Goal: Task Accomplishment & Management: Use online tool/utility

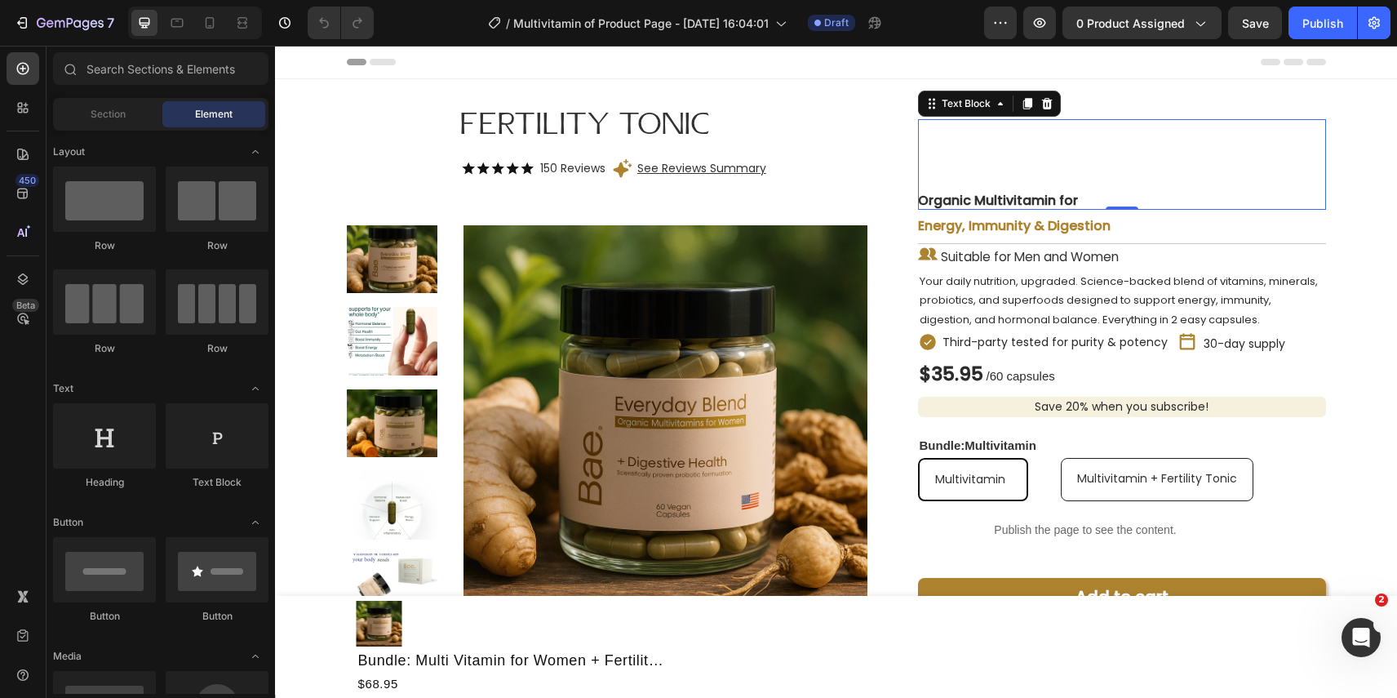
click at [1053, 152] on div "Organic Multivitamin for" at bounding box center [998, 164] width 160 height 91
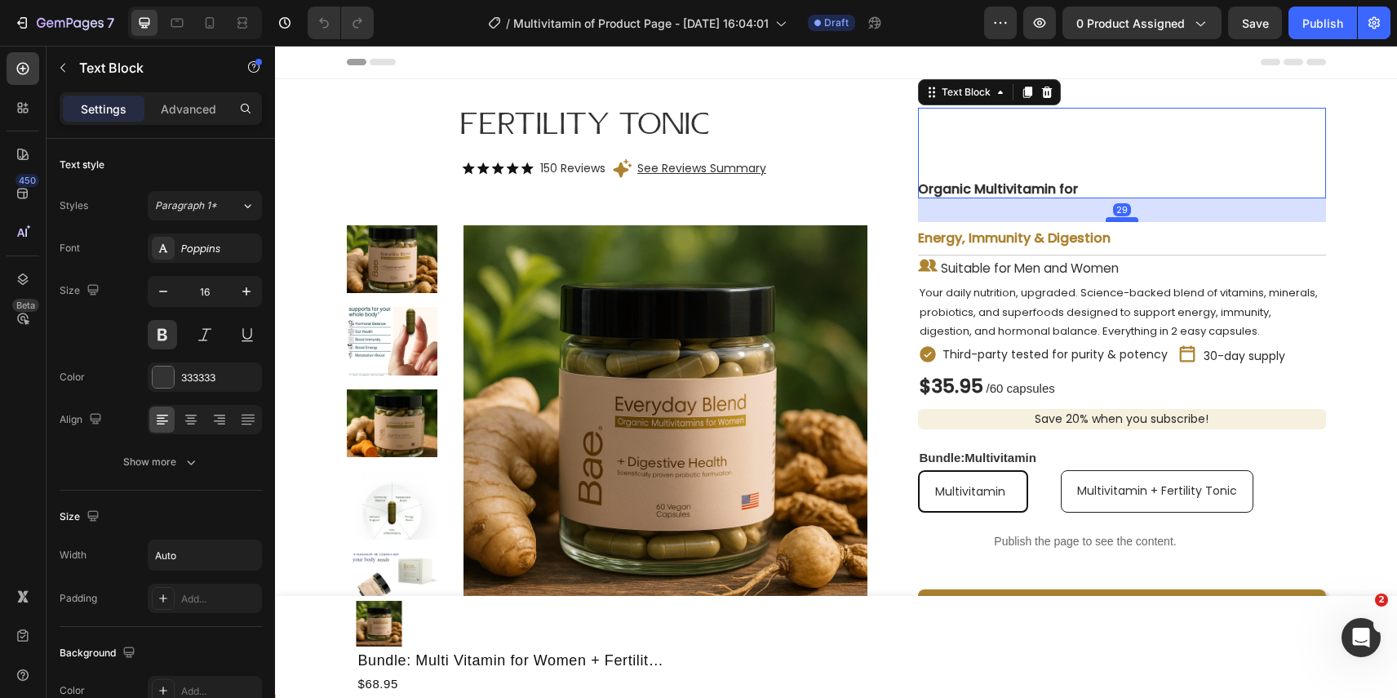
drag, startPoint x: 1120, startPoint y: 192, endPoint x: 1120, endPoint y: 215, distance: 23.7
click at [1120, 217] on div at bounding box center [1122, 219] width 33 height 5
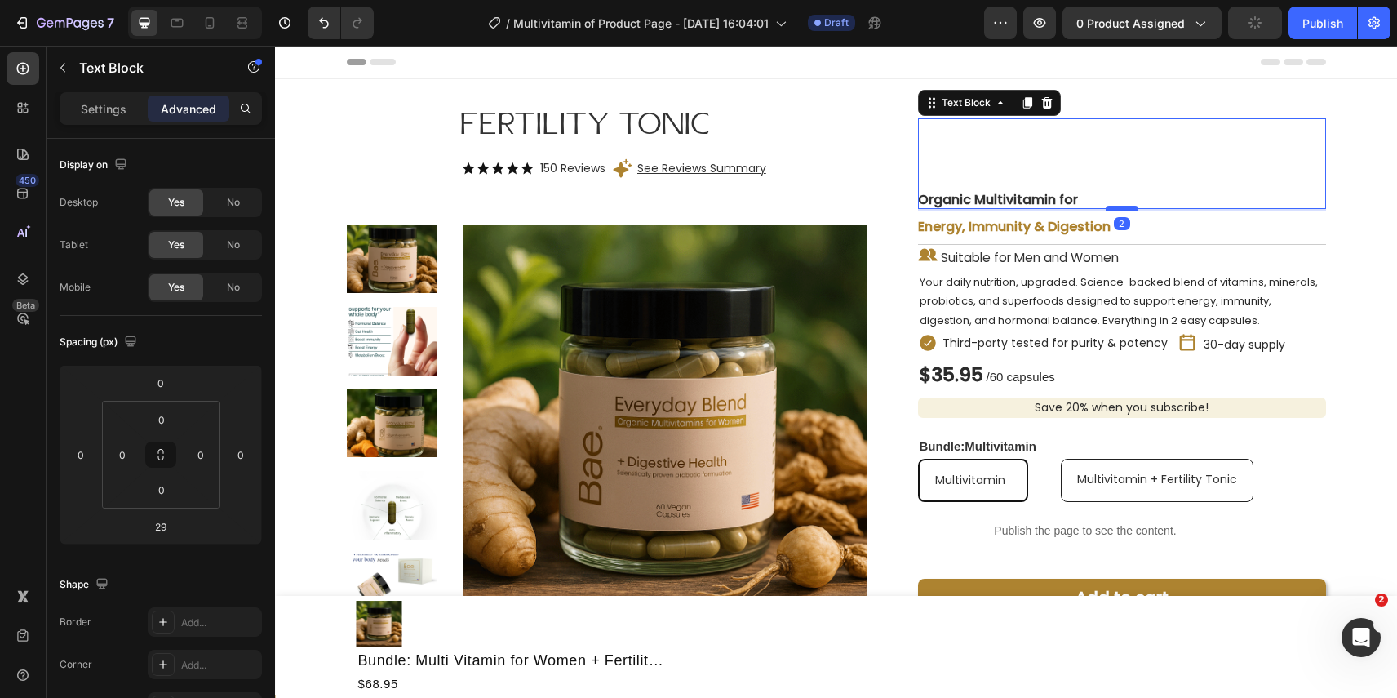
drag, startPoint x: 1120, startPoint y: 215, endPoint x: 1117, endPoint y: 193, distance: 22.2
click at [1117, 206] on div at bounding box center [1122, 208] width 33 height 5
type input "2"
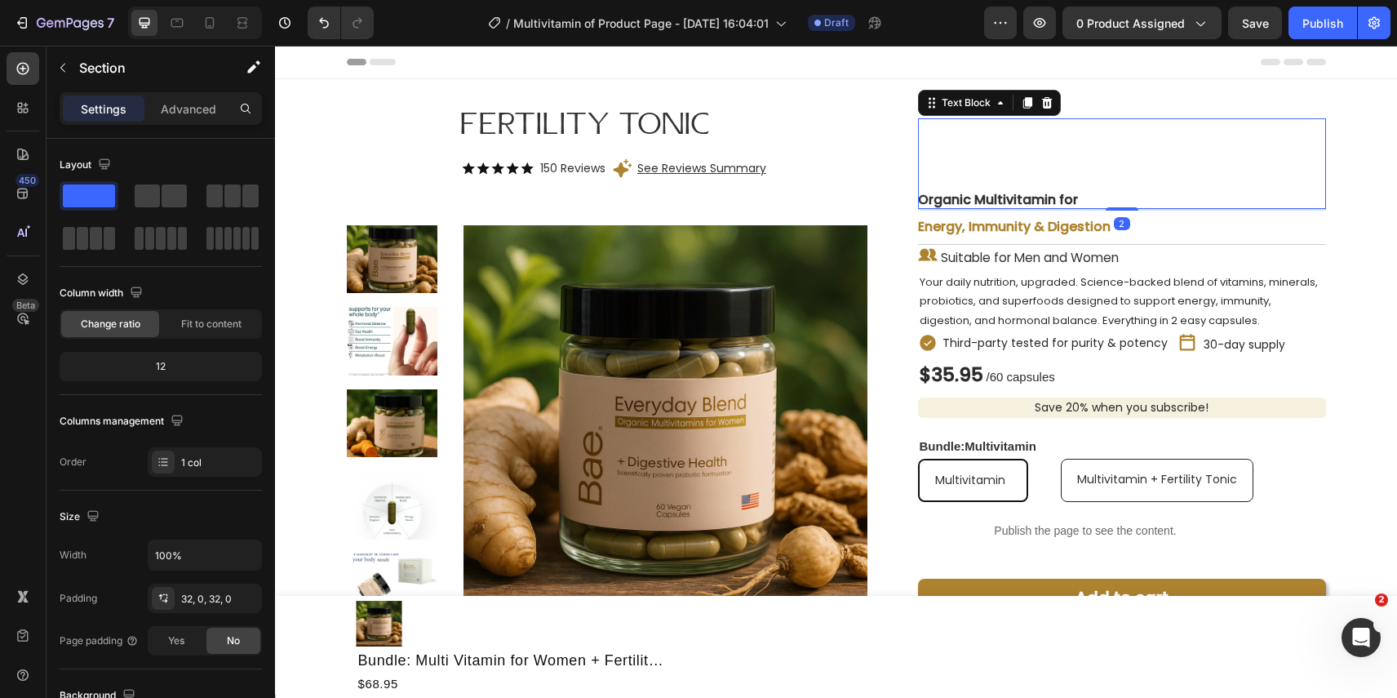
click at [1104, 131] on div "Organic Multivitamin for" at bounding box center [1122, 163] width 408 height 91
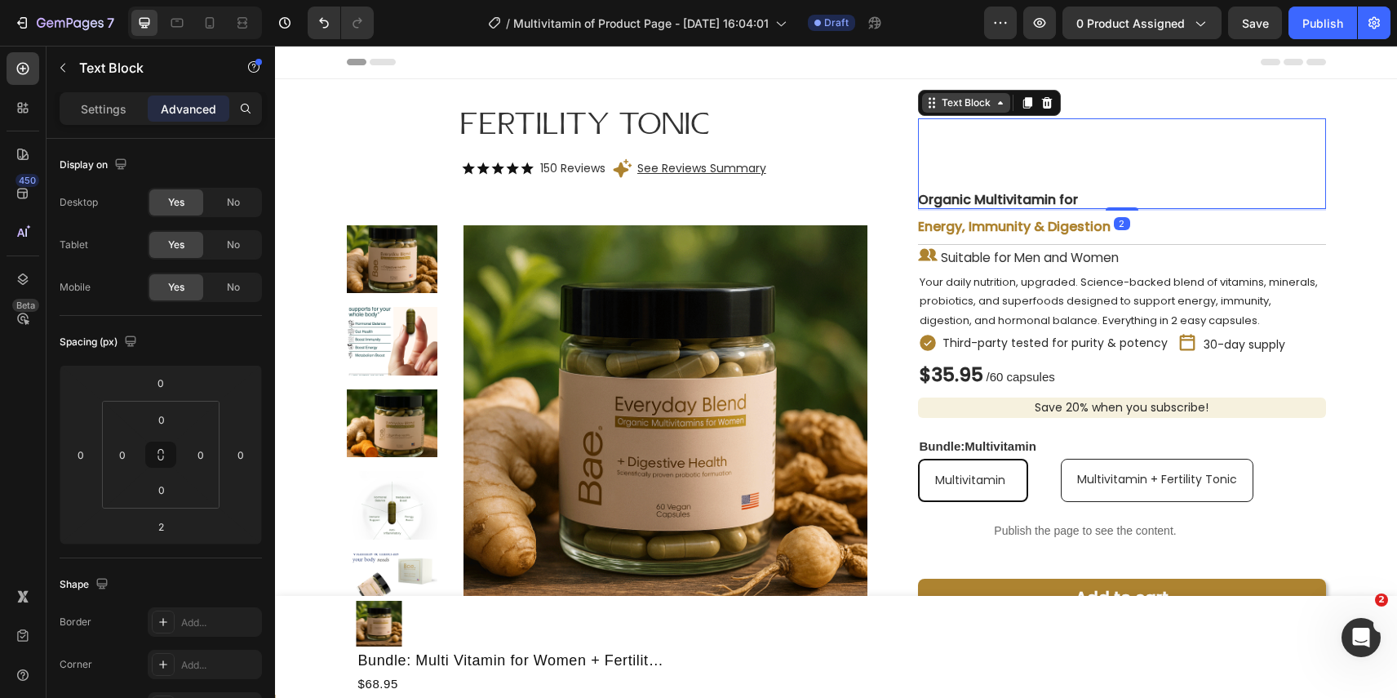
click at [990, 95] on div "Text Block" at bounding box center [966, 102] width 55 height 15
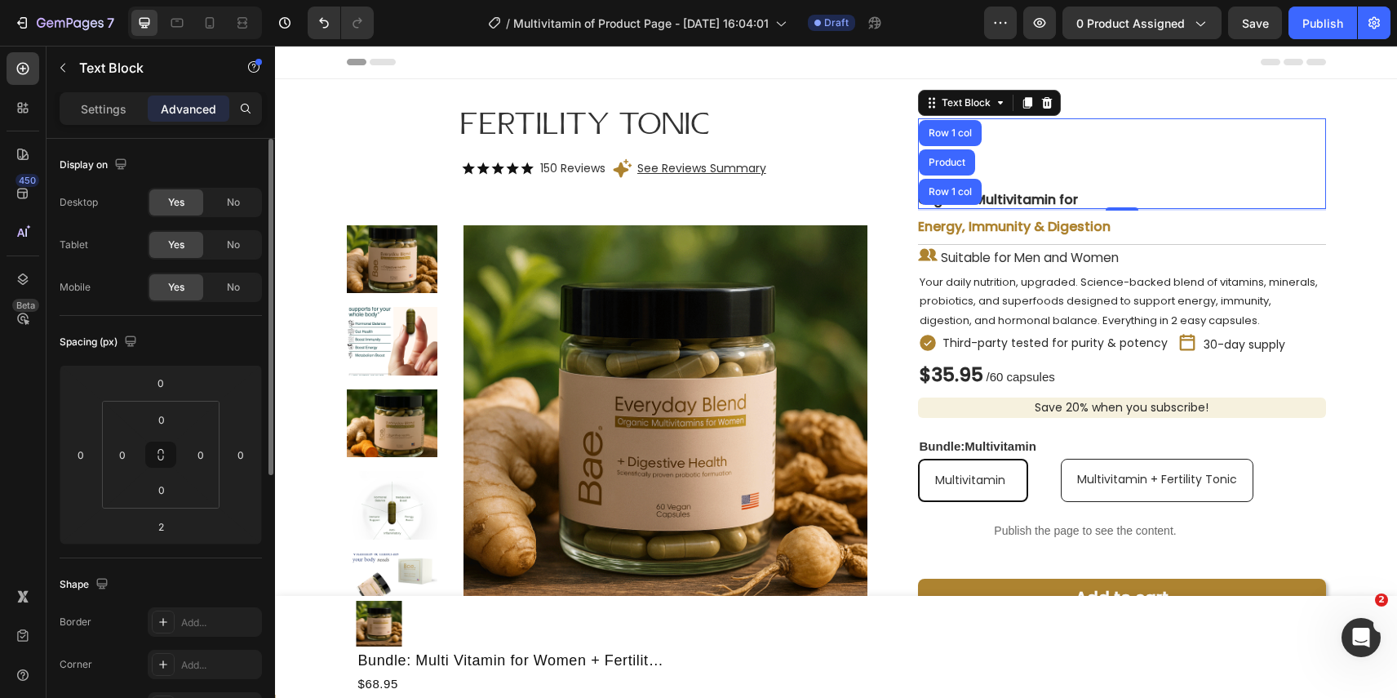
click at [1119, 149] on div "Organic Multivitamin for" at bounding box center [1122, 163] width 408 height 91
click at [1166, 273] on p "Your daily nutrition, upgraded. Science-backed blend of vitamins, minerals, pro…" at bounding box center [1122, 301] width 405 height 57
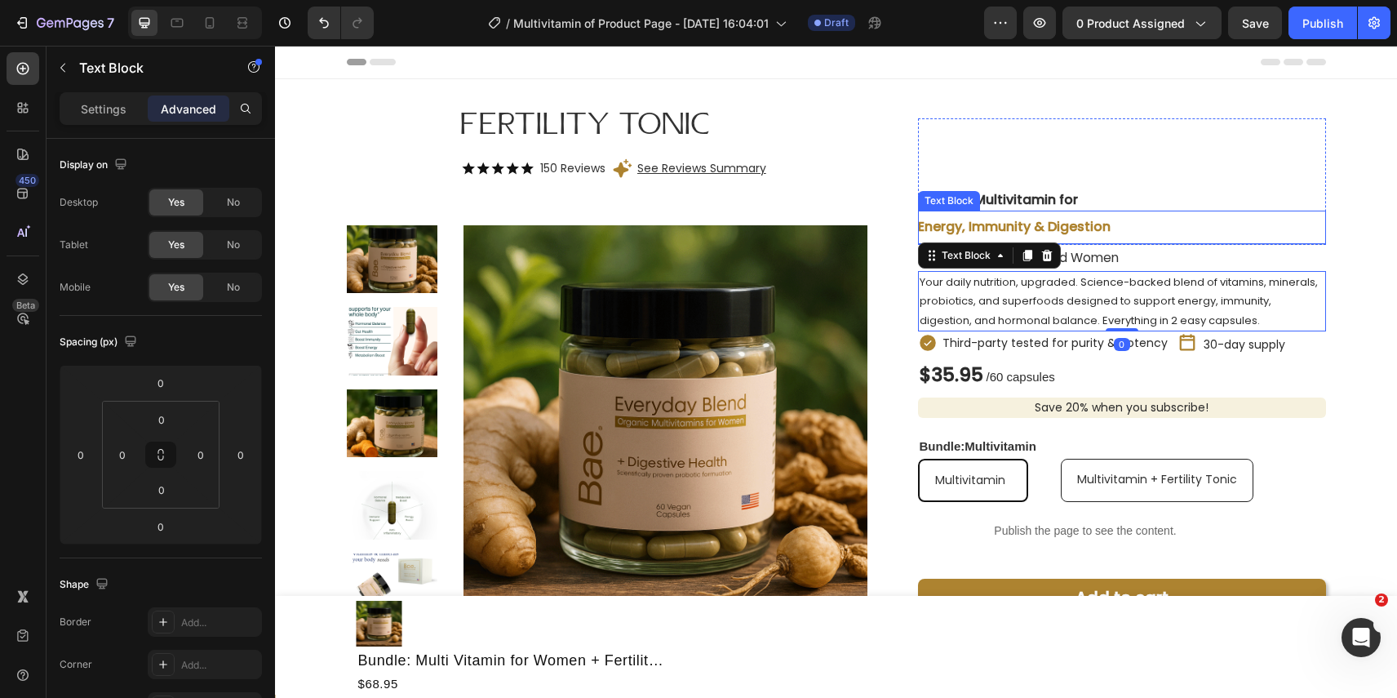
click at [1139, 213] on div "Energy, Immunity & Digestion" at bounding box center [1122, 227] width 408 height 33
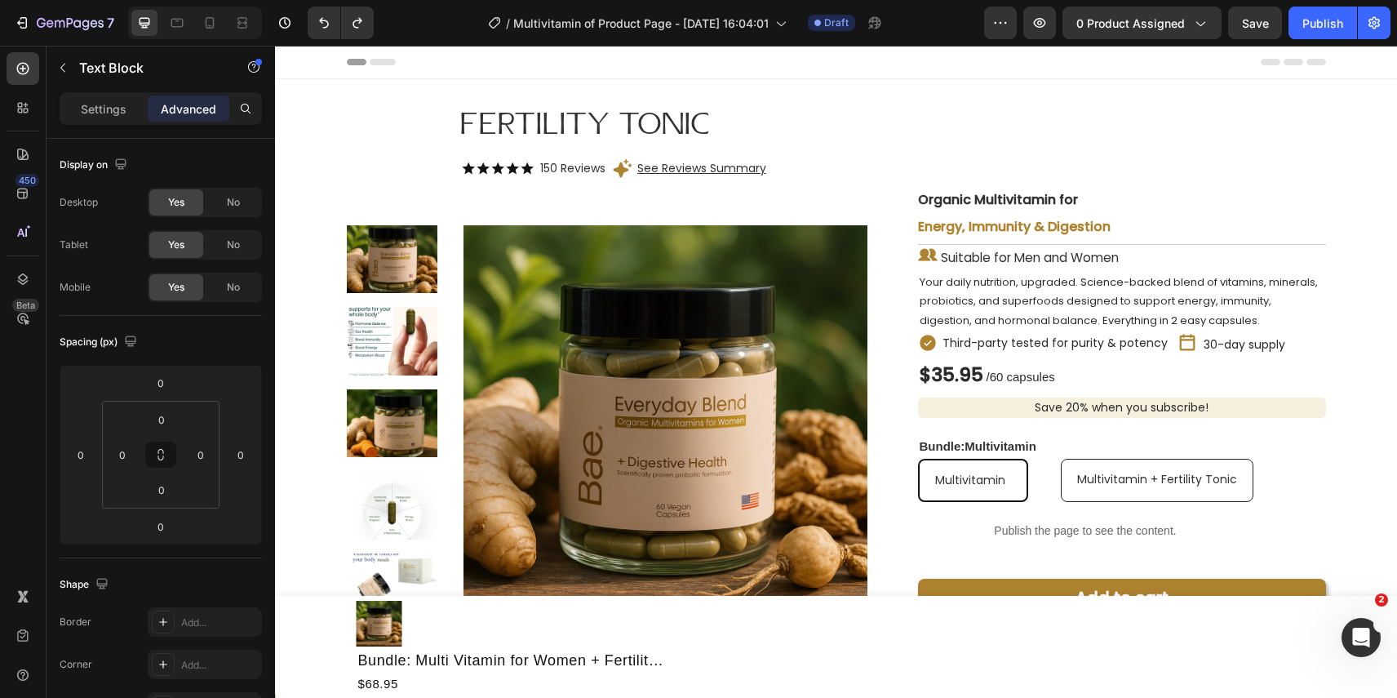
click at [1142, 216] on div "Energy, Immunity & Digestion" at bounding box center [1122, 227] width 408 height 33
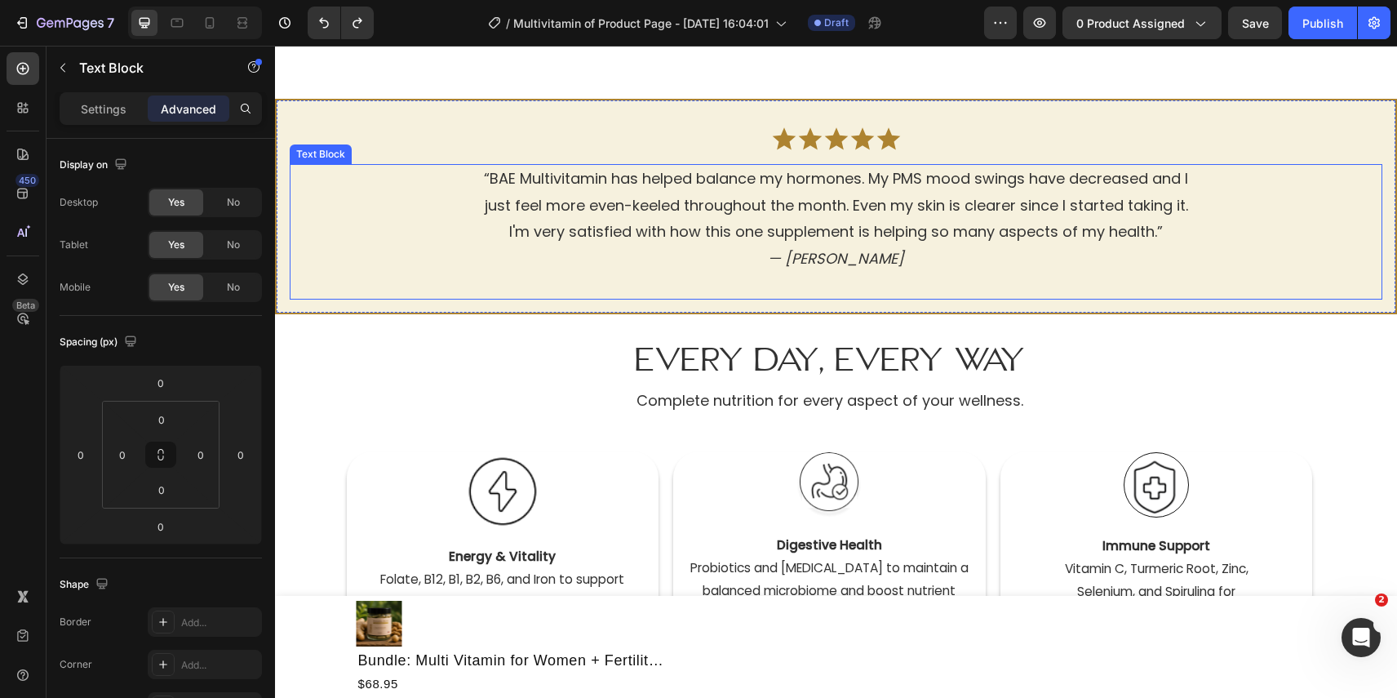
scroll to position [871, 0]
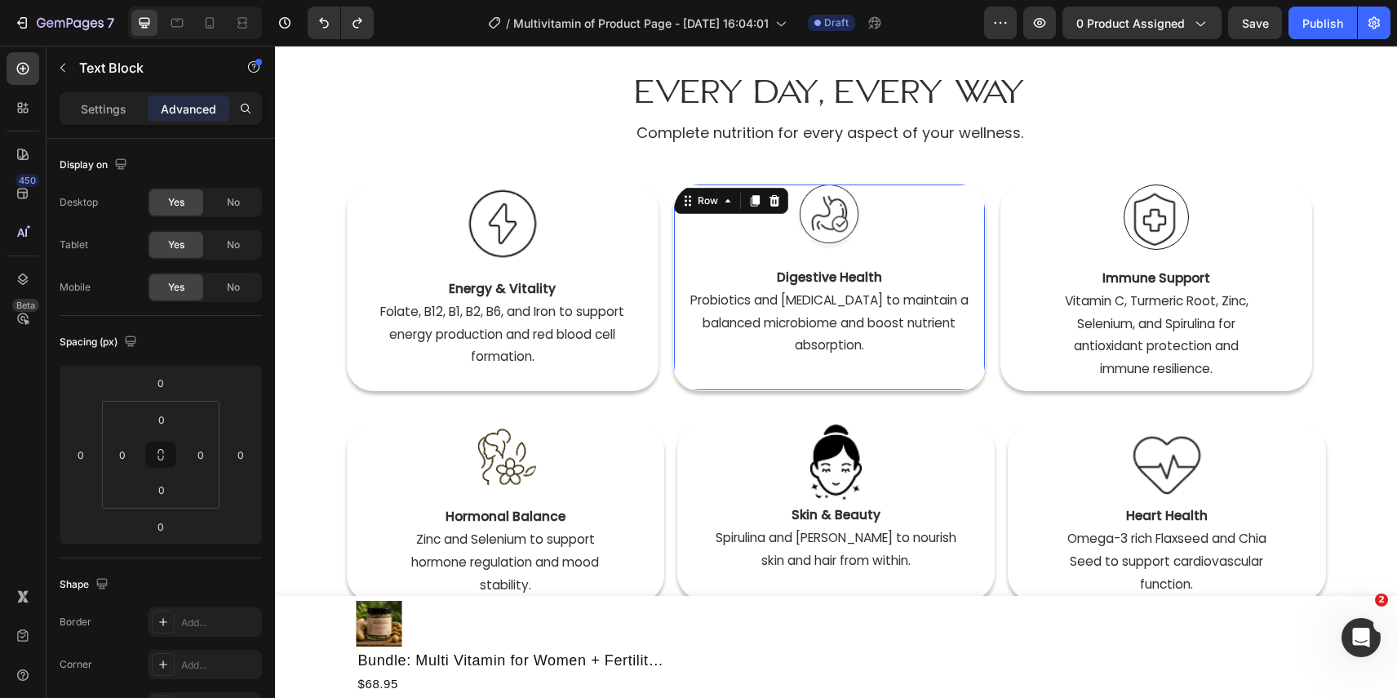
click at [978, 374] on div "Image Digestive Health  Probiotics and [MEDICAL_DATA] to maintain a balanced mi…" at bounding box center [829, 286] width 311 height 204
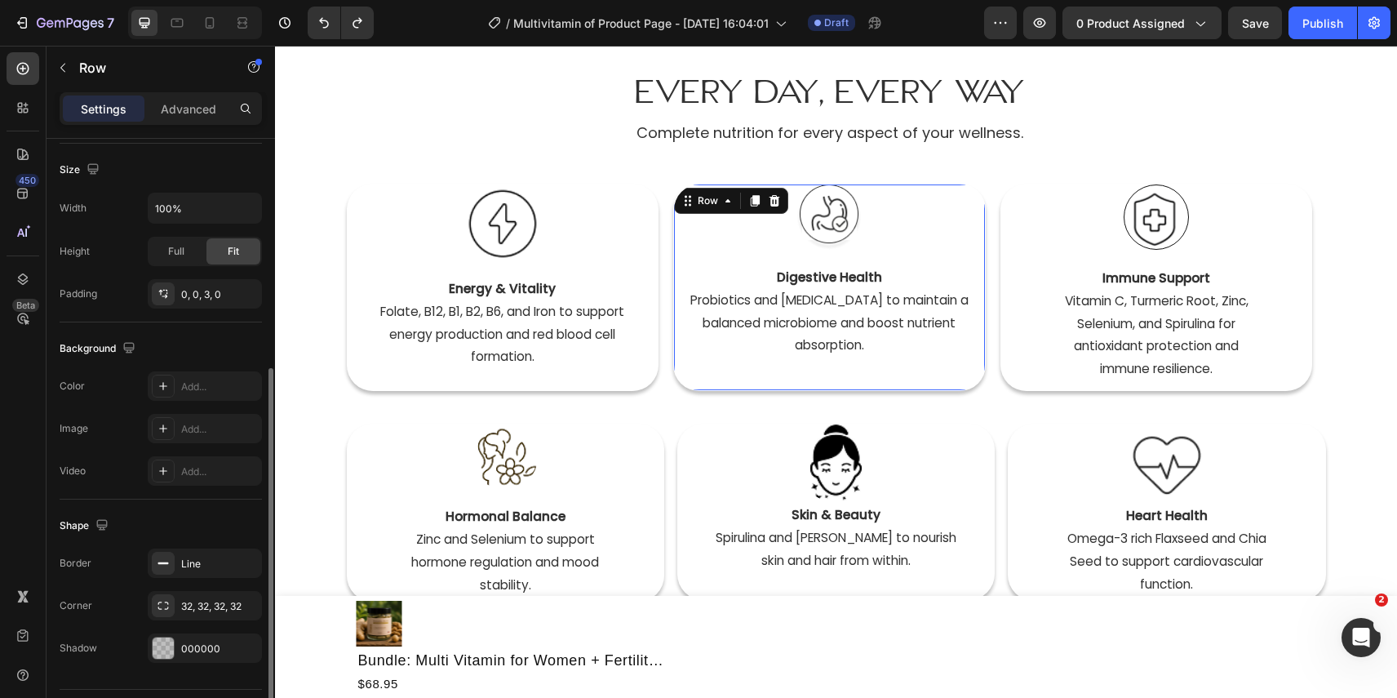
scroll to position [390, 0]
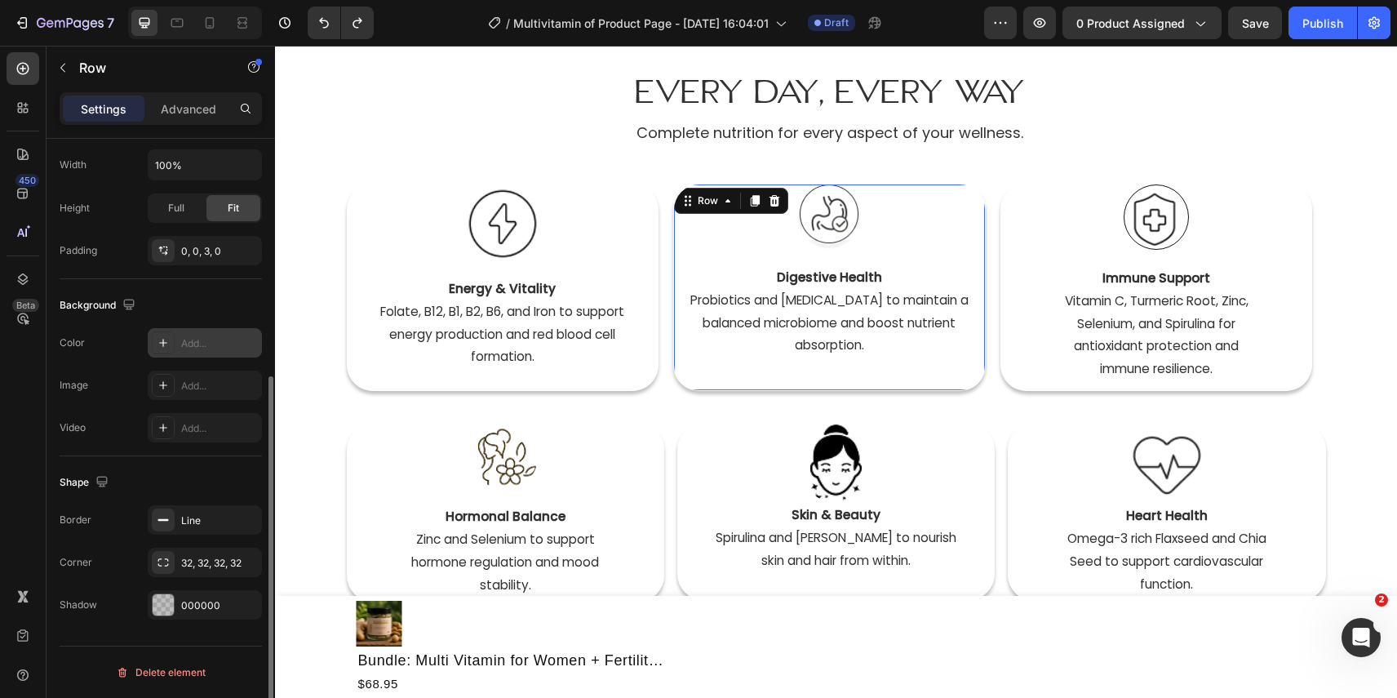
click at [196, 340] on div "Add..." at bounding box center [219, 343] width 77 height 15
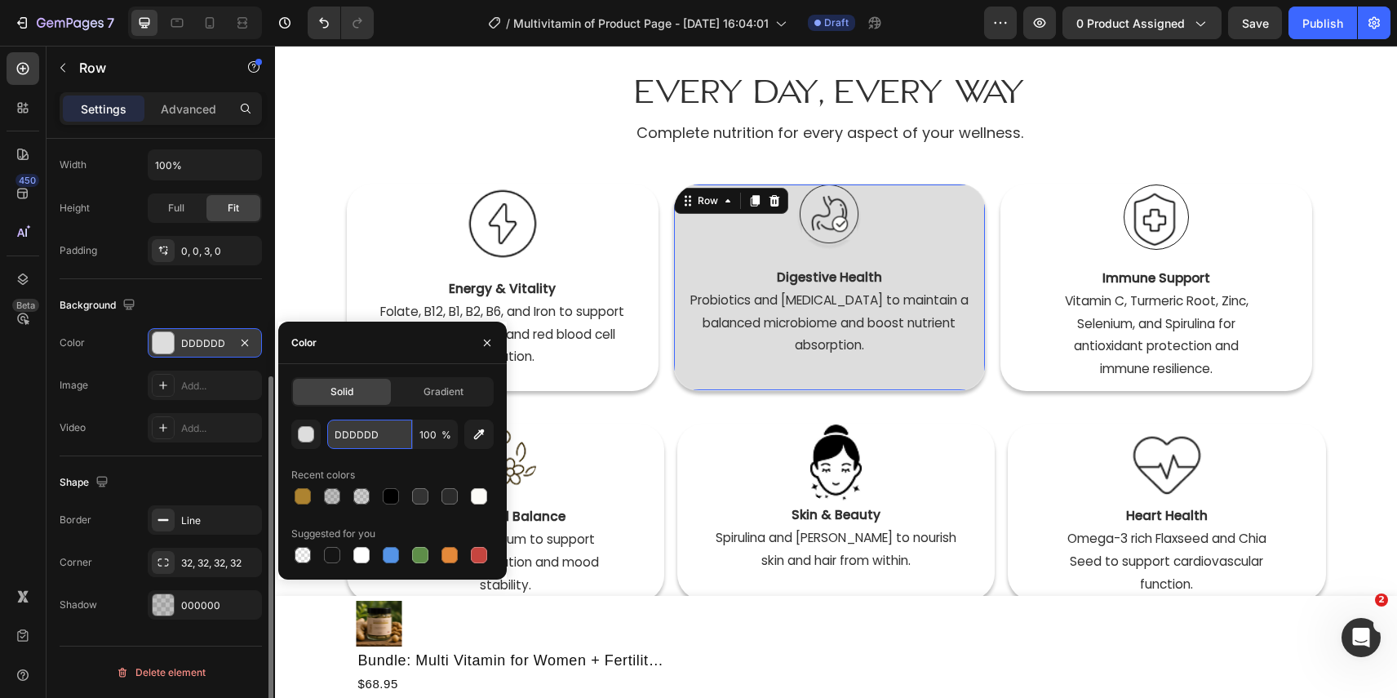
click at [369, 437] on input "DDDDDD" at bounding box center [369, 433] width 85 height 29
paste input "fdfbf1"
paste input "text"
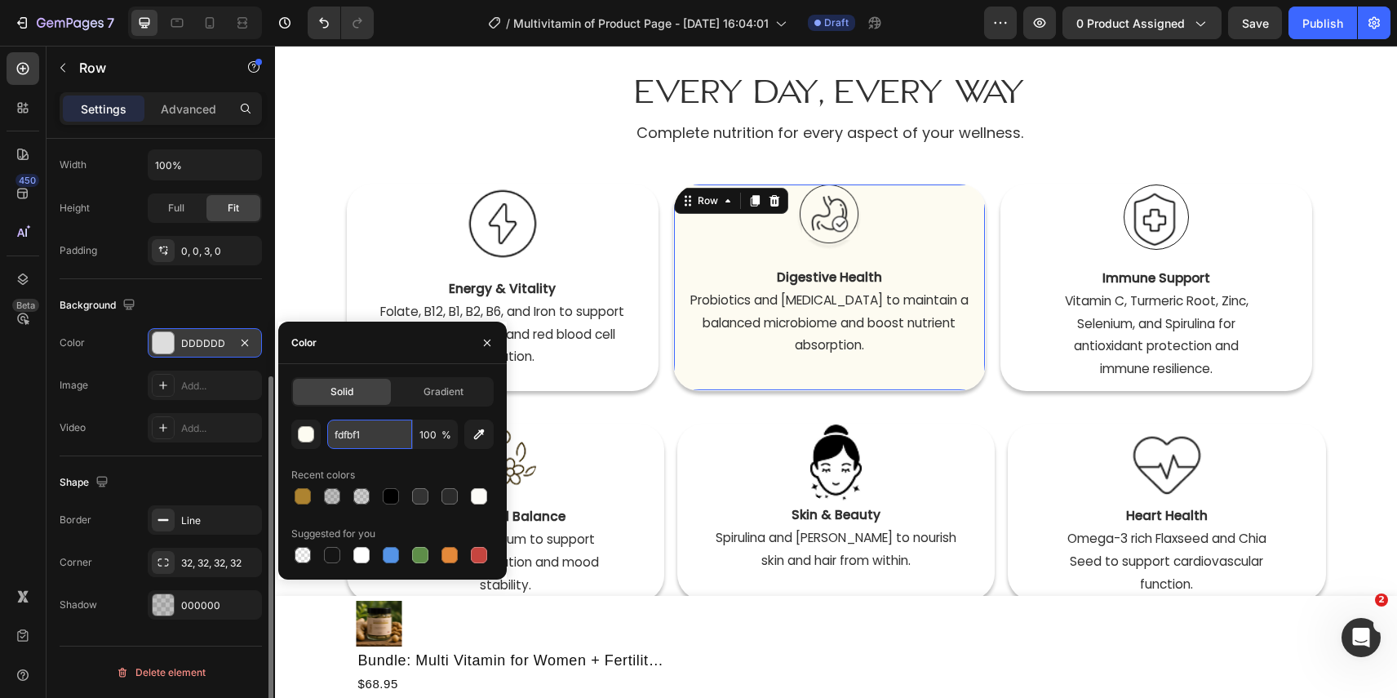
type input "FDFBF1"
click at [1055, 116] on h2 "Every Day, Every Way" at bounding box center [830, 84] width 966 height 75
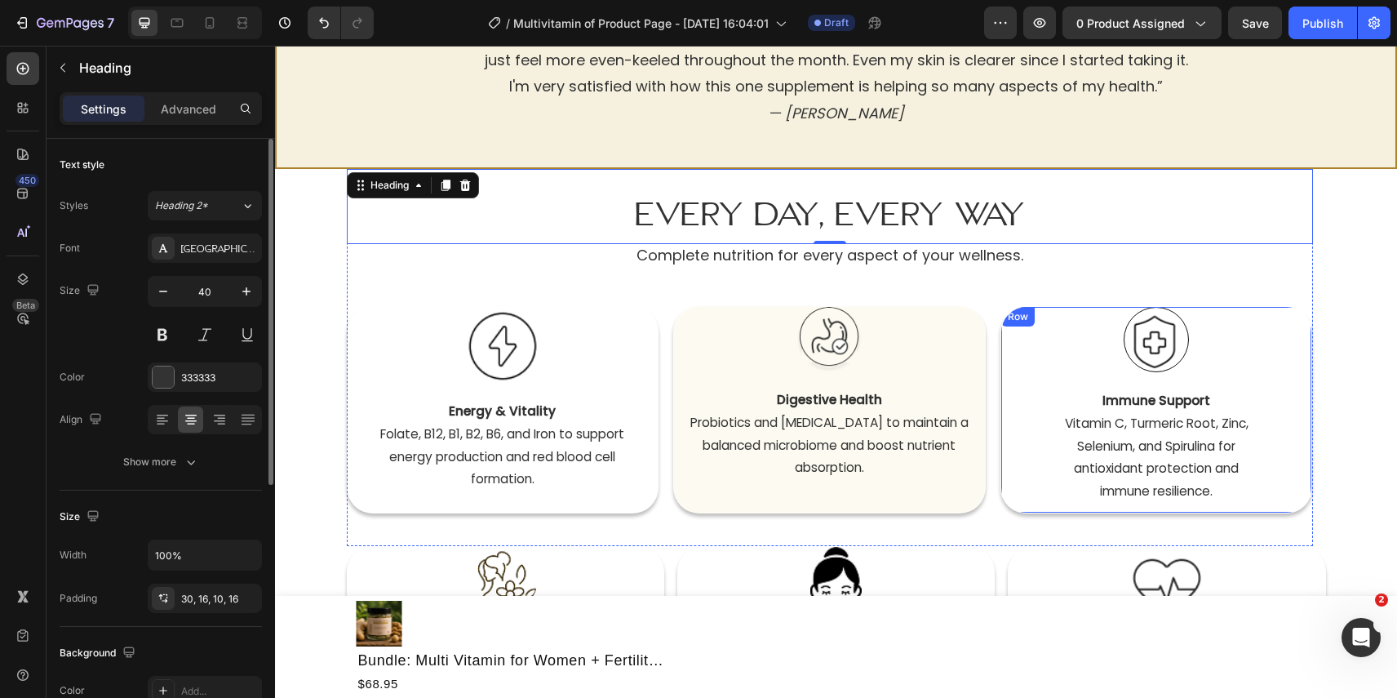
scroll to position [742, 0]
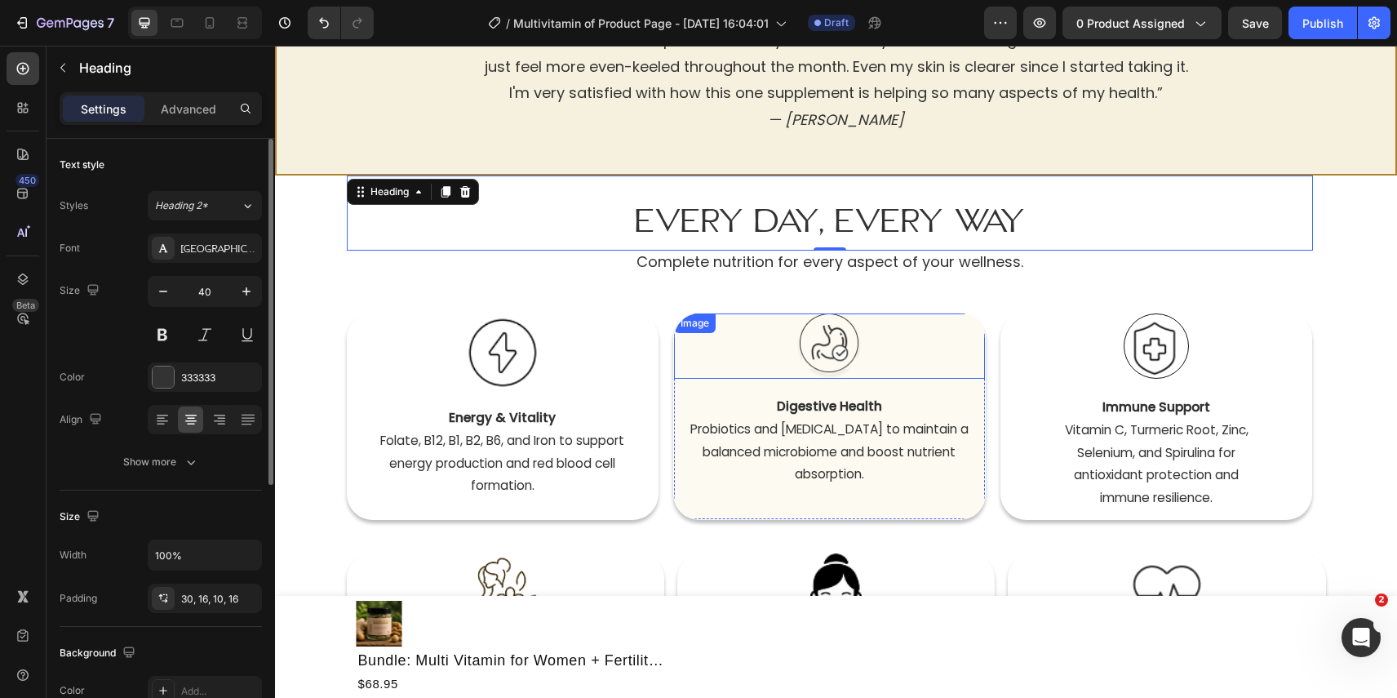
click at [957, 344] on div at bounding box center [829, 345] width 311 height 65
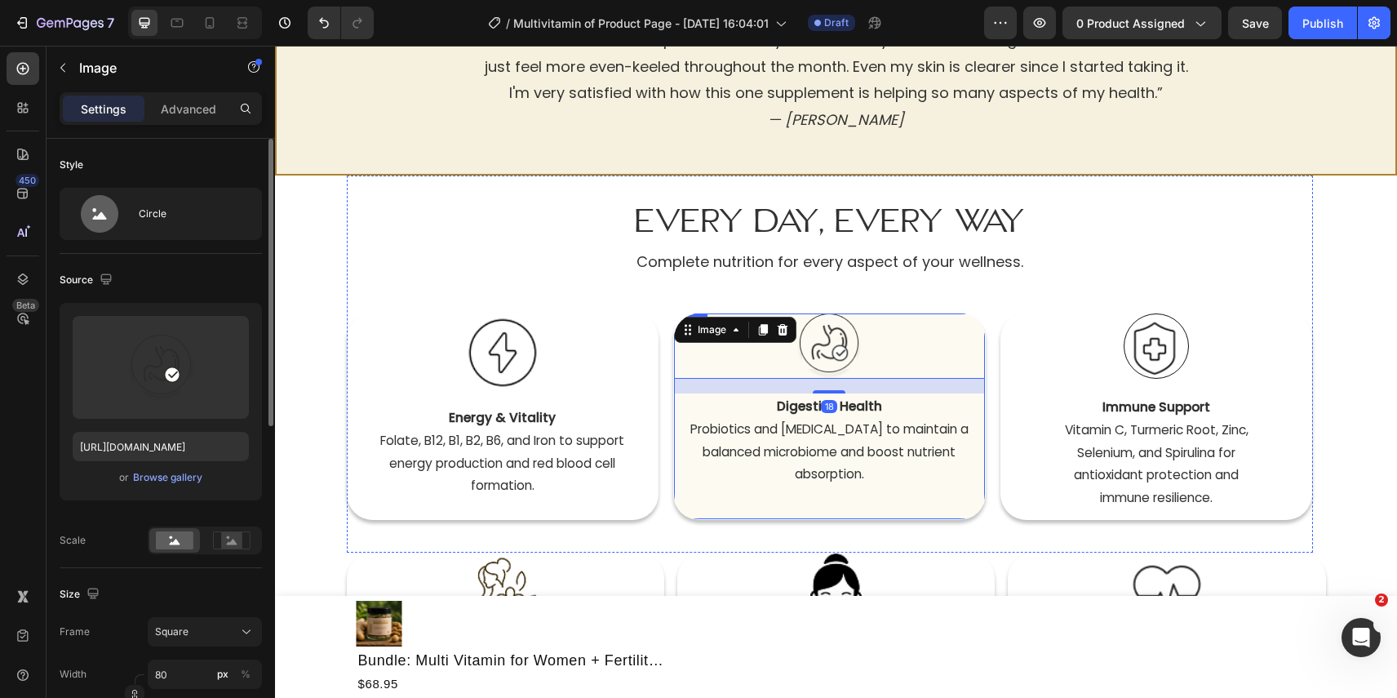
click at [975, 510] on div "Image 18 Digestive Health  Probiotics and [MEDICAL_DATA] to maintain a balanced…" at bounding box center [829, 415] width 311 height 204
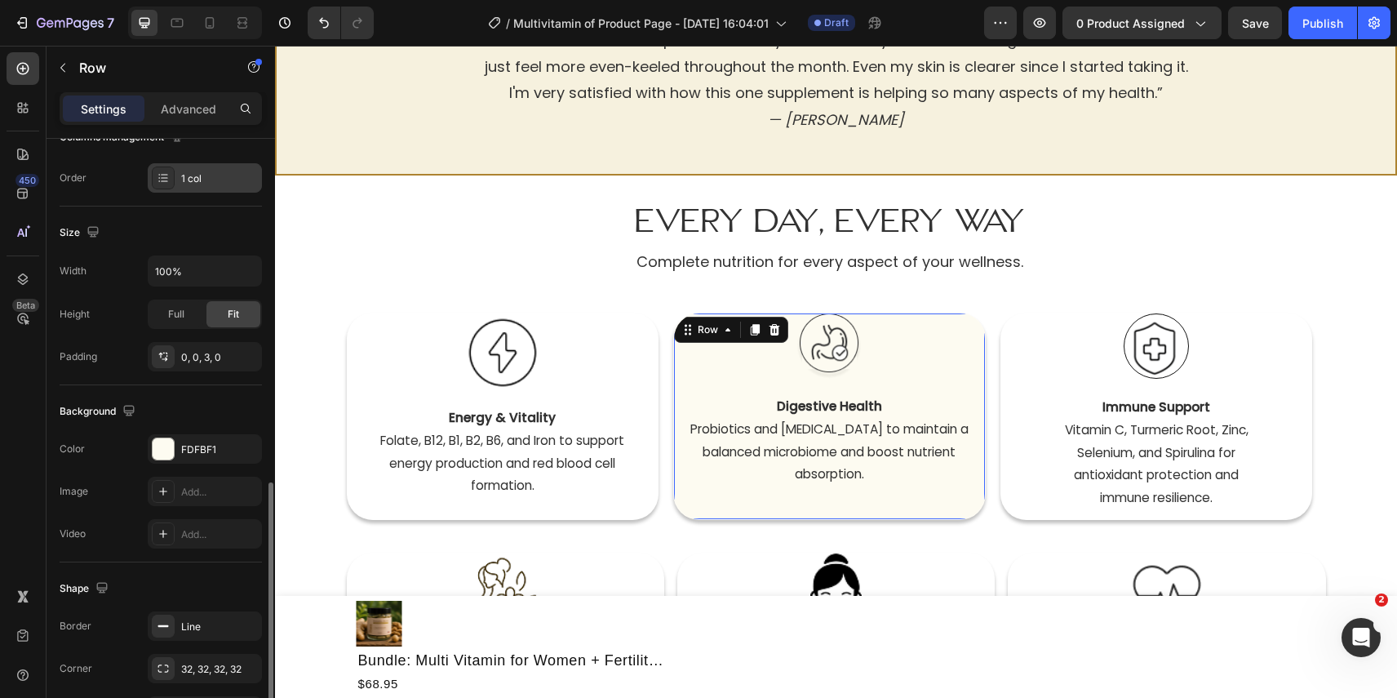
scroll to position [390, 0]
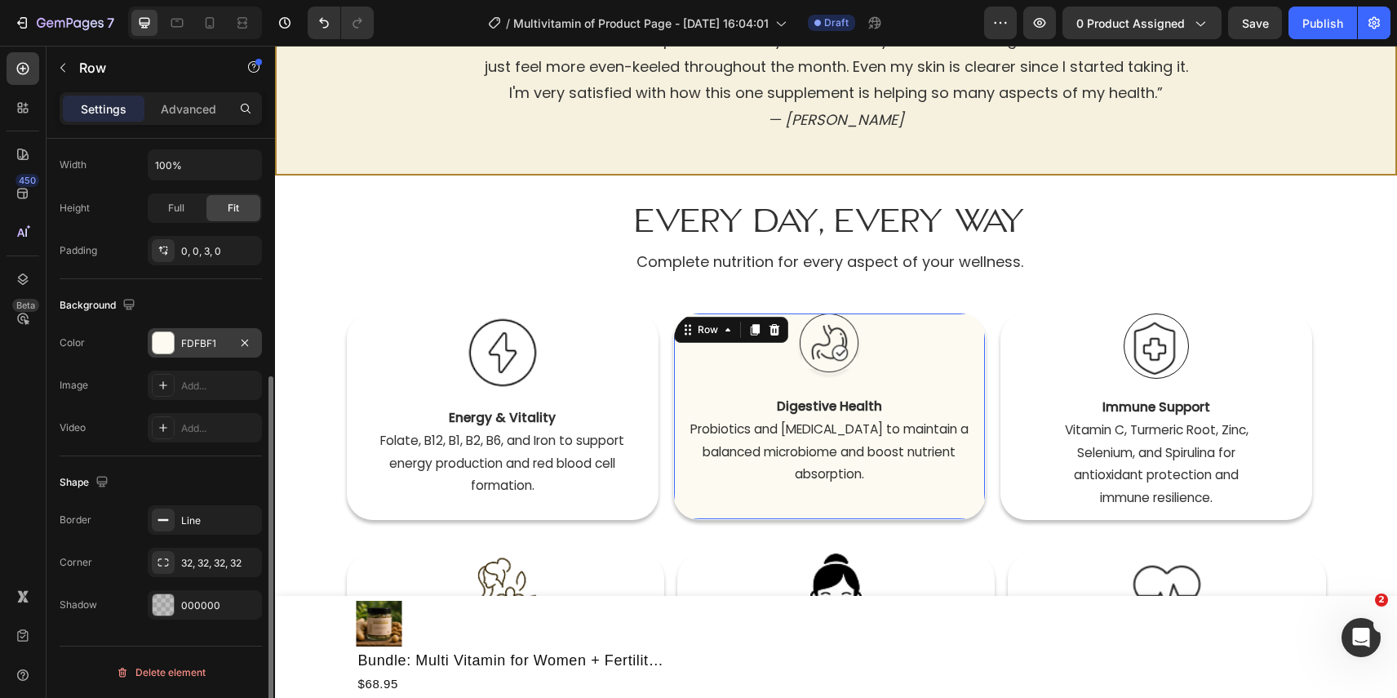
click at [194, 340] on div "FDFBF1" at bounding box center [204, 343] width 47 height 15
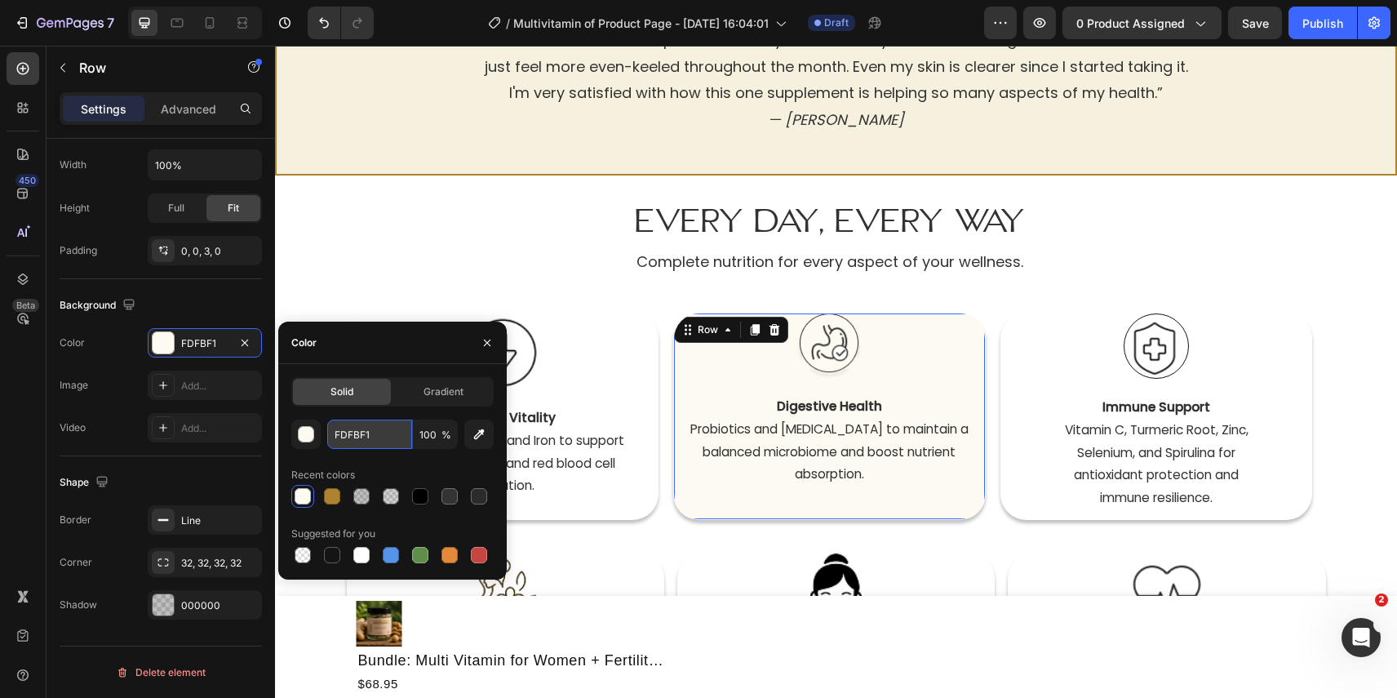
click at [386, 441] on input "FDFBF1" at bounding box center [369, 433] width 85 height 29
paste input "fff5f5"
type input "FFF5F5"
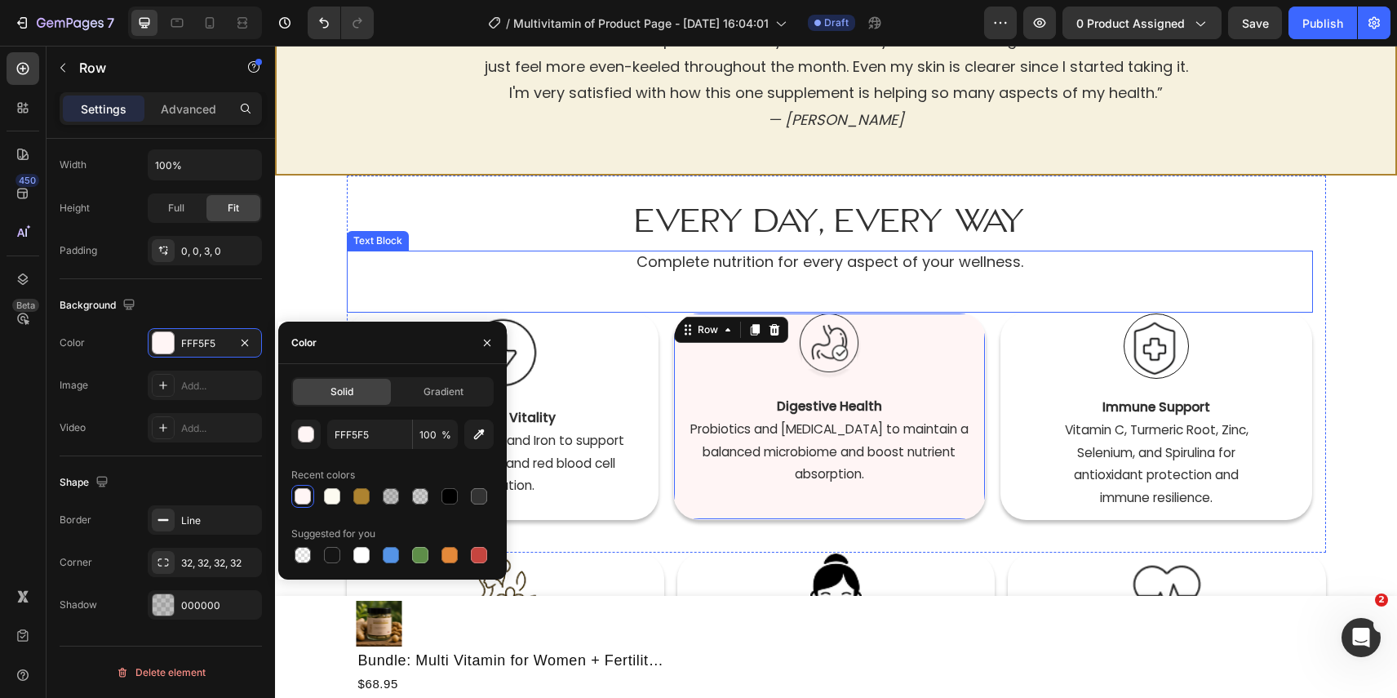
click at [1146, 281] on div "Complete nutrition for every aspect of your wellness. Text Block" at bounding box center [830, 281] width 966 height 61
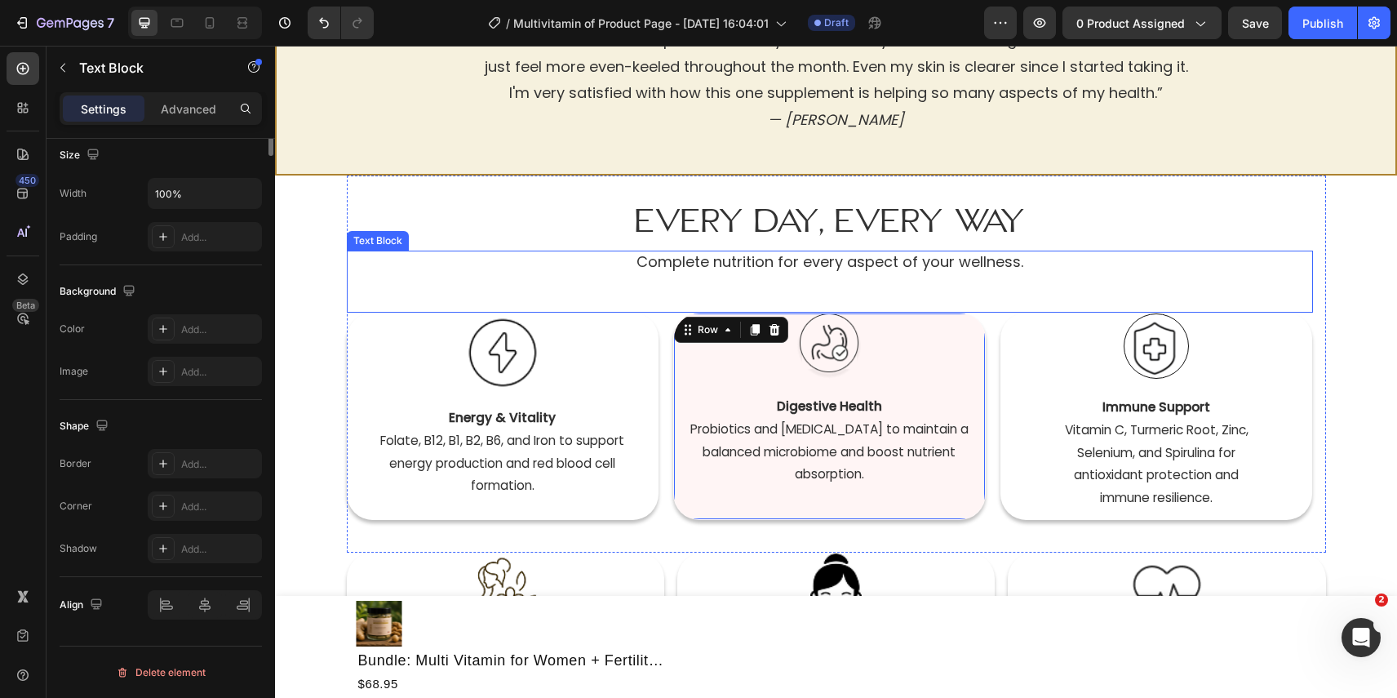
scroll to position [0, 0]
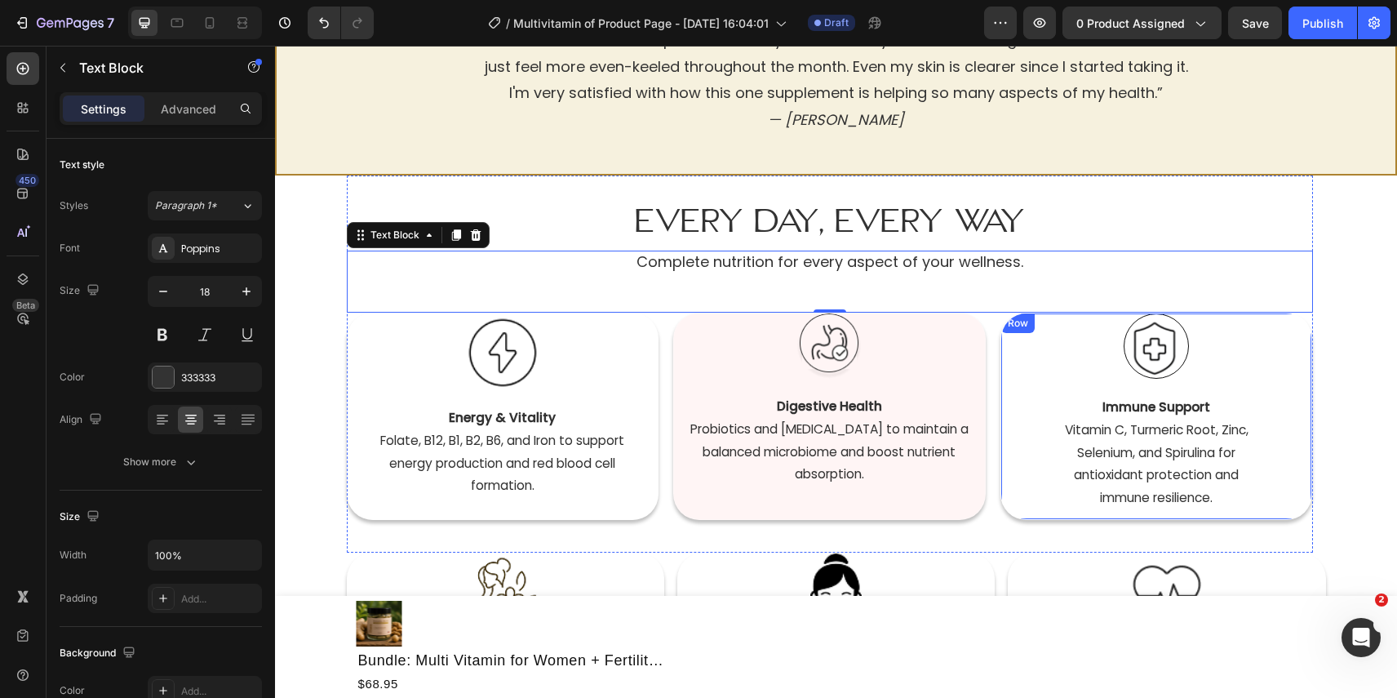
click at [1281, 515] on div "Image Immune Support  Vitamin C, Turmeric Root, Zinc, Selenium, and Spirulina f…" at bounding box center [1156, 415] width 311 height 204
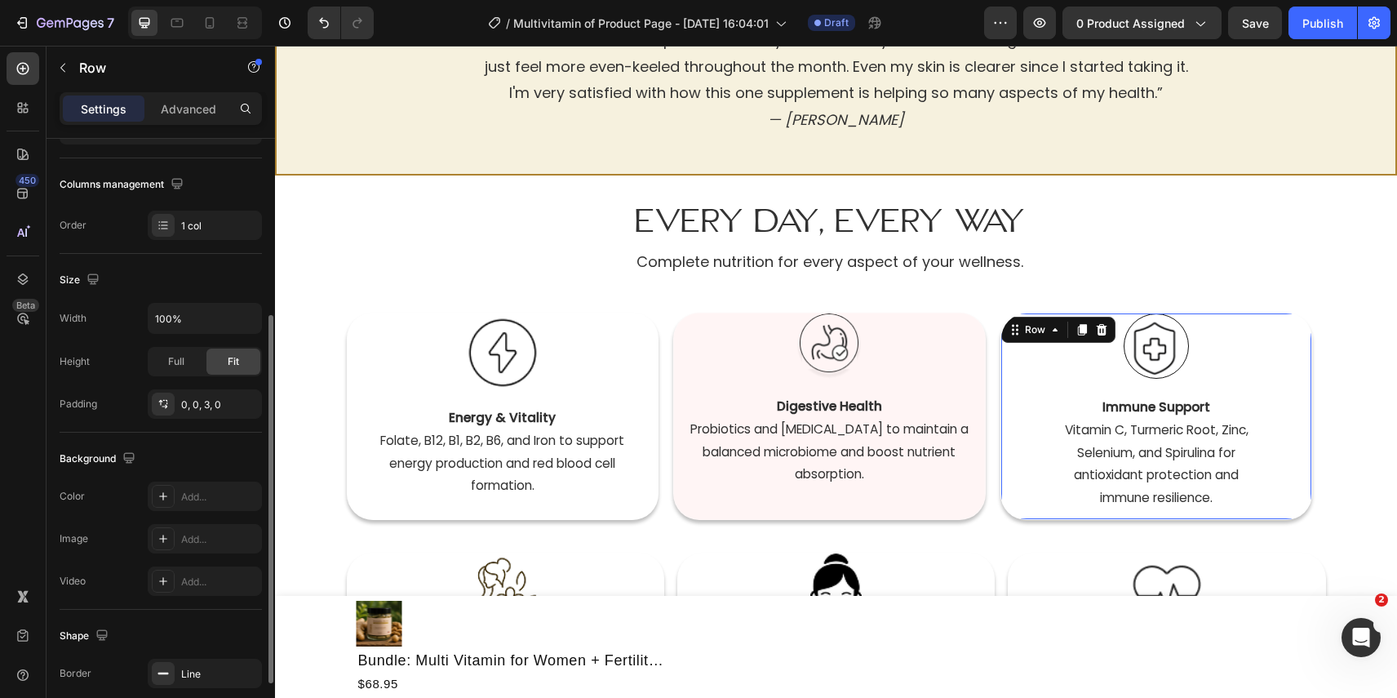
scroll to position [173, 0]
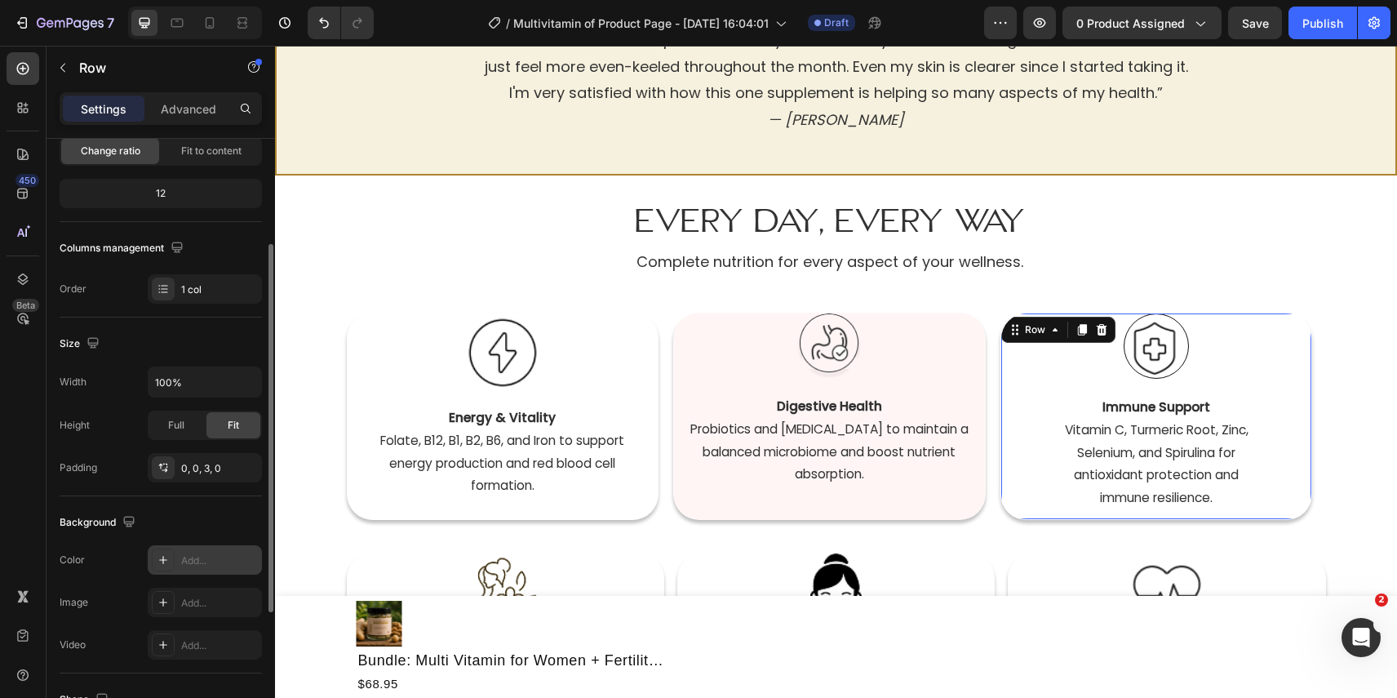
click at [197, 563] on div "Add..." at bounding box center [219, 560] width 77 height 15
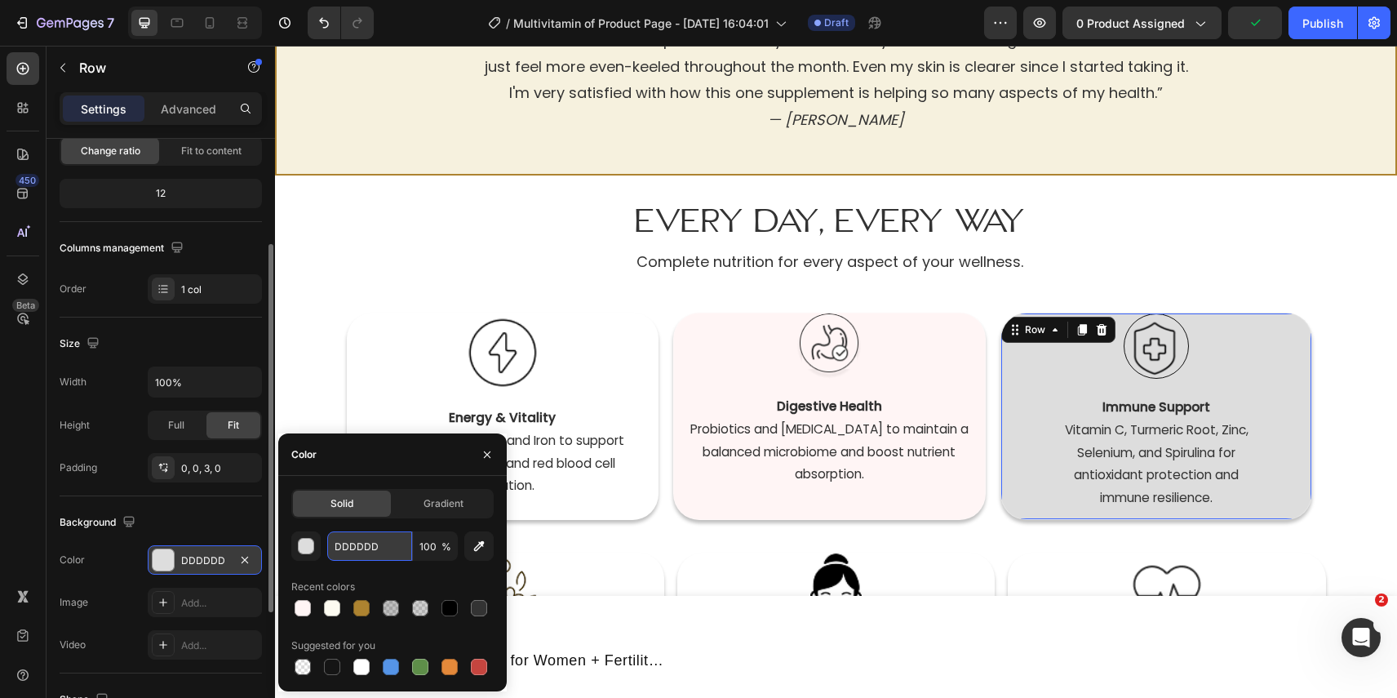
click at [381, 545] on input "DDDDDD" at bounding box center [369, 545] width 85 height 29
paste input "fff5f5"
type input "fff5f5"
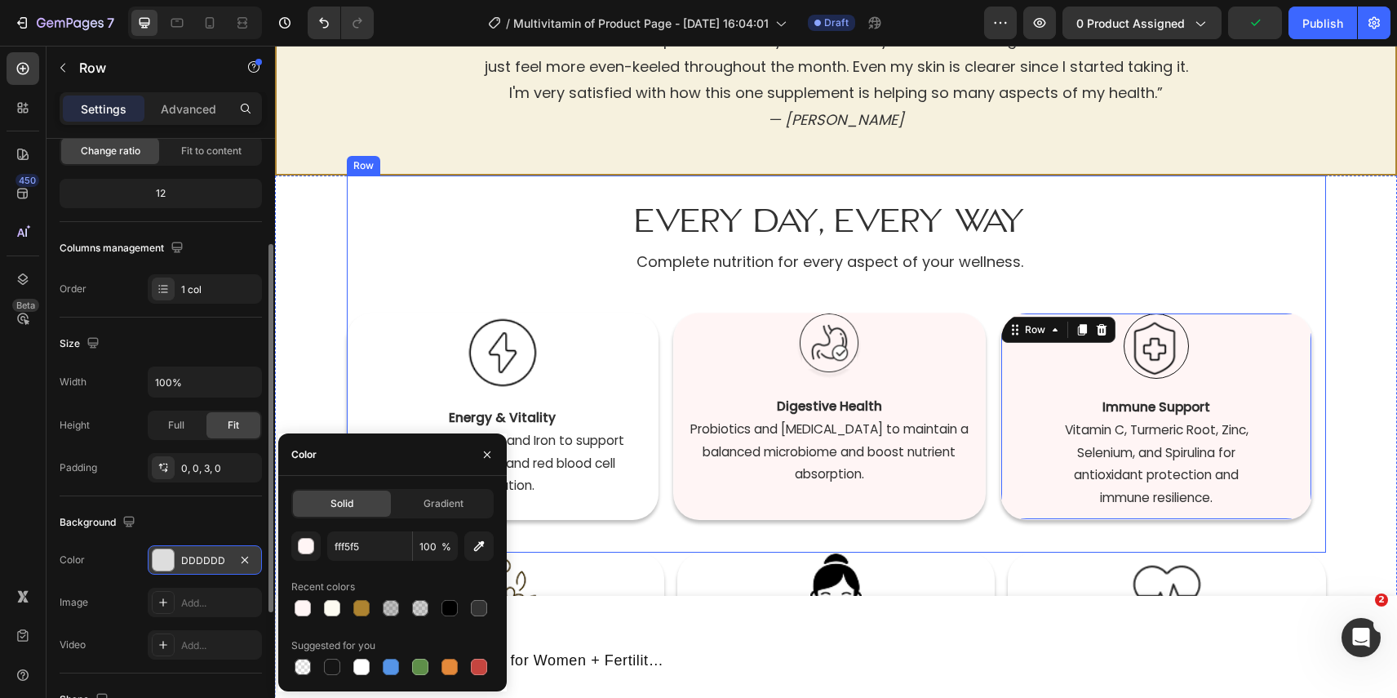
click at [1324, 263] on div "Every Day, Every Way Heading Complete nutrition for every aspect of your wellne…" at bounding box center [836, 363] width 979 height 377
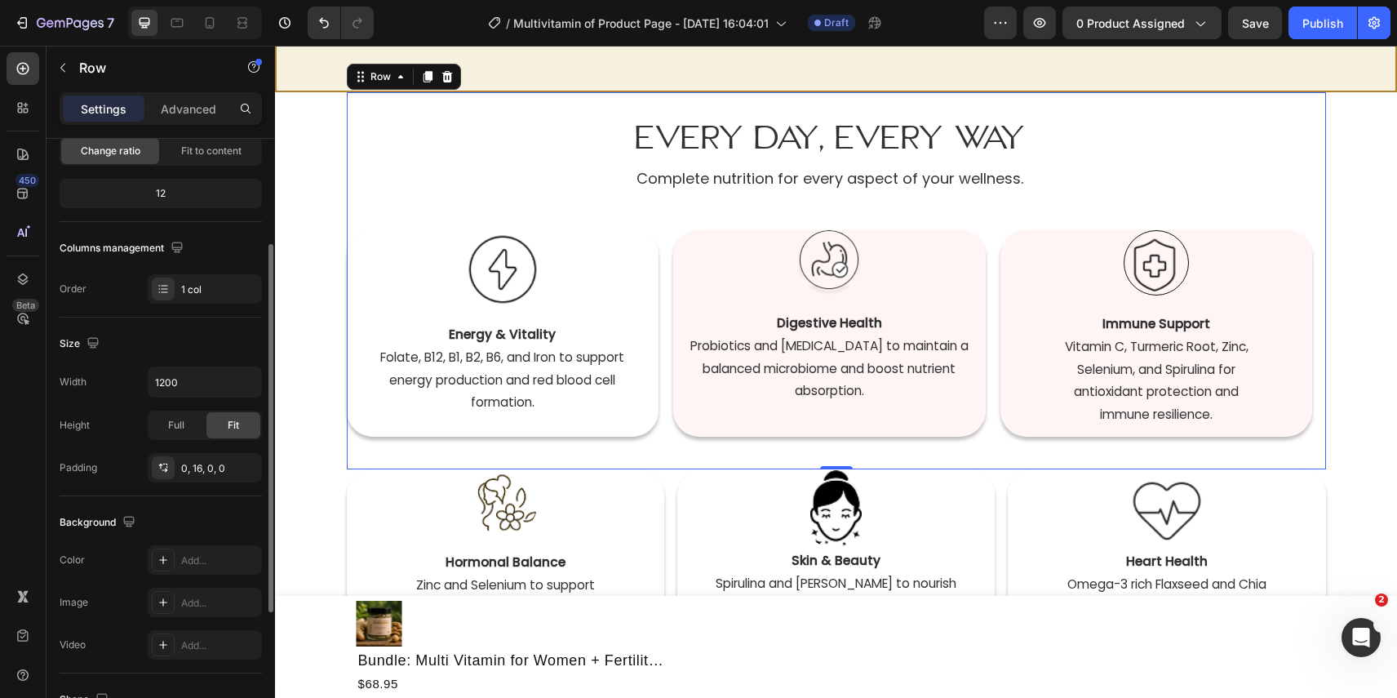
scroll to position [832, 0]
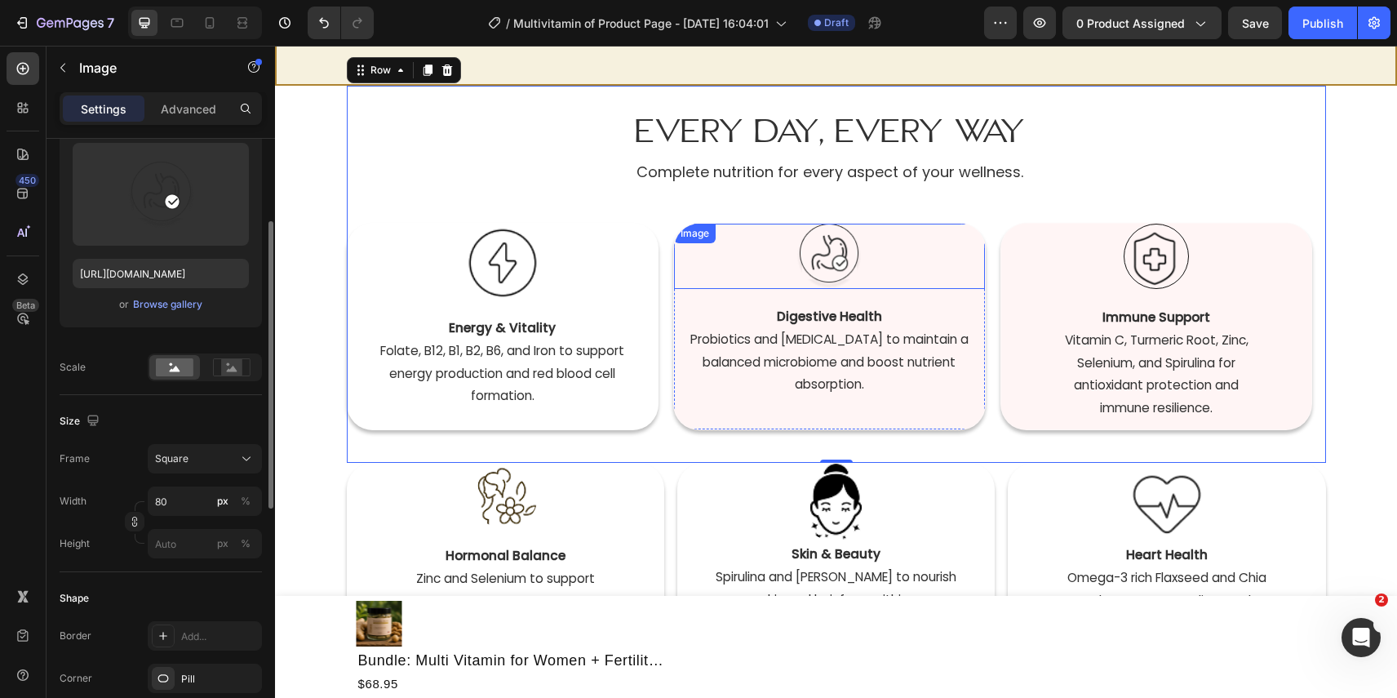
click at [905, 260] on div at bounding box center [829, 256] width 311 height 65
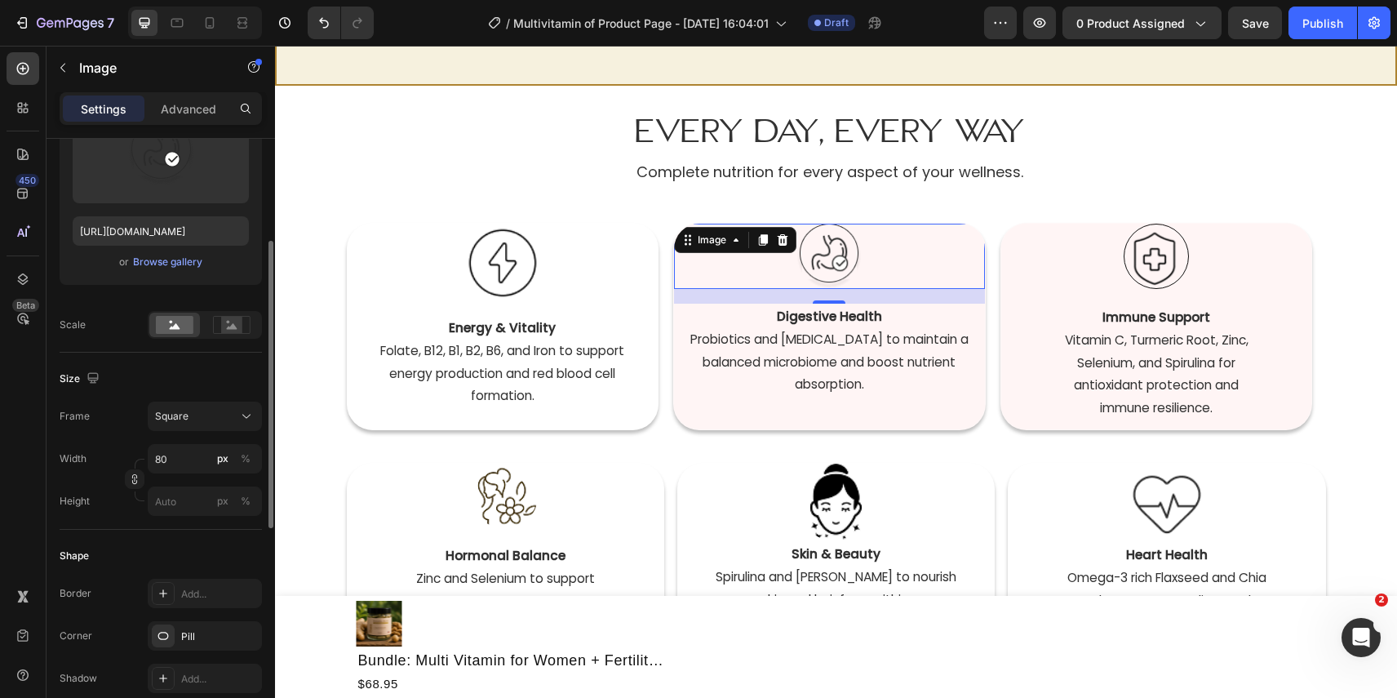
scroll to position [269, 0]
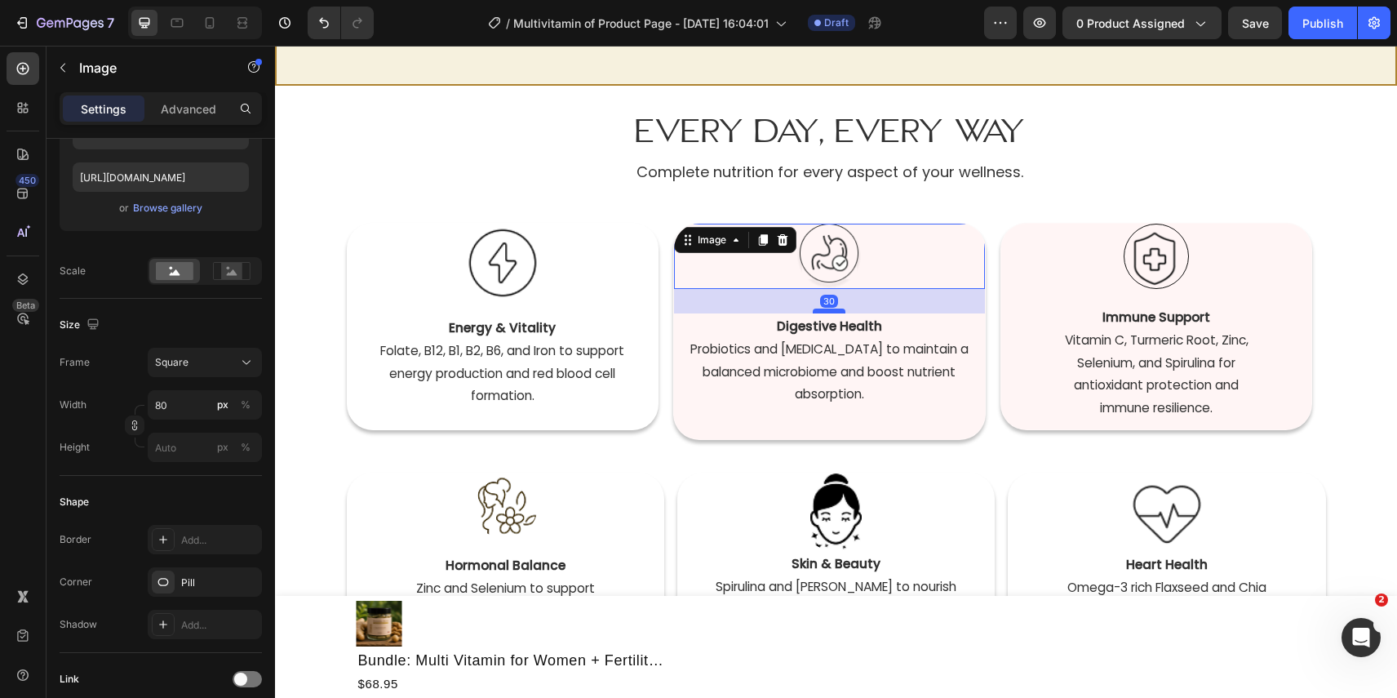
drag, startPoint x: 825, startPoint y: 301, endPoint x: 825, endPoint y: 311, distance: 9.8
click at [825, 311] on div at bounding box center [829, 311] width 33 height 5
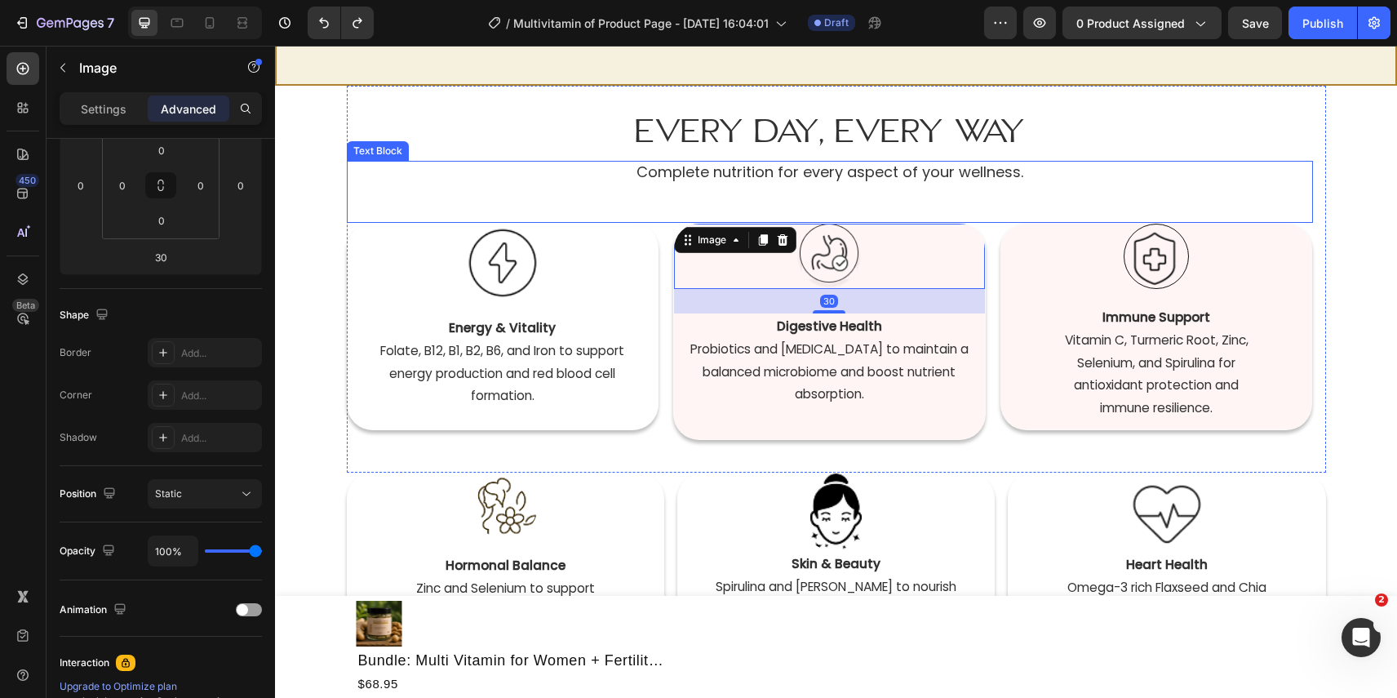
click at [830, 224] on div "Every Day, Every Way Heading Complete nutrition for every aspect of your wellne…" at bounding box center [830, 279] width 966 height 387
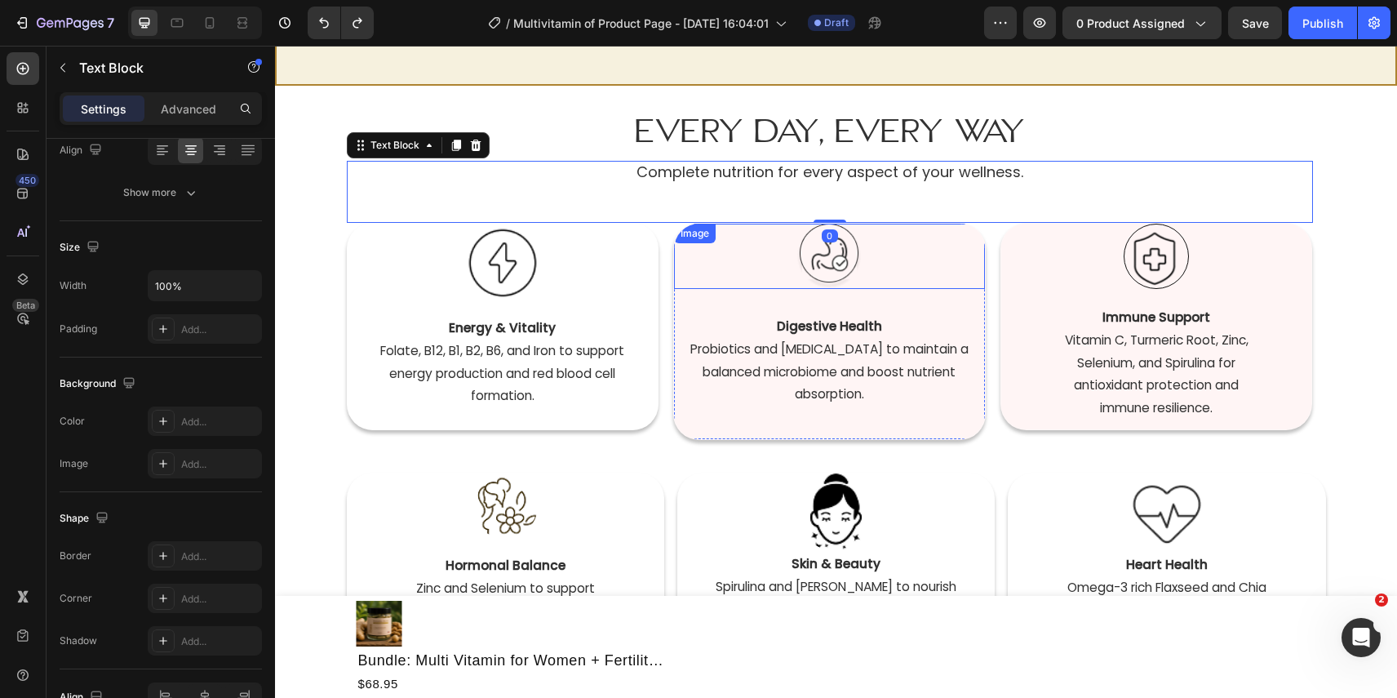
scroll to position [0, 0]
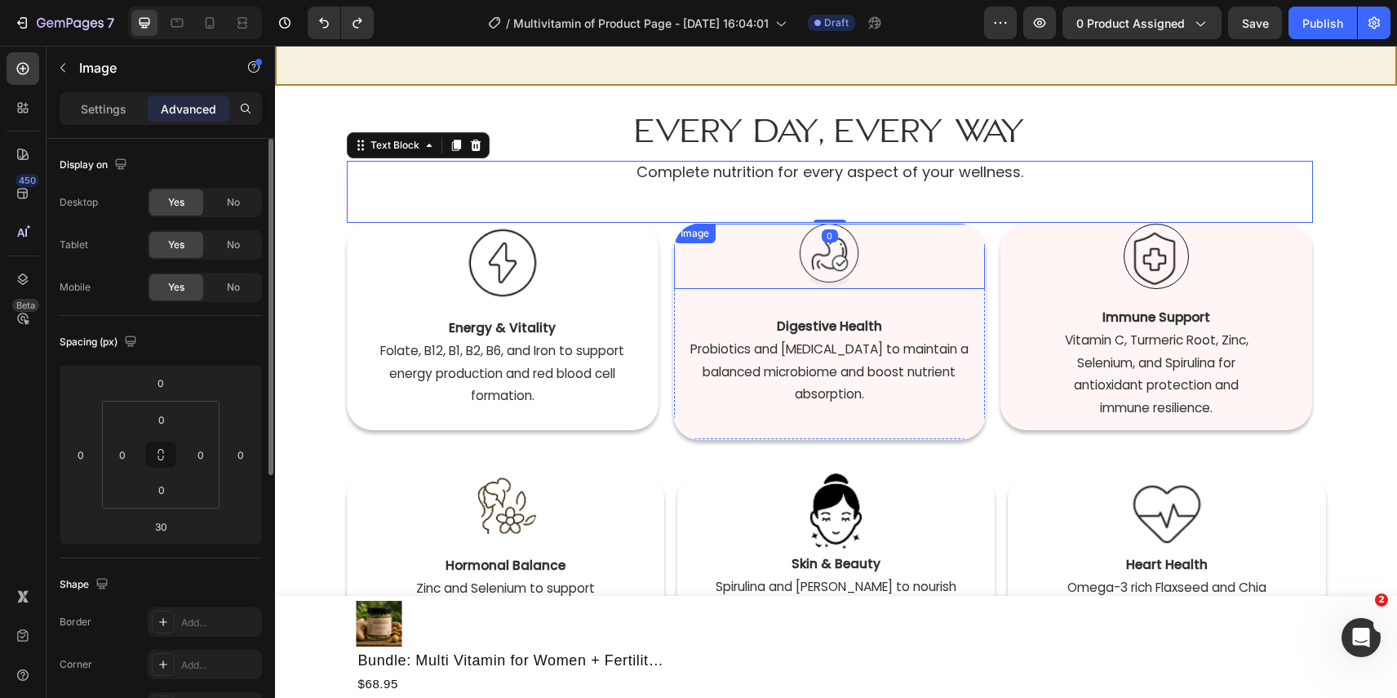
click at [829, 242] on img at bounding box center [829, 256] width 65 height 65
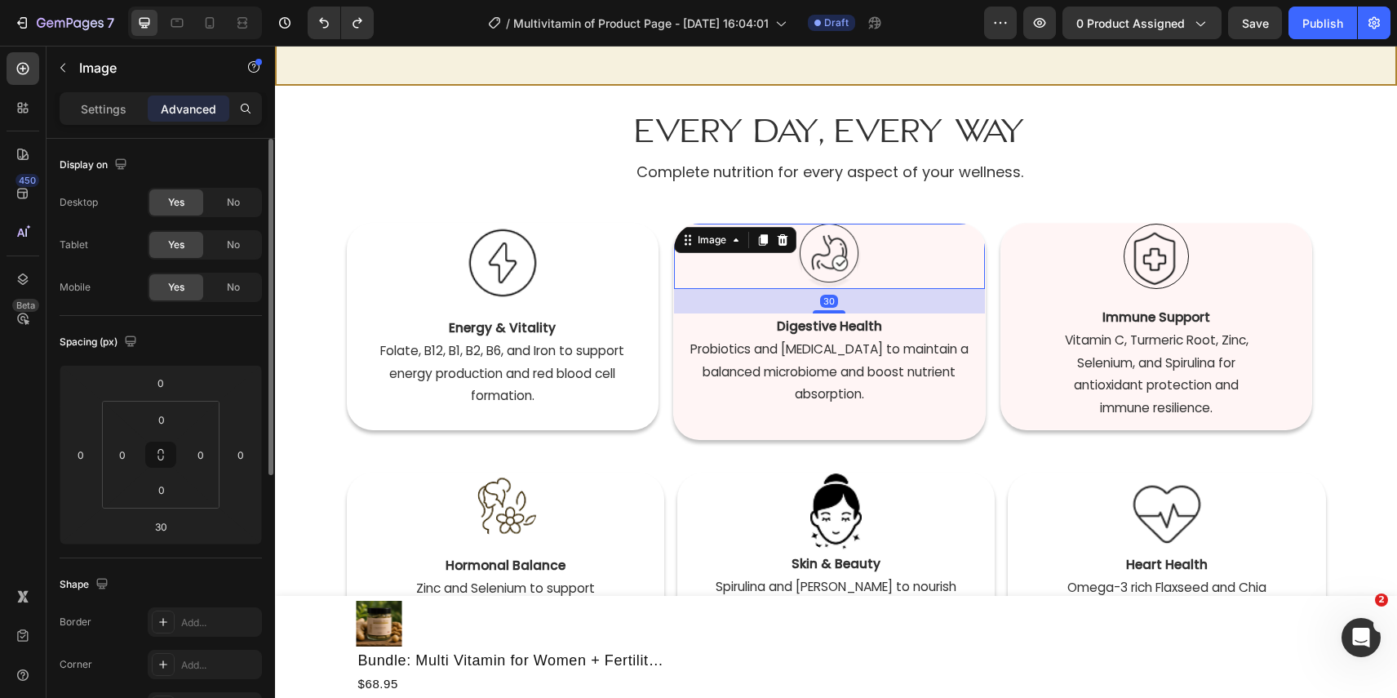
click at [829, 226] on img at bounding box center [829, 256] width 65 height 65
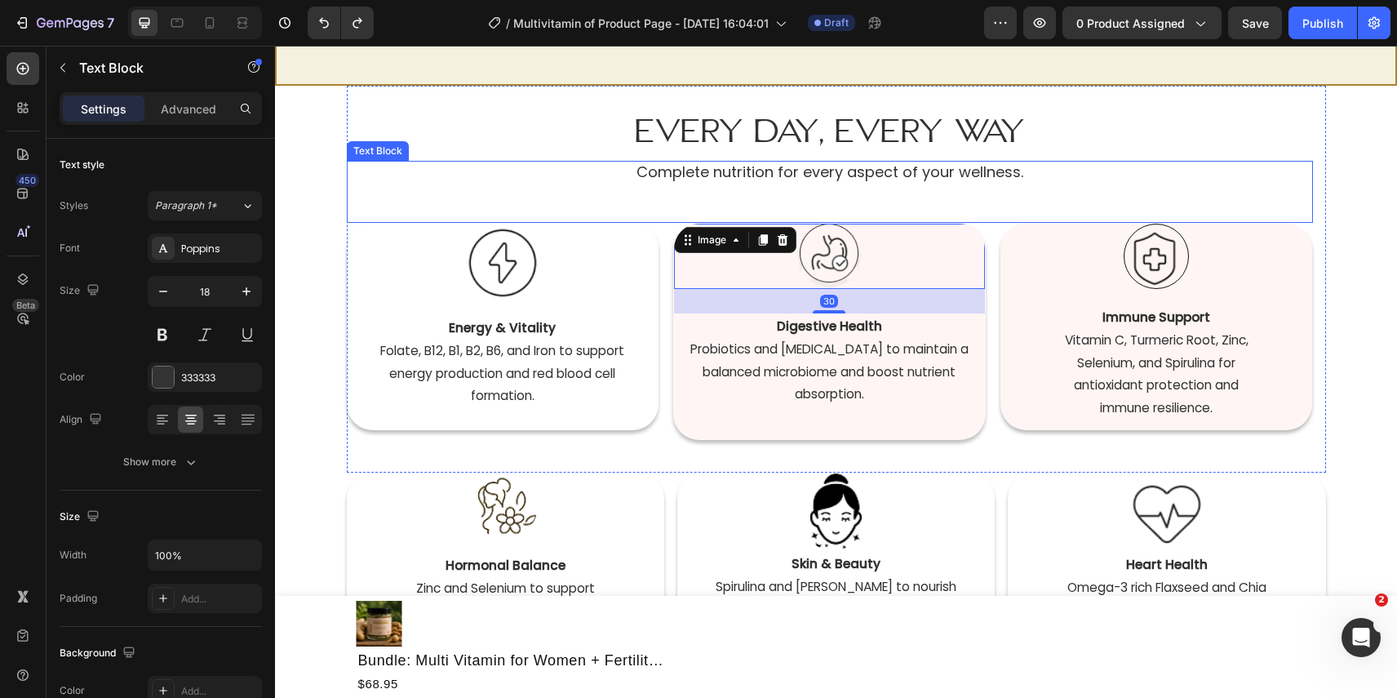
click at [828, 215] on div "Complete nutrition for every aspect of your wellness. Text Block" at bounding box center [830, 191] width 966 height 61
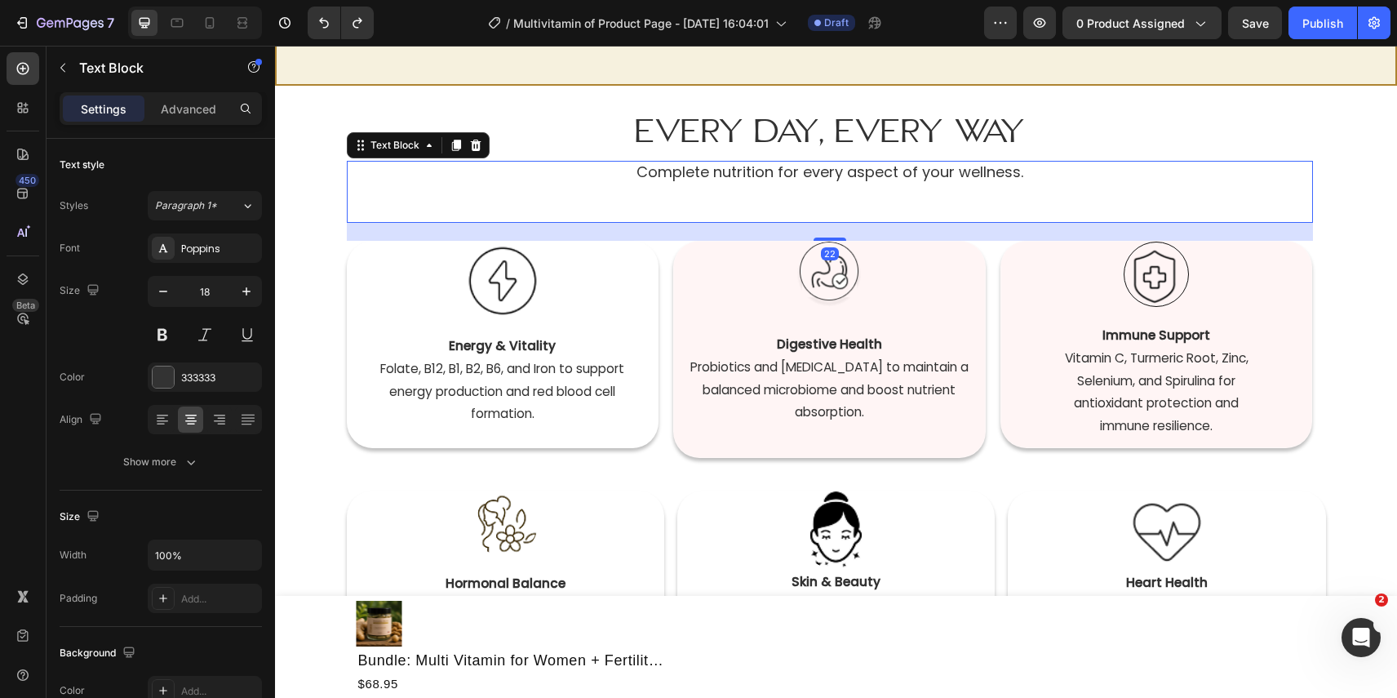
drag, startPoint x: 829, startPoint y: 222, endPoint x: 824, endPoint y: 240, distance: 18.6
click at [824, 240] on div "Every Day, Every Way Heading Complete nutrition for every aspect of your wellne…" at bounding box center [830, 288] width 966 height 405
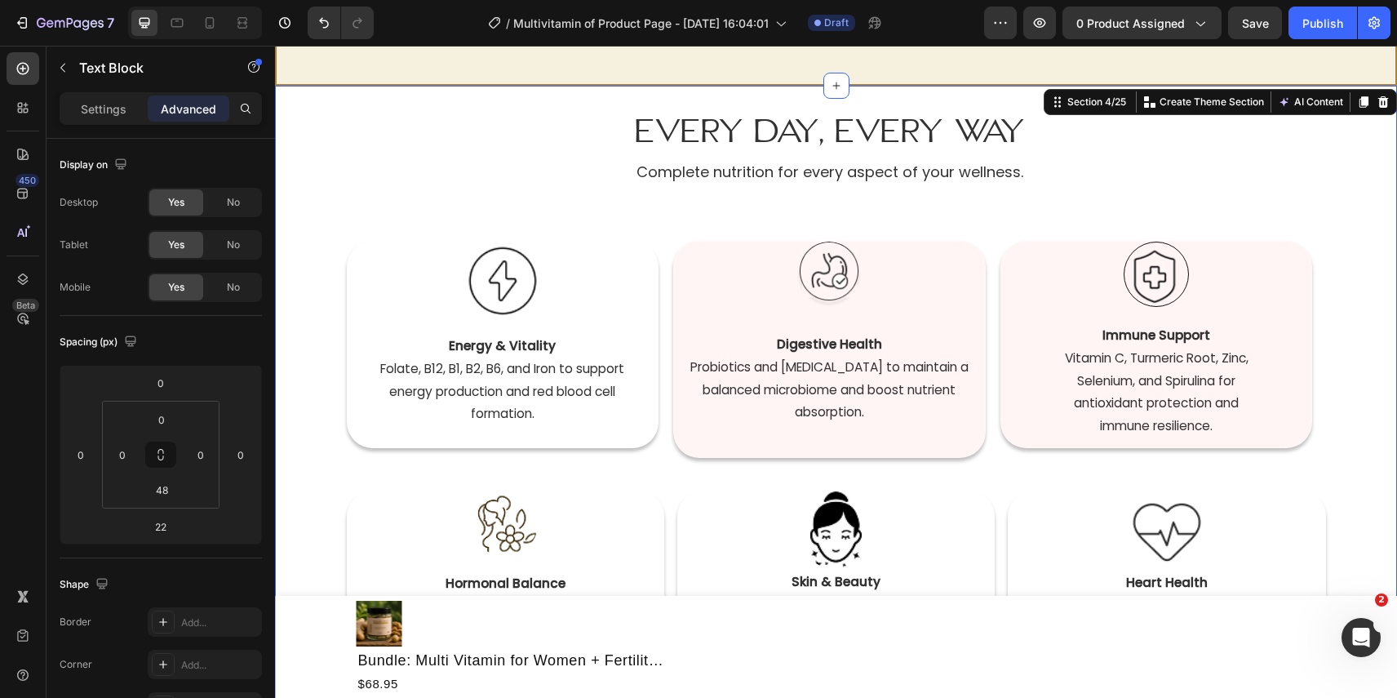
click at [1374, 189] on div "Every Day, Every Way Heading Complete nutrition for every aspect of your wellne…" at bounding box center [836, 420] width 1122 height 668
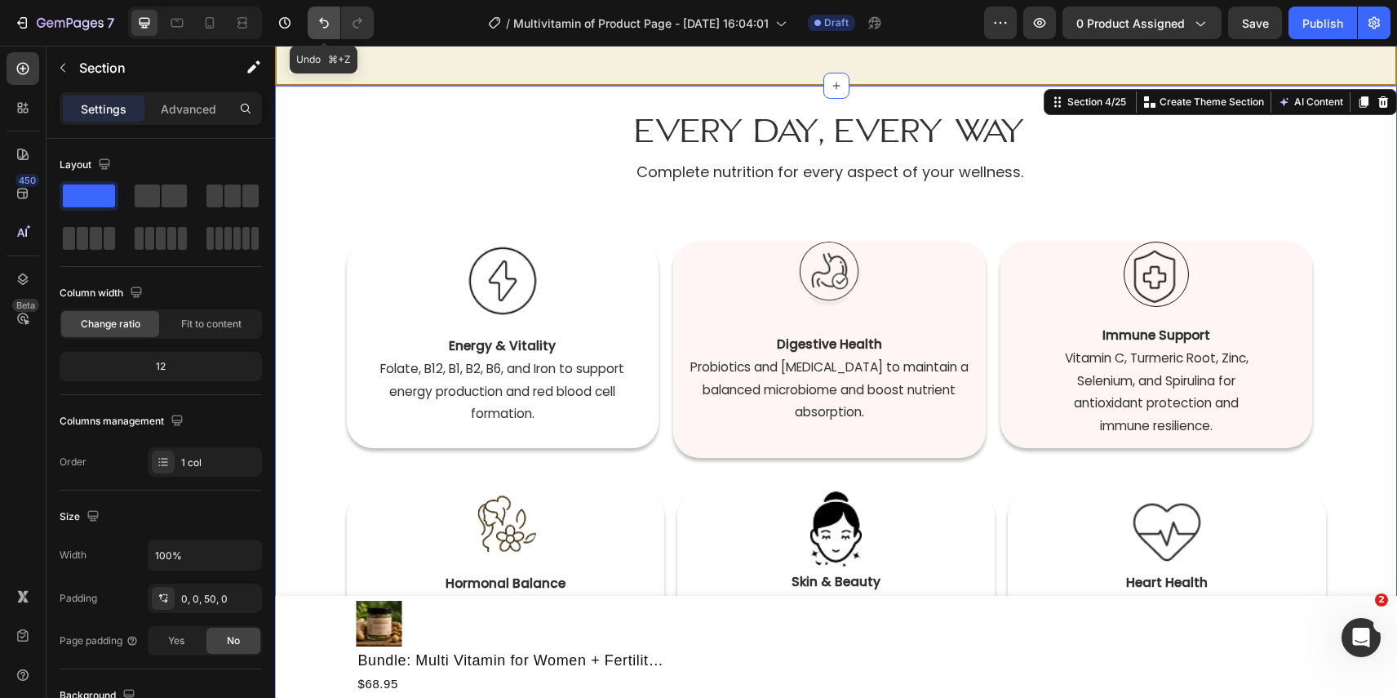
click at [311, 26] on button "Undo/Redo" at bounding box center [324, 23] width 33 height 33
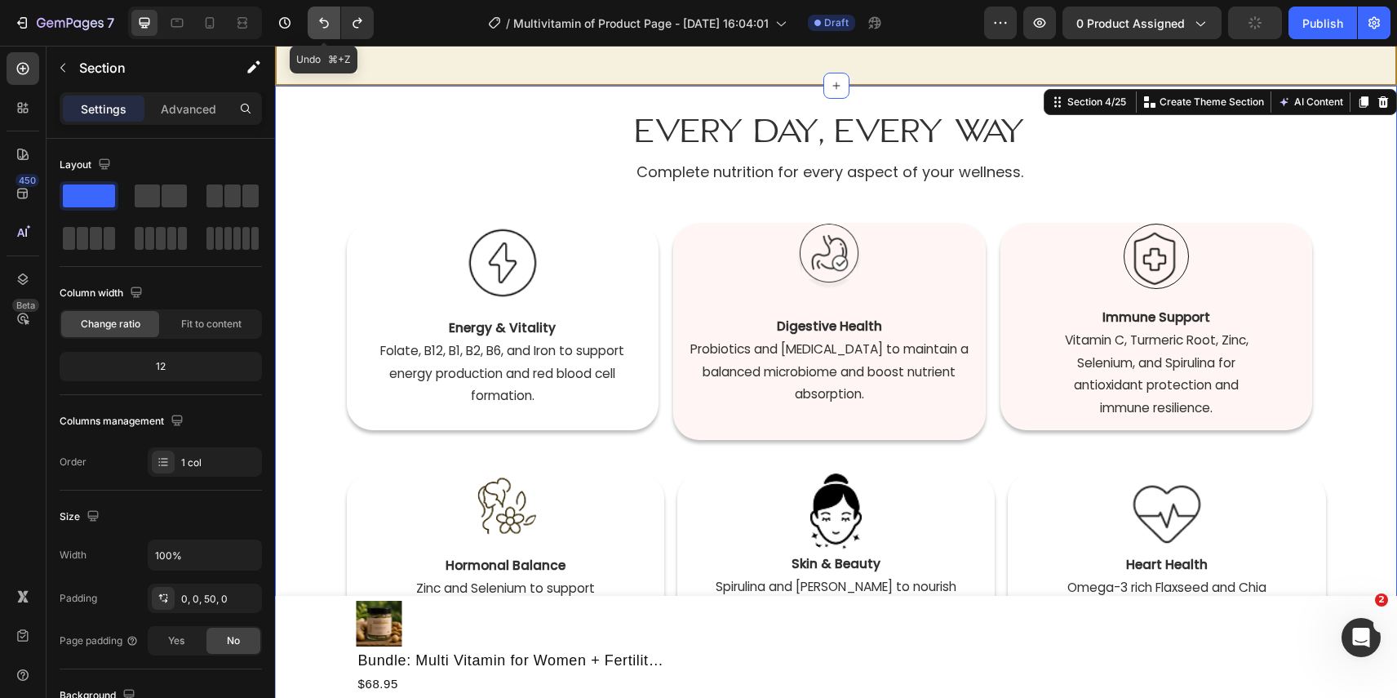
click at [311, 26] on button "Undo/Redo" at bounding box center [324, 23] width 33 height 33
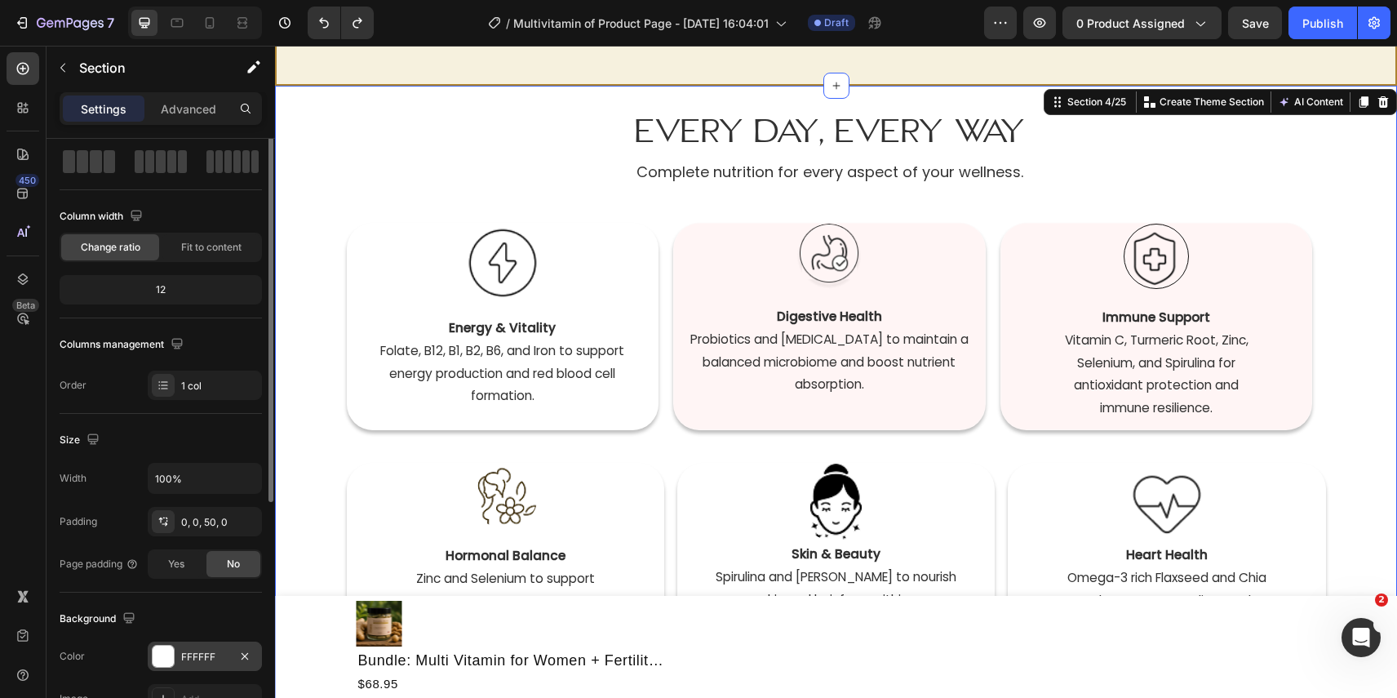
scroll to position [80, 0]
click at [188, 530] on div "0, 0, 50, 0" at bounding box center [205, 518] width 114 height 29
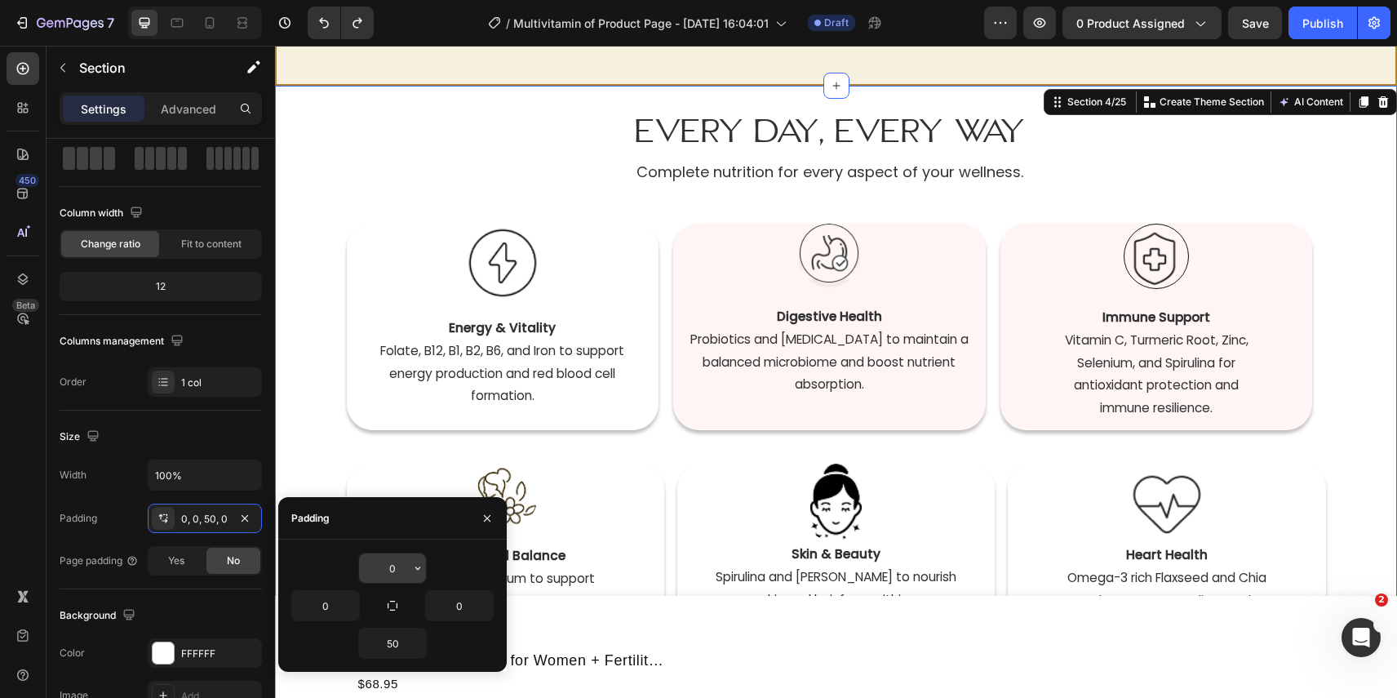
click at [388, 567] on input "0" at bounding box center [392, 567] width 67 height 29
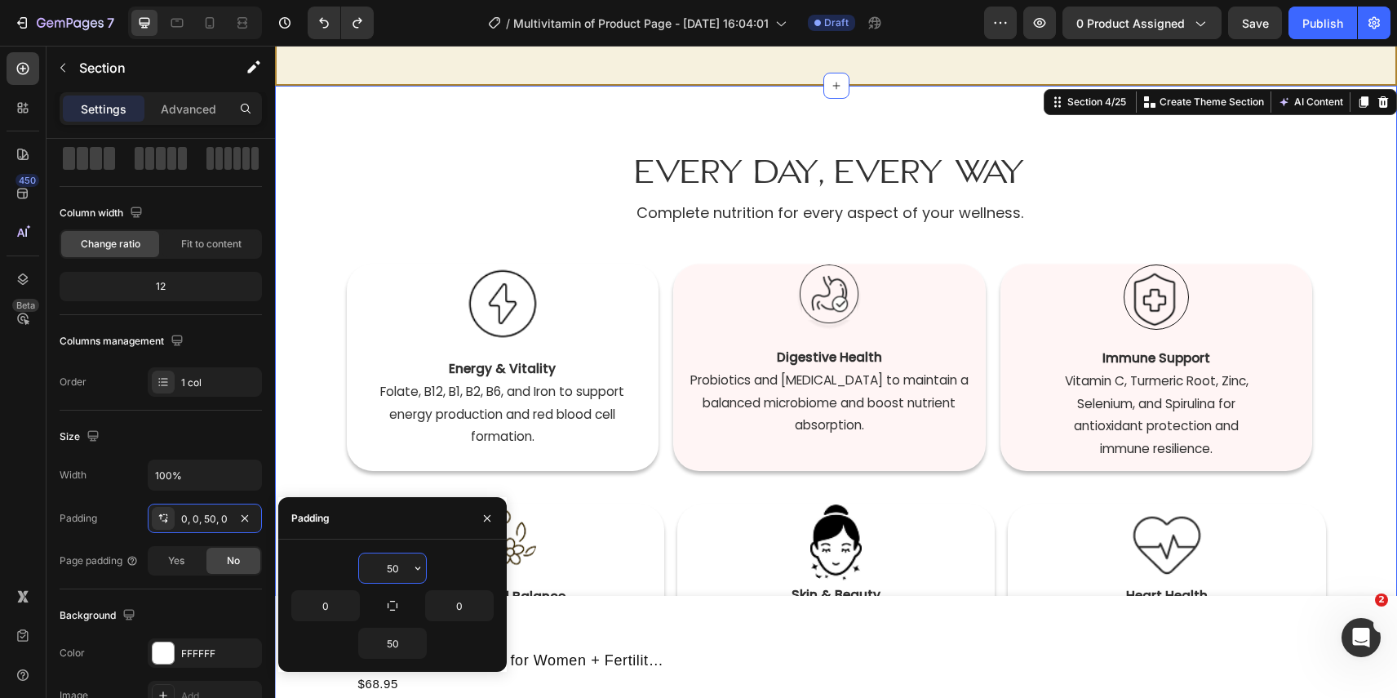
type input "5"
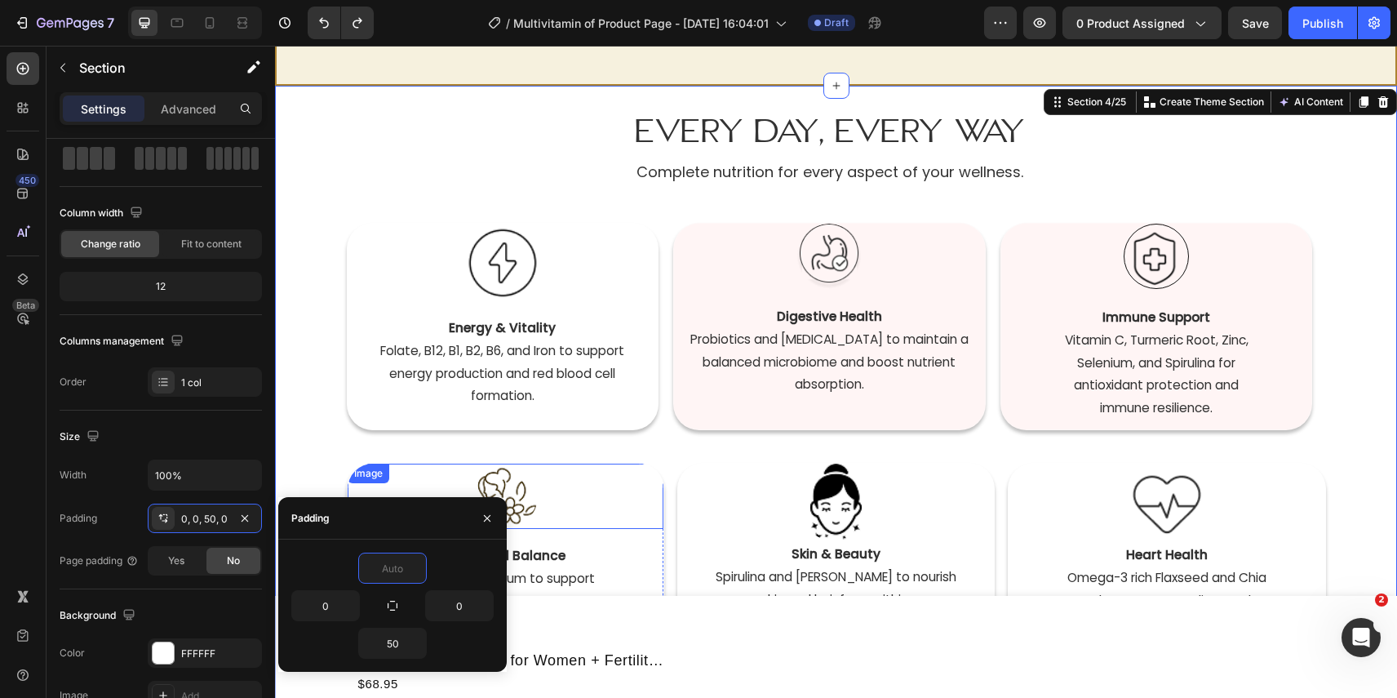
click at [843, 299] on div "Image Digestive Health  Probiotics and [MEDICAL_DATA] to maintain a balanced mi…" at bounding box center [829, 326] width 311 height 204
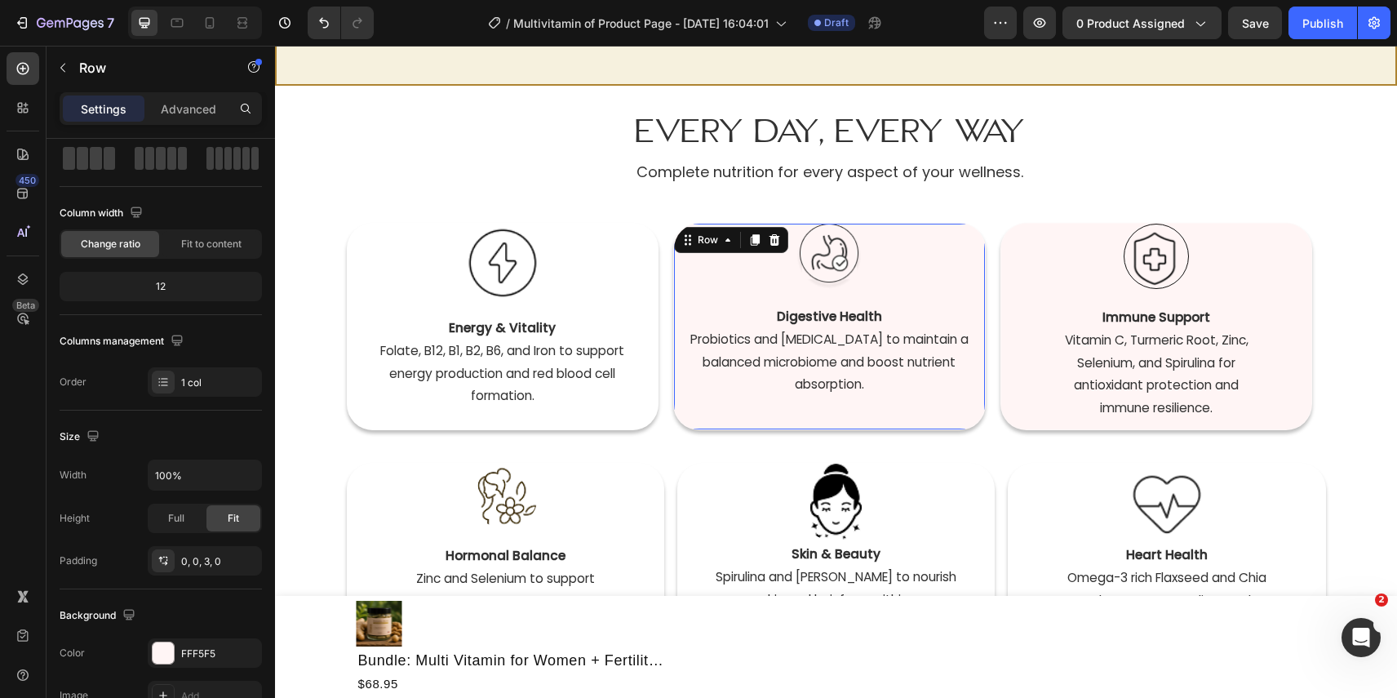
scroll to position [0, 0]
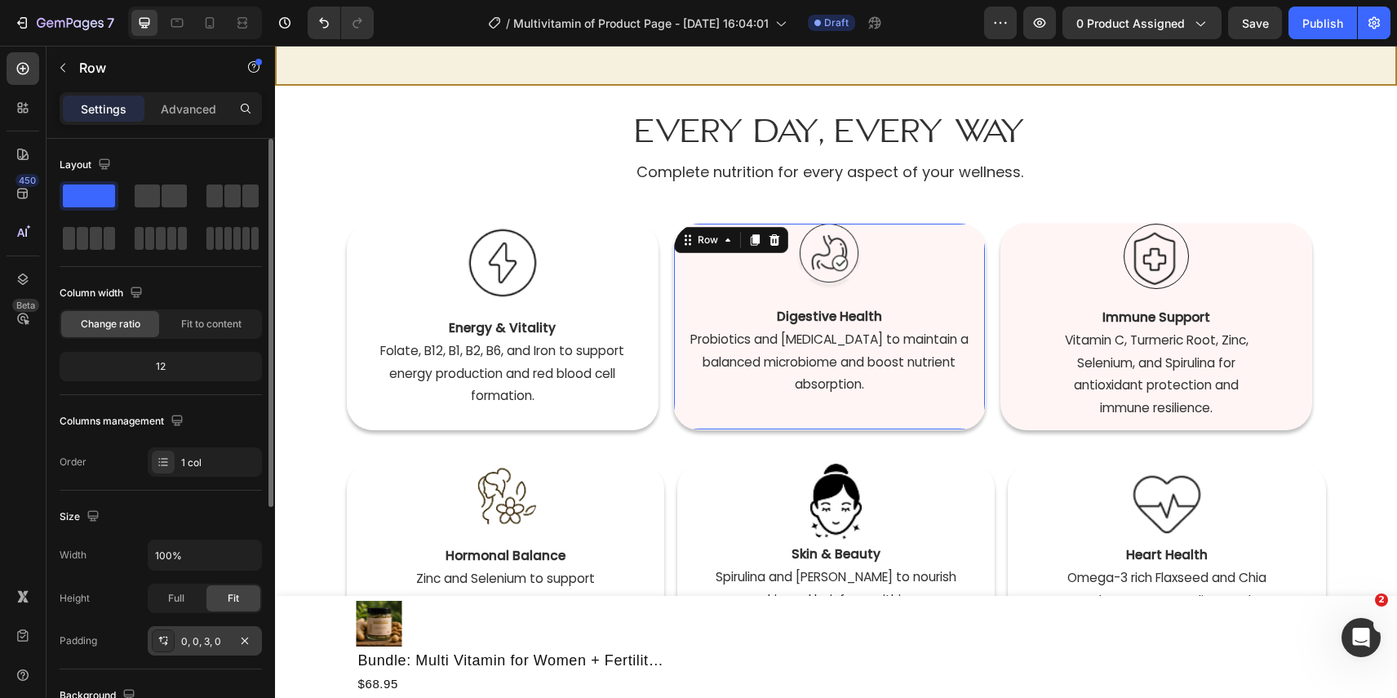
click at [202, 637] on div "0, 0, 3, 0" at bounding box center [204, 641] width 47 height 15
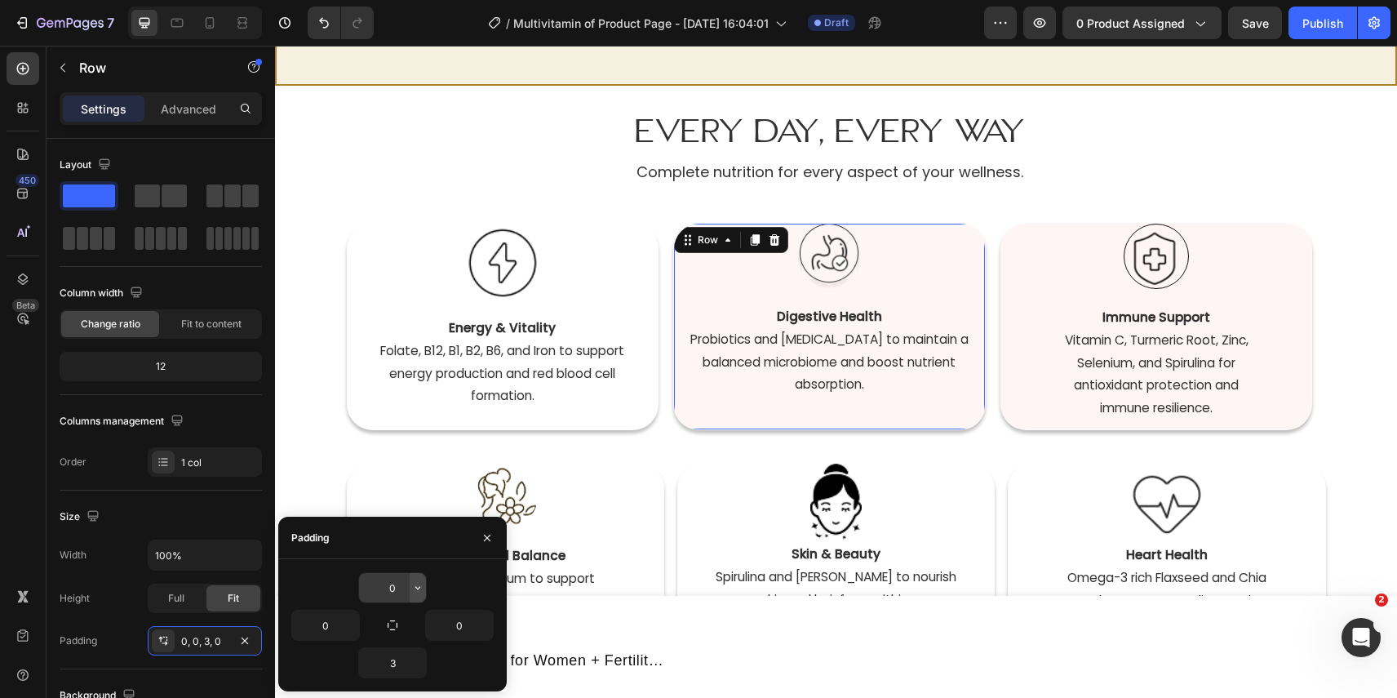
click at [410, 589] on button "button" at bounding box center [418, 587] width 16 height 29
click at [384, 588] on input "0" at bounding box center [392, 587] width 67 height 29
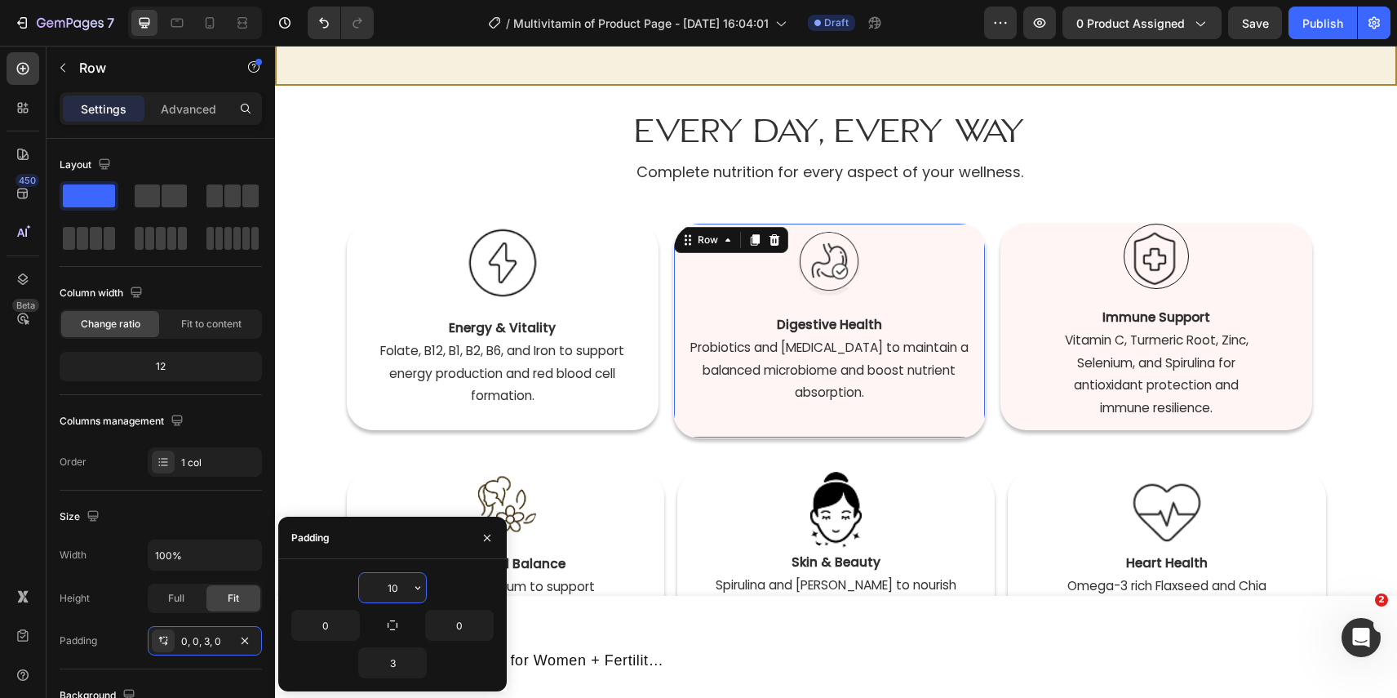
type input "1"
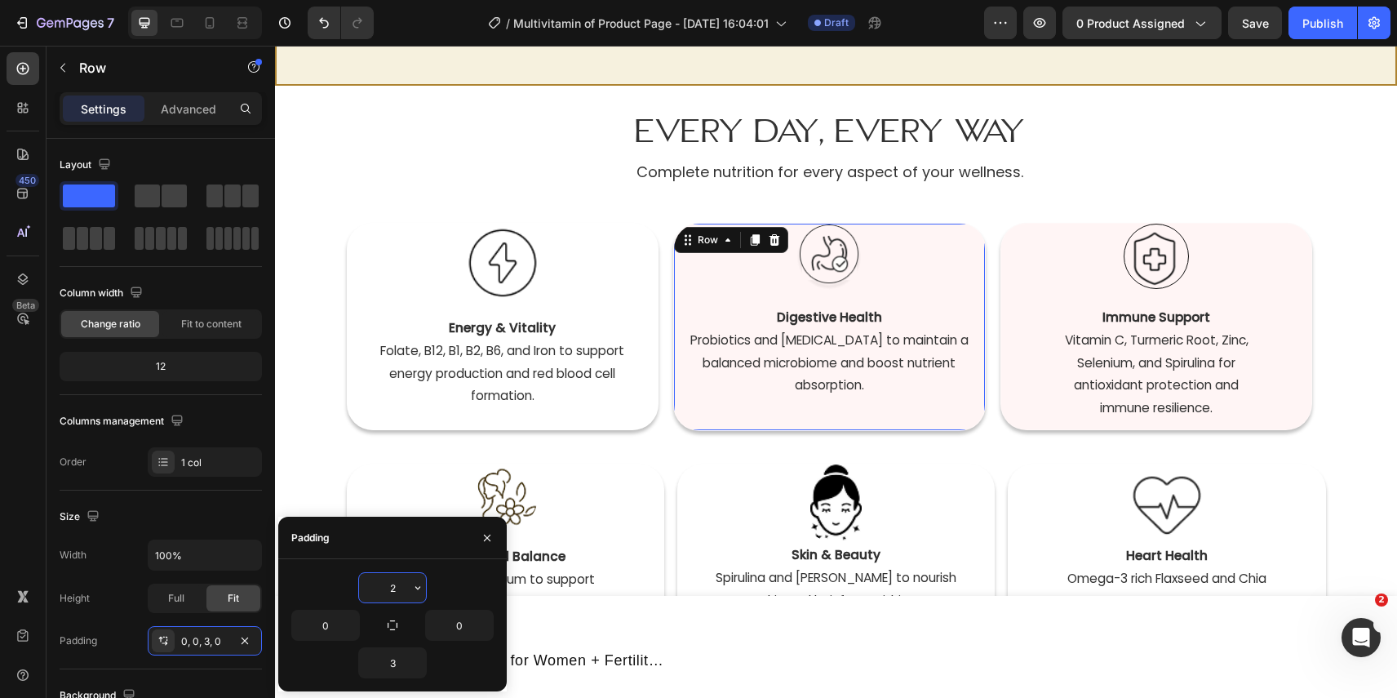
type input "20"
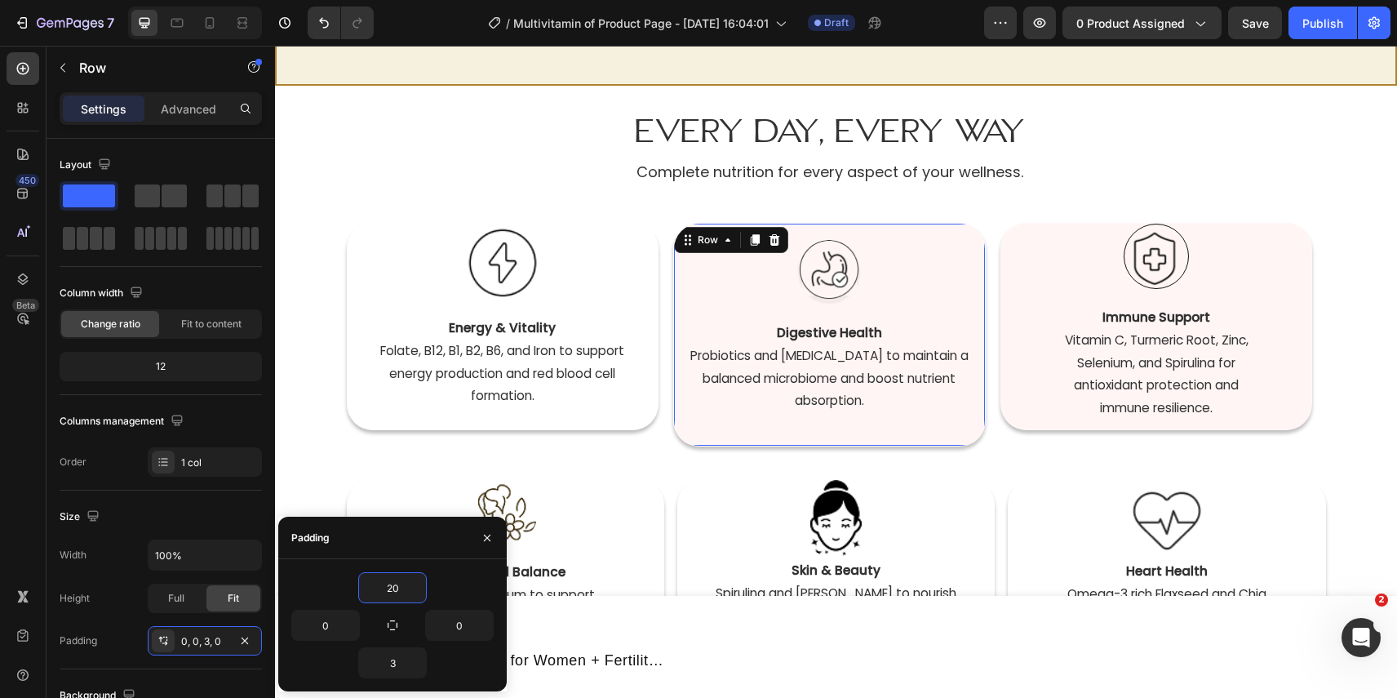
click at [879, 308] on div "Image Digestive Health  Probiotics and [MEDICAL_DATA] to maintain a balanced mi…" at bounding box center [829, 342] width 311 height 204
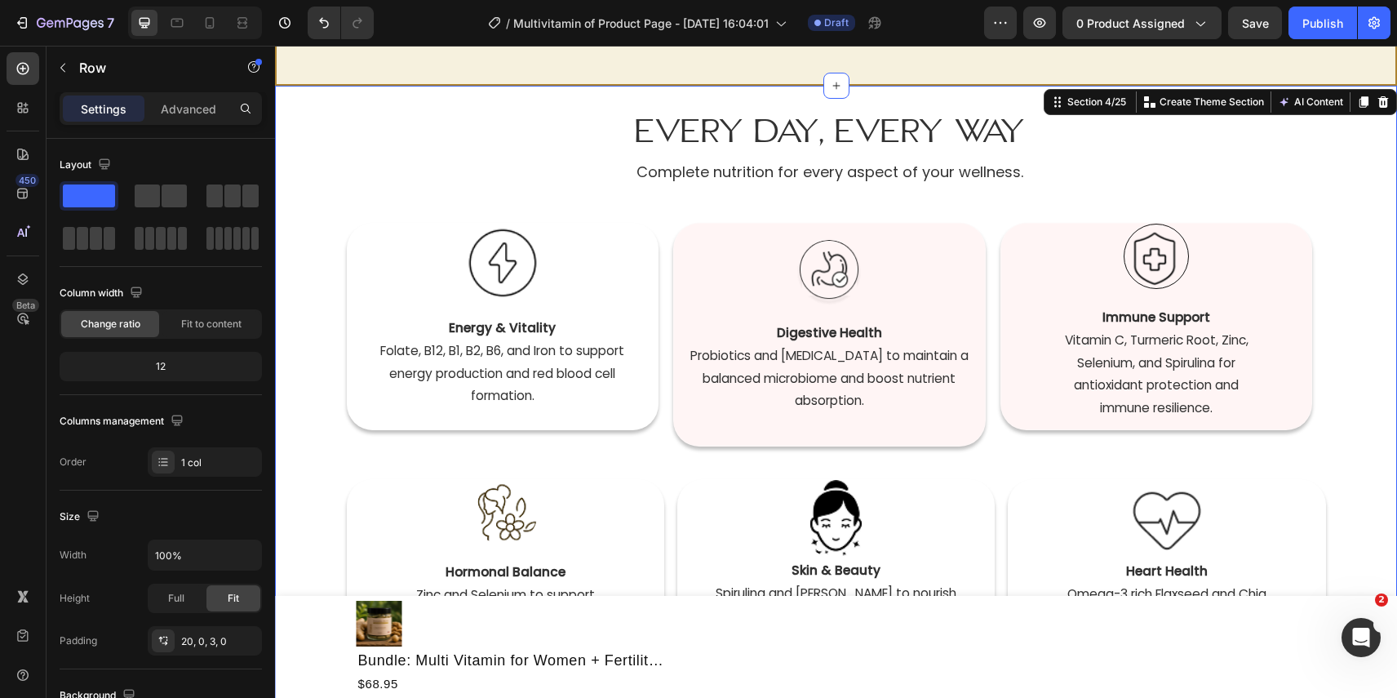
click at [1347, 304] on div "Every Day, Every Way Heading Complete nutrition for every aspect of your wellne…" at bounding box center [836, 414] width 1122 height 656
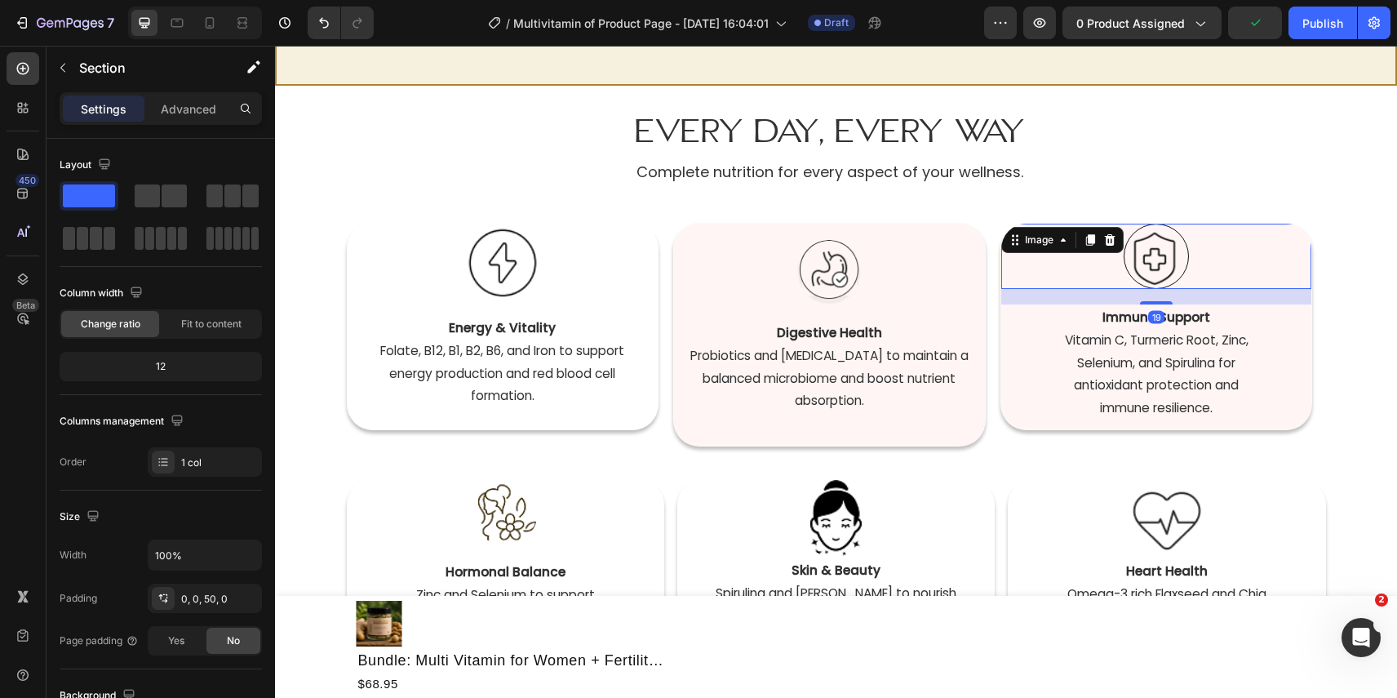
click at [1286, 282] on div at bounding box center [1156, 256] width 311 height 65
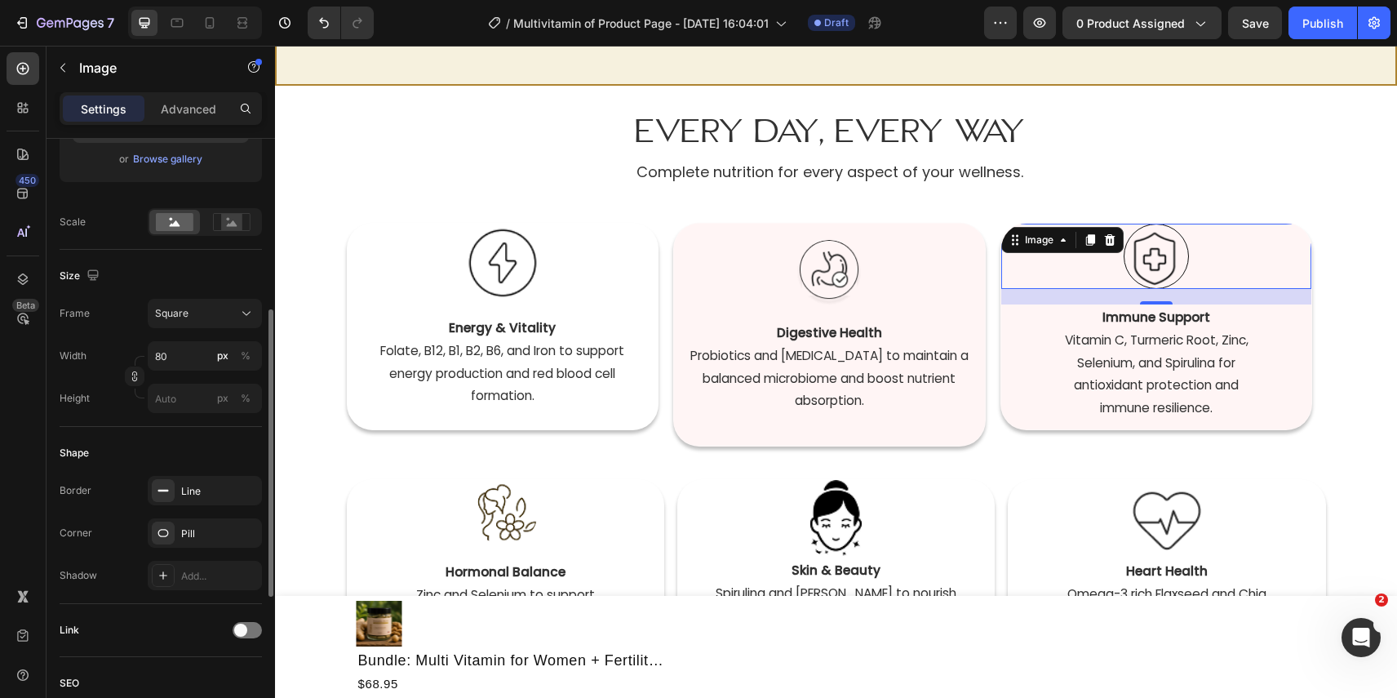
scroll to position [357, 0]
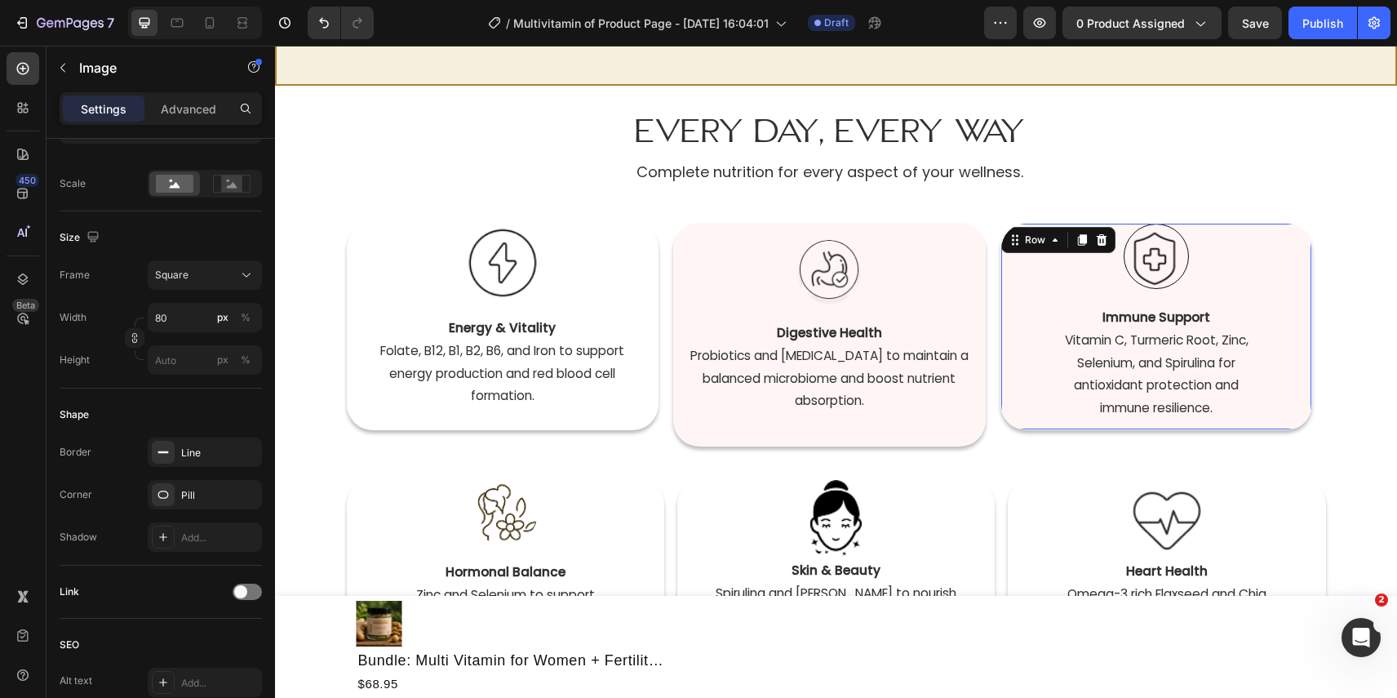
click at [1293, 423] on div "Image Immune Support  Vitamin C, Turmeric Root, Zinc, Selenium, and Spirulina f…" at bounding box center [1156, 326] width 311 height 204
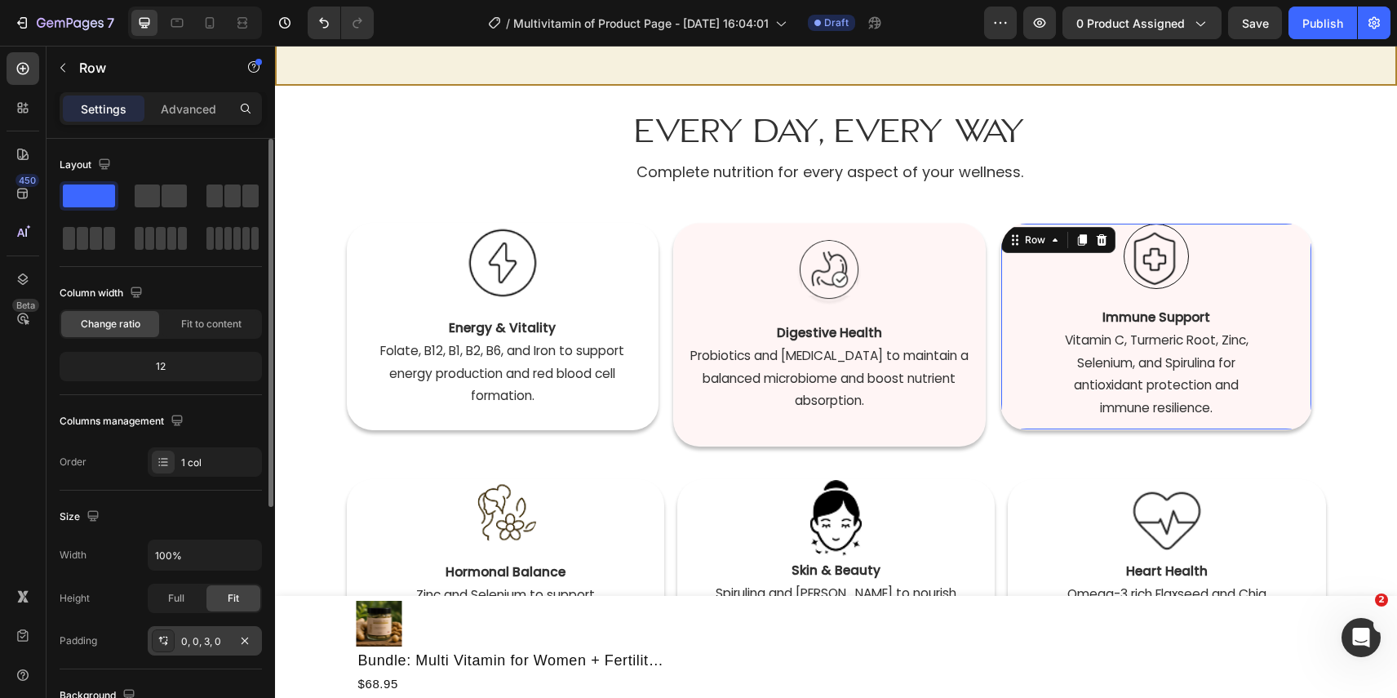
click at [194, 646] on div "0, 0, 3, 0" at bounding box center [204, 641] width 47 height 15
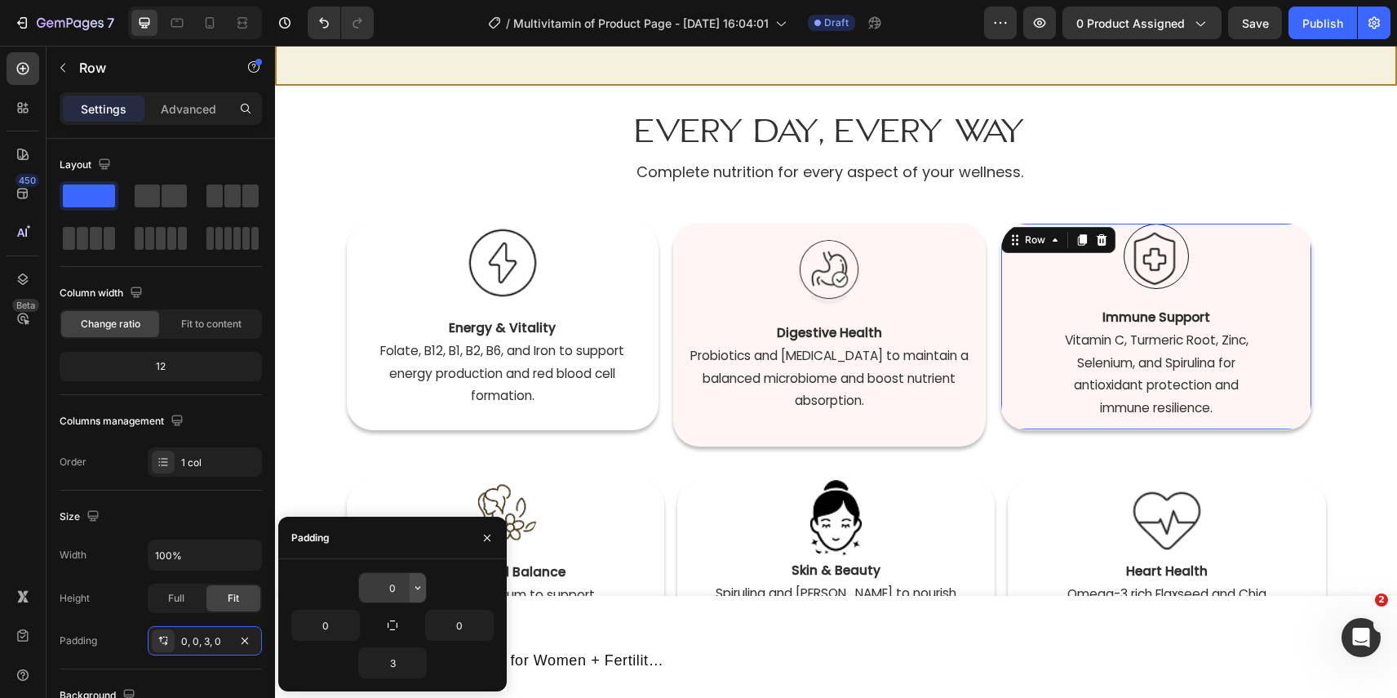
click at [421, 588] on icon "button" at bounding box center [417, 587] width 13 height 13
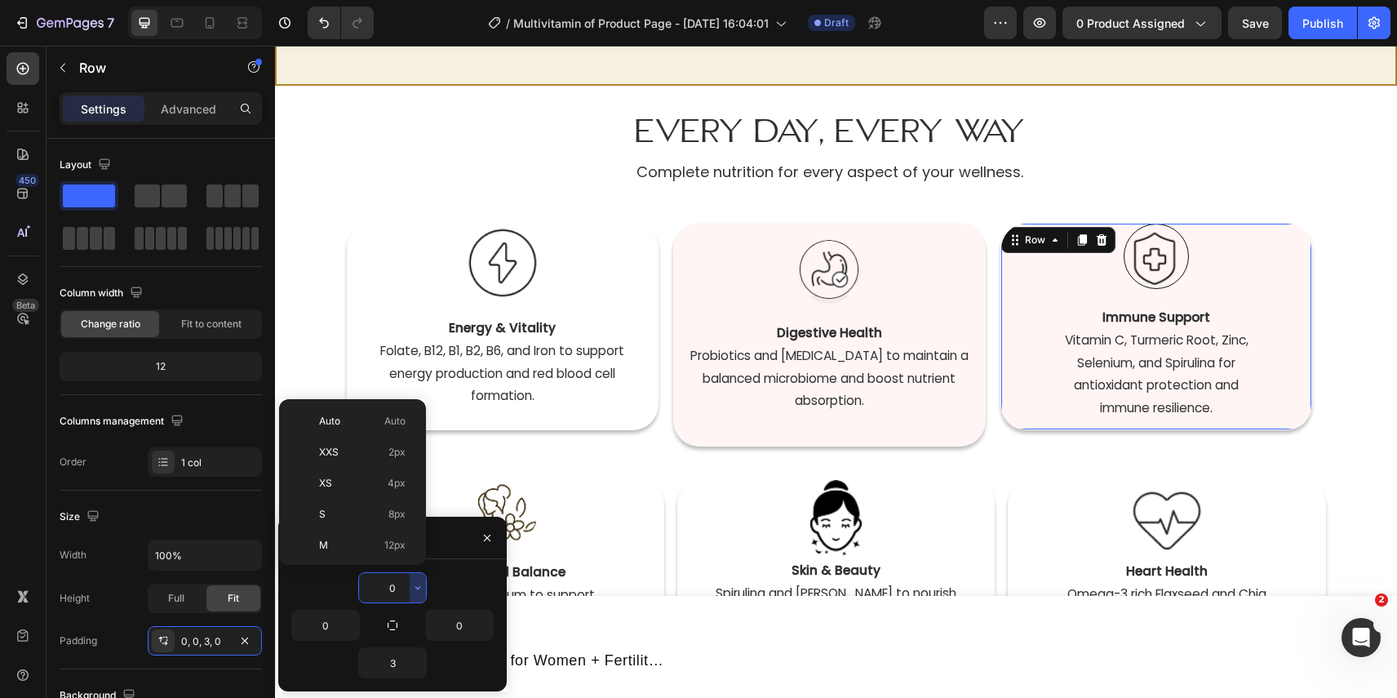
click at [401, 583] on input "0" at bounding box center [392, 587] width 67 height 29
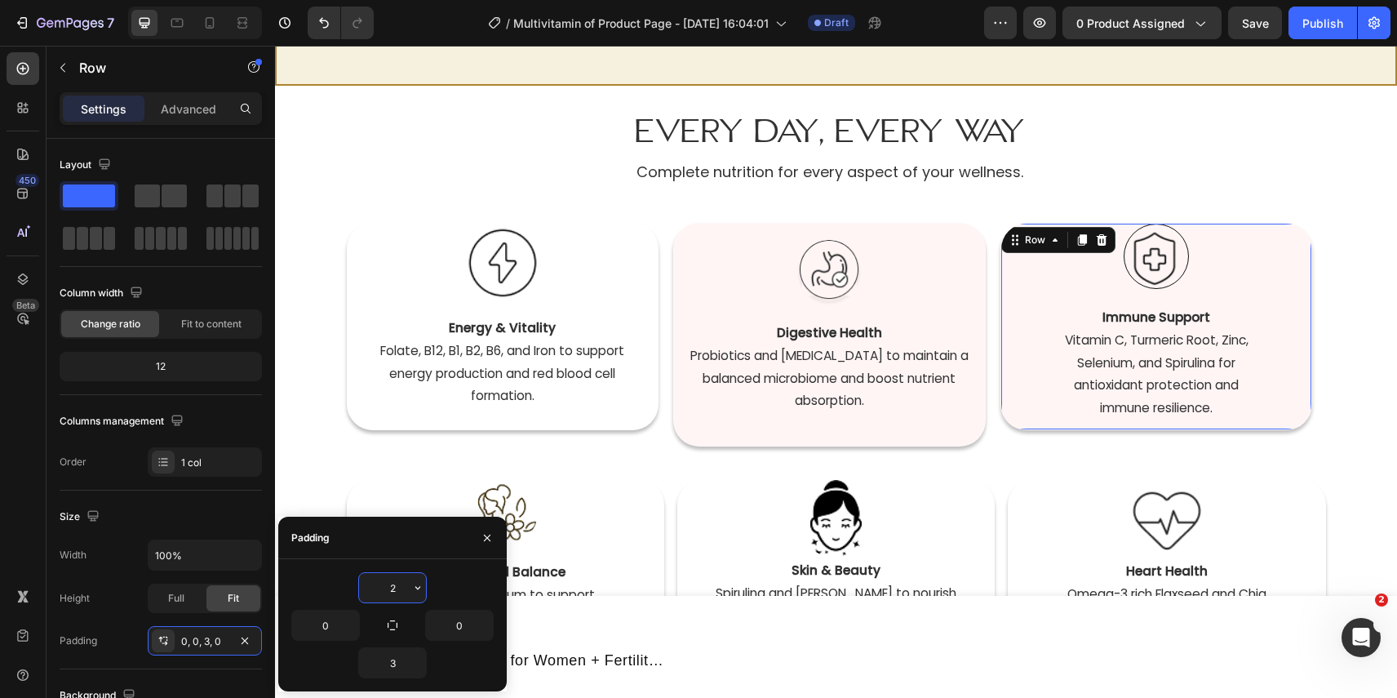
type input "20"
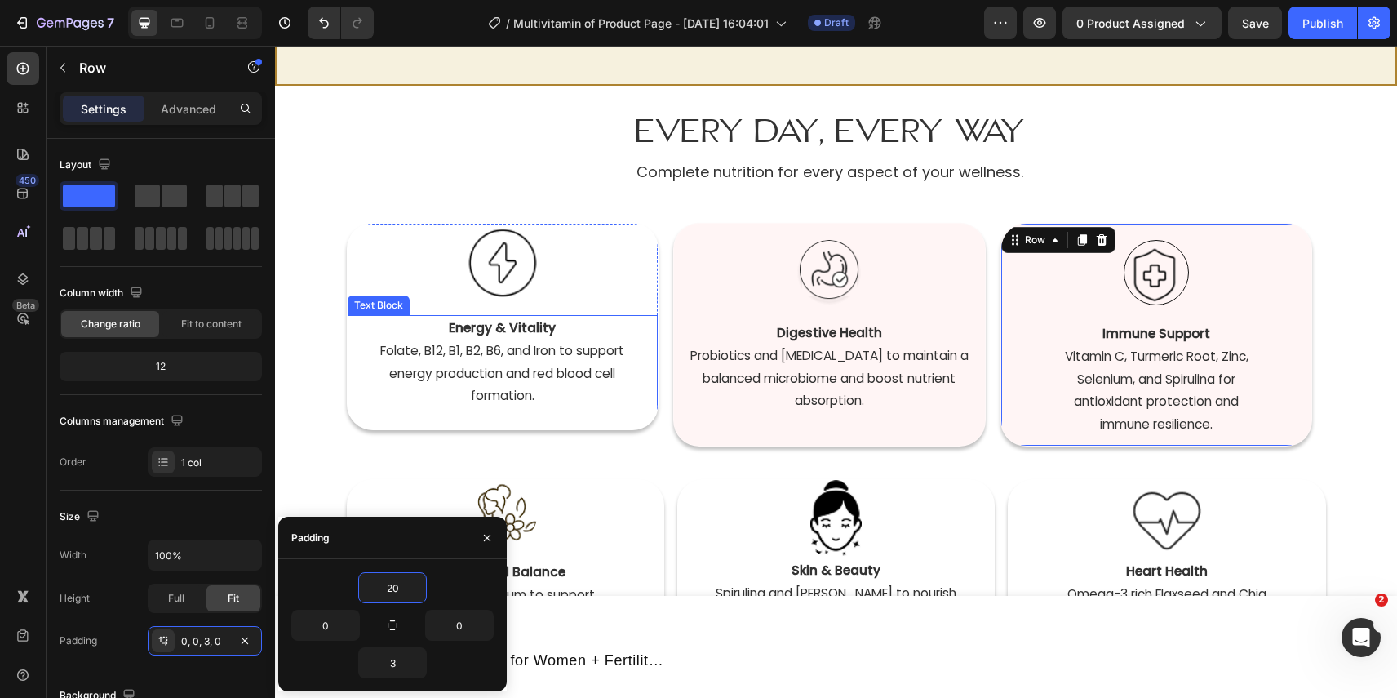
click at [640, 396] on p "formation." at bounding box center [503, 395] width 308 height 23
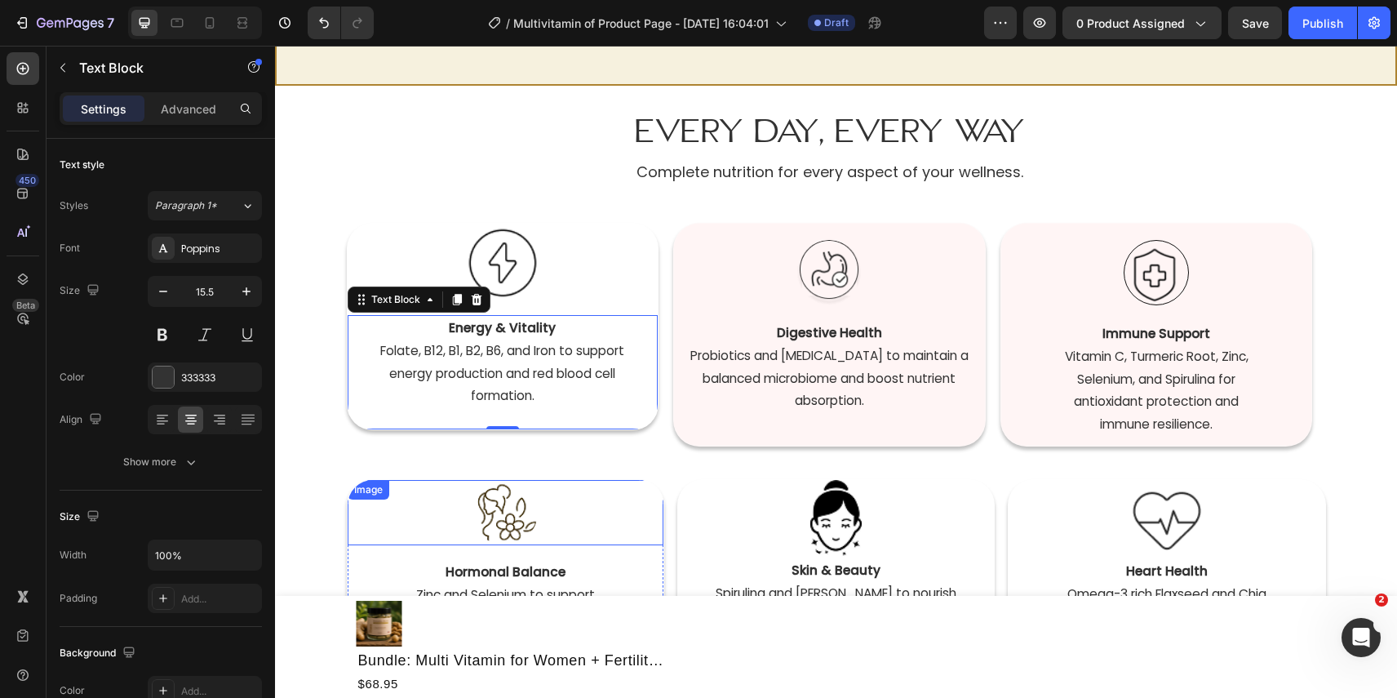
click at [610, 485] on div at bounding box center [506, 512] width 316 height 65
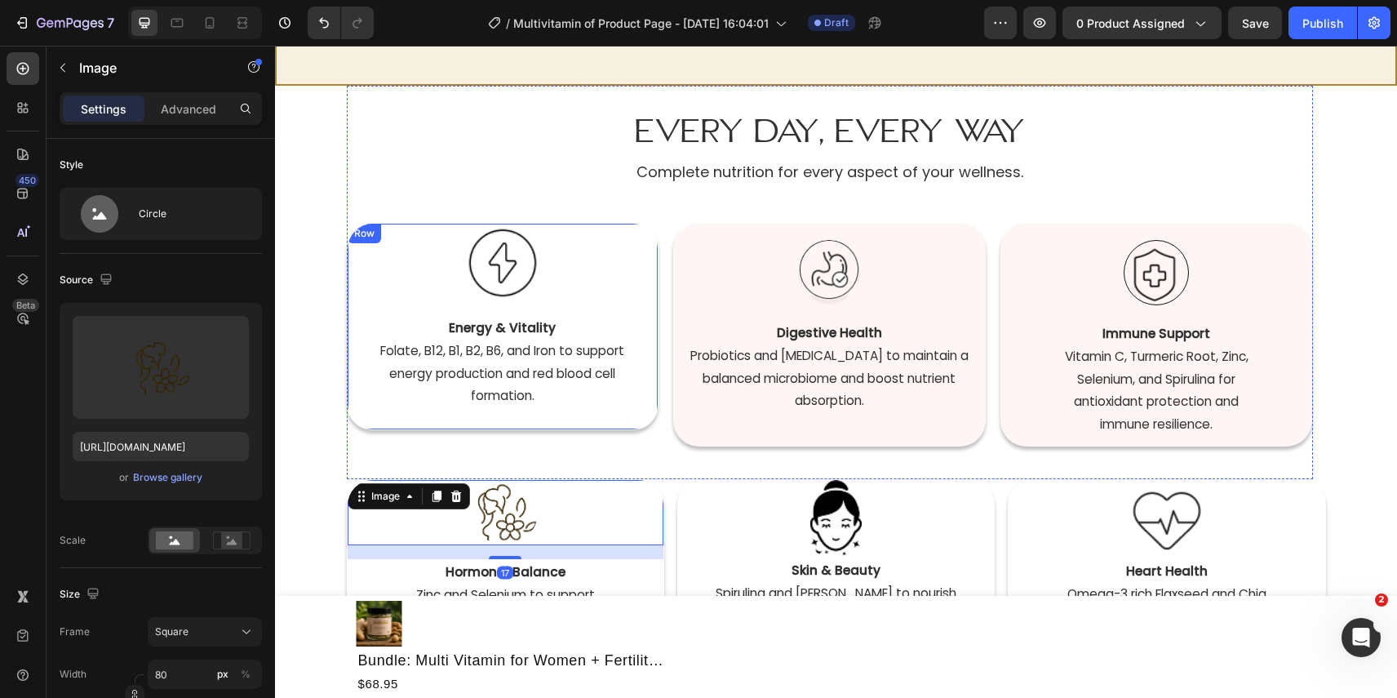
click at [650, 302] on div "Image Energy & Vitality  Folate, B12, B1, B2, B6, and Iron to support energy pr…" at bounding box center [503, 327] width 311 height 206
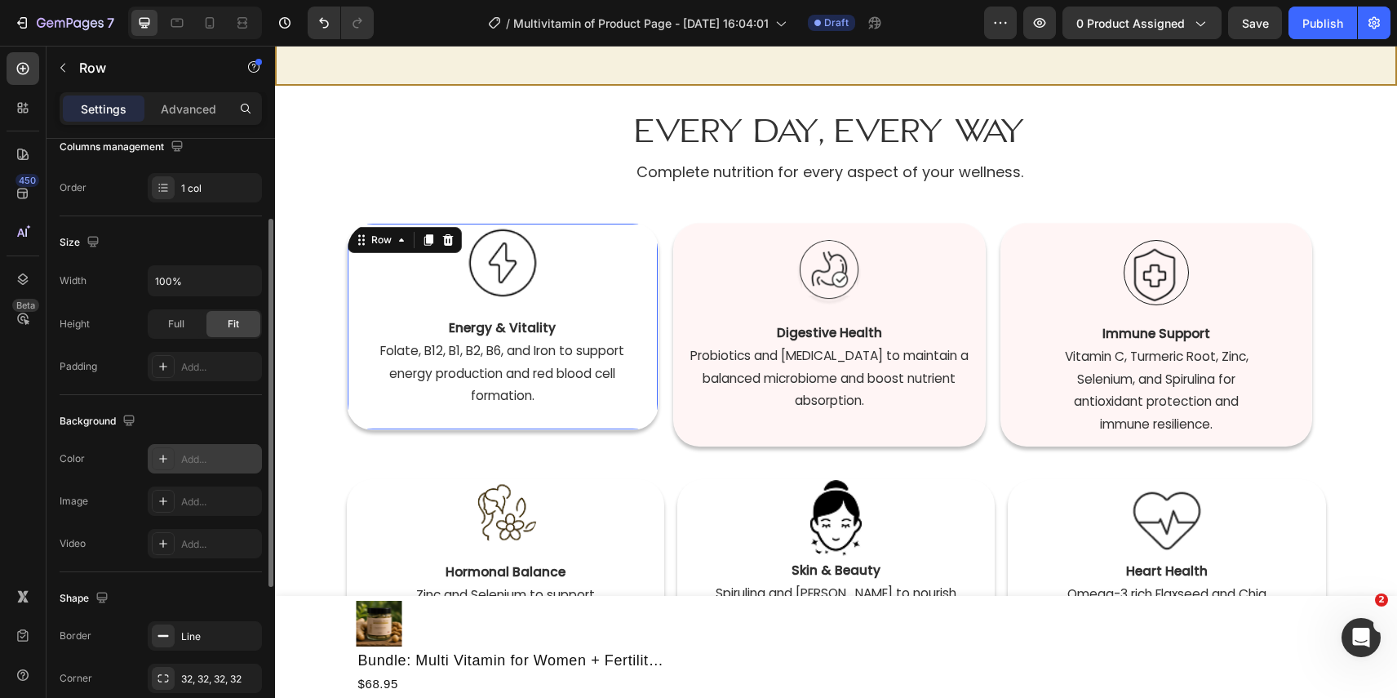
scroll to position [276, 0]
click at [200, 455] on div "Add..." at bounding box center [219, 458] width 77 height 15
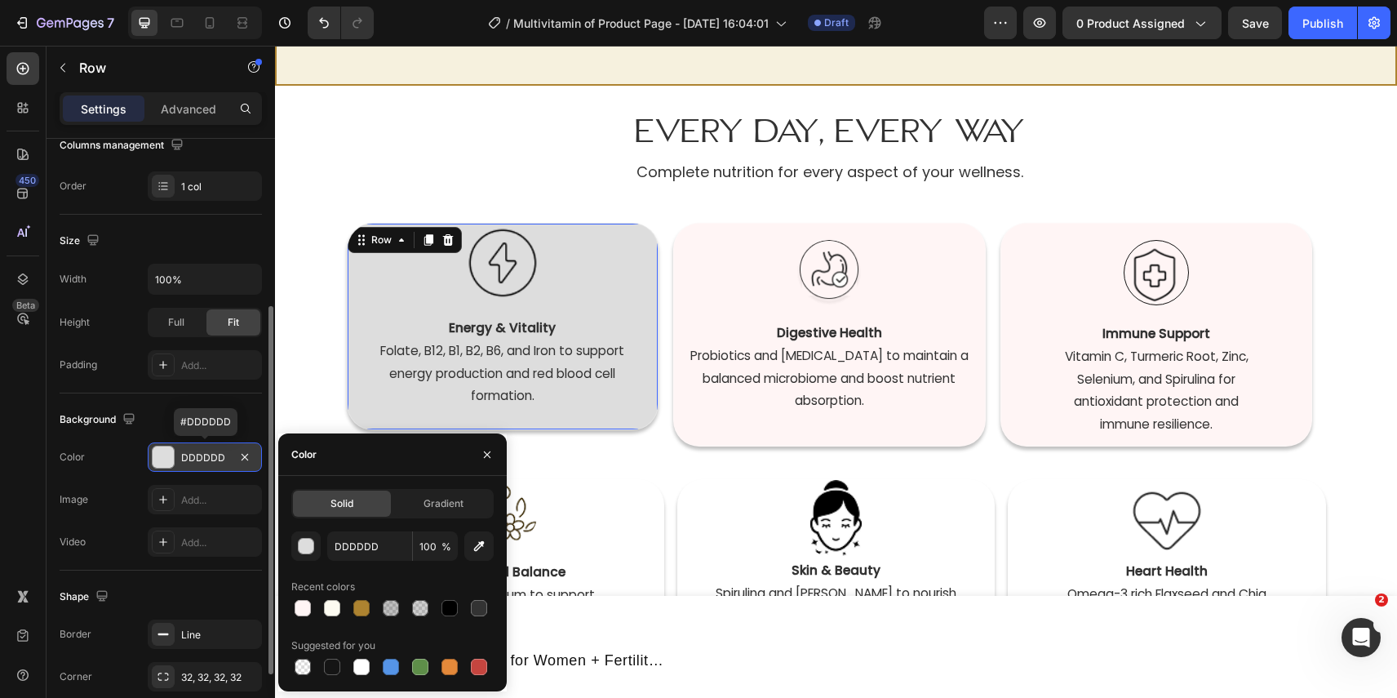
click at [214, 459] on div "DDDDDD" at bounding box center [204, 458] width 47 height 15
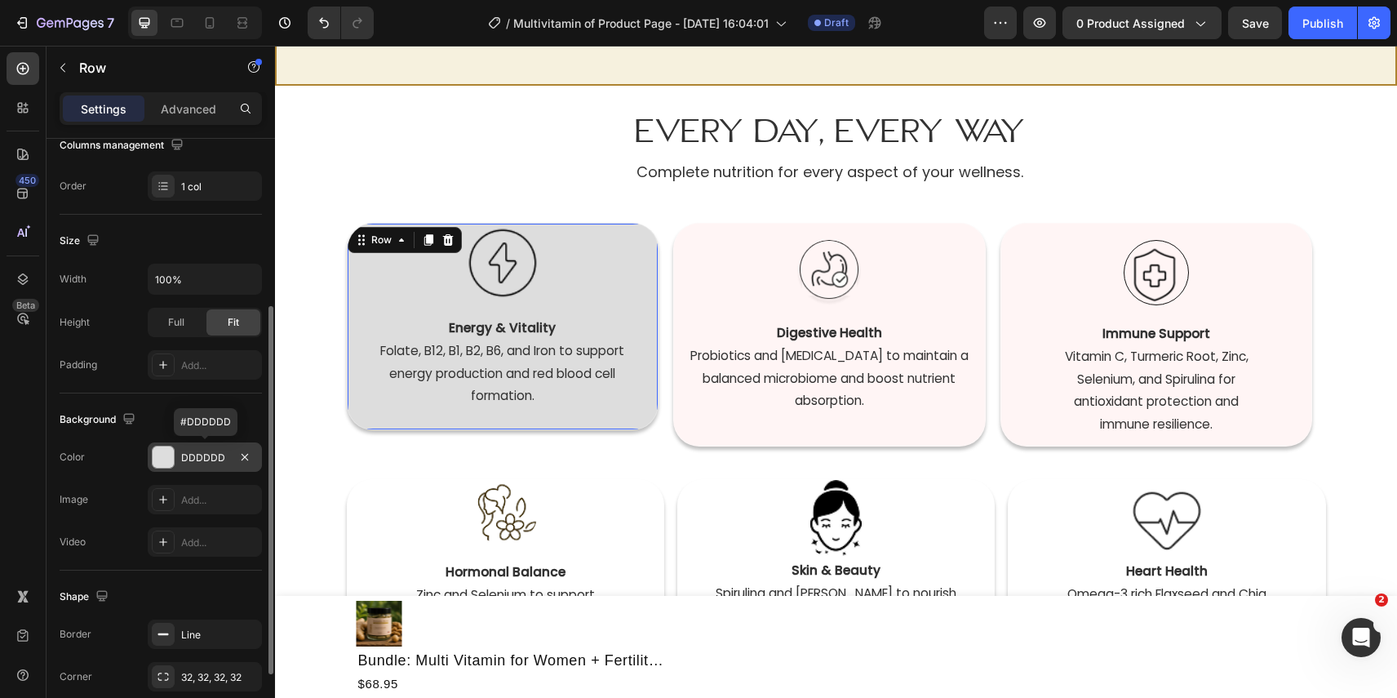
click at [214, 459] on div "DDDDDD" at bounding box center [204, 458] width 47 height 15
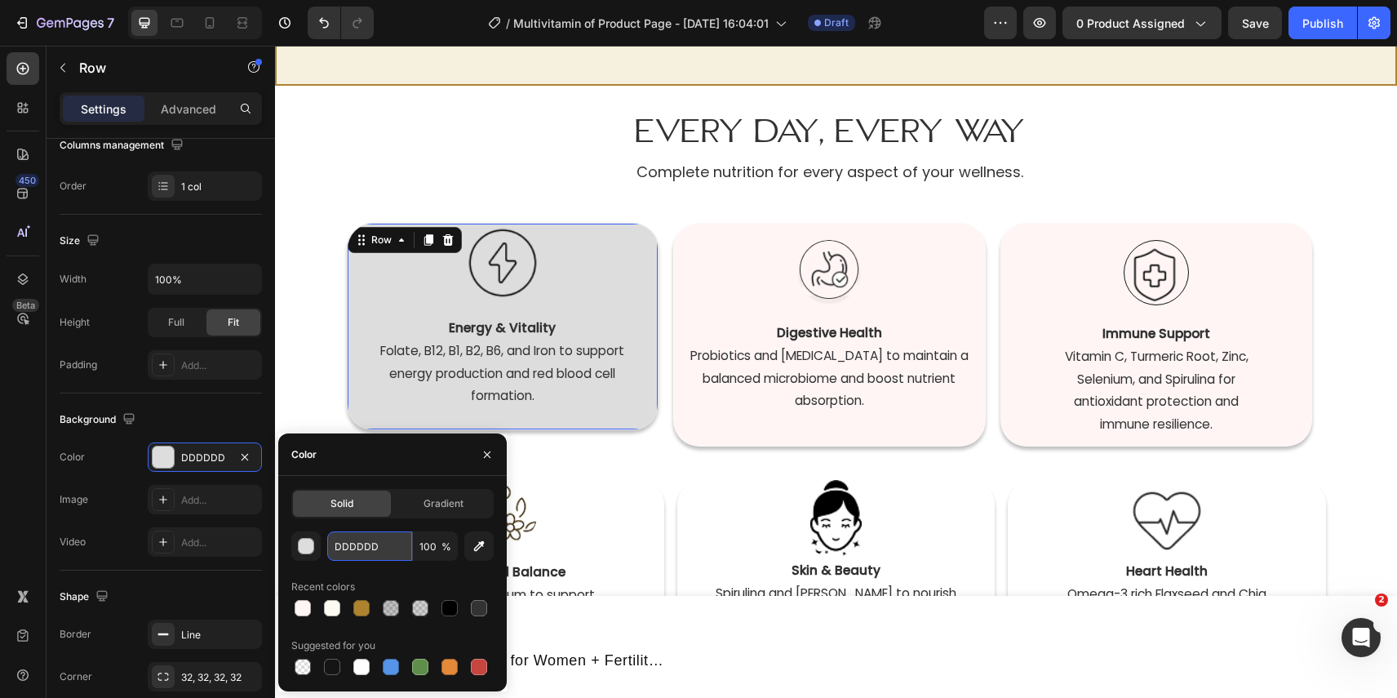
click at [363, 545] on input "DDDDDD" at bounding box center [369, 545] width 85 height 29
paste input "fff5f5"
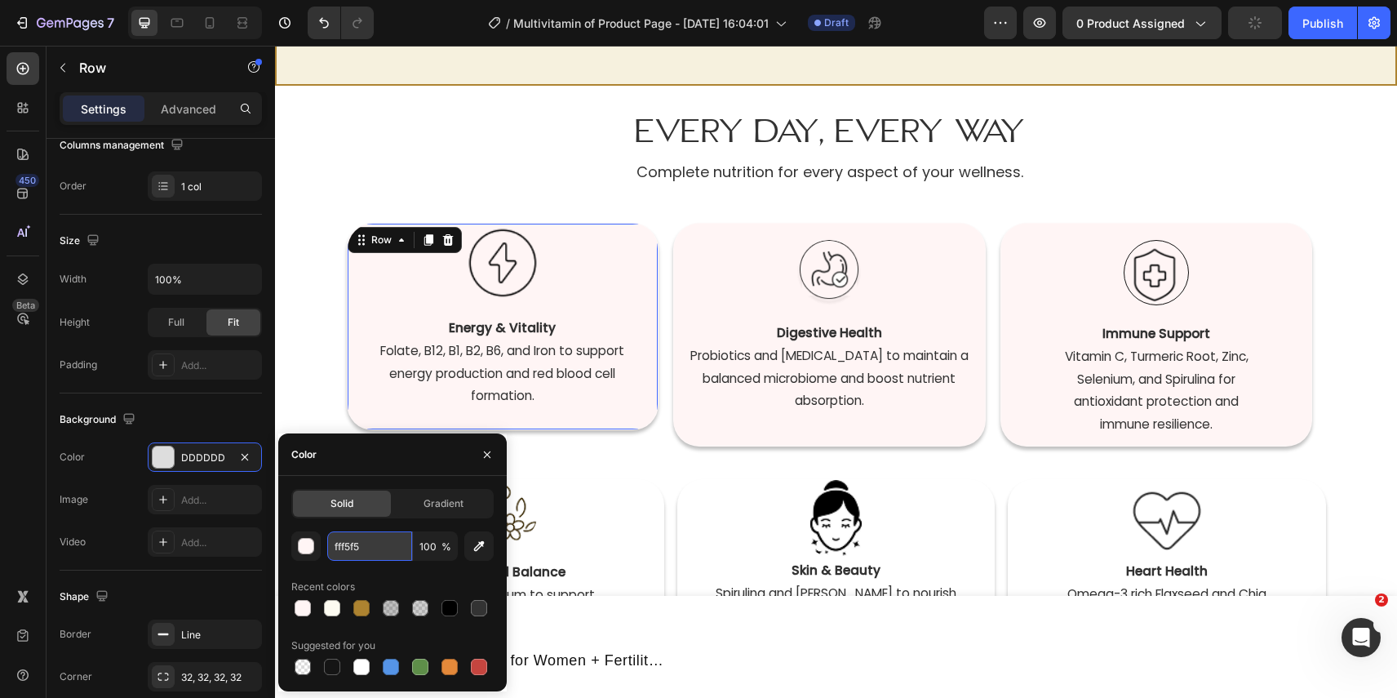
type input "FFF5F5"
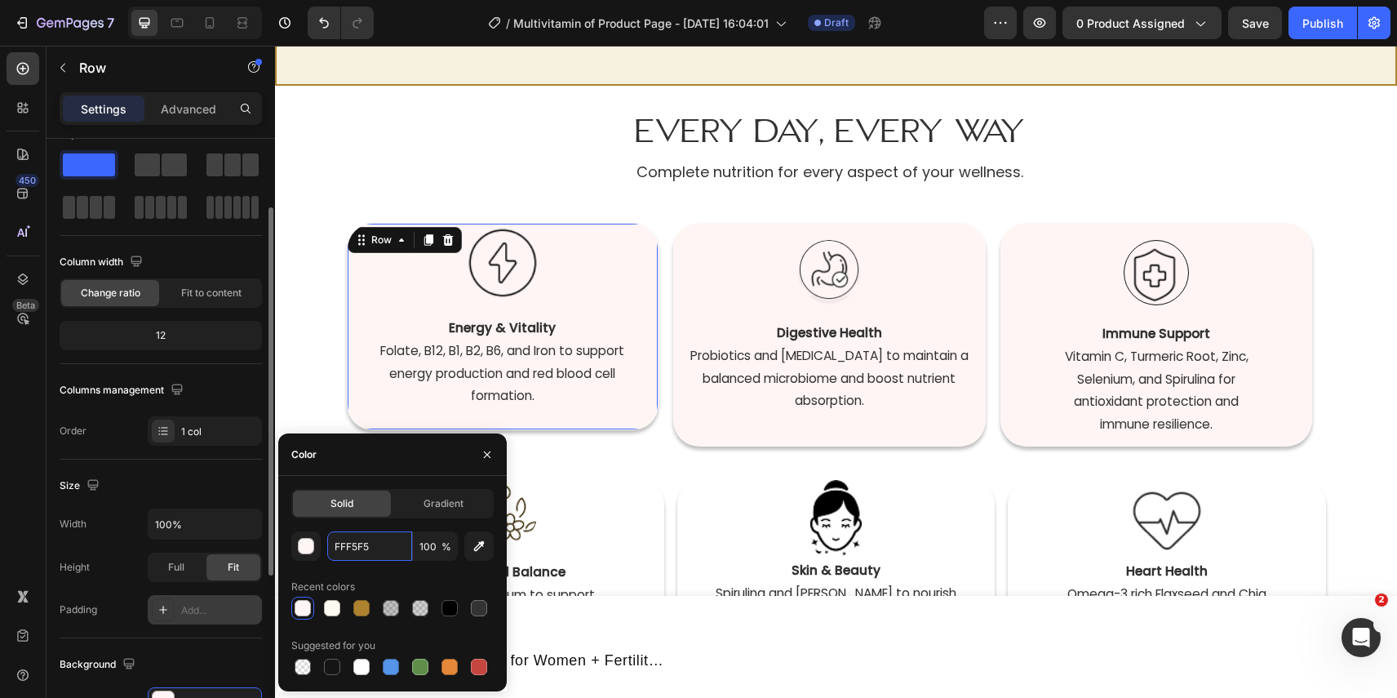
scroll to position [29, 0]
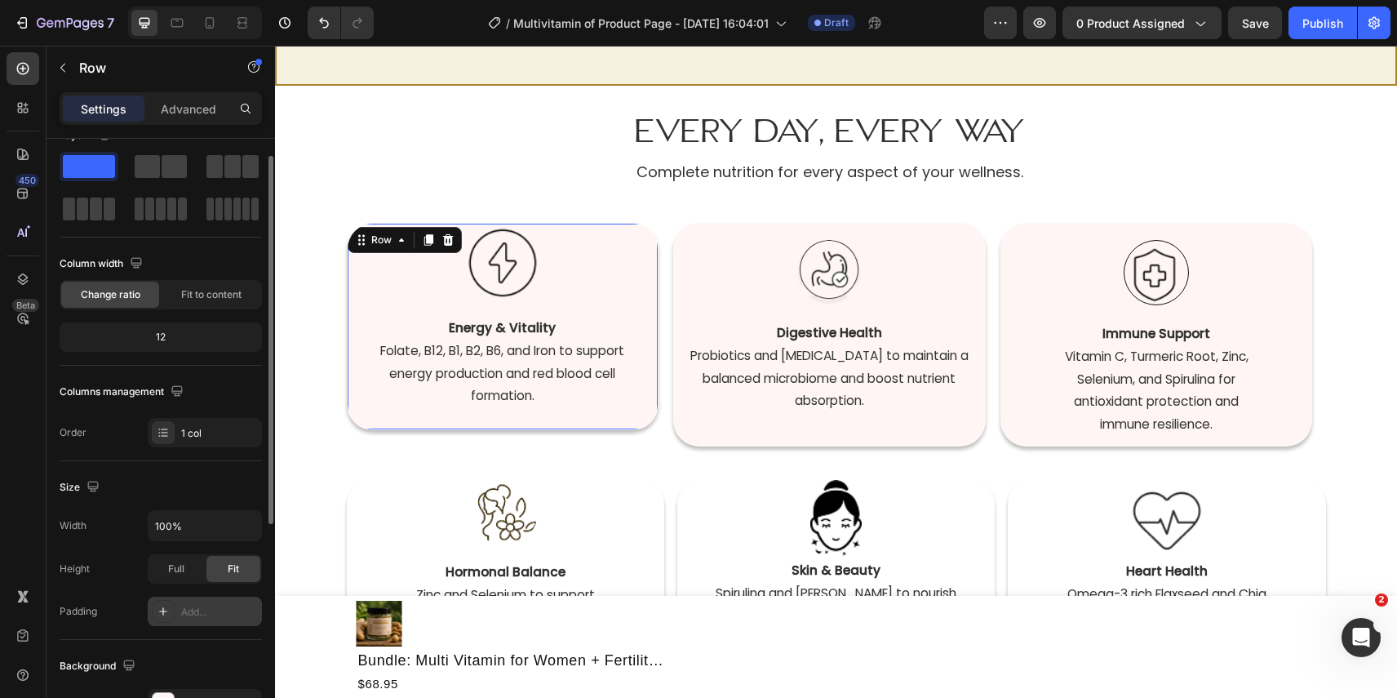
click at [199, 616] on div "Add..." at bounding box center [219, 612] width 77 height 15
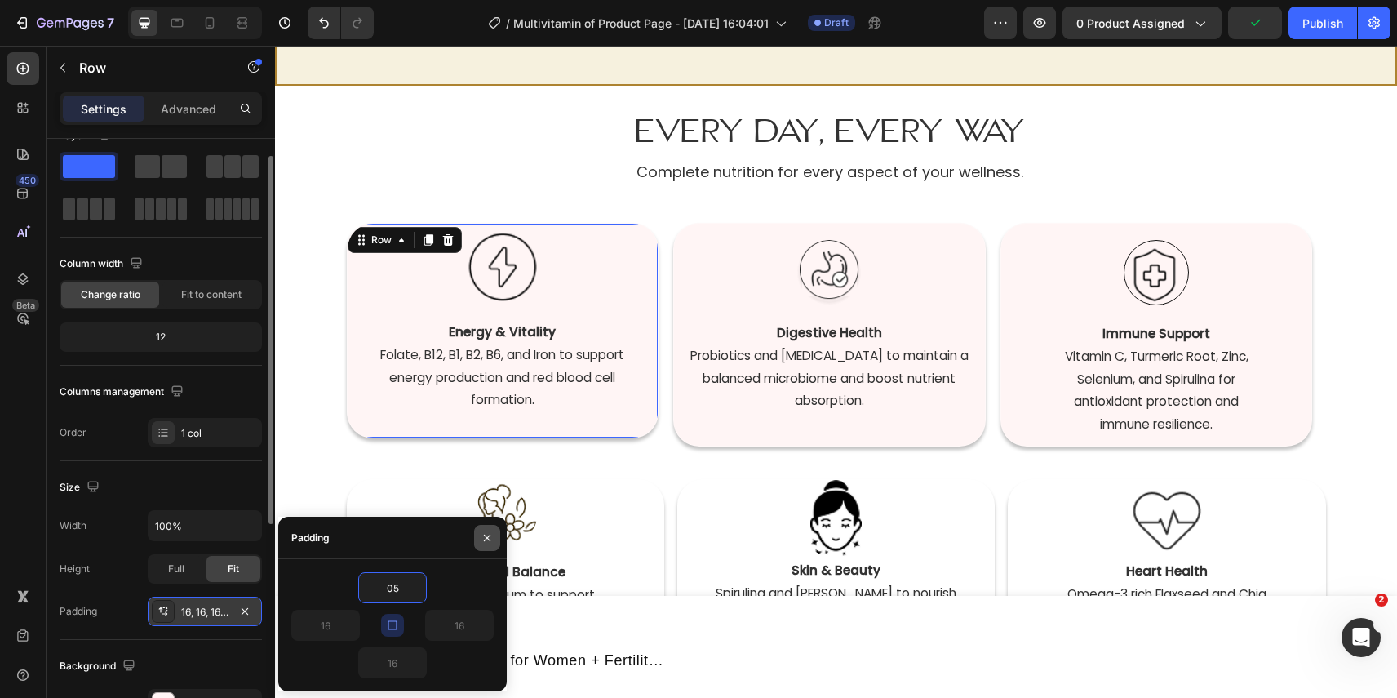
type input "0"
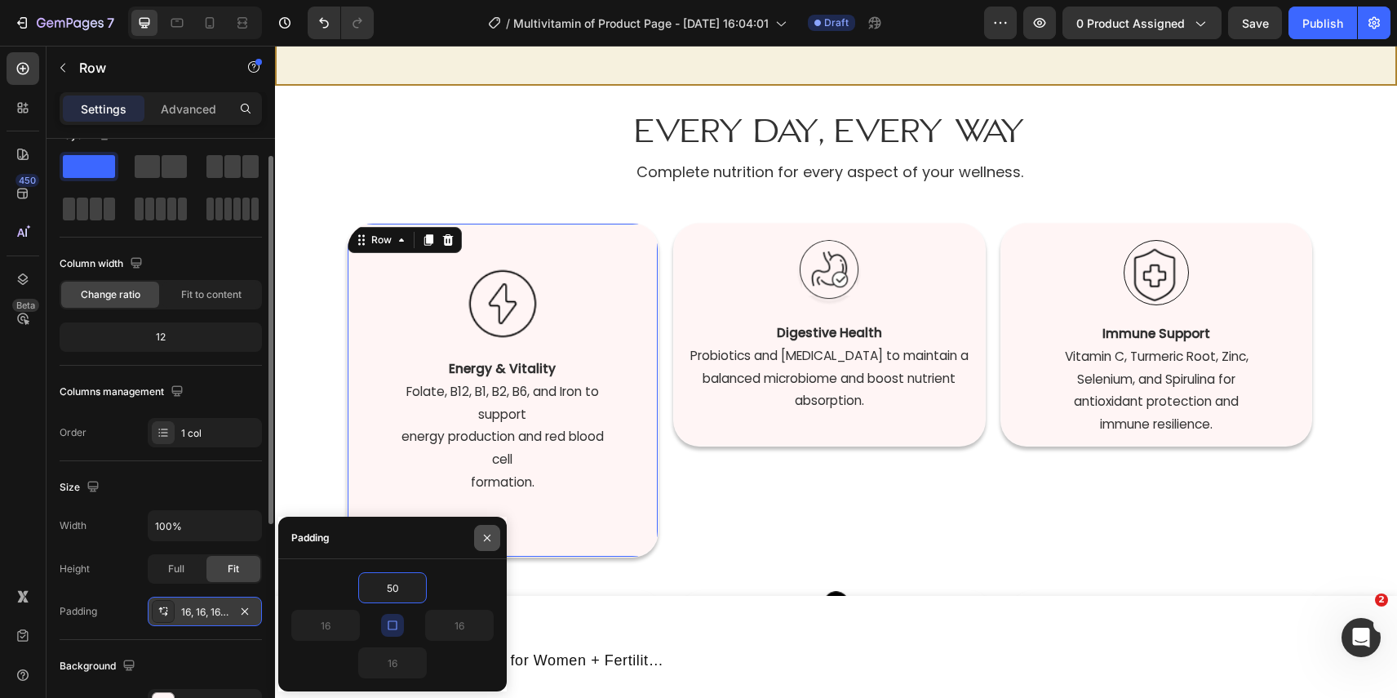
type input "5"
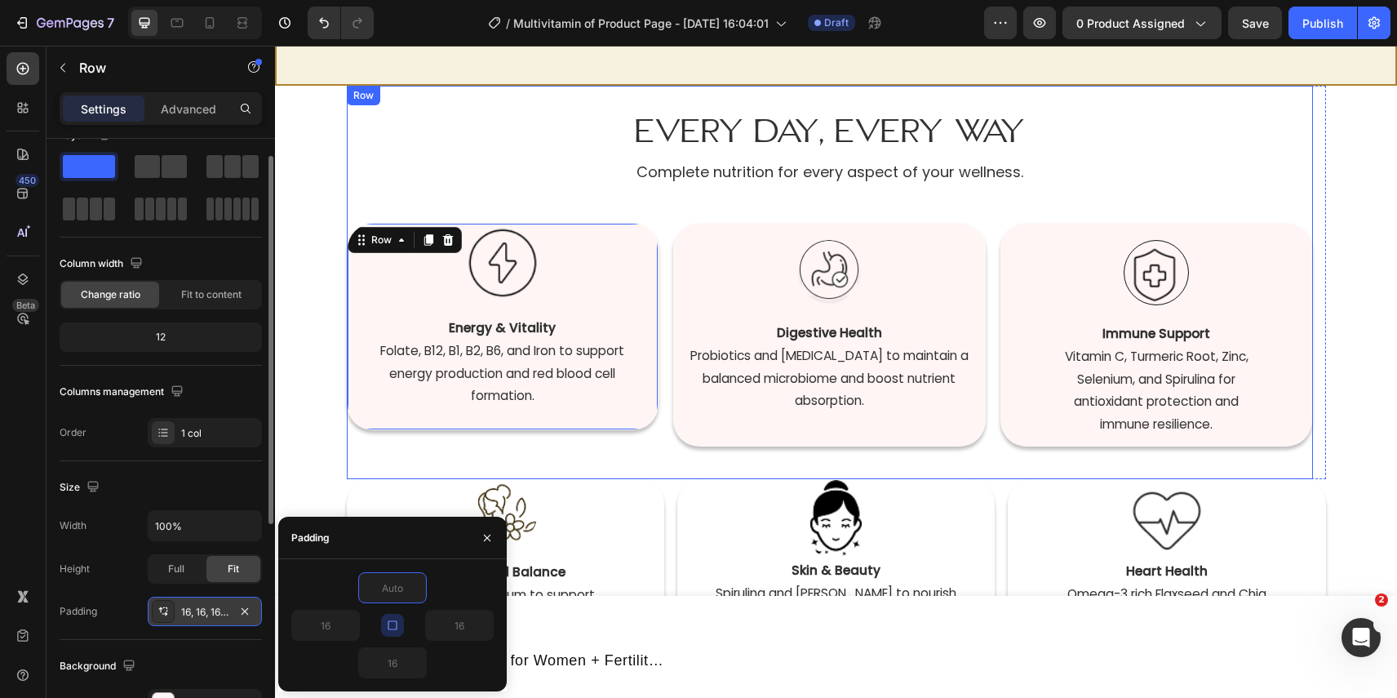
click at [737, 467] on div "Image Digestive Health  Probiotics and [MEDICAL_DATA] to maintain a balanced mi…" at bounding box center [829, 351] width 313 height 257
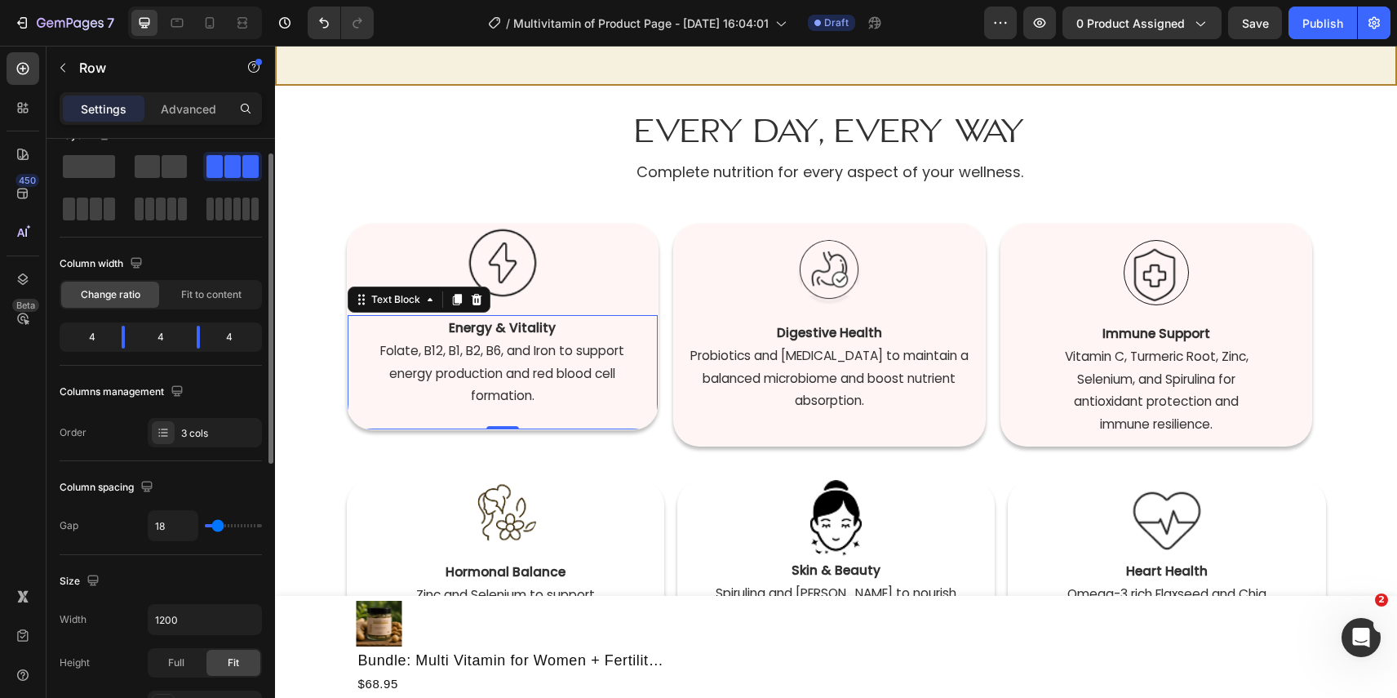
click at [606, 428] on div "Energy & Vitality  Folate, B12, B1, B2, B6, and Iron to support energy producti…" at bounding box center [503, 372] width 311 height 115
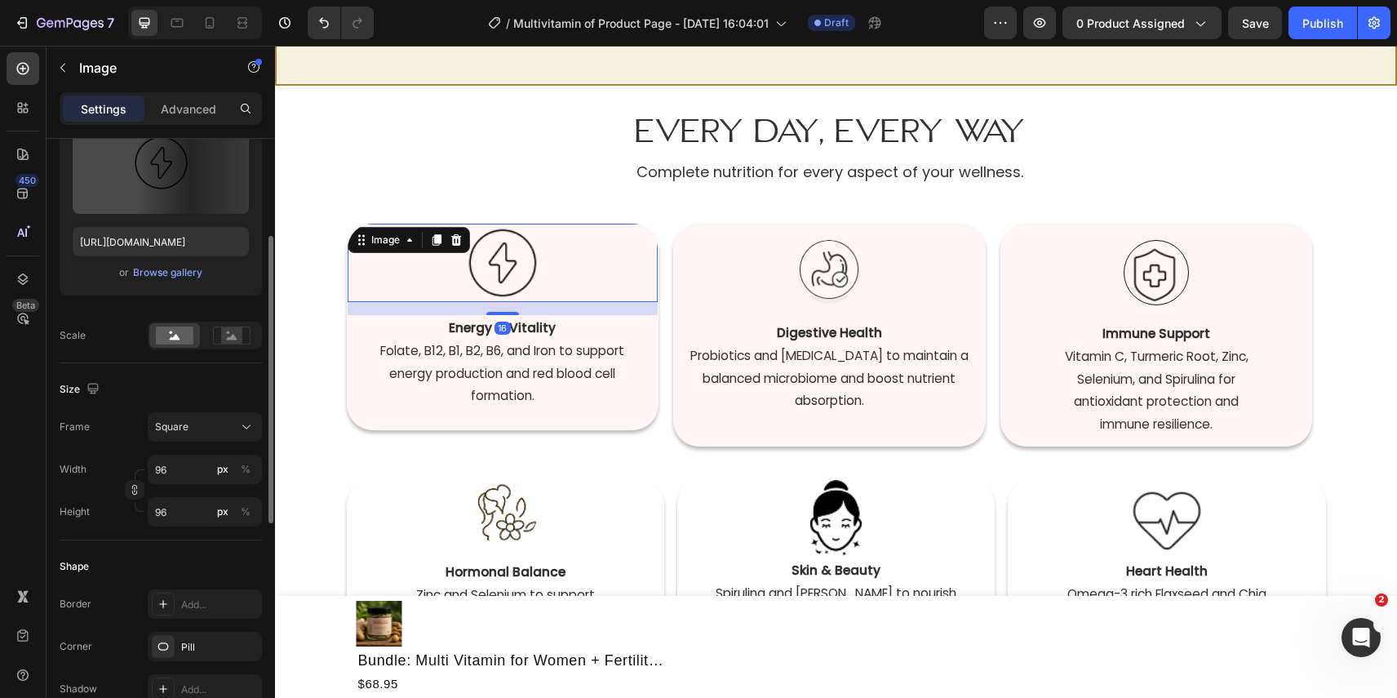
scroll to position [0, 0]
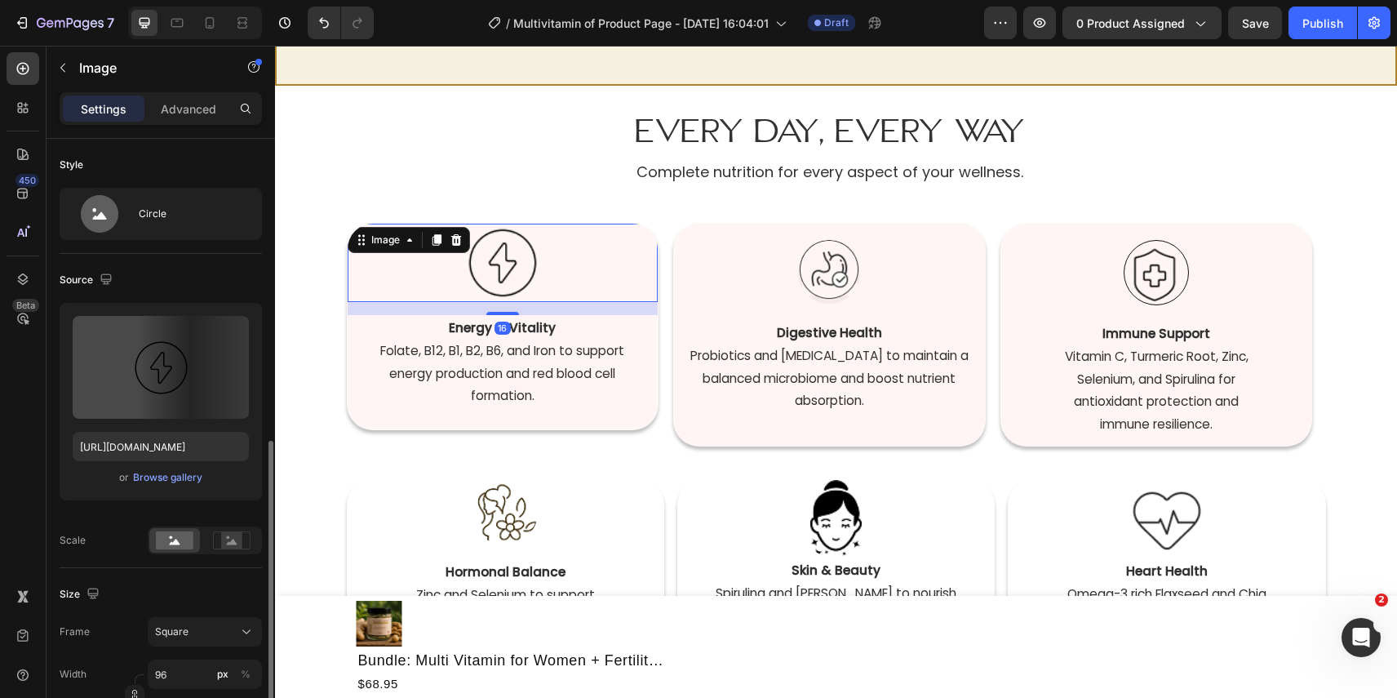
click at [353, 263] on div at bounding box center [503, 263] width 311 height 78
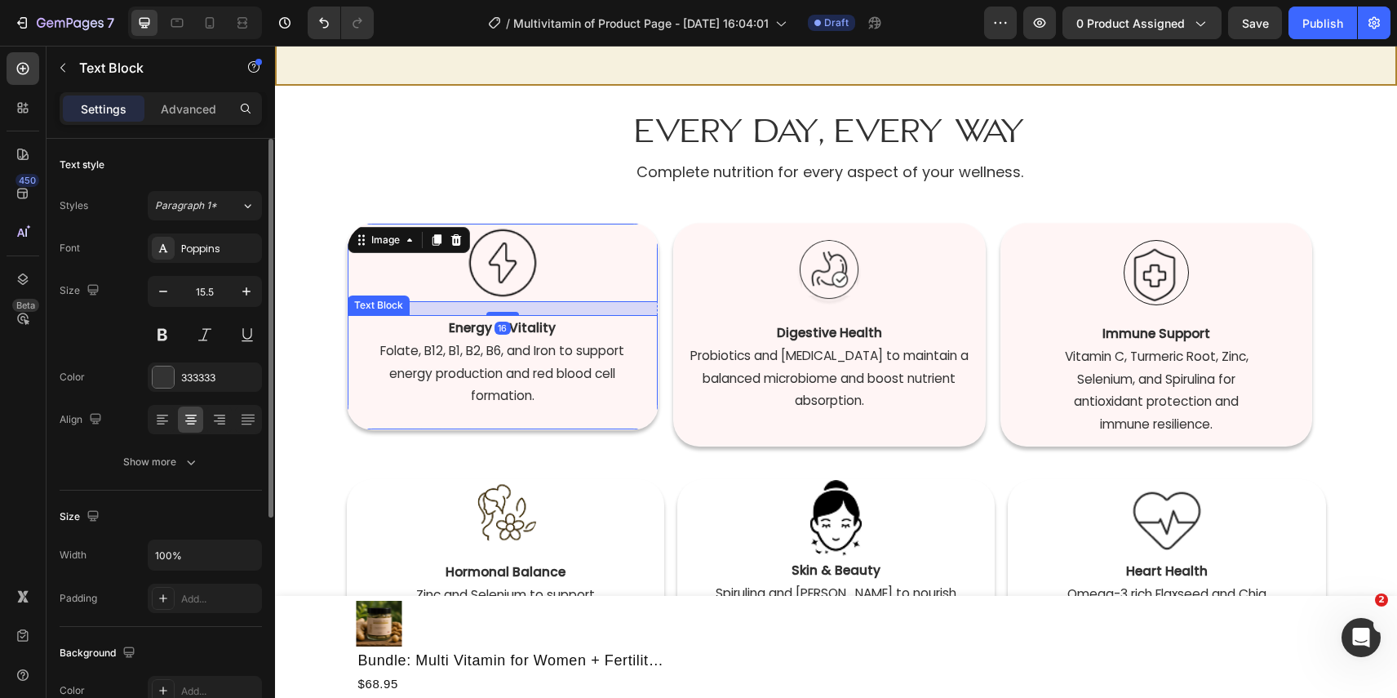
click at [348, 353] on div "Energy & Vitality  Folate, B12, B1, B2, B6, and Iron to support energy producti…" at bounding box center [503, 362] width 311 height 95
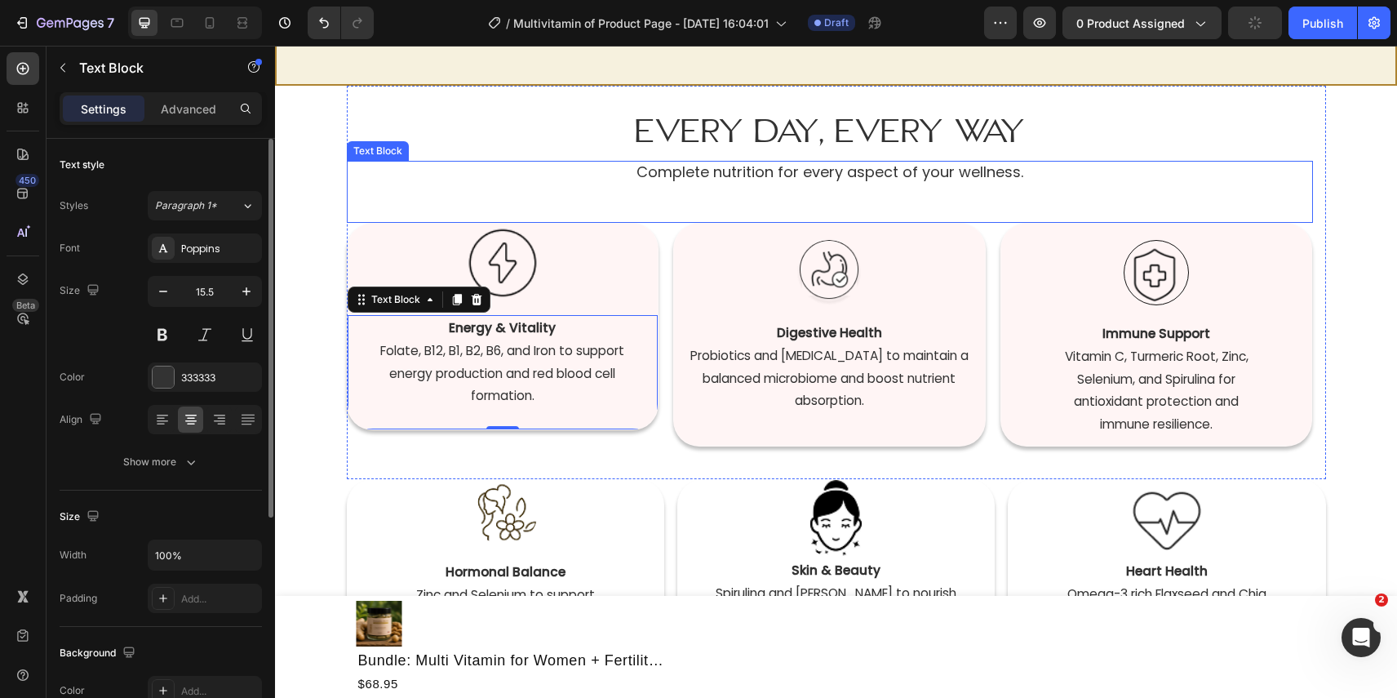
click at [535, 195] on div "Complete nutrition for every aspect of your wellness. Text Block" at bounding box center [830, 191] width 966 height 61
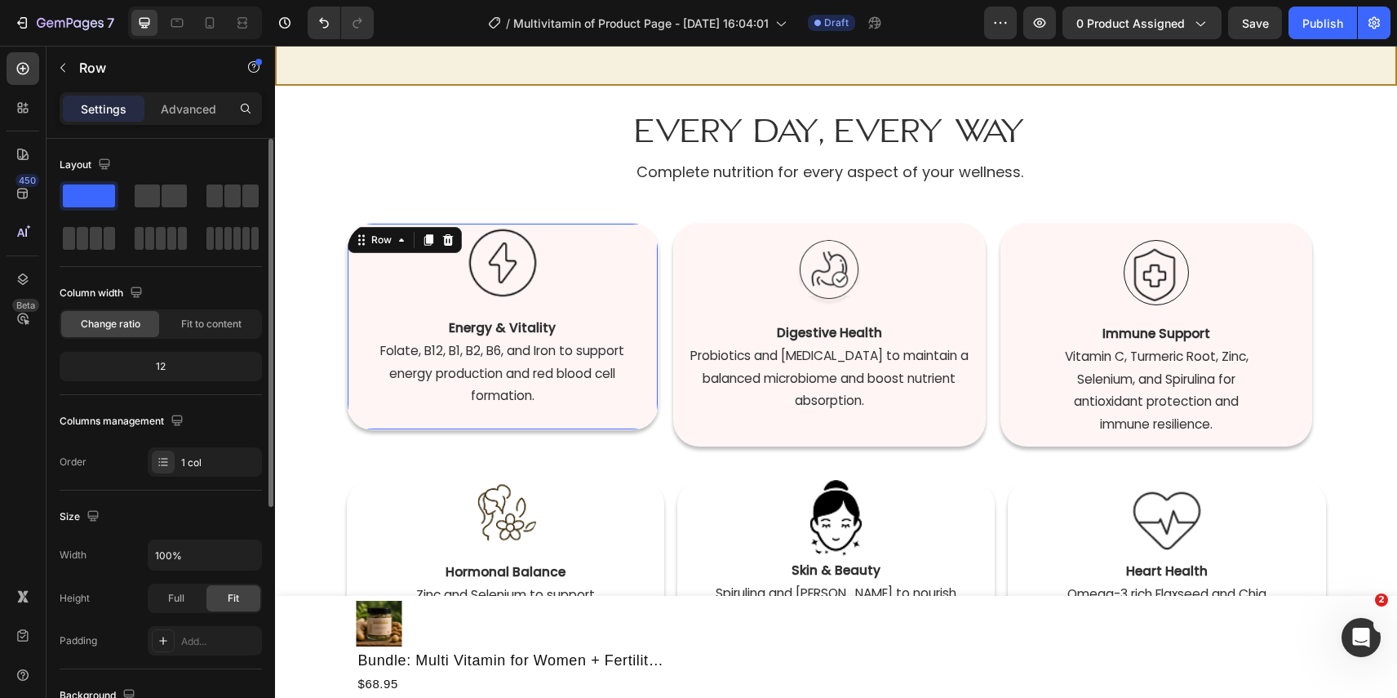
click at [655, 304] on div "Image Energy & Vitality  Folate, B12, B1, B2, B6, and Iron to support energy pr…" at bounding box center [503, 327] width 311 height 206
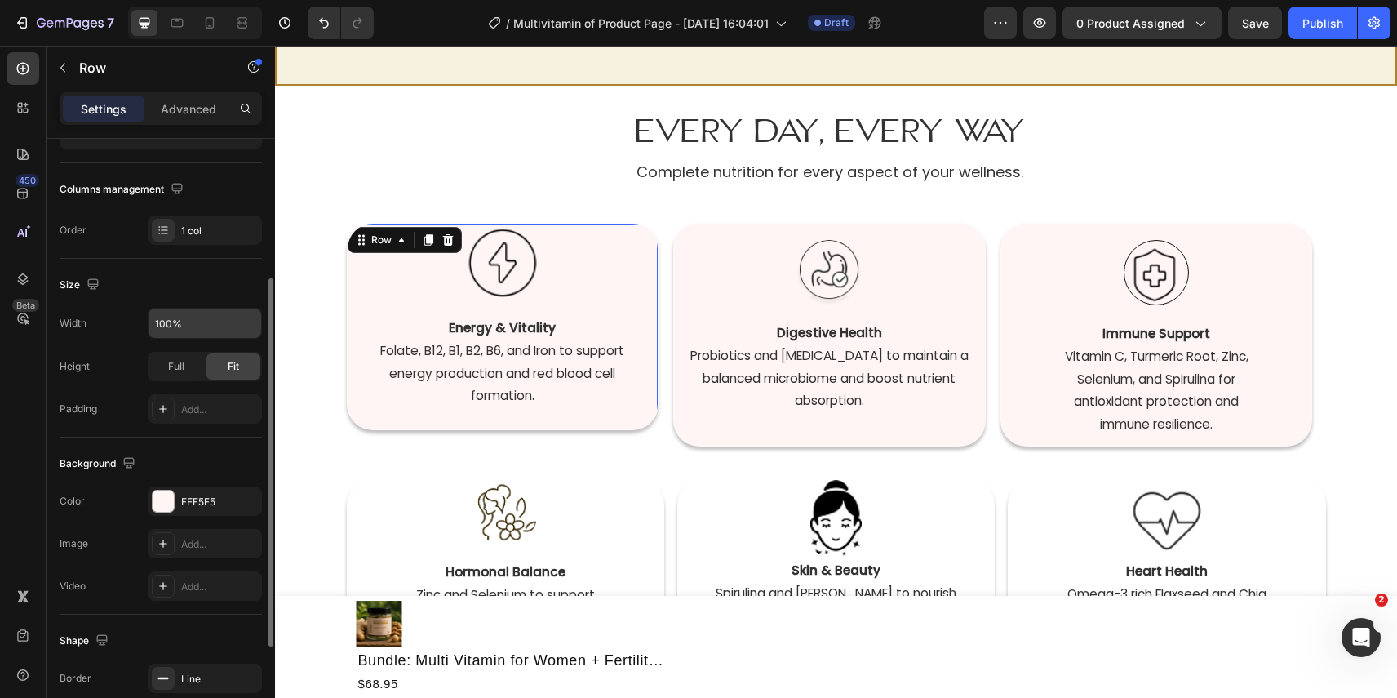
scroll to position [160, 0]
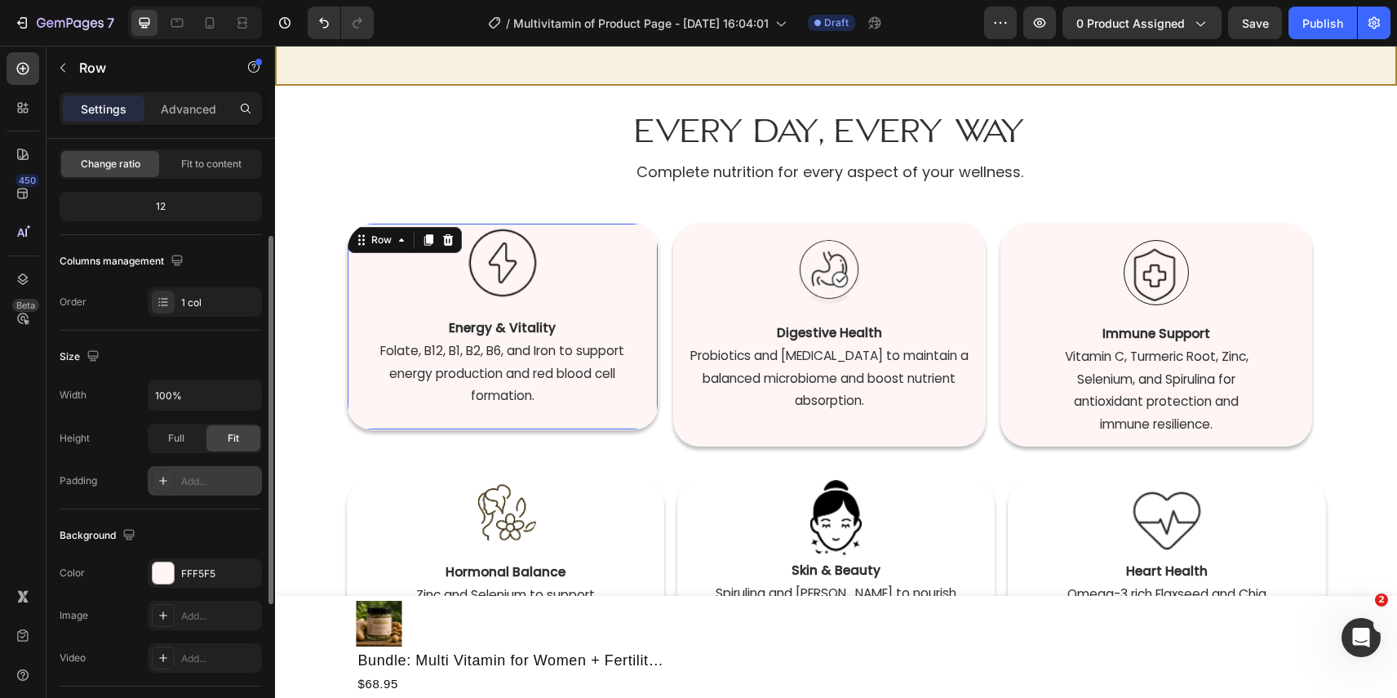
click at [198, 478] on div "Add..." at bounding box center [219, 481] width 77 height 15
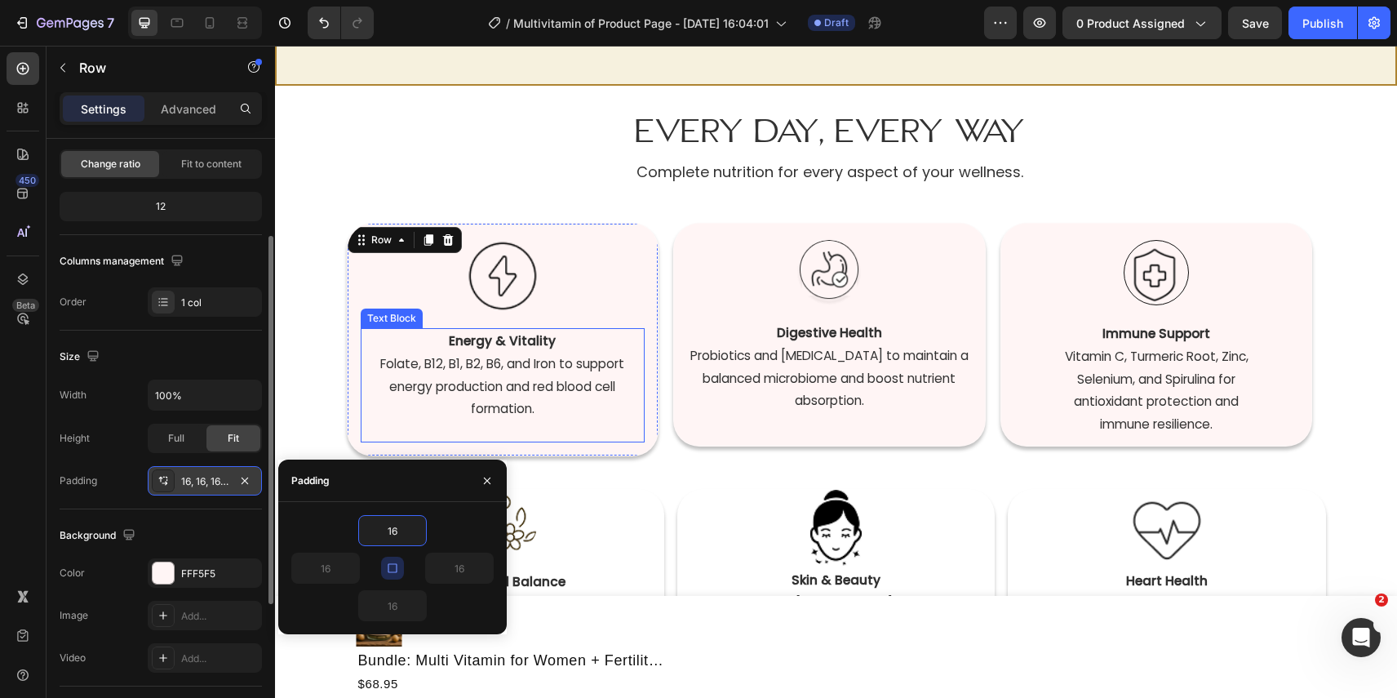
click at [608, 420] on div "Energy & Vitality  Folate, B12, B1, B2, B6, and Iron to support energy producti…" at bounding box center [503, 375] width 285 height 95
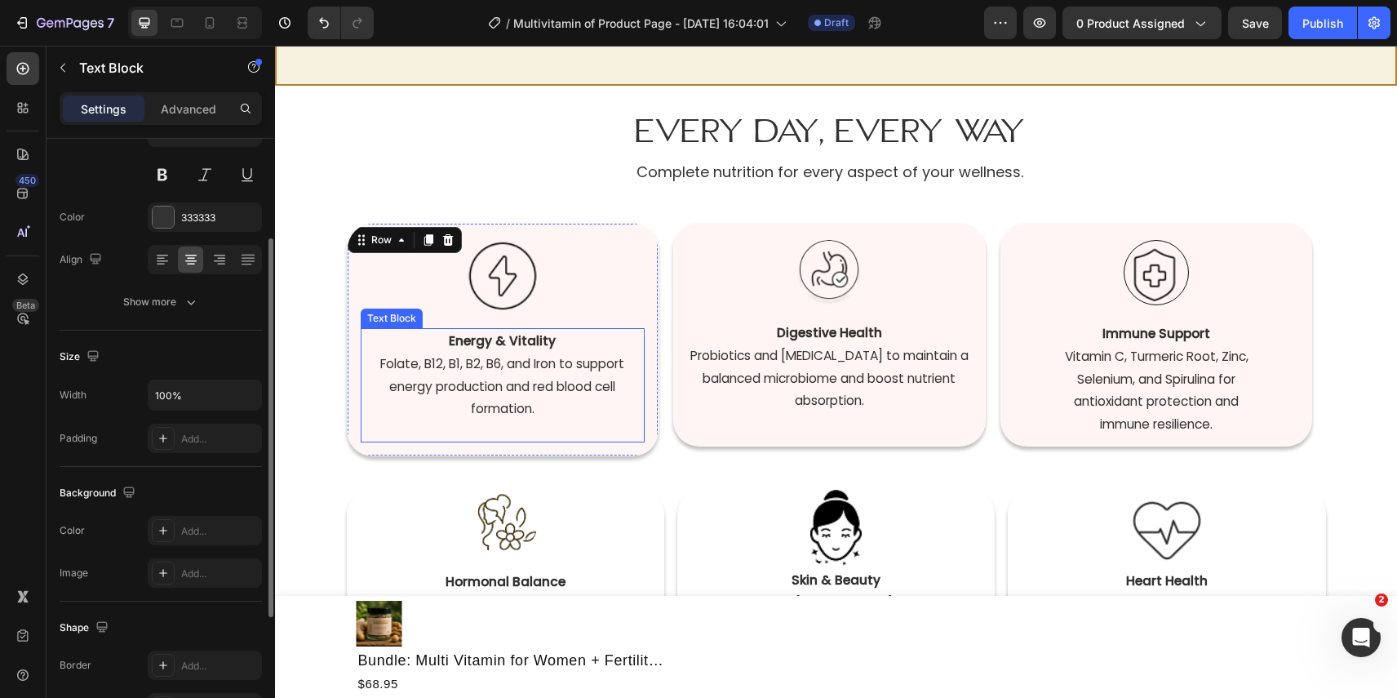
scroll to position [0, 0]
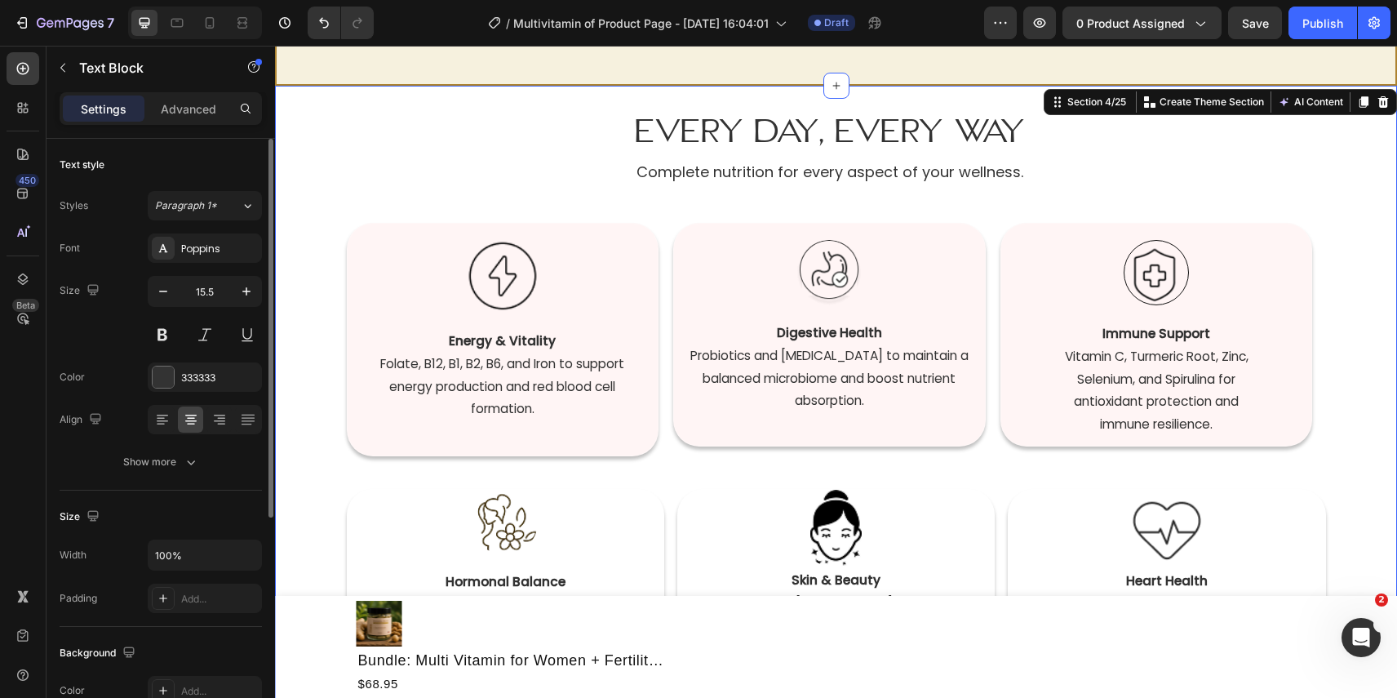
click at [1329, 189] on div "Every Day, Every Way Heading Complete nutrition for every aspect of your wellne…" at bounding box center [836, 419] width 1122 height 666
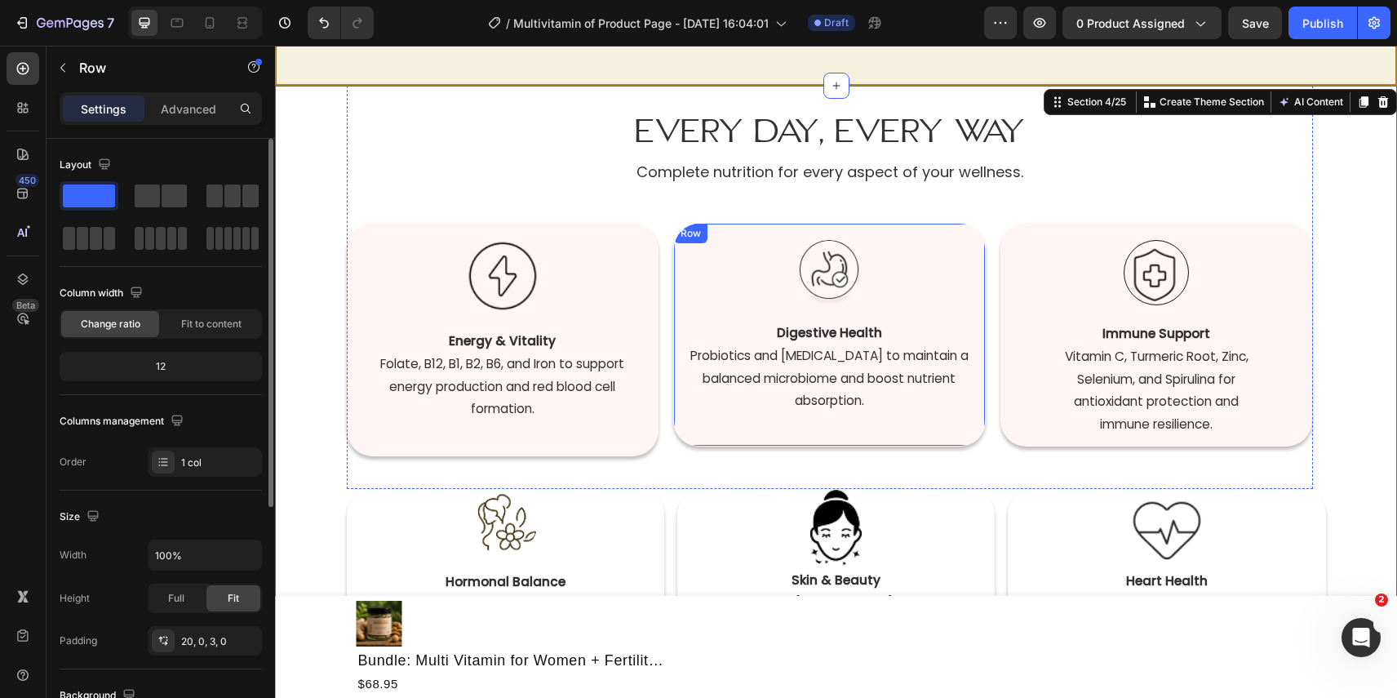
click at [970, 311] on div "Image Digestive Health  Probiotics and [MEDICAL_DATA] to maintain a balanced mi…" at bounding box center [829, 342] width 311 height 204
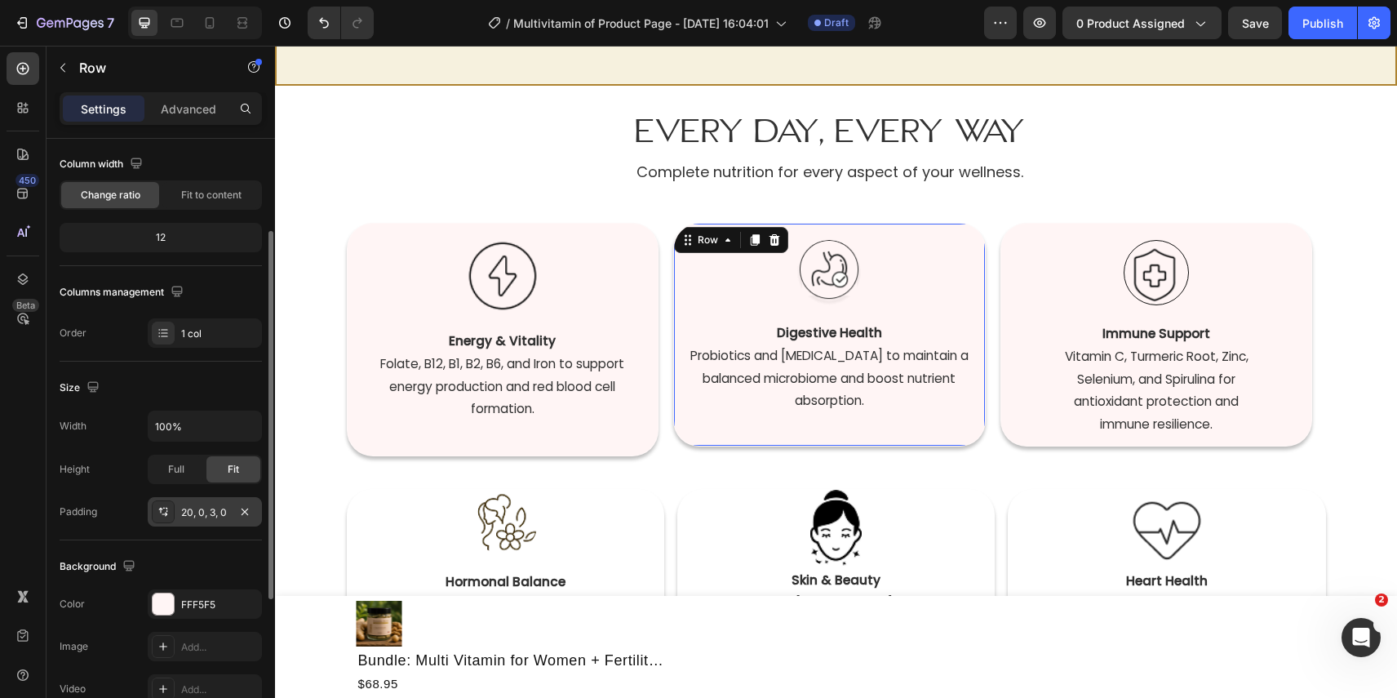
scroll to position [154, 0]
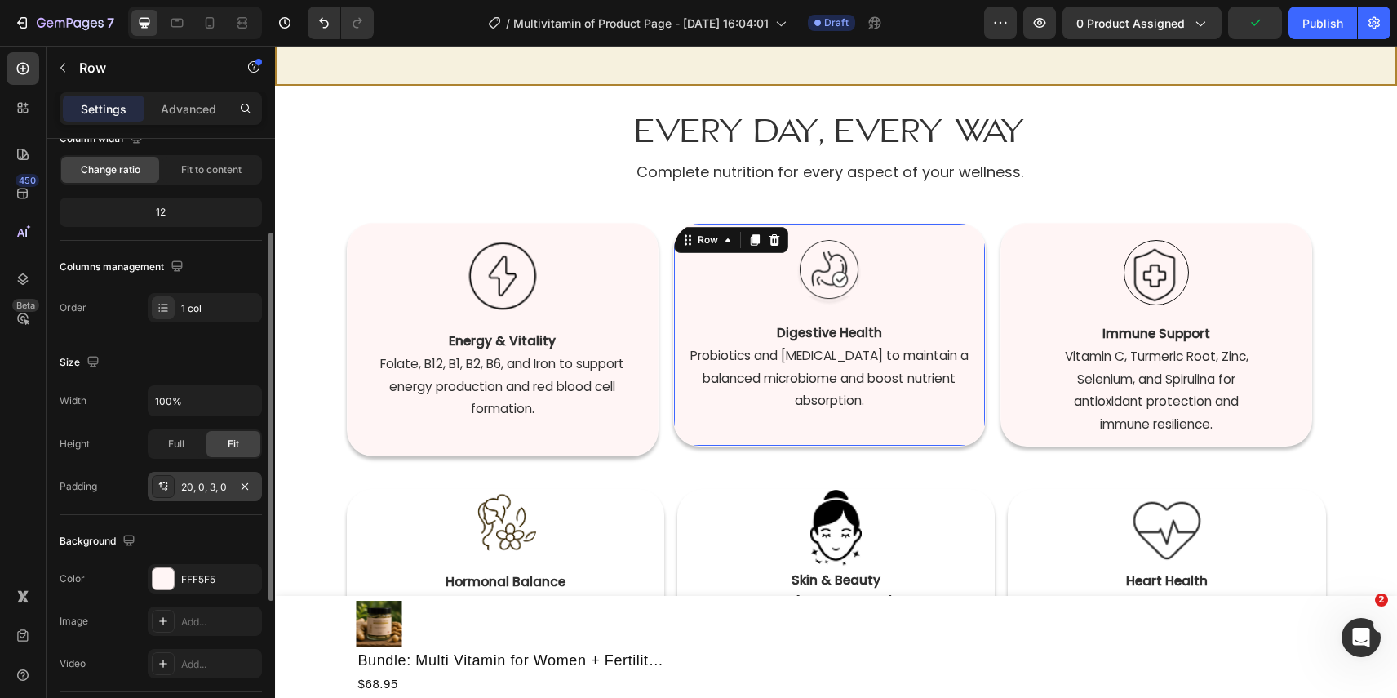
click at [207, 486] on div "20, 0, 3, 0" at bounding box center [204, 487] width 47 height 15
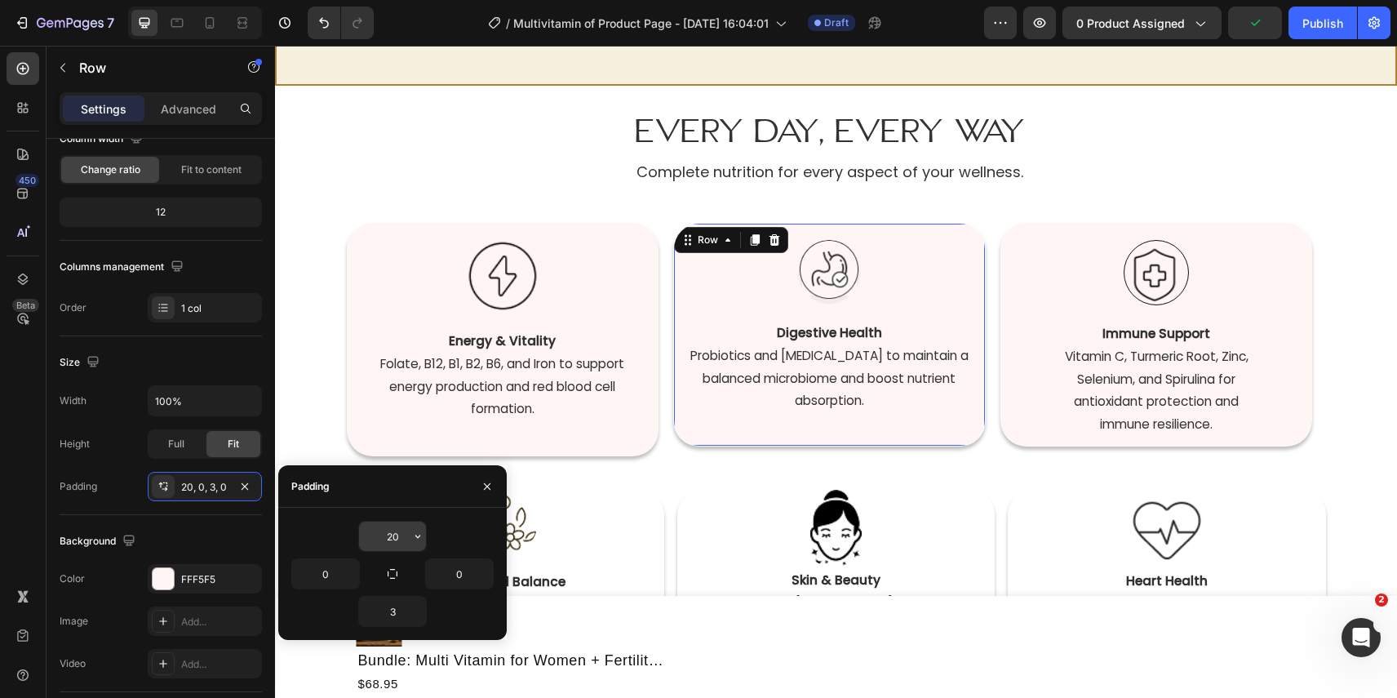
click at [393, 538] on input "20" at bounding box center [392, 536] width 67 height 29
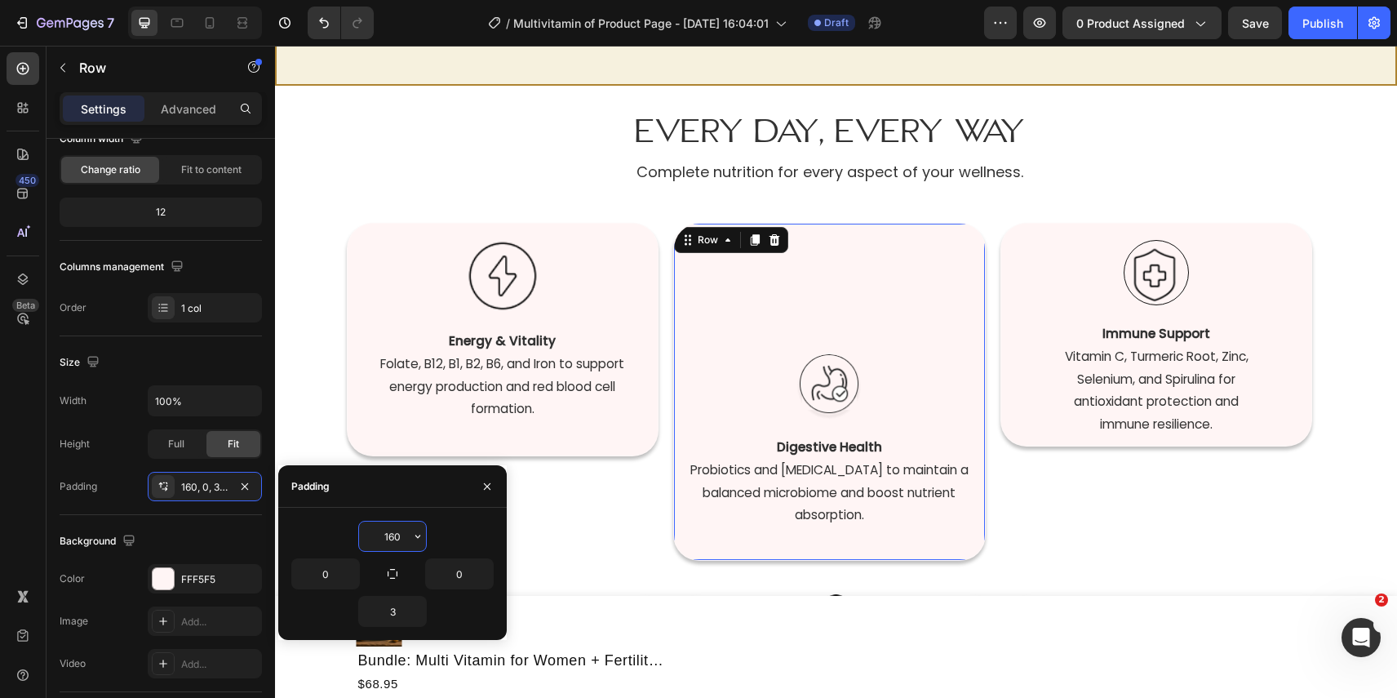
click at [393, 538] on input "160" at bounding box center [392, 536] width 67 height 29
type input "20"
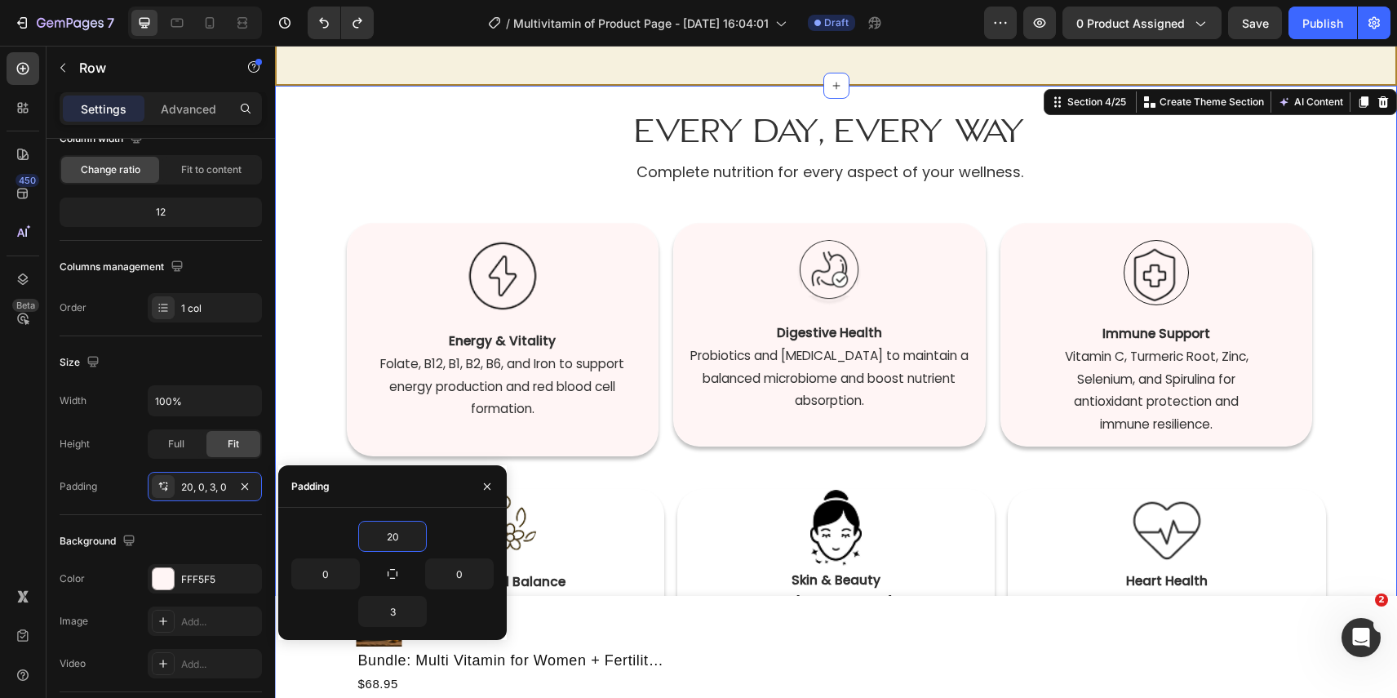
click at [1347, 310] on div "Every Day, Every Way Heading Complete nutrition for every aspect of your wellne…" at bounding box center [836, 419] width 1122 height 666
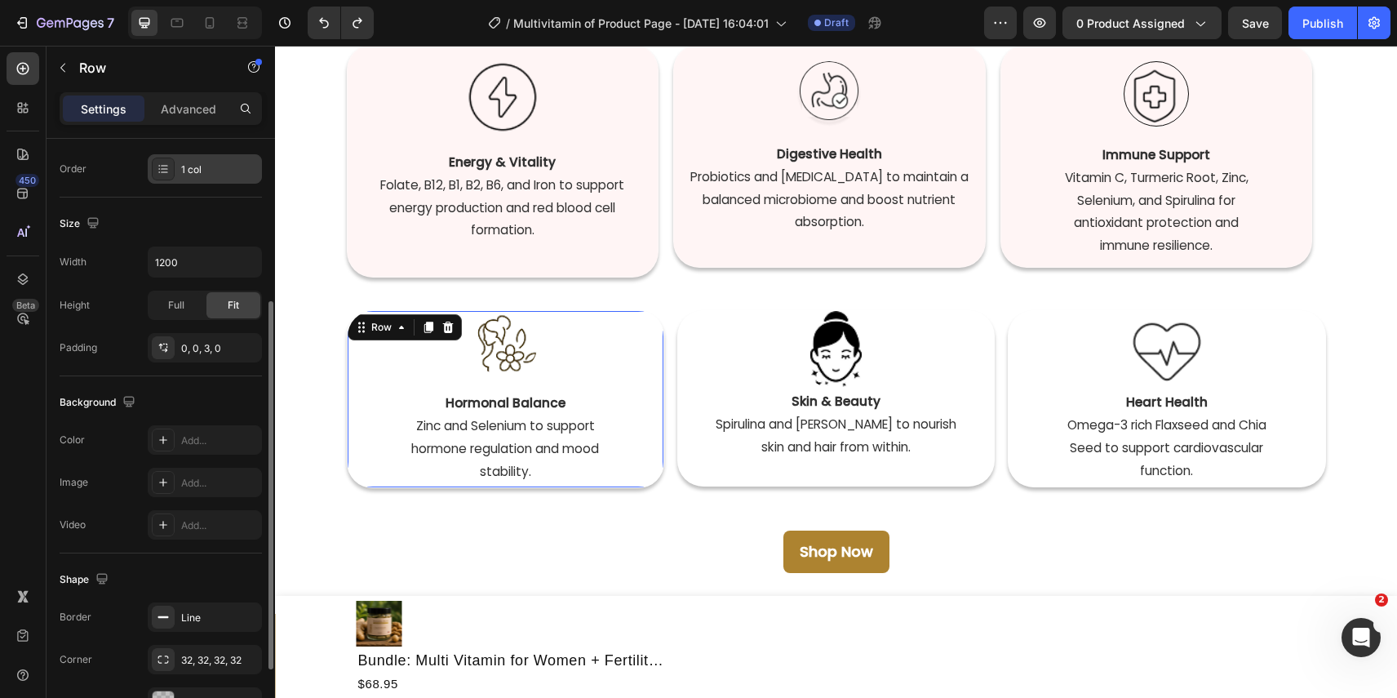
scroll to position [330, 0]
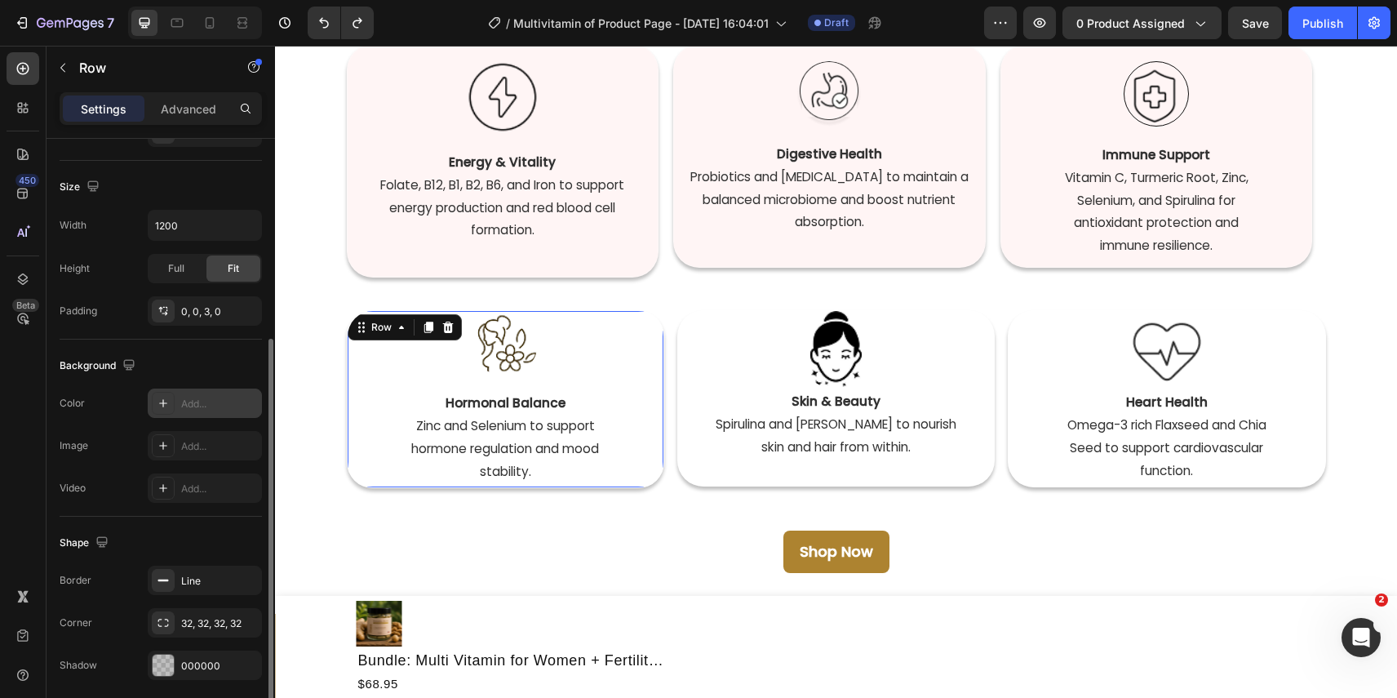
click at [216, 394] on div "Add..." at bounding box center [205, 402] width 114 height 29
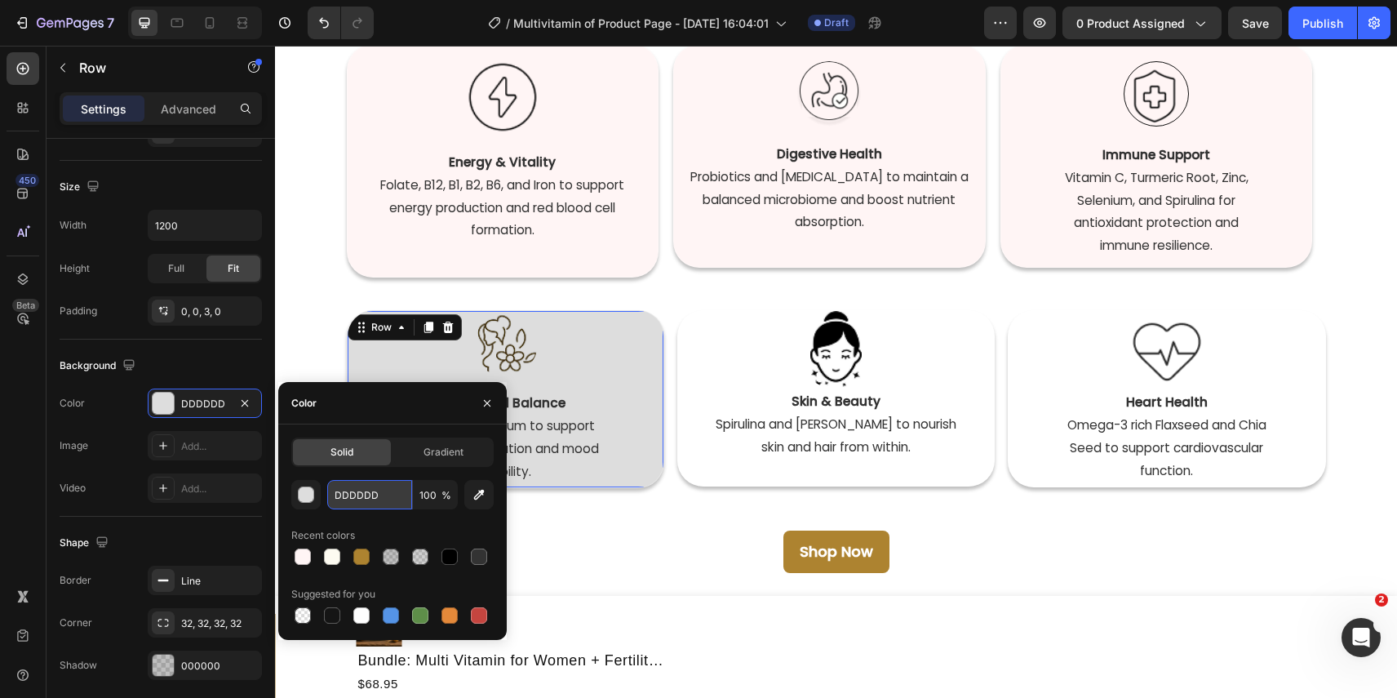
click at [369, 496] on input "DDDDDD" at bounding box center [369, 494] width 85 height 29
paste input "fff5f5"
paste input "text"
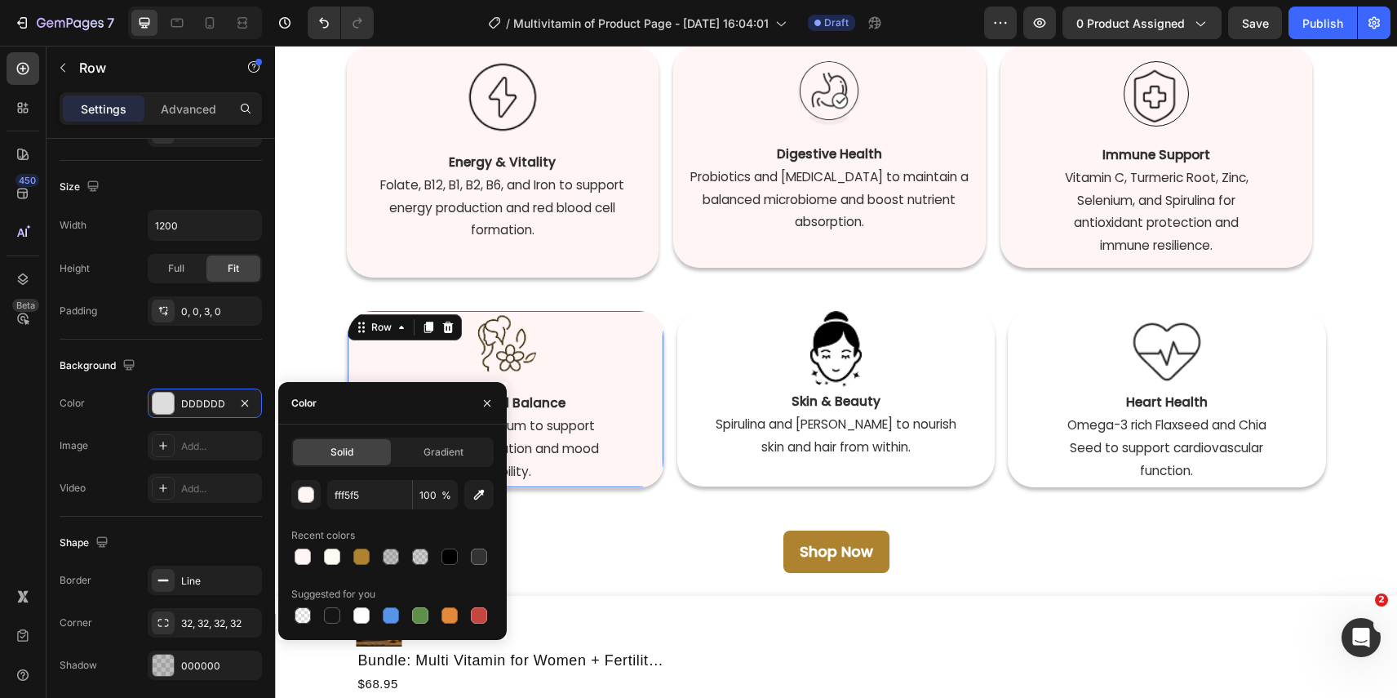
click at [384, 391] on div "Color" at bounding box center [392, 403] width 229 height 42
type input "FFF5F5"
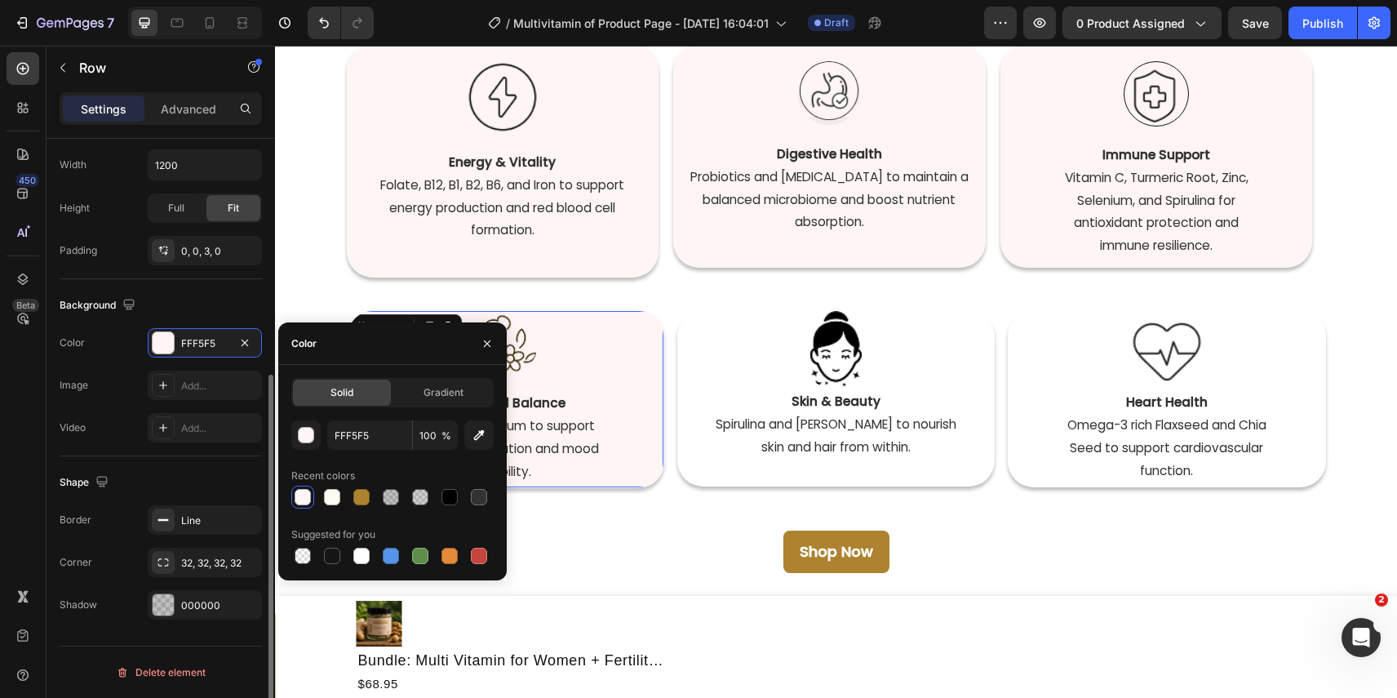
scroll to position [373, 0]
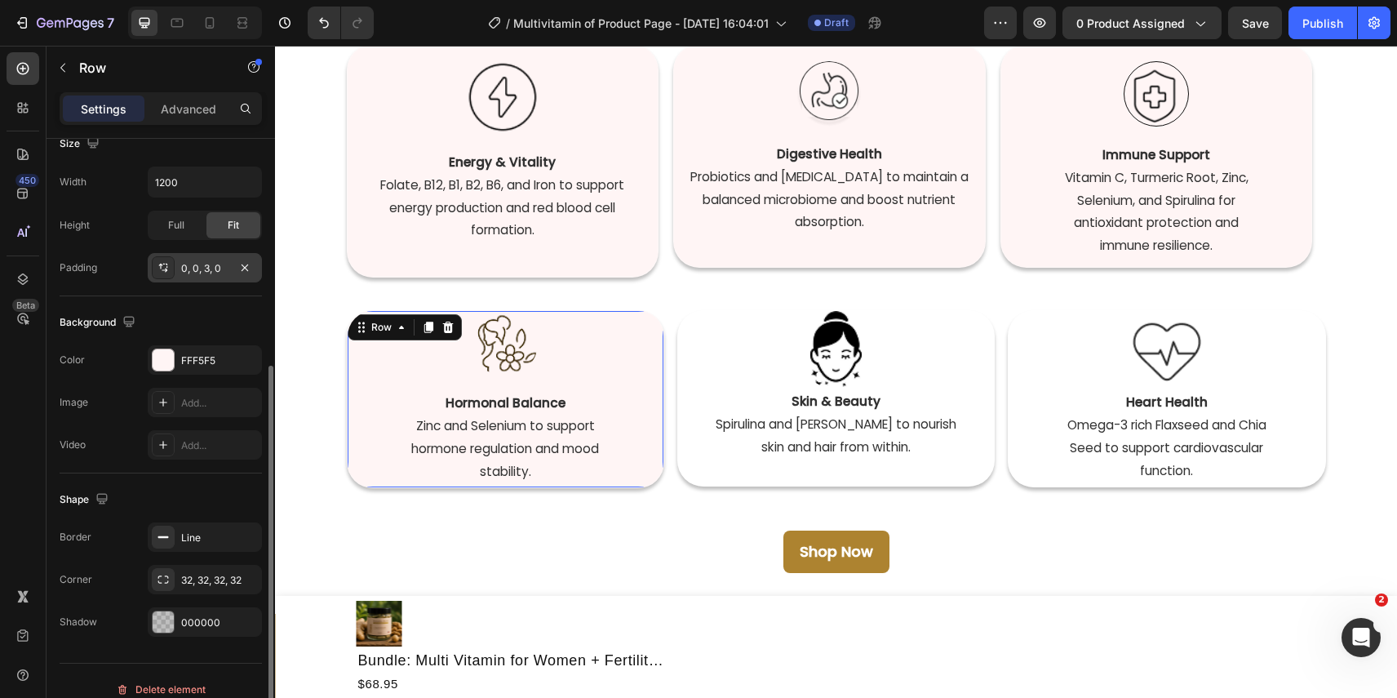
click at [215, 268] on div "0, 0, 3, 0" at bounding box center [204, 268] width 47 height 15
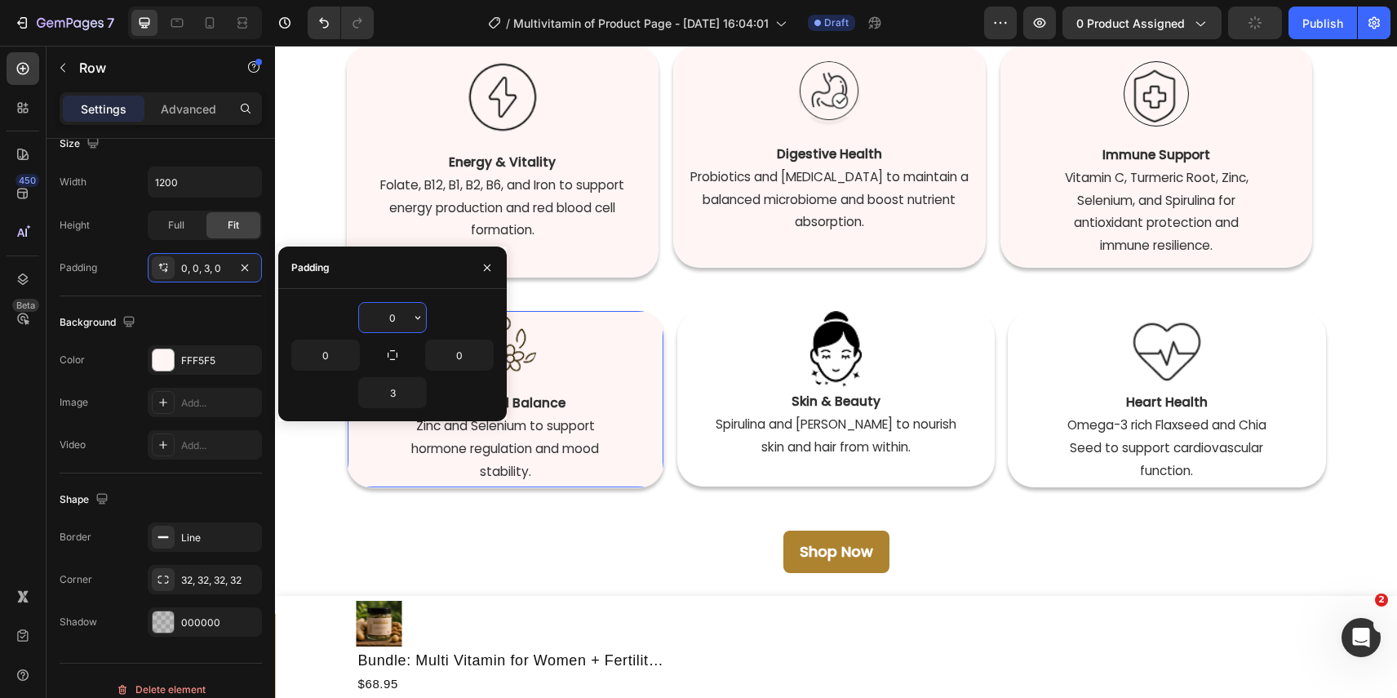
click at [402, 323] on input "0" at bounding box center [392, 317] width 67 height 29
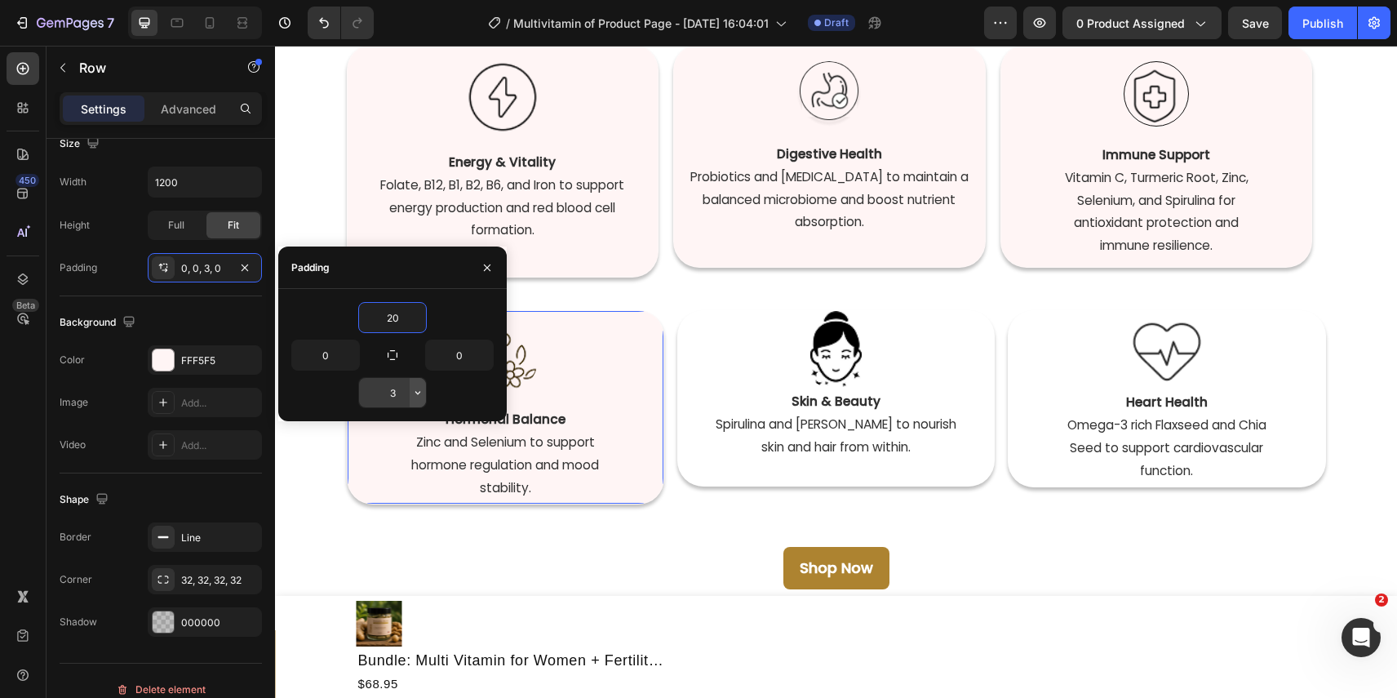
type input "20"
click at [411, 399] on button "button" at bounding box center [418, 392] width 16 height 29
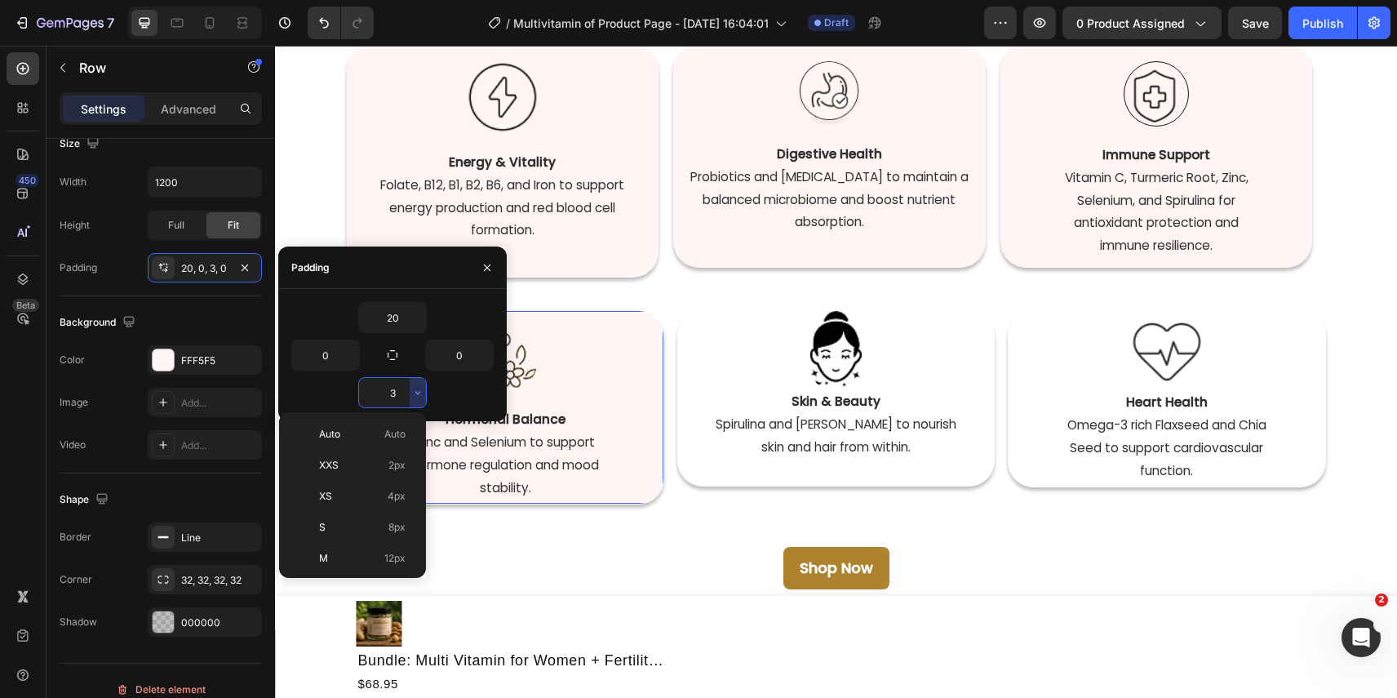
click at [394, 393] on input "3" at bounding box center [392, 392] width 67 height 29
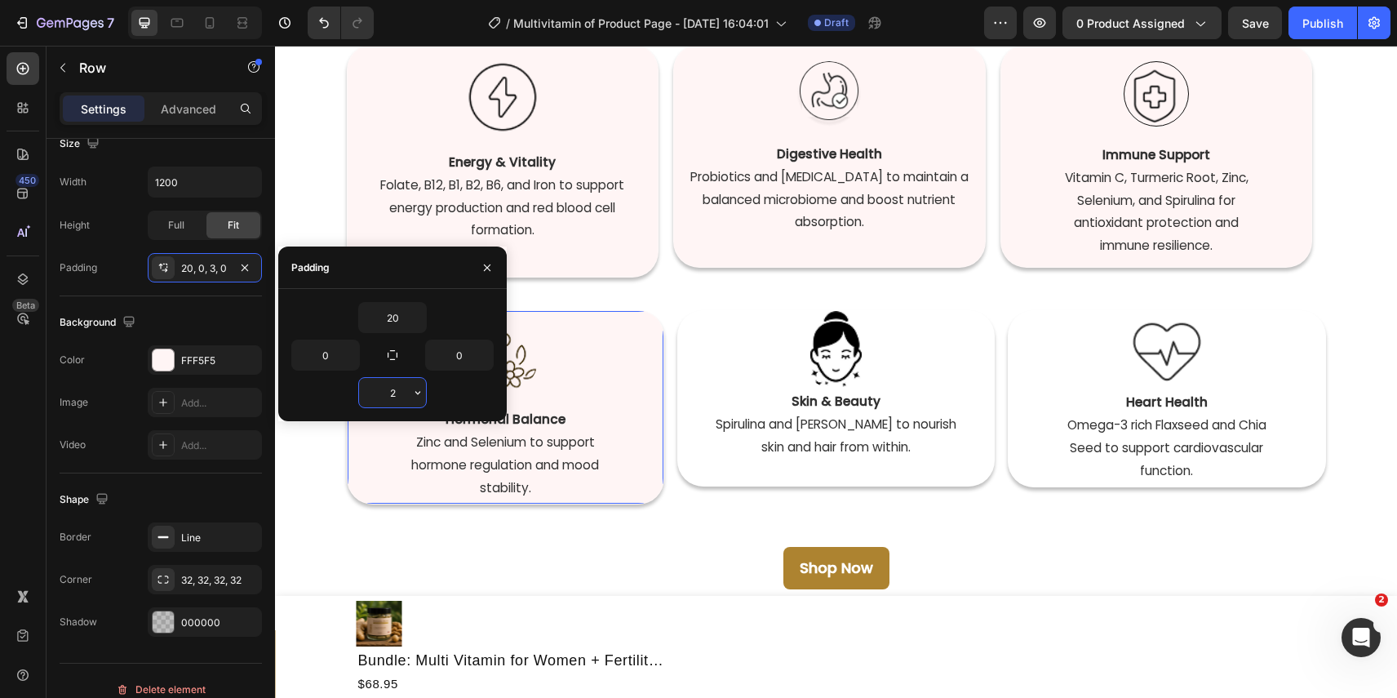
type input "20"
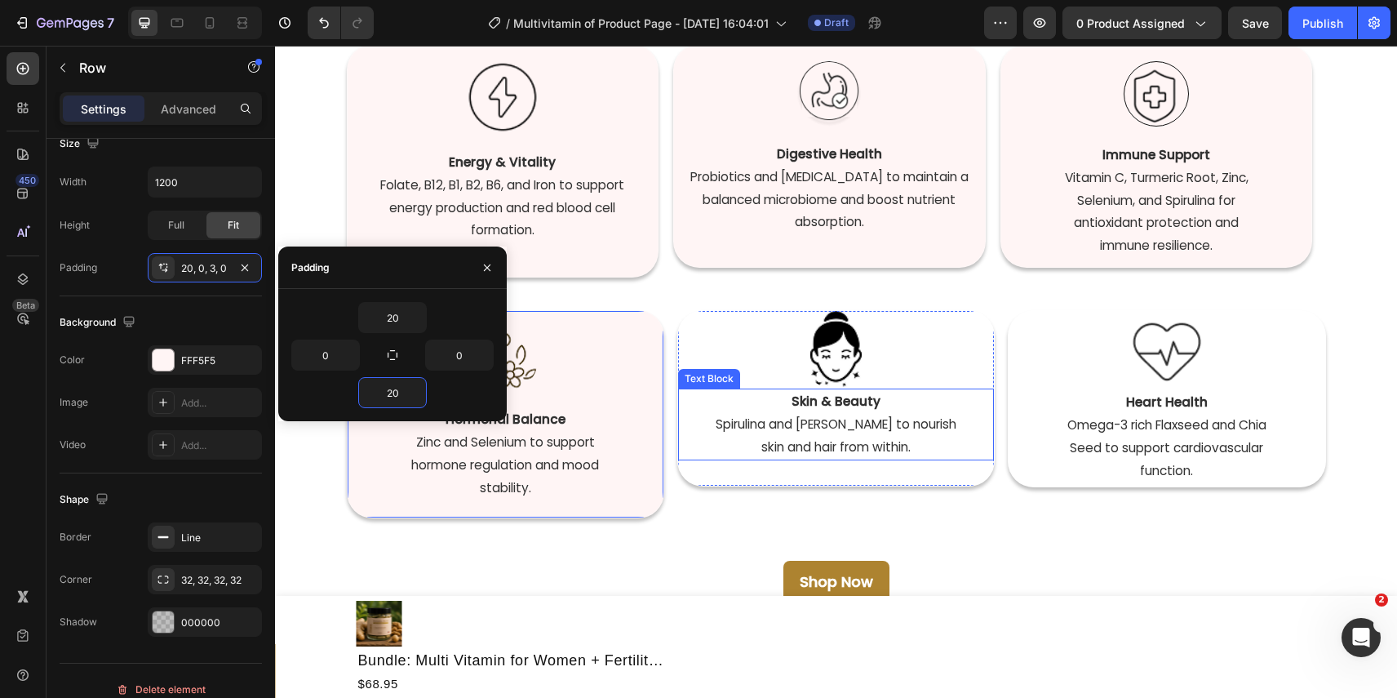
click at [909, 406] on p "Skin & Beauty" at bounding box center [836, 401] width 313 height 23
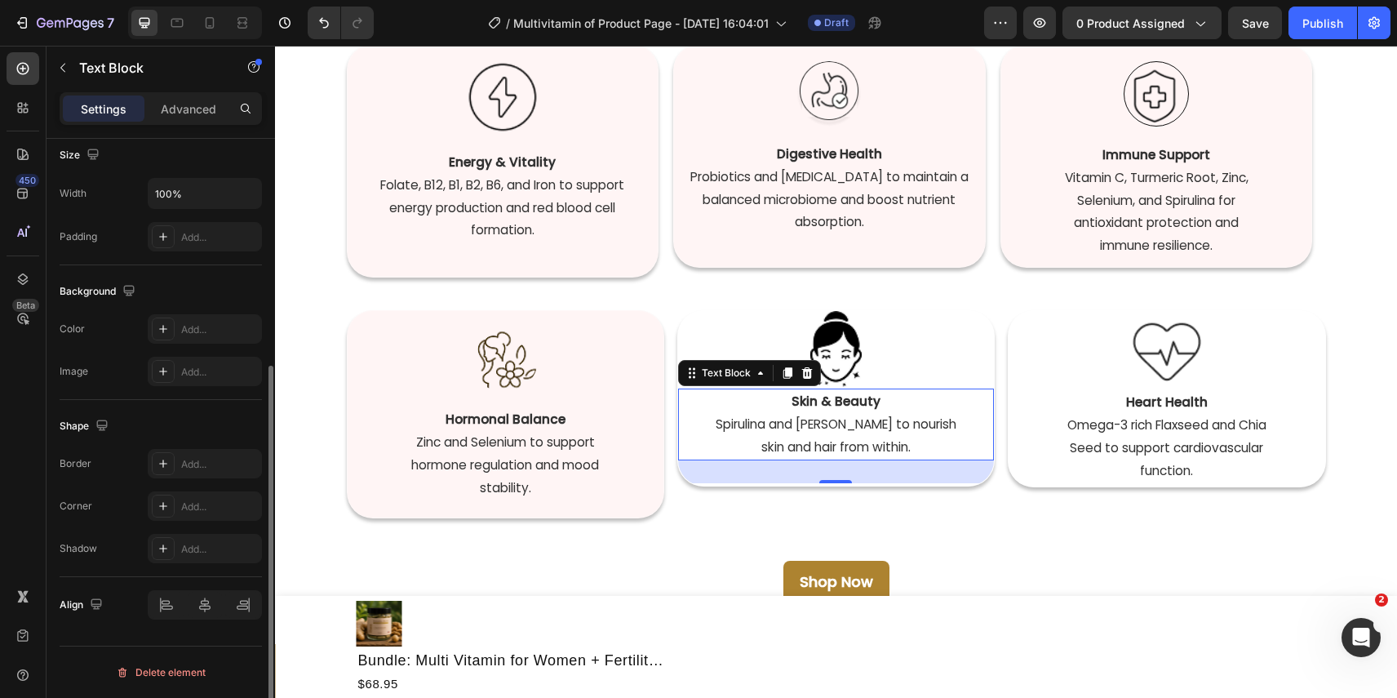
scroll to position [0, 0]
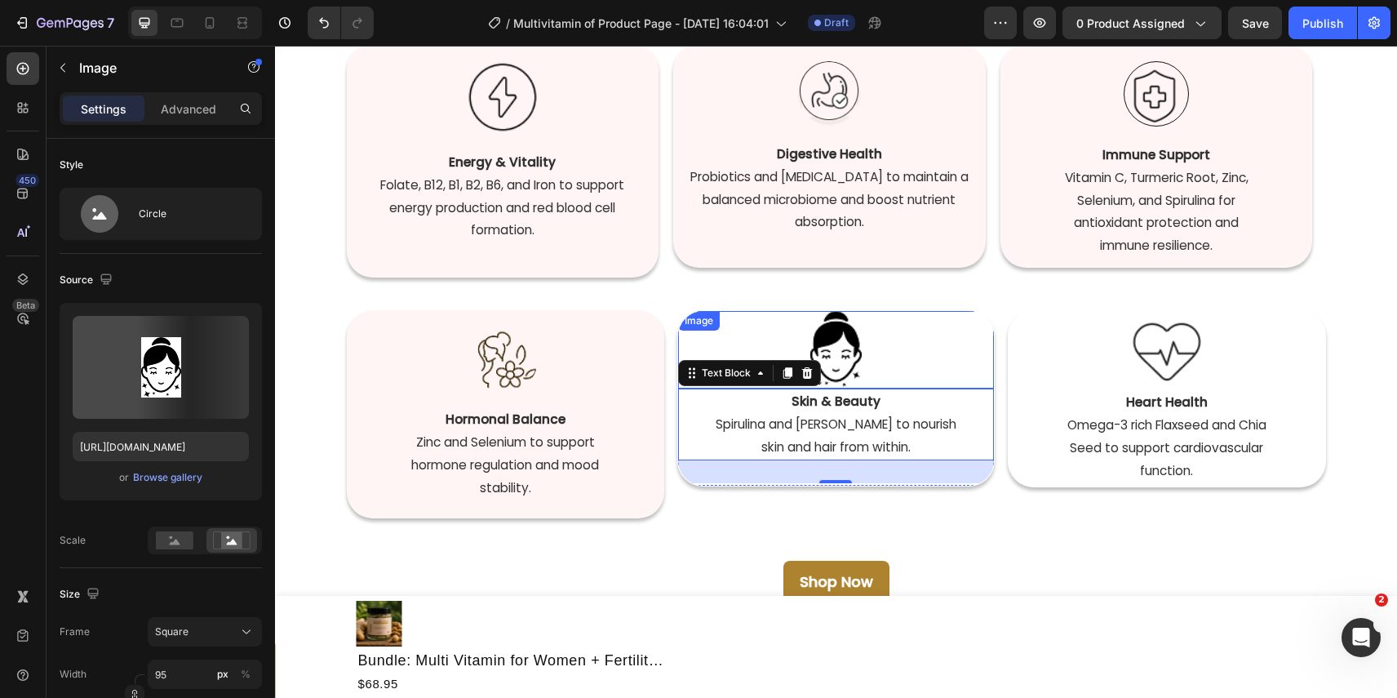
click at [967, 336] on div at bounding box center [836, 350] width 316 height 78
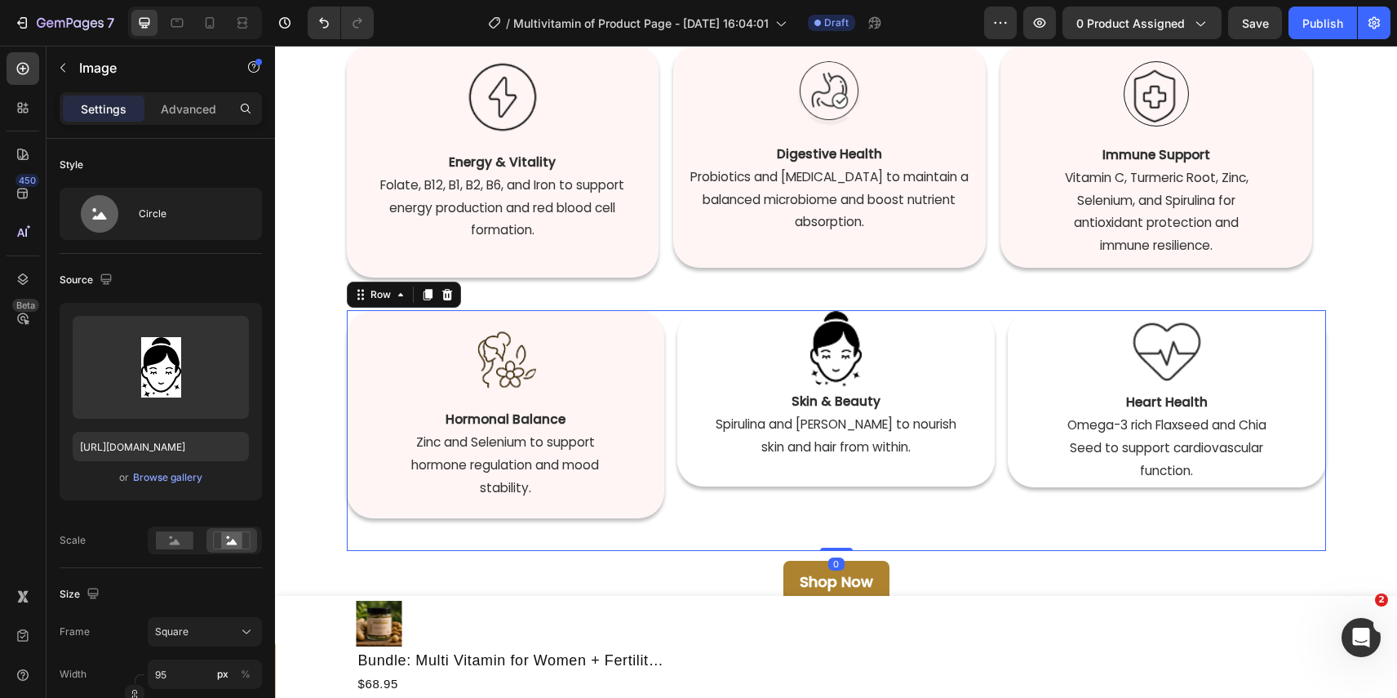
click at [1003, 402] on div "Image Hormonal Balance   Zinc and Selenium to support hormone regulation and mo…" at bounding box center [836, 430] width 979 height 241
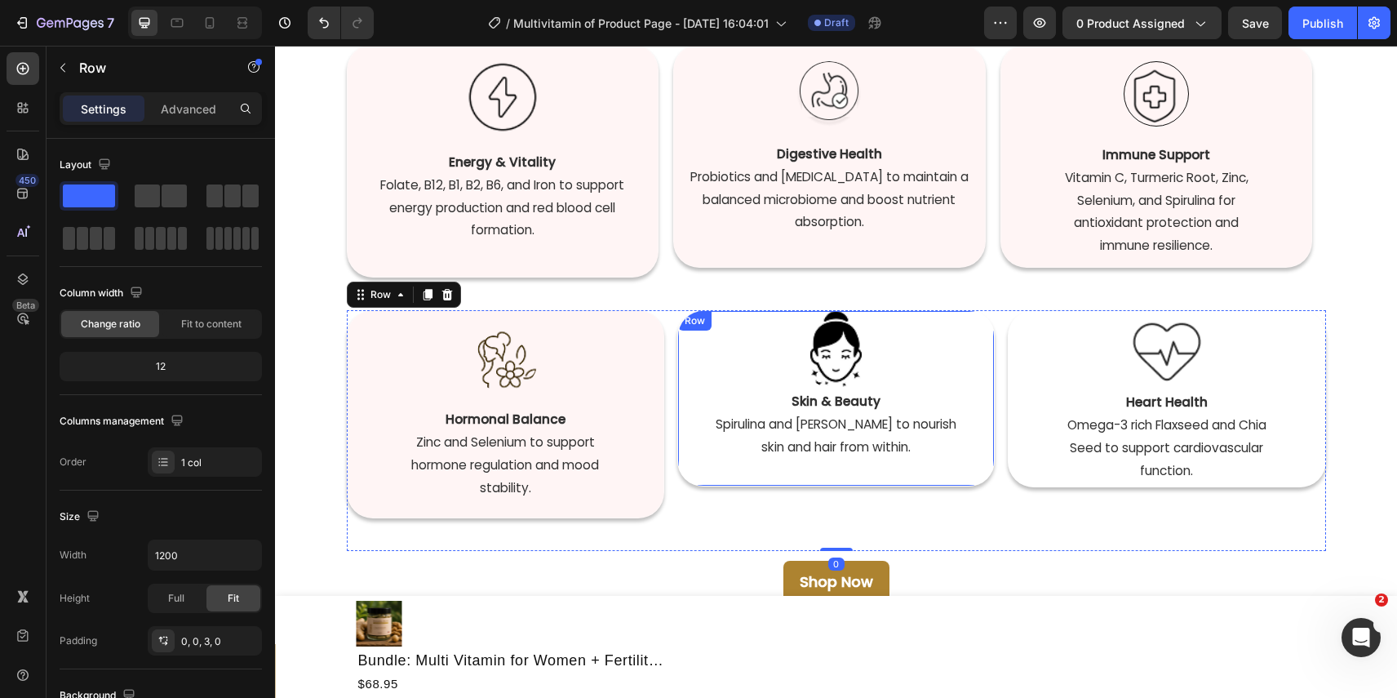
click at [973, 473] on div "Image Skin & Beauty   Spirulina and Chlorella to nourish skin and hair from wit…" at bounding box center [836, 397] width 316 height 172
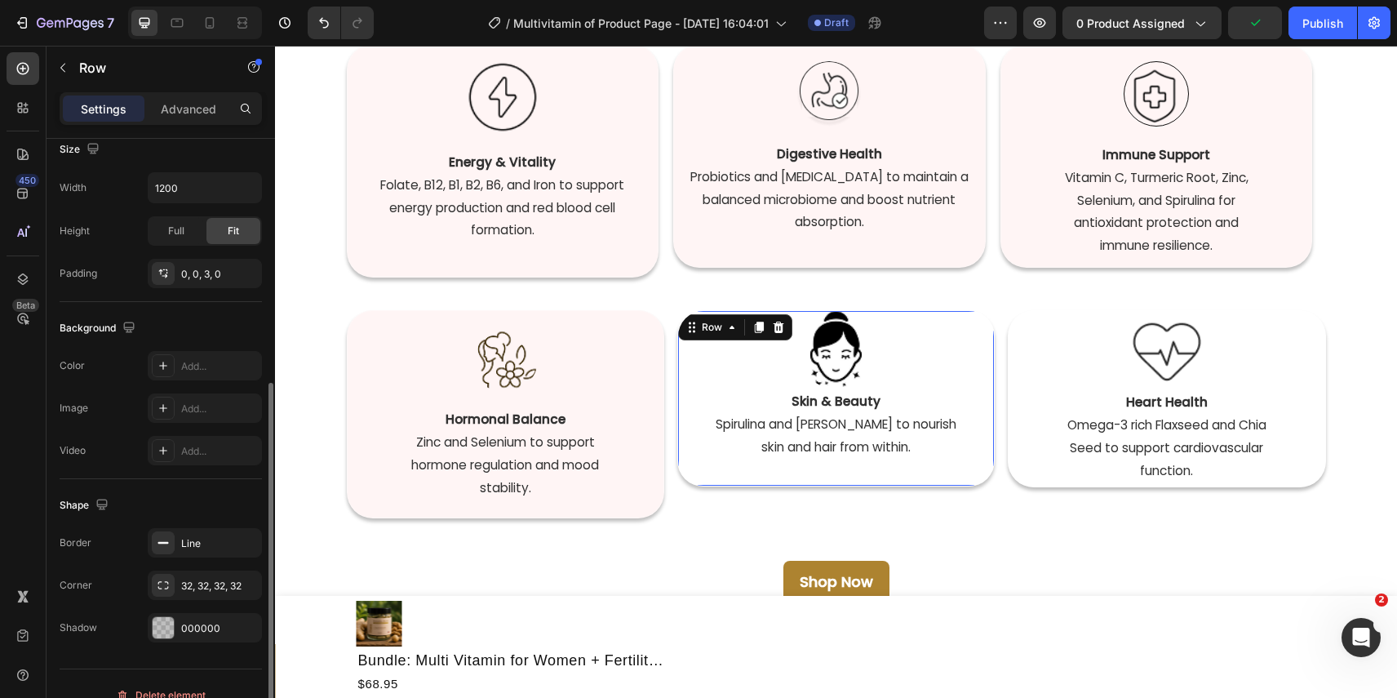
scroll to position [390, 0]
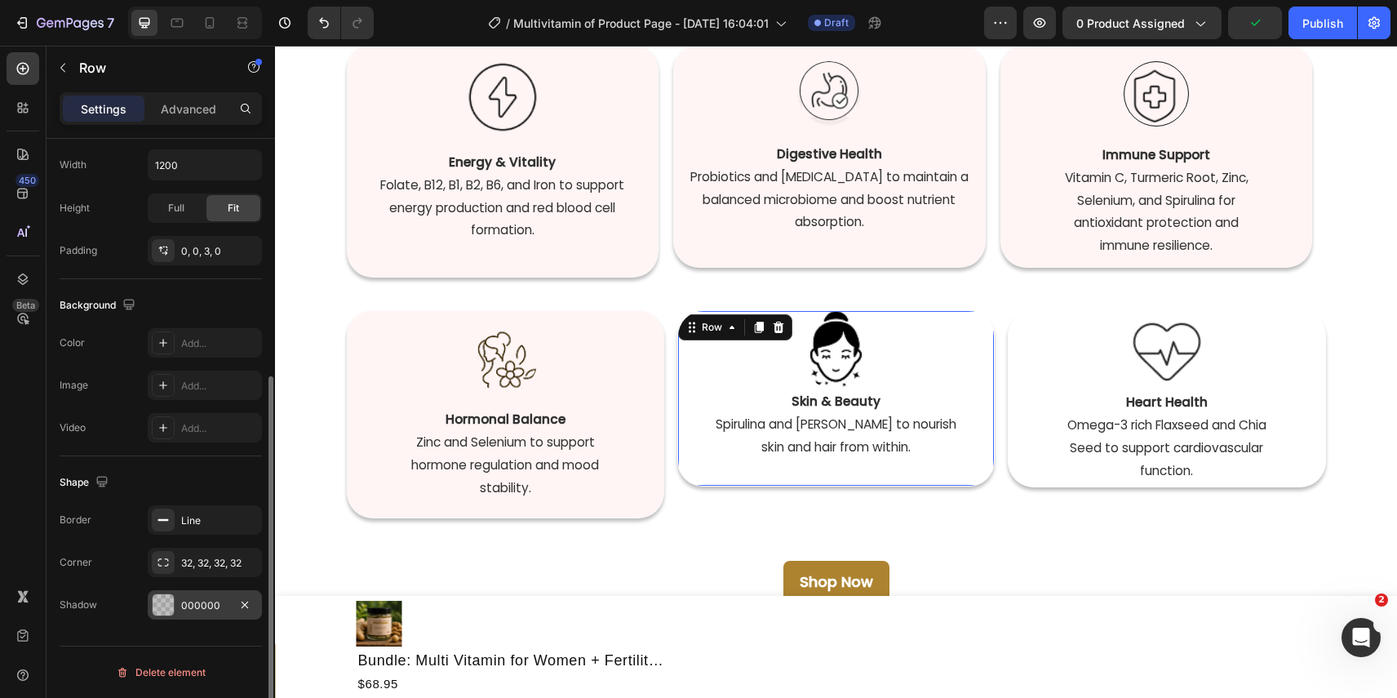
click at [201, 607] on div "000000" at bounding box center [204, 605] width 47 height 15
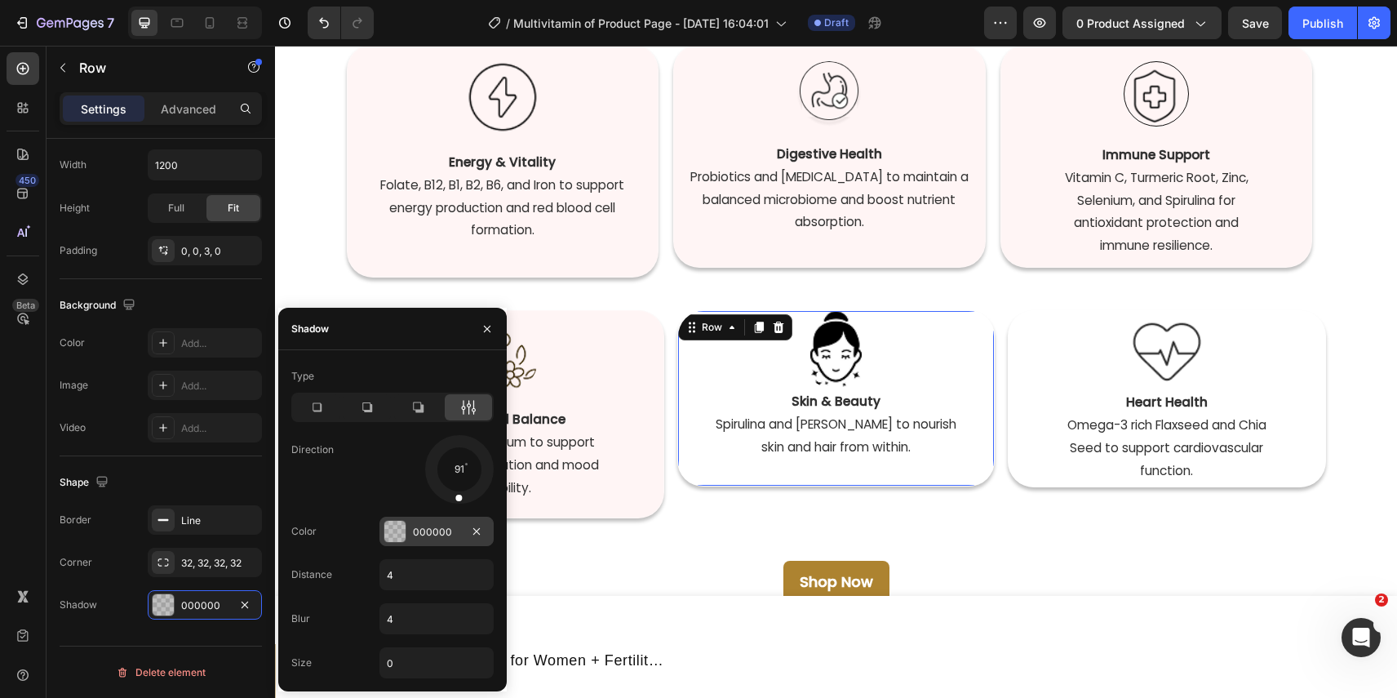
click at [439, 540] on div "000000" at bounding box center [437, 531] width 114 height 29
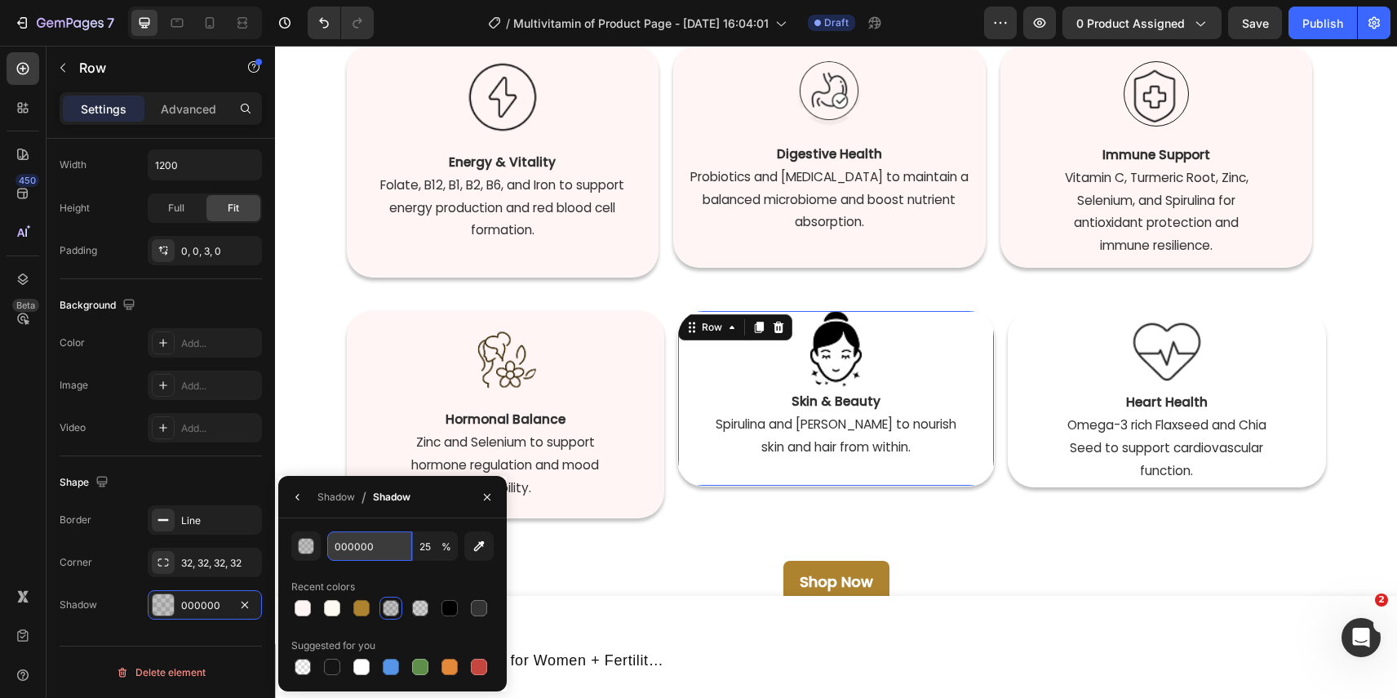
click at [367, 545] on input "000000" at bounding box center [369, 545] width 85 height 29
paste input "fff5f5"
click at [367, 545] on input "FFF5F5" at bounding box center [369, 545] width 85 height 29
type input "000000"
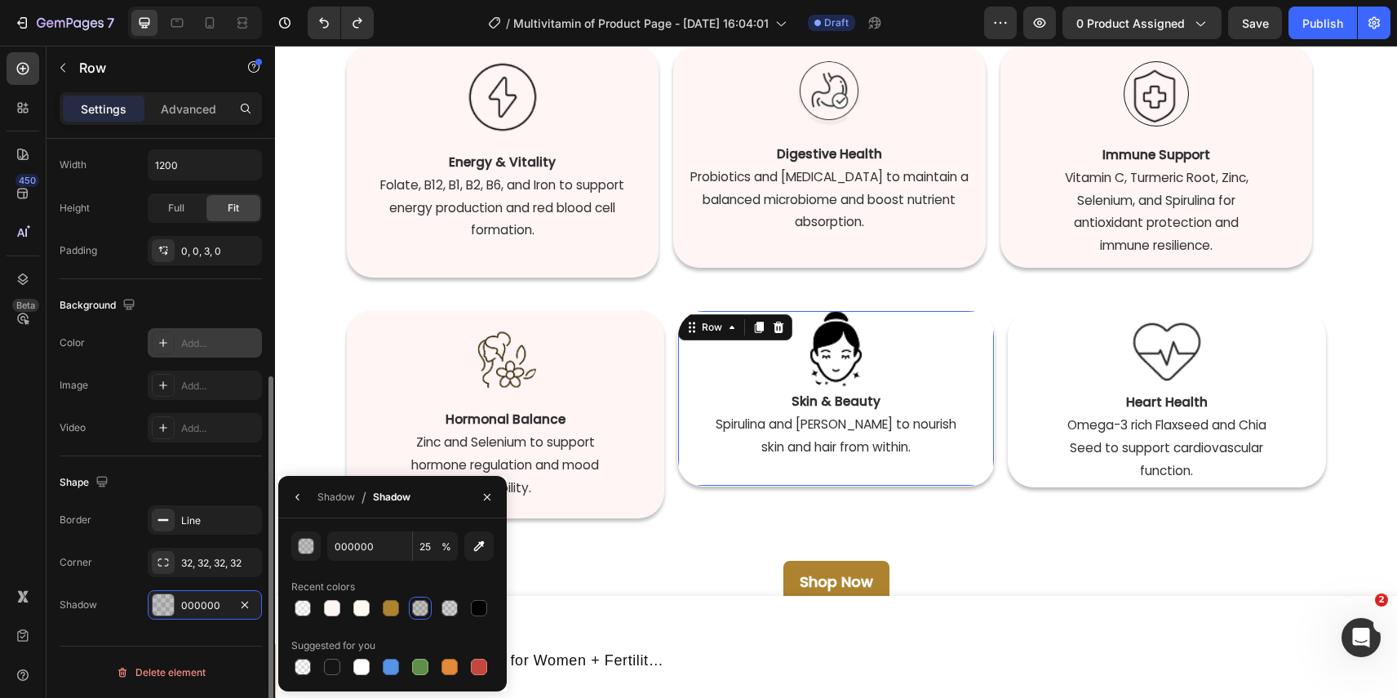
click at [199, 329] on div "Add..." at bounding box center [205, 342] width 114 height 29
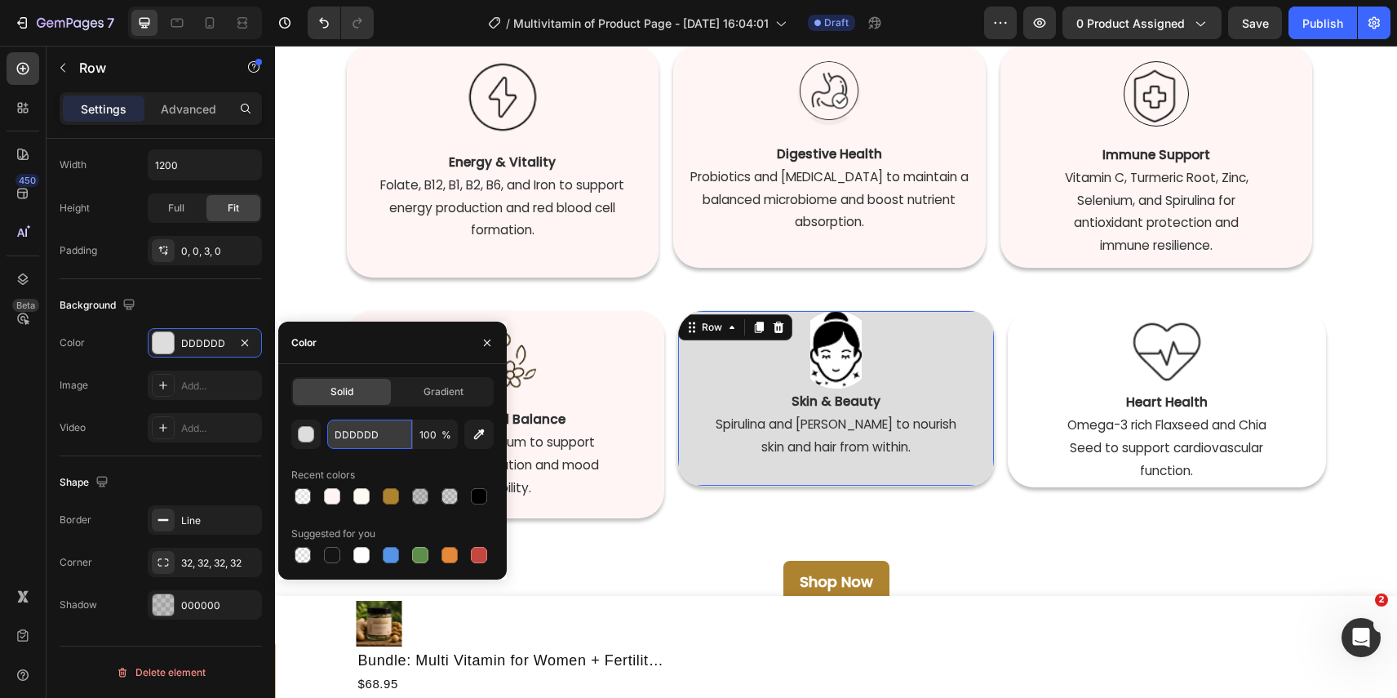
click at [369, 437] on input "DDDDDD" at bounding box center [369, 433] width 85 height 29
paste input "fff5f5"
paste input "text"
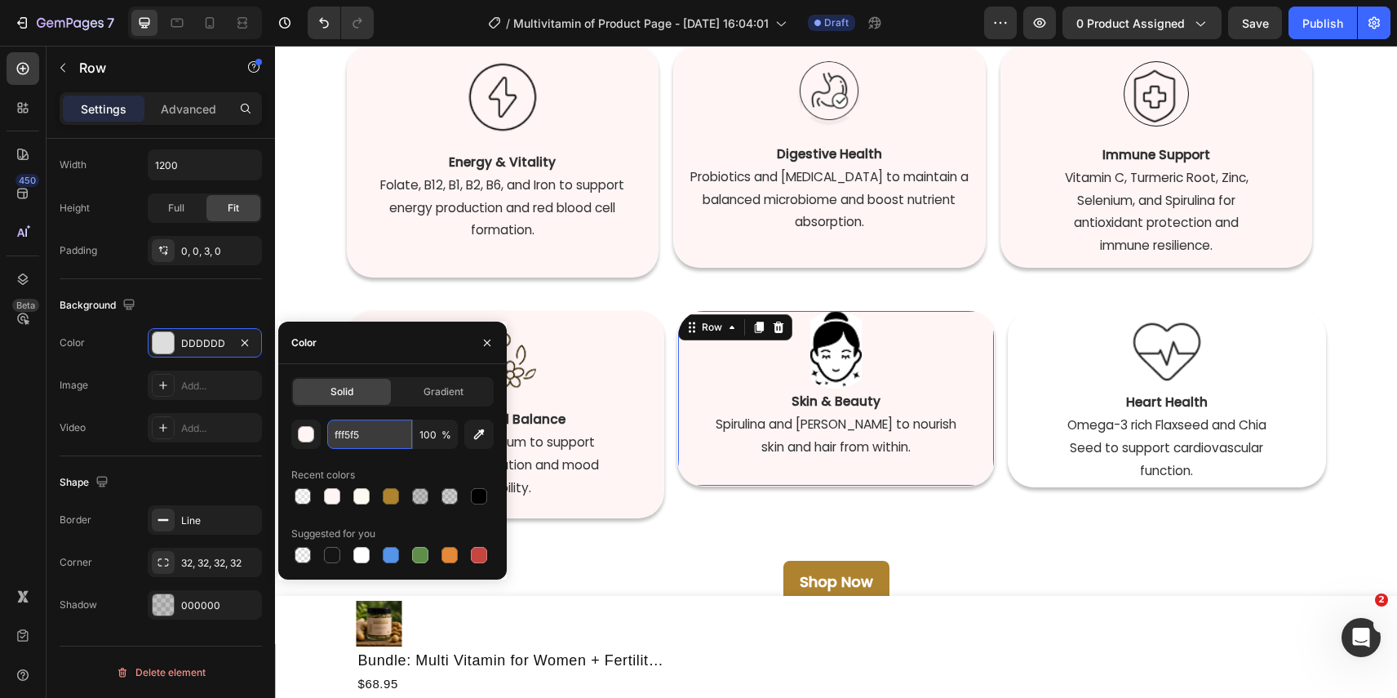
type input "FFF5F5"
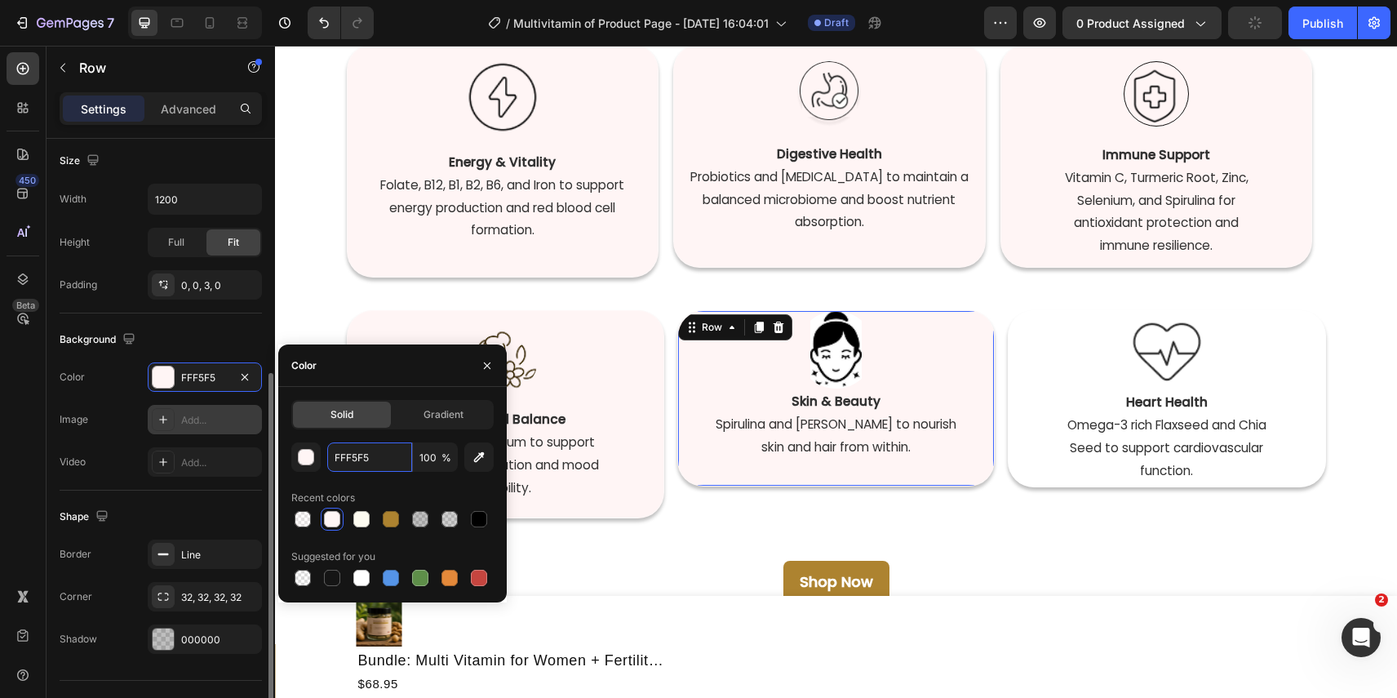
scroll to position [354, 0]
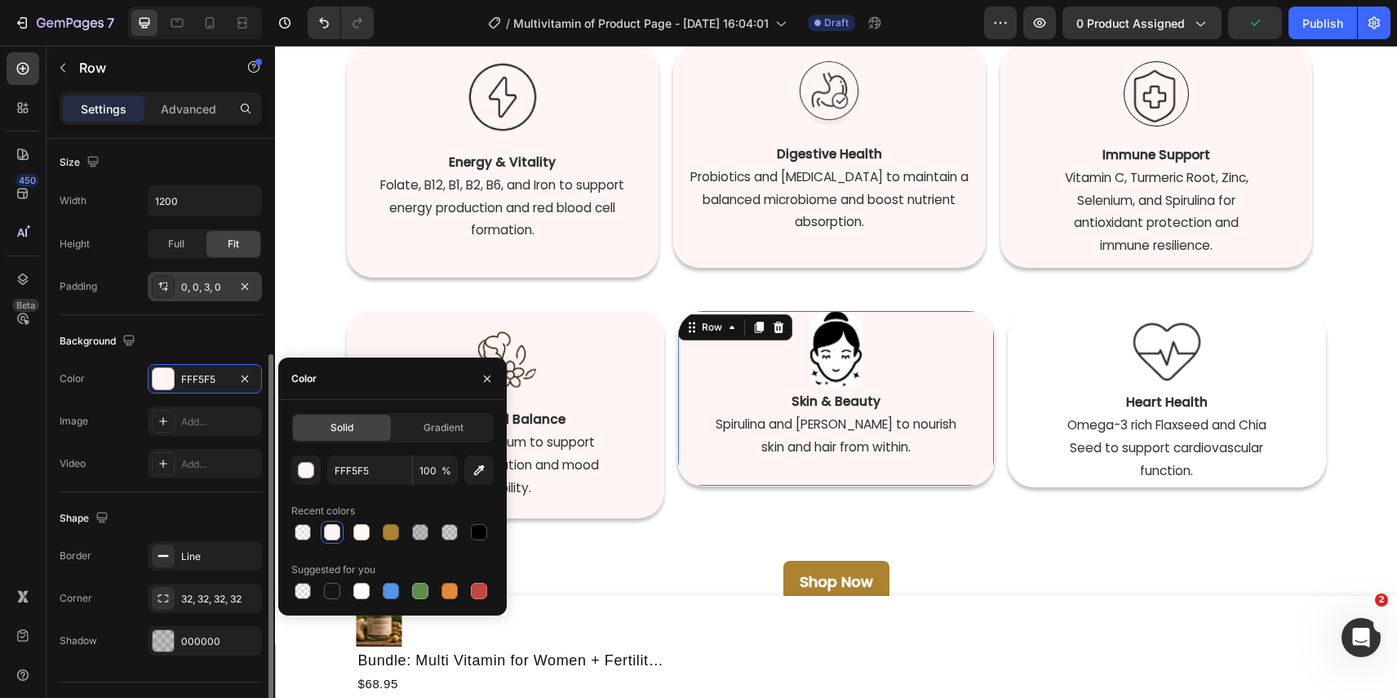
click at [214, 293] on div "0, 0, 3, 0" at bounding box center [204, 287] width 47 height 15
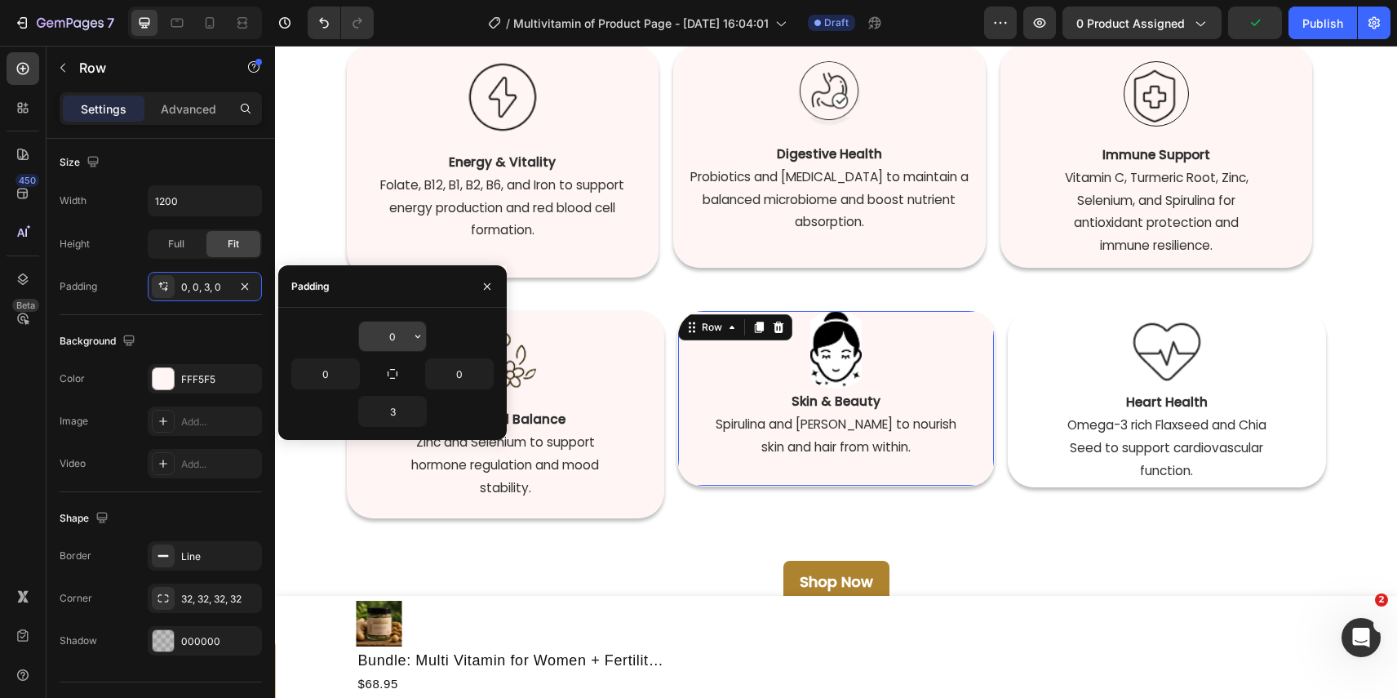
click at [406, 338] on input "0" at bounding box center [392, 336] width 67 height 29
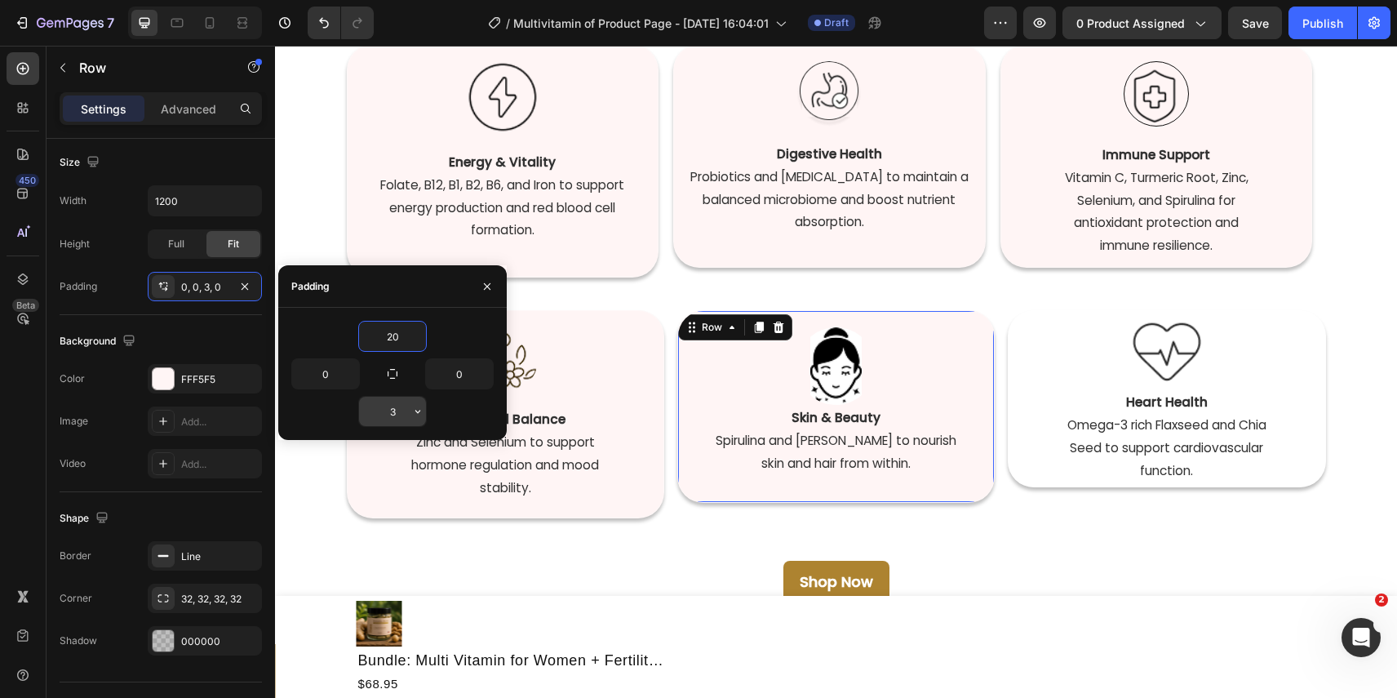
type input "20"
click at [394, 415] on input "3" at bounding box center [392, 411] width 67 height 29
type input "20"
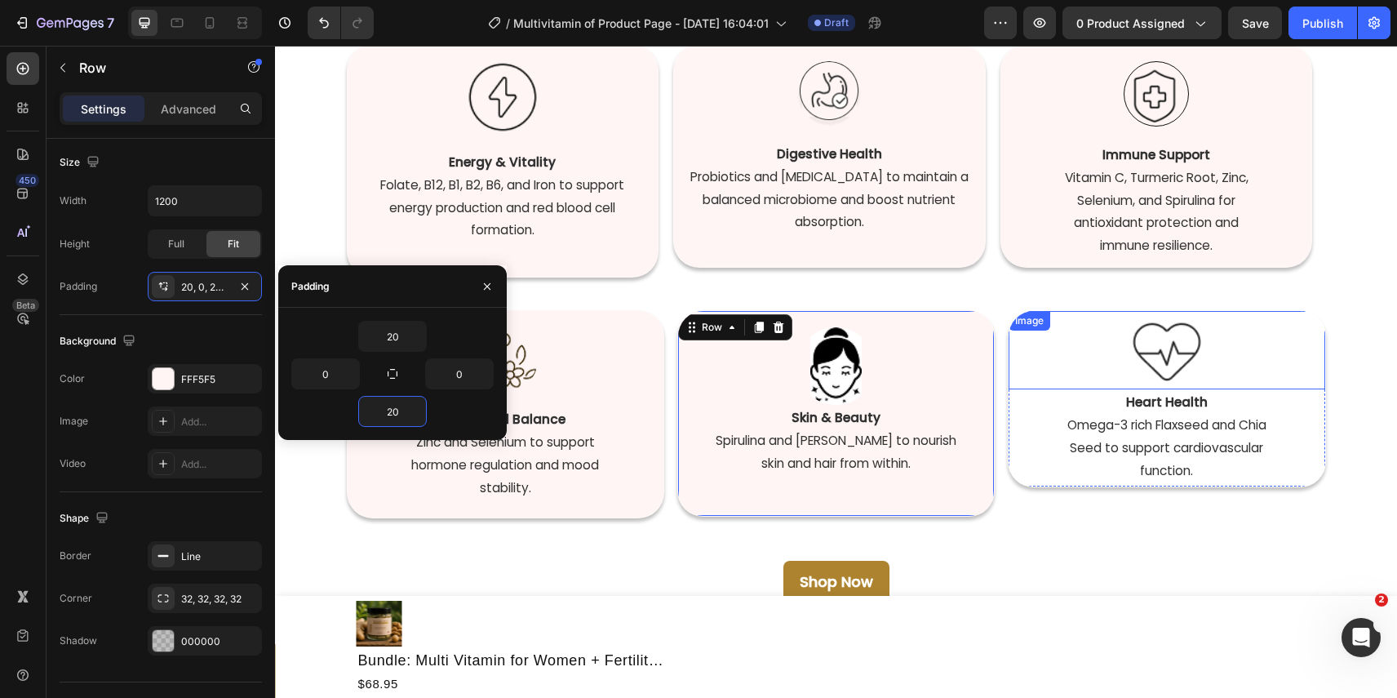
click at [1264, 340] on div at bounding box center [1167, 350] width 316 height 78
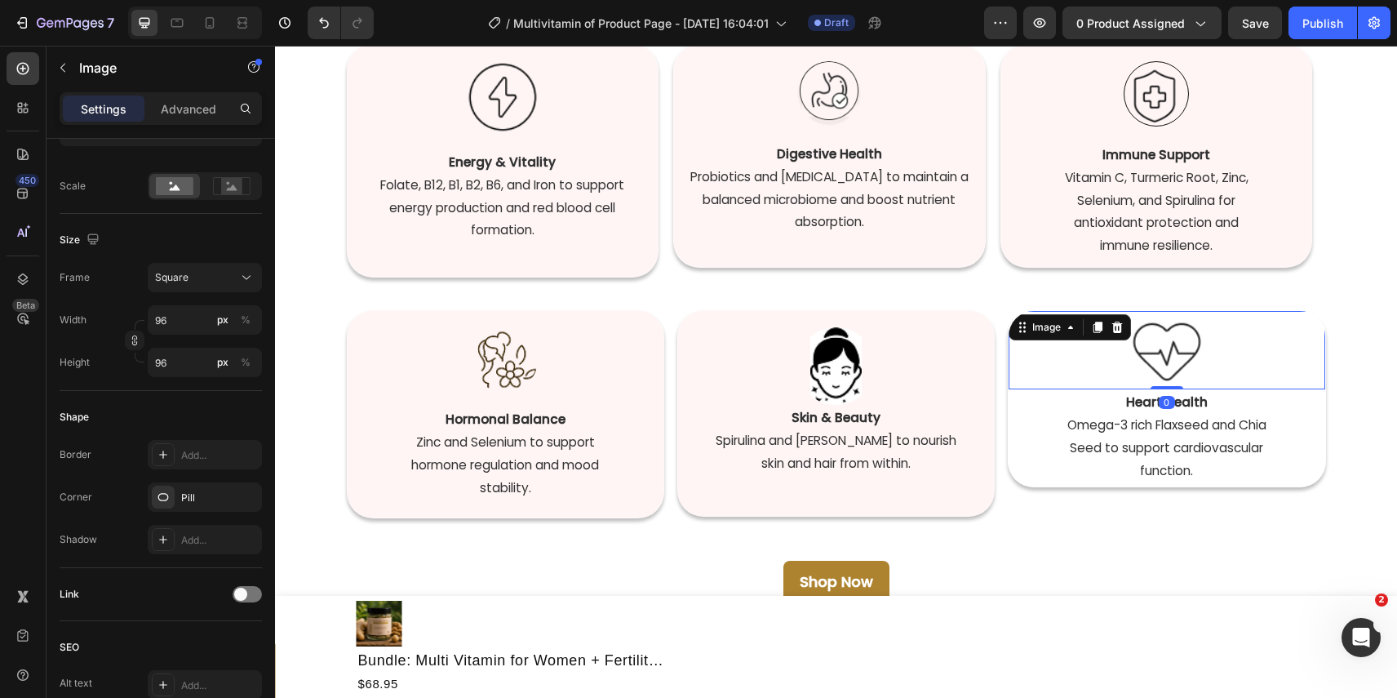
scroll to position [0, 0]
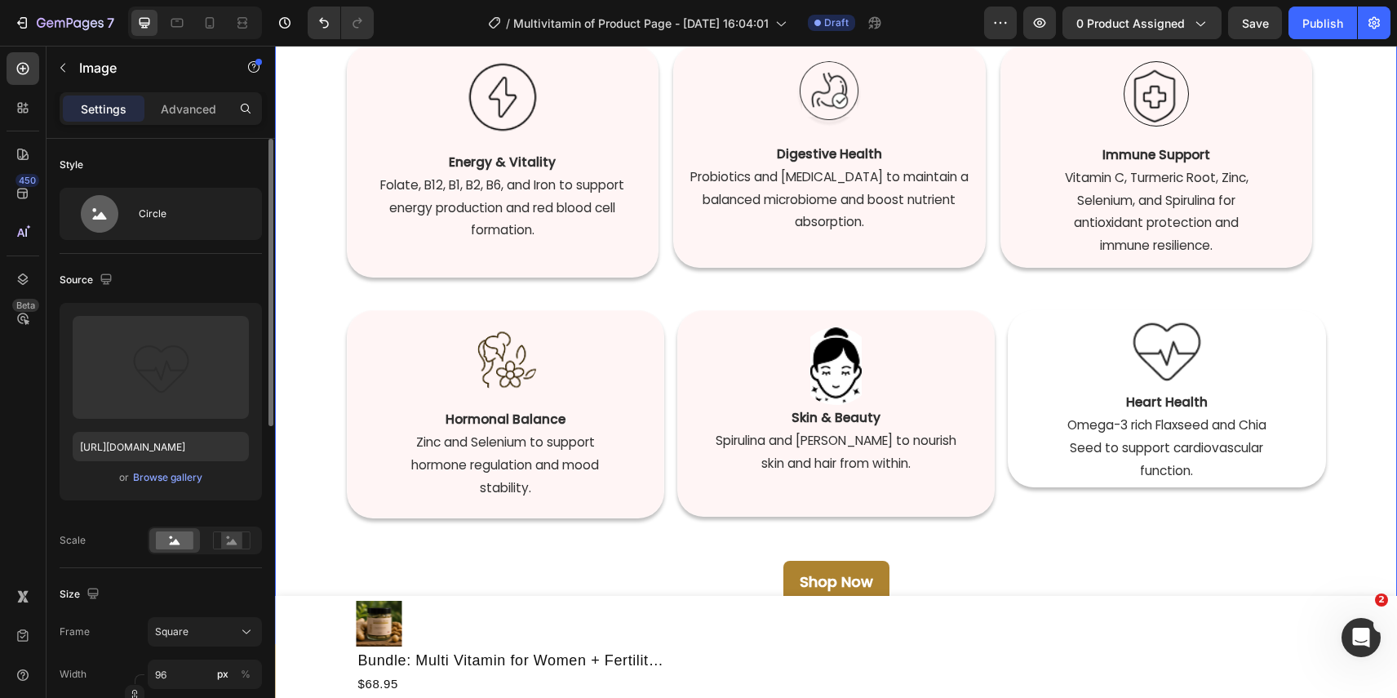
click at [1374, 361] on div "Every Day, Every Way Heading Complete nutrition for every aspect of your wellne…" at bounding box center [836, 255] width 1122 height 696
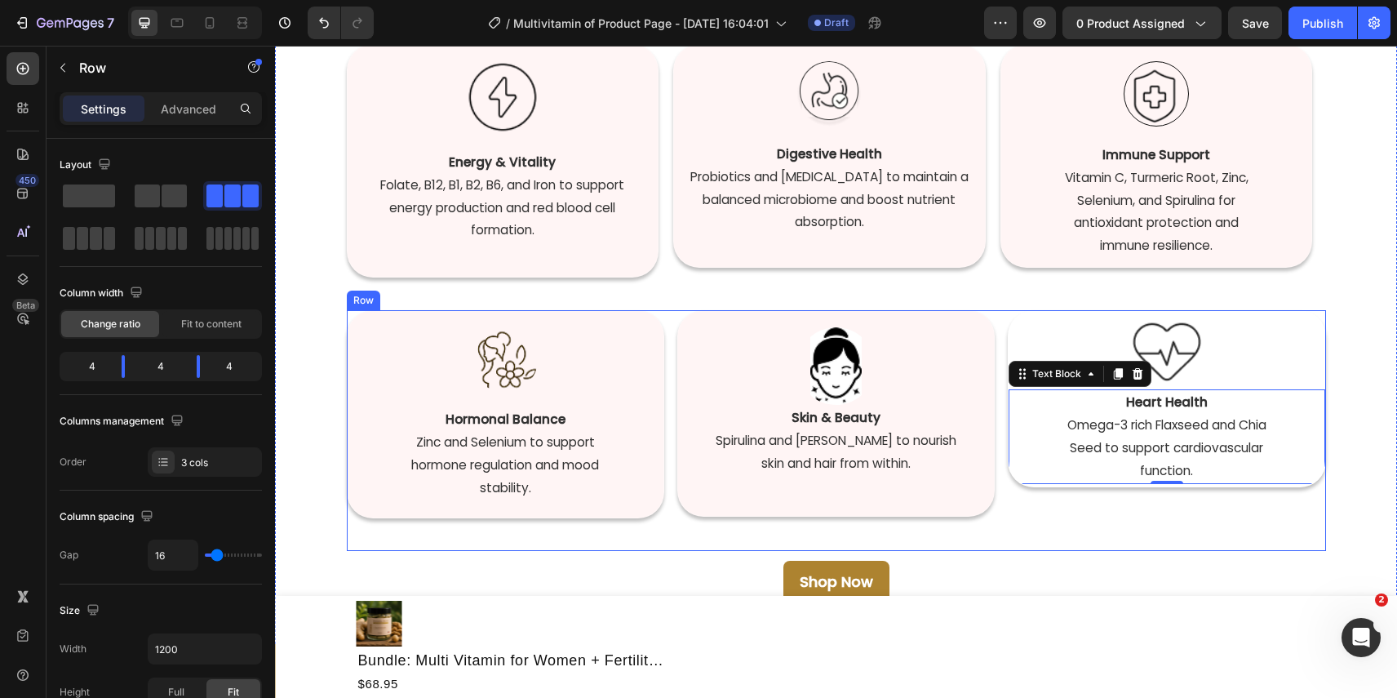
click at [1001, 385] on div "Image Hormonal Balance   Zinc and Selenium to support hormone regulation and mo…" at bounding box center [836, 430] width 979 height 241
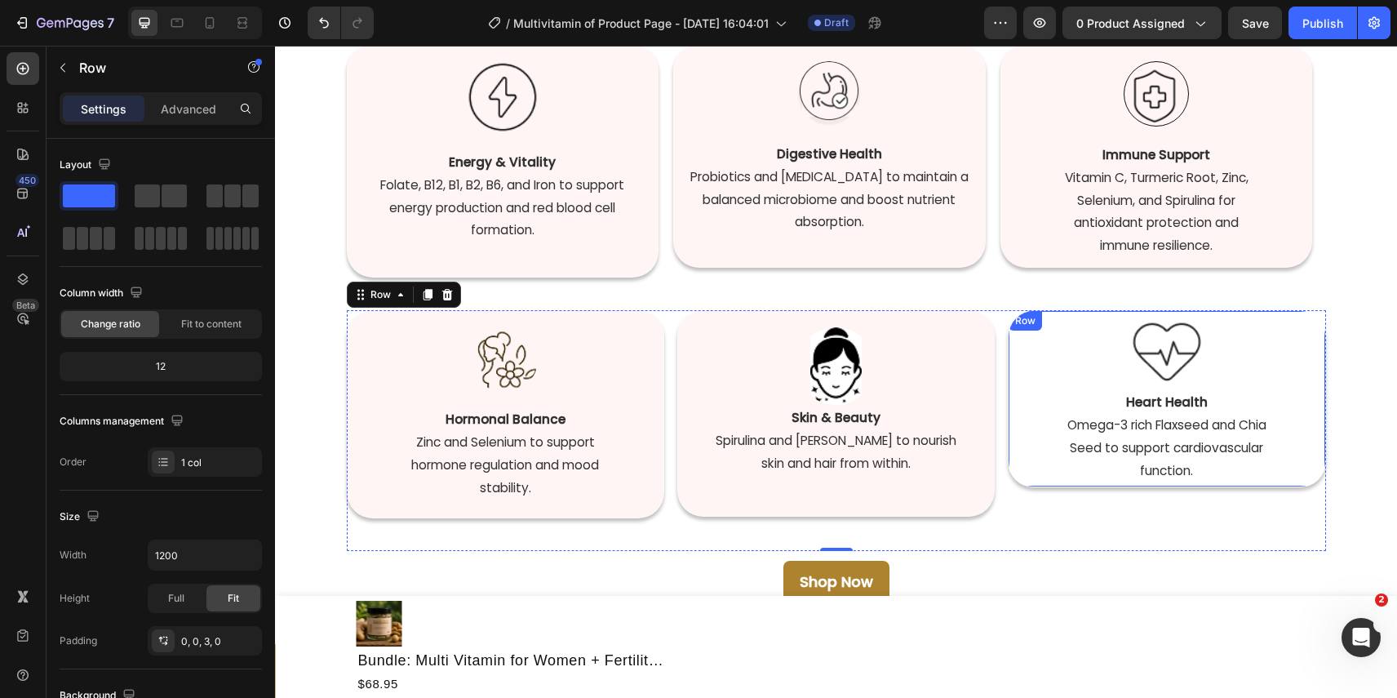
click at [1008, 394] on div "Image Heart Health   Omega-3 rich Flaxseed and Chia Seed to support cardiovascu…" at bounding box center [1166, 398] width 317 height 177
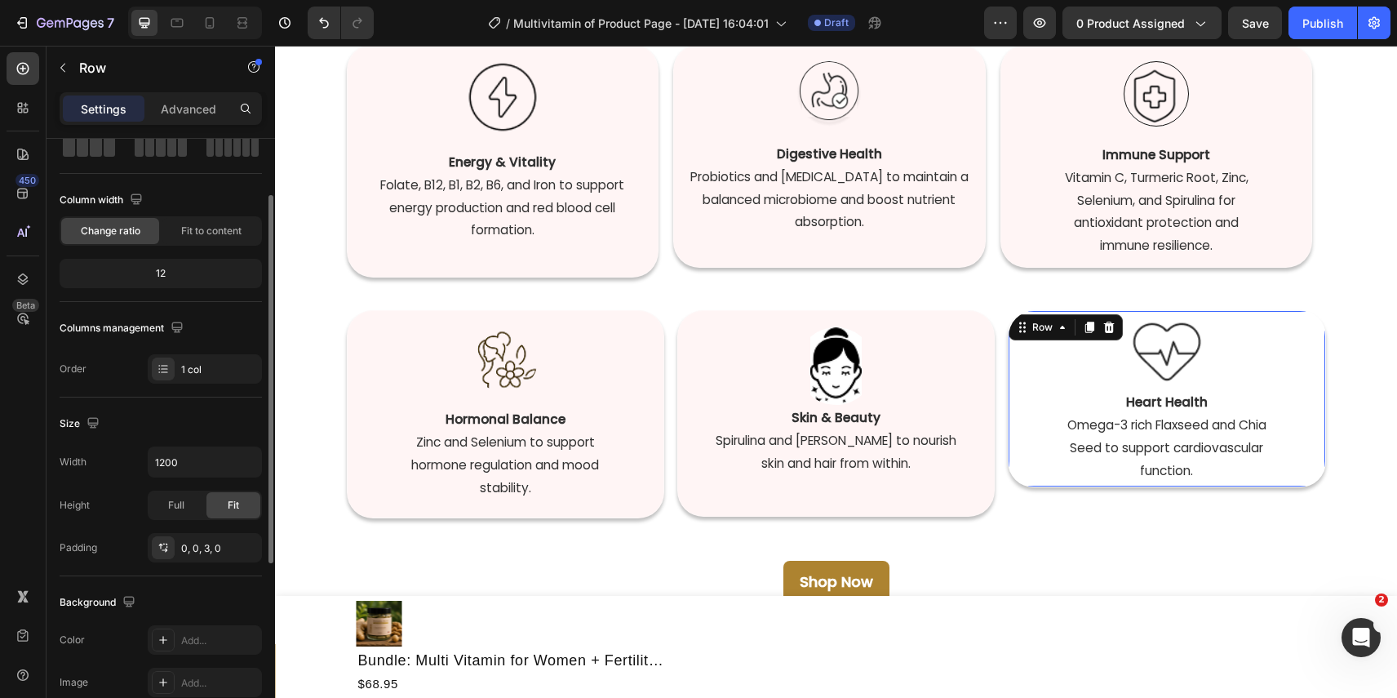
scroll to position [103, 0]
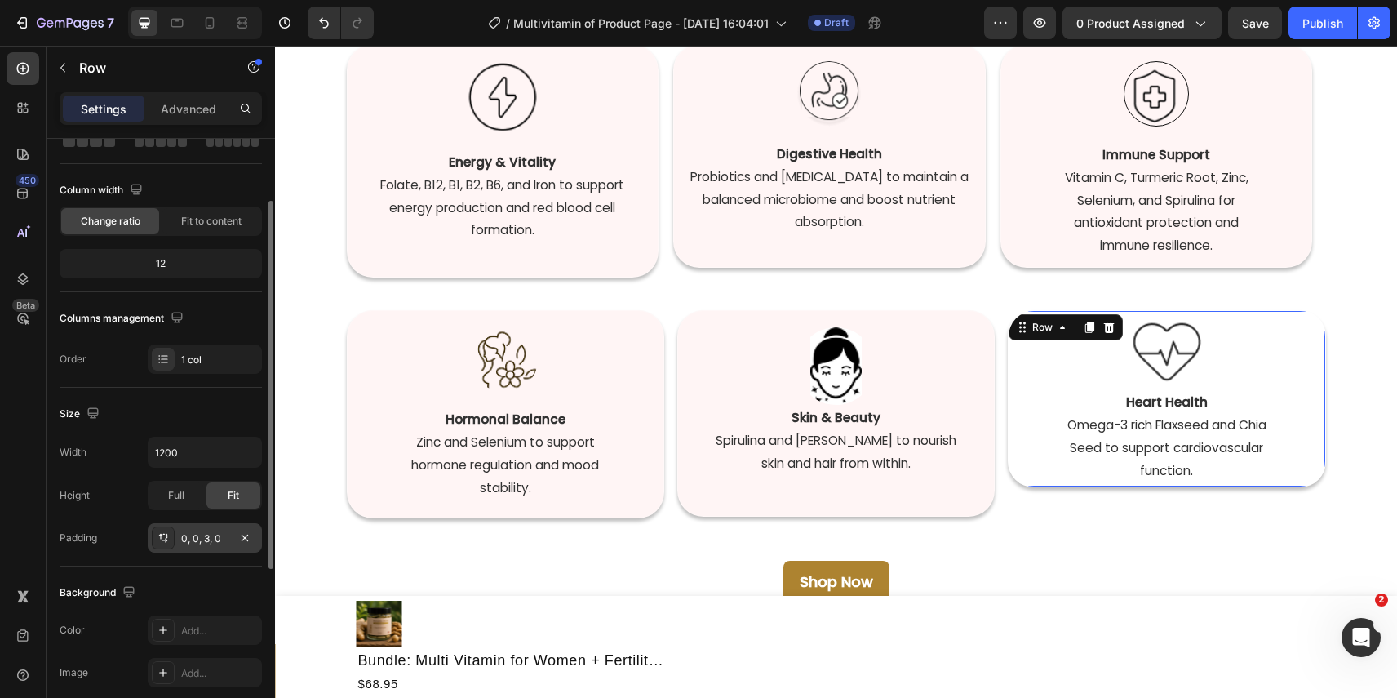
click at [213, 552] on div "0, 0, 3, 0" at bounding box center [205, 537] width 114 height 29
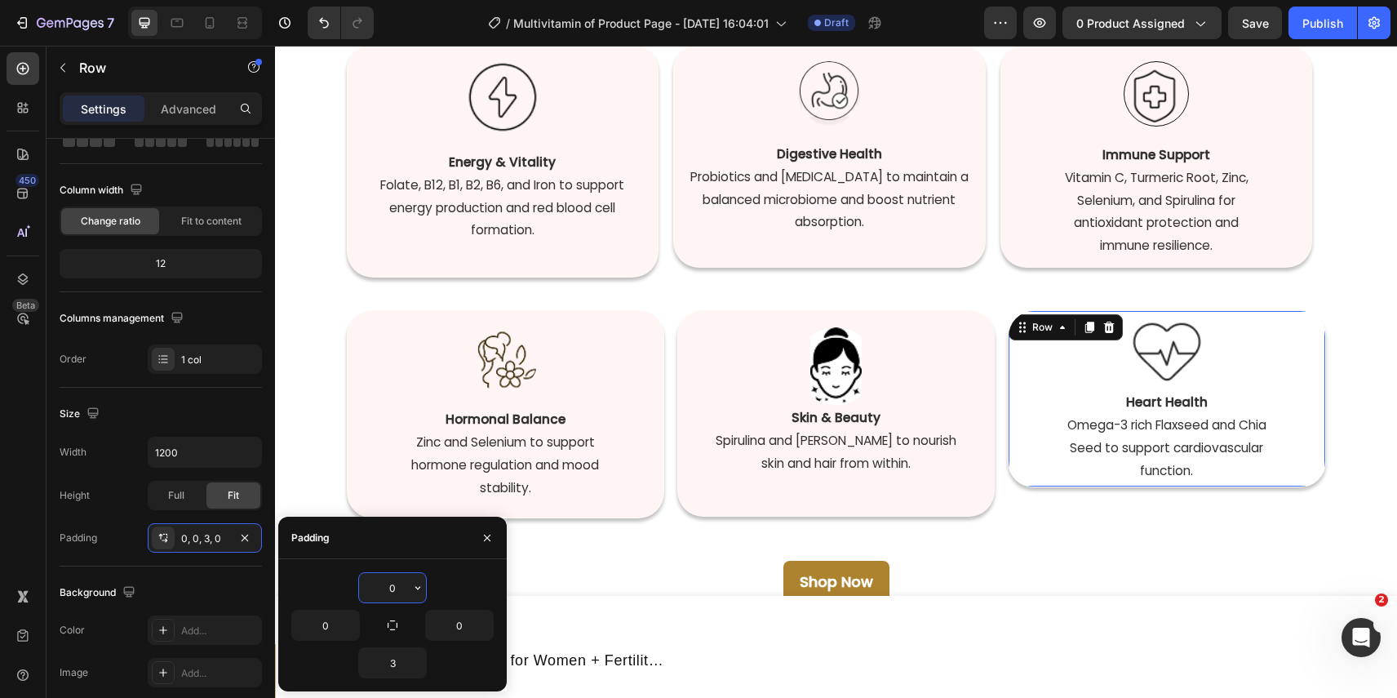
click at [394, 590] on input "0" at bounding box center [392, 587] width 67 height 29
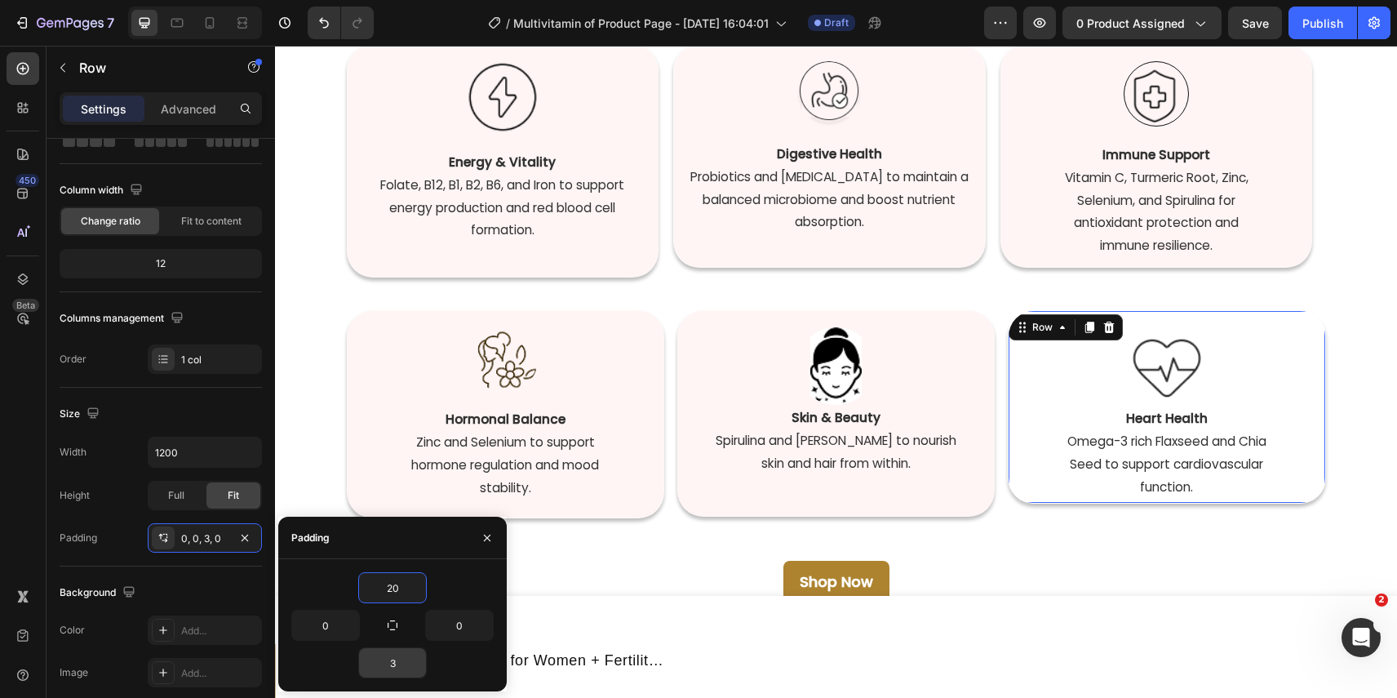
type input "20"
click at [390, 659] on input "3" at bounding box center [392, 662] width 67 height 29
type input "20"
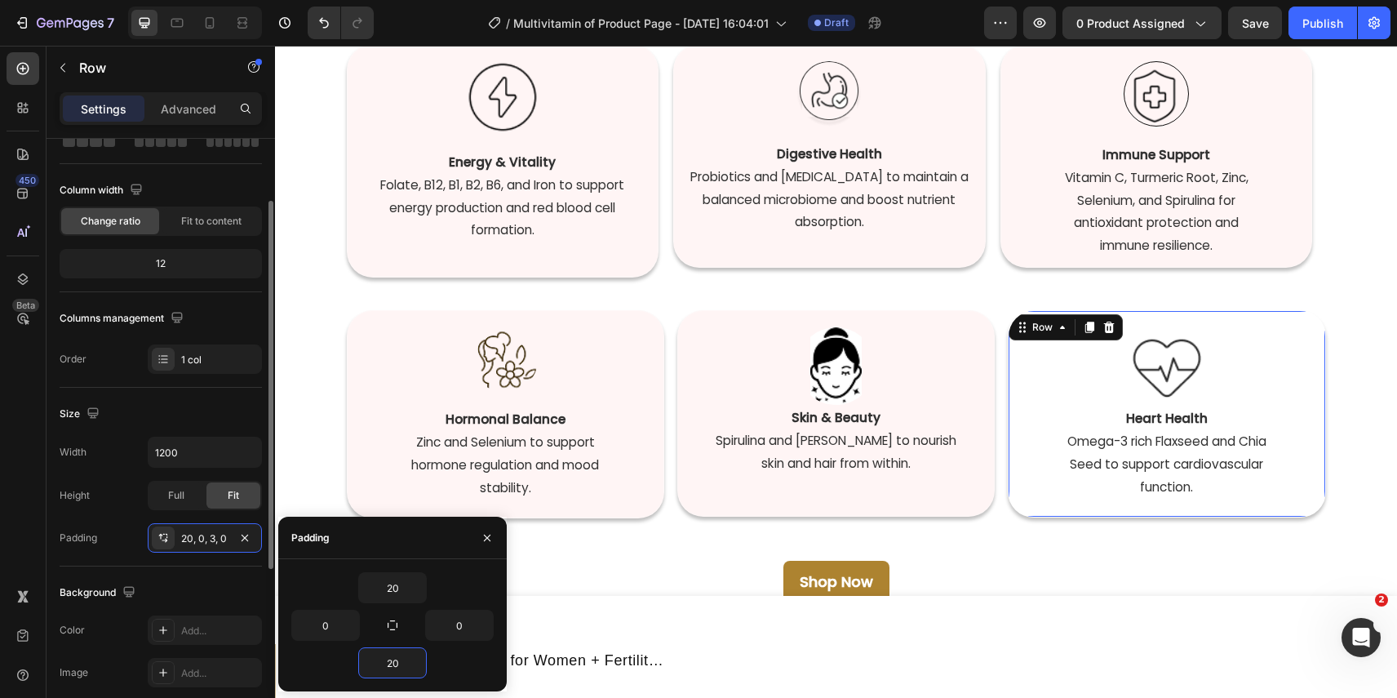
click at [193, 588] on div "Background" at bounding box center [161, 592] width 202 height 26
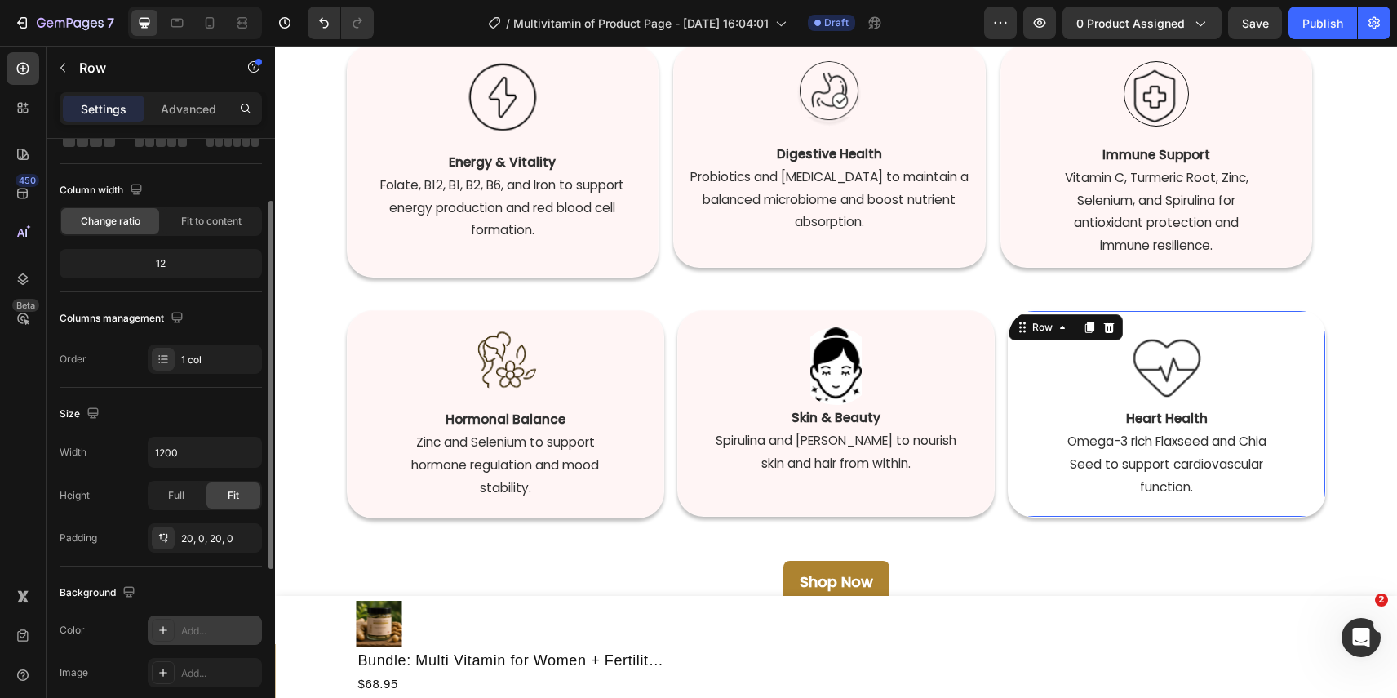
click at [193, 632] on div "Add..." at bounding box center [219, 631] width 77 height 15
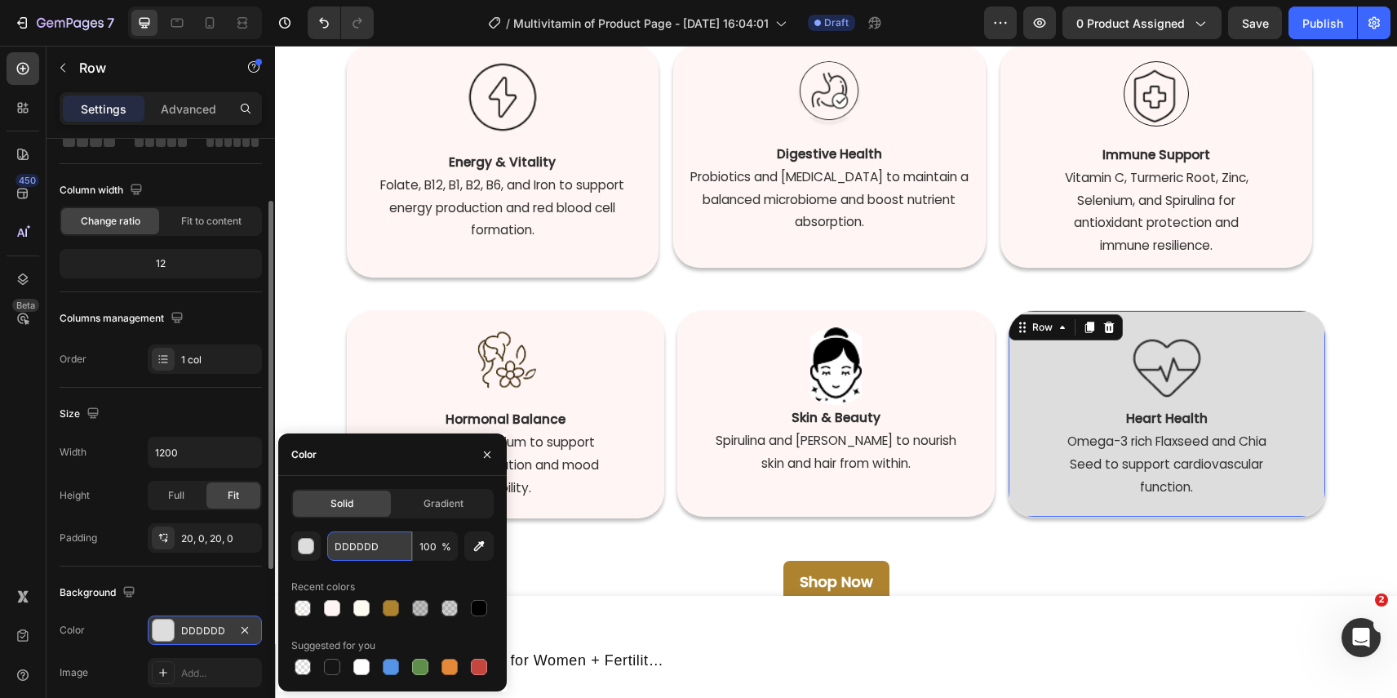
click at [384, 546] on input "DDDDDD" at bounding box center [369, 545] width 85 height 29
paste input "fff5f5"
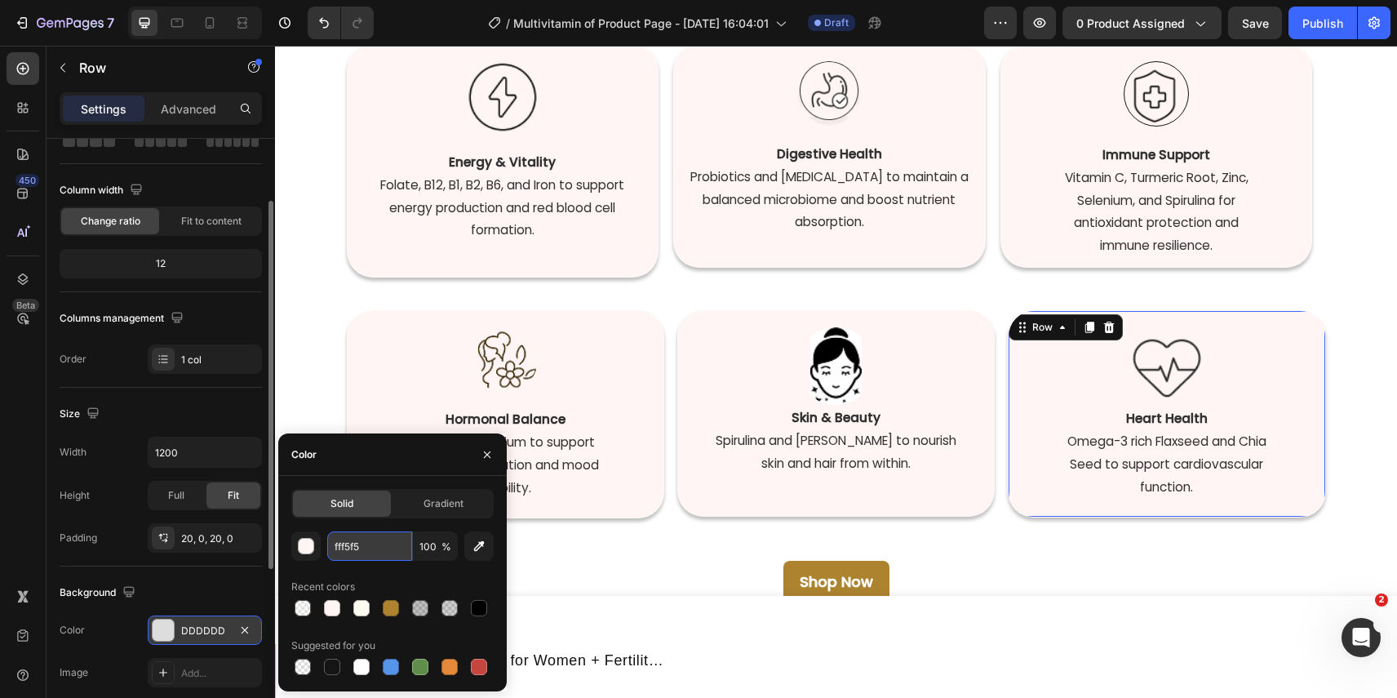
type input "FFF5F5"
click at [1342, 286] on div "Every Day, Every Way Heading Complete nutrition for every aspect of your wellne…" at bounding box center [836, 255] width 1122 height 696
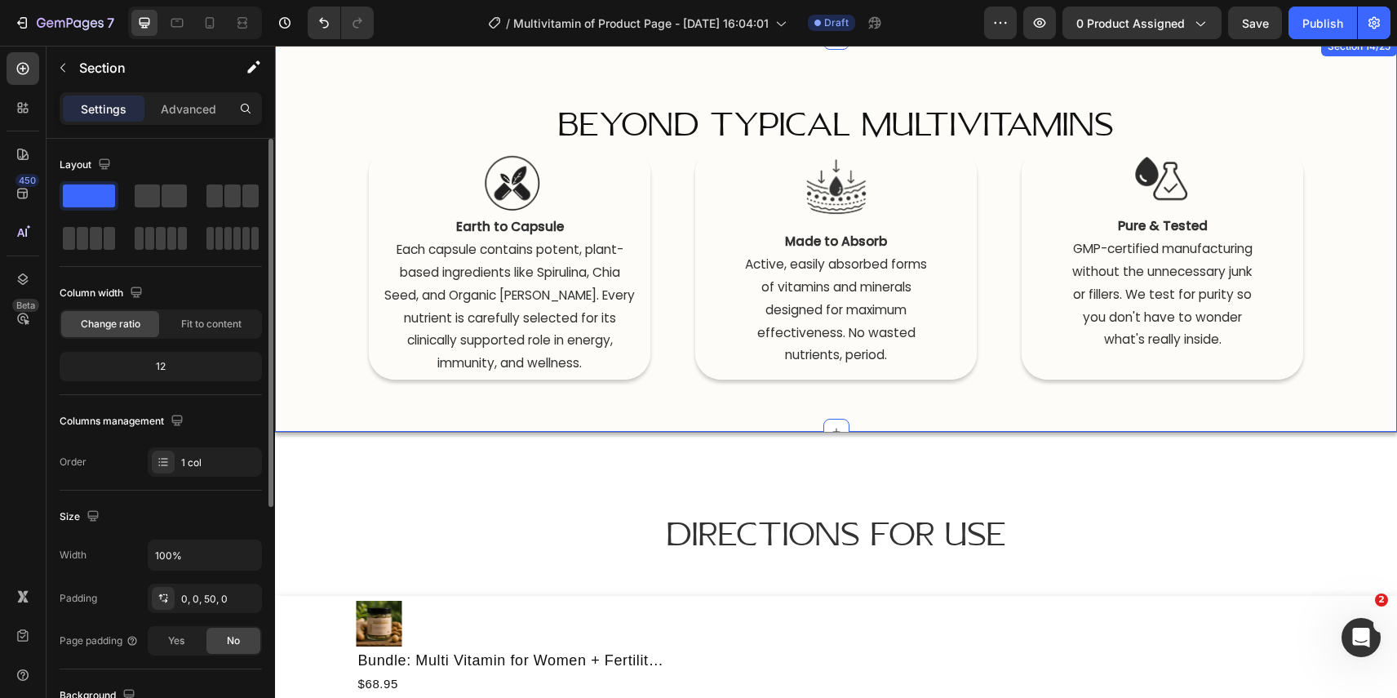
scroll to position [6092, 0]
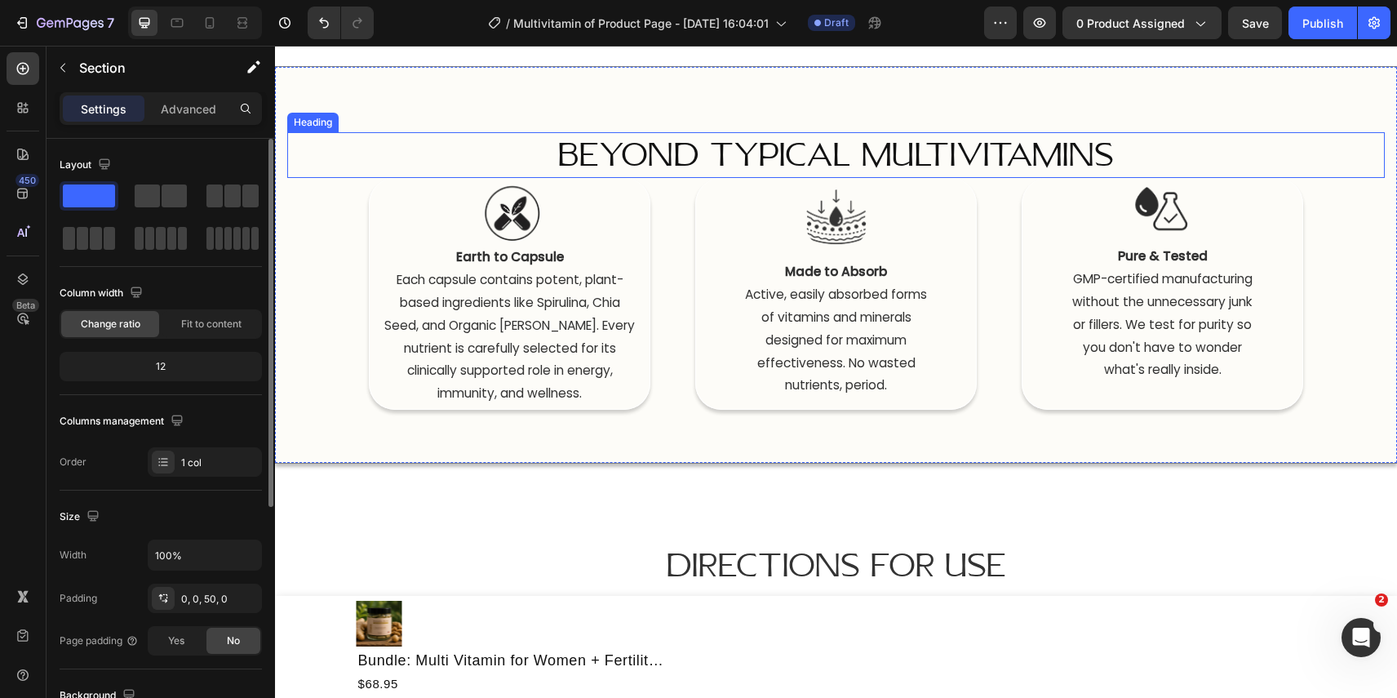
click at [1301, 156] on h2 "Beyond Typical Multivitamins" at bounding box center [836, 155] width 1098 height 46
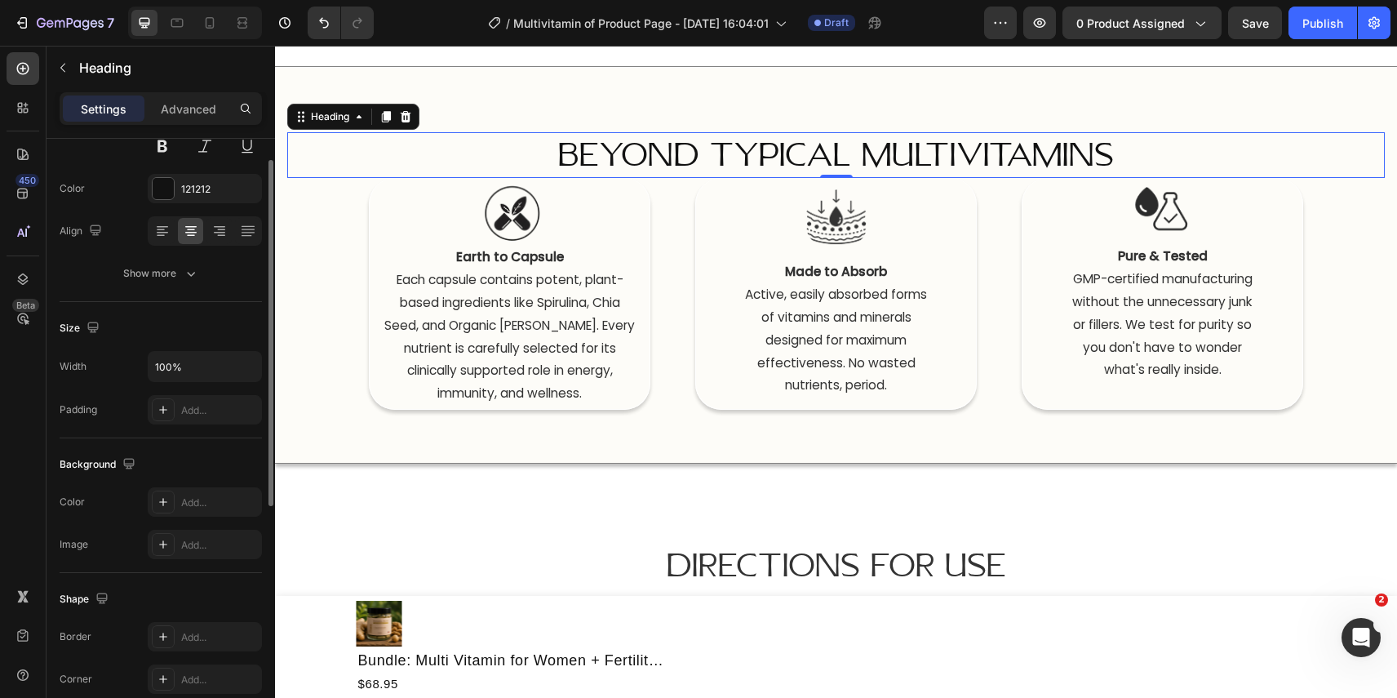
scroll to position [67, 0]
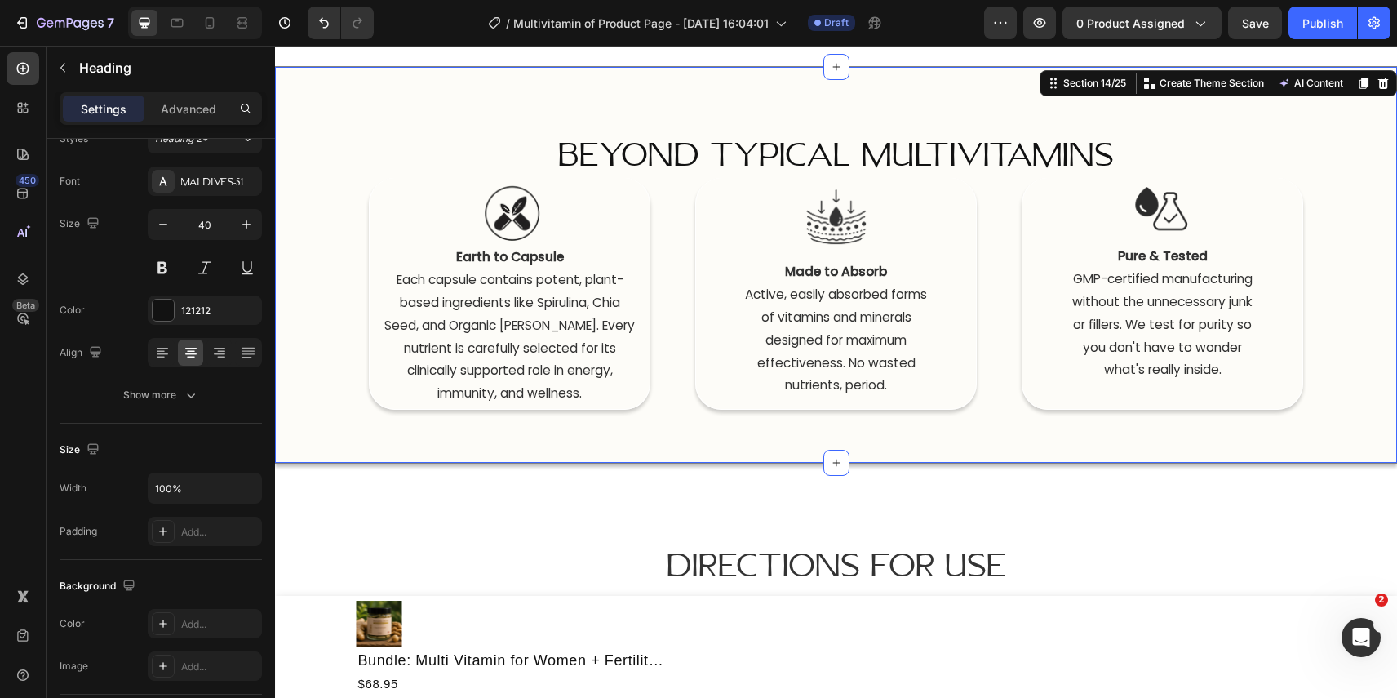
click at [345, 215] on div "Beyond Typical Multivitamins Heading Image Earth to Capsule  Each capsule conta…" at bounding box center [836, 270] width 1098 height 277
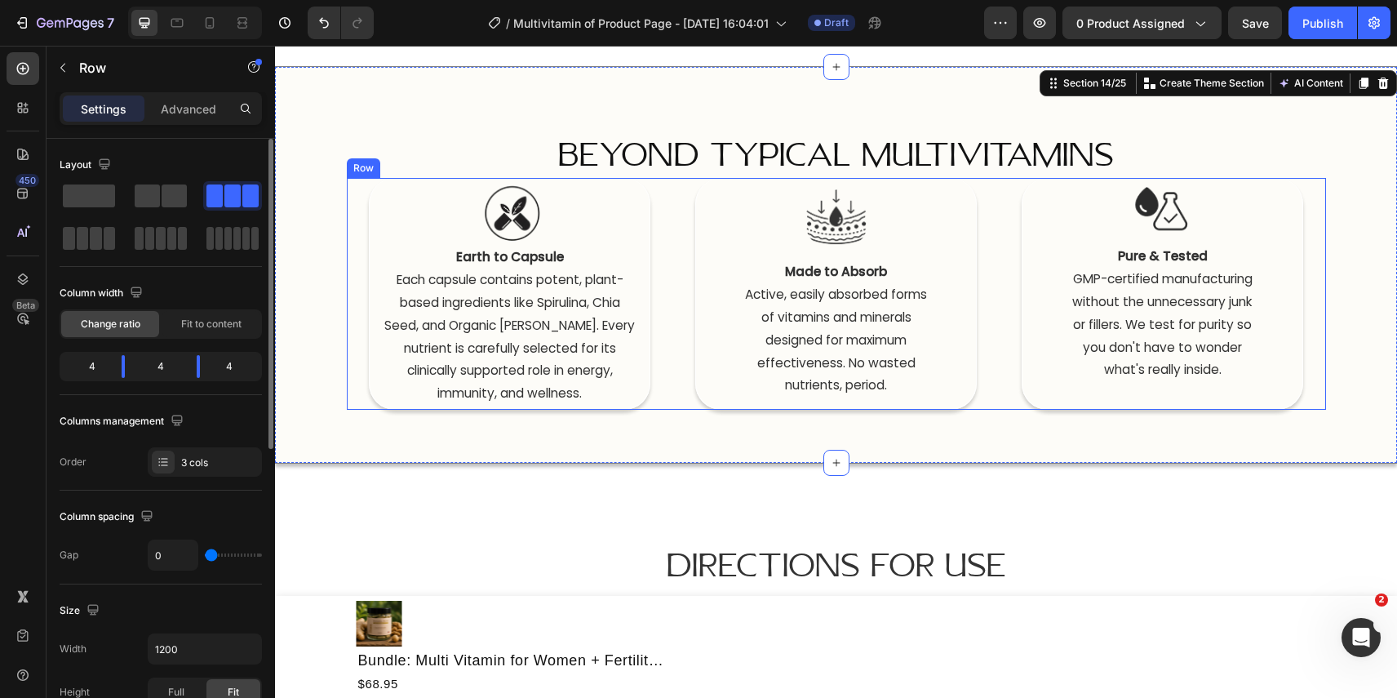
click at [355, 215] on div "Image Earth to Capsule  Each capsule contains potent, plant- based ingredients …" at bounding box center [510, 294] width 326 height 232
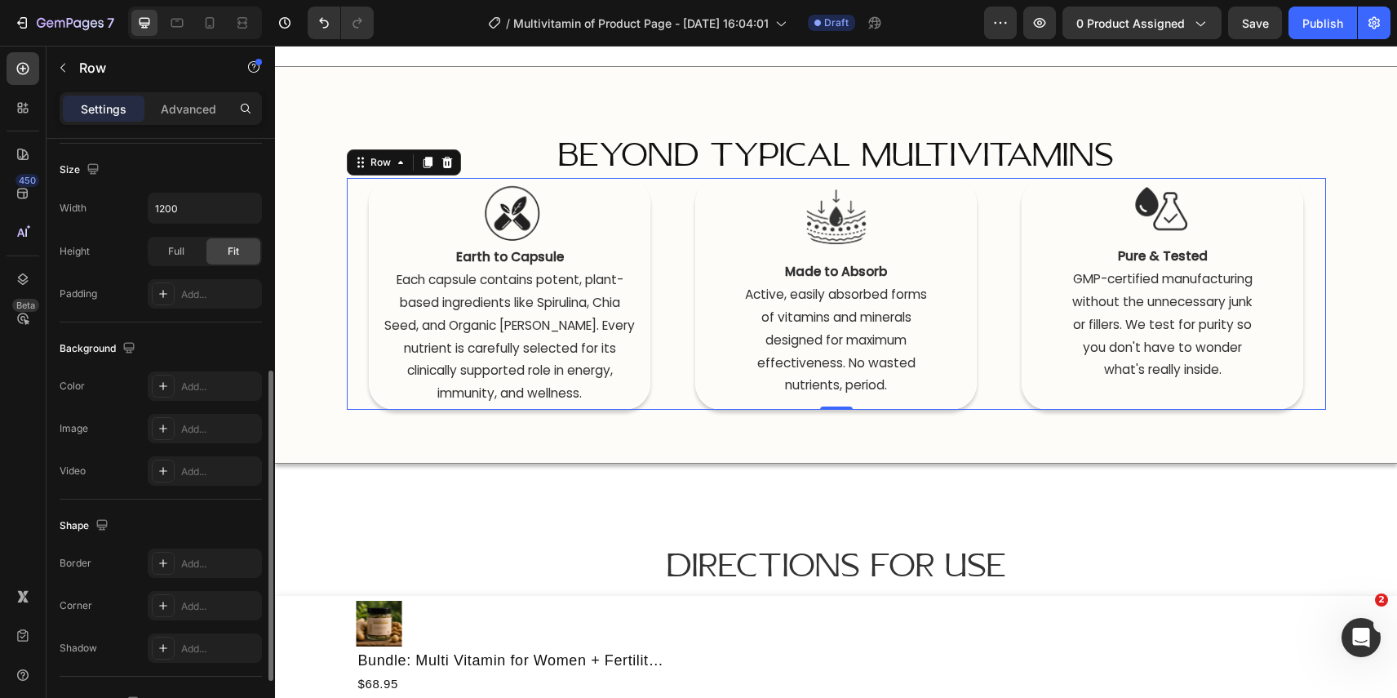
scroll to position [437, 0]
click at [207, 298] on div "Add..." at bounding box center [219, 298] width 77 height 15
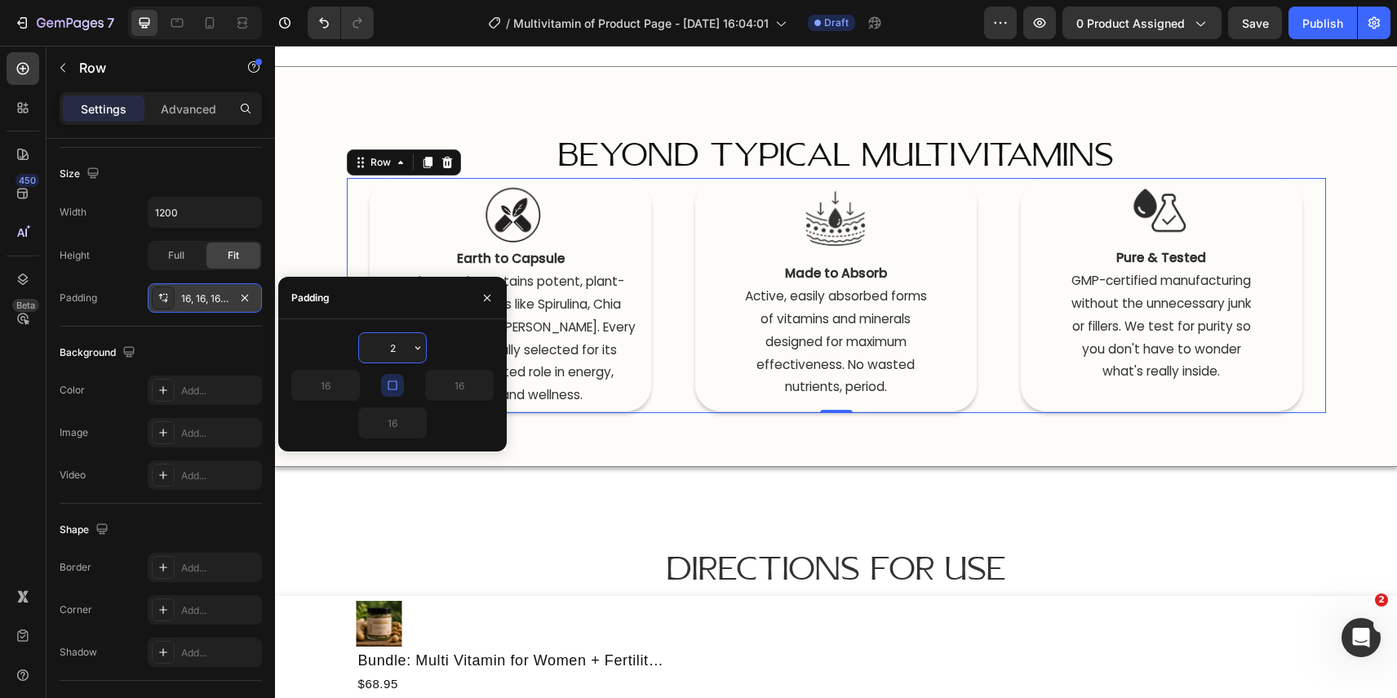
type input "20"
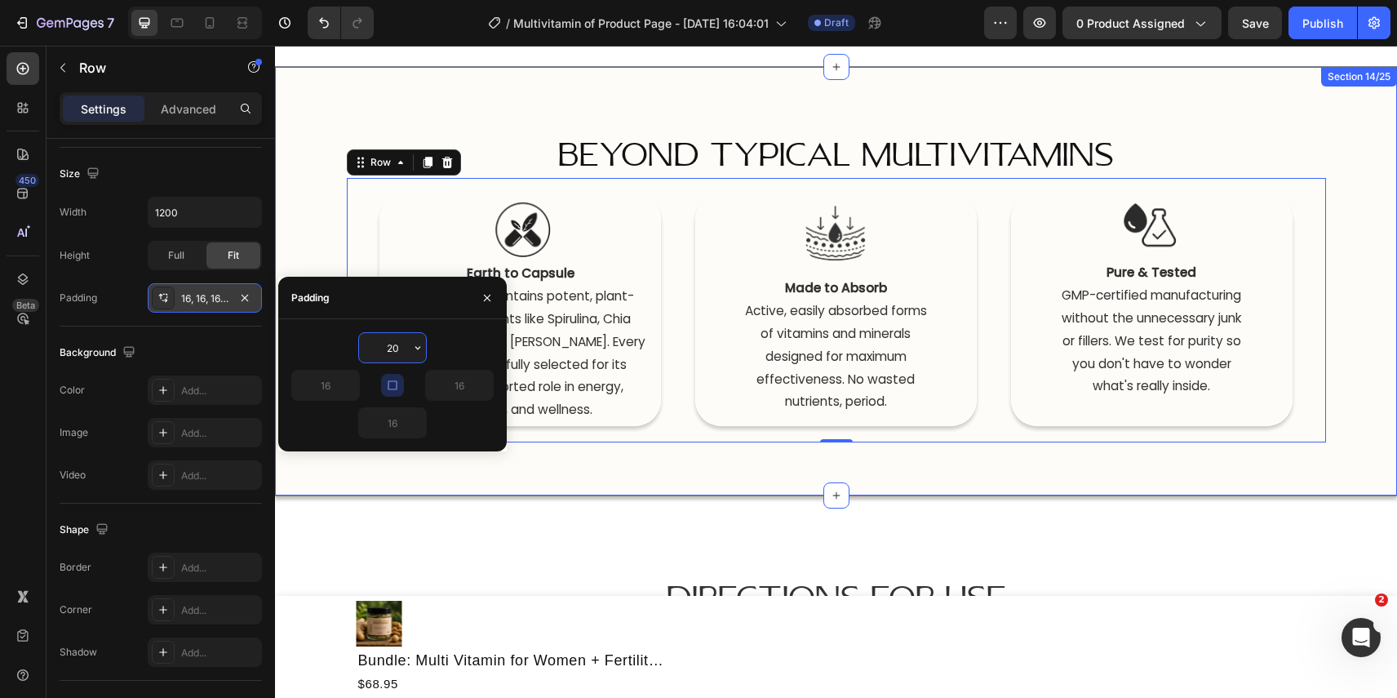
click at [549, 69] on div "Beyond Typical Multivitamins Heading Image Earth to Capsule  Each capsule conta…" at bounding box center [836, 281] width 1122 height 430
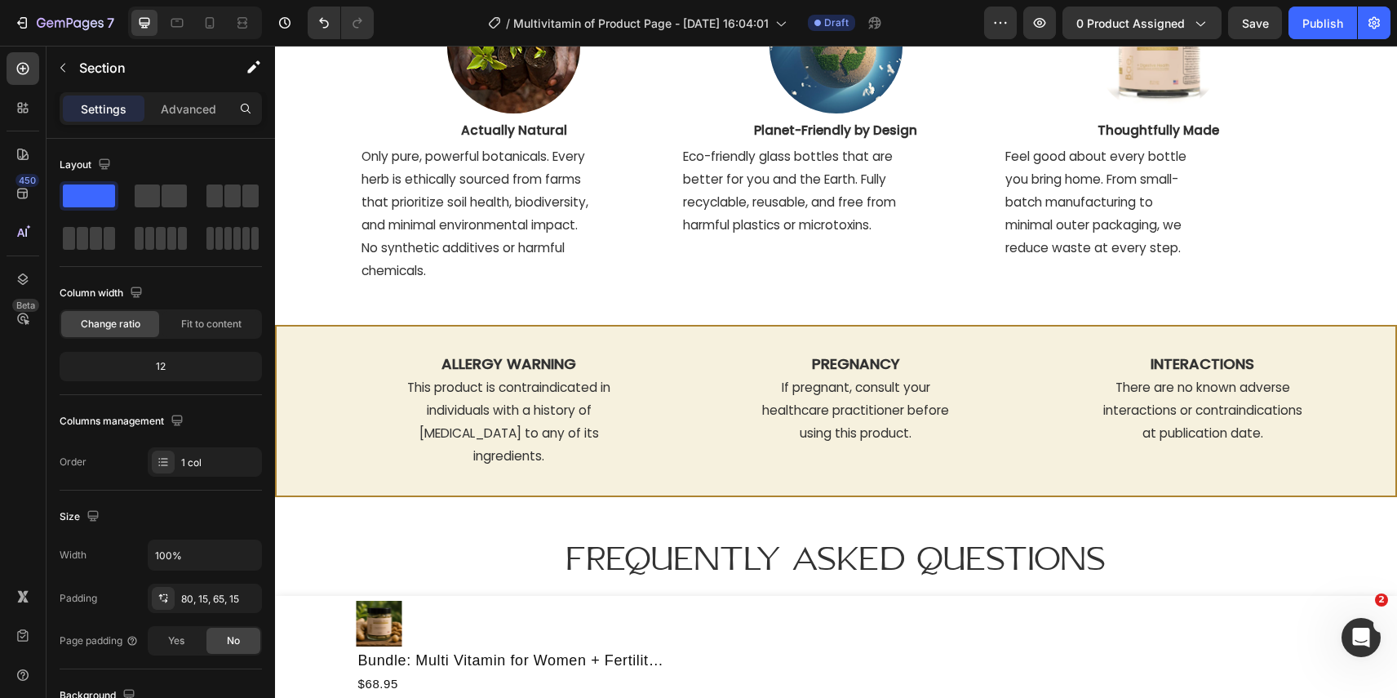
scroll to position [6965, 0]
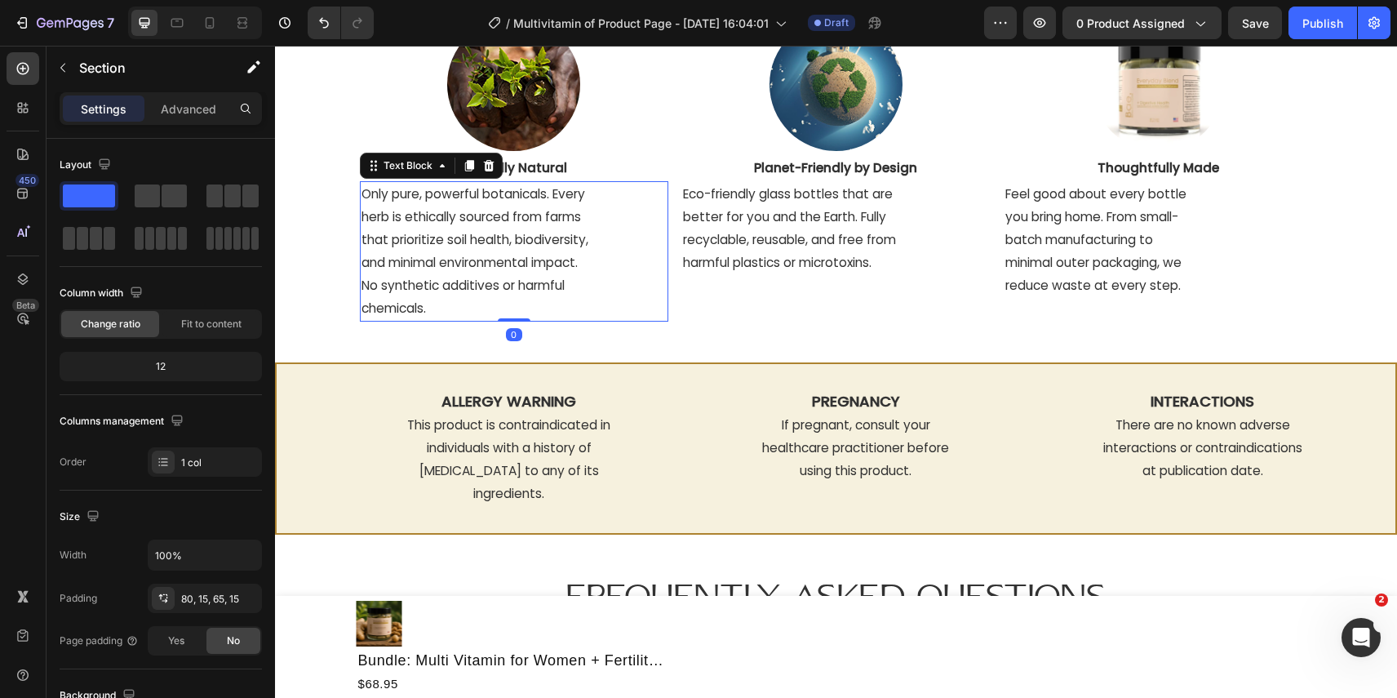
click at [522, 250] on p "that prioritize soil health, biodiversity," at bounding box center [515, 240] width 306 height 23
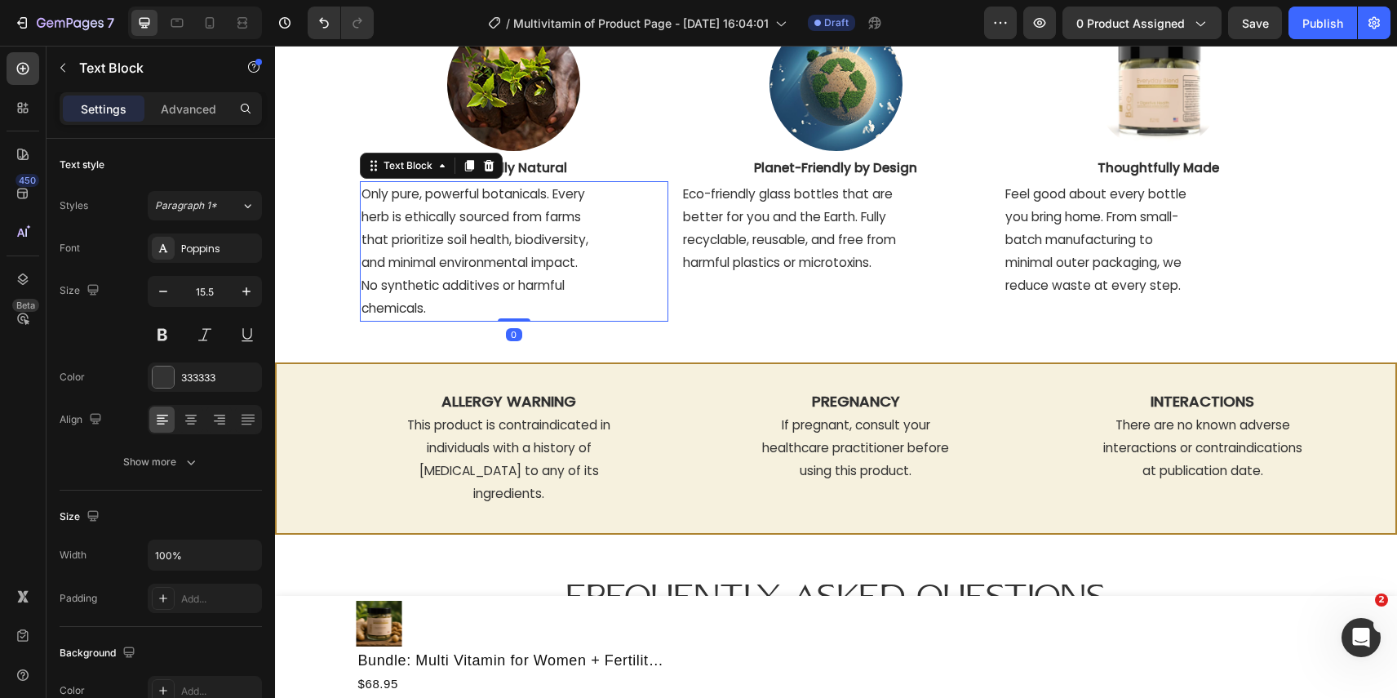
click at [522, 250] on p "that prioritize soil health, biodiversity," at bounding box center [515, 240] width 306 height 23
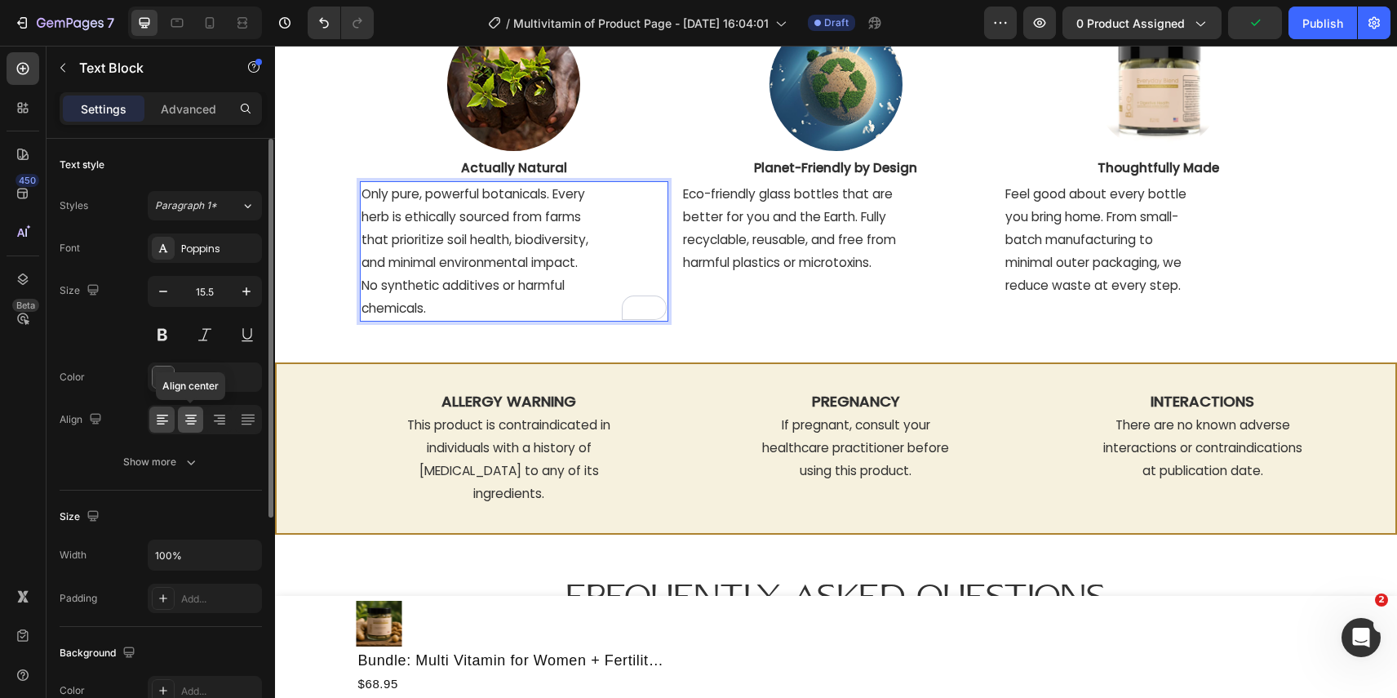
click at [189, 423] on icon at bounding box center [191, 419] width 16 height 16
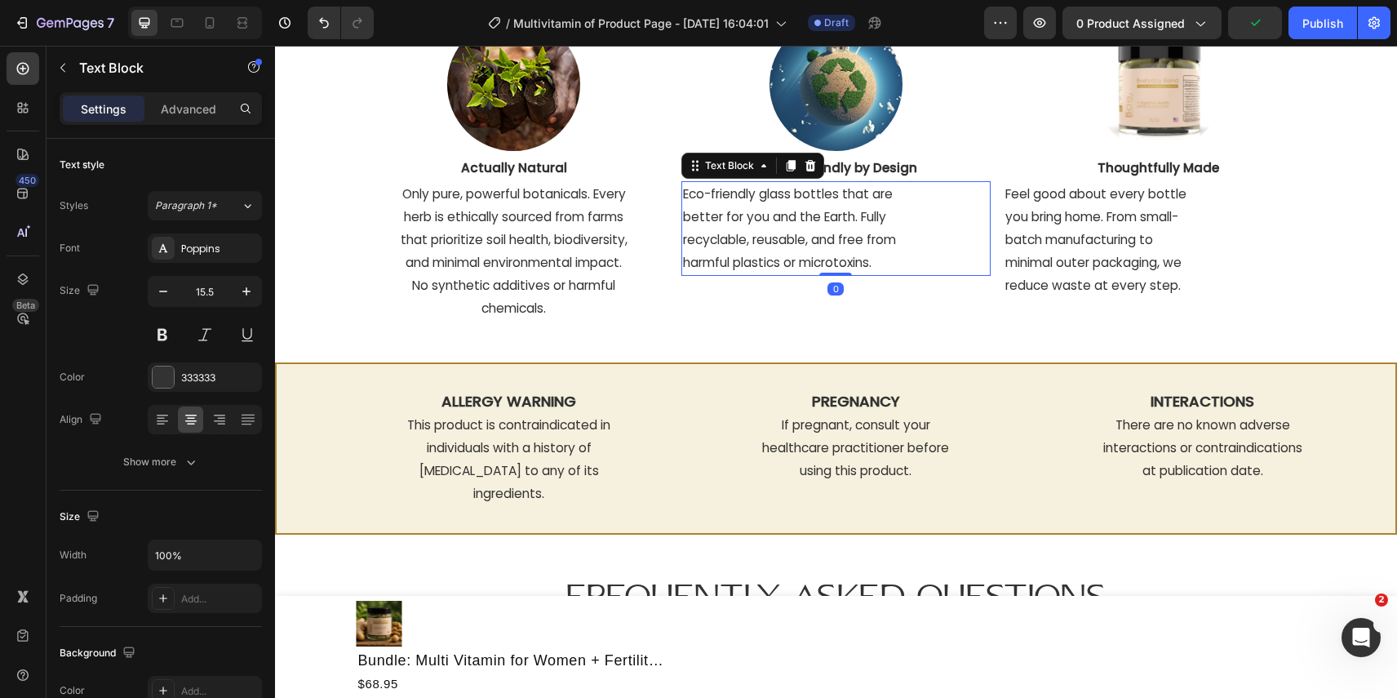
click at [847, 202] on p "Eco-friendly glass bottles that are" at bounding box center [836, 194] width 306 height 23
click at [184, 424] on icon at bounding box center [191, 419] width 16 height 16
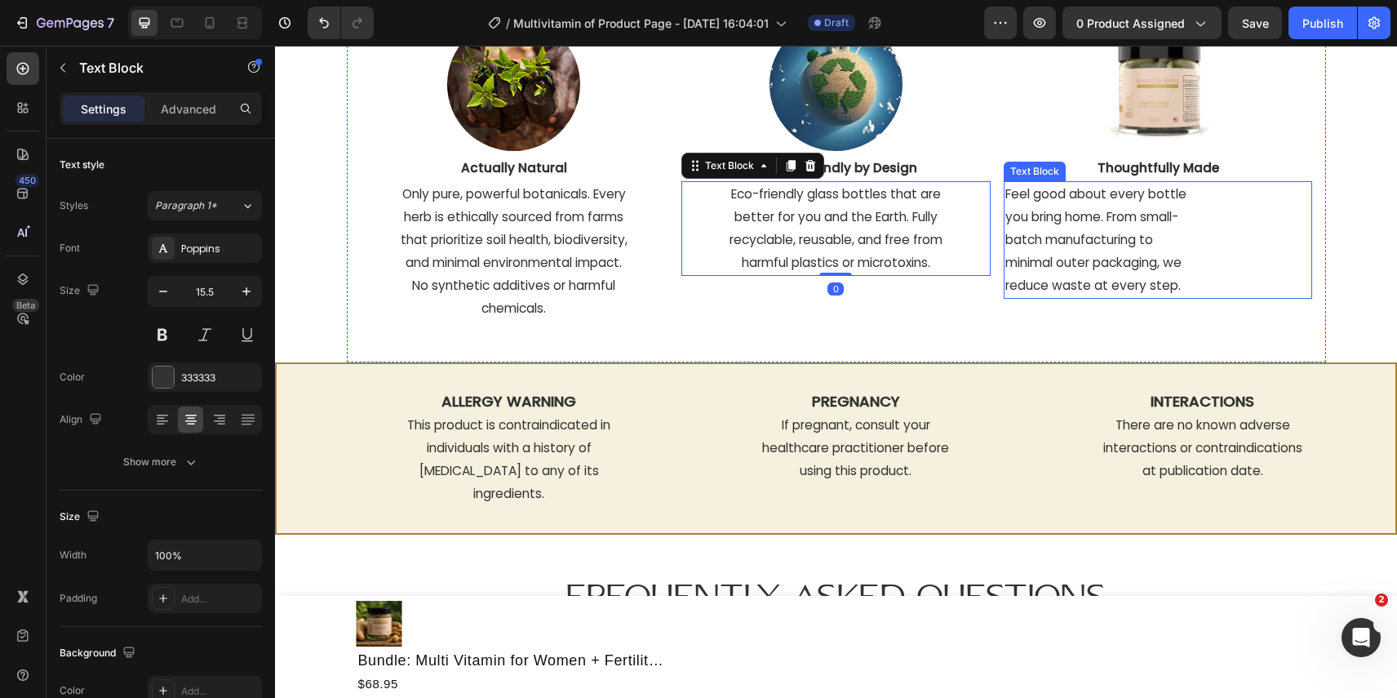
click at [1115, 250] on p "batch manufacturing to" at bounding box center [1158, 240] width 306 height 23
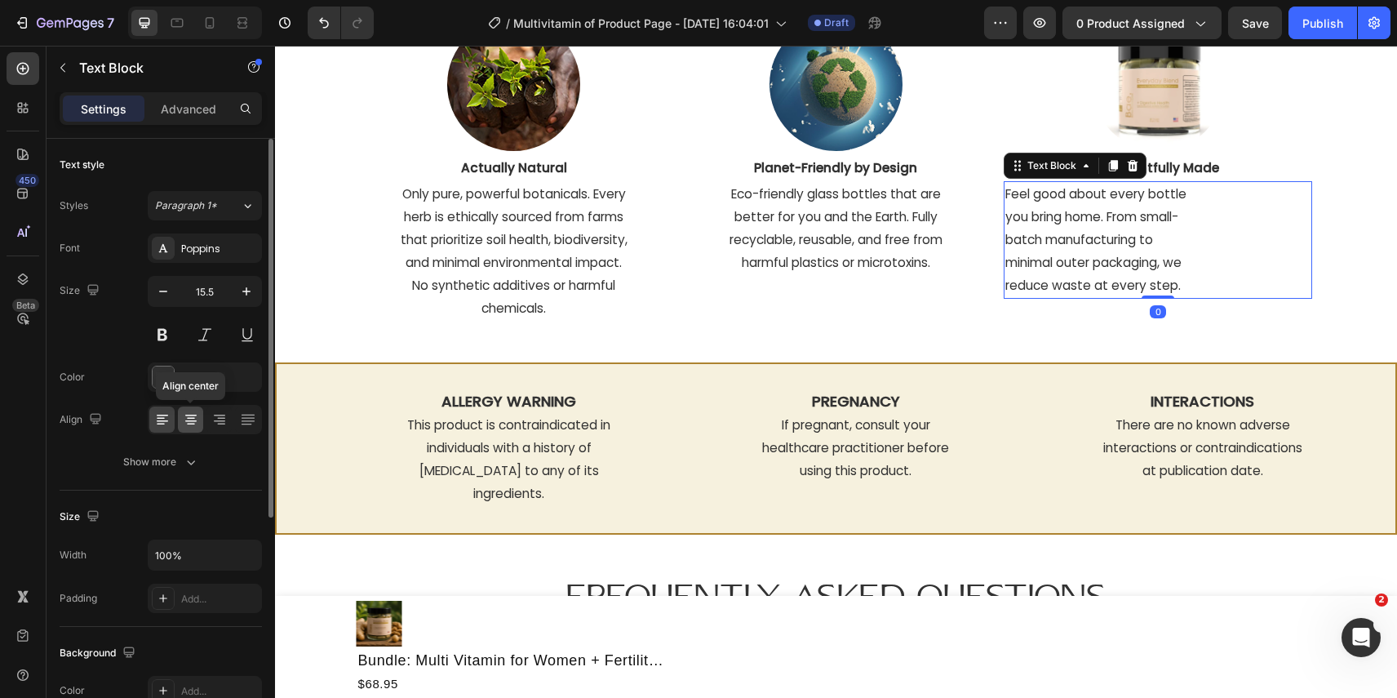
drag, startPoint x: 179, startPoint y: 423, endPoint x: 2, endPoint y: 377, distance: 182.9
click at [179, 423] on div at bounding box center [190, 419] width 25 height 26
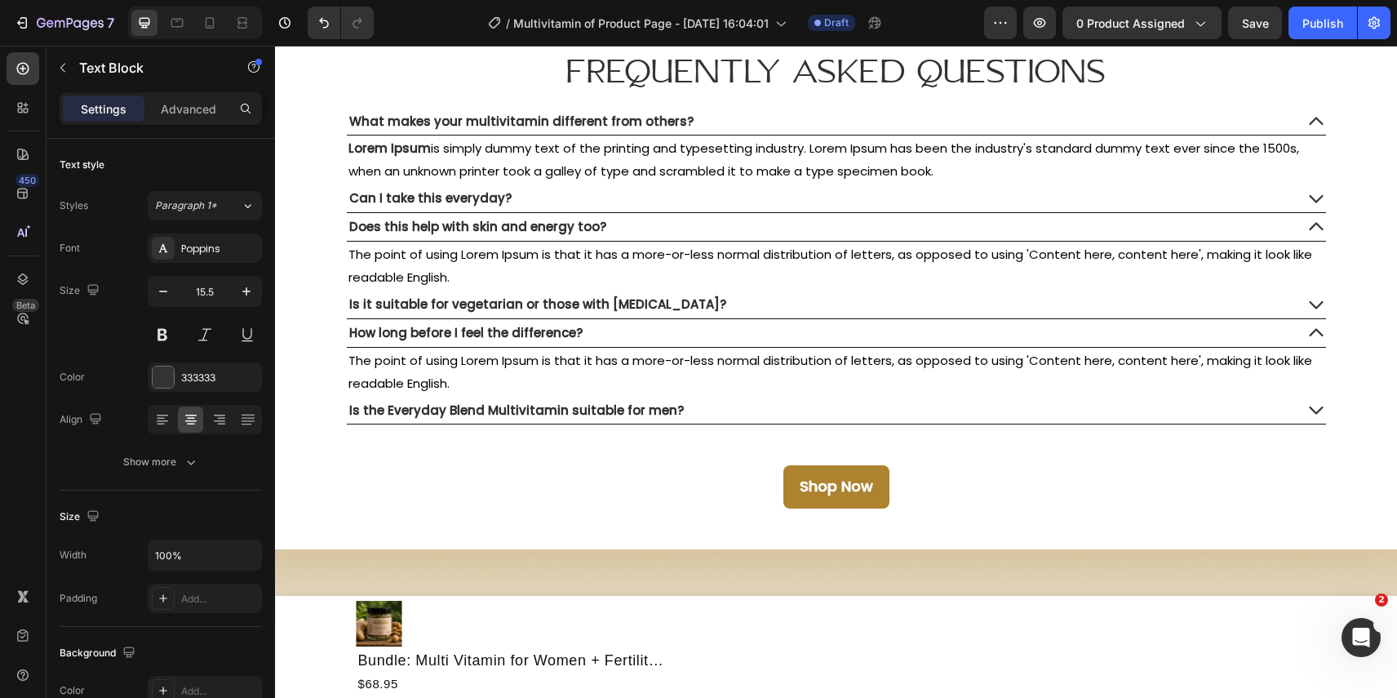
scroll to position [7483, 0]
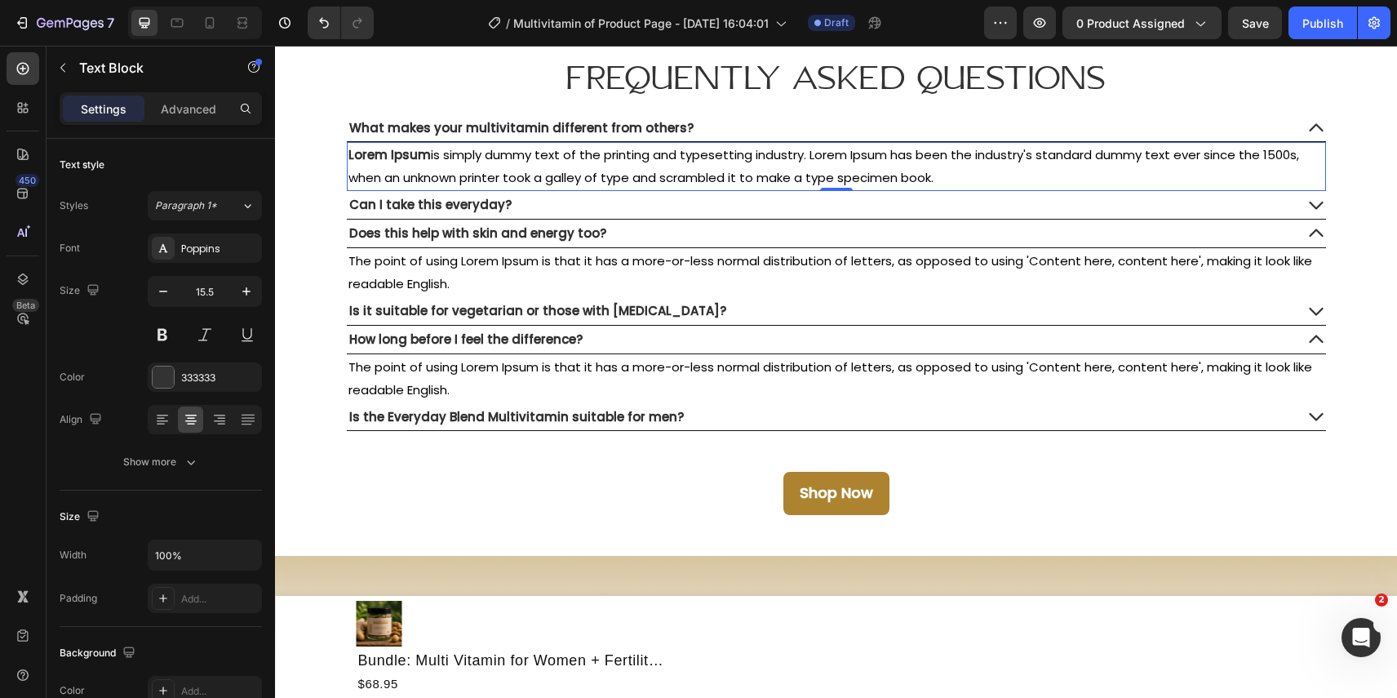
click at [530, 174] on span "is simply dummy text of the printing and typesetting industry. Lorem Ipsum has …" at bounding box center [823, 166] width 951 height 40
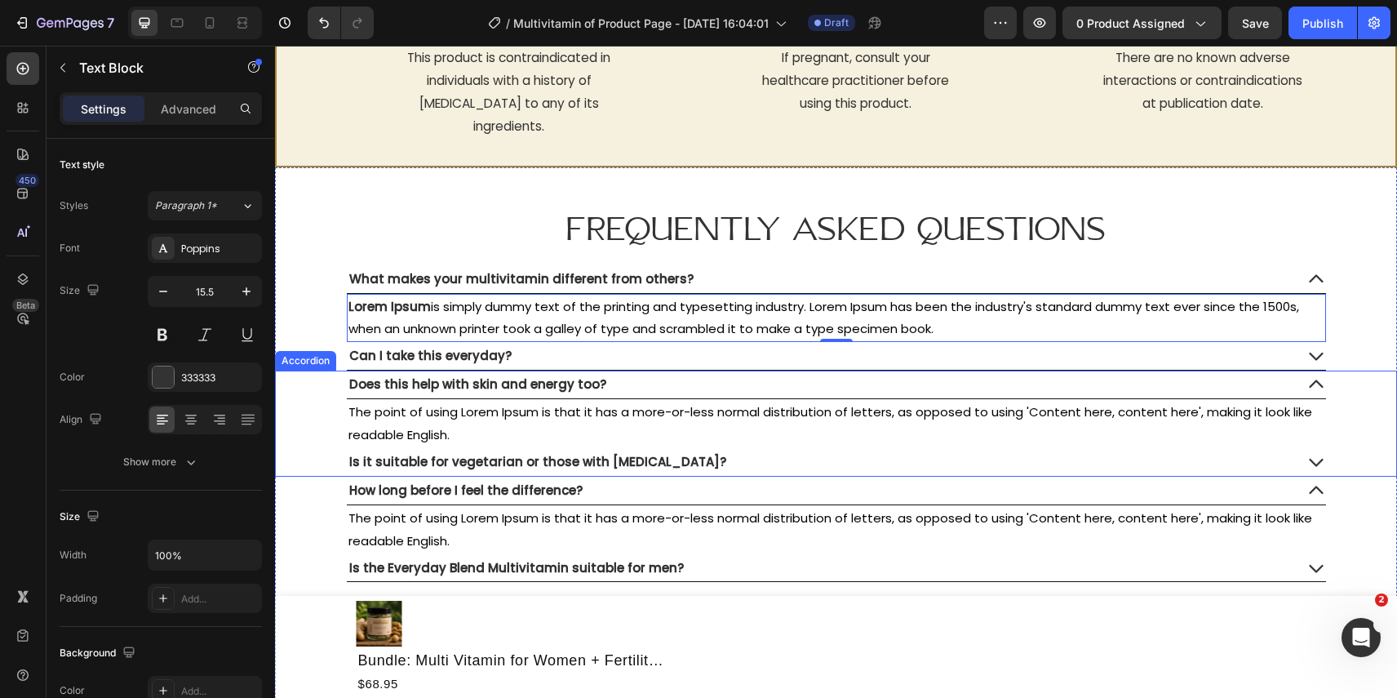
scroll to position [7451, 0]
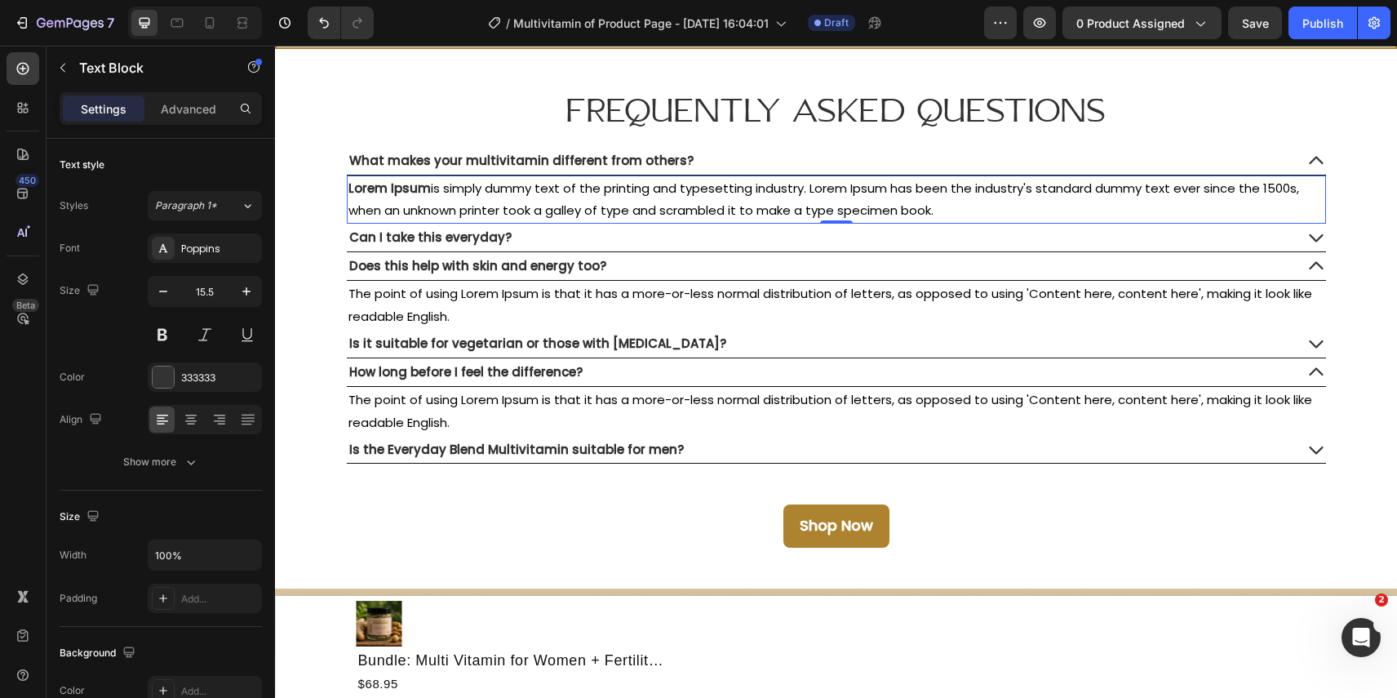
click at [512, 192] on span "is simply dummy text of the printing and typesetting industry. Lorem Ipsum has …" at bounding box center [823, 200] width 951 height 40
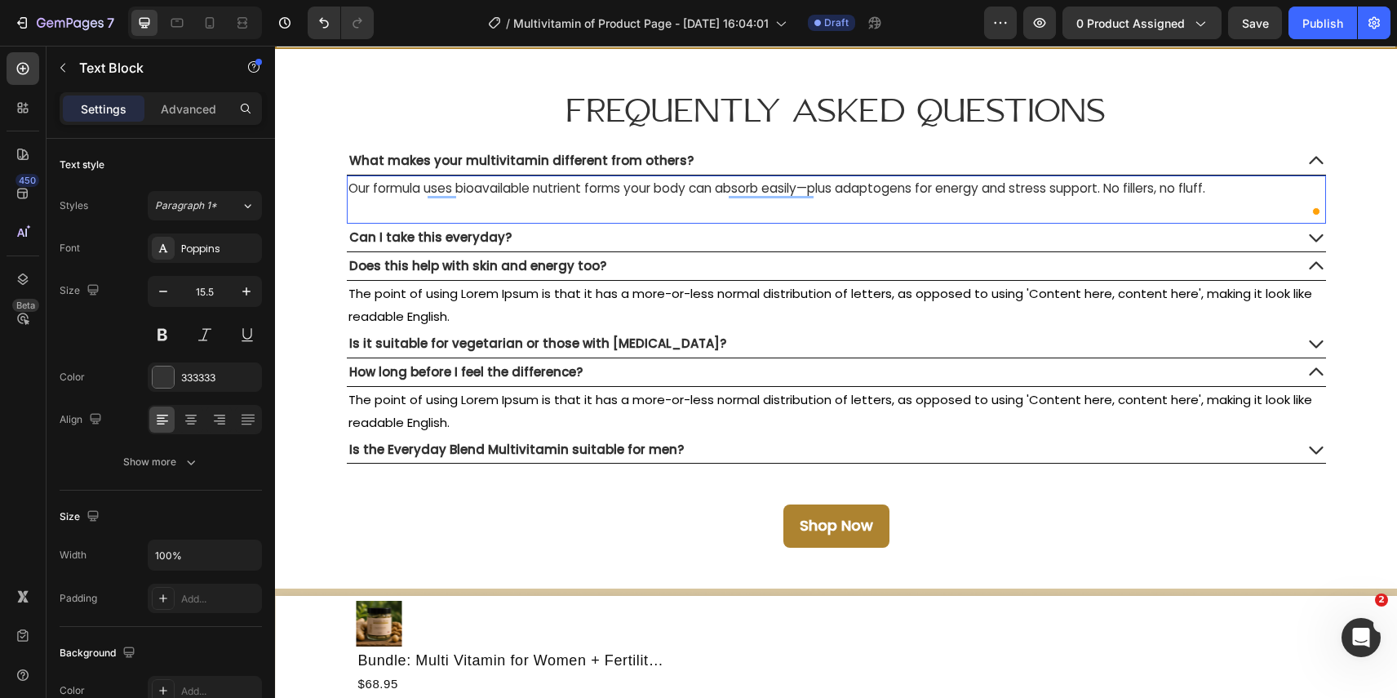
click at [1370, 191] on div "What makes your multivitamin different from others? Our formula uses bioavailab…" at bounding box center [836, 186] width 1121 height 78
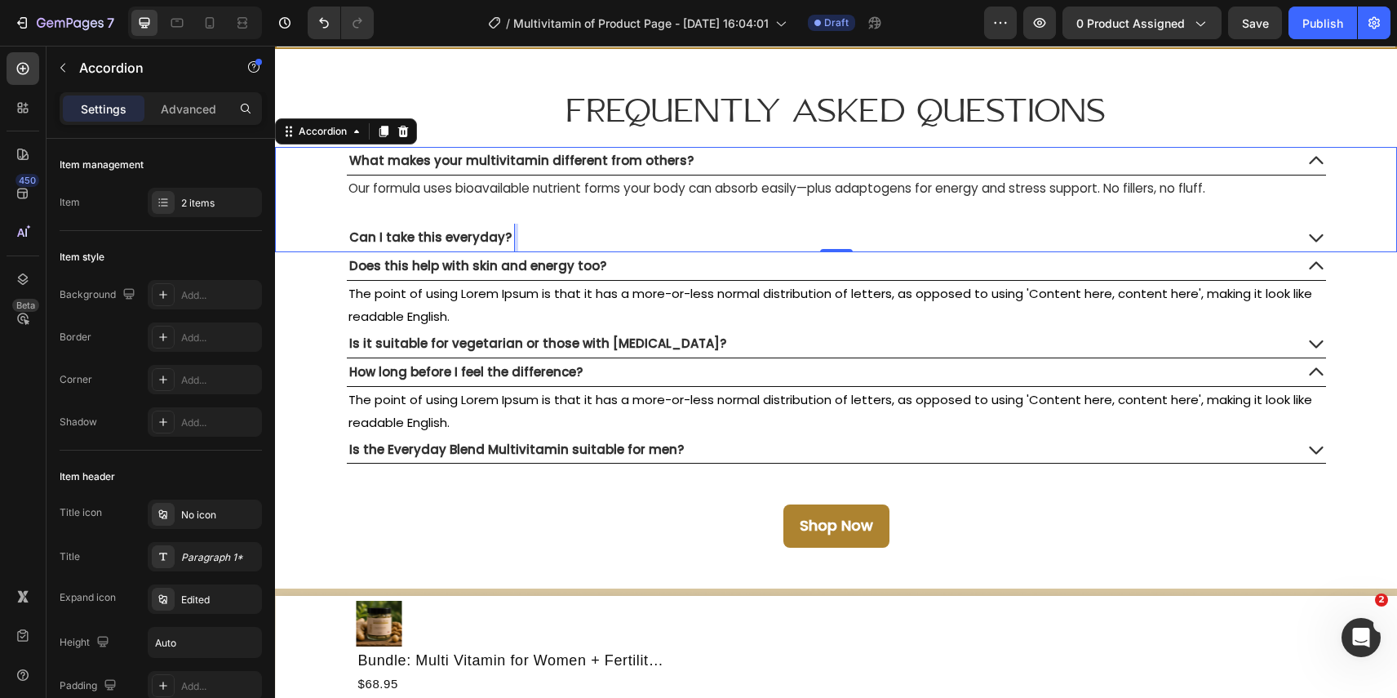
click at [460, 239] on span "Can I take this everyday?" at bounding box center [430, 237] width 162 height 17
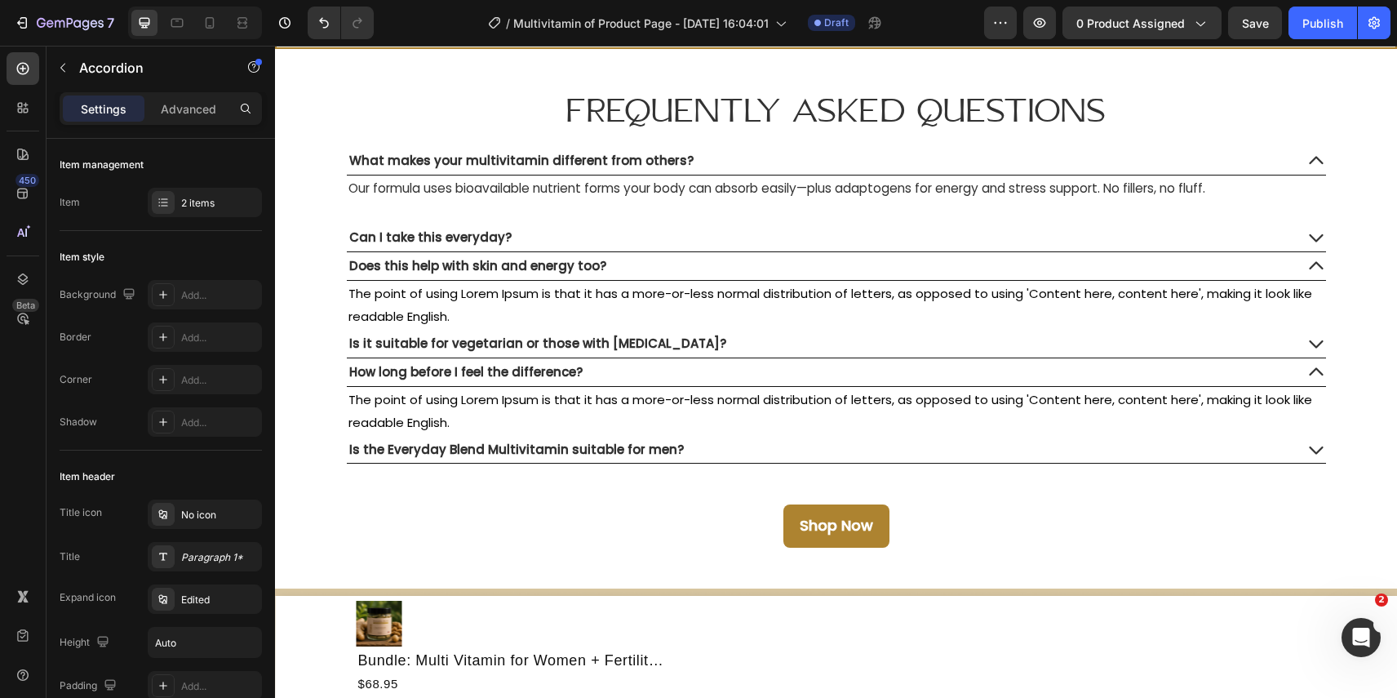
click at [568, 234] on div "Can I take this everyday?" at bounding box center [820, 238] width 947 height 28
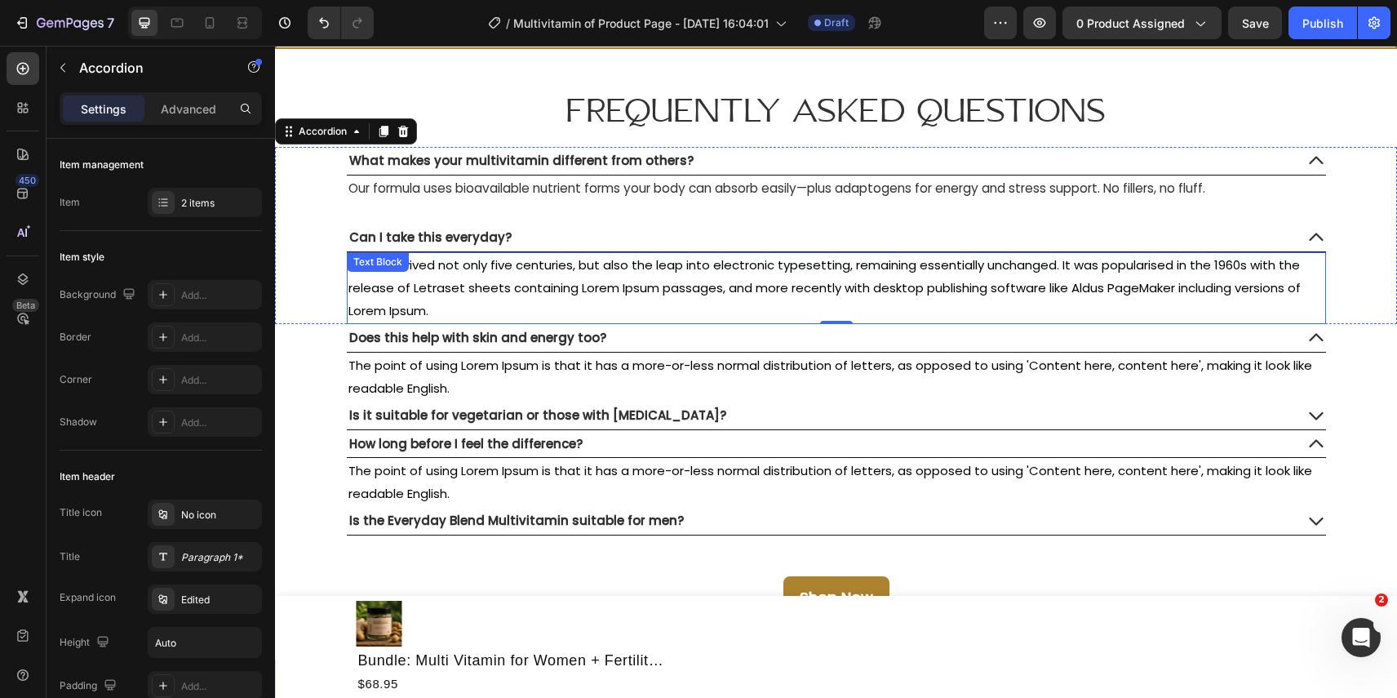
click at [558, 267] on span "It has survived not only five centuries, but also the leap into electronic type…" at bounding box center [824, 287] width 952 height 63
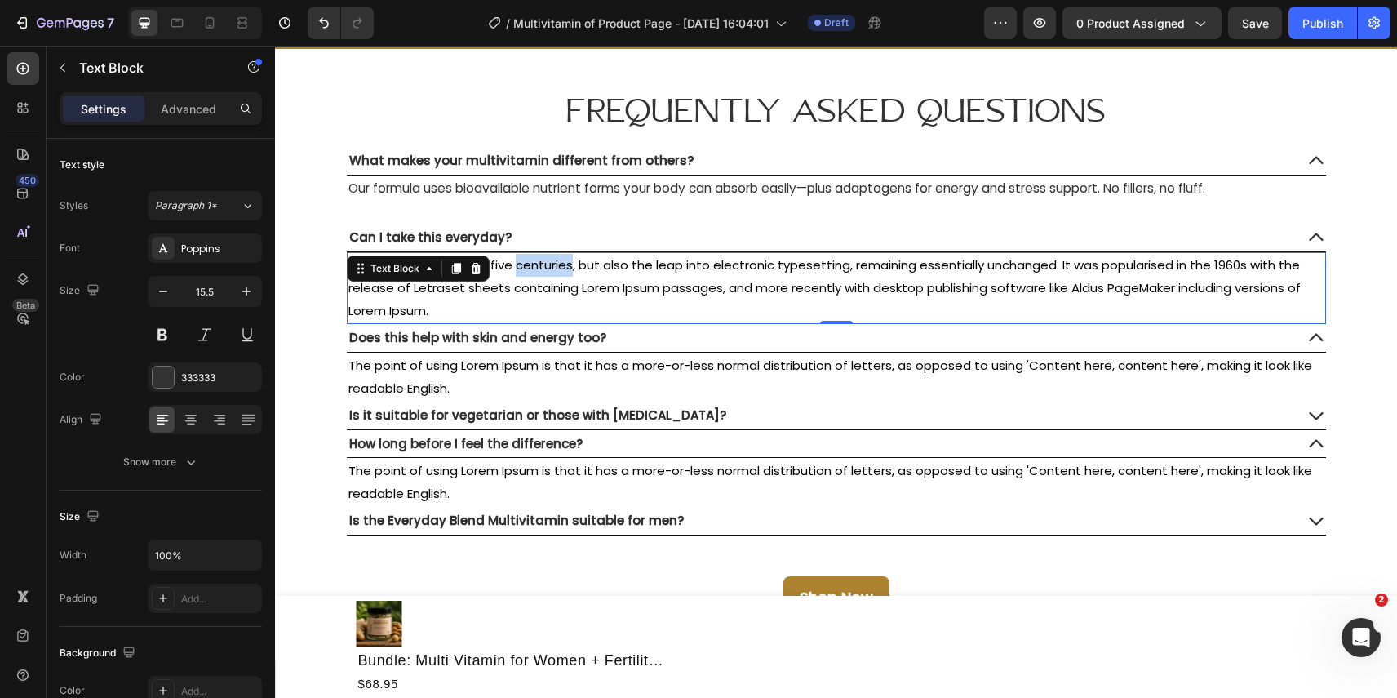
click at [558, 267] on span "It has survived not only five centuries, but also the leap into electronic type…" at bounding box center [824, 287] width 952 height 63
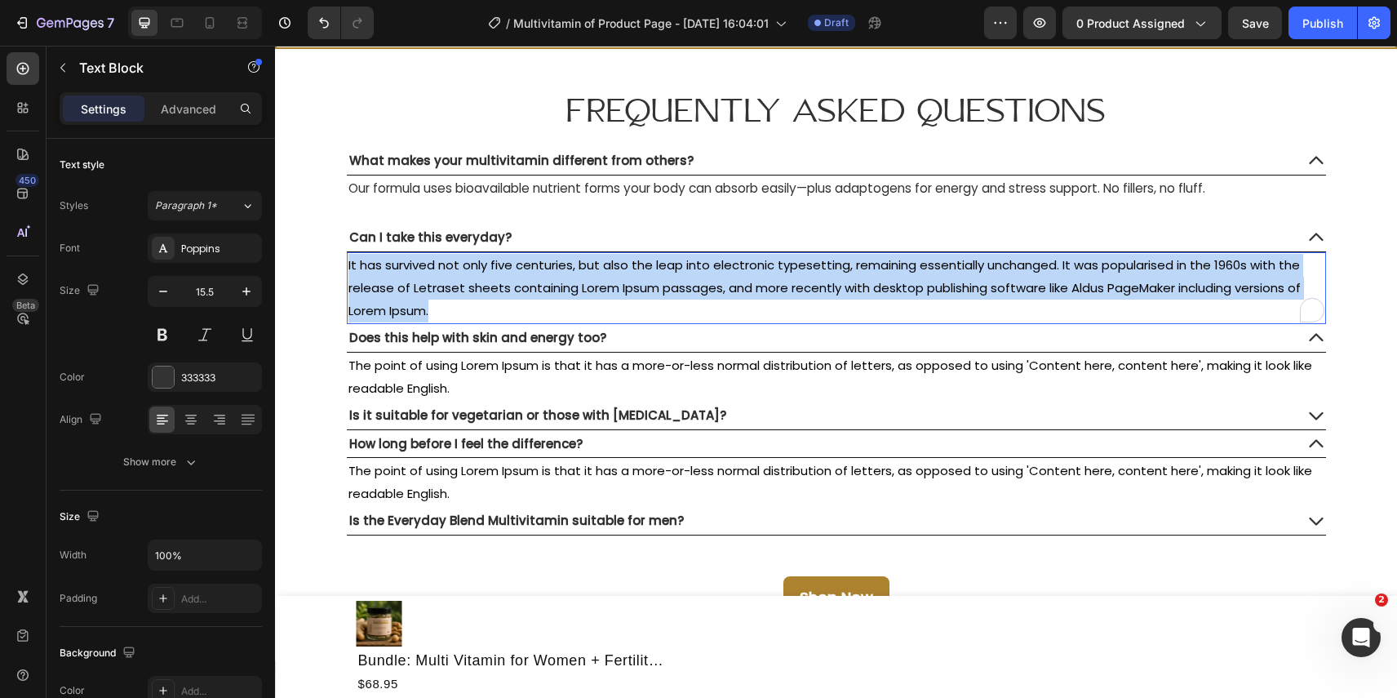
click at [558, 267] on span "It has survived not only five centuries, but also the leap into electronic type…" at bounding box center [824, 287] width 952 height 63
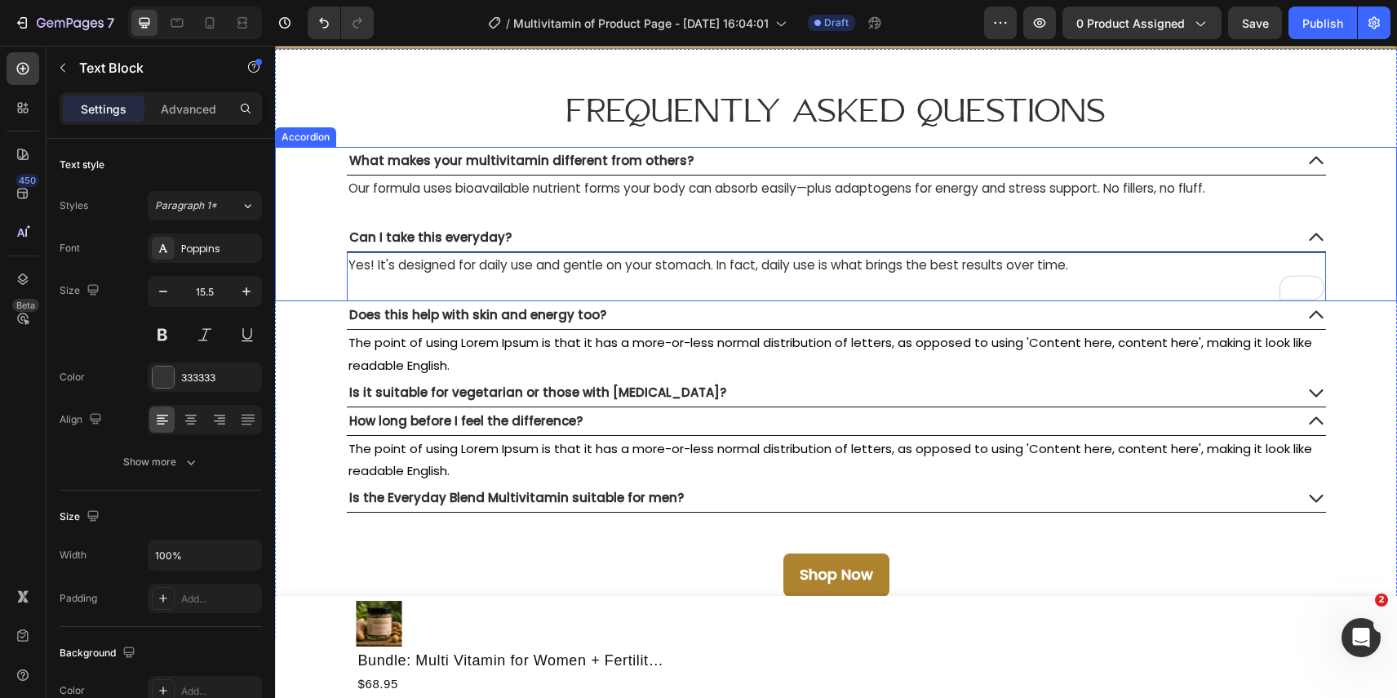
click at [1373, 243] on div "Can I take this everyday? Yes! It's designed for daily use and gentle on your s…" at bounding box center [836, 263] width 1121 height 78
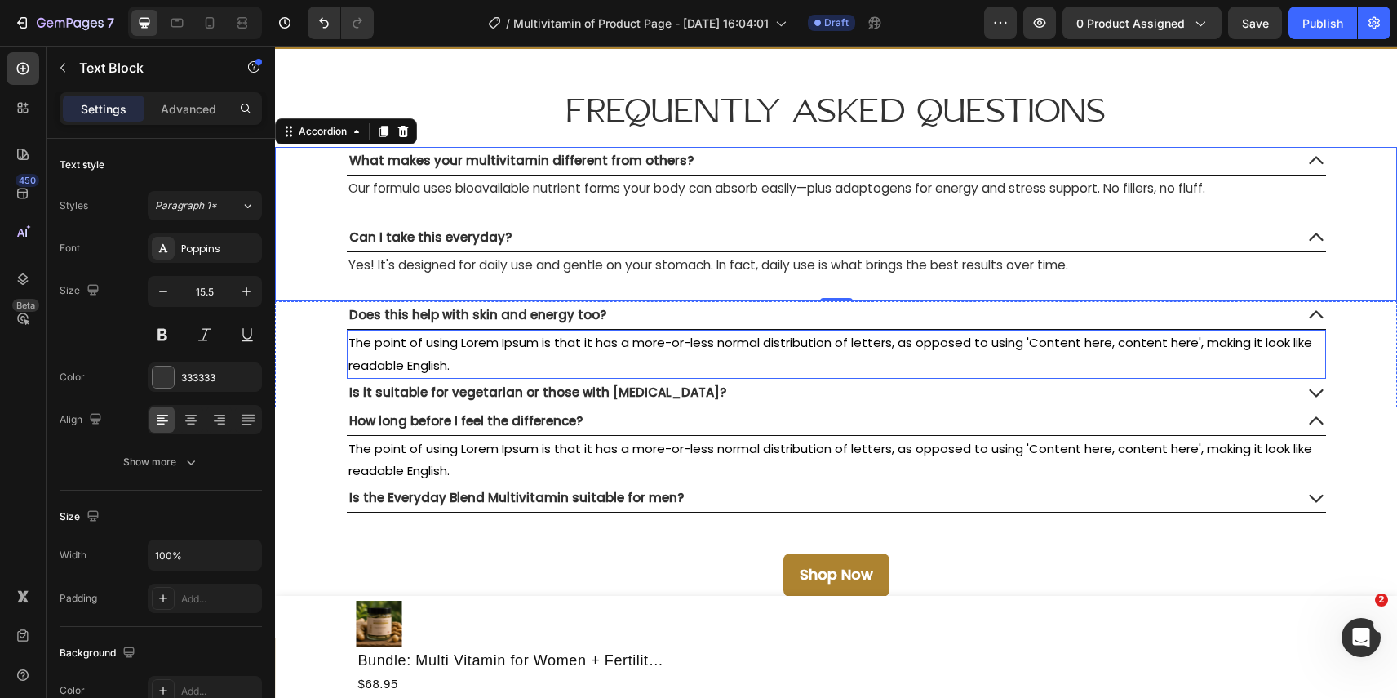
click at [400, 347] on span "The point of using Lorem Ipsum is that it has a more-or-less normal distributio…" at bounding box center [830, 354] width 964 height 40
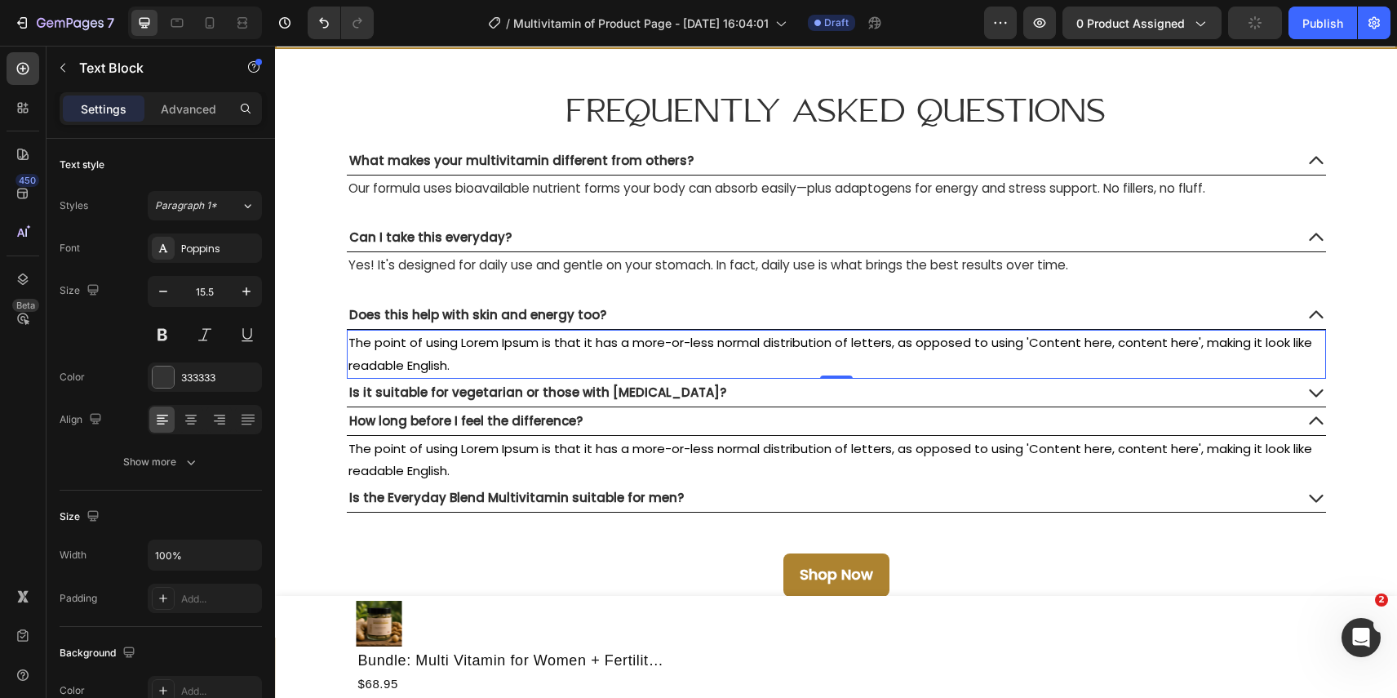
click at [400, 347] on span "The point of using Lorem Ipsum is that it has a more-or-less normal distributio…" at bounding box center [830, 354] width 964 height 40
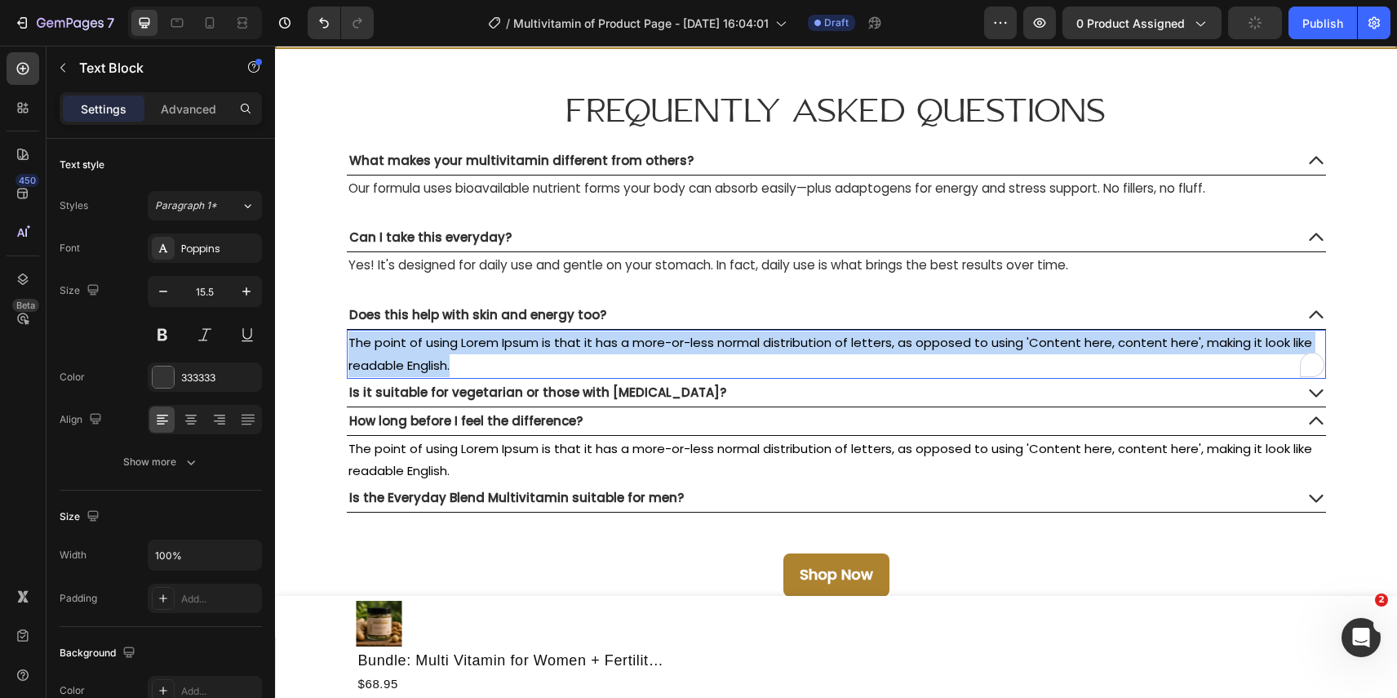
click at [400, 347] on span "The point of using Lorem Ipsum is that it has a more-or-less normal distributio…" at bounding box center [830, 354] width 964 height 40
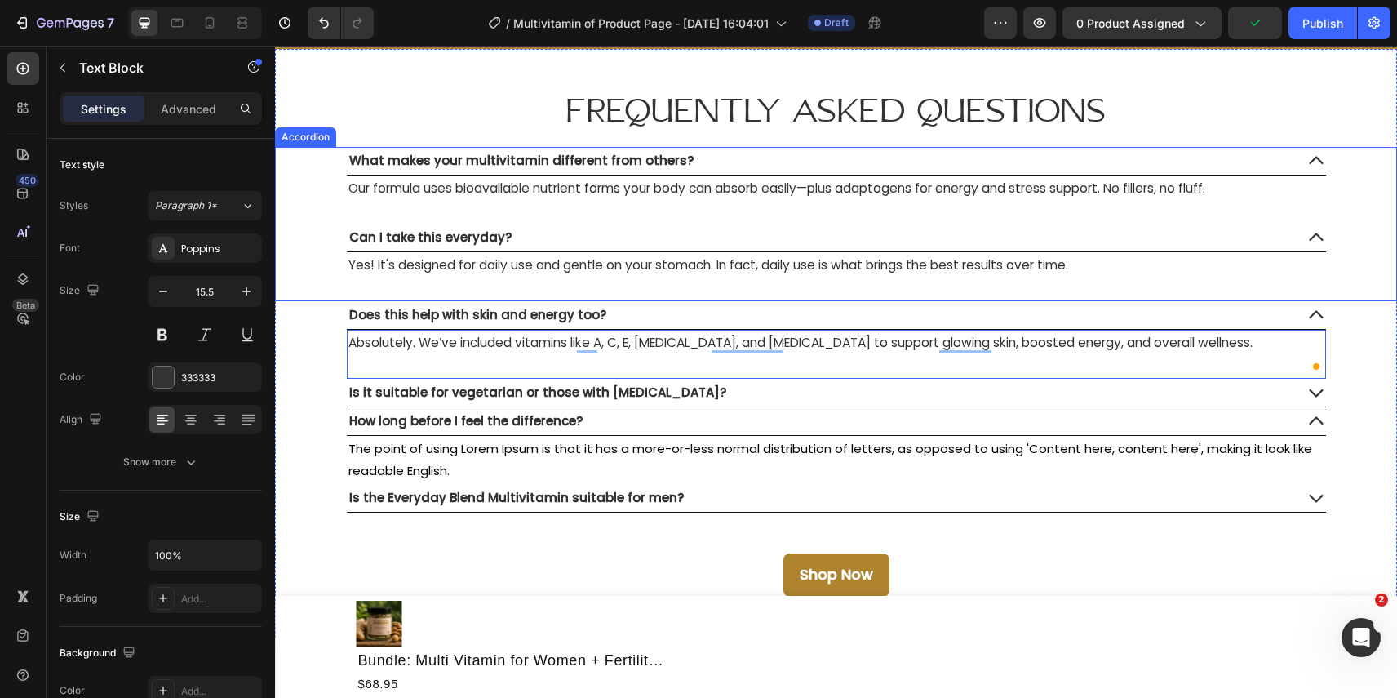
click at [1393, 292] on div "Can I take this everyday? Yes! It's designed for daily use and gentle on your s…" at bounding box center [836, 263] width 1121 height 78
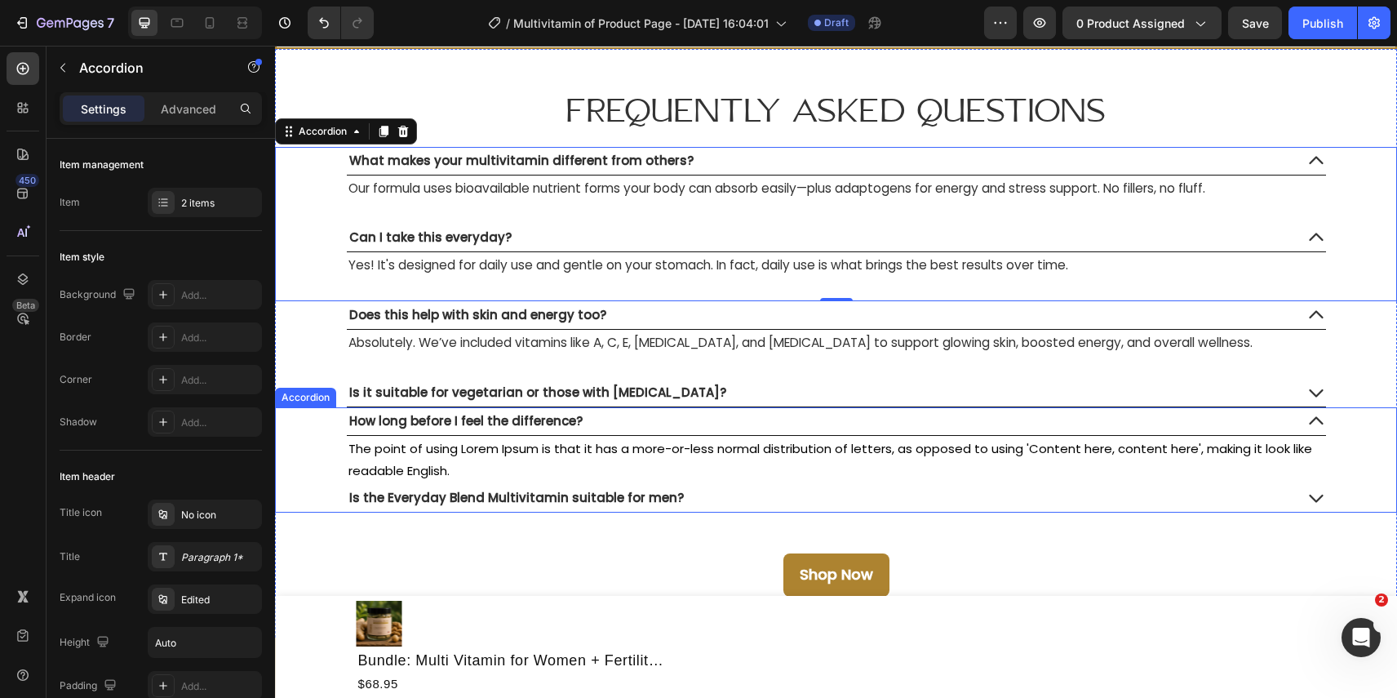
click at [438, 420] on span "How long before I feel the difference?" at bounding box center [465, 420] width 233 height 17
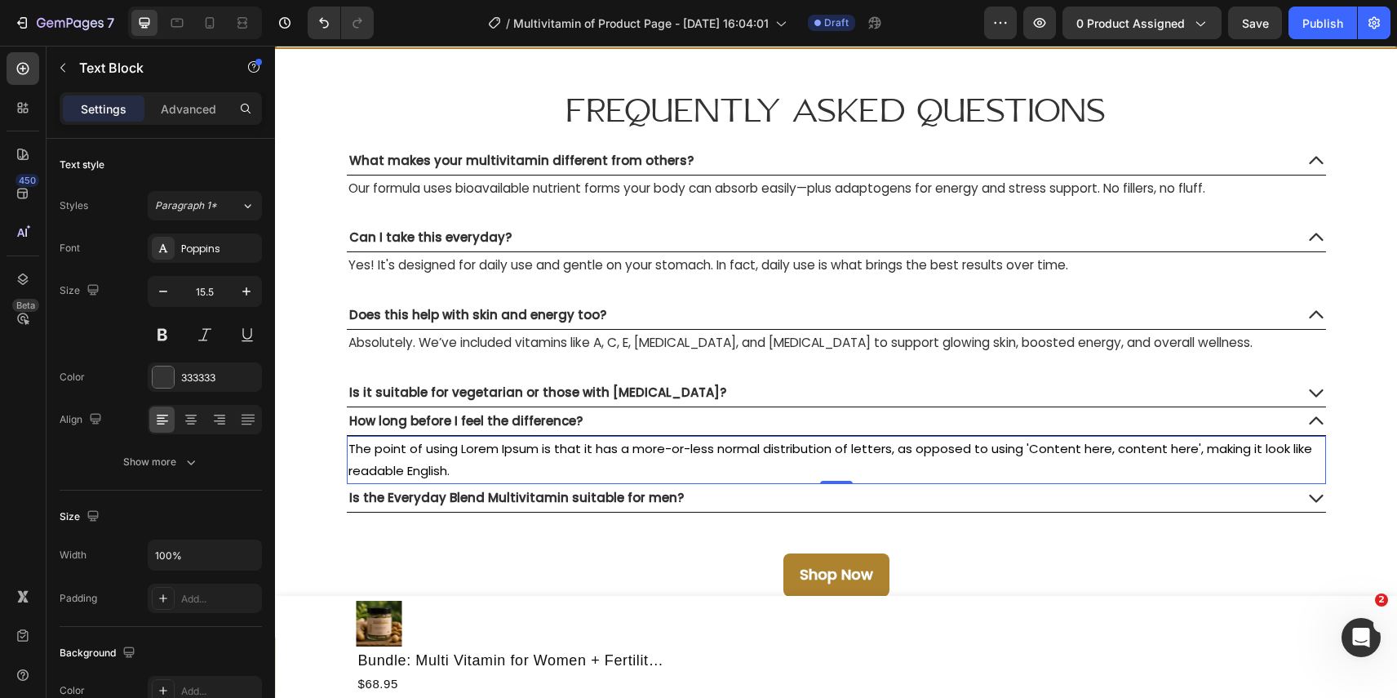
click at [433, 459] on p "The point of using Lorem Ipsum is that it has a more-or-less normal distributio…" at bounding box center [836, 460] width 976 height 46
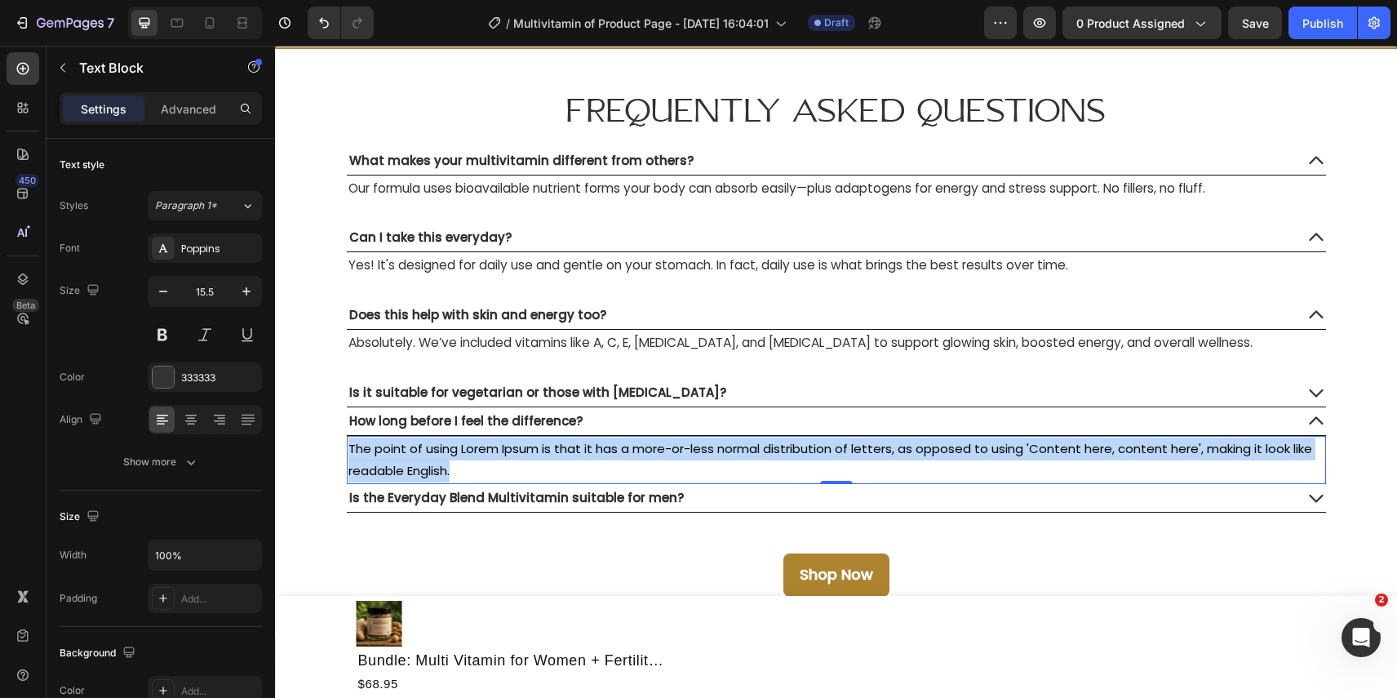
click at [433, 459] on p "The point of using Lorem Ipsum is that it has a more-or-less normal distributio…" at bounding box center [836, 460] width 976 height 46
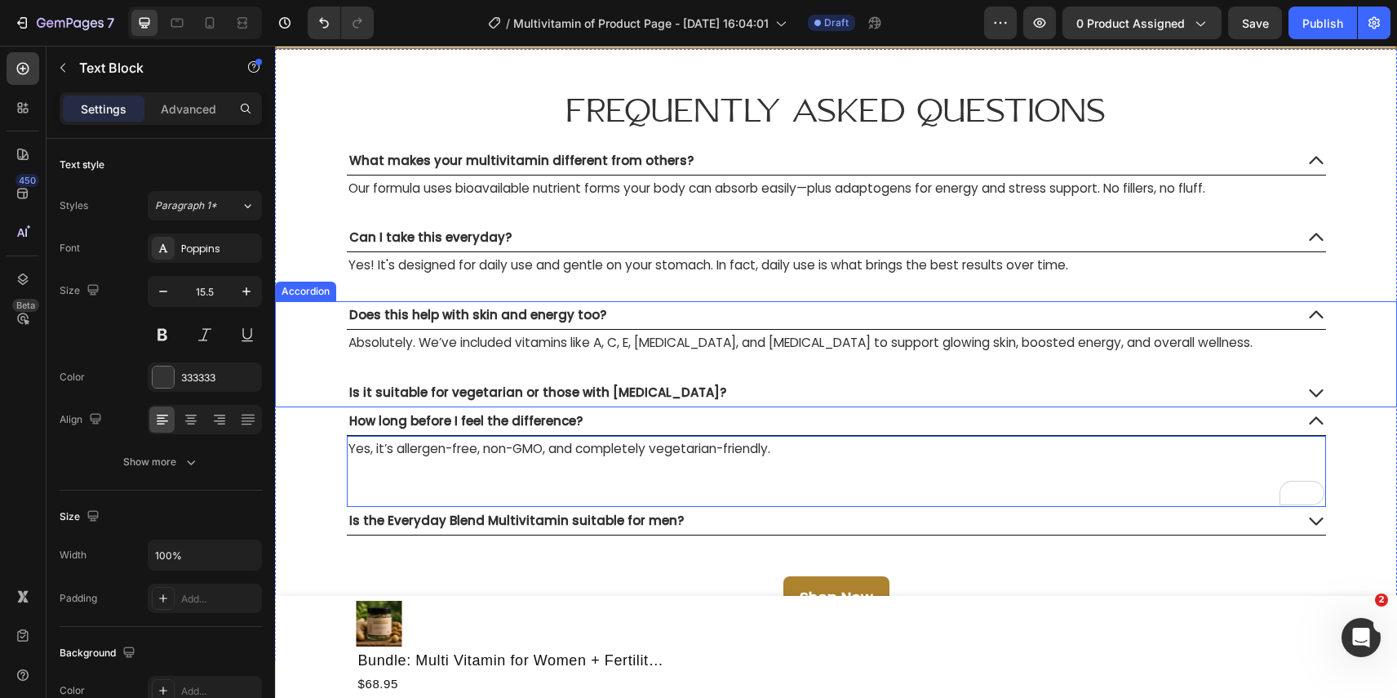
click at [485, 397] on span "Is it suitable for vegetarian or those with [MEDICAL_DATA]?" at bounding box center [537, 392] width 377 height 17
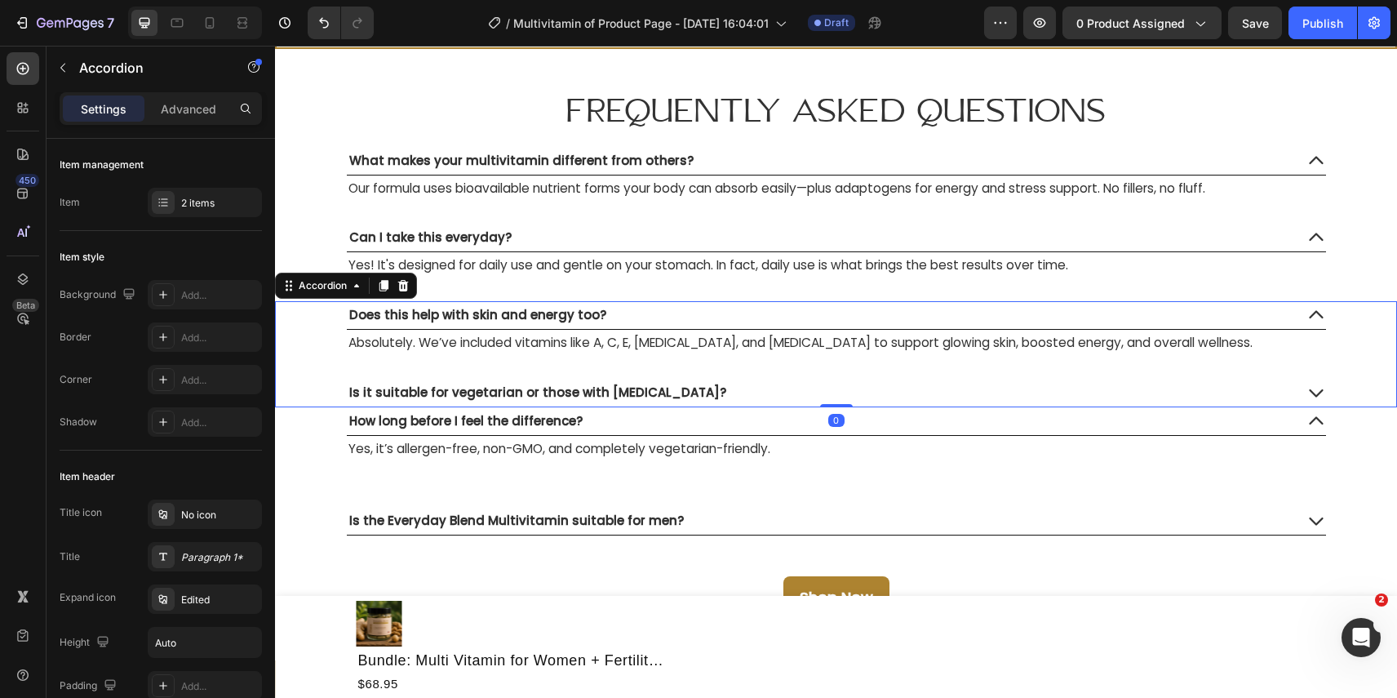
click at [495, 390] on span "Is it suitable for vegetarian or those with [MEDICAL_DATA]?" at bounding box center [537, 392] width 377 height 17
click at [865, 399] on div "Is it suitable for vegetarian or those with [MEDICAL_DATA]?" at bounding box center [820, 393] width 947 height 28
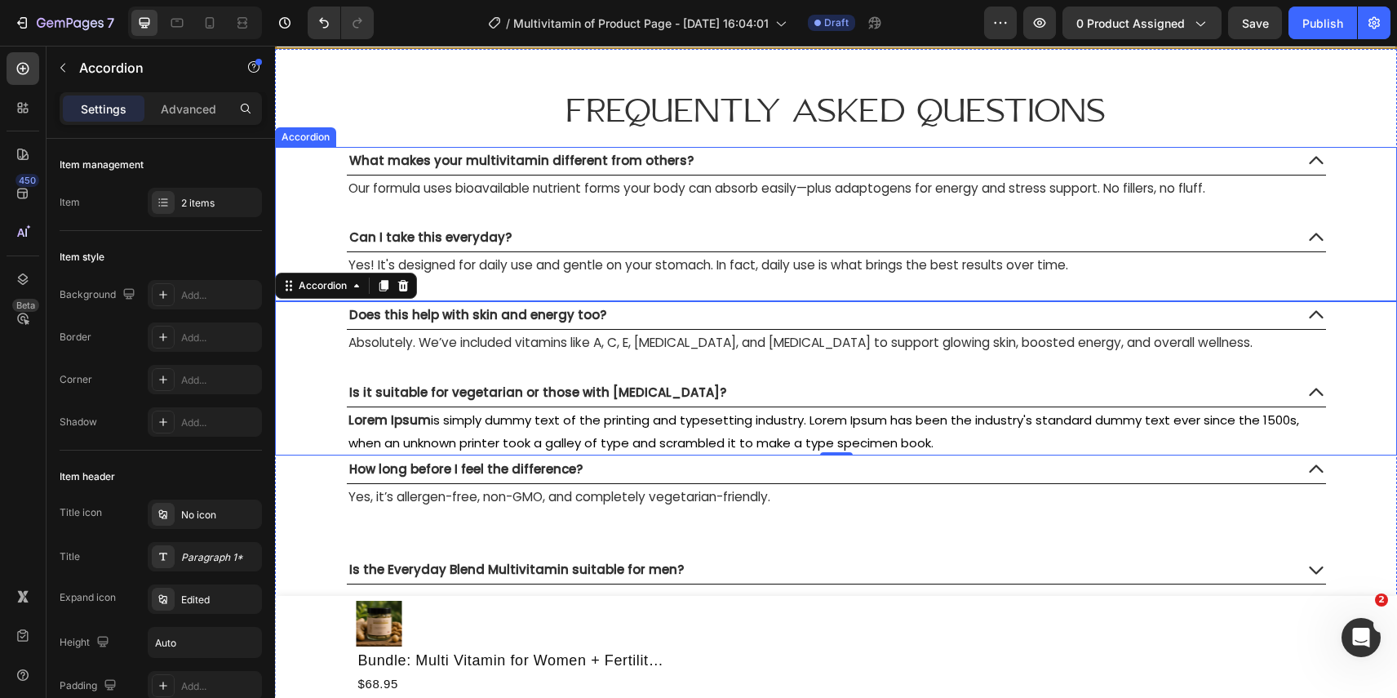
scroll to position [7386, 0]
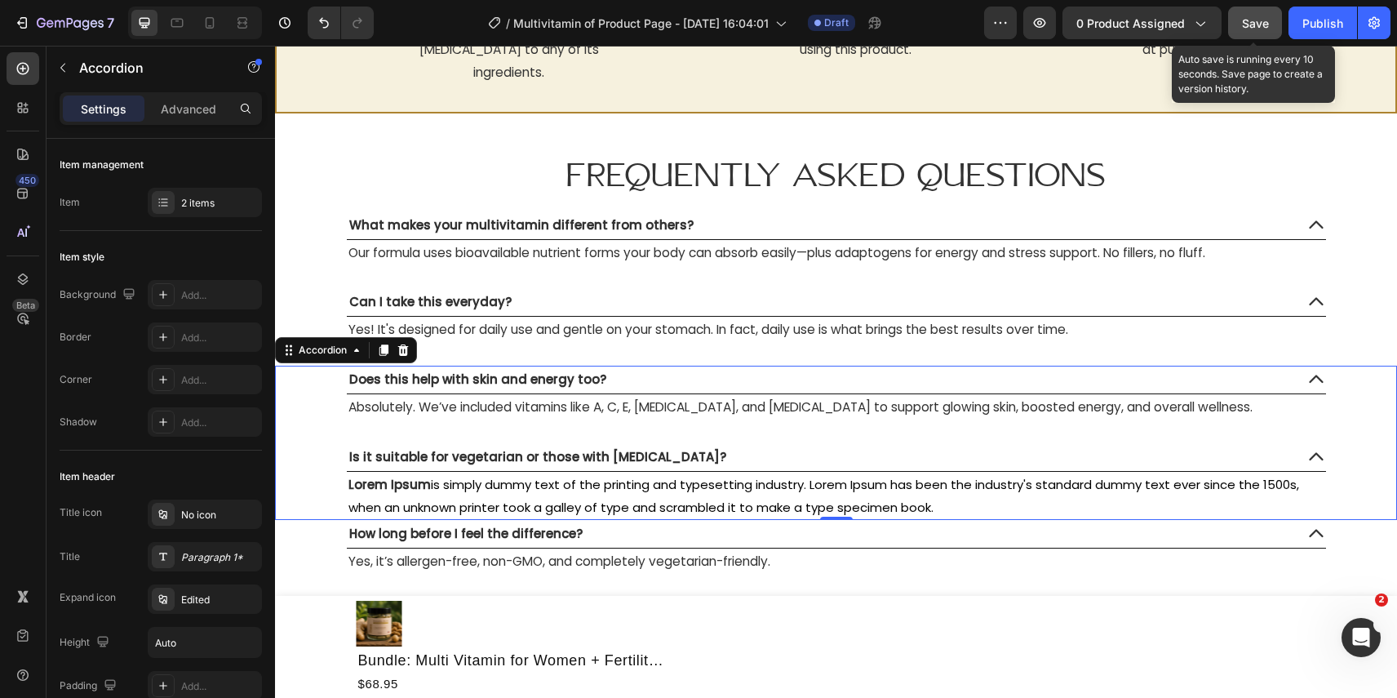
click at [1253, 10] on button "Save" at bounding box center [1255, 23] width 54 height 33
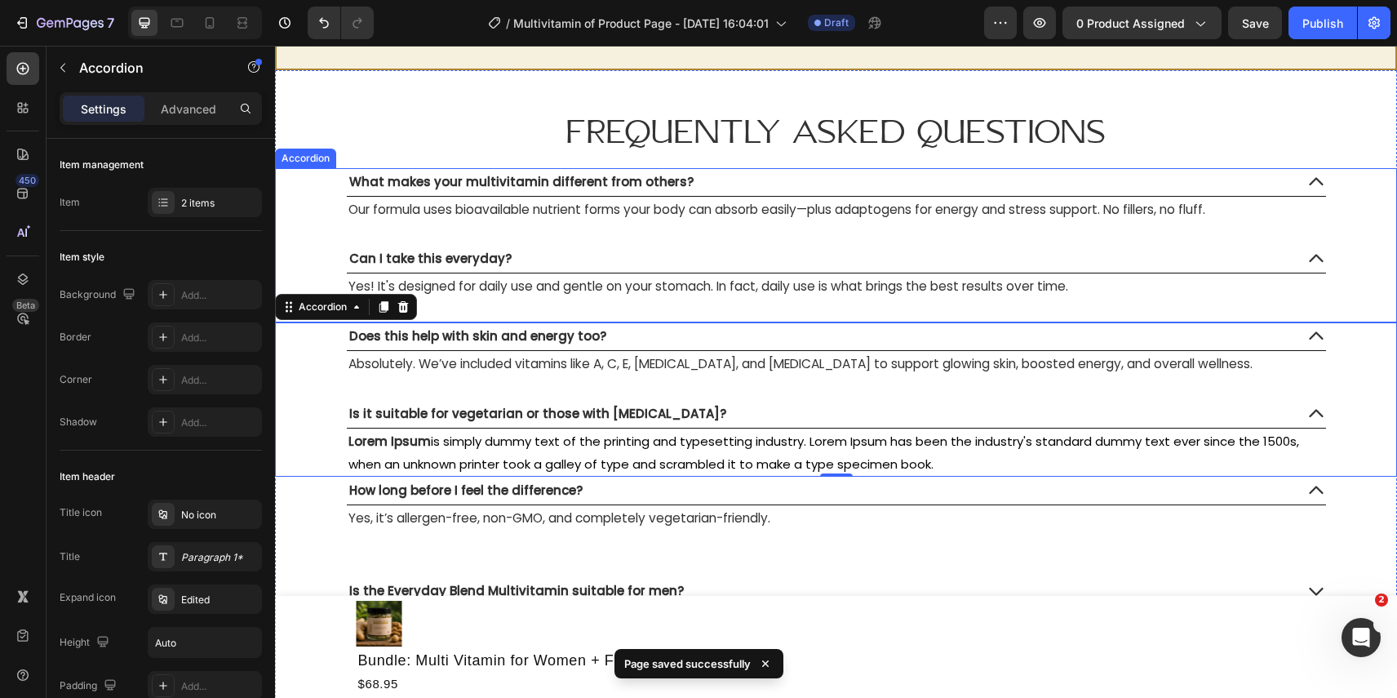
scroll to position [7430, 0]
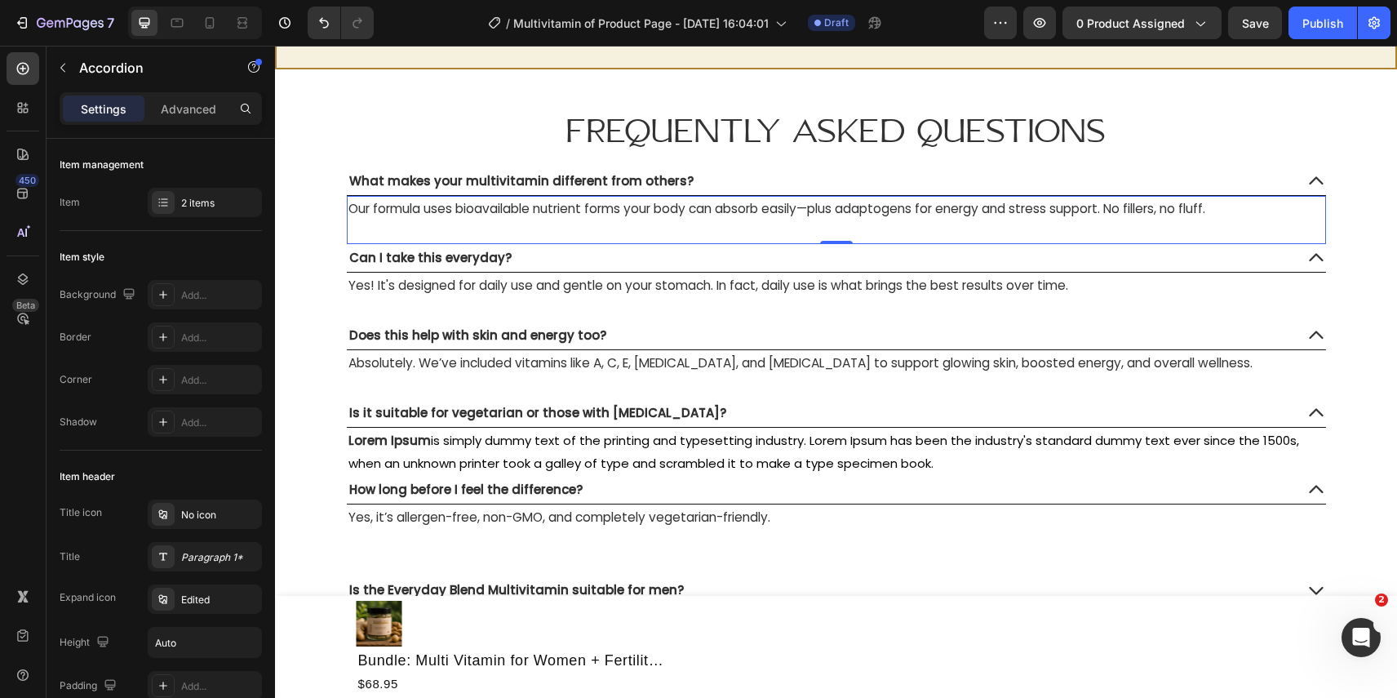
click at [641, 233] on p "Rich Text Editor. Editing area: main" at bounding box center [836, 231] width 976 height 23
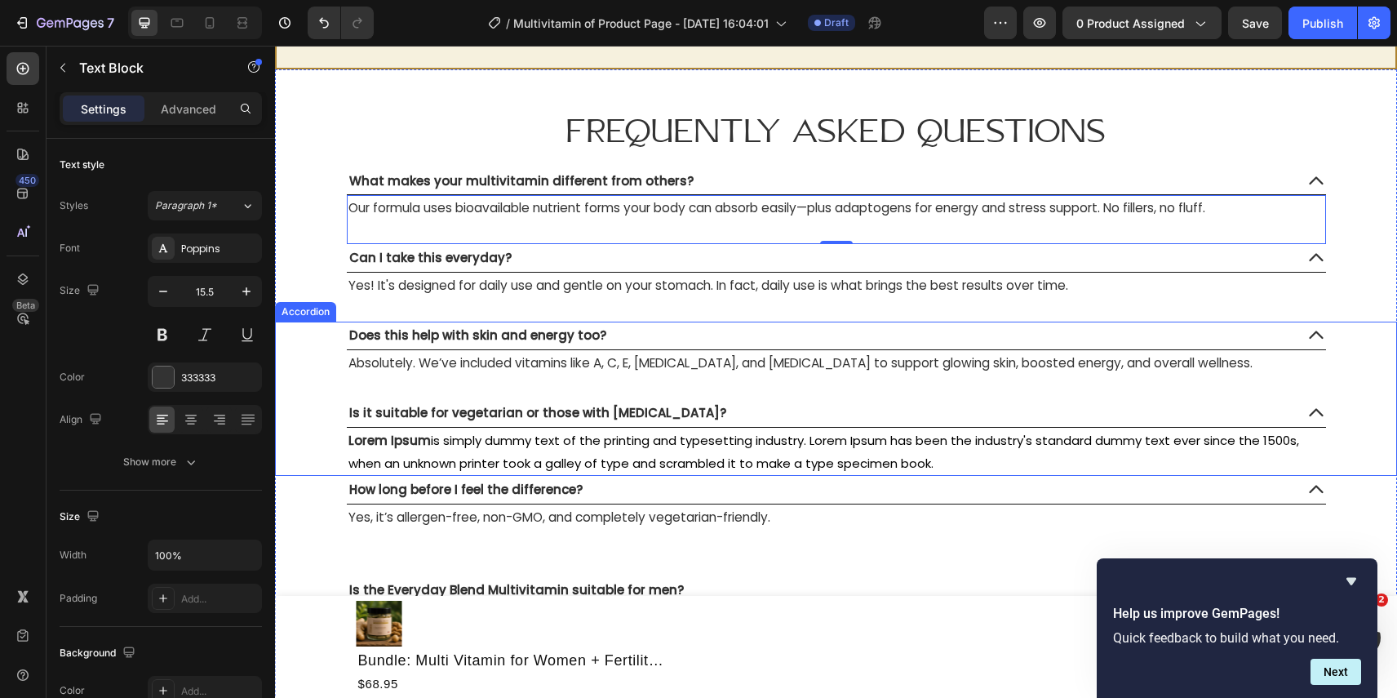
scroll to position [7543, 0]
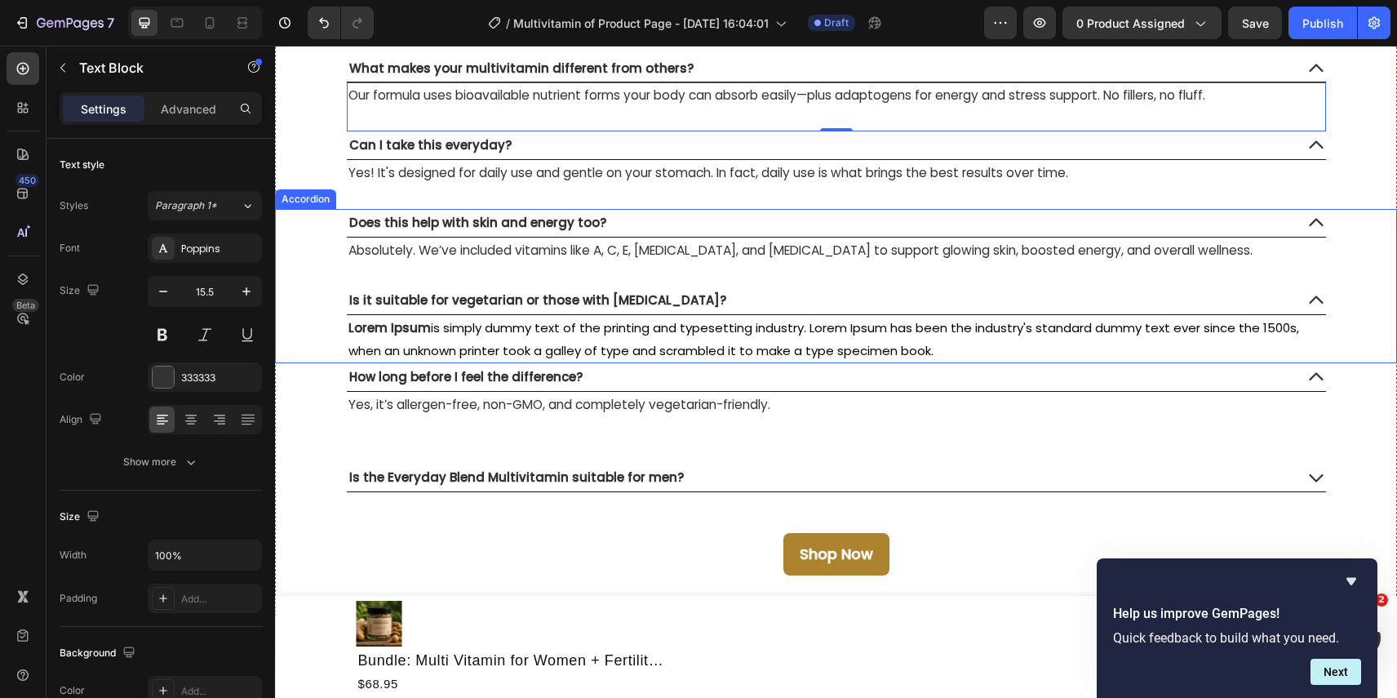
click at [459, 313] on div "Is it suitable for vegetarian or those with [MEDICAL_DATA]?" at bounding box center [538, 300] width 382 height 28
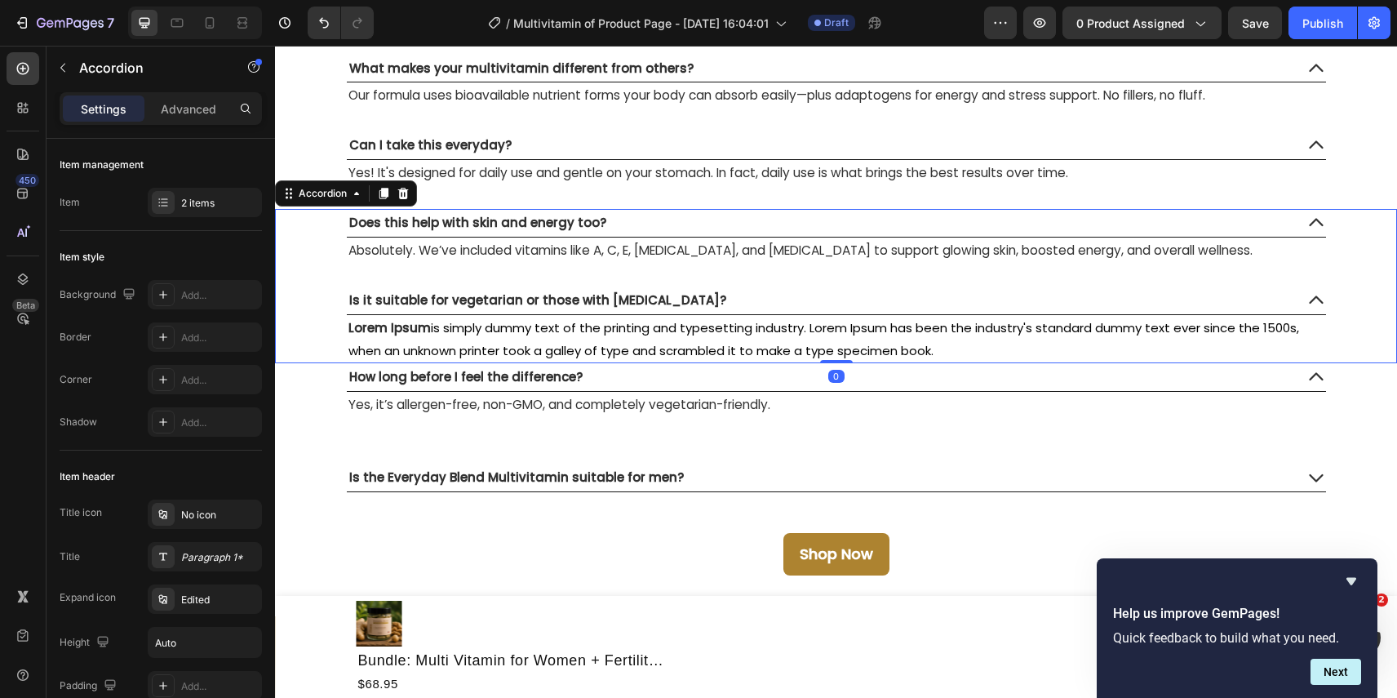
click at [451, 339] on p "Lorem Ipsum is simply dummy text of the printing and typesetting industry. Lore…" at bounding box center [836, 340] width 976 height 46
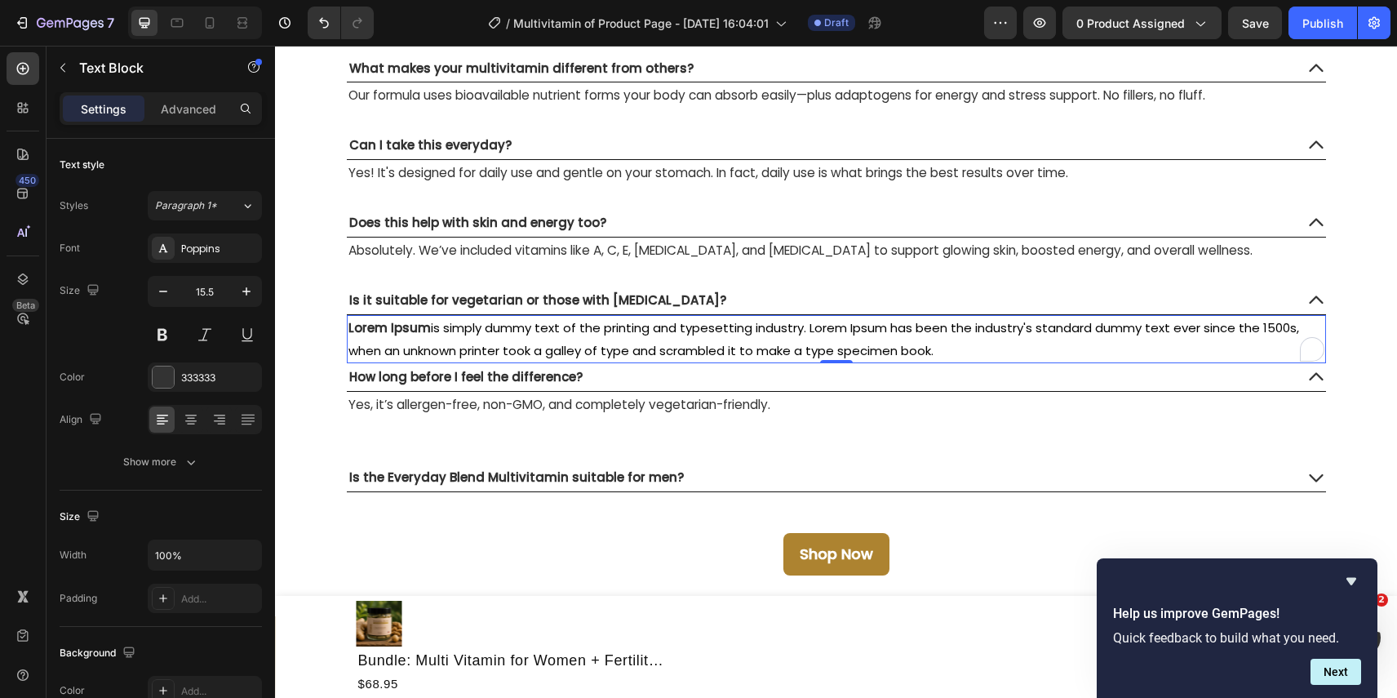
click at [451, 339] on p "Lorem Ipsum is simply dummy text of the printing and typesetting industry. Lore…" at bounding box center [836, 340] width 976 height 46
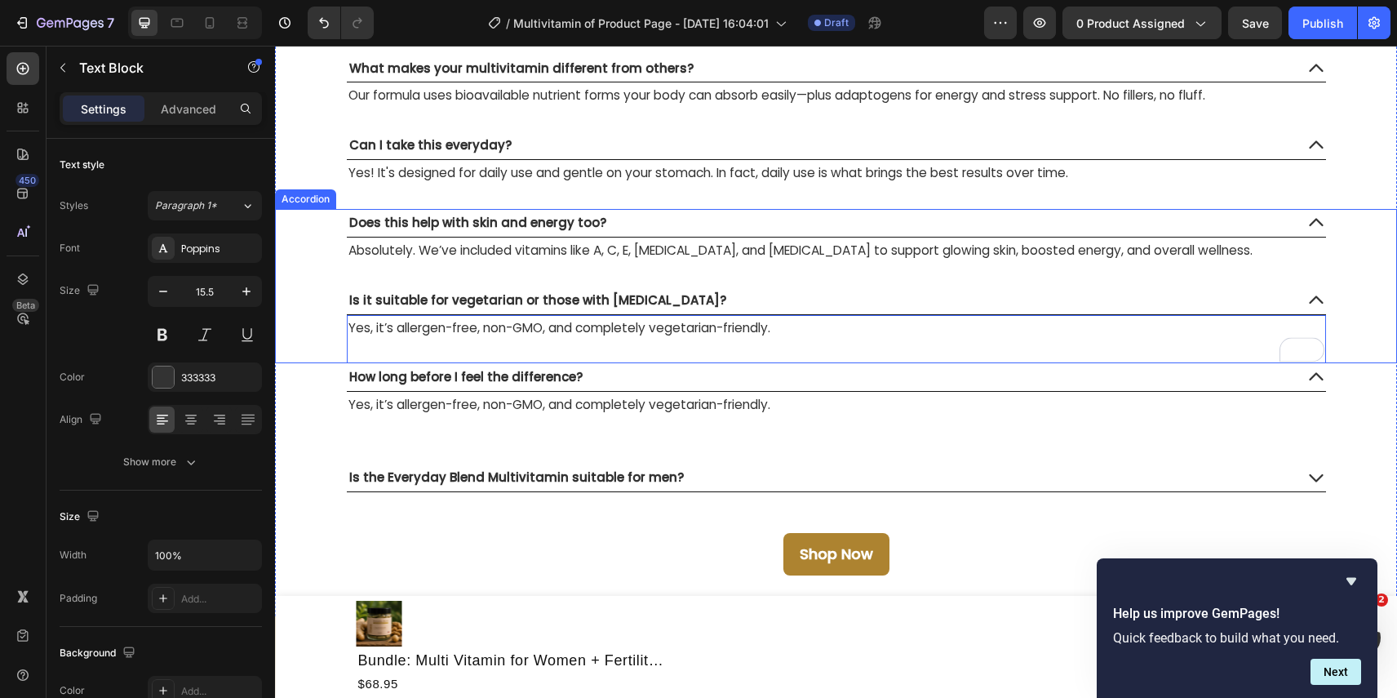
click at [1347, 266] on div "Does this help with skin and energy too? Absolutely. We’ve included vitamins li…" at bounding box center [836, 248] width 1121 height 78
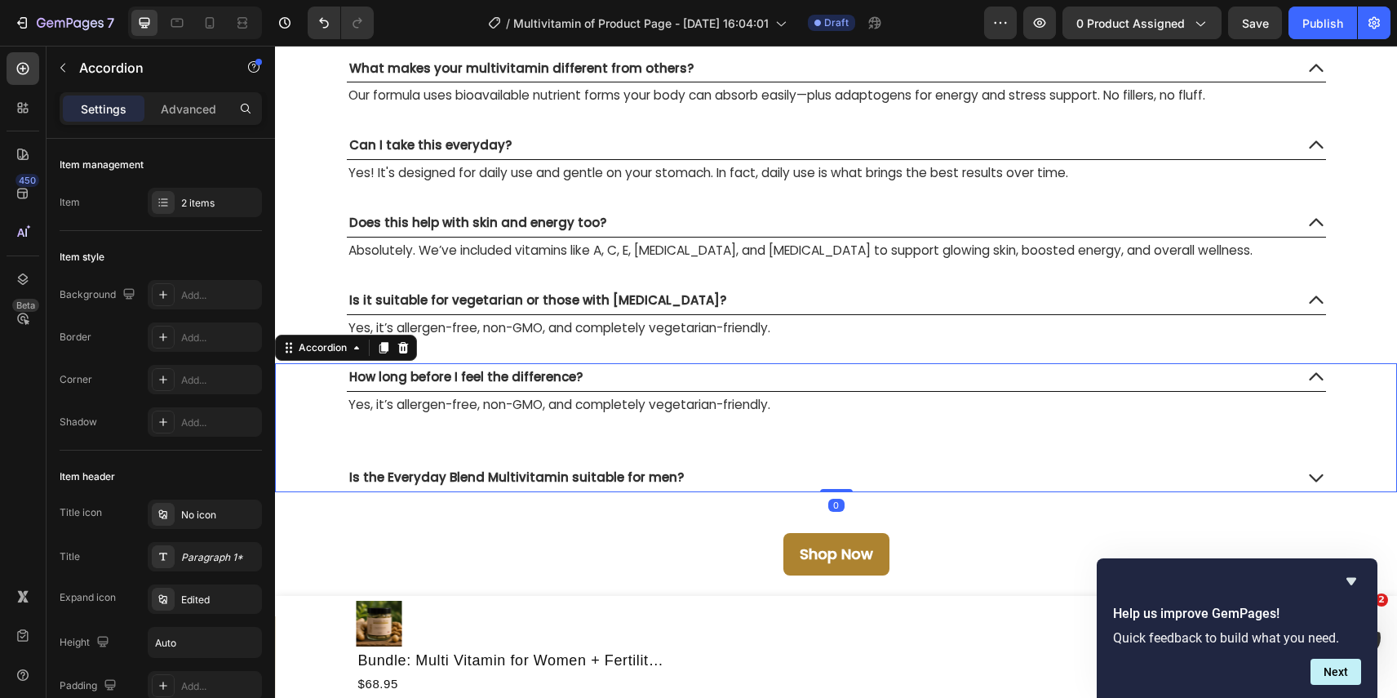
click at [466, 479] on span "Is the Everyday Blend Multivitamin suitable for men?" at bounding box center [516, 476] width 335 height 17
click at [479, 482] on span "Is the Everyday Blend Multivitamin suitable for men?" at bounding box center [516, 476] width 335 height 17
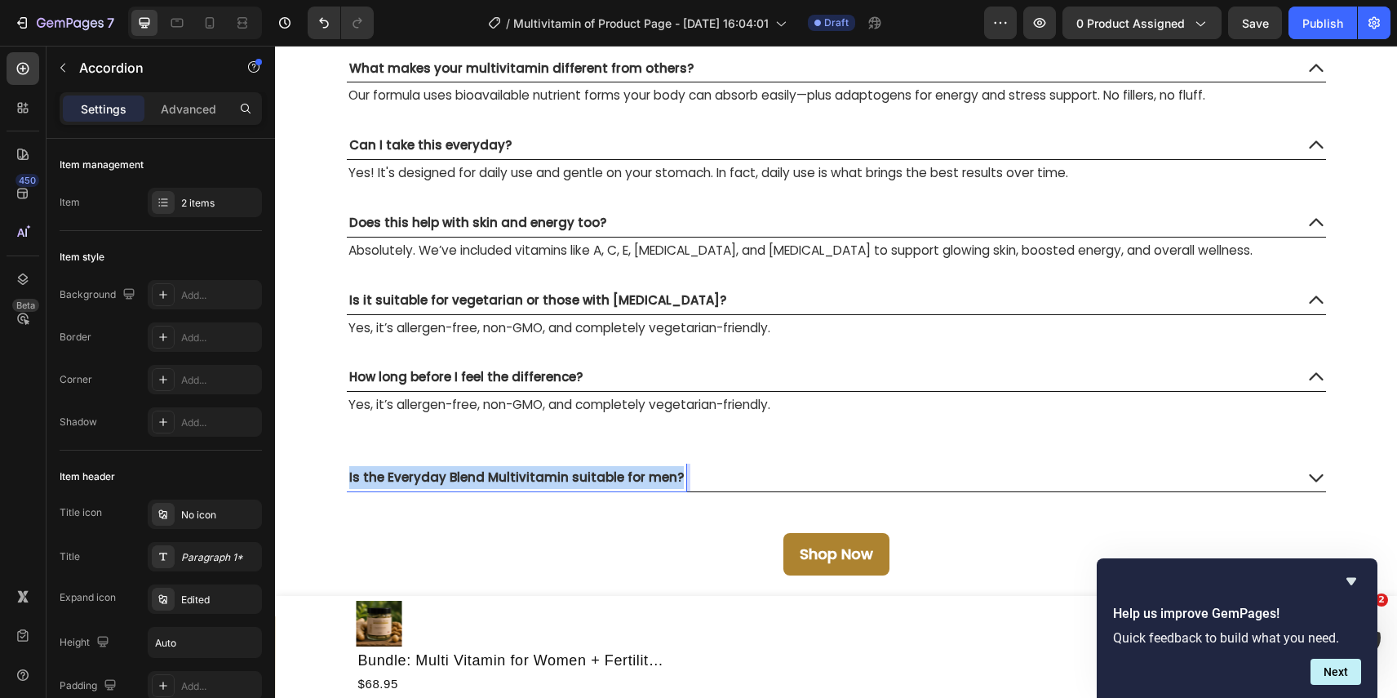
click at [479, 482] on span "Is the Everyday Blend Multivitamin suitable for men?" at bounding box center [516, 476] width 335 height 17
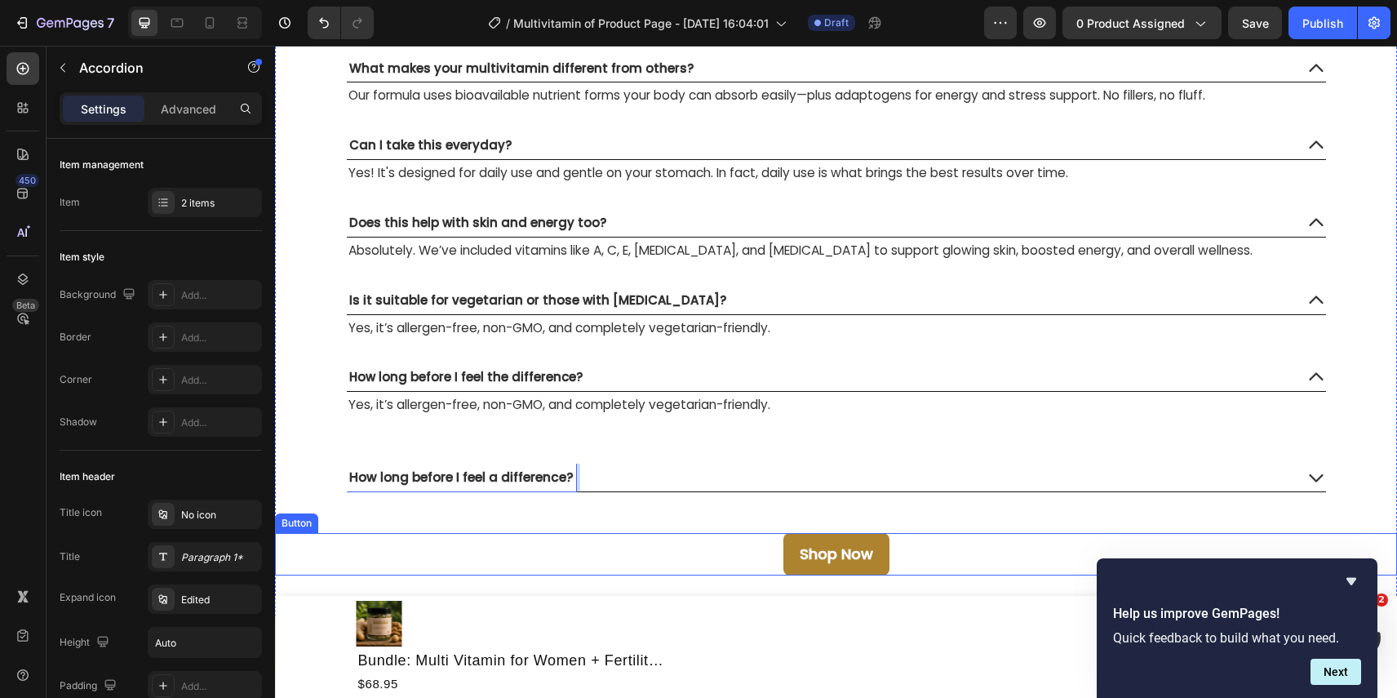
click at [531, 538] on div "Shop Now Button" at bounding box center [836, 554] width 1122 height 42
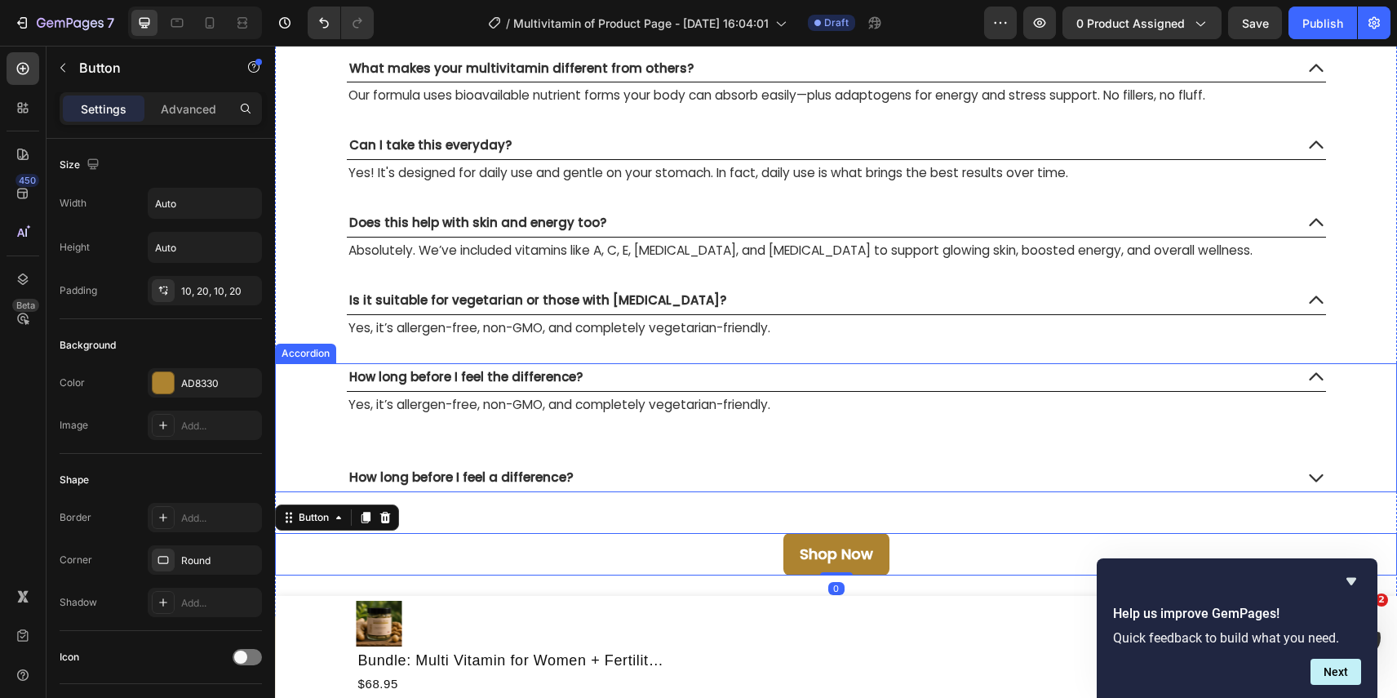
click at [1311, 476] on icon at bounding box center [1316, 478] width 14 height 8
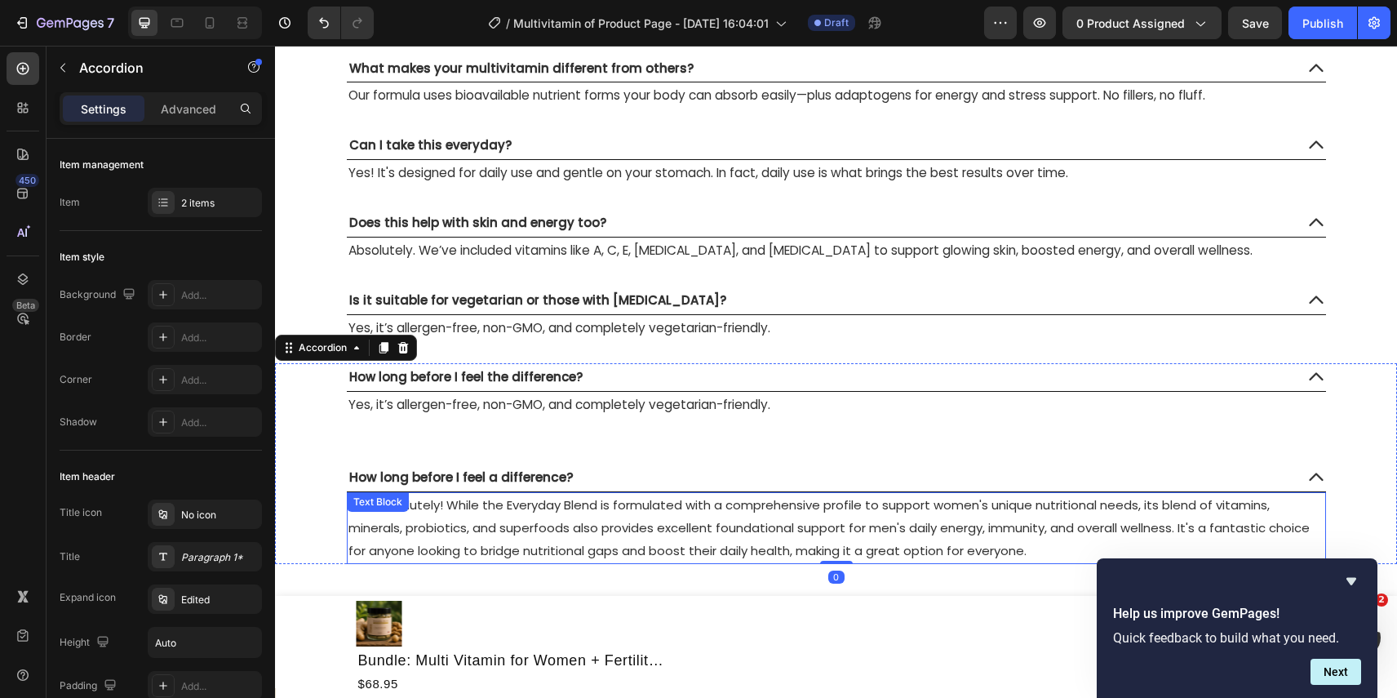
click at [624, 510] on span "Yes, absolutely! While the Everyday Blend is formulated with a comprehensive pr…" at bounding box center [828, 527] width 961 height 63
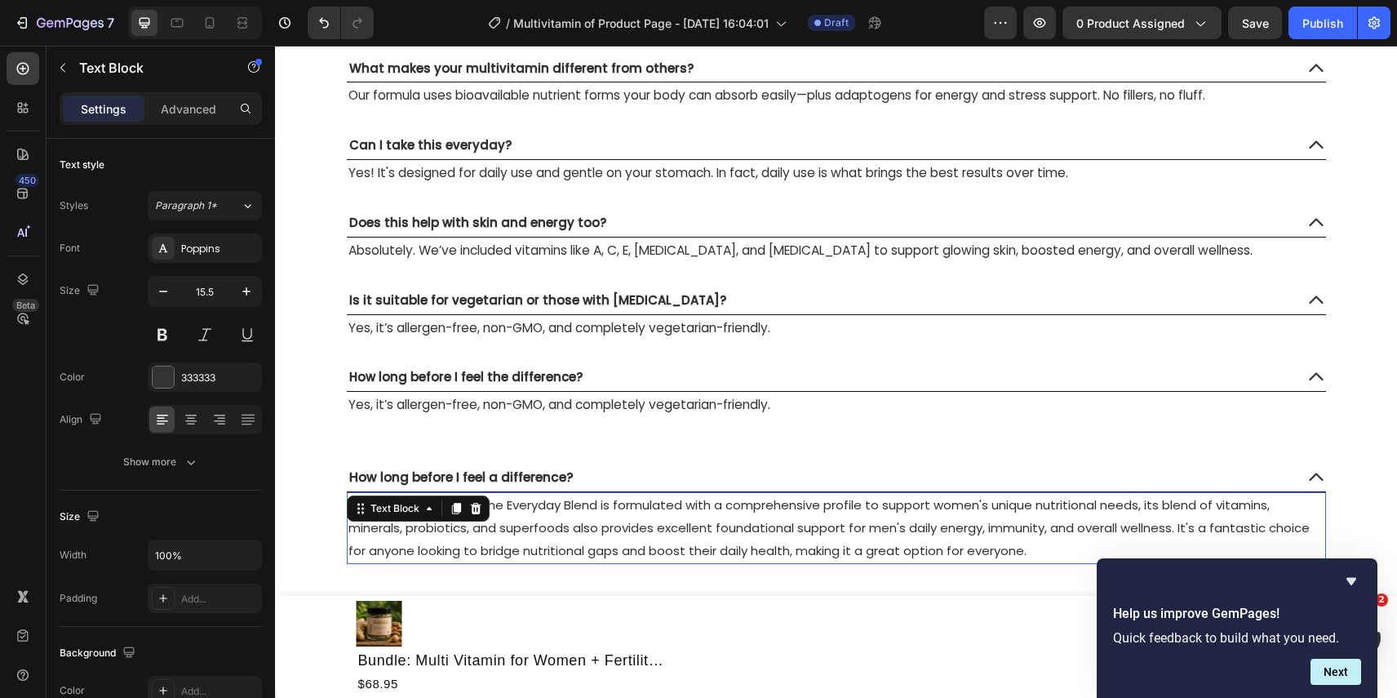
click at [624, 510] on span "Yes, absolutely! While the Everyday Blend is formulated with a comprehensive pr…" at bounding box center [828, 527] width 961 height 63
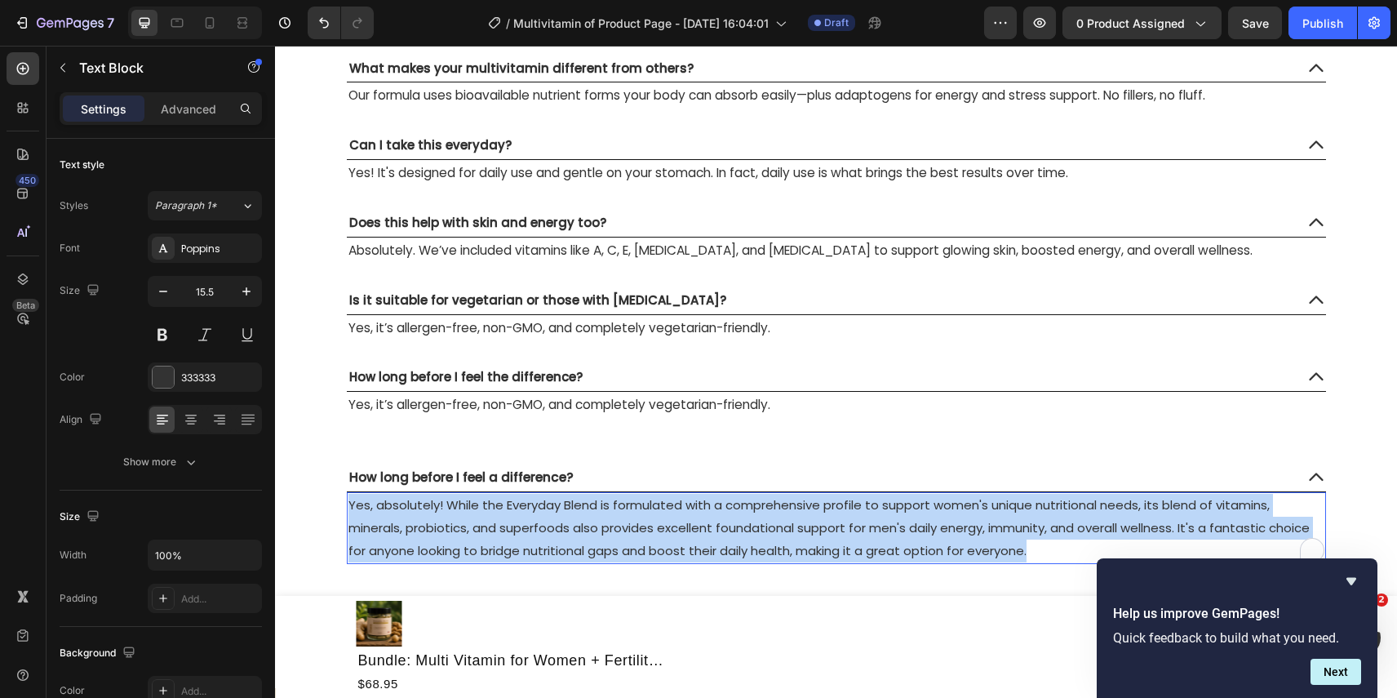
click at [624, 510] on span "Yes, absolutely! While the Everyday Blend is formulated with a comprehensive pr…" at bounding box center [828, 527] width 961 height 63
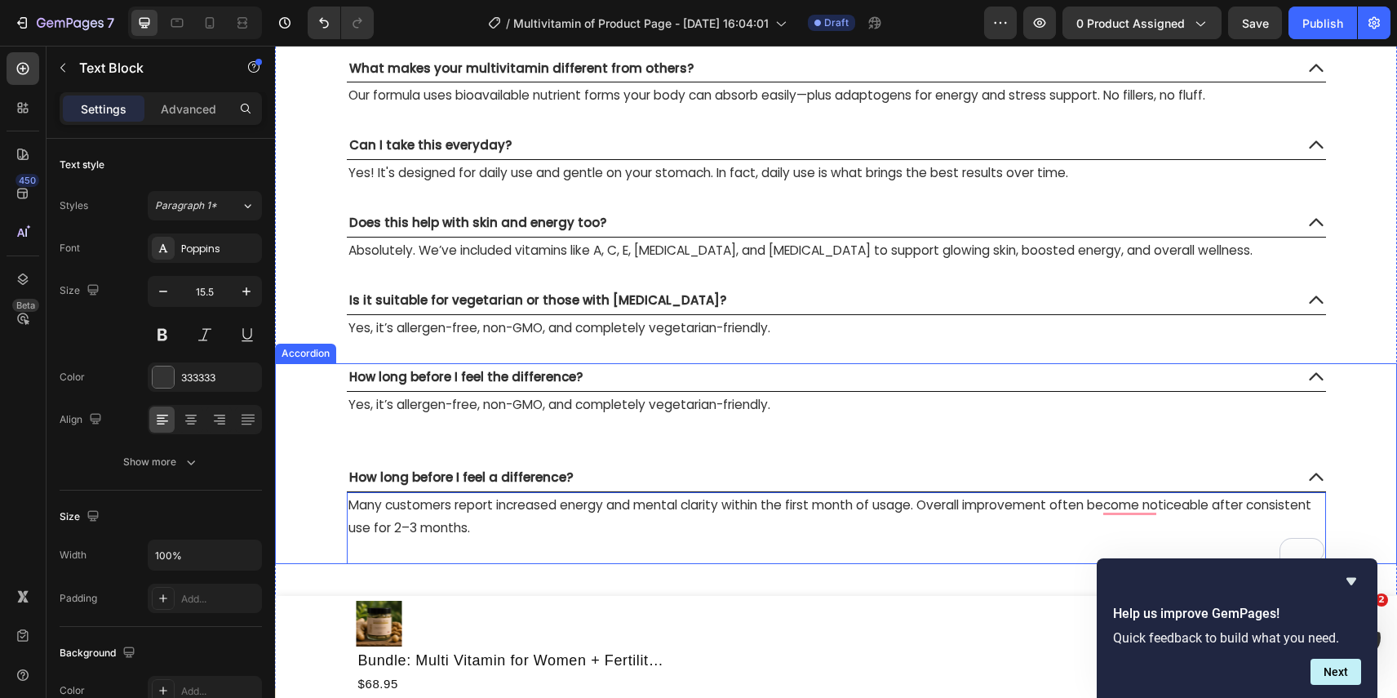
click at [581, 442] on p "Rich Text Editor. Editing area: main" at bounding box center [836, 450] width 976 height 23
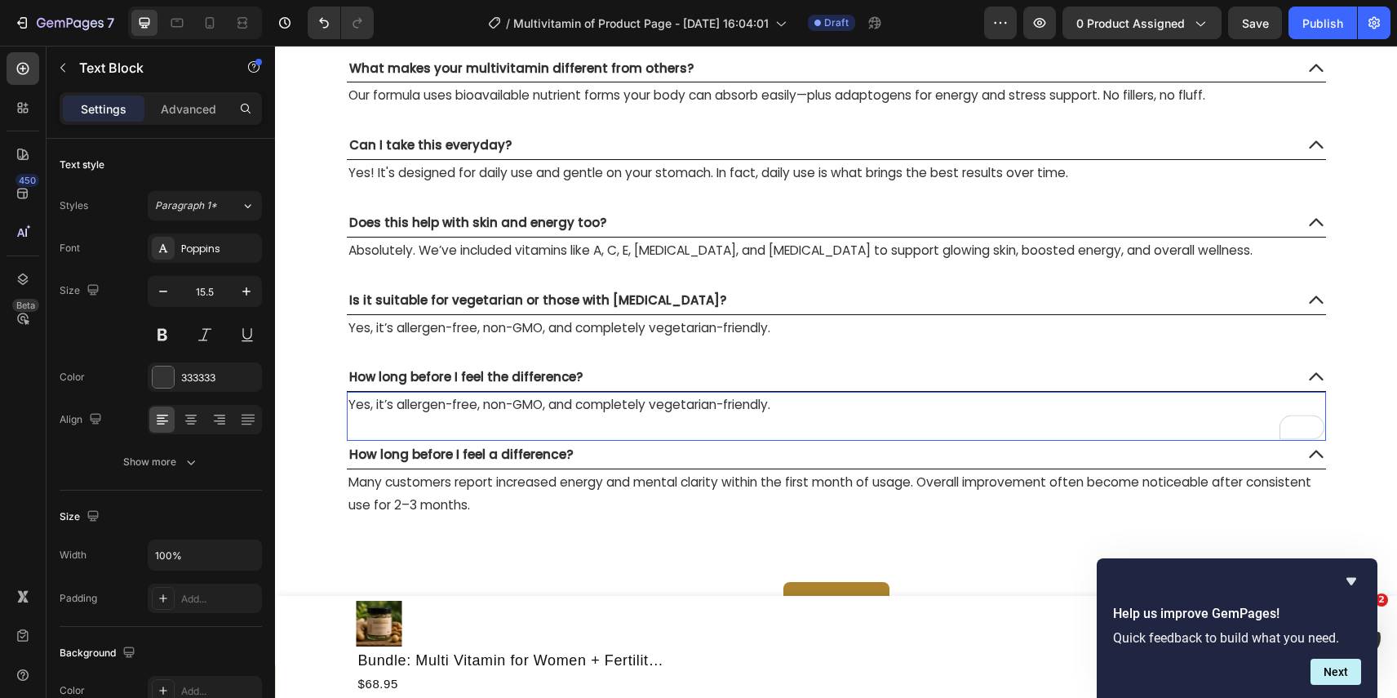
click at [1358, 287] on div "Is it suitable for vegetarian or those with allergies? Yes, it’s allergen-free,…" at bounding box center [836, 325] width 1121 height 78
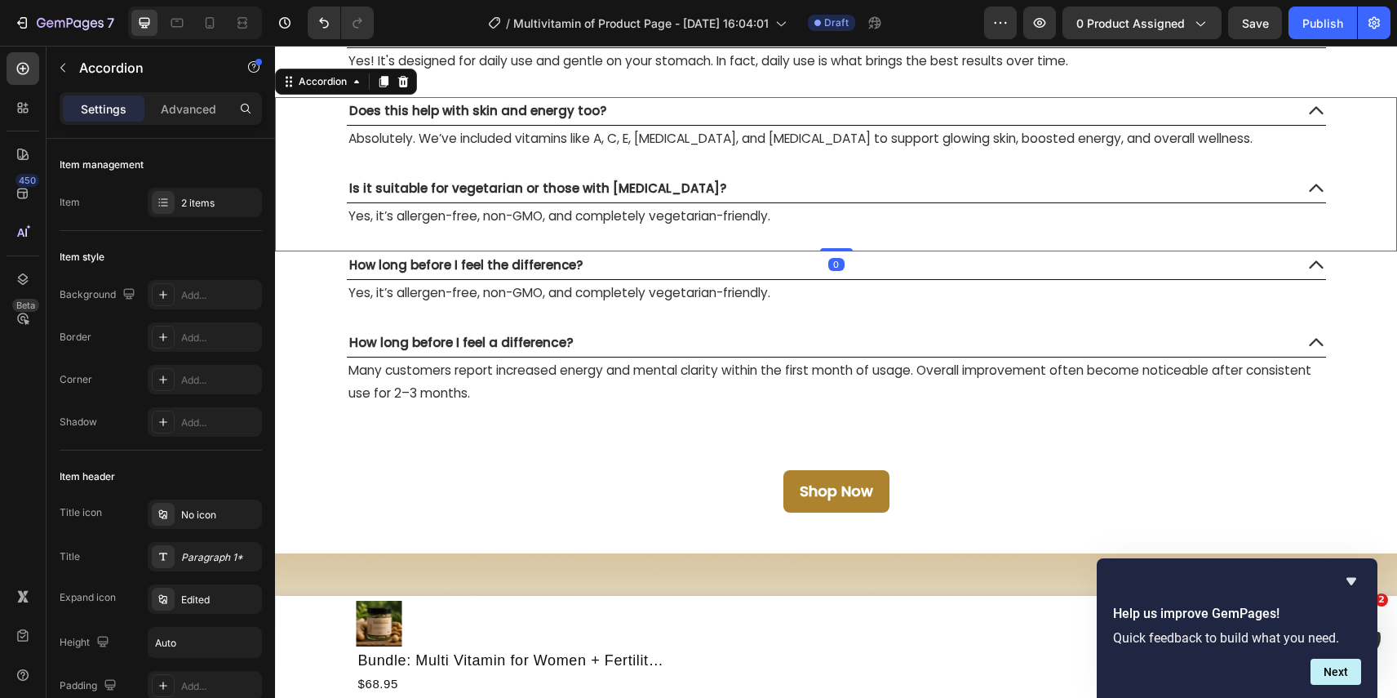
scroll to position [7655, 0]
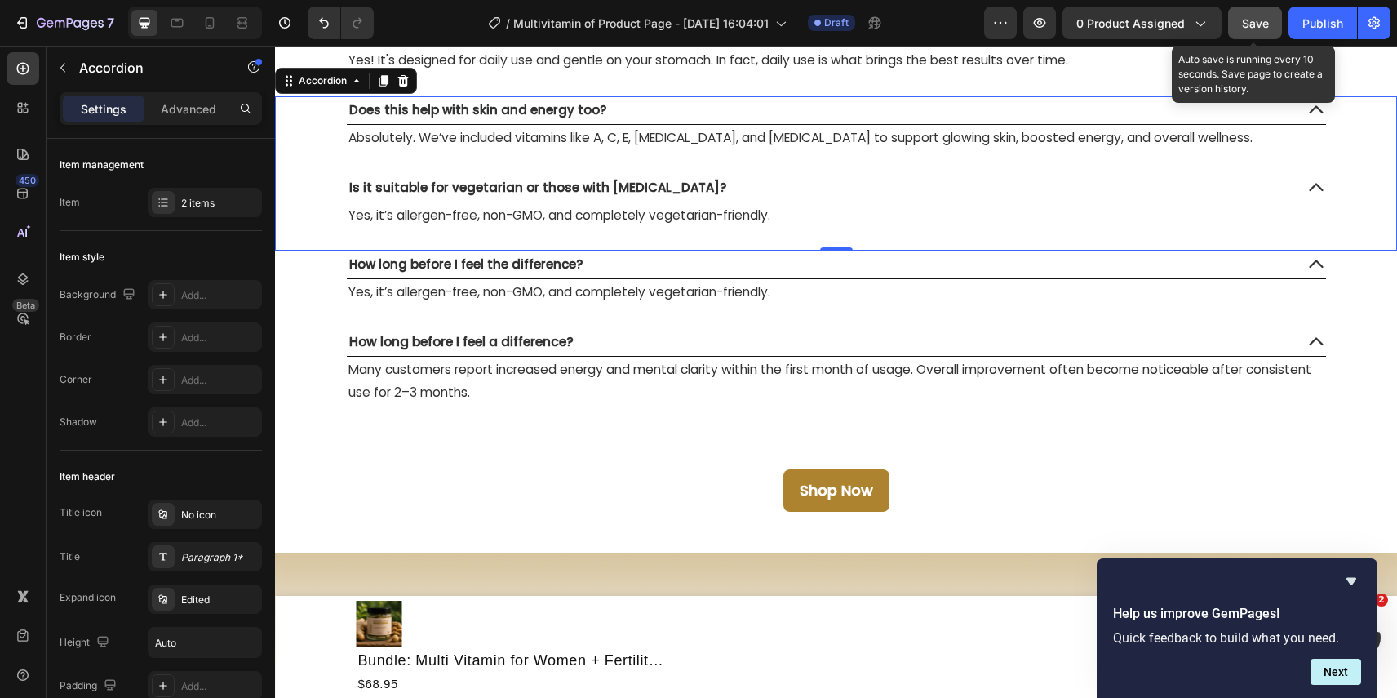
click at [1253, 21] on span "Save" at bounding box center [1255, 23] width 27 height 14
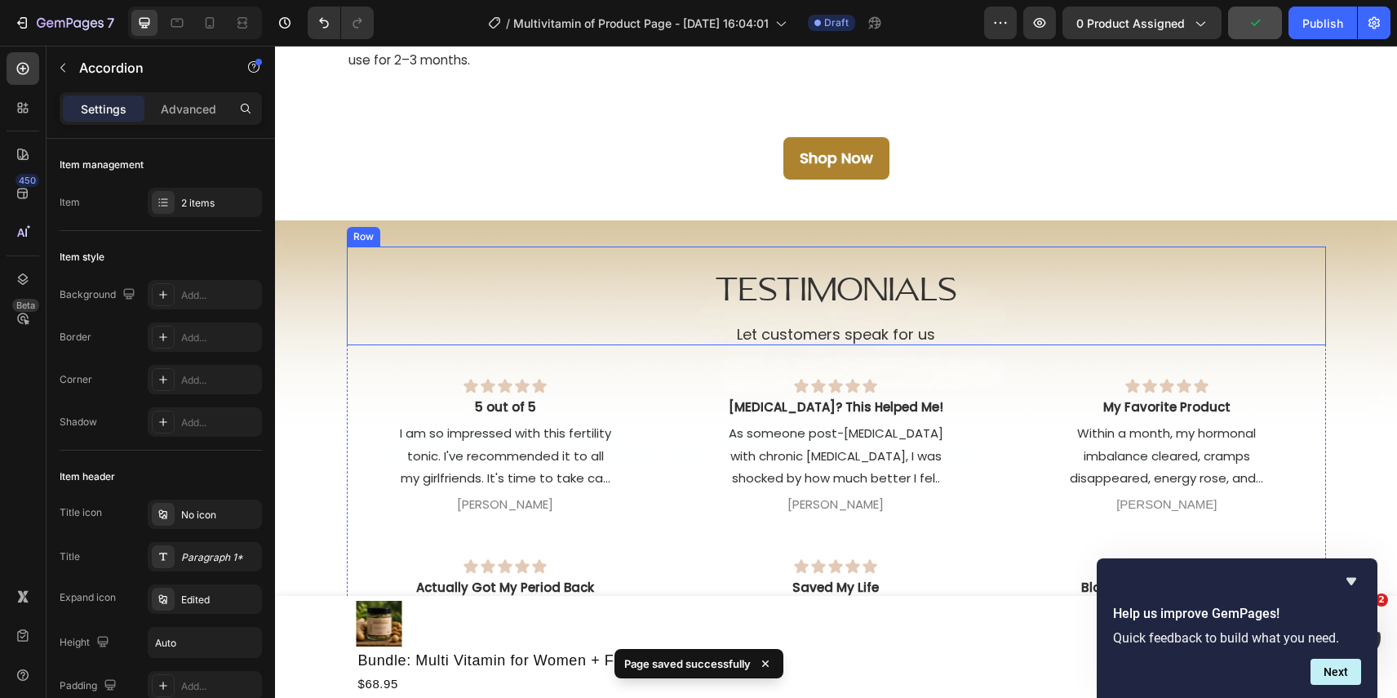
scroll to position [8122, 0]
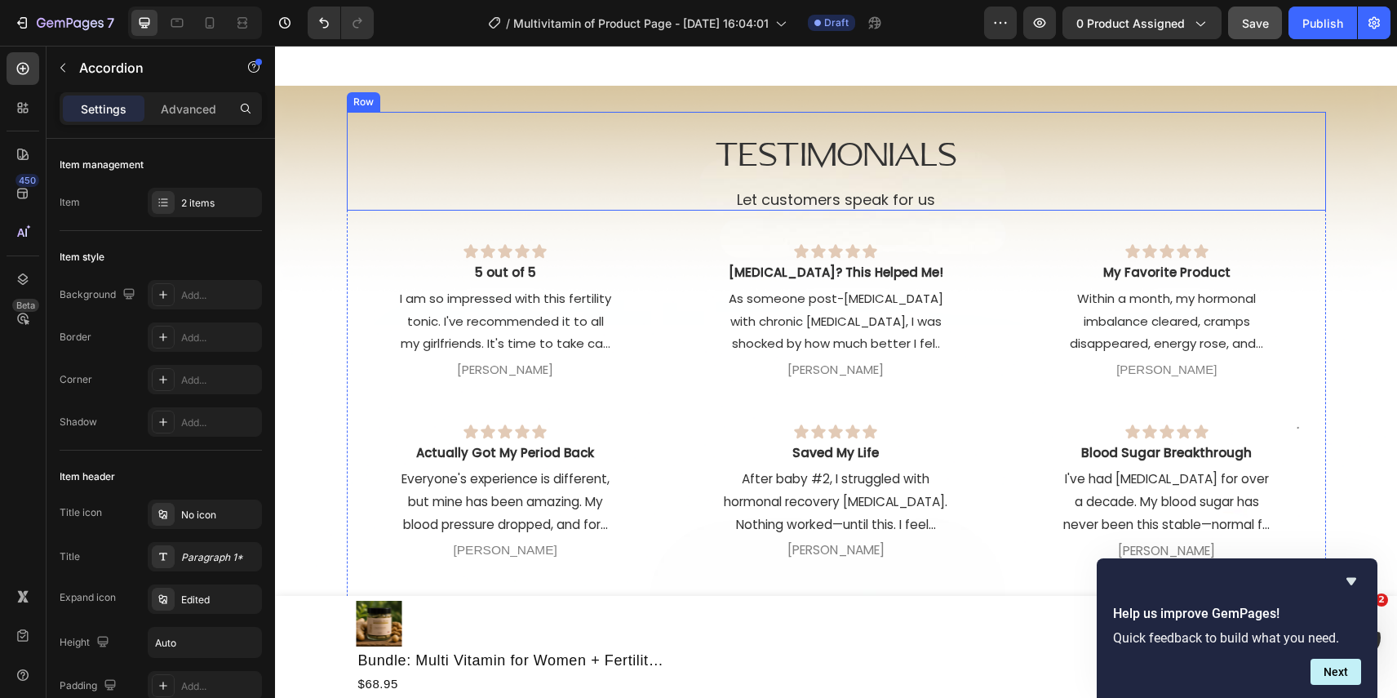
click at [857, 191] on p "Let customers speak for us" at bounding box center [836, 200] width 241 height 18
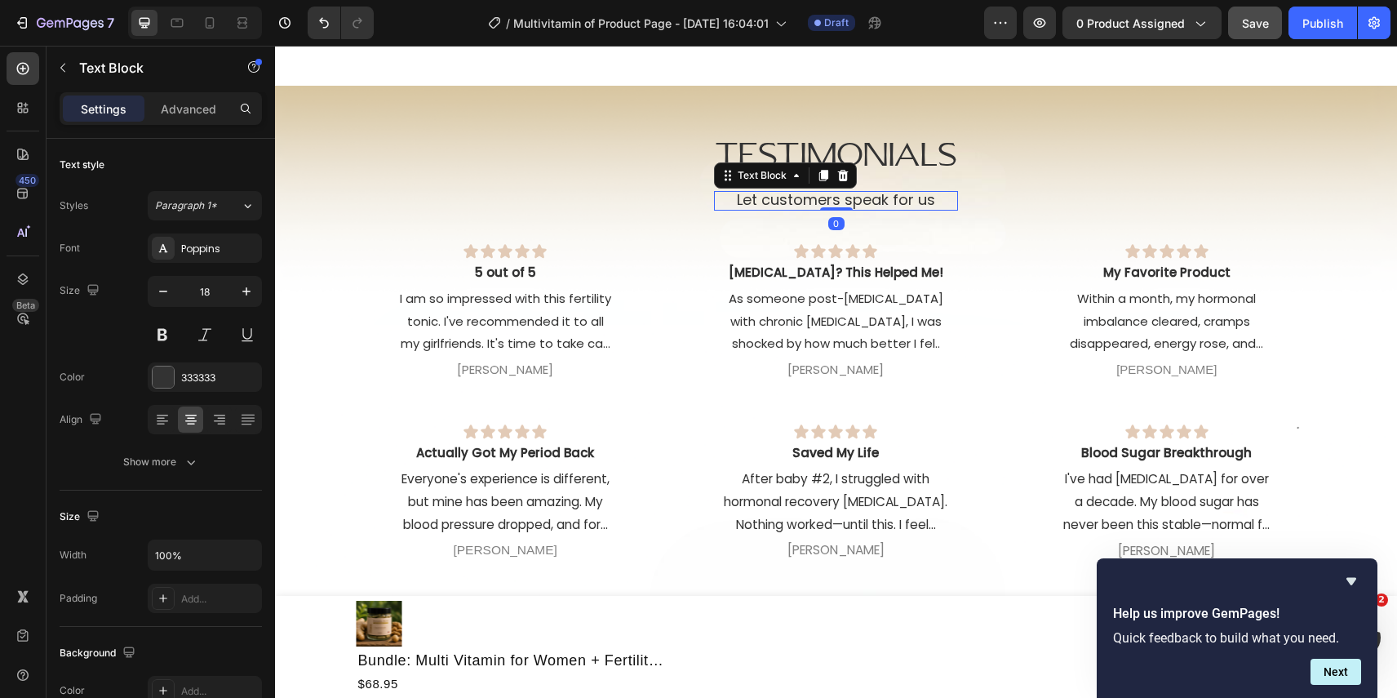
click at [857, 200] on p "Let customers speak for us" at bounding box center [836, 200] width 241 height 18
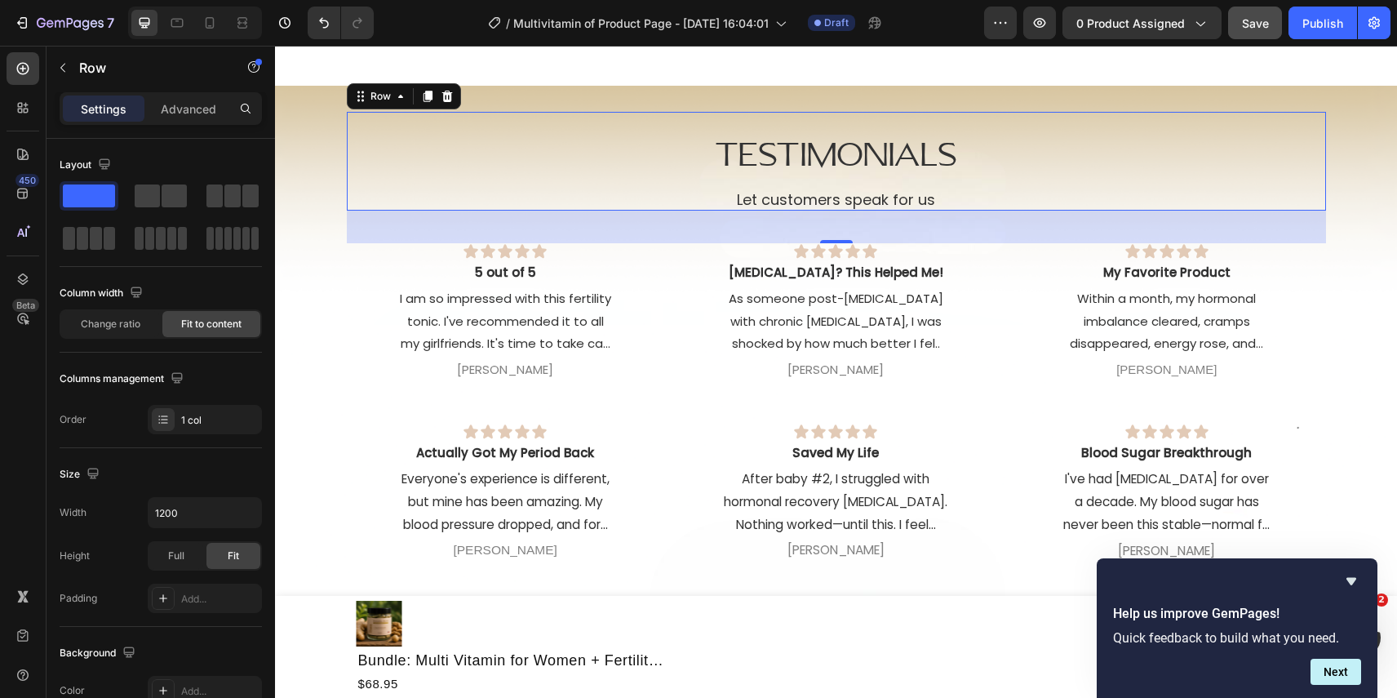
click at [988, 202] on div "Testimonials Heading Let customers speak for us Text Block Row 0" at bounding box center [836, 161] width 979 height 99
click at [954, 201] on p "Let customers speak for us" at bounding box center [836, 200] width 241 height 18
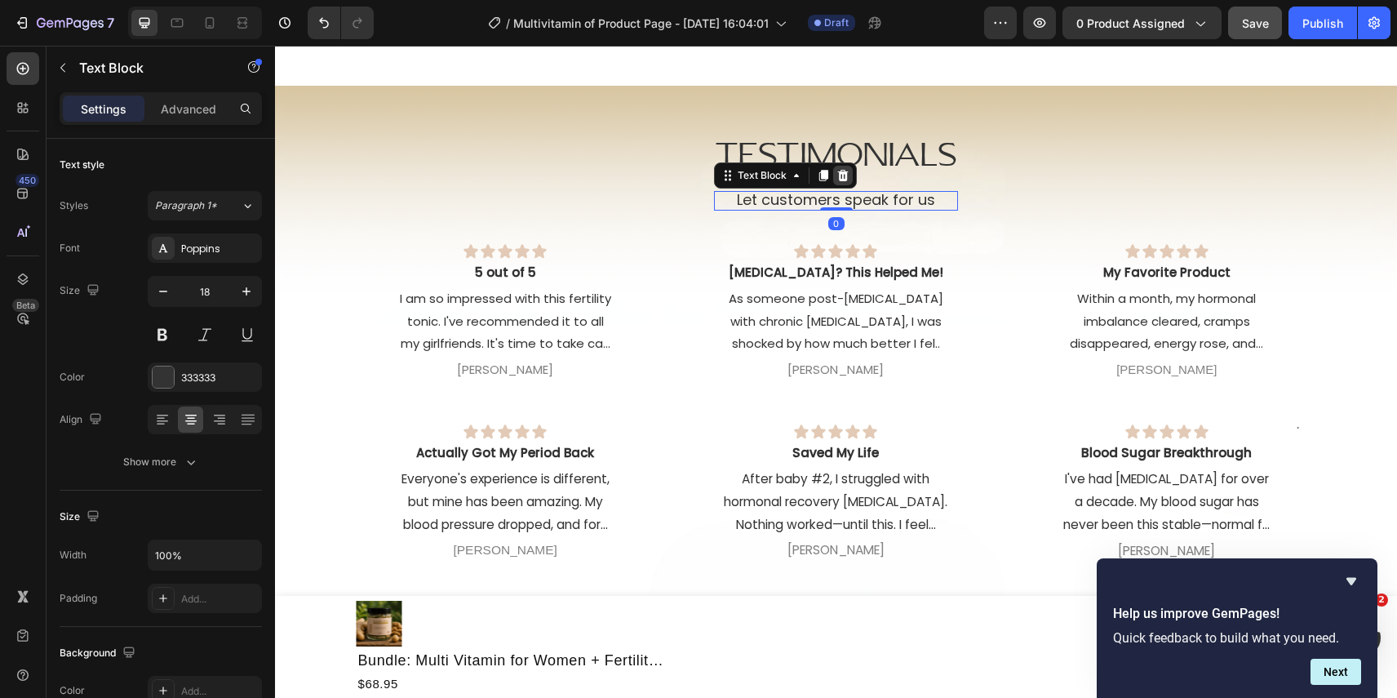
click at [838, 175] on icon at bounding box center [843, 175] width 11 height 11
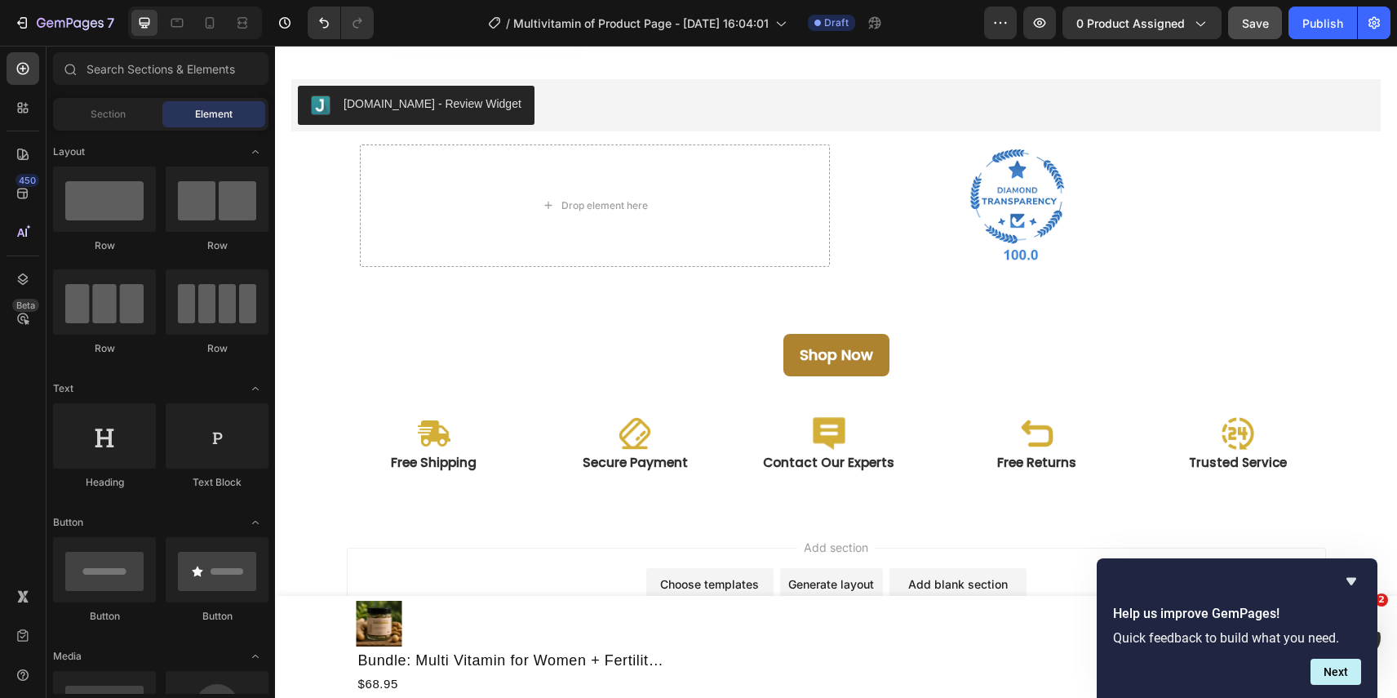
scroll to position [9120, 0]
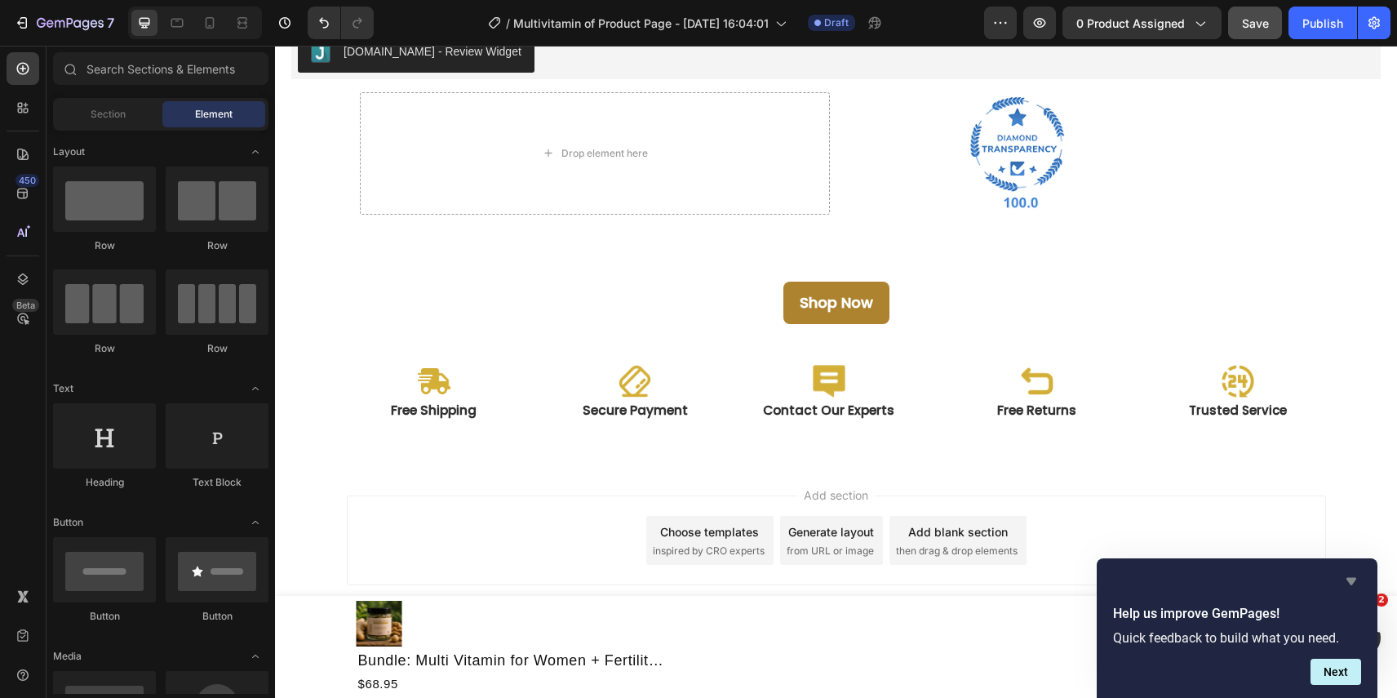
click at [1350, 578] on icon "Hide survey" at bounding box center [1352, 581] width 10 height 7
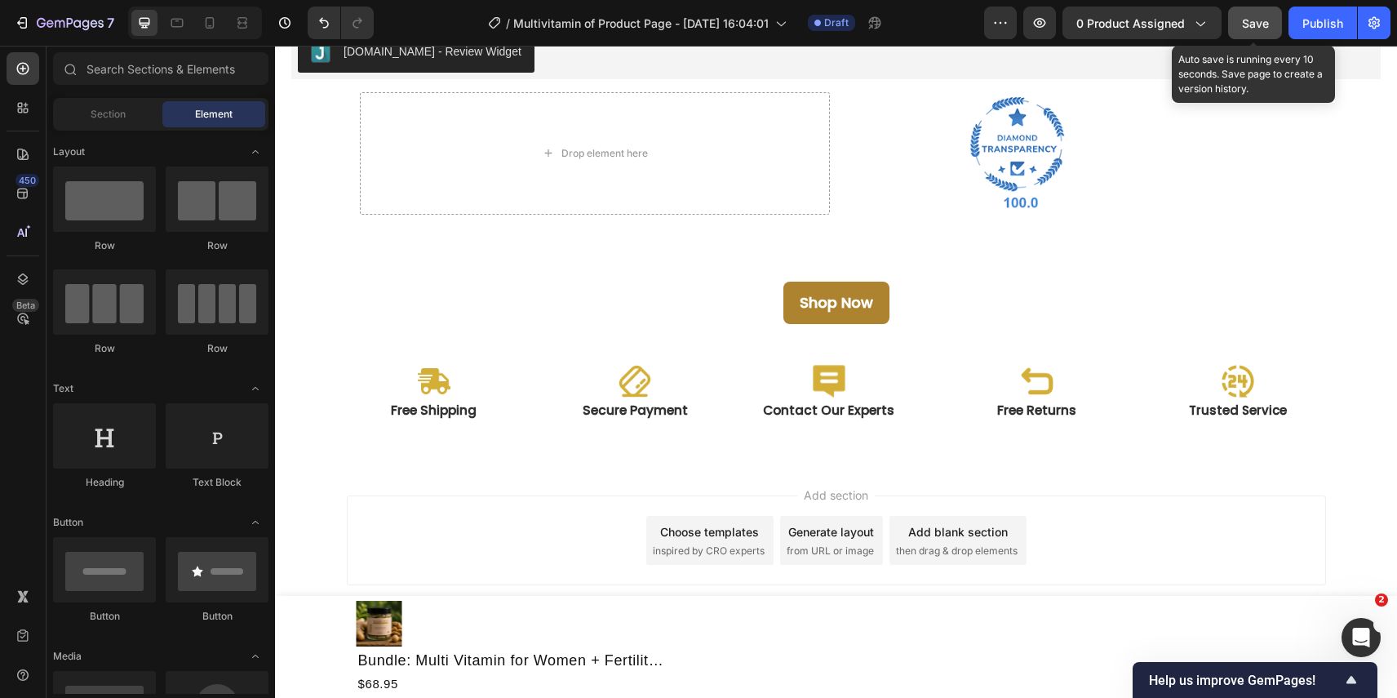
click at [1258, 19] on span "Save" at bounding box center [1255, 23] width 27 height 14
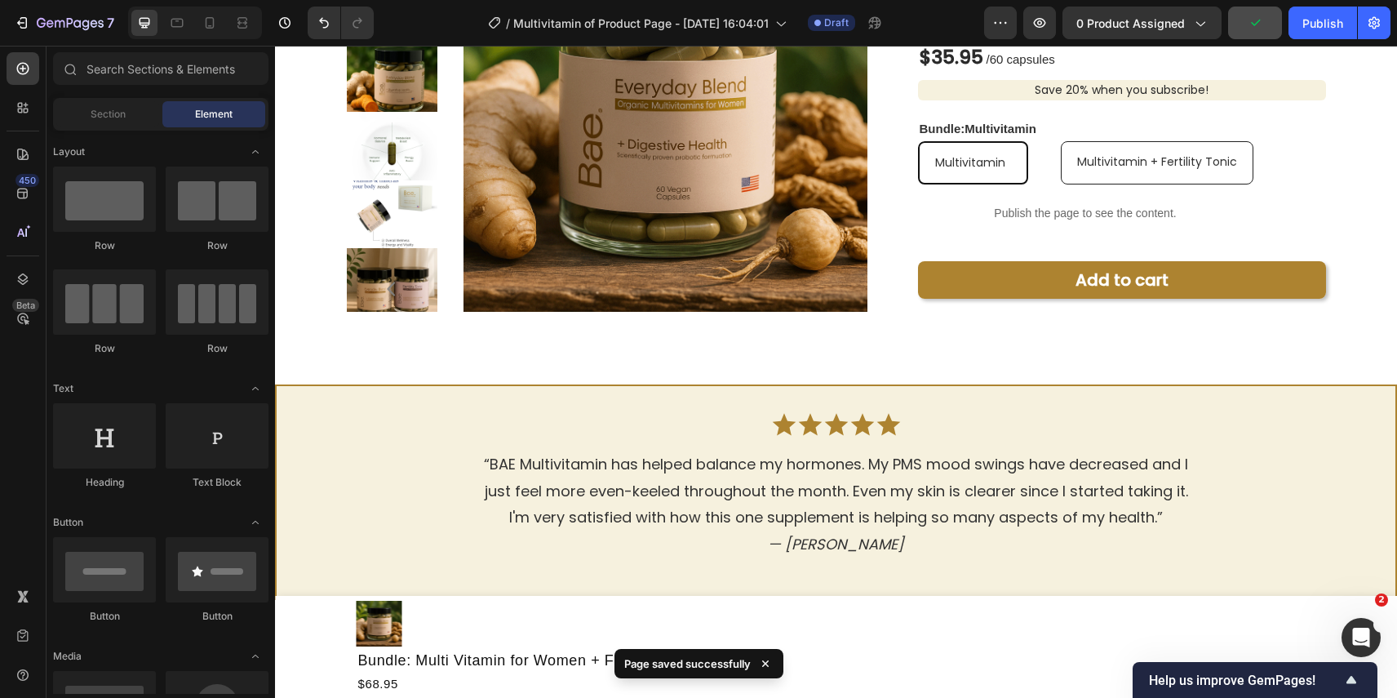
scroll to position [0, 0]
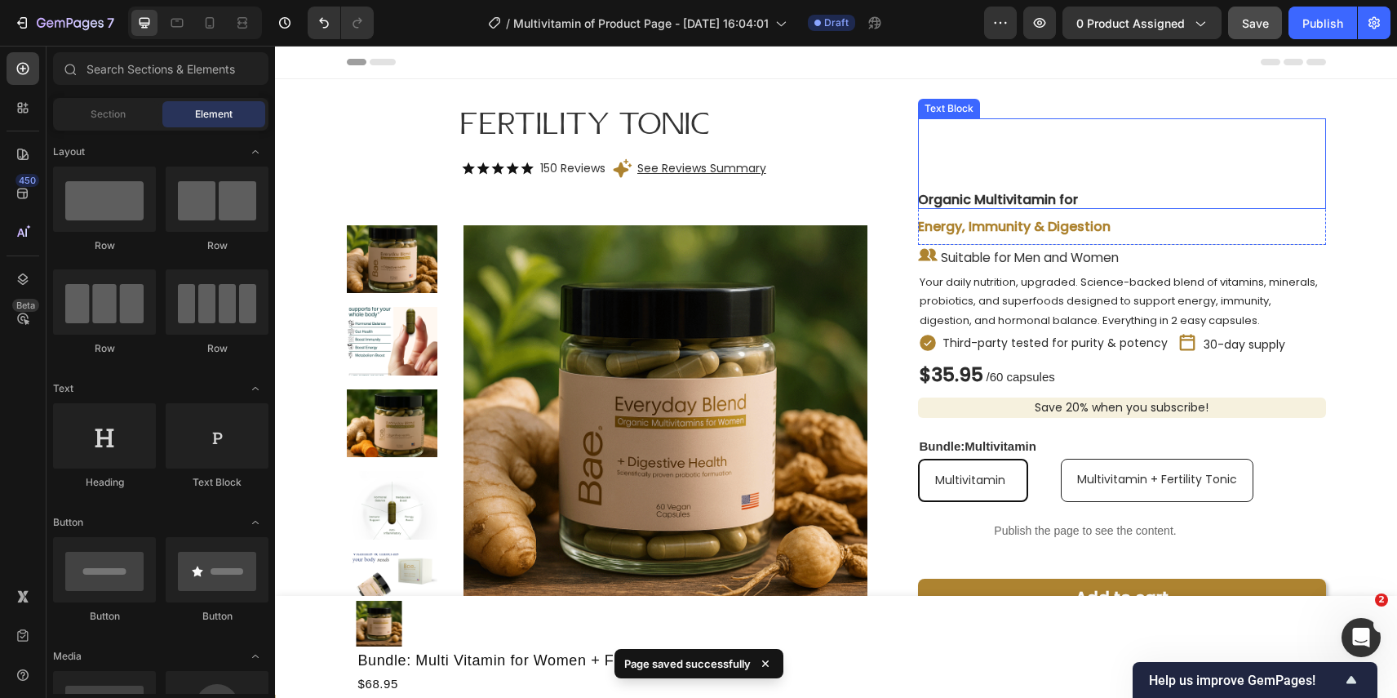
click at [1005, 119] on div "Organic Multivitamin for" at bounding box center [998, 163] width 160 height 91
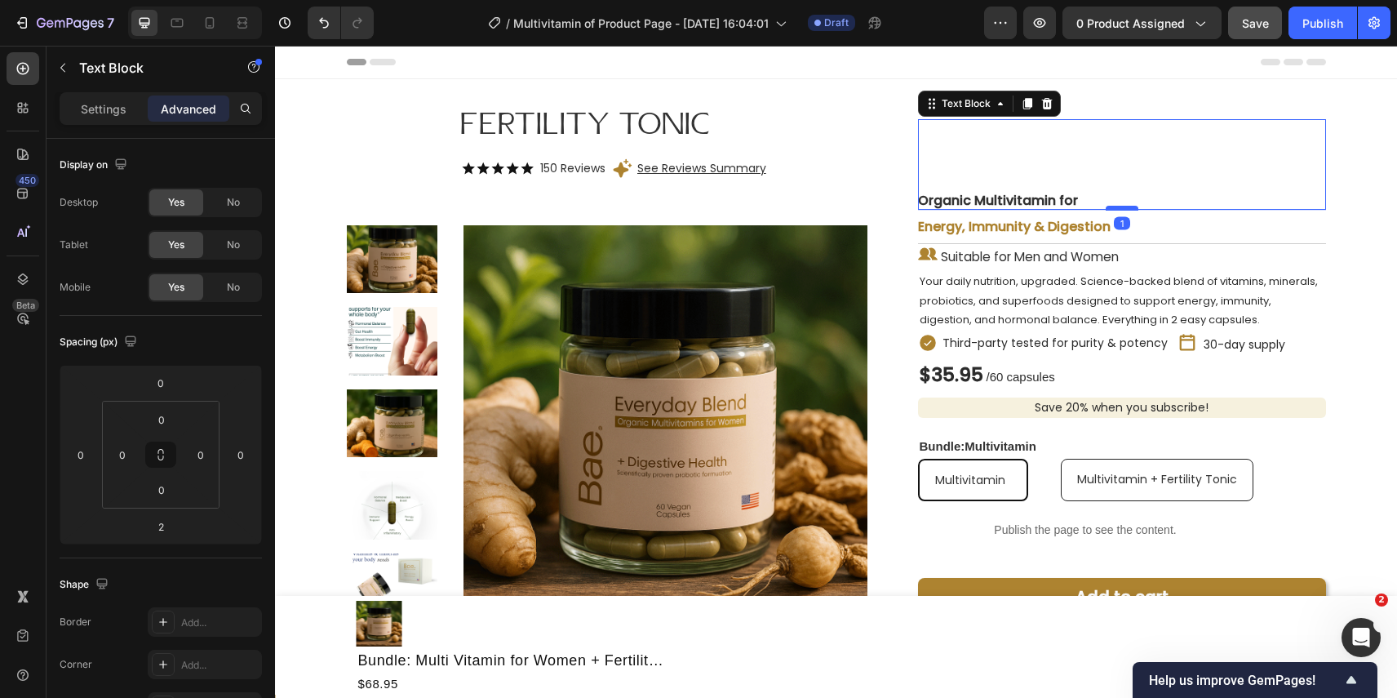
click at [1125, 206] on div at bounding box center [1122, 208] width 33 height 5
type input "1"
click at [997, 97] on icon at bounding box center [1000, 103] width 13 height 13
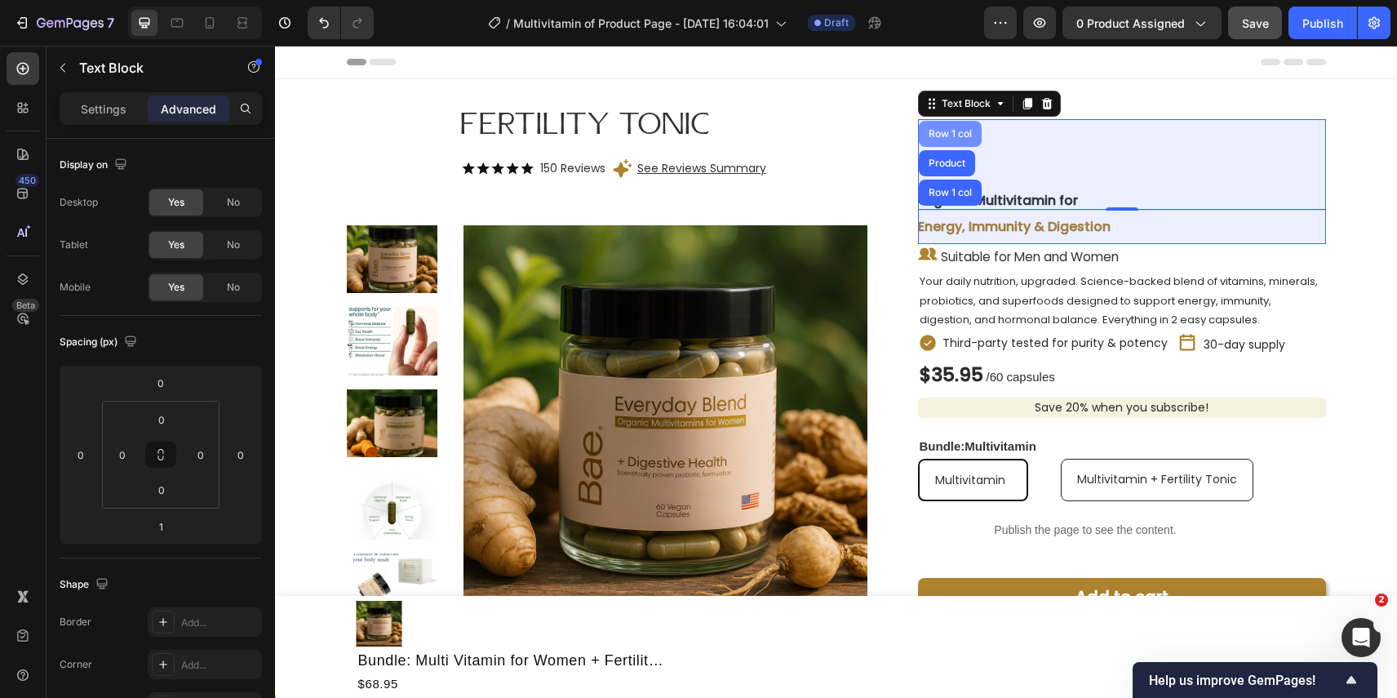
click at [953, 129] on div "Row 1 col" at bounding box center [951, 134] width 50 height 10
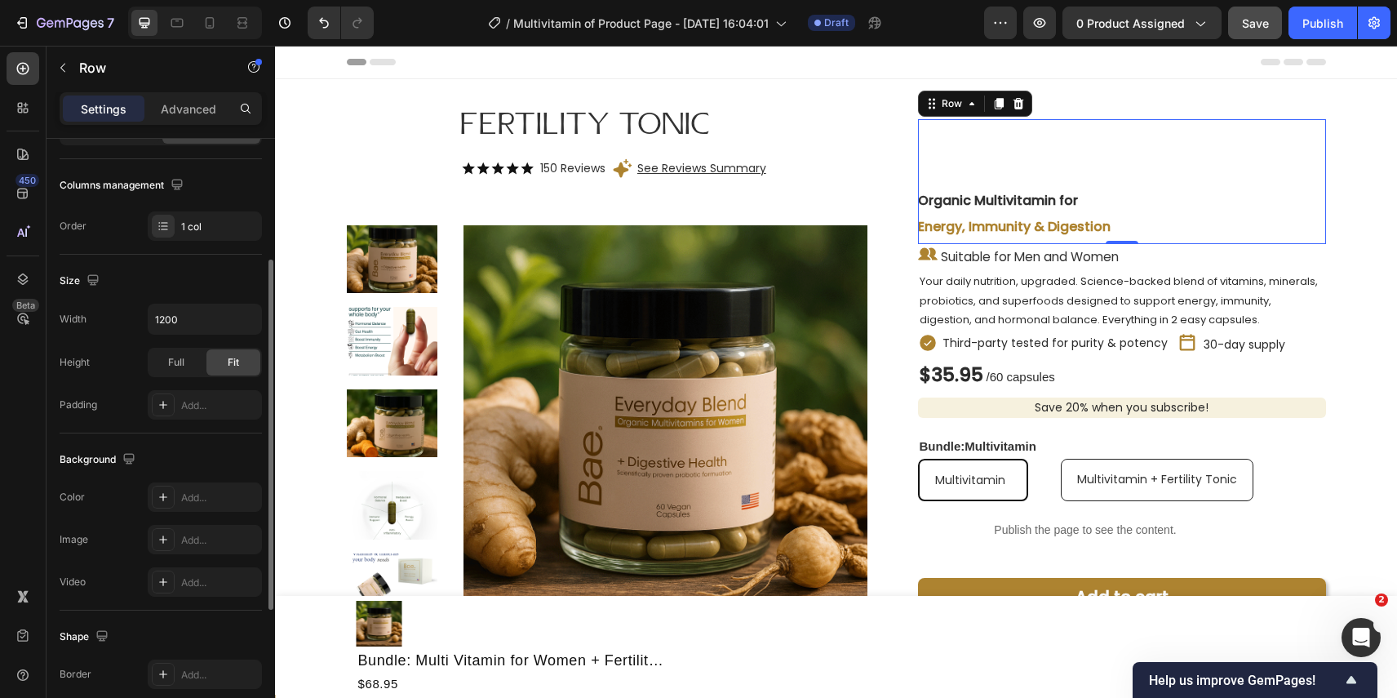
scroll to position [202, 0]
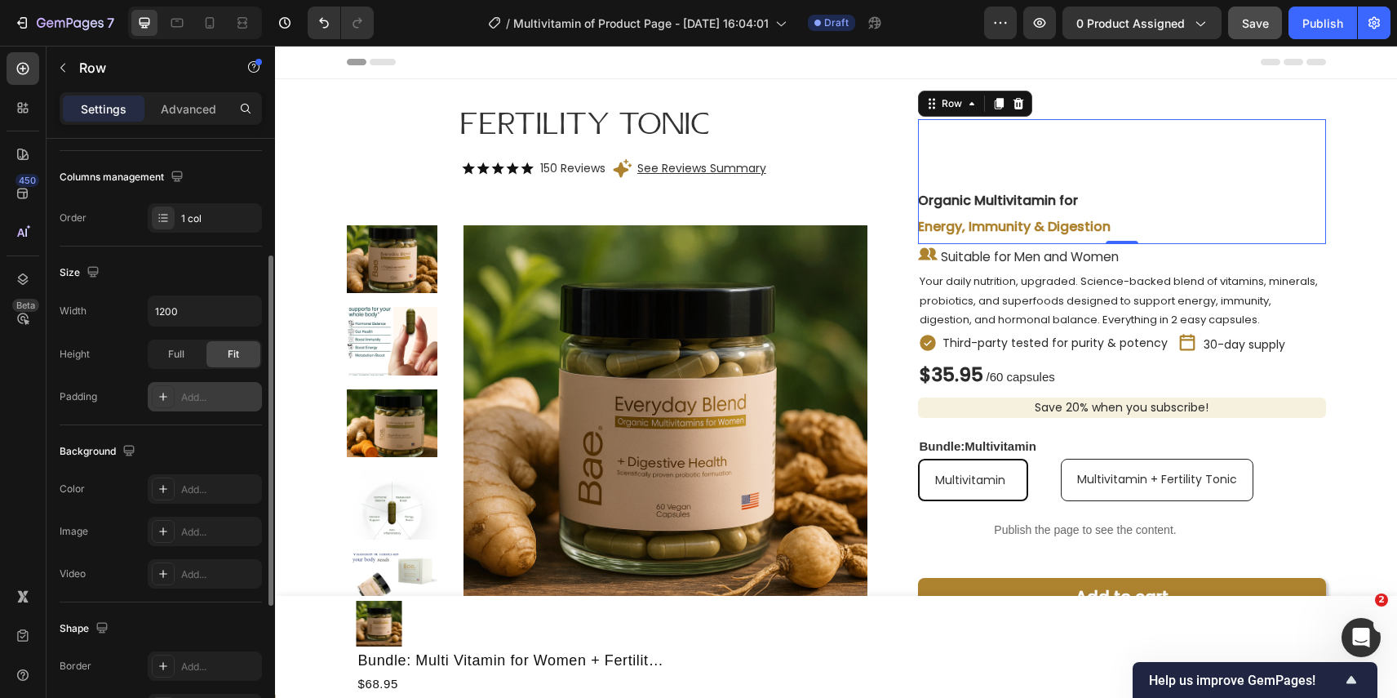
click at [208, 393] on div "Add..." at bounding box center [219, 397] width 77 height 15
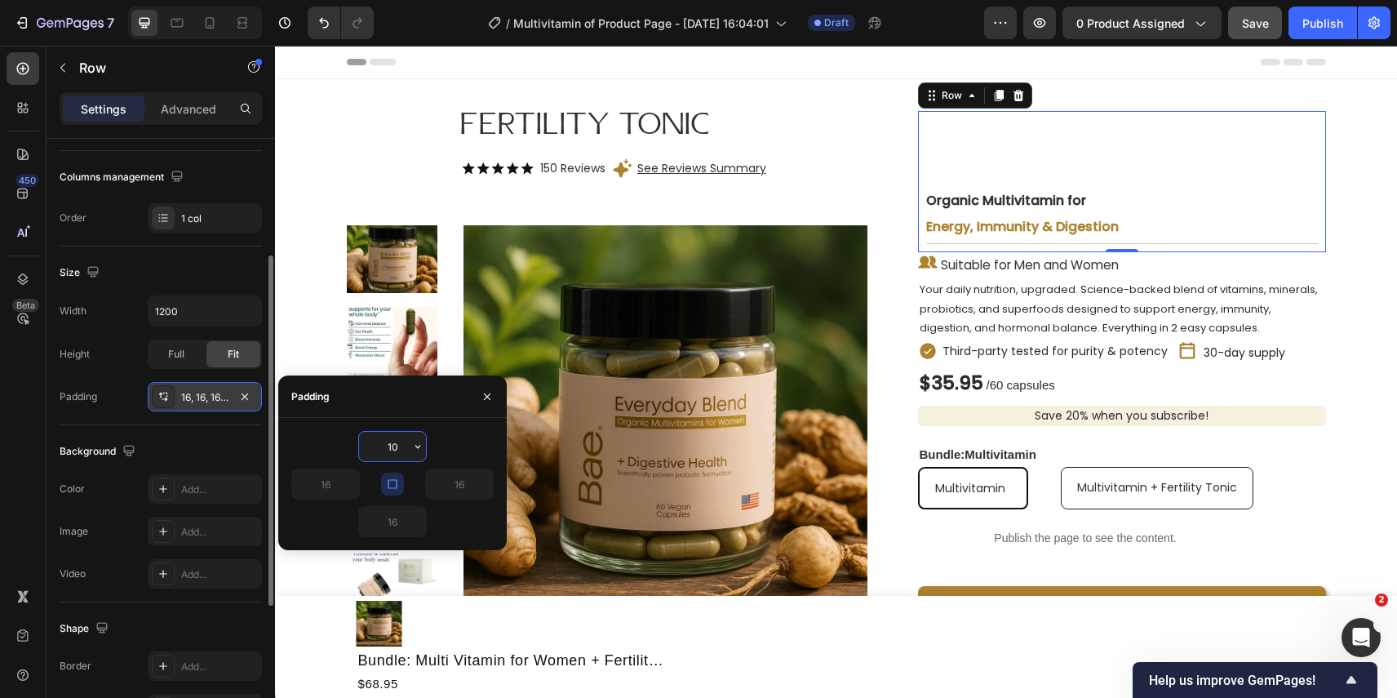
type input "100"
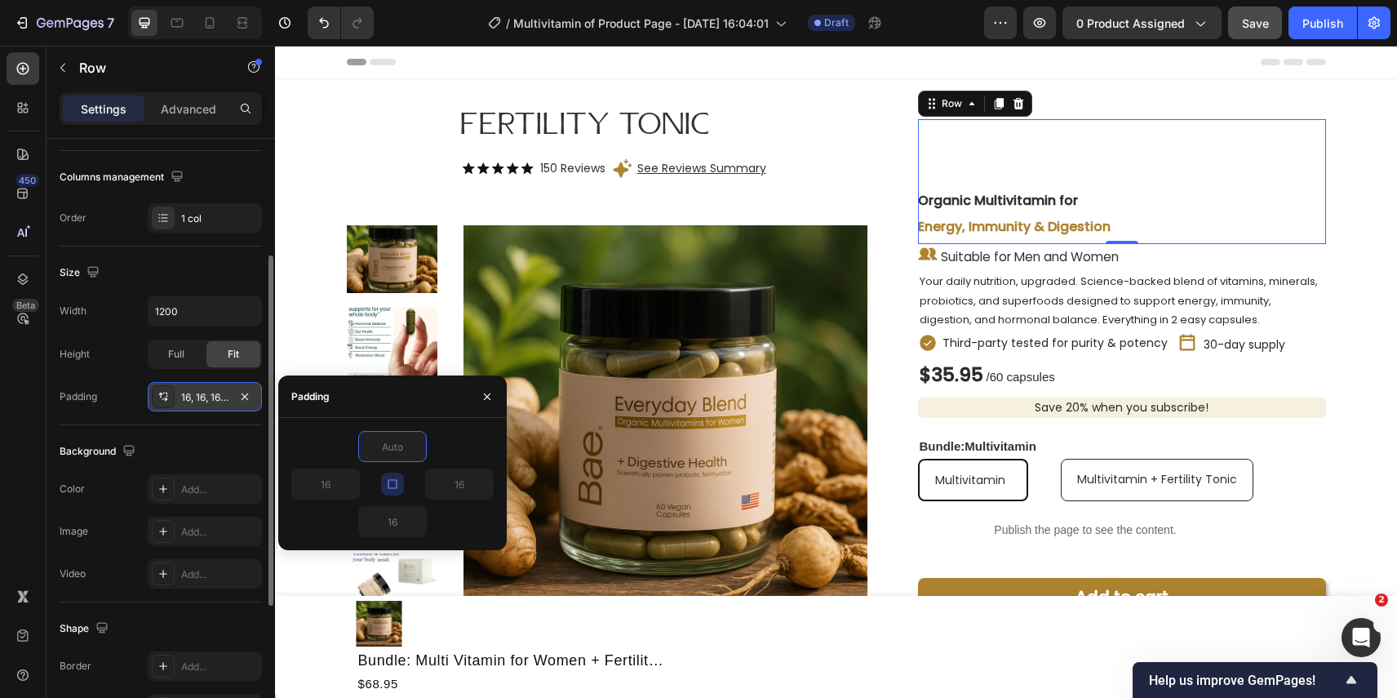
click at [375, 486] on div "16" at bounding box center [341, 483] width 101 height 31
type input "0"
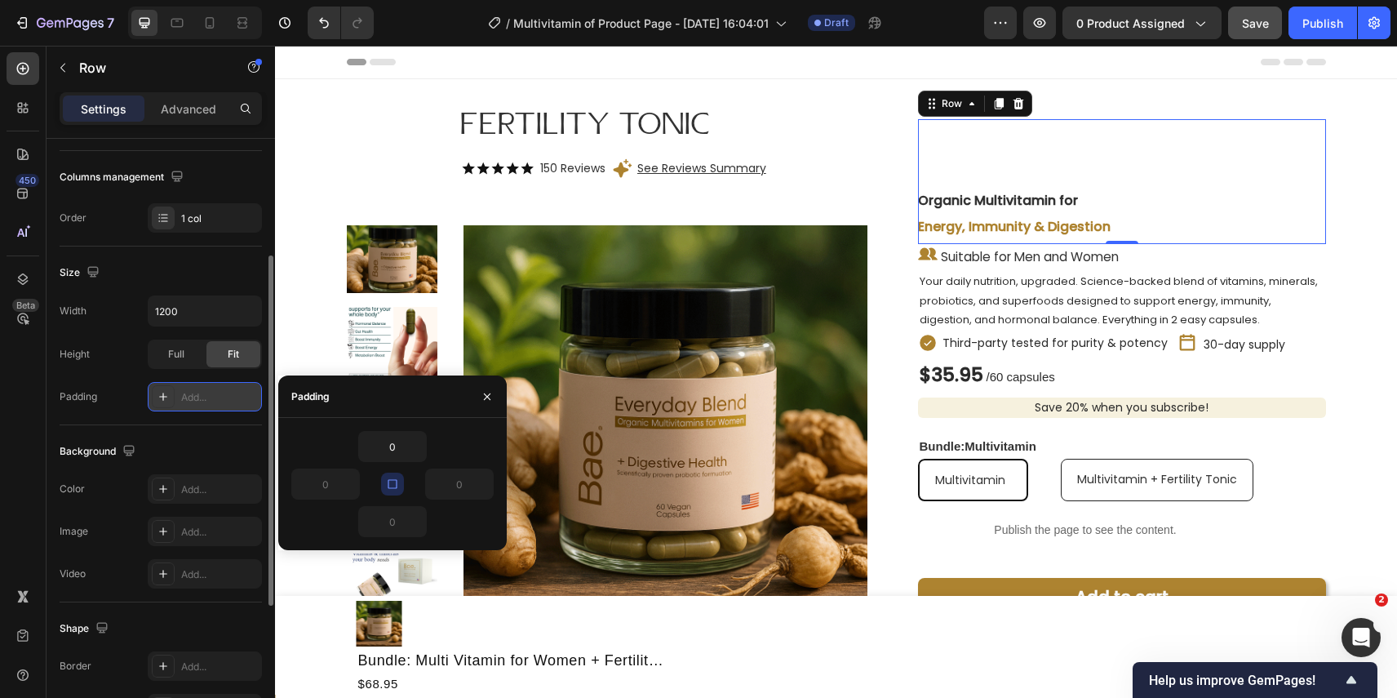
click at [393, 486] on icon "button" at bounding box center [392, 483] width 13 height 13
click at [393, 445] on input "0" at bounding box center [392, 446] width 67 height 29
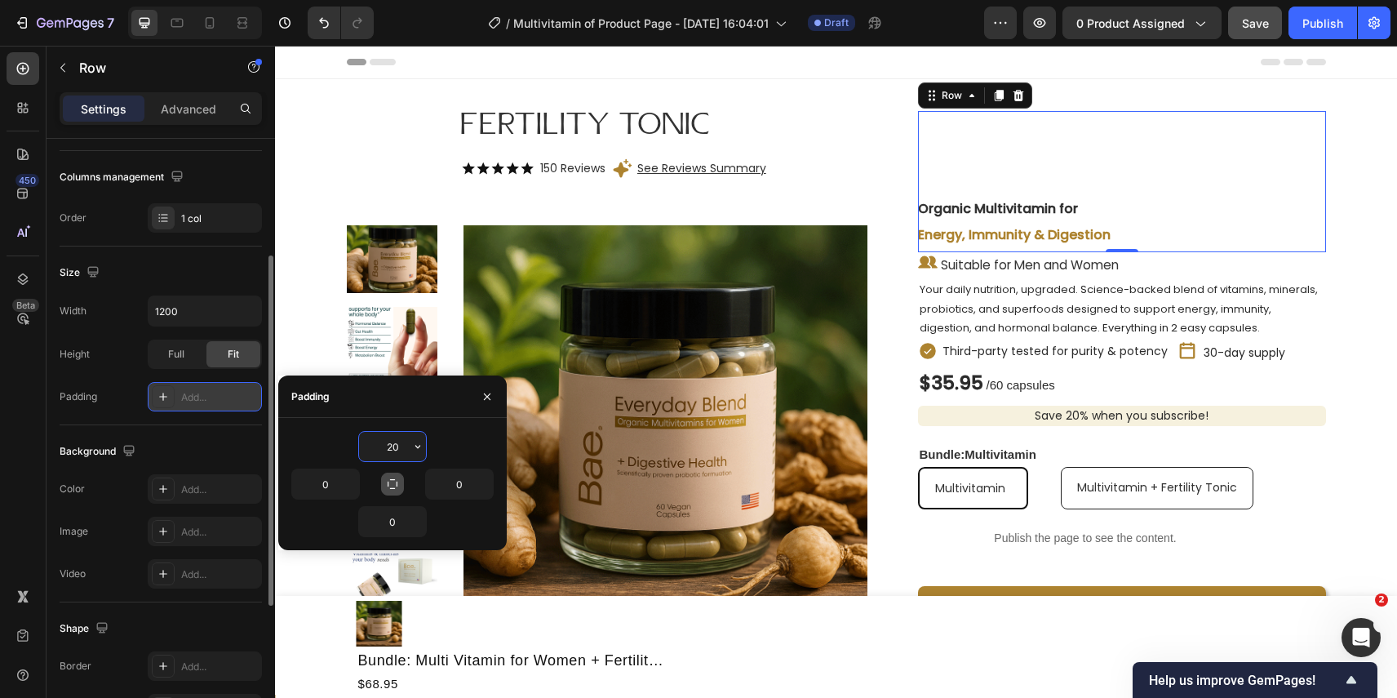
type input "2"
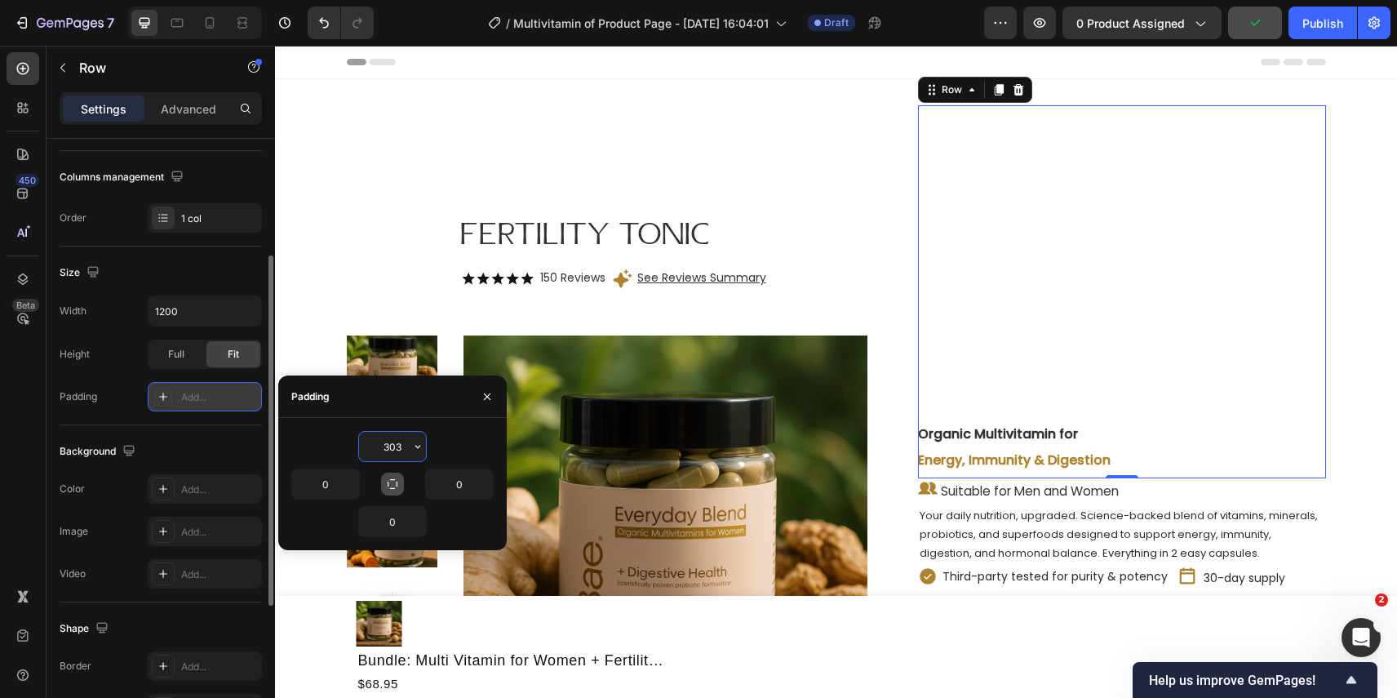
type input "30"
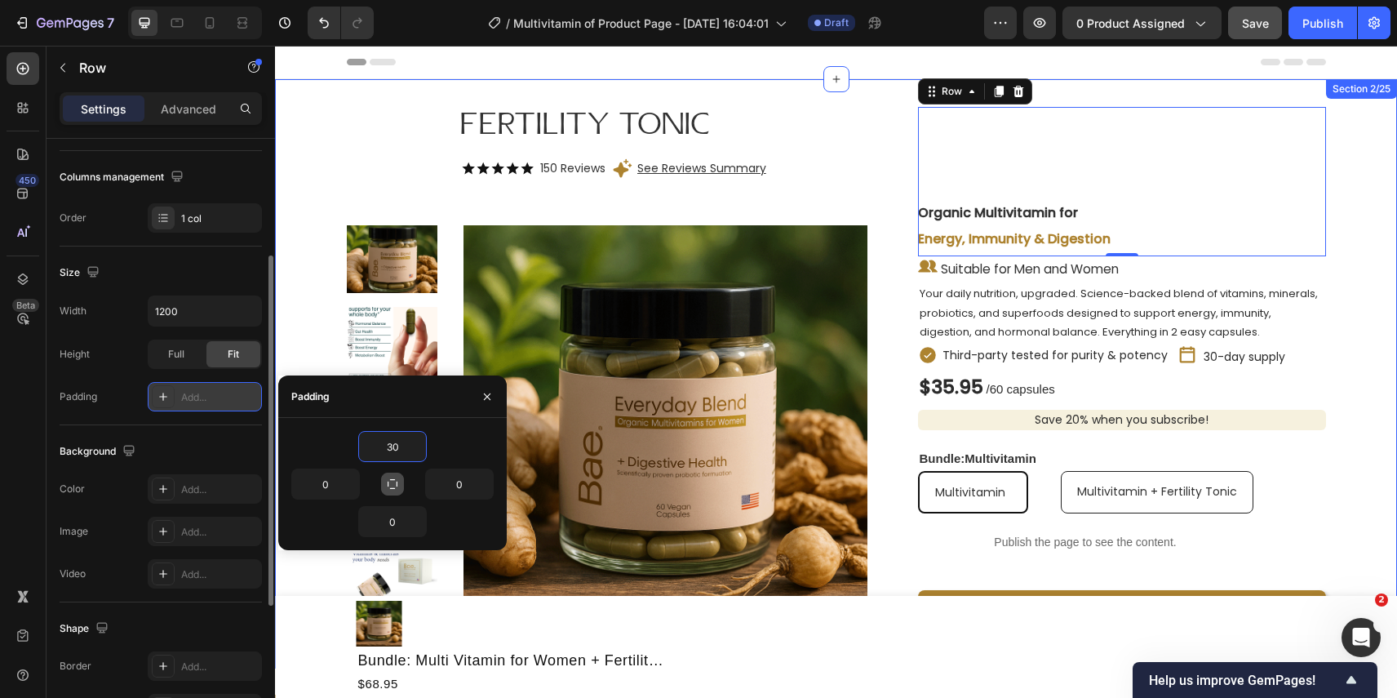
click at [1374, 219] on div "Fertility Tonic Heading Icon Icon Icon Icon Icon Icon List 150 Reviews Text Blo…" at bounding box center [836, 373] width 1122 height 537
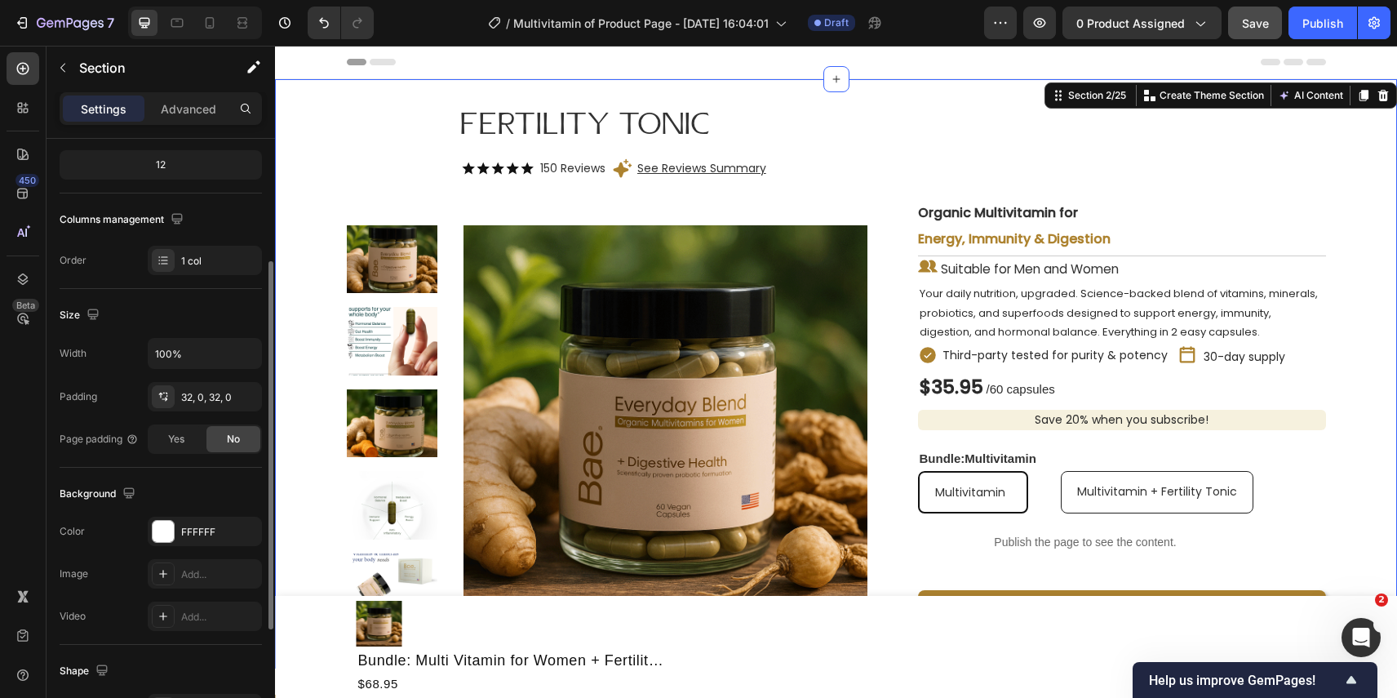
scroll to position [0, 0]
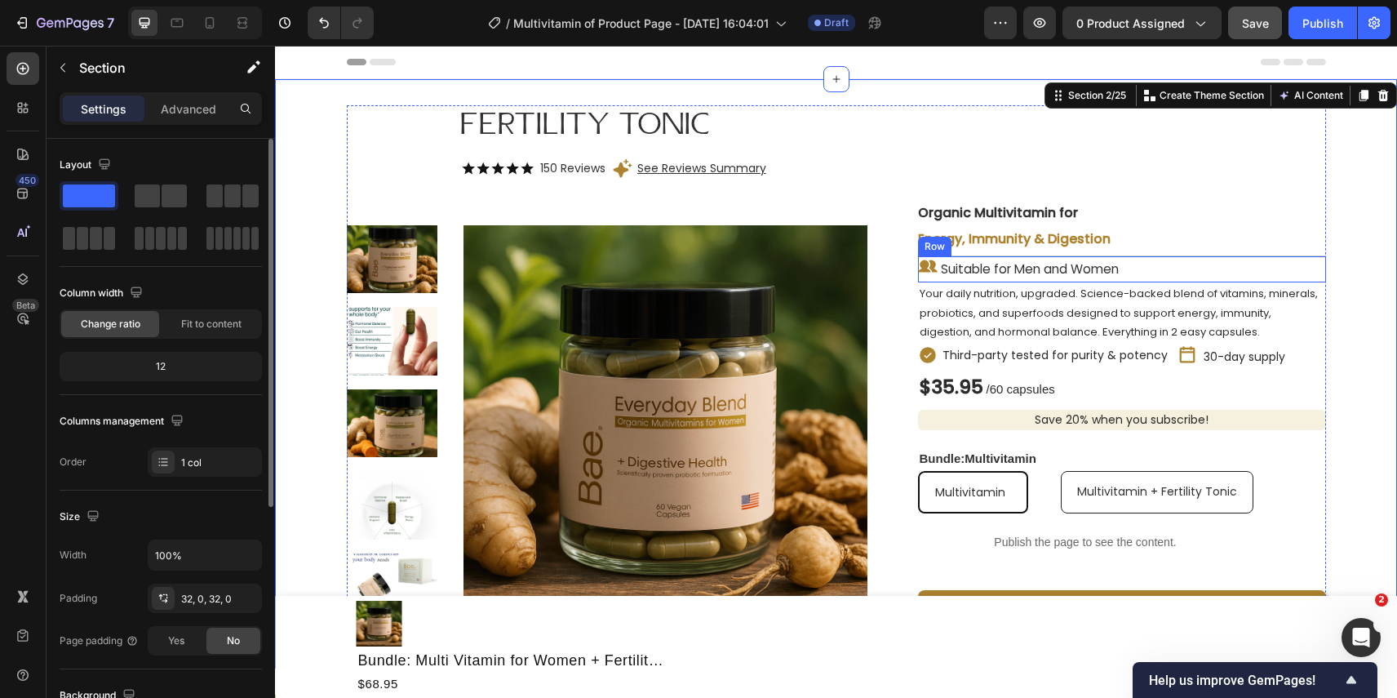
click at [1177, 264] on div "Icon Suitable for Men and Women Text Block Row" at bounding box center [1122, 269] width 408 height 26
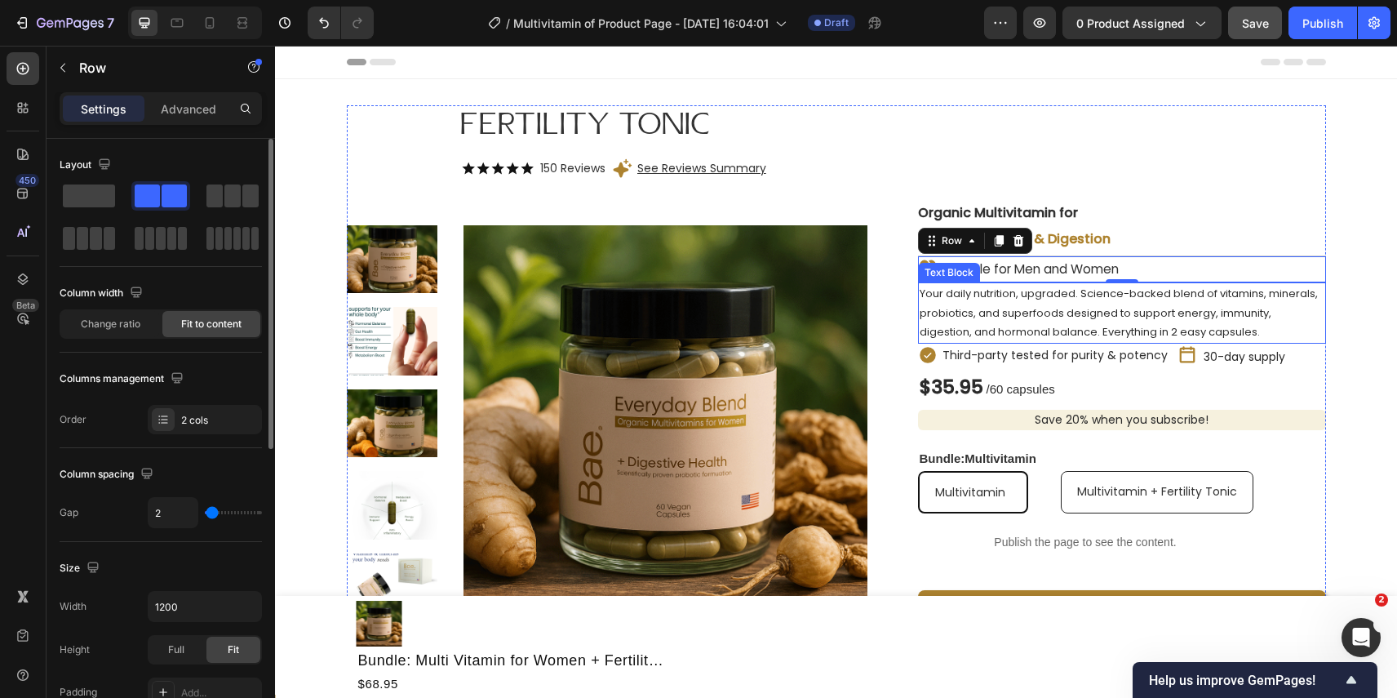
click at [1161, 309] on p "Your daily nutrition, upgraded. Science-backed blend of vitamins, minerals, pro…" at bounding box center [1122, 312] width 405 height 57
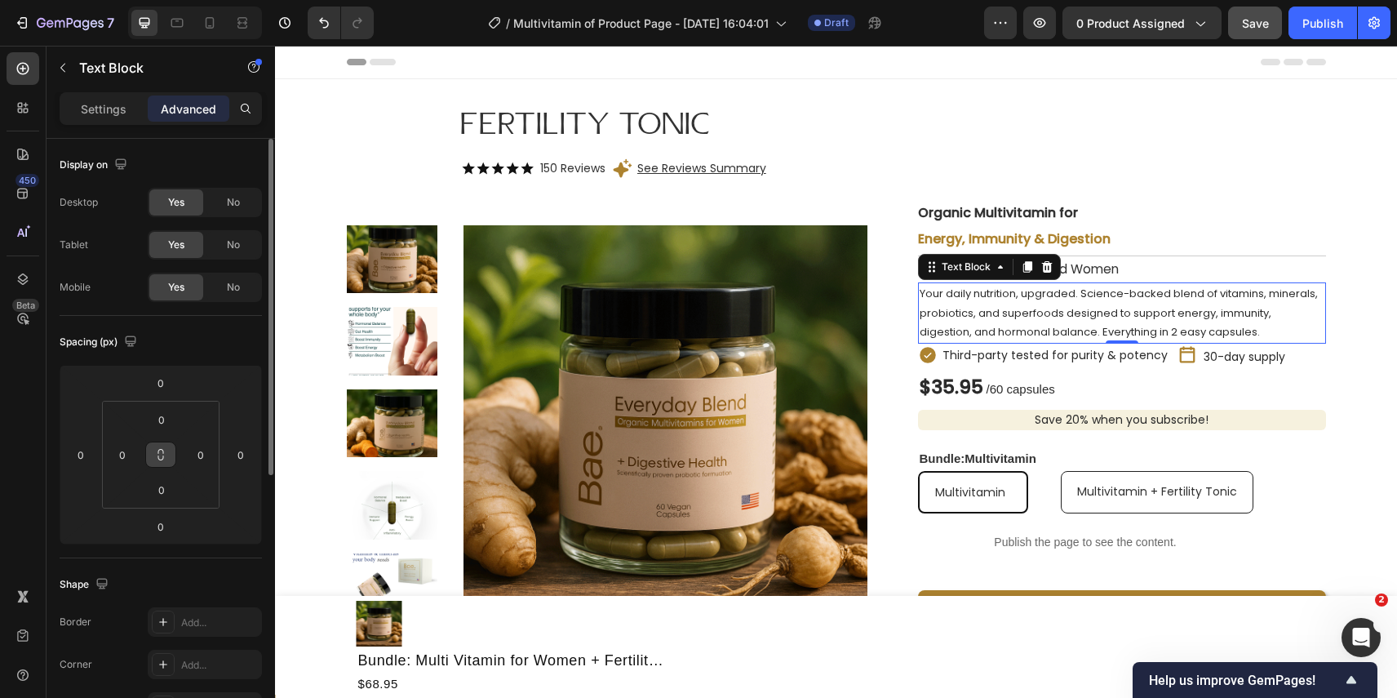
click at [159, 452] on icon at bounding box center [160, 454] width 13 height 13
drag, startPoint x: 159, startPoint y: 452, endPoint x: 159, endPoint y: 437, distance: 14.7
click at [159, 437] on div "0 0 0 0" at bounding box center [161, 455] width 118 height 108
click at [165, 424] on input "0" at bounding box center [161, 419] width 33 height 24
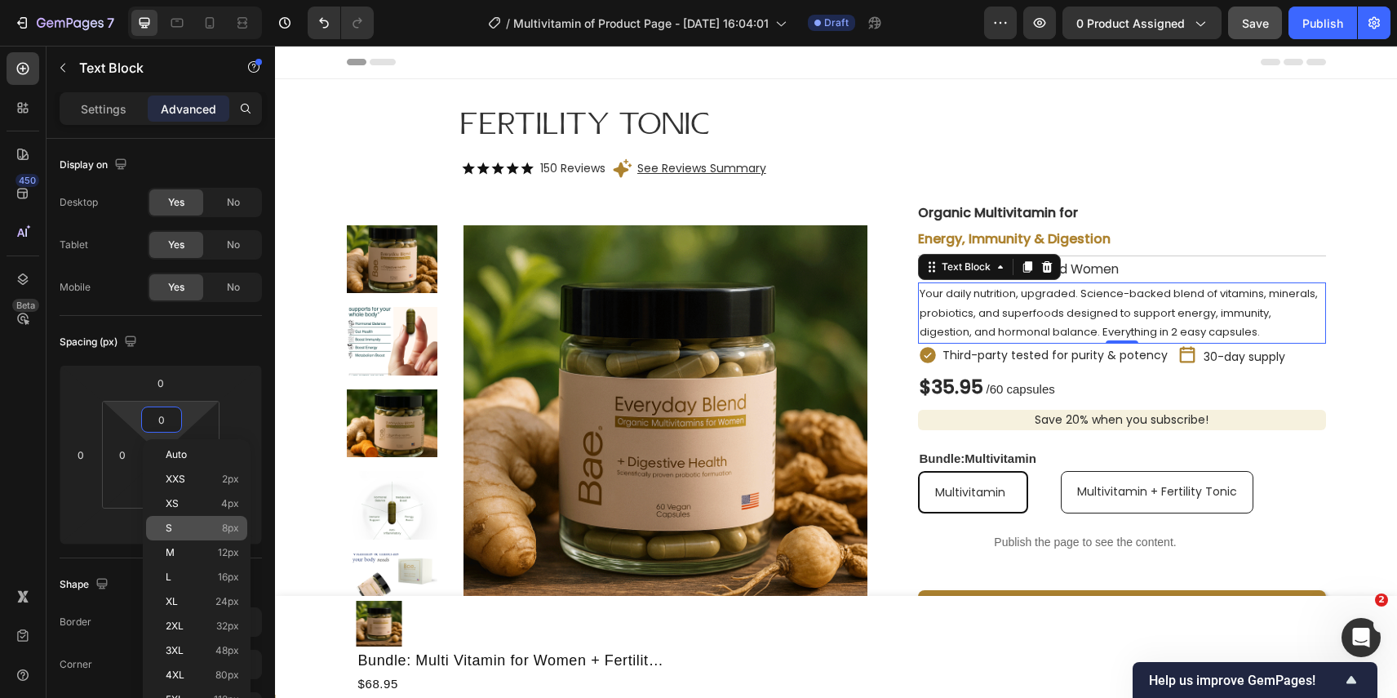
click at [192, 528] on p "S 8px" at bounding box center [202, 527] width 73 height 11
type input "8"
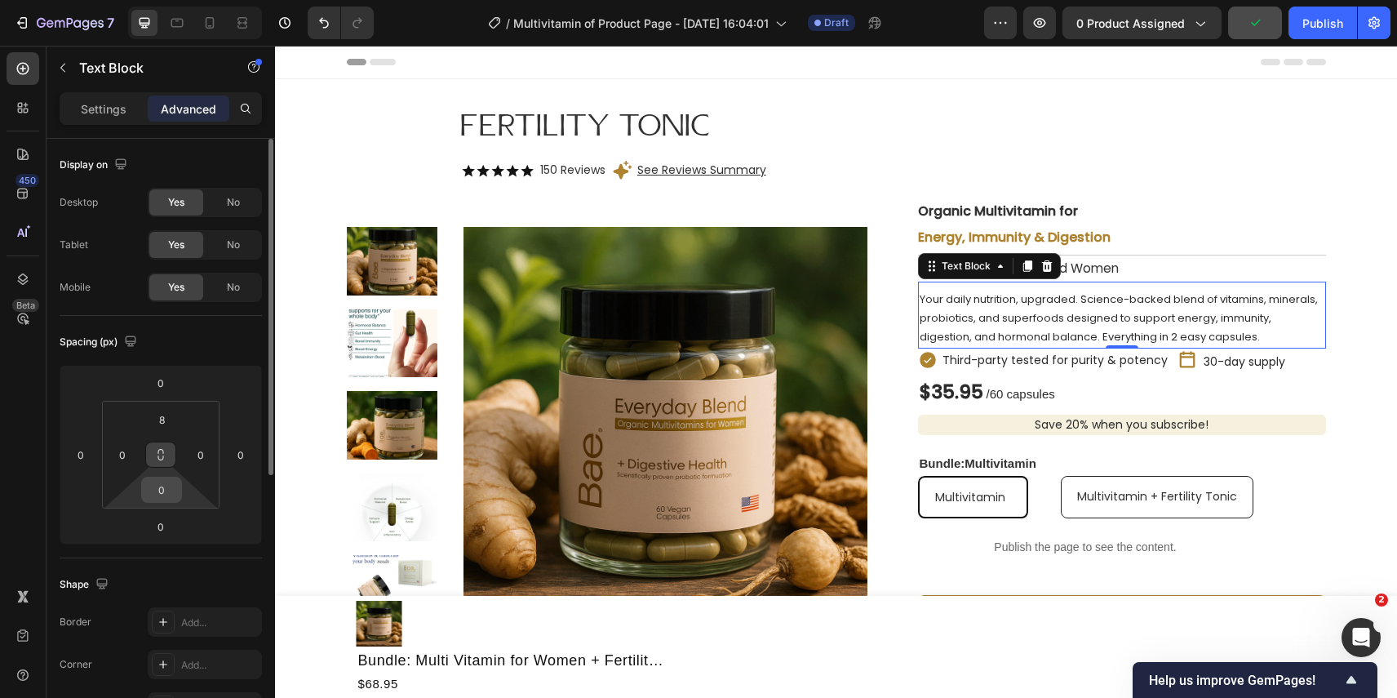
click at [168, 496] on input "0" at bounding box center [161, 489] width 33 height 24
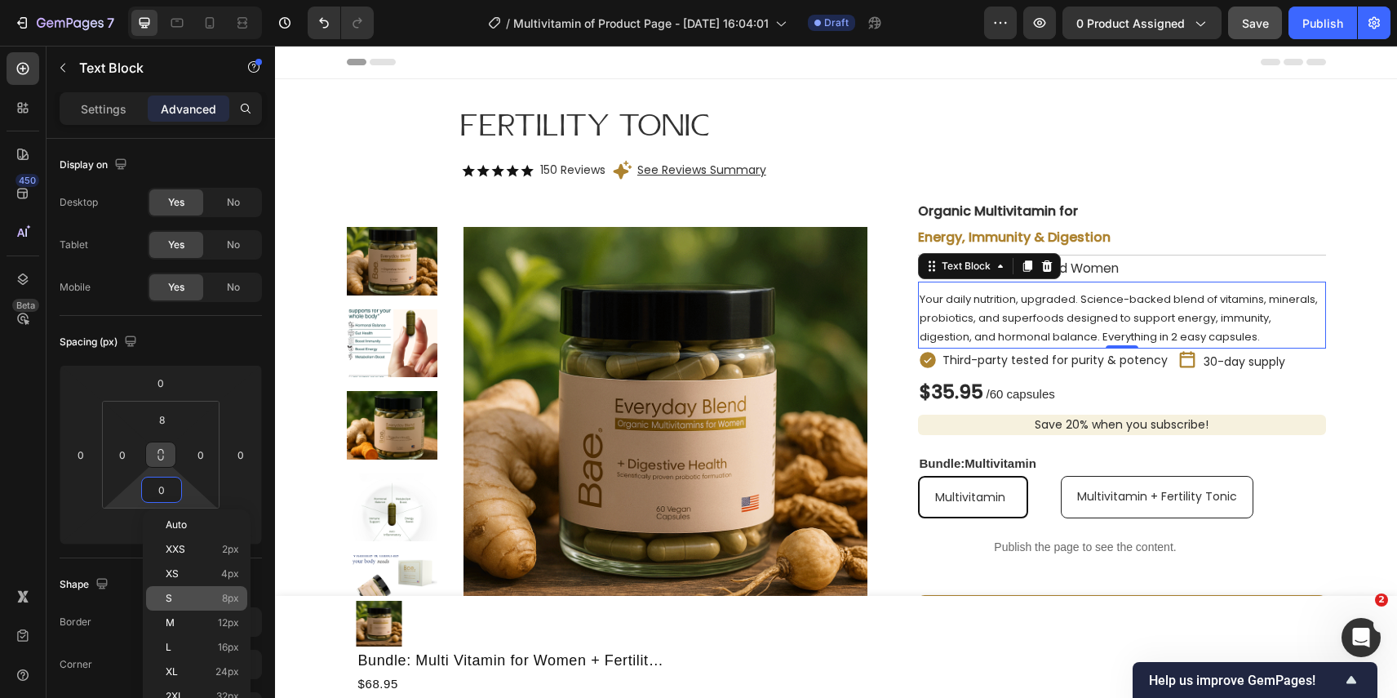
click at [180, 593] on p "S 8px" at bounding box center [202, 598] width 73 height 11
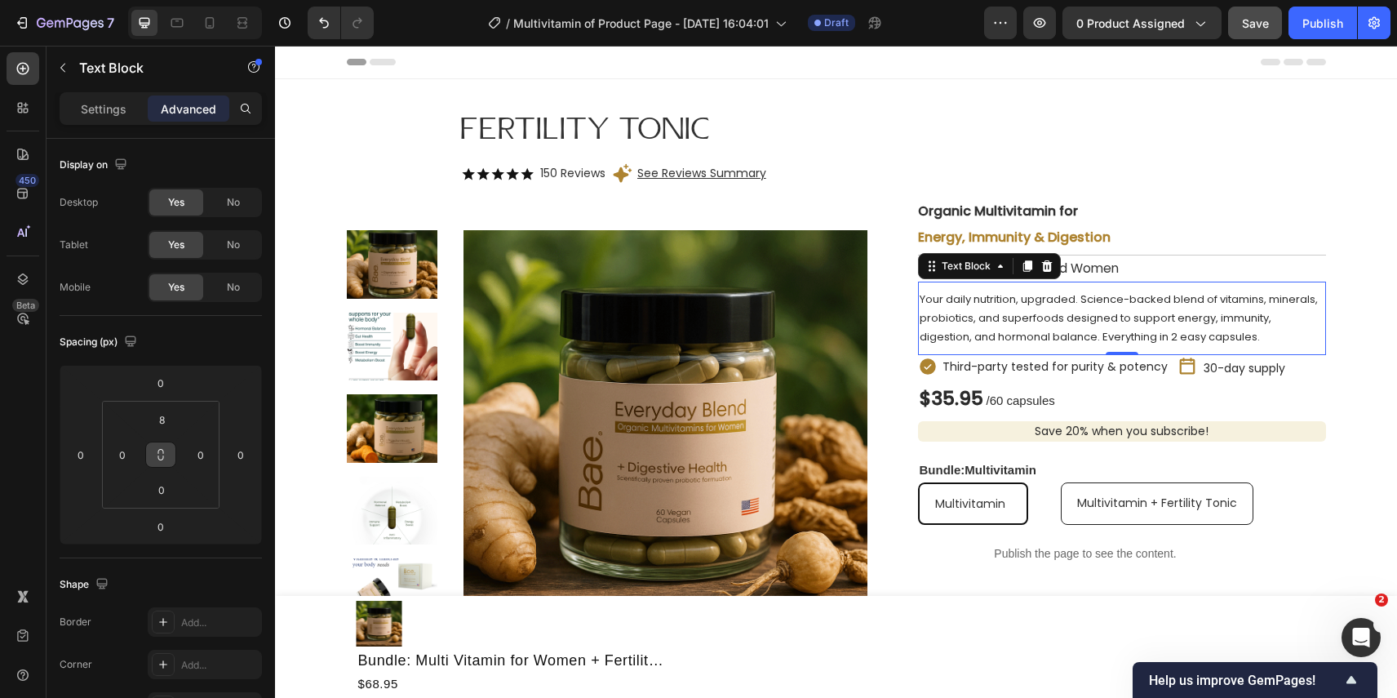
type input "8"
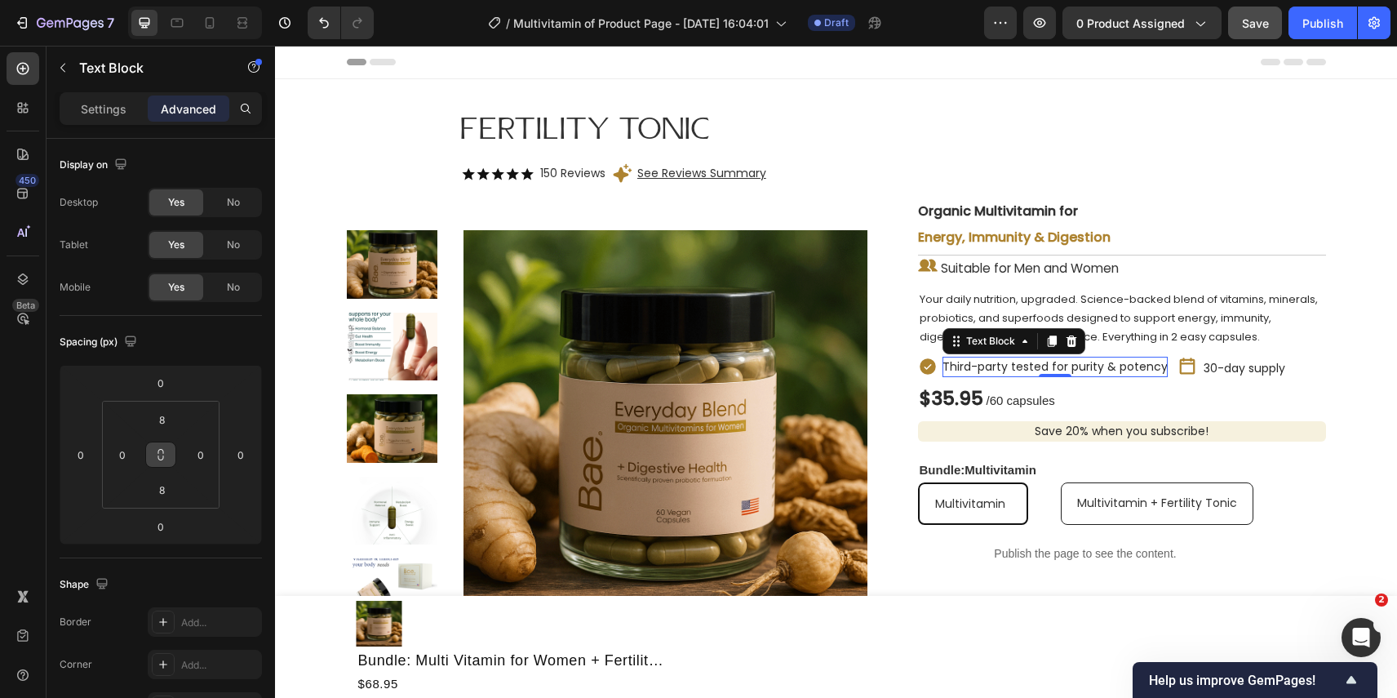
click at [1003, 375] on p "Third-party tested for purity & potency" at bounding box center [1055, 367] width 225 height 20
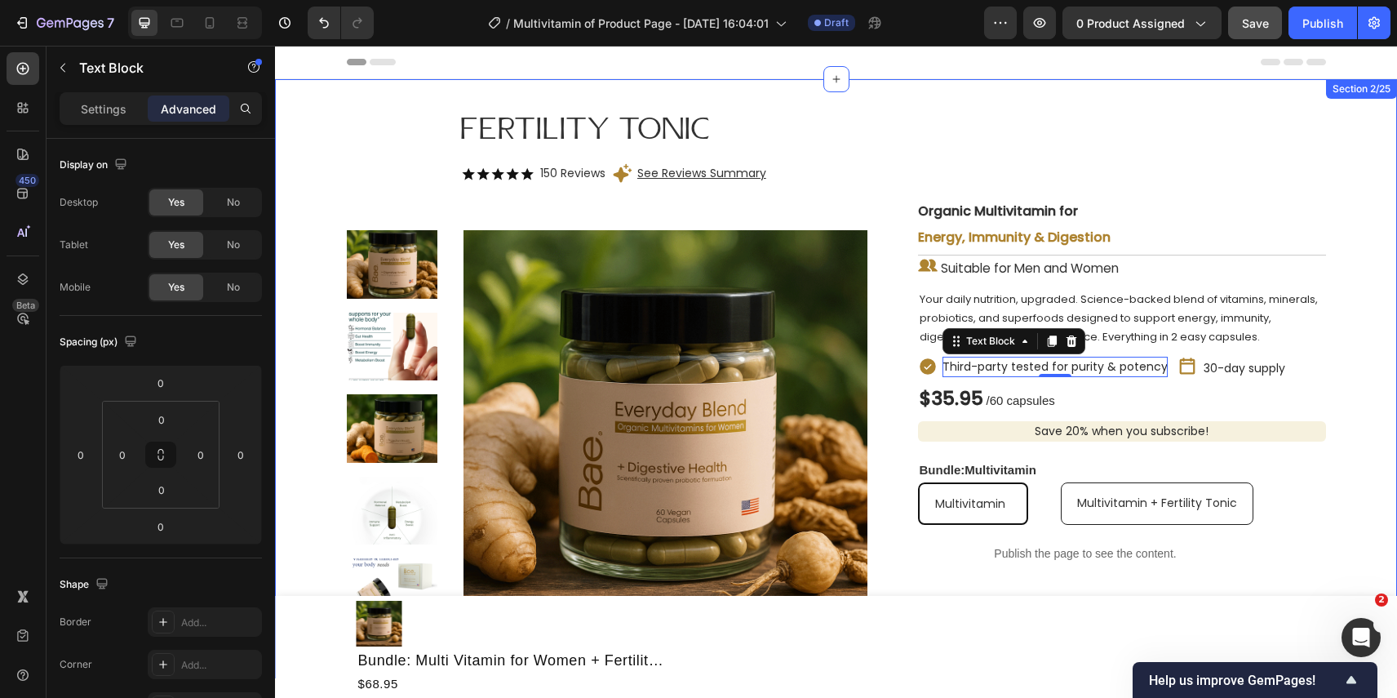
click at [1354, 411] on div "Fertility Tonic Heading Icon Icon Icon Icon Icon Icon List 150 Reviews Text Blo…" at bounding box center [836, 378] width 1122 height 547
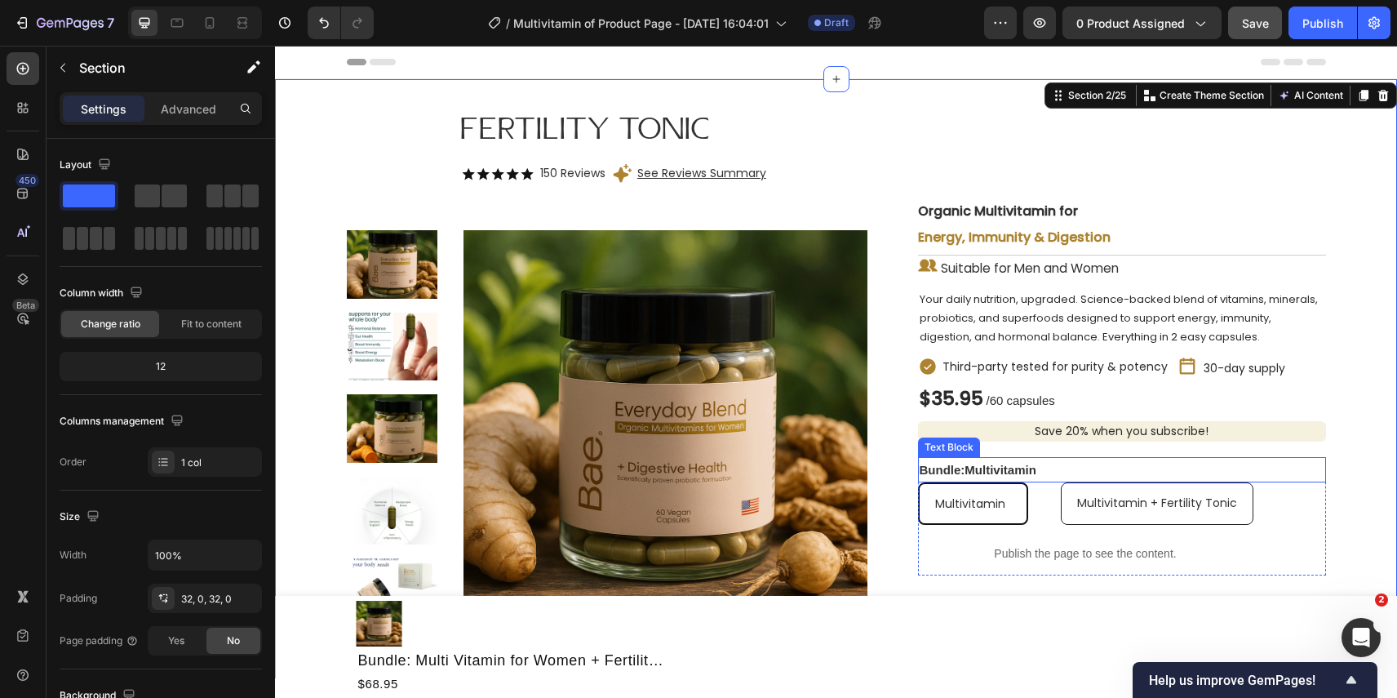
click at [965, 467] on p "Bundle:Multivitamin" at bounding box center [1122, 470] width 405 height 22
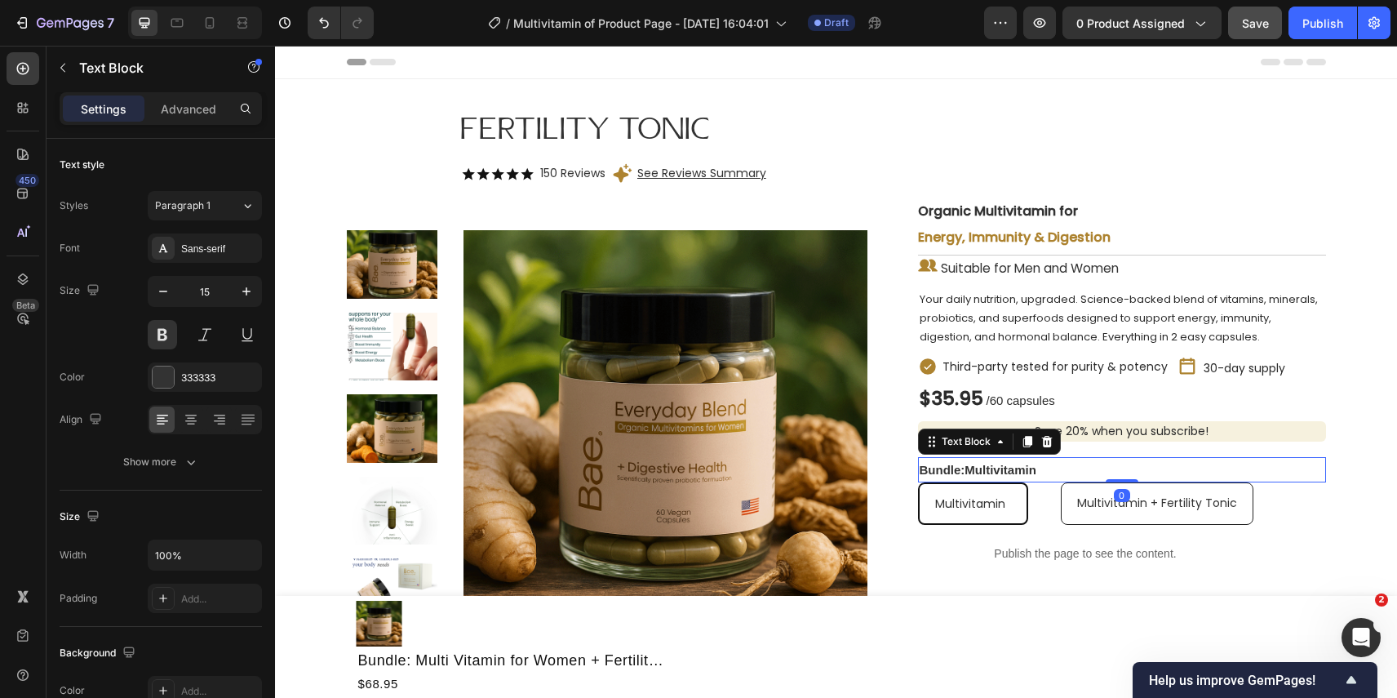
click at [965, 468] on p "Bundle:Multivitamin" at bounding box center [1122, 470] width 405 height 22
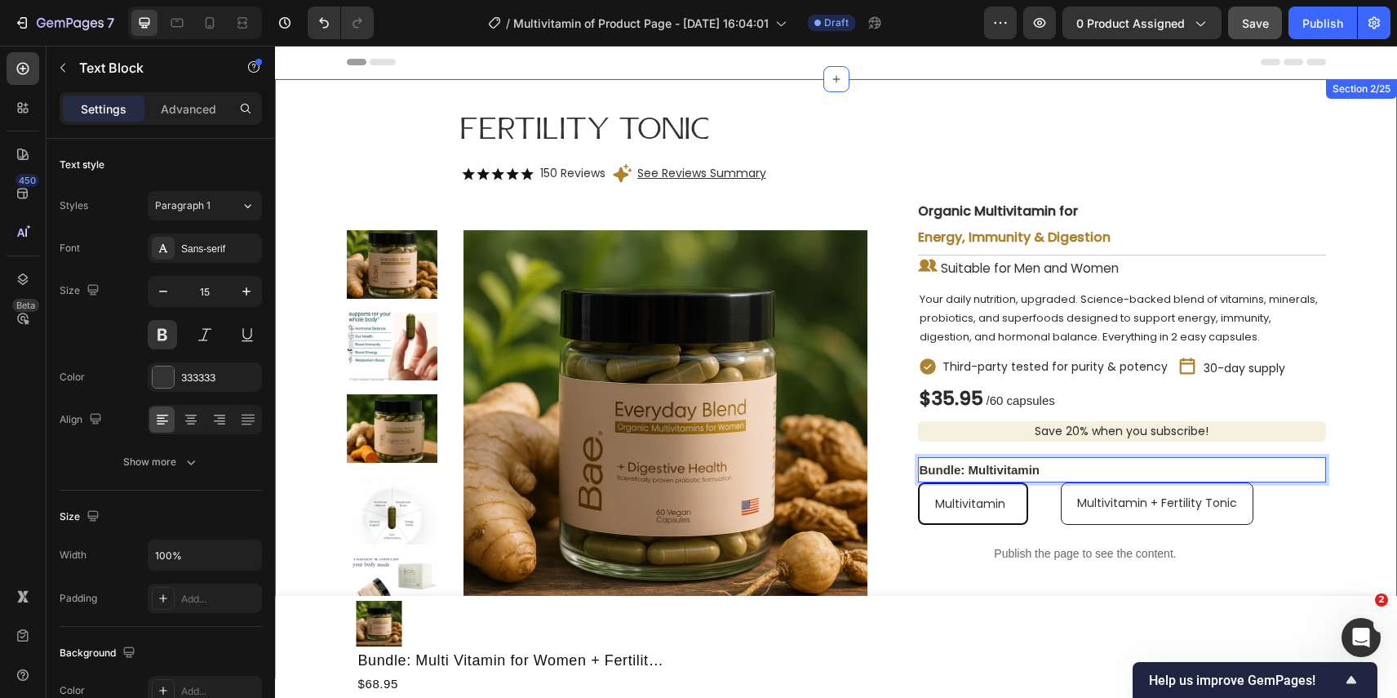
click at [1348, 451] on div "Fertility Tonic Heading Icon Icon Icon Icon Icon Icon List 150 Reviews Text Blo…" at bounding box center [836, 378] width 1122 height 547
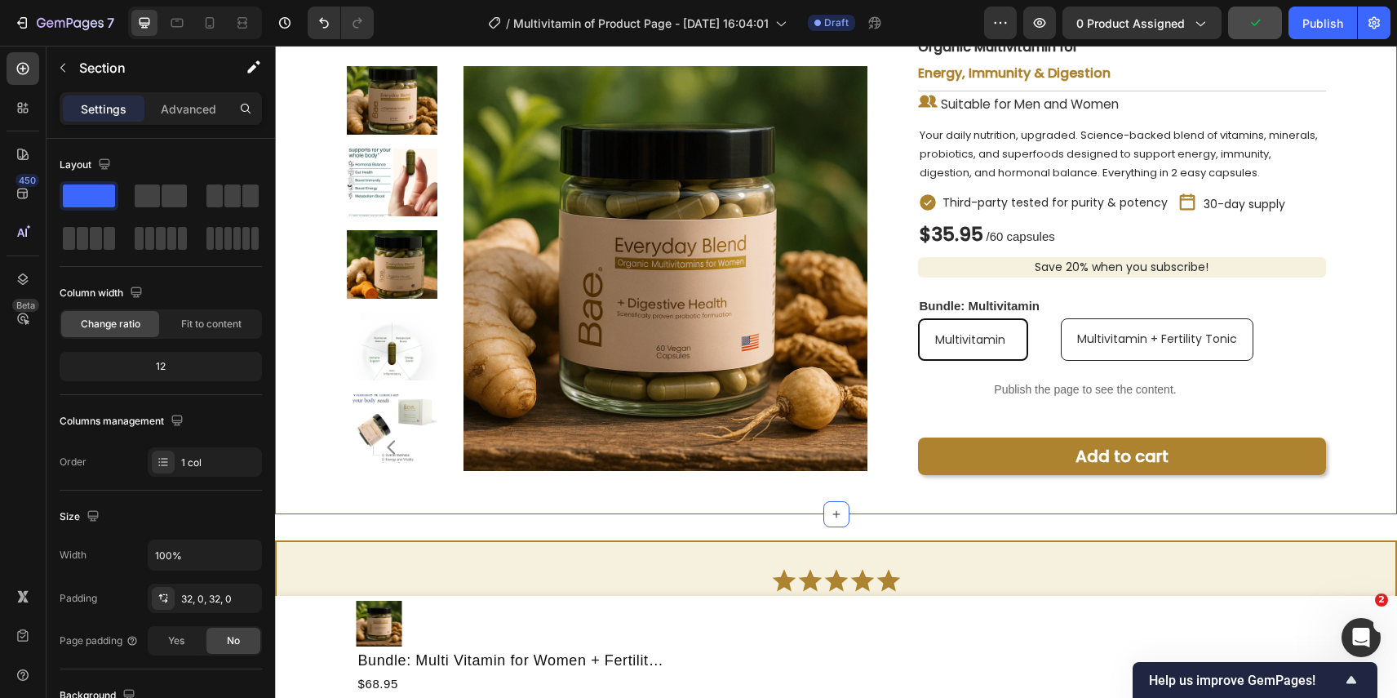
scroll to position [135, 0]
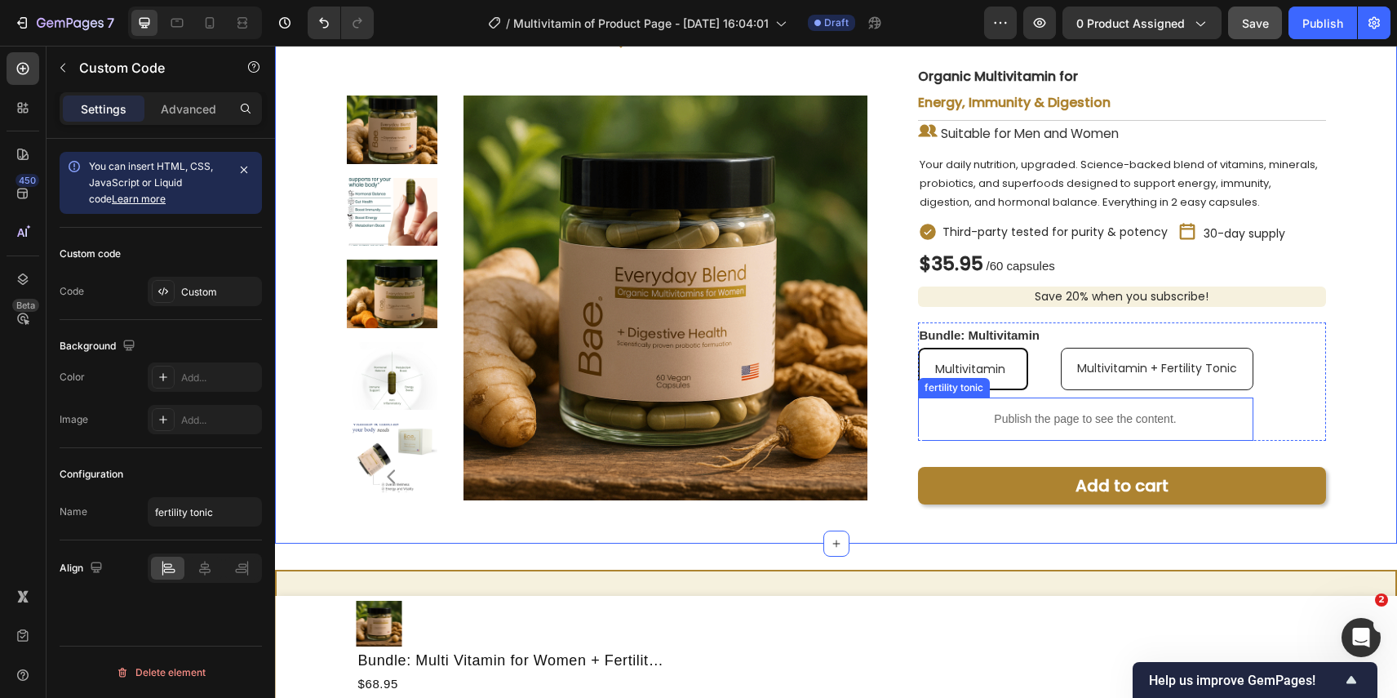
click at [1149, 441] on div "Publish the page to see the content." at bounding box center [1085, 418] width 335 height 43
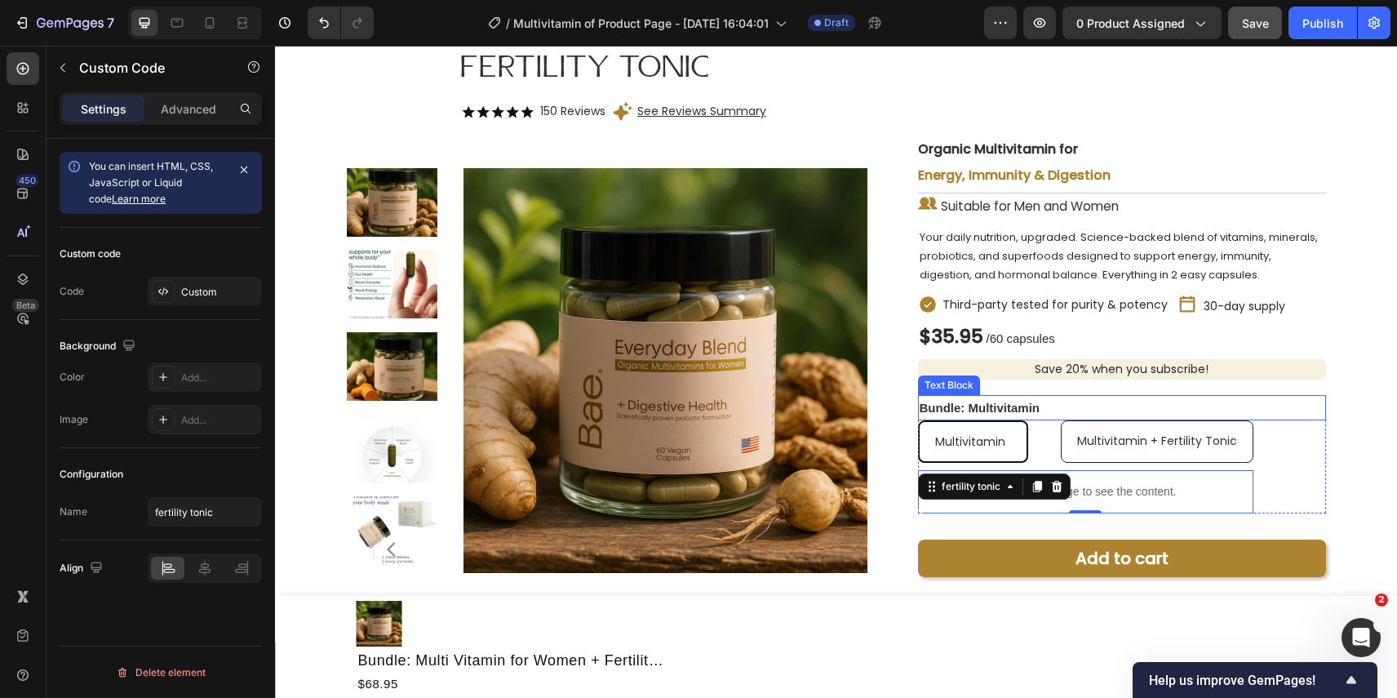
scroll to position [56, 0]
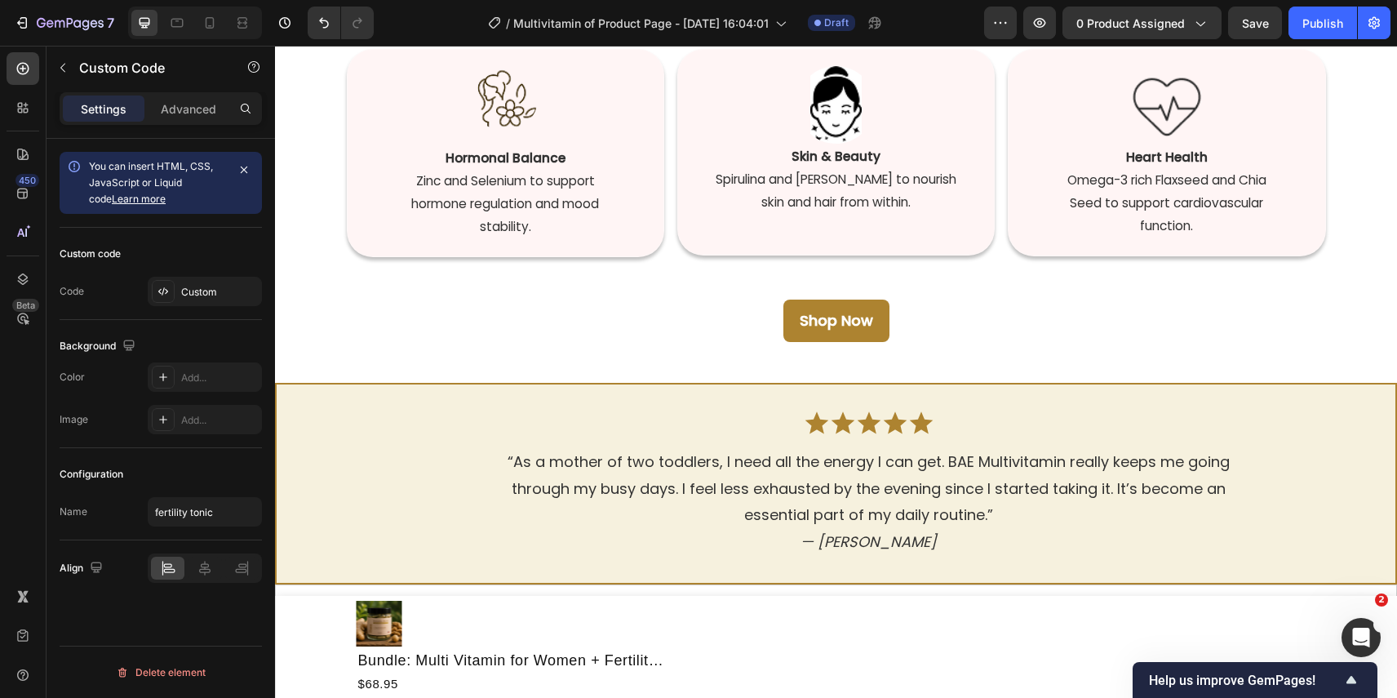
scroll to position [1545, 0]
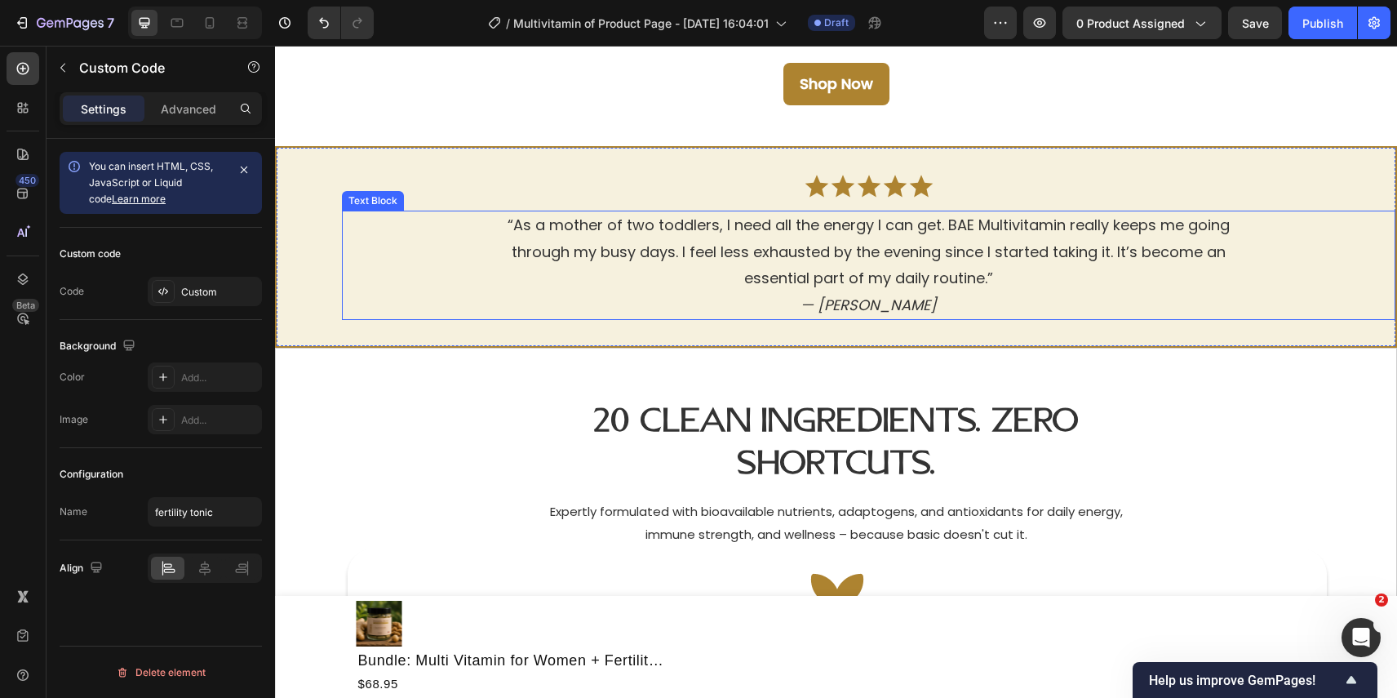
click at [950, 266] on p "essential part of my daily routine.” — [PERSON_NAME]" at bounding box center [869, 291] width 1050 height 53
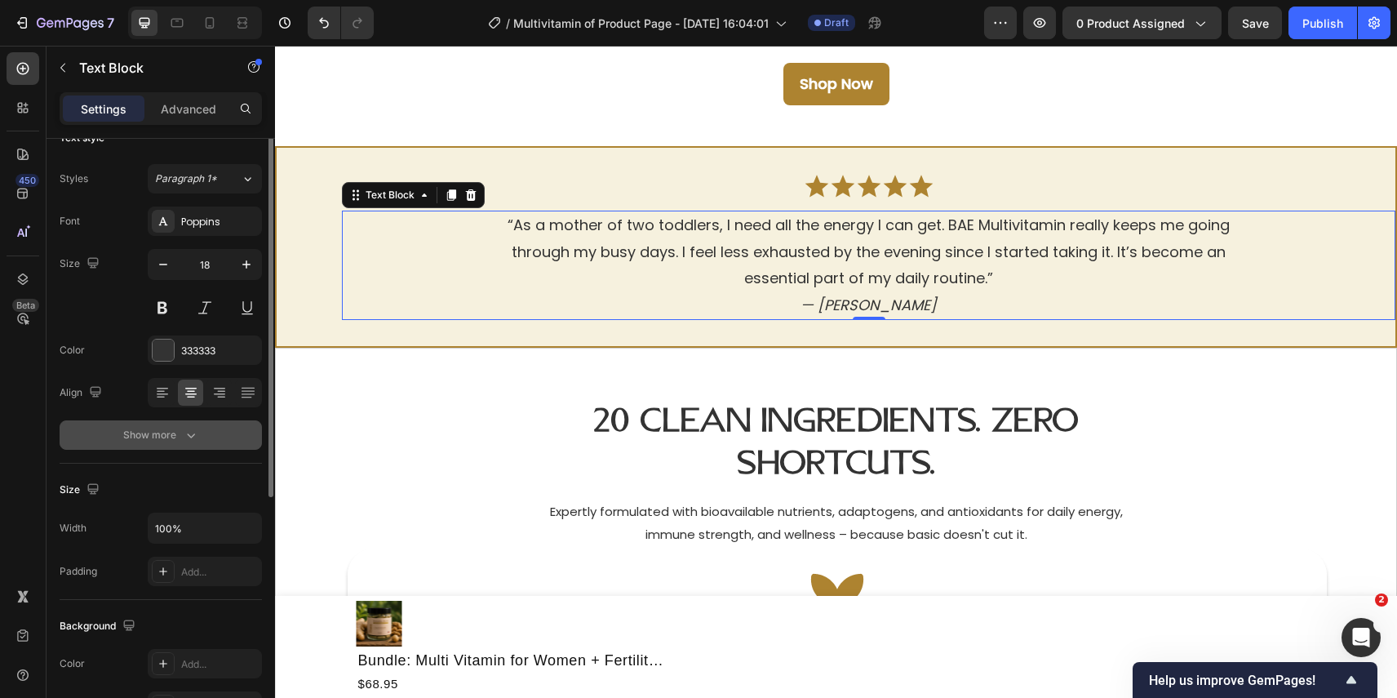
scroll to position [4, 0]
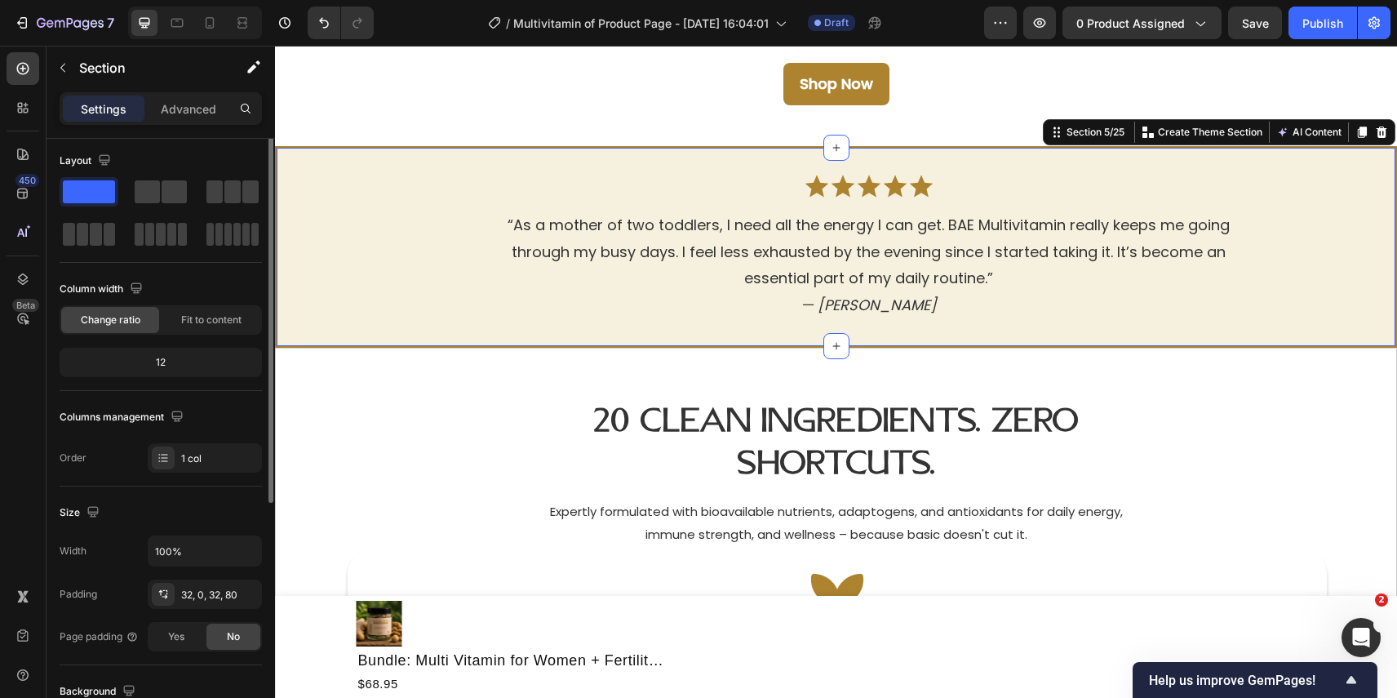
click at [789, 155] on div "Icon Icon Icon Icon Icon Icon List “As a mother of two toddlers, I need all the…" at bounding box center [836, 247] width 1122 height 202
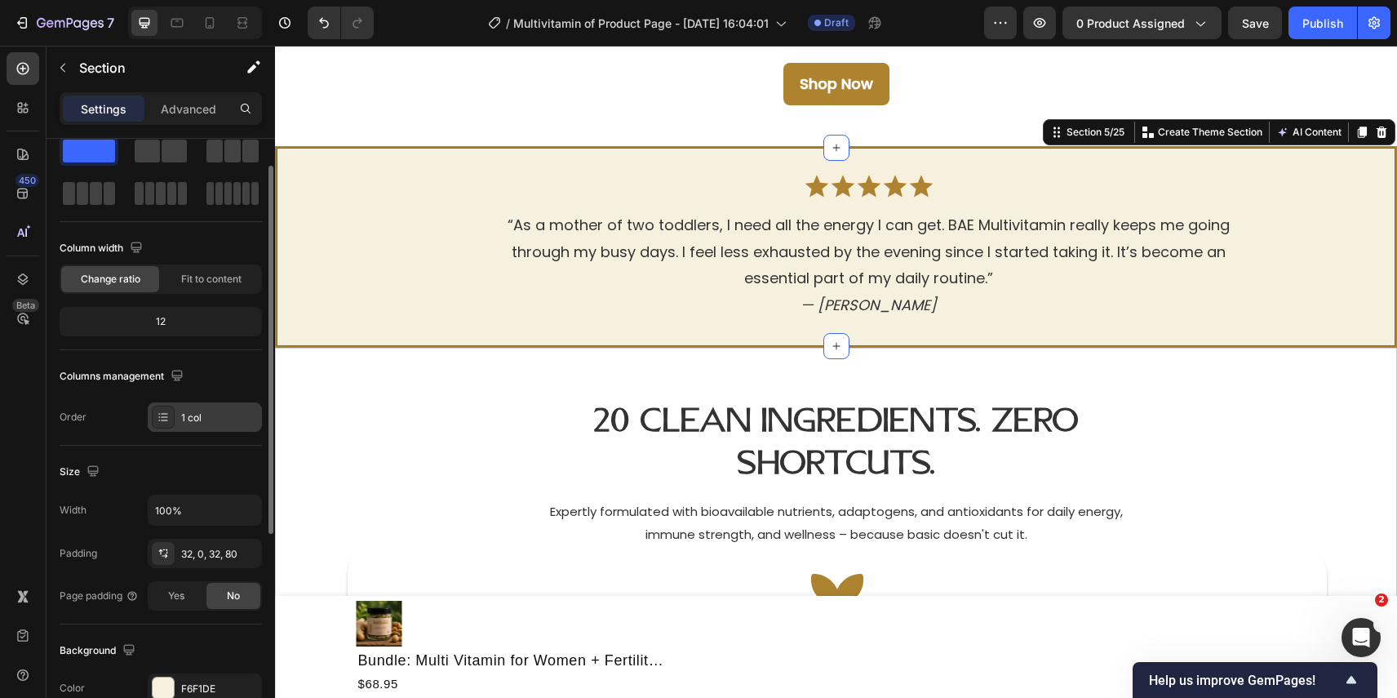
scroll to position [47, 0]
click at [220, 550] on div "32, 0, 32, 80" at bounding box center [204, 552] width 47 height 15
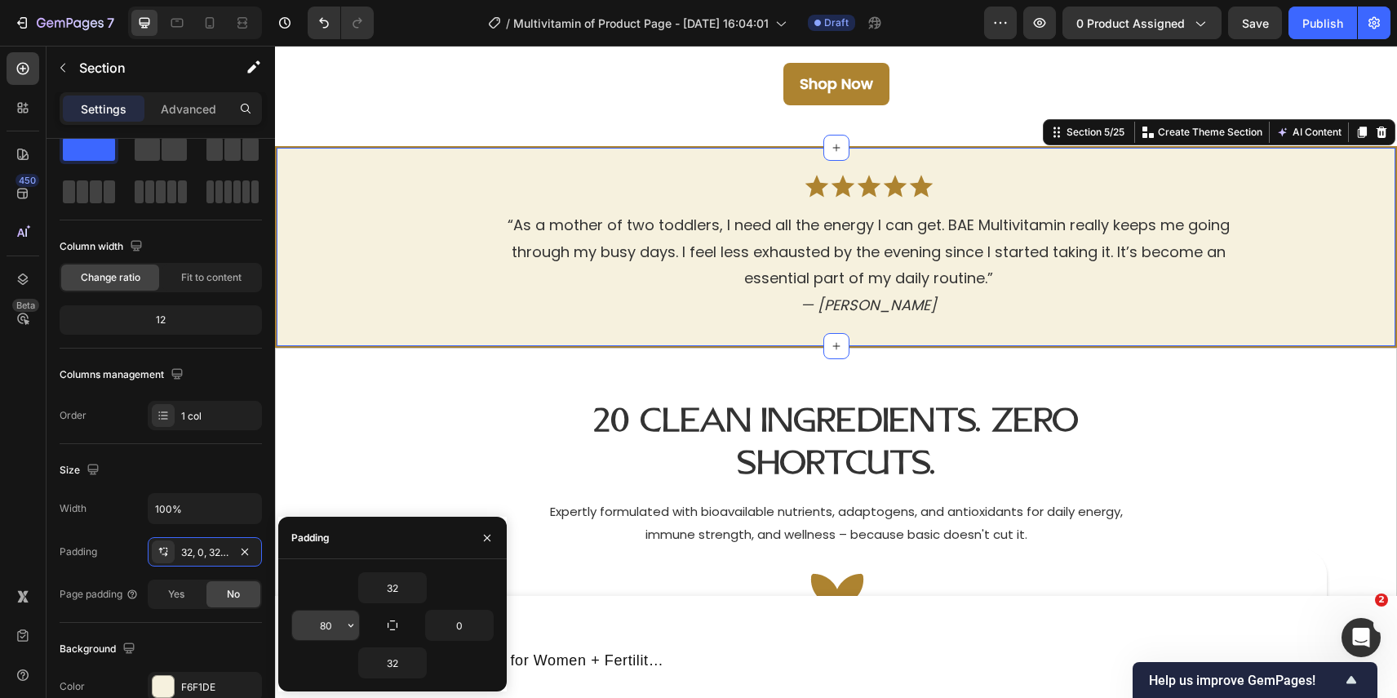
click at [330, 633] on input "80" at bounding box center [325, 624] width 67 height 29
type input "0"
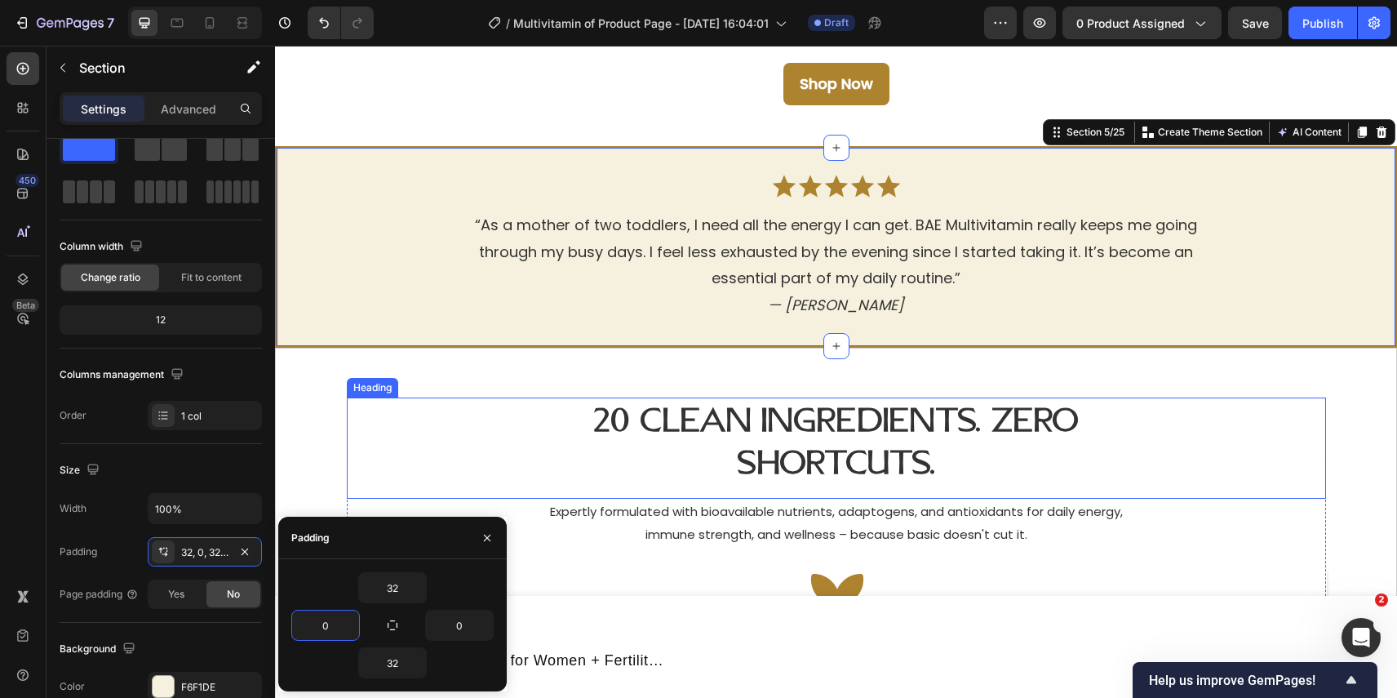
click at [915, 490] on div "20 Clean Ingredients. Zero Shortcuts. Heading" at bounding box center [836, 447] width 979 height 101
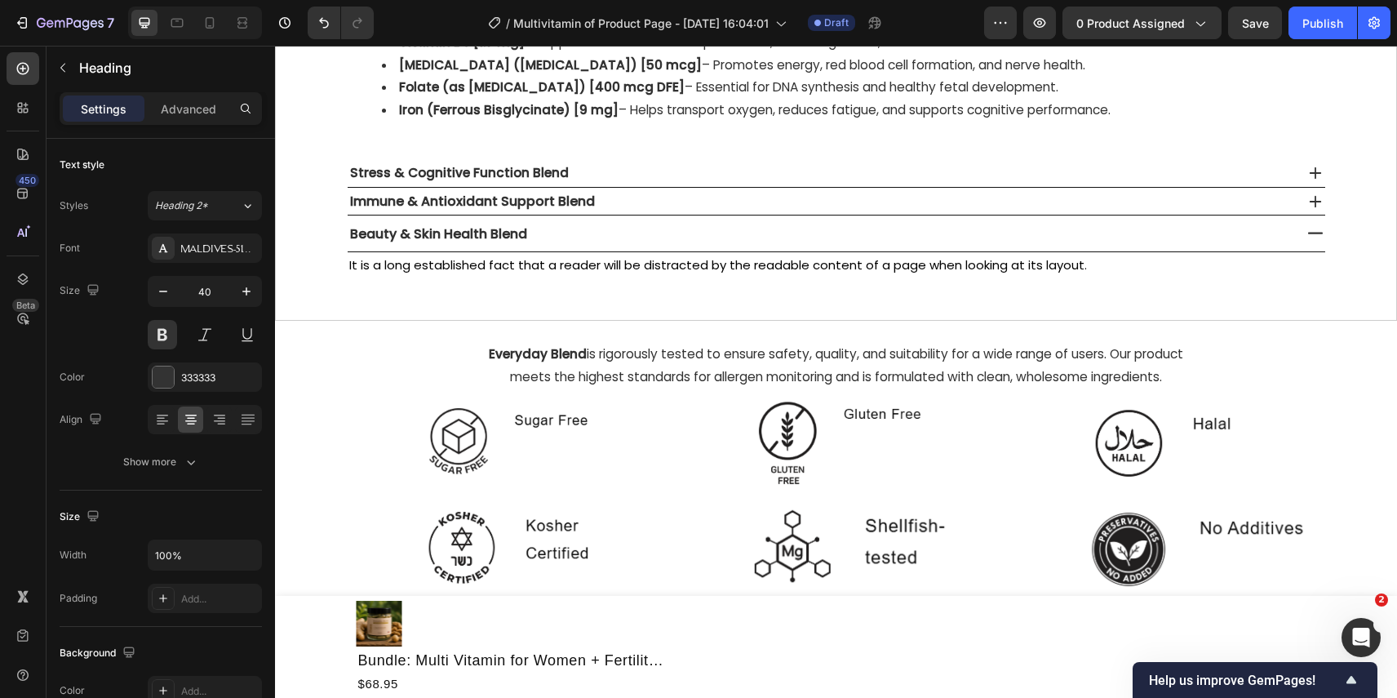
scroll to position [2495, 0]
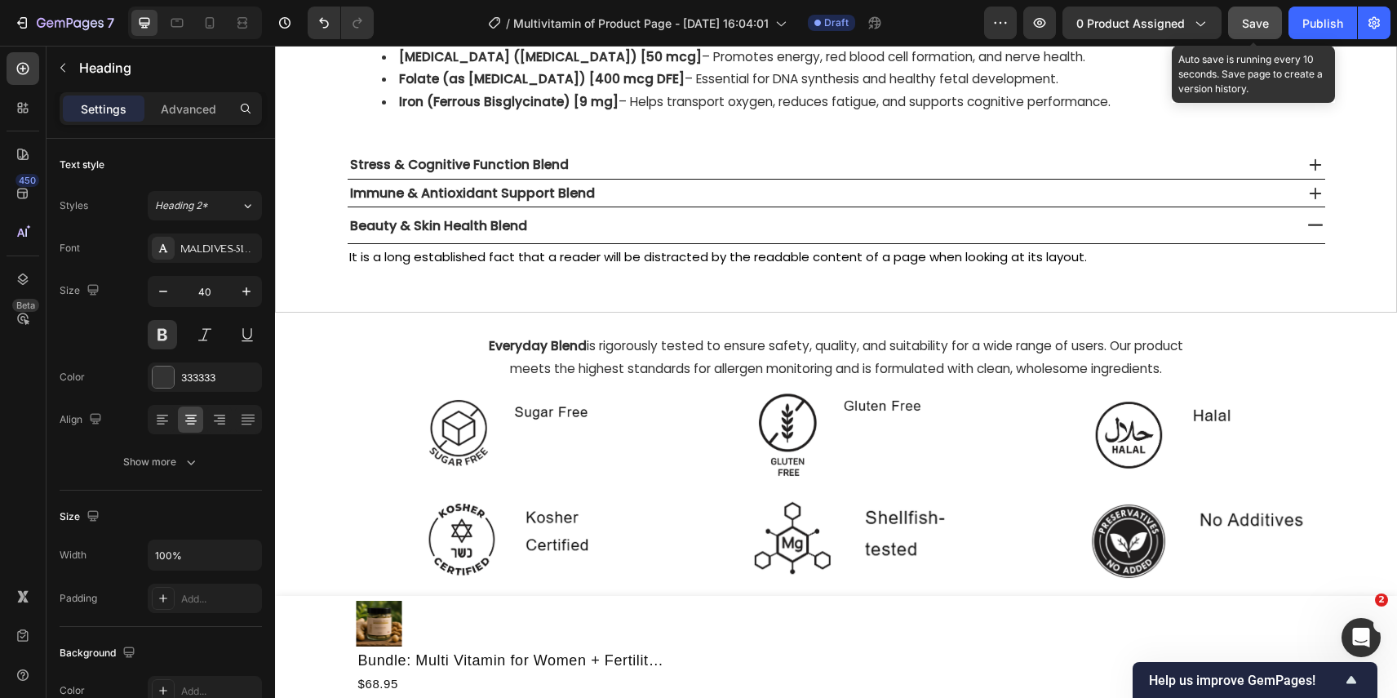
click at [1255, 33] on button "Save" at bounding box center [1255, 23] width 54 height 33
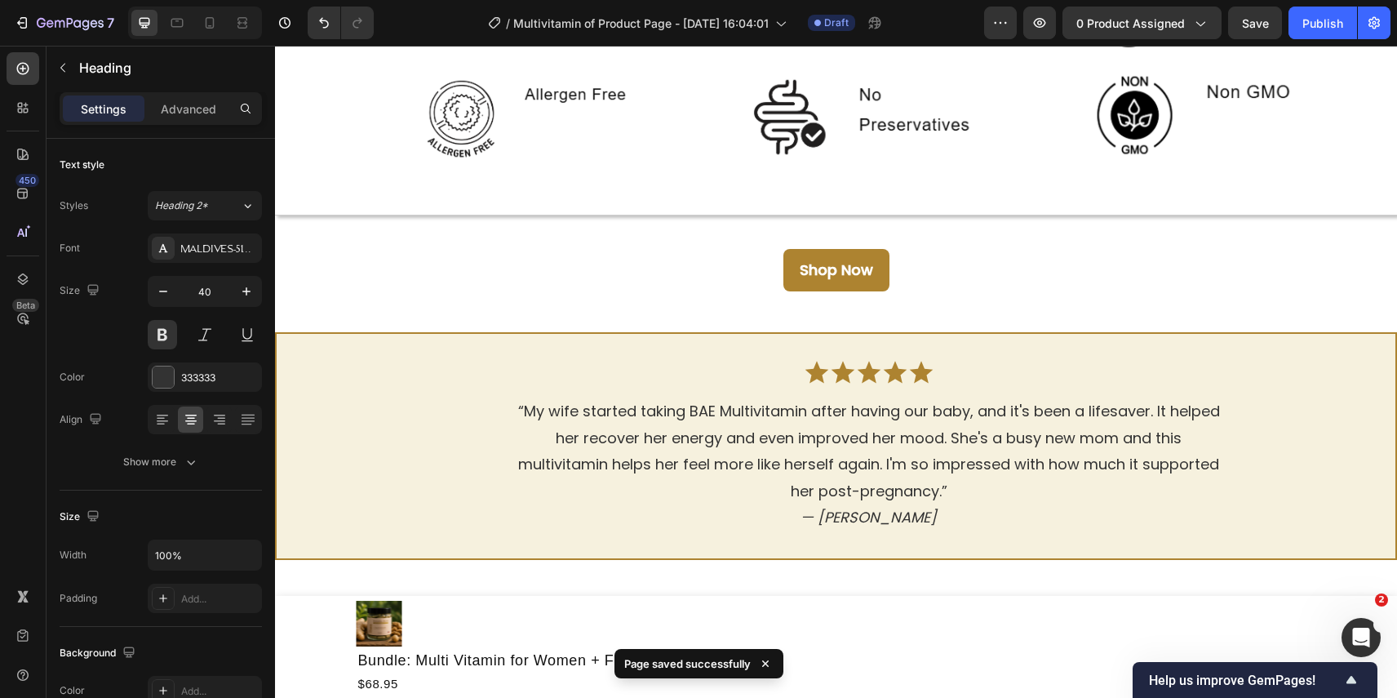
scroll to position [3027, 0]
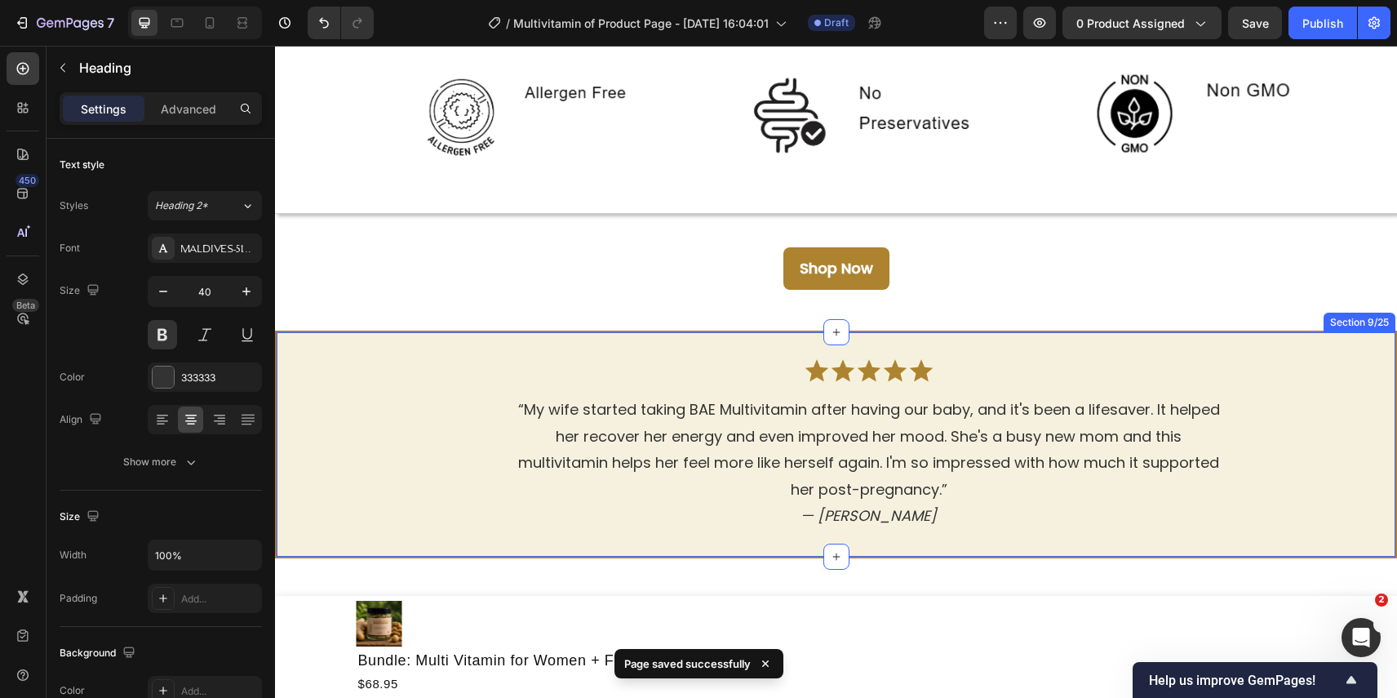
click at [982, 348] on div "Icon Icon Icon Icon Icon Icon List “My wife started taking BAE Multivitamin aft…" at bounding box center [836, 445] width 1122 height 228
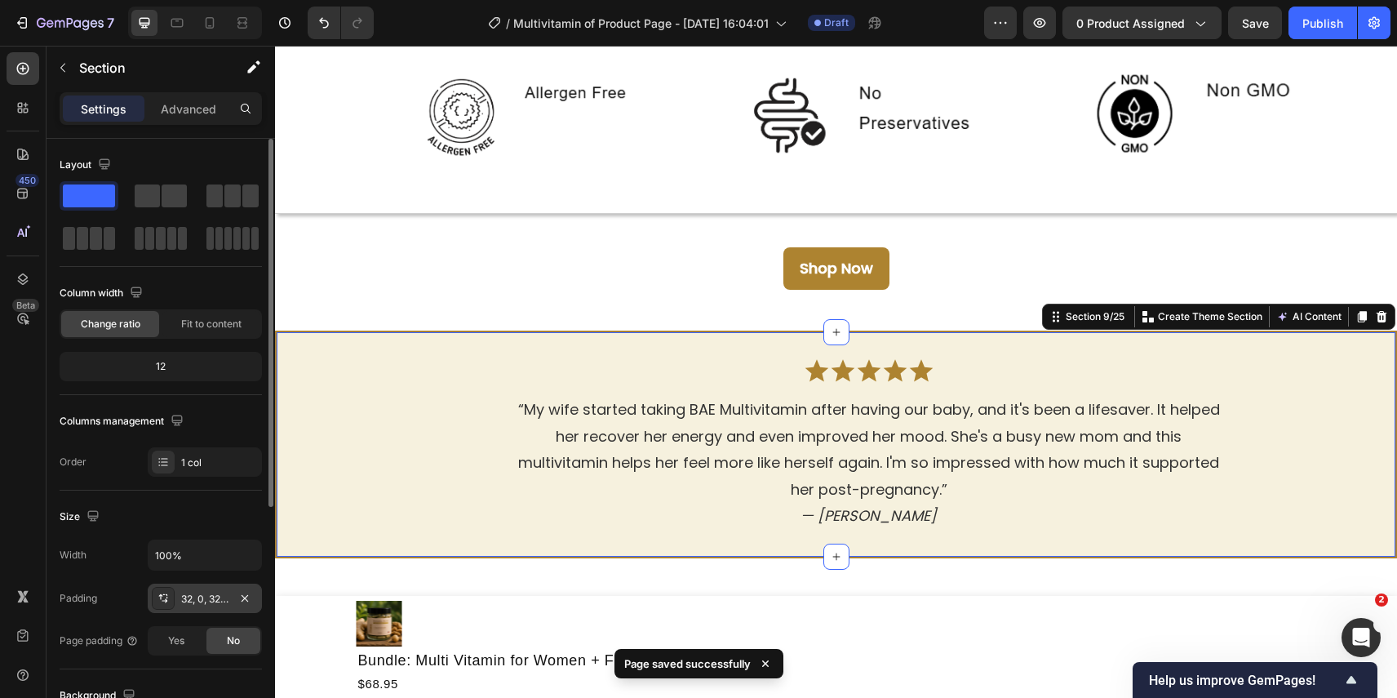
click at [213, 602] on div "32, 0, 32, 80" at bounding box center [204, 599] width 47 height 15
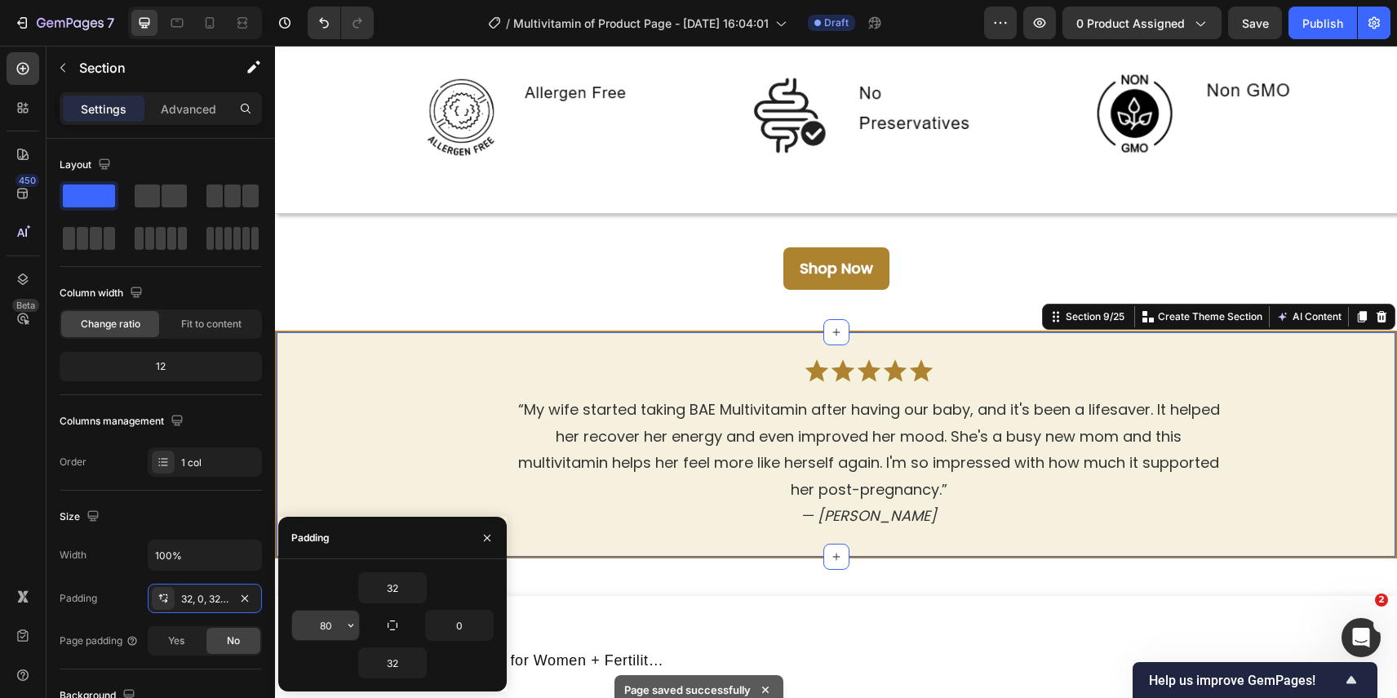
click at [340, 634] on input "80" at bounding box center [325, 624] width 67 height 29
type input "0"
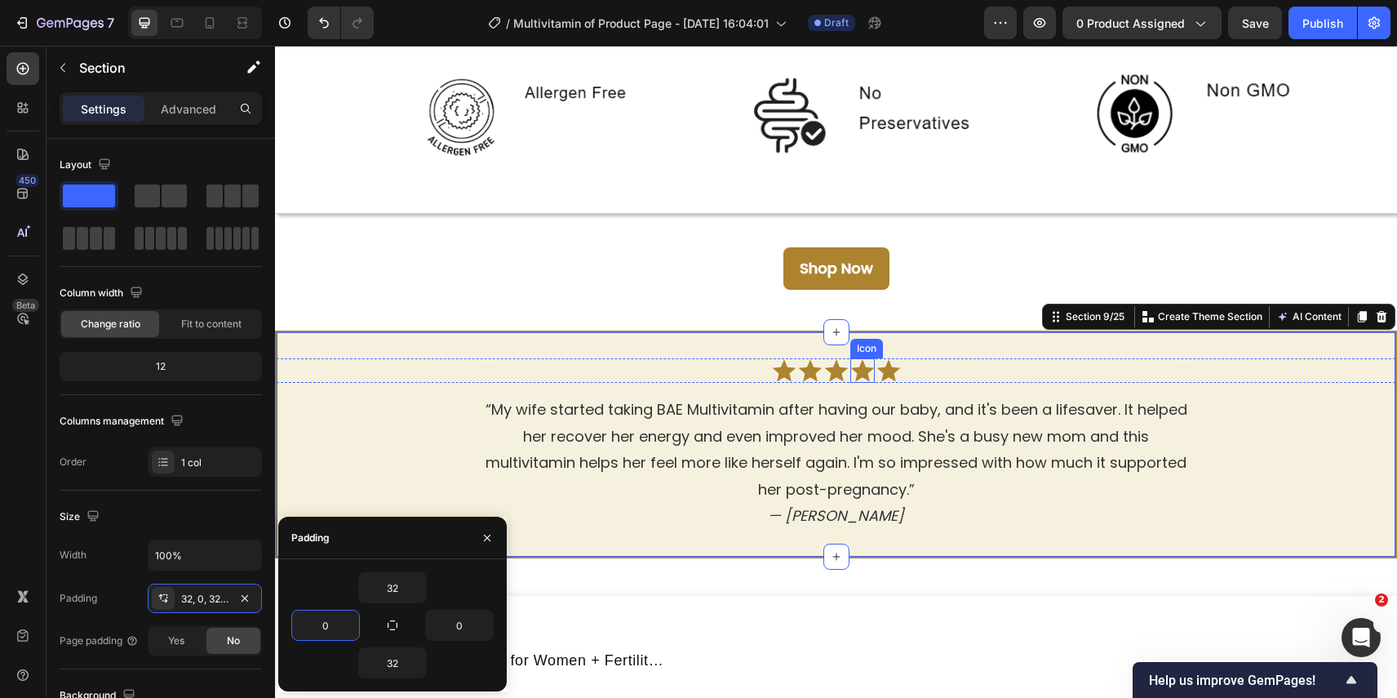
click at [862, 369] on icon at bounding box center [862, 371] width 24 height 22
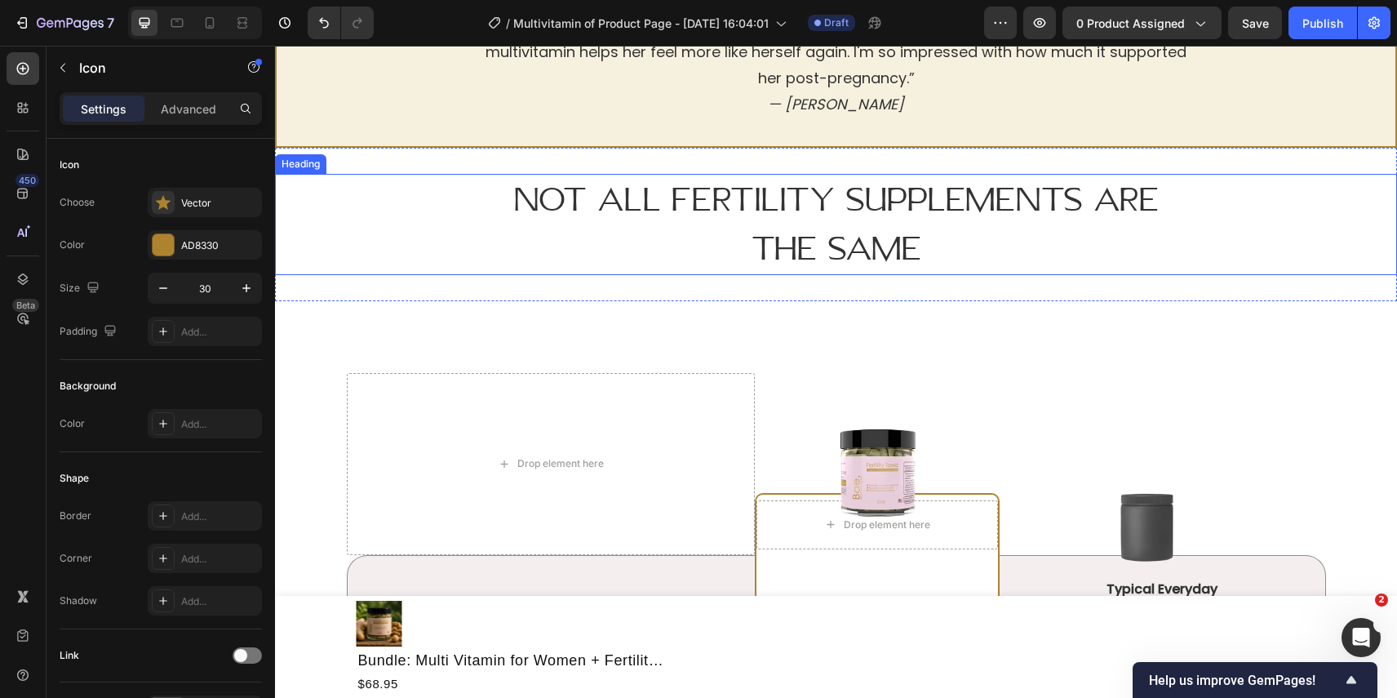
scroll to position [3428, 0]
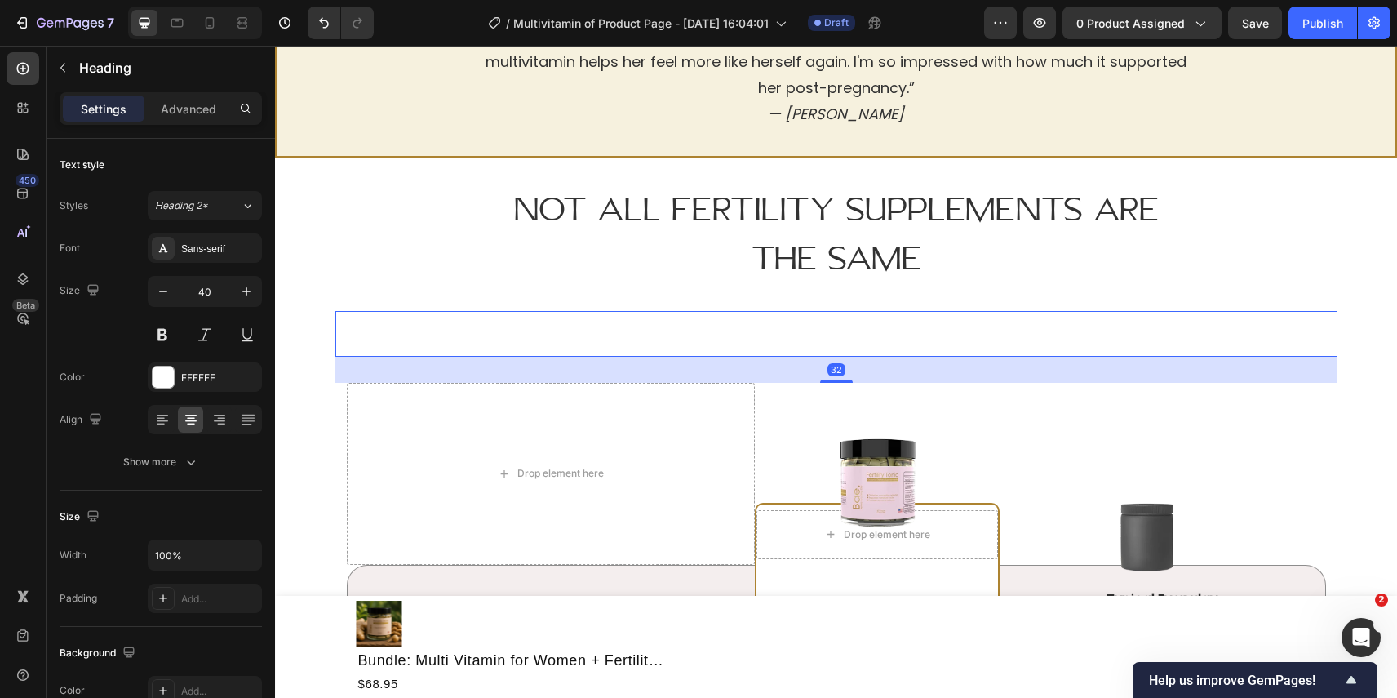
click at [837, 332] on s "consectetur adipiscing" at bounding box center [955, 334] width 323 height 36
click at [1295, 317] on h2 "Lorem ipsum vs. consectetur adipiscing" at bounding box center [836, 334] width 1002 height 46
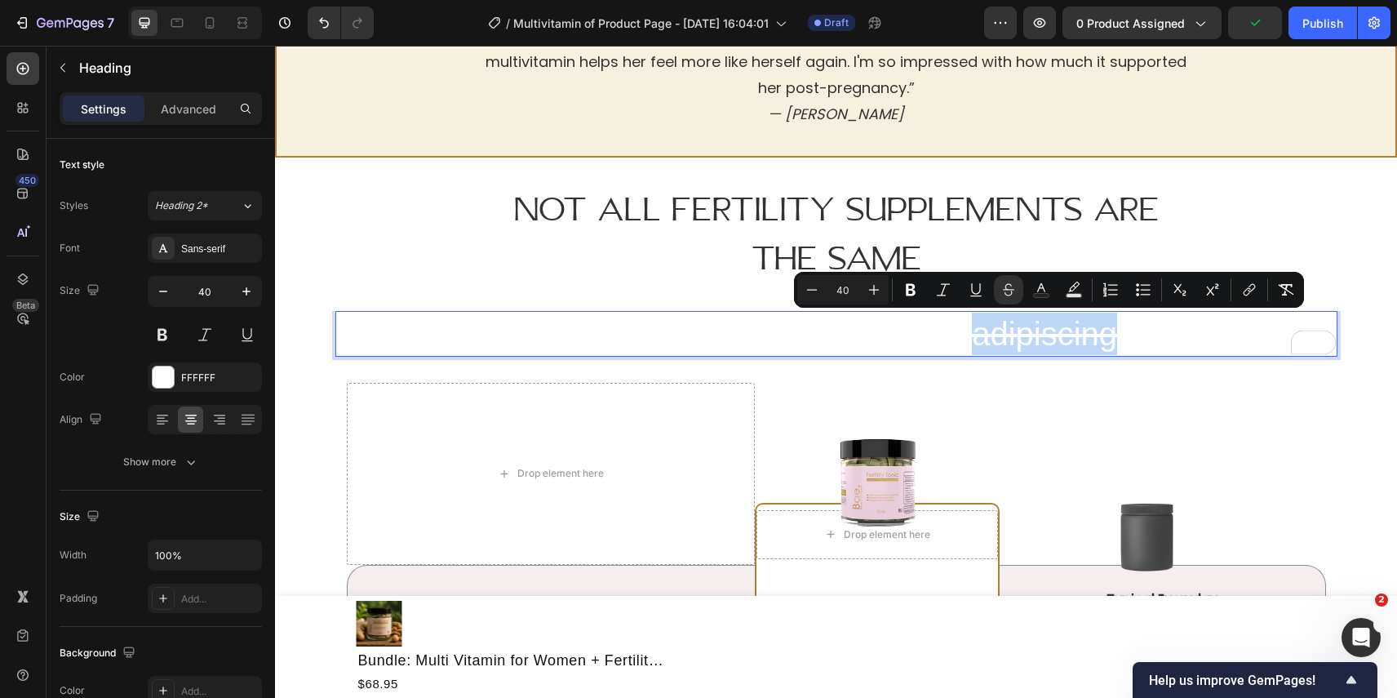
drag, startPoint x: 1079, startPoint y: 337, endPoint x: 1042, endPoint y: 339, distance: 36.8
click at [1042, 339] on s "consectetur adipiscing" at bounding box center [955, 334] width 323 height 36
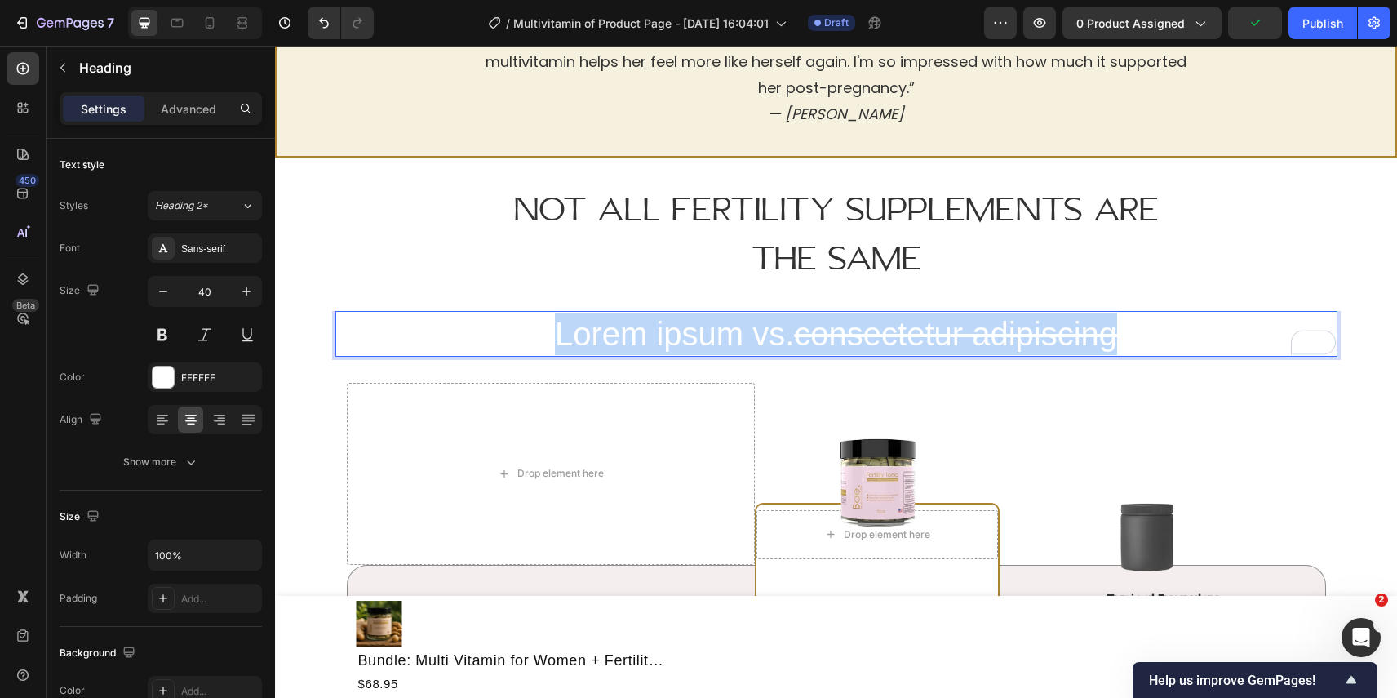
click at [1042, 339] on s "consectetur adipiscing" at bounding box center [955, 334] width 323 height 36
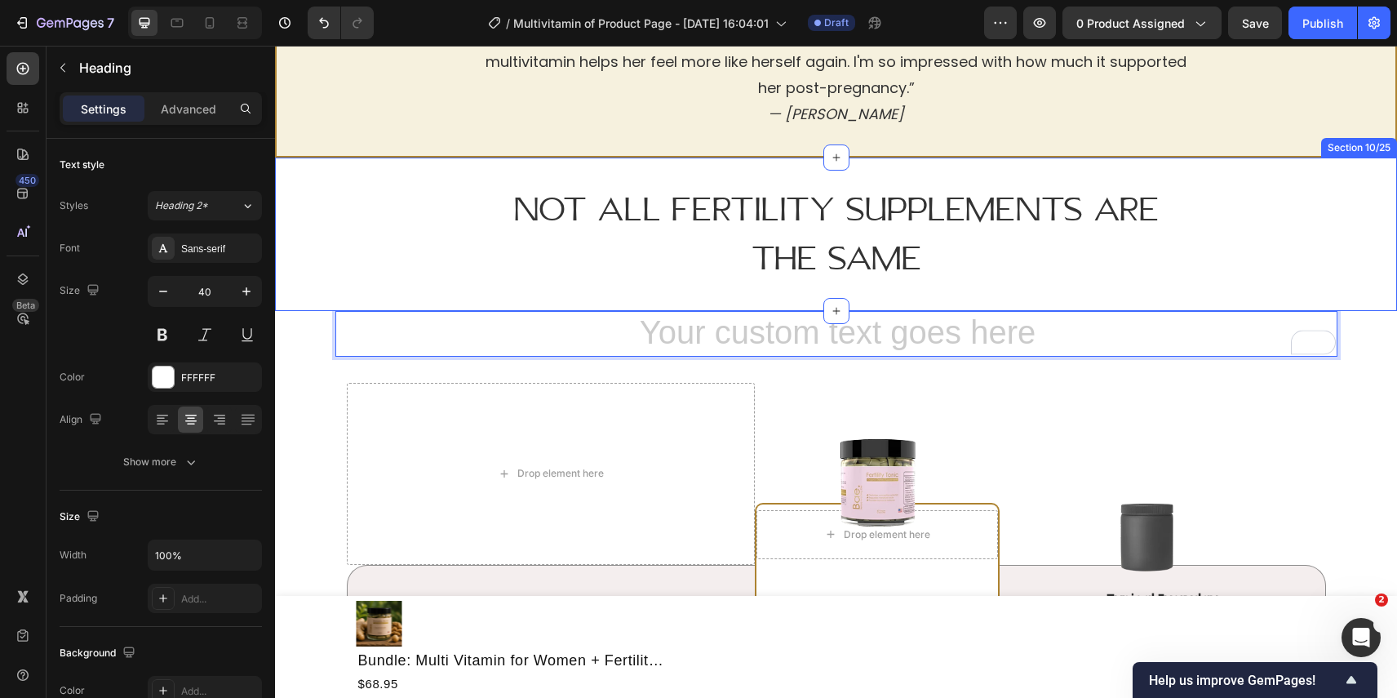
click at [1393, 285] on div "Not All Fertility Supplements Are The Same Heading Section 10/25" at bounding box center [836, 234] width 1122 height 153
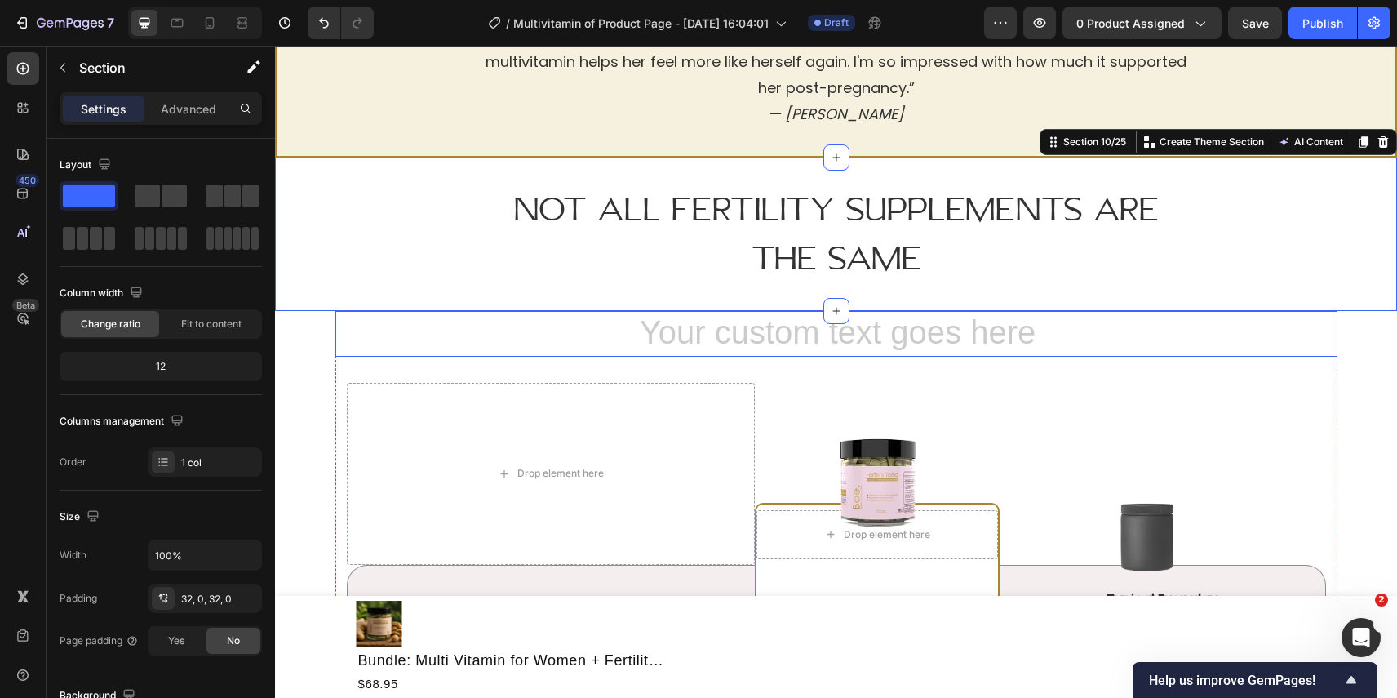
click at [1255, 331] on h2 "Rich Text Editor. Editing area: main" at bounding box center [836, 334] width 1002 height 46
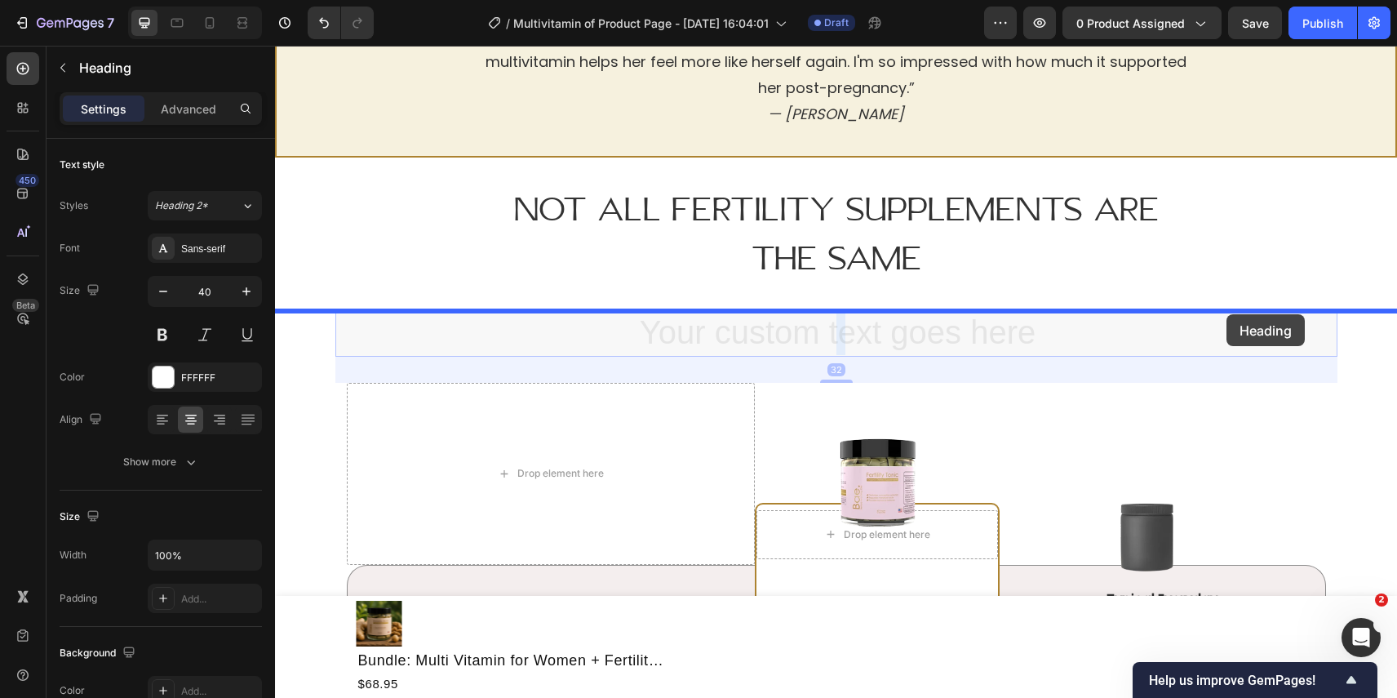
drag, startPoint x: 1263, startPoint y: 326, endPoint x: 1227, endPoint y: 315, distance: 38.2
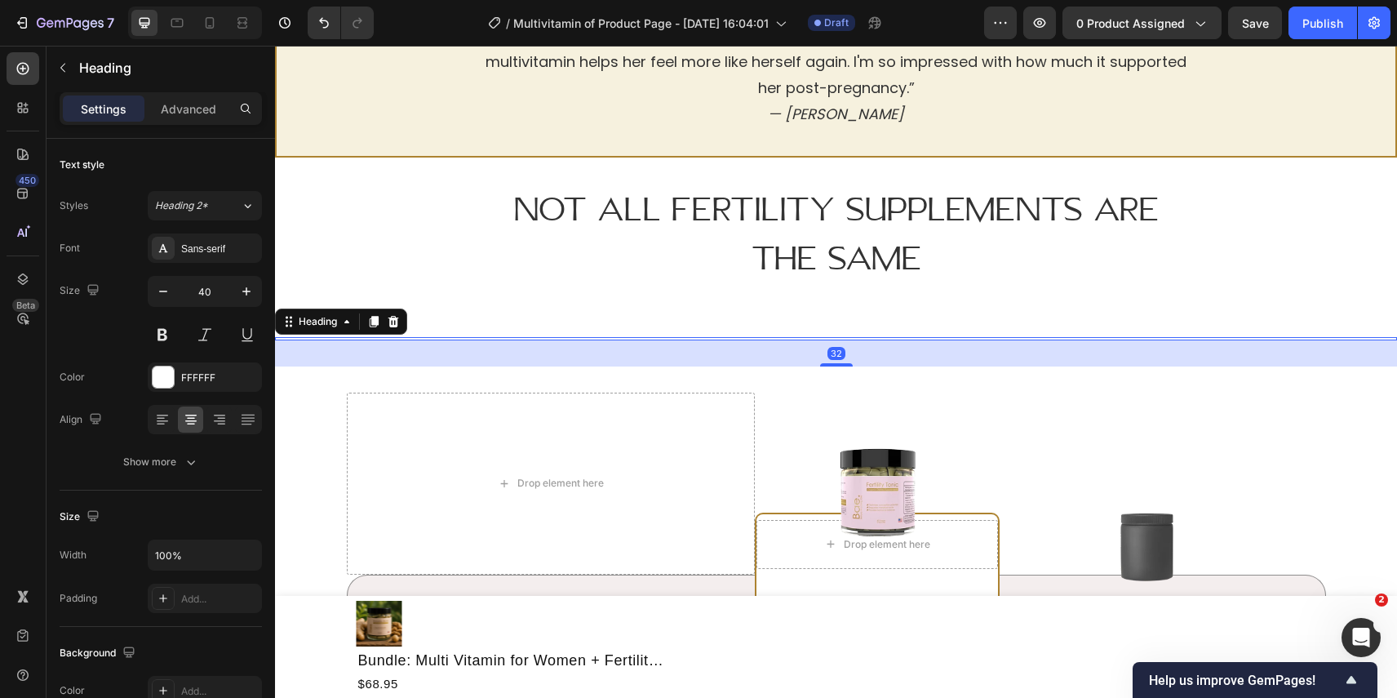
click at [1215, 361] on div "32" at bounding box center [836, 353] width 1122 height 26
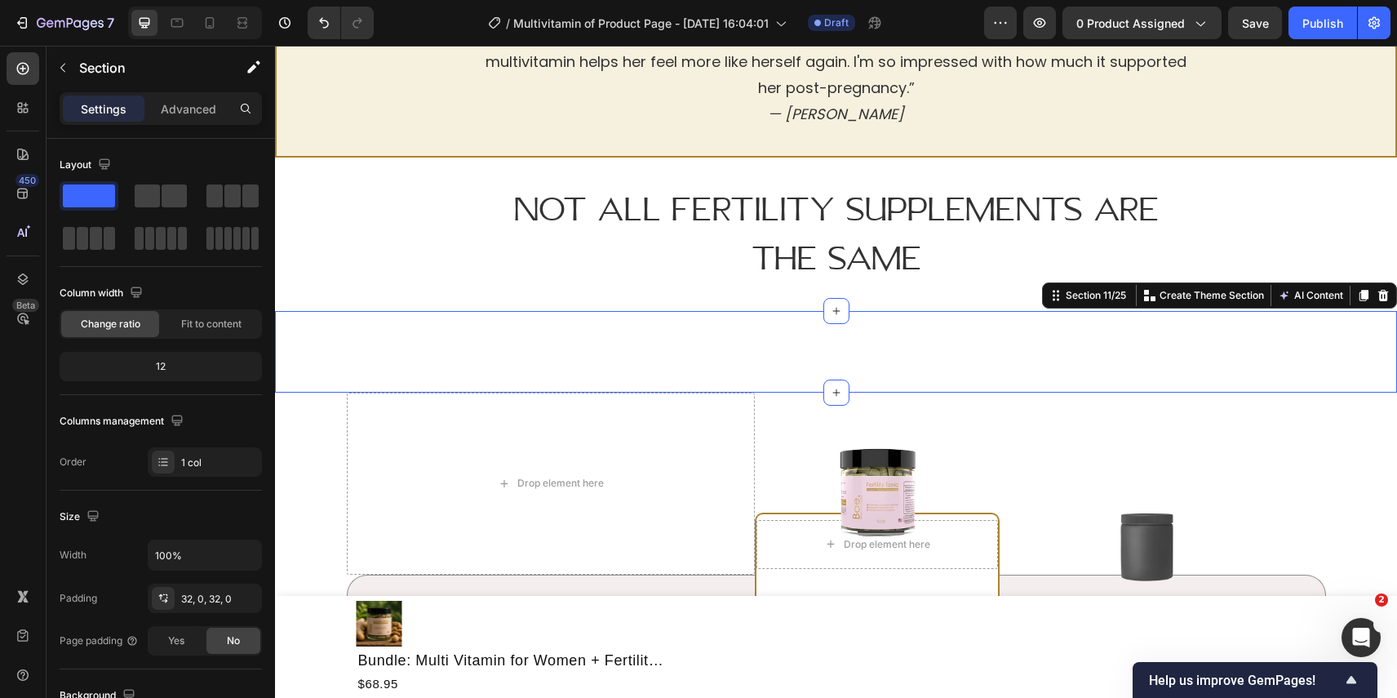
click at [1212, 326] on div "Heading Section 11/25 Create Theme Section AI Content Write with GemAI What wou…" at bounding box center [836, 352] width 1122 height 82
click at [1383, 300] on icon at bounding box center [1383, 295] width 11 height 11
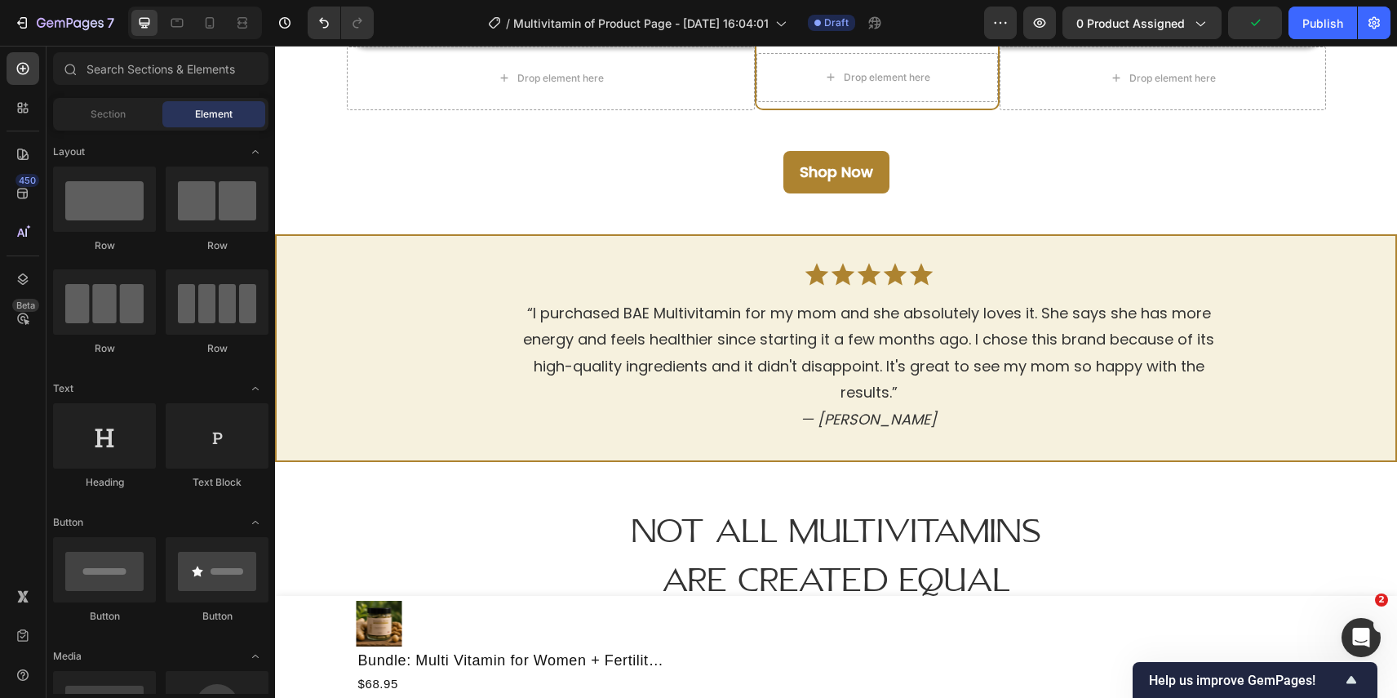
scroll to position [4446, 0]
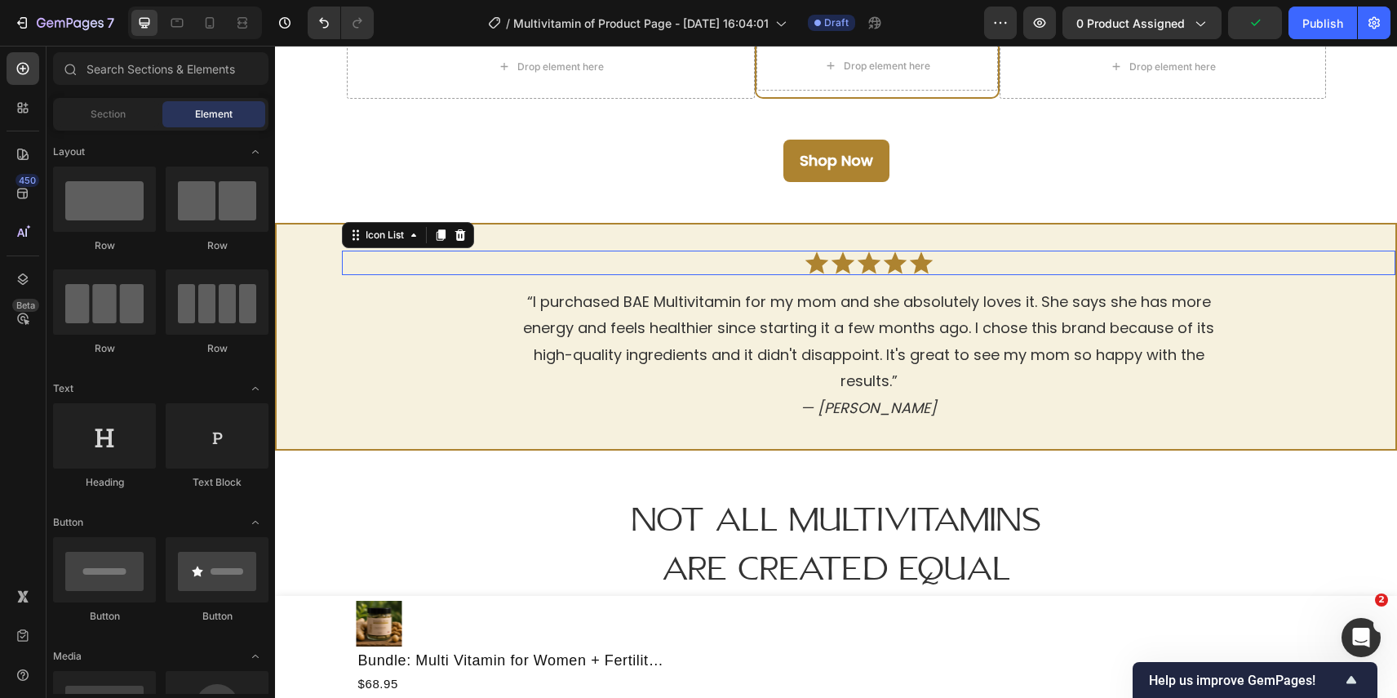
click at [1276, 257] on div "Icon Icon Icon Icon Icon" at bounding box center [869, 263] width 1054 height 24
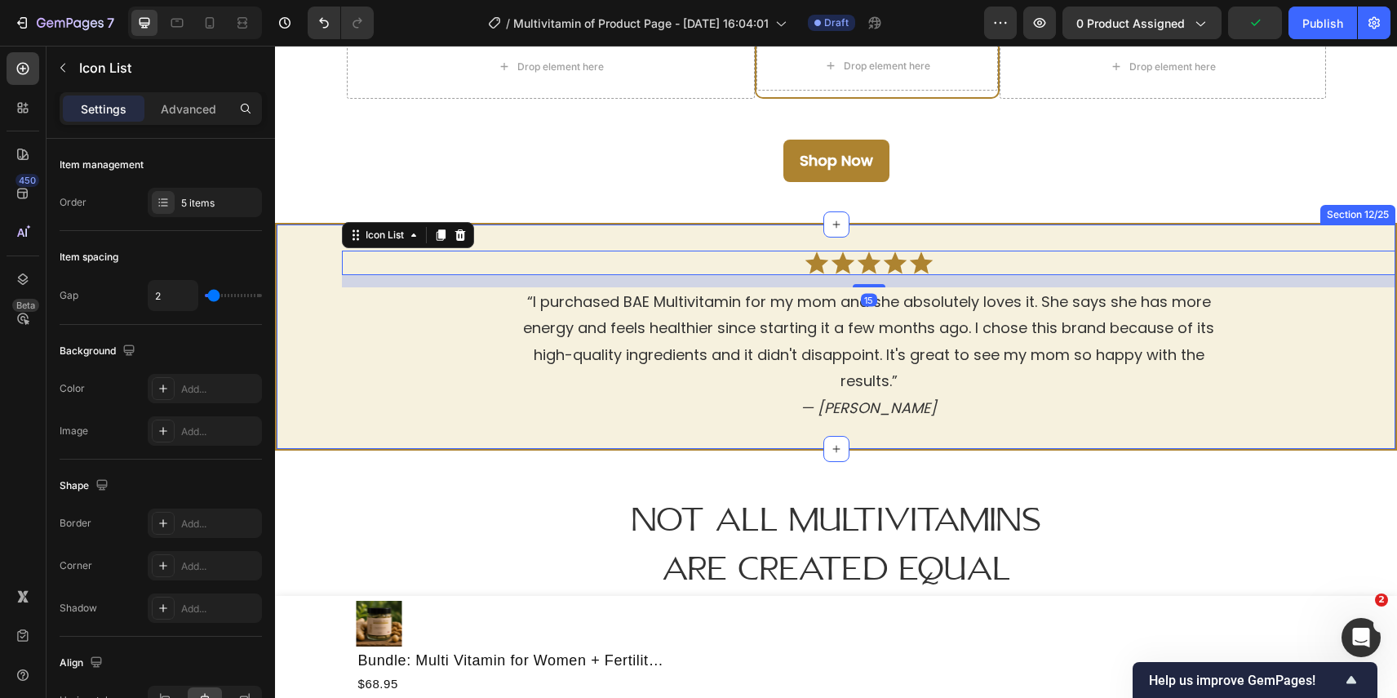
click at [1289, 433] on div "Icon Icon Icon Icon Icon Icon List 15 “I purchased BAE Multivitamin for my mom …" at bounding box center [836, 337] width 1122 height 228
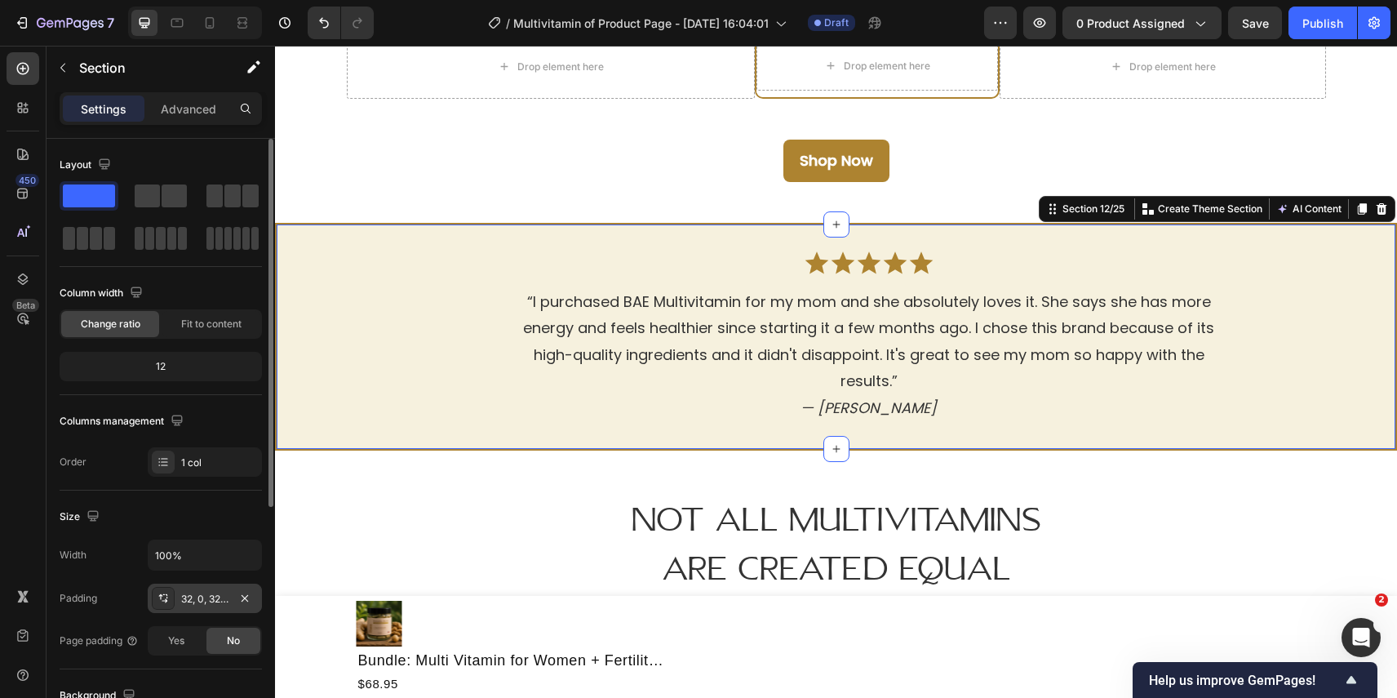
click at [229, 590] on div "32, 0, 32, 80" at bounding box center [205, 598] width 114 height 29
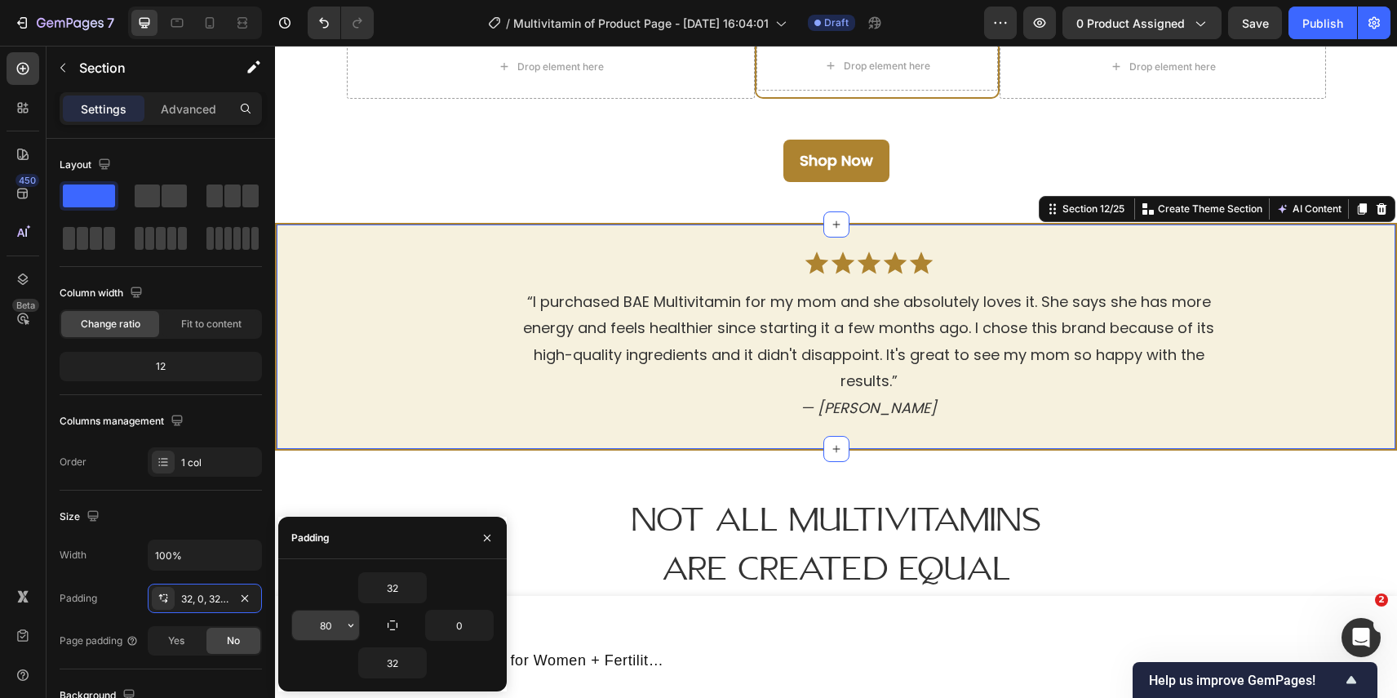
click at [330, 636] on input "80" at bounding box center [325, 624] width 67 height 29
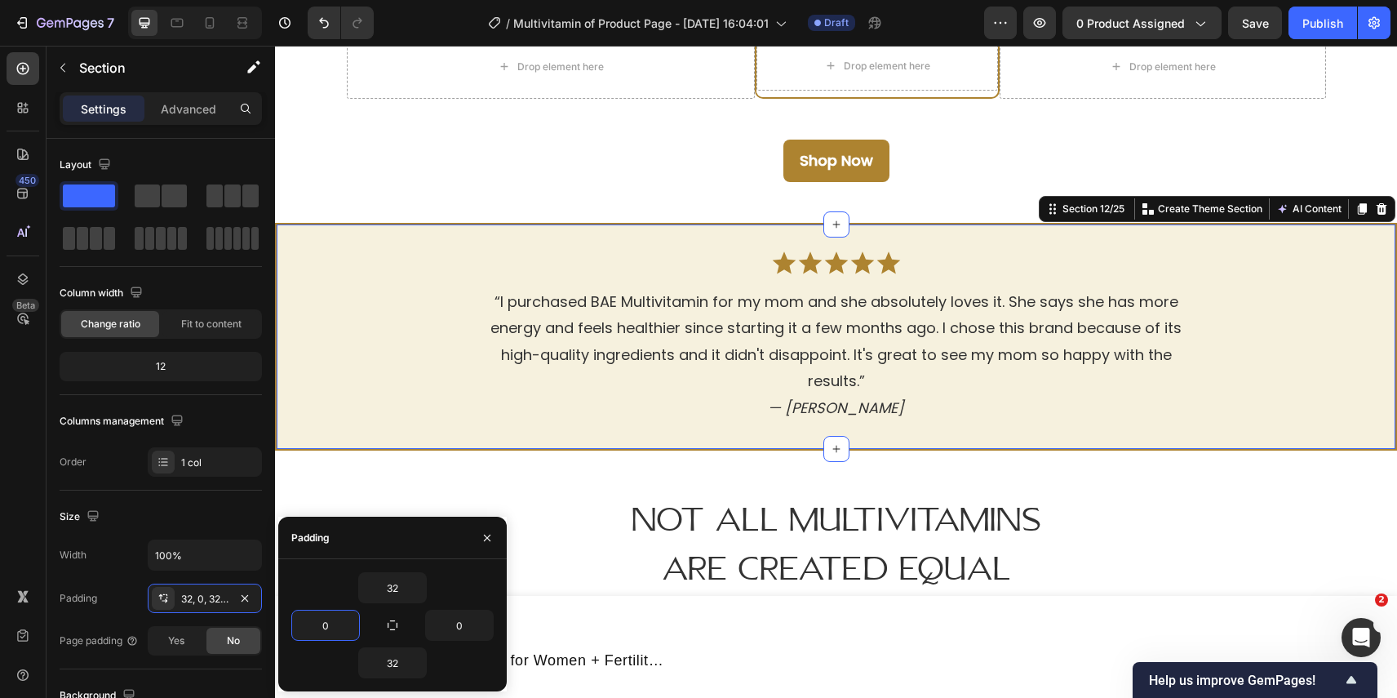
type input "0"
click at [708, 239] on div "Icon Icon Icon Icon Icon Icon List “I purchased BAE Multivitamin for my mom and…" at bounding box center [836, 337] width 1122 height 228
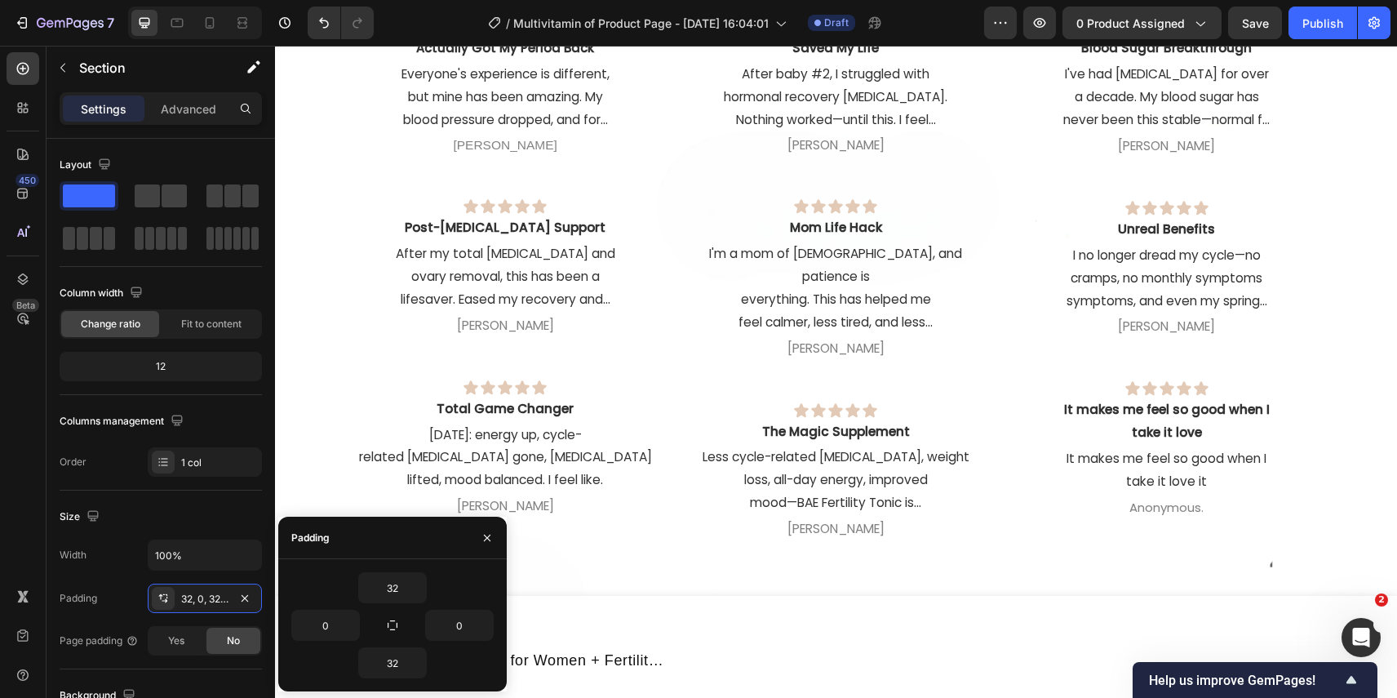
scroll to position [8916, 0]
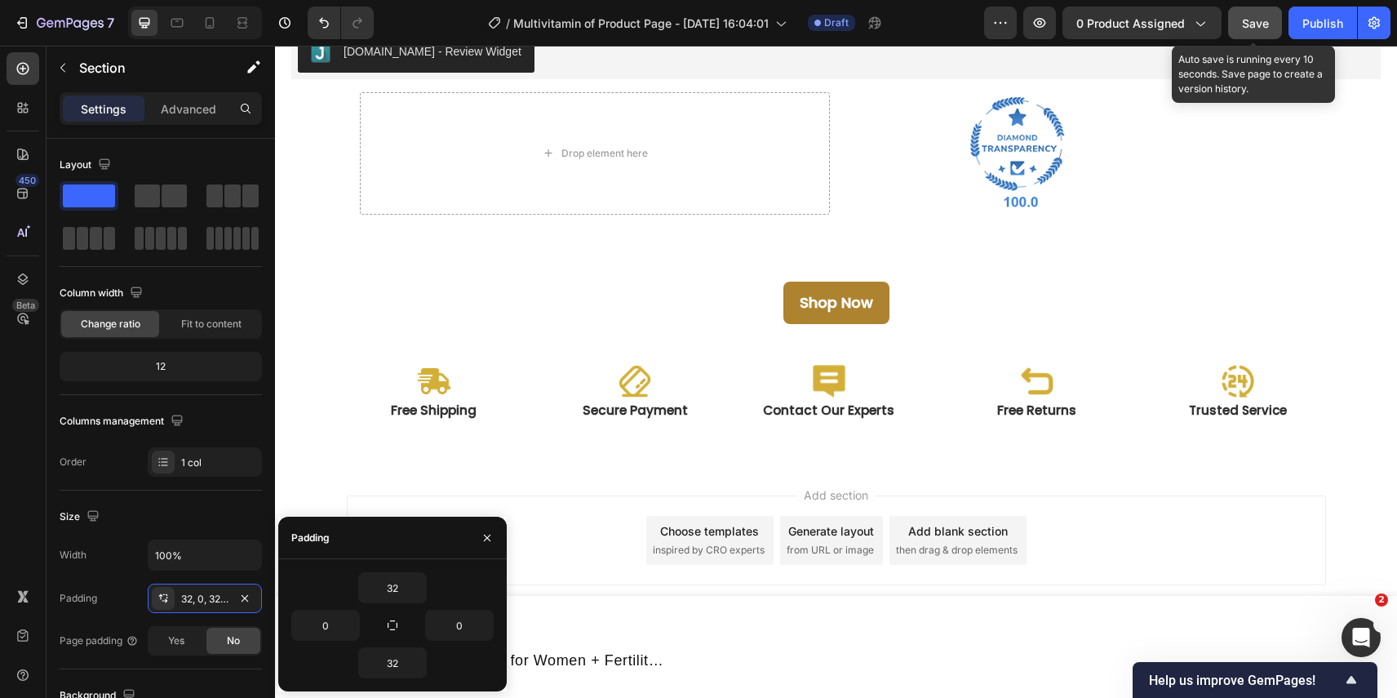
click at [1262, 23] on span "Save" at bounding box center [1255, 23] width 27 height 14
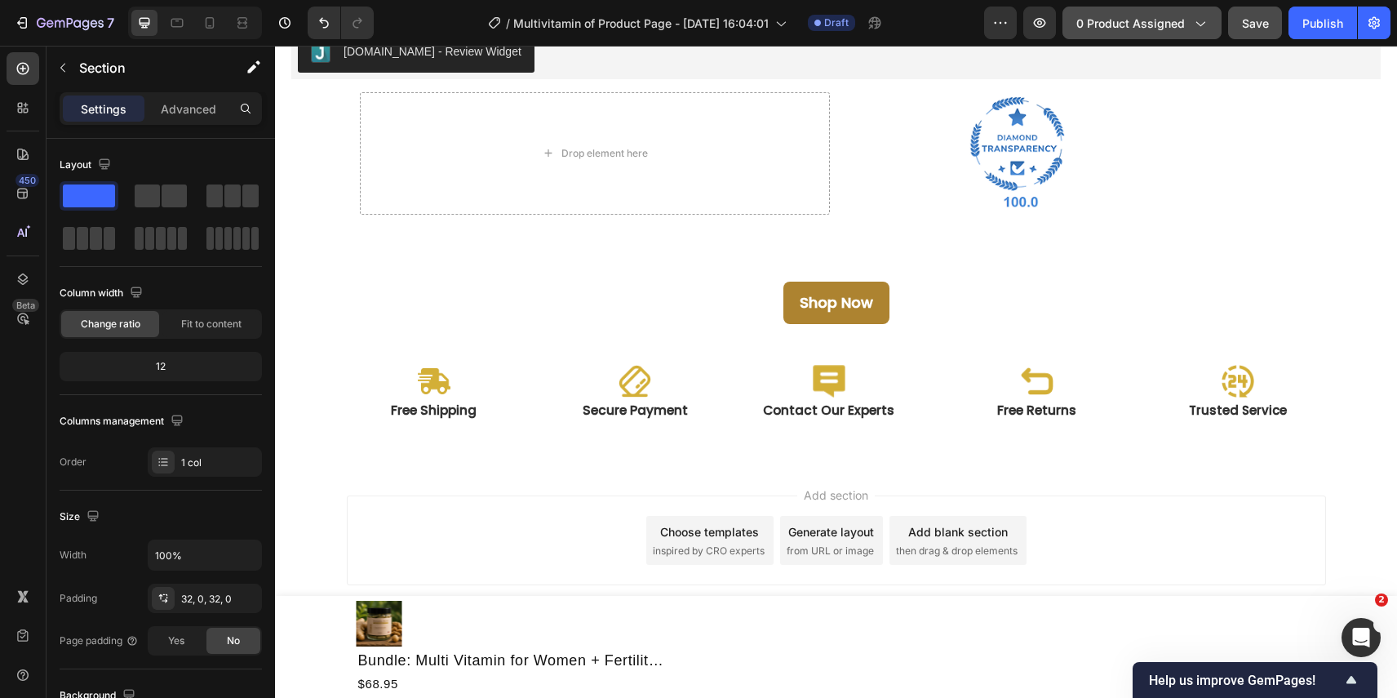
click at [1192, 23] on icon "button" at bounding box center [1200, 23] width 16 height 16
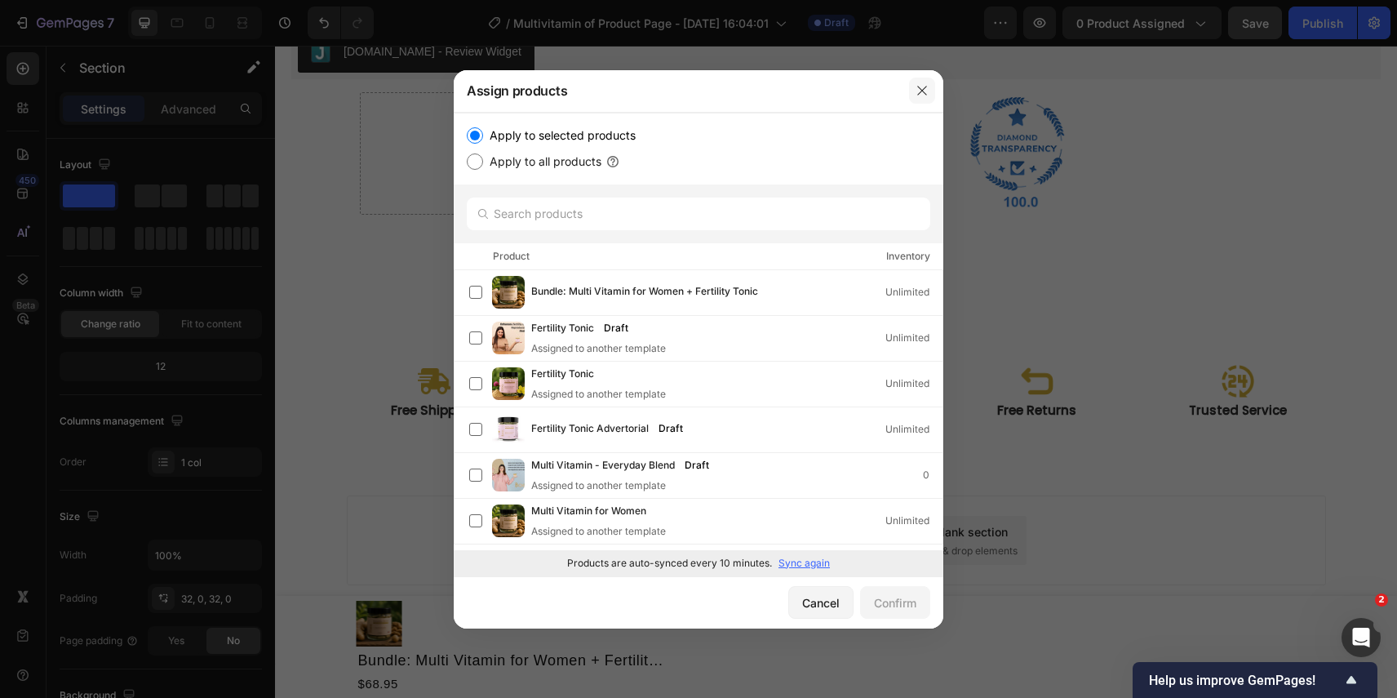
click at [924, 92] on icon "button" at bounding box center [921, 90] width 9 height 9
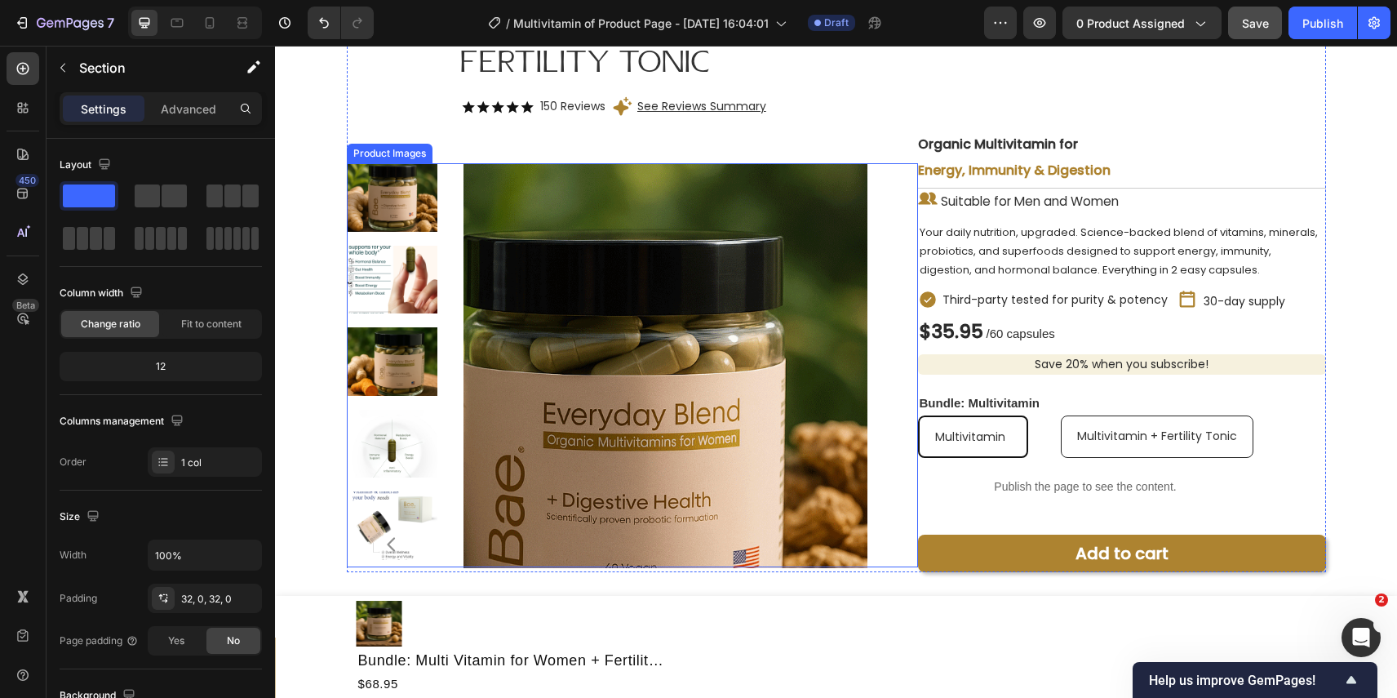
scroll to position [81, 0]
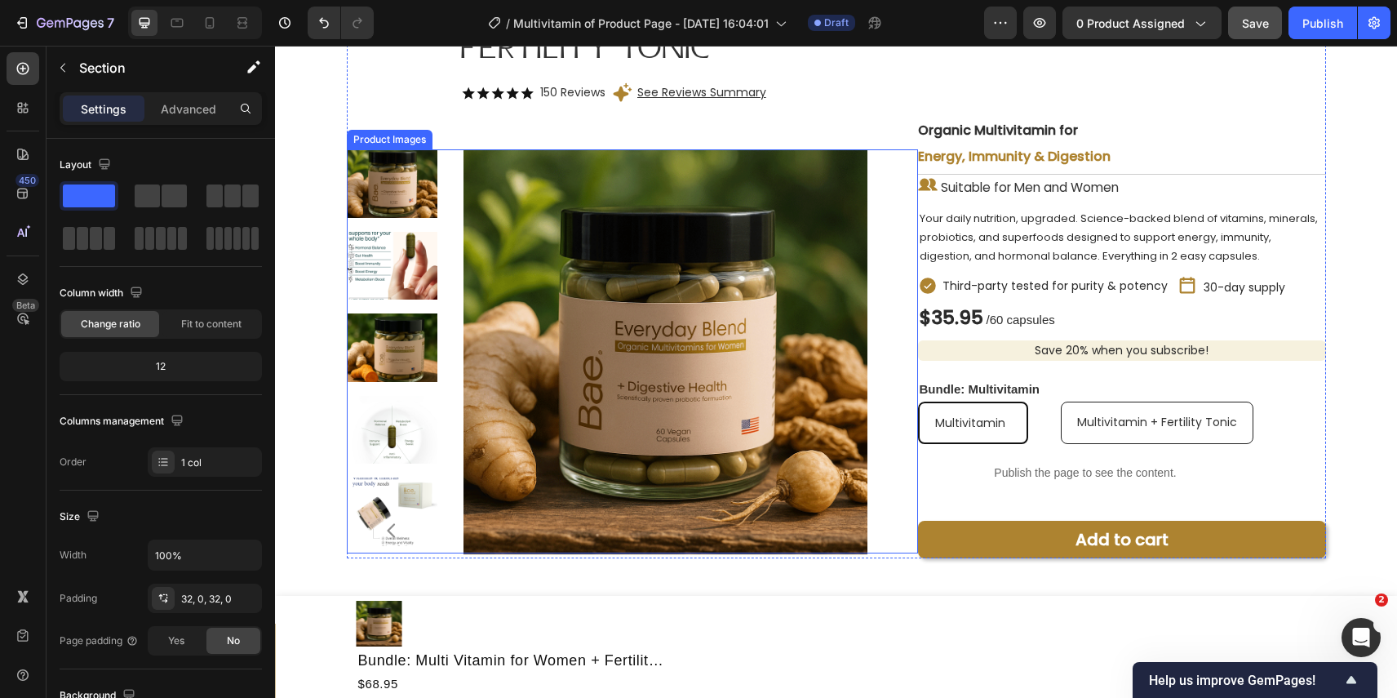
click at [411, 274] on img at bounding box center [392, 266] width 91 height 68
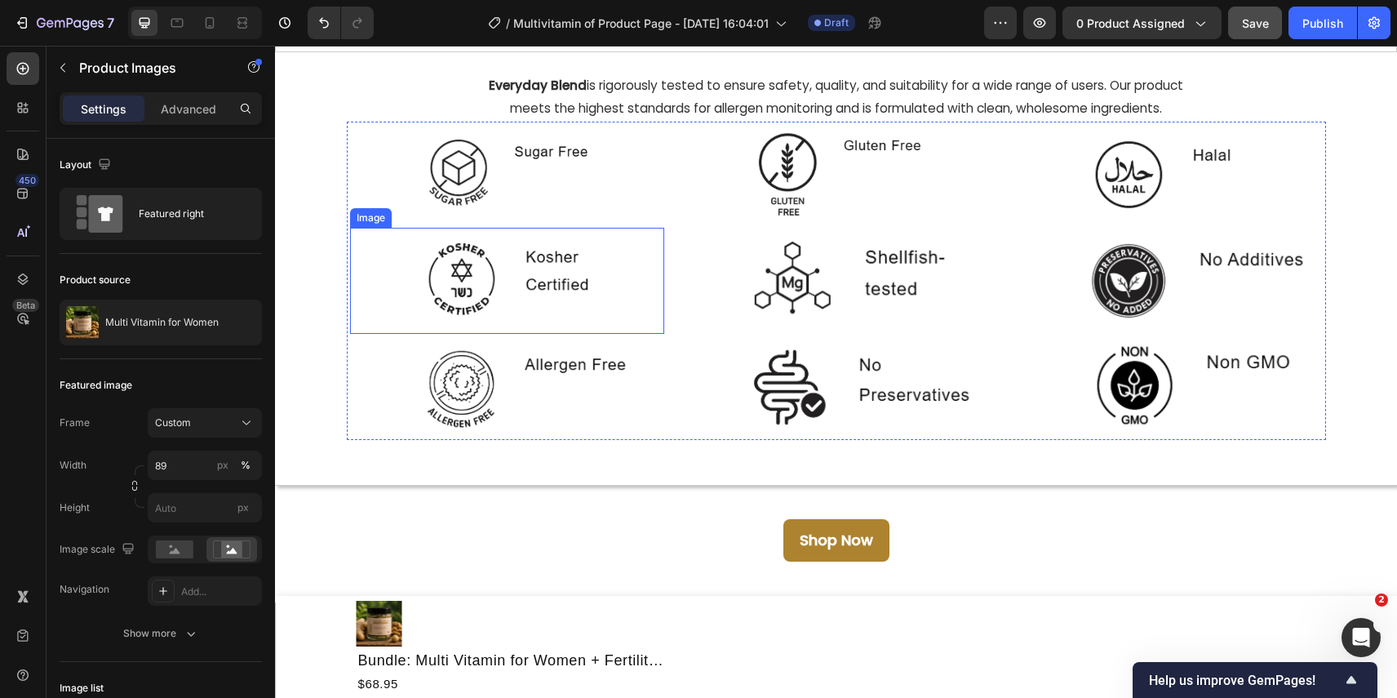
scroll to position [2773, 0]
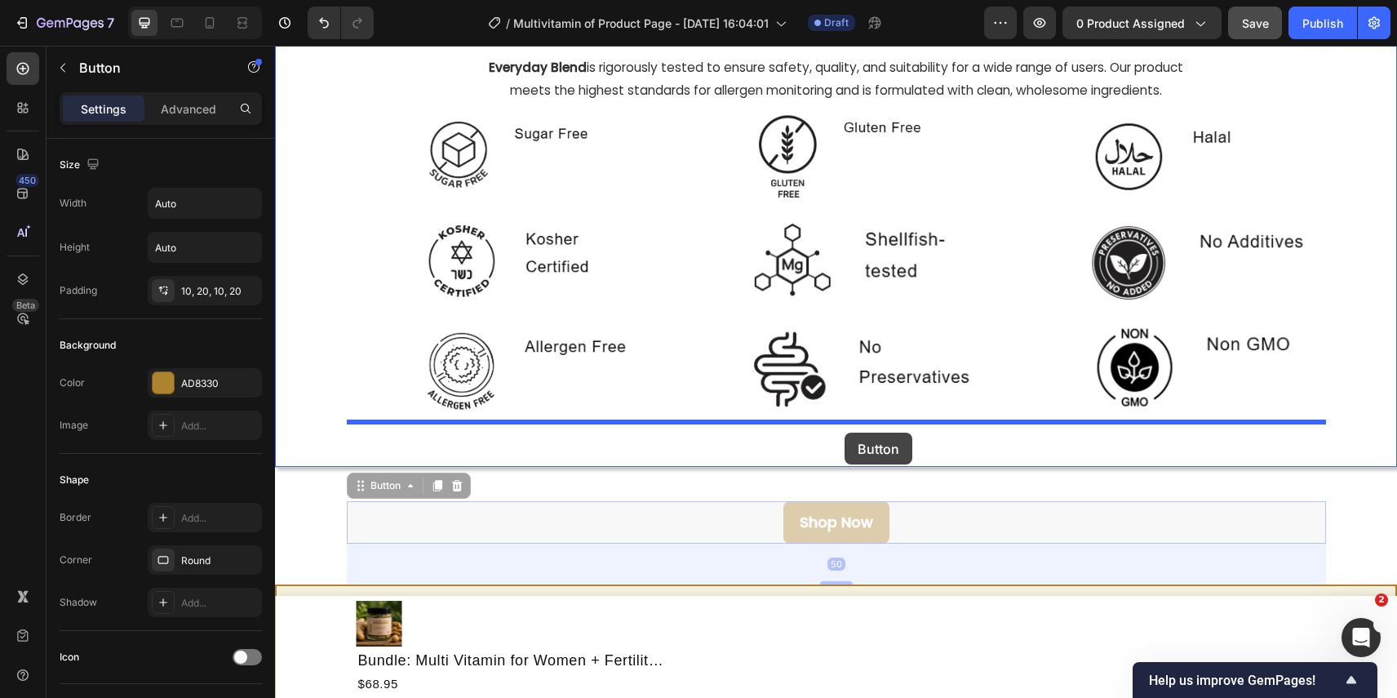
drag, startPoint x: 848, startPoint y: 526, endPoint x: 845, endPoint y: 433, distance: 93.1
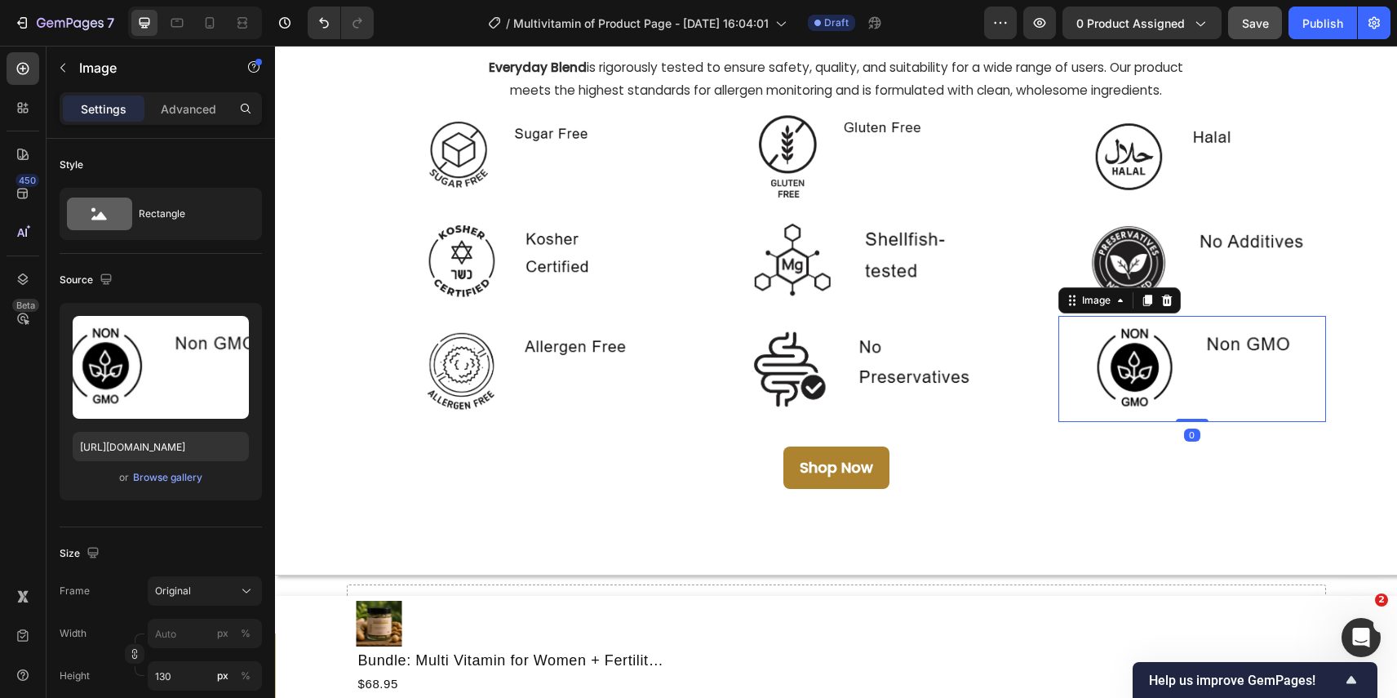
click at [1100, 374] on img at bounding box center [1192, 369] width 267 height 106
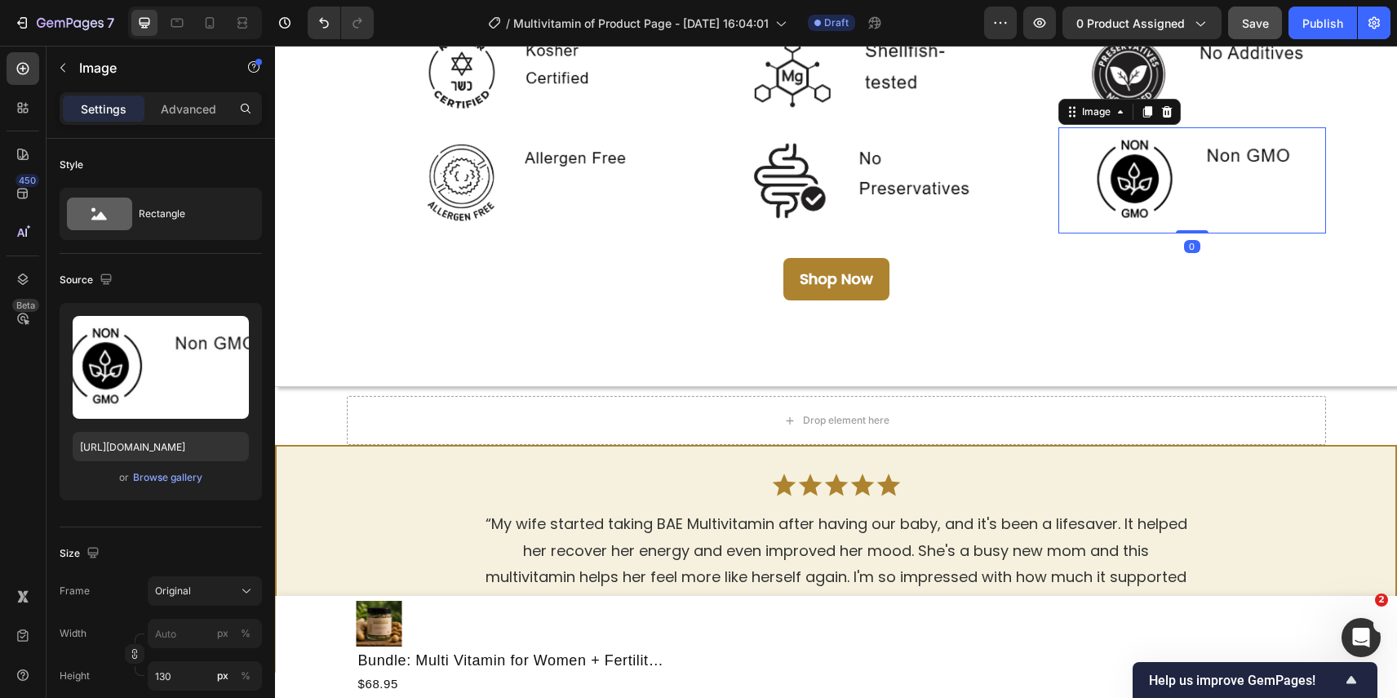
scroll to position [2968, 0]
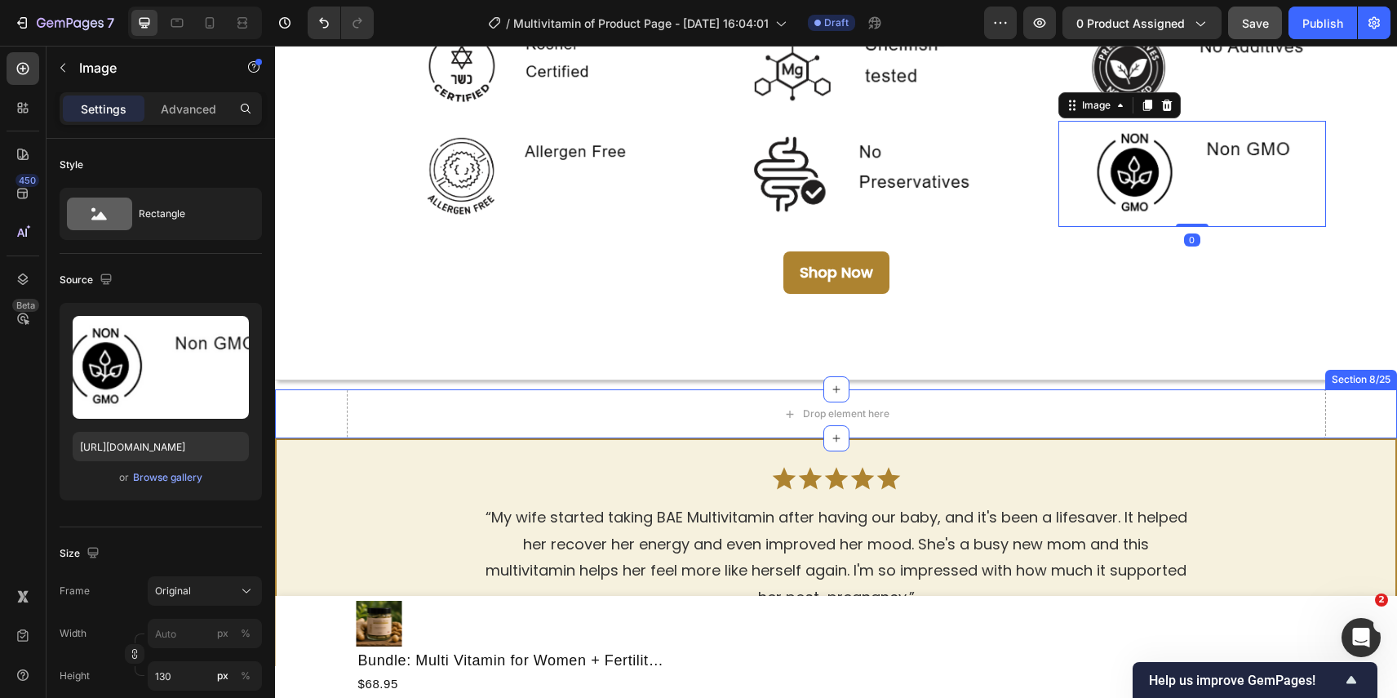
click at [1361, 406] on div "Drop element here Row" at bounding box center [836, 413] width 1122 height 49
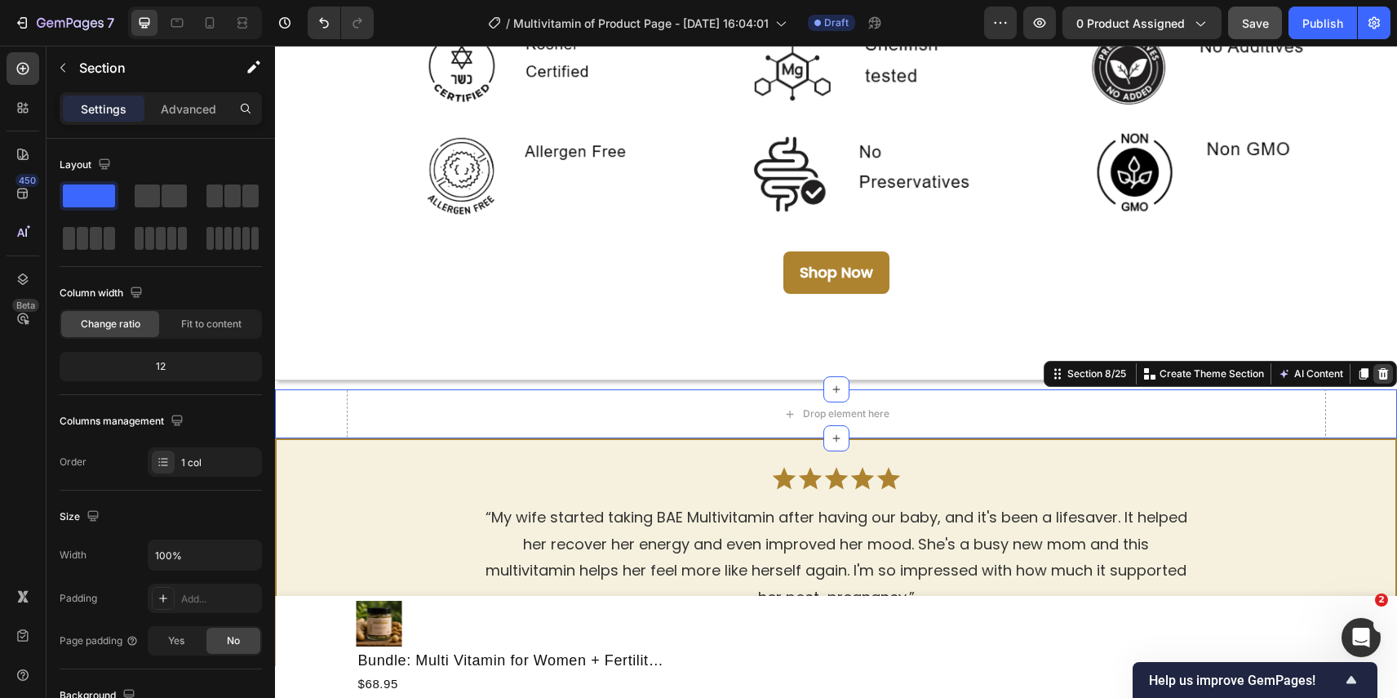
click at [1380, 377] on icon at bounding box center [1383, 373] width 11 height 11
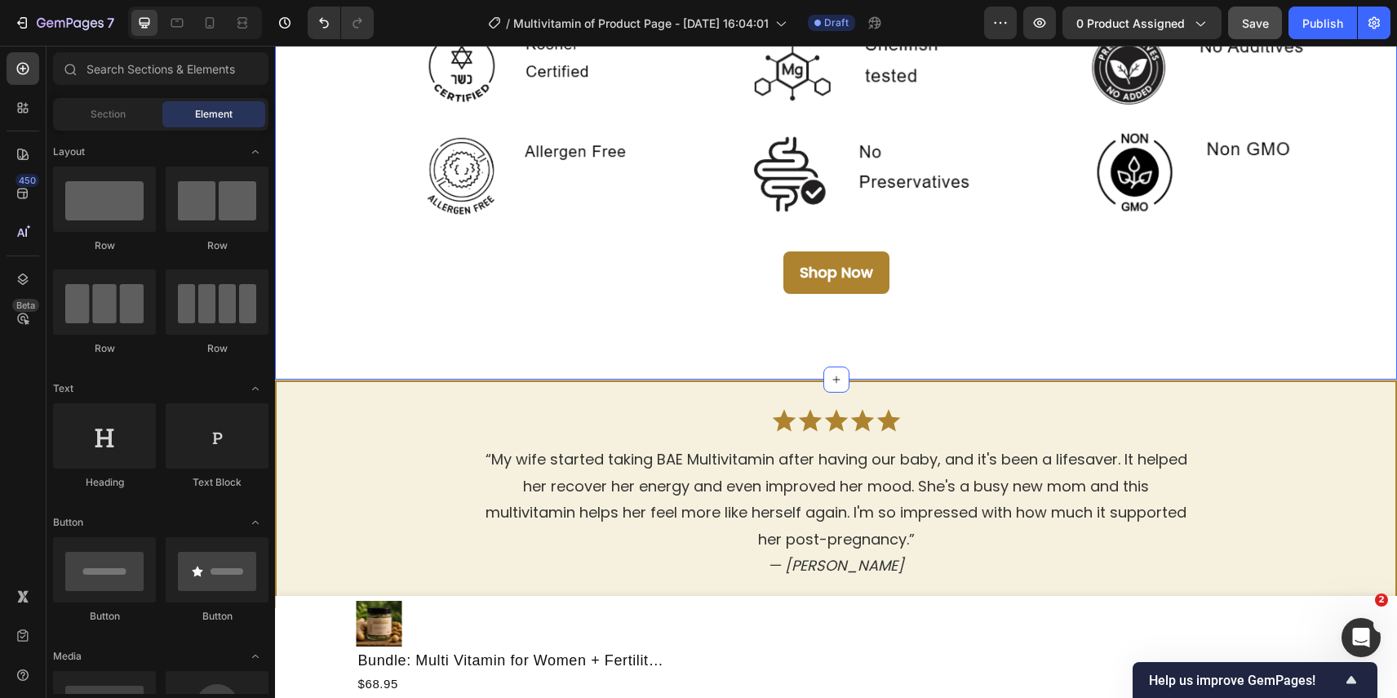
click at [1133, 313] on div "Shop Now Button" at bounding box center [836, 281] width 1122 height 108
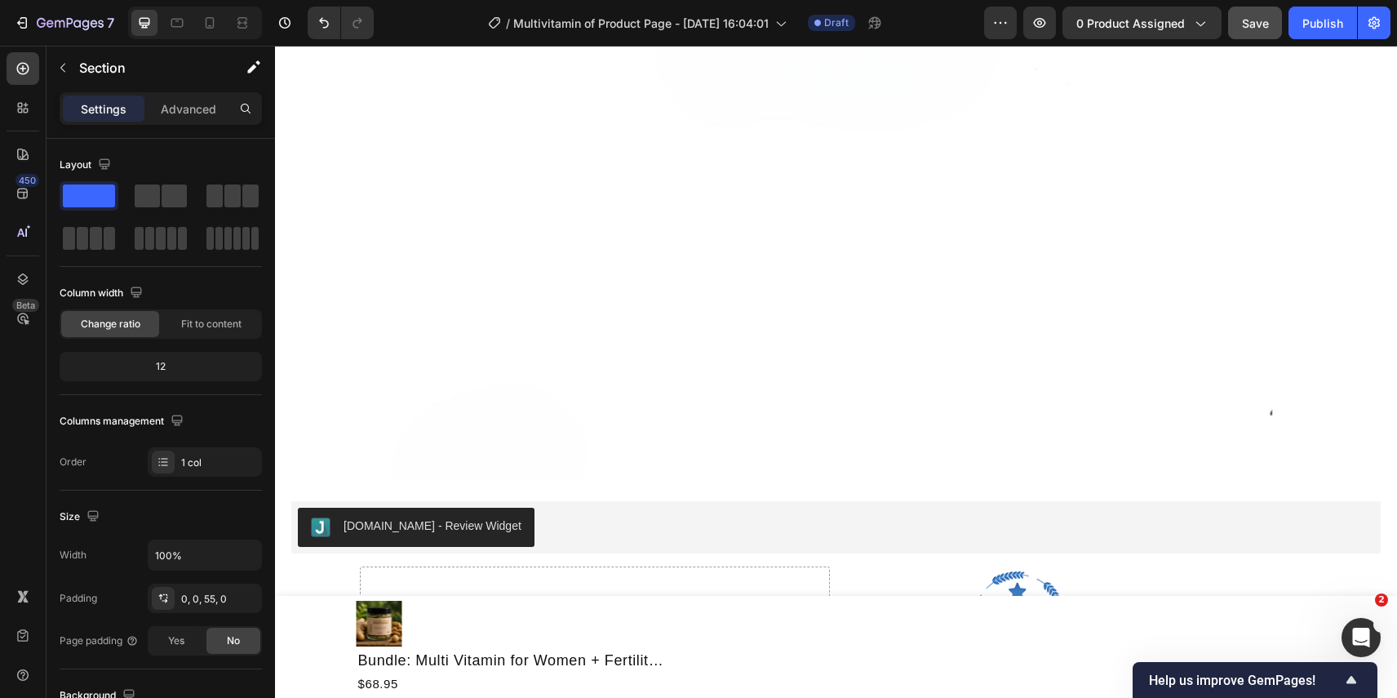
scroll to position [8907, 0]
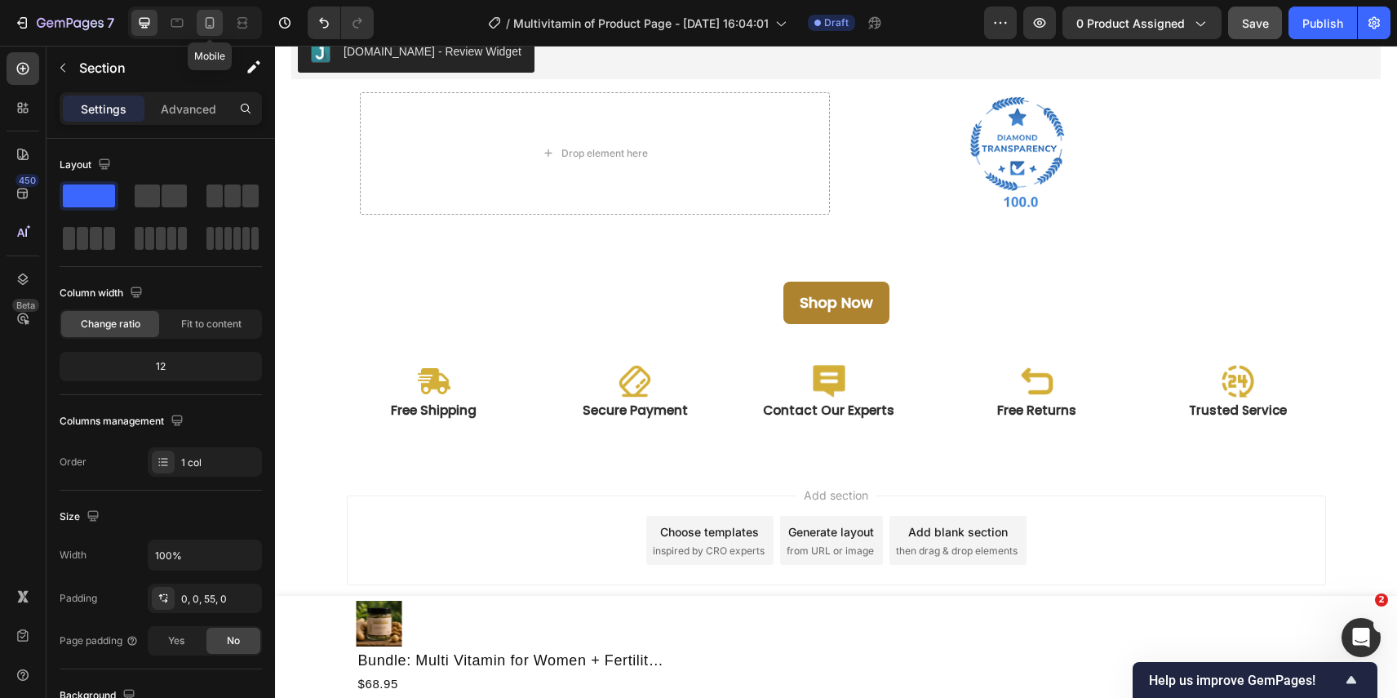
click at [208, 20] on icon at bounding box center [210, 23] width 16 height 16
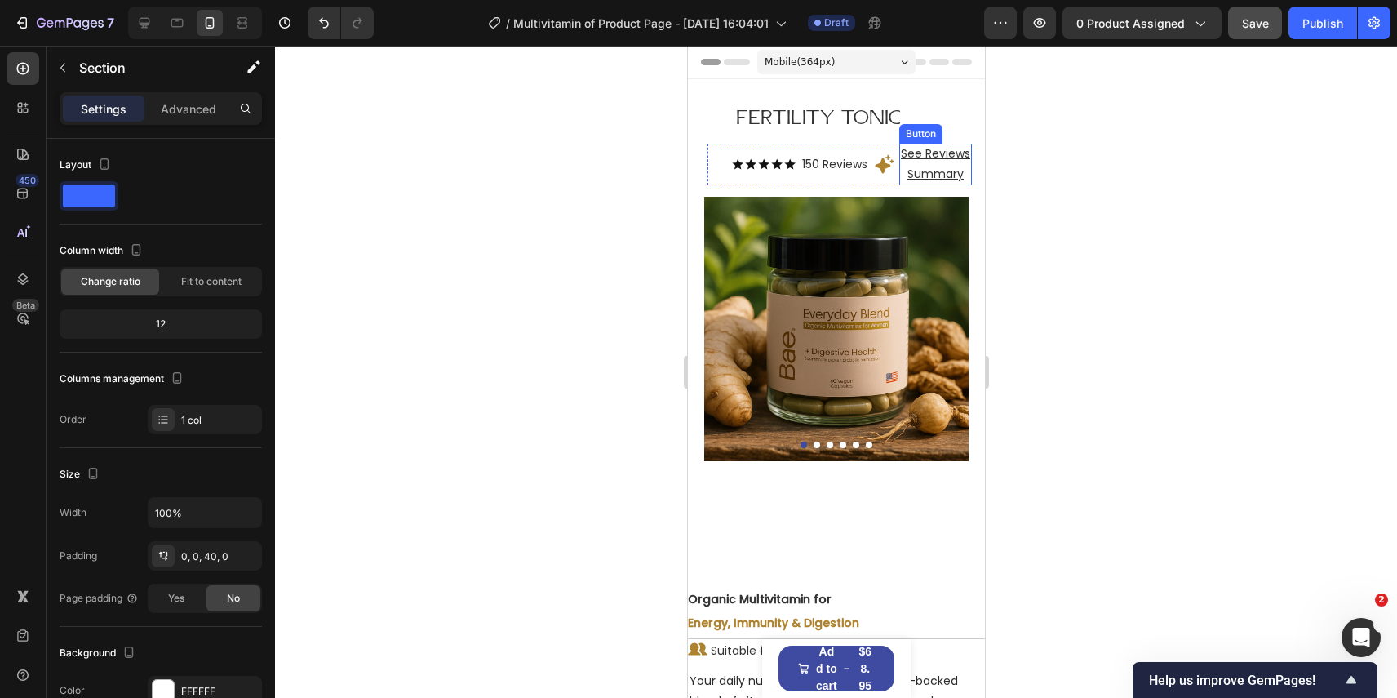
click at [1055, 150] on div at bounding box center [836, 372] width 1122 height 652
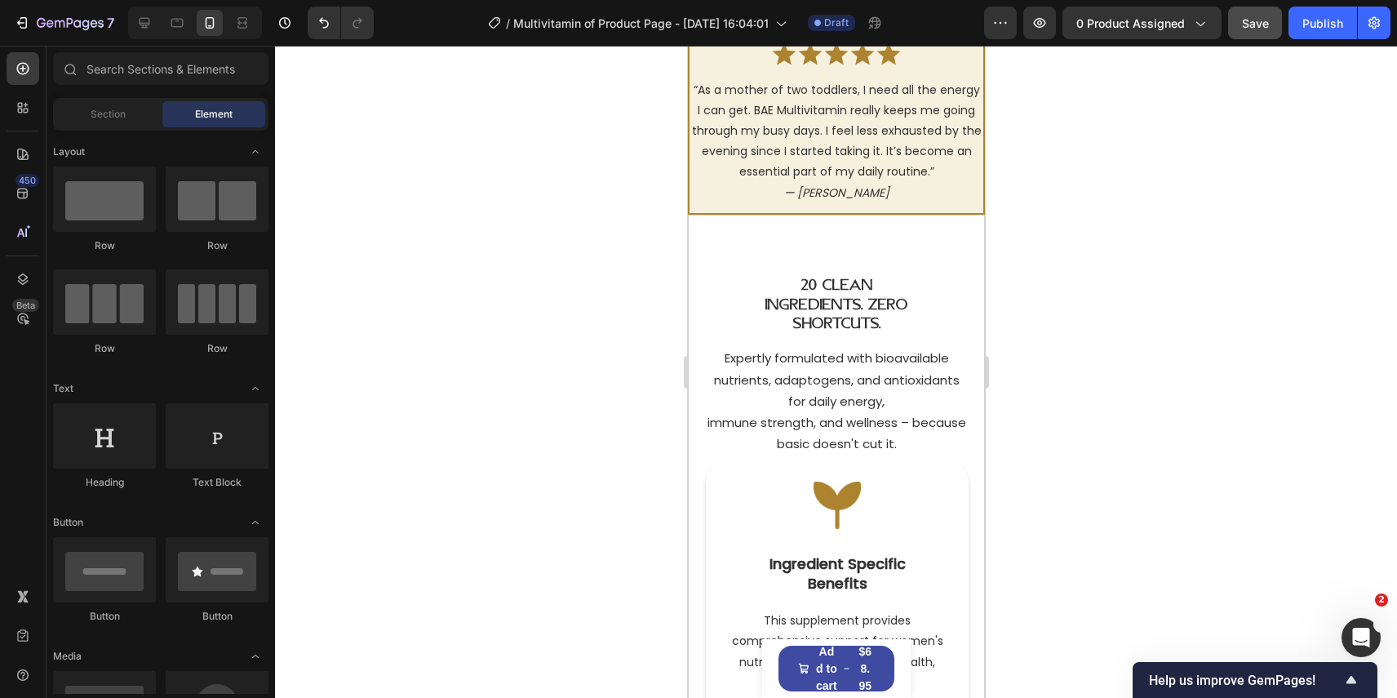
scroll to position [1686, 0]
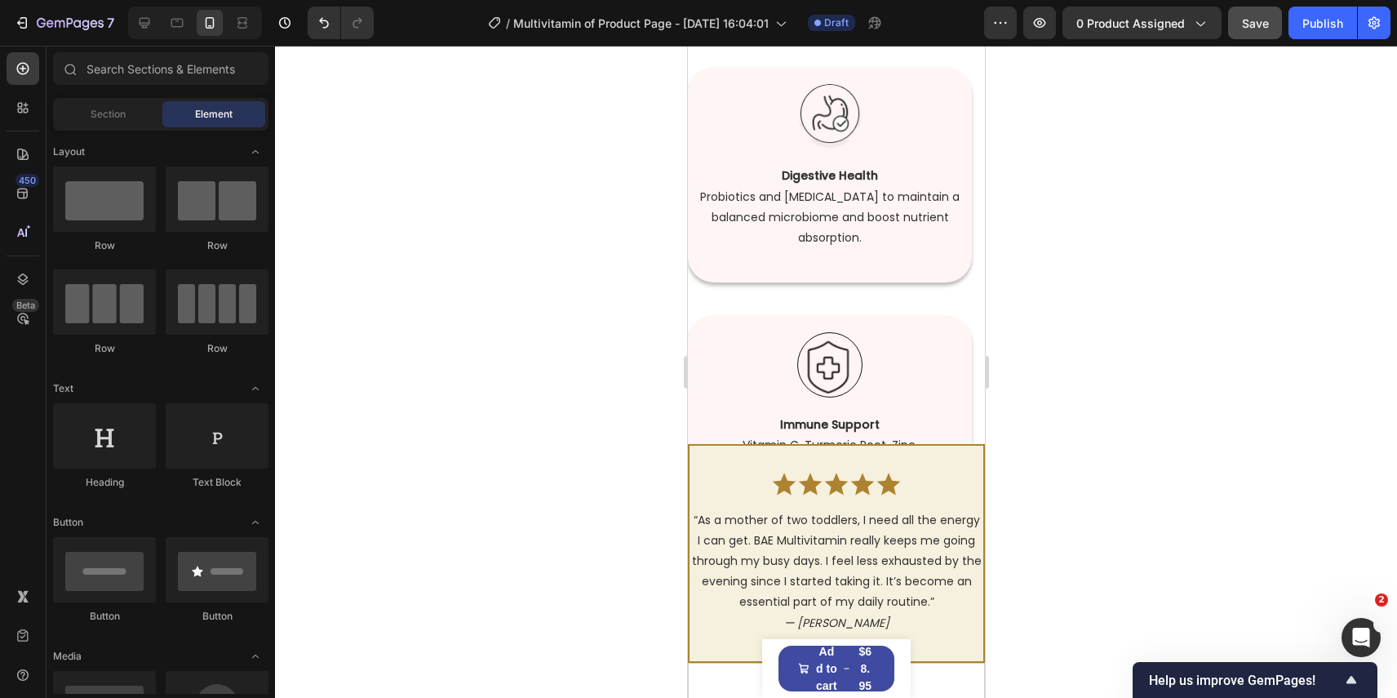
click at [1136, 310] on div at bounding box center [836, 372] width 1122 height 652
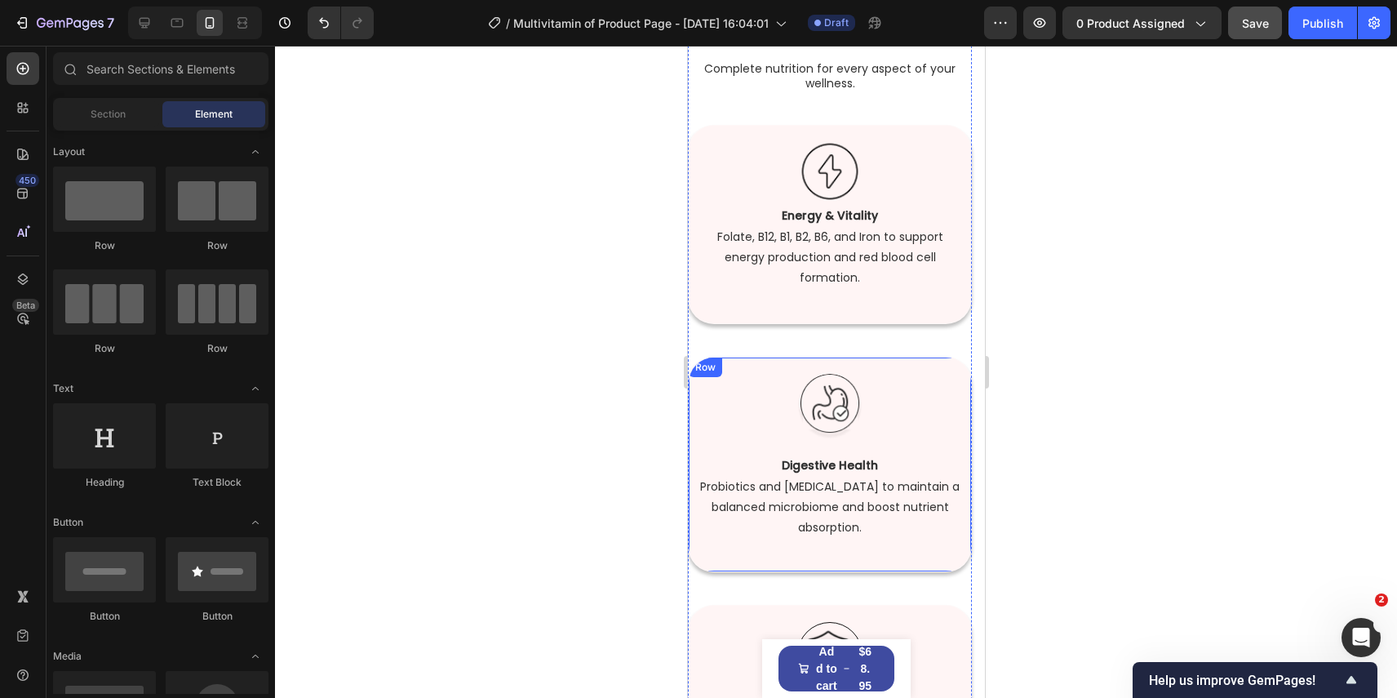
scroll to position [1382, 0]
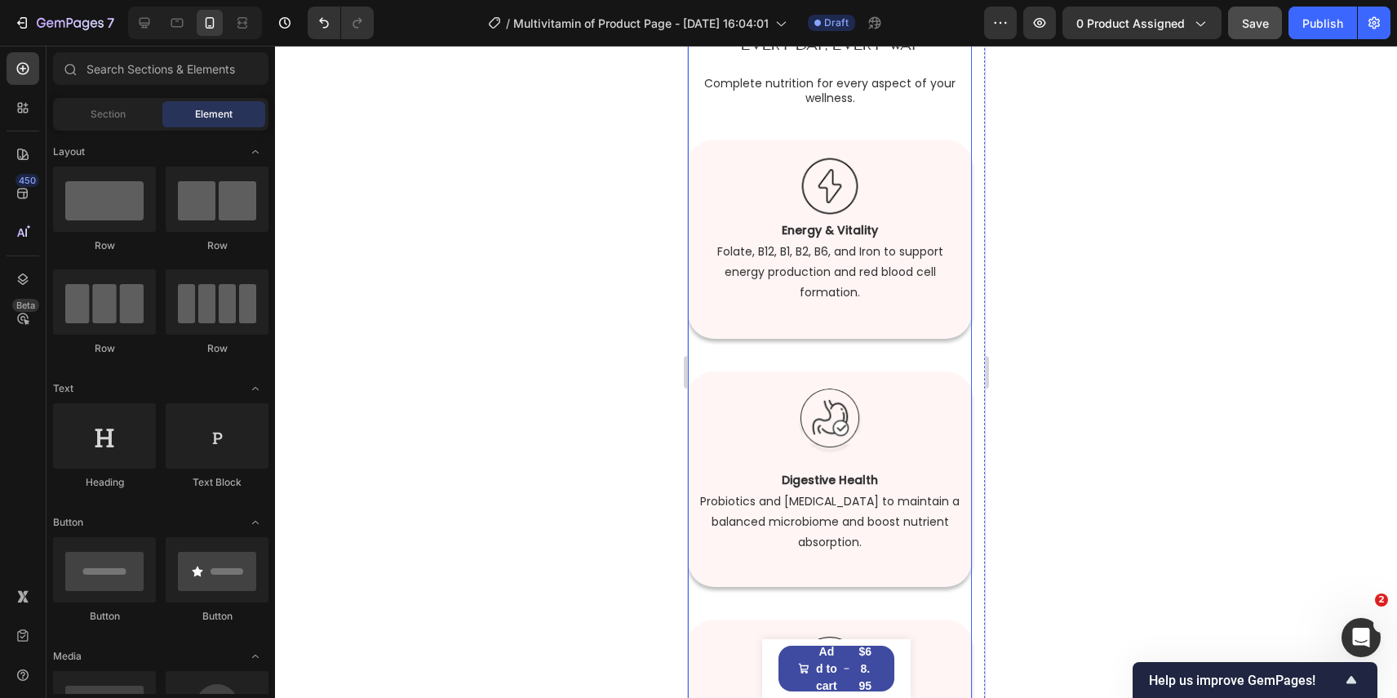
click at [966, 359] on div "Image Energy & Vitality  Folate, B12, B1, B2, B6, and Iron to support energy pr…" at bounding box center [829, 256] width 284 height 232
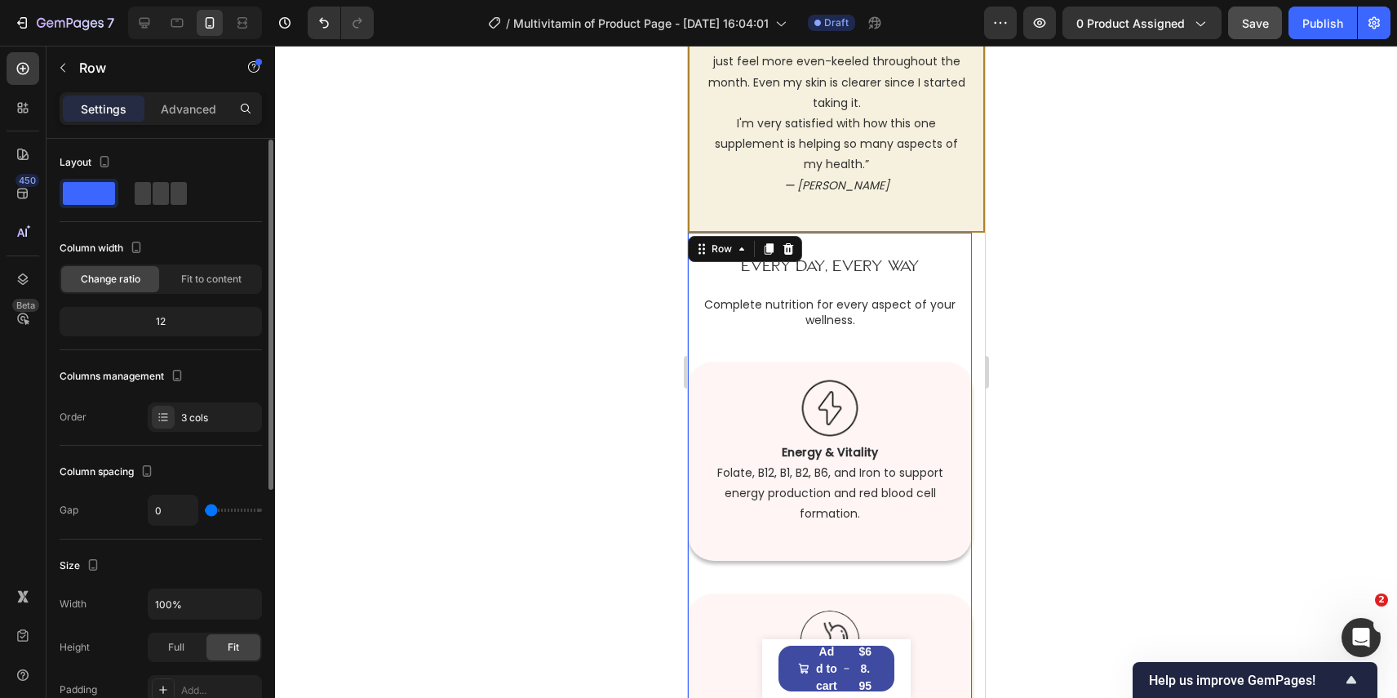
scroll to position [0, 0]
click at [995, 327] on div at bounding box center [836, 372] width 1122 height 652
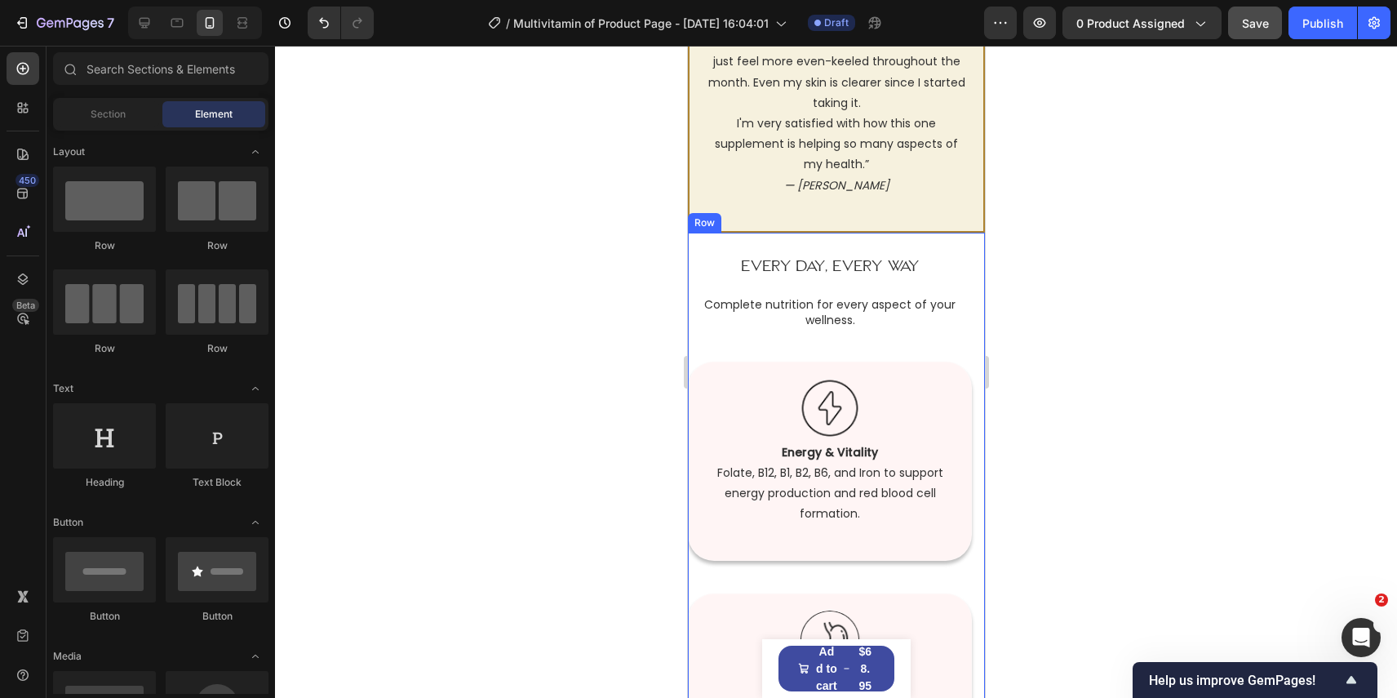
click at [977, 311] on div "Every Day, Every Way Heading Complete nutrition for every aspect of your wellne…" at bounding box center [835, 660] width 297 height 854
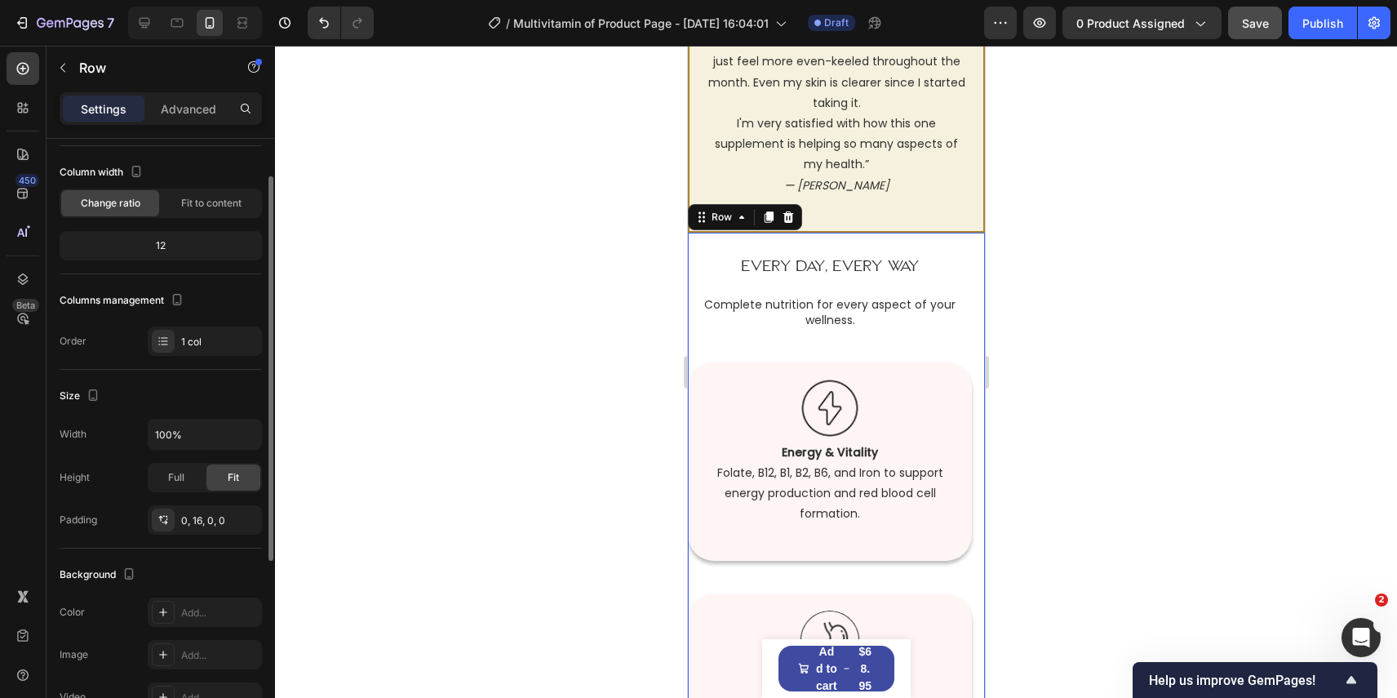
scroll to position [84, 0]
click at [196, 517] on div "0, 16, 0, 0" at bounding box center [204, 515] width 47 height 15
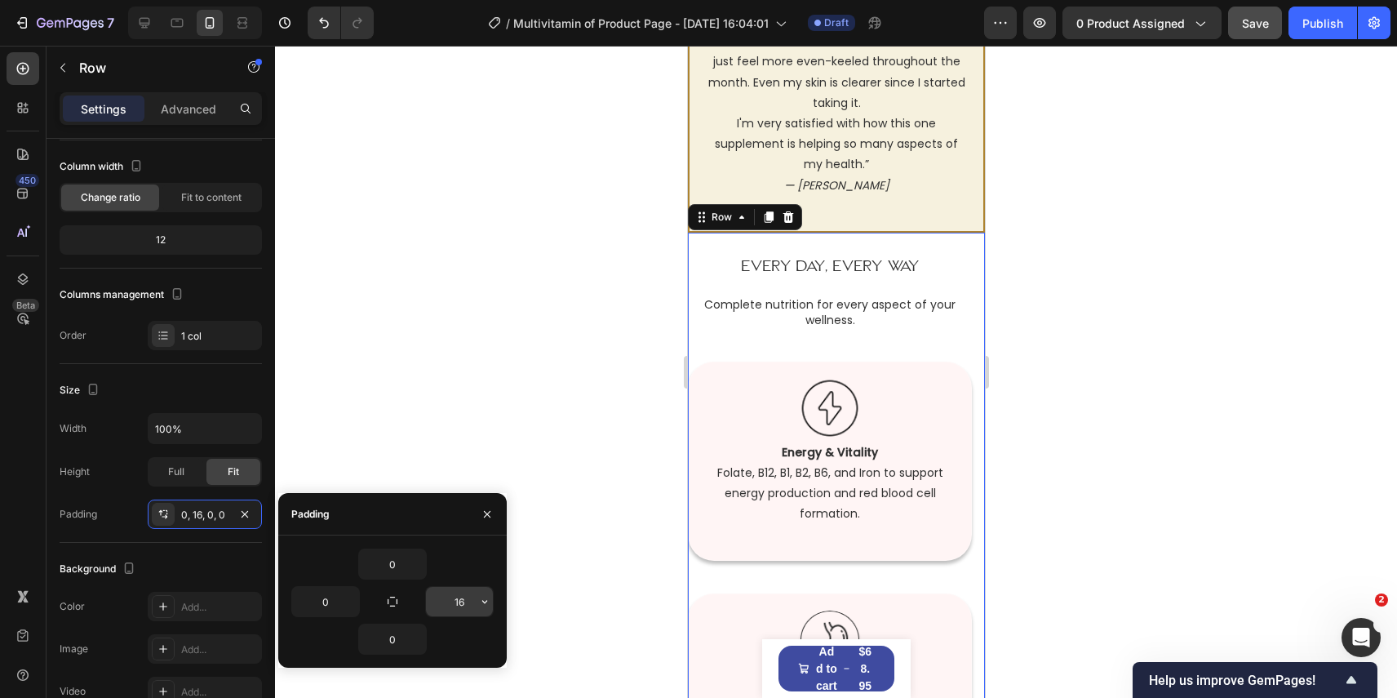
click at [450, 590] on input "16" at bounding box center [459, 601] width 67 height 29
type input "0"
click at [1041, 577] on div at bounding box center [836, 372] width 1122 height 652
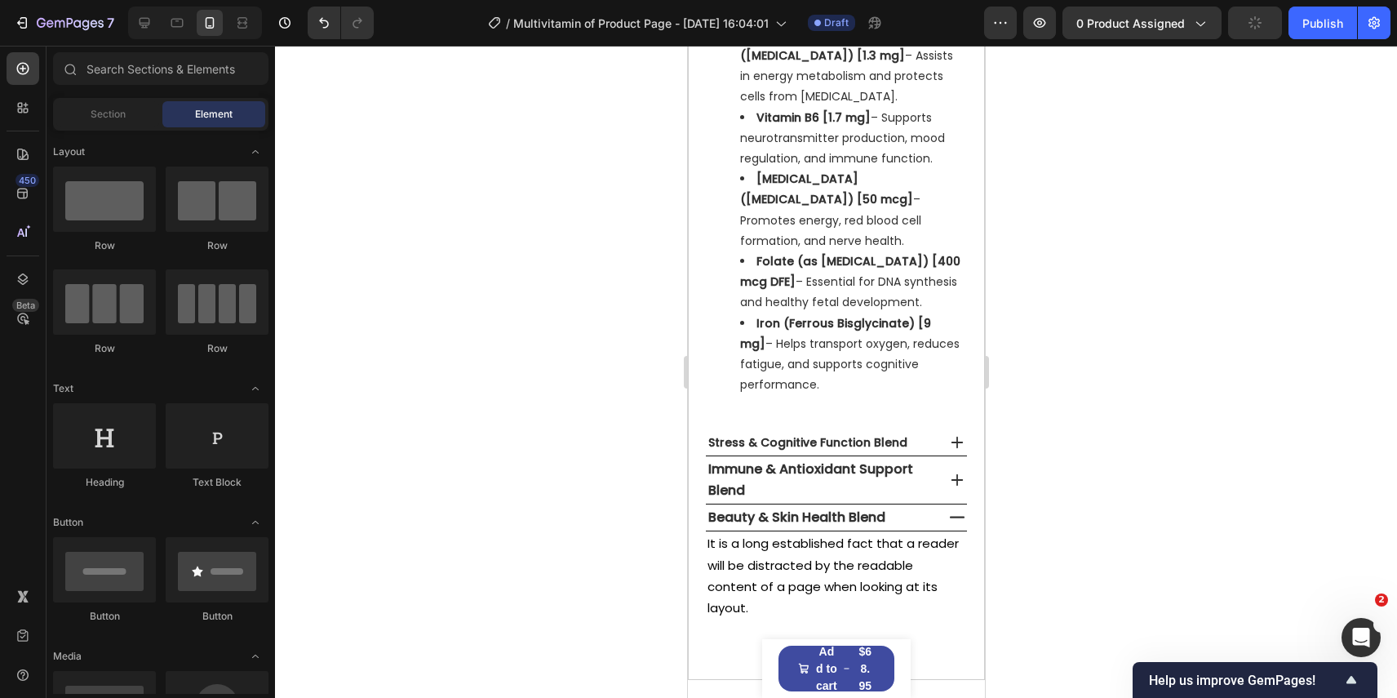
scroll to position [4119, 0]
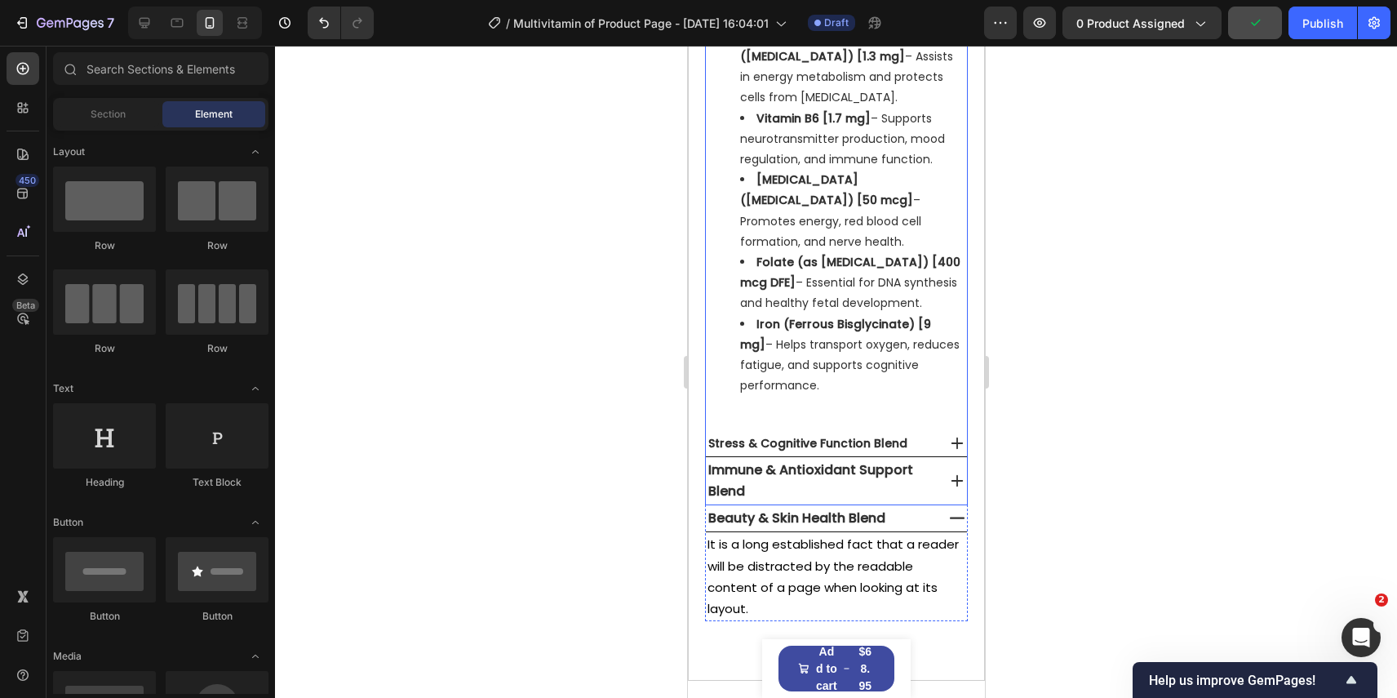
click at [871, 459] on p "Immune & Antioxidant Support Blend" at bounding box center [820, 480] width 224 height 42
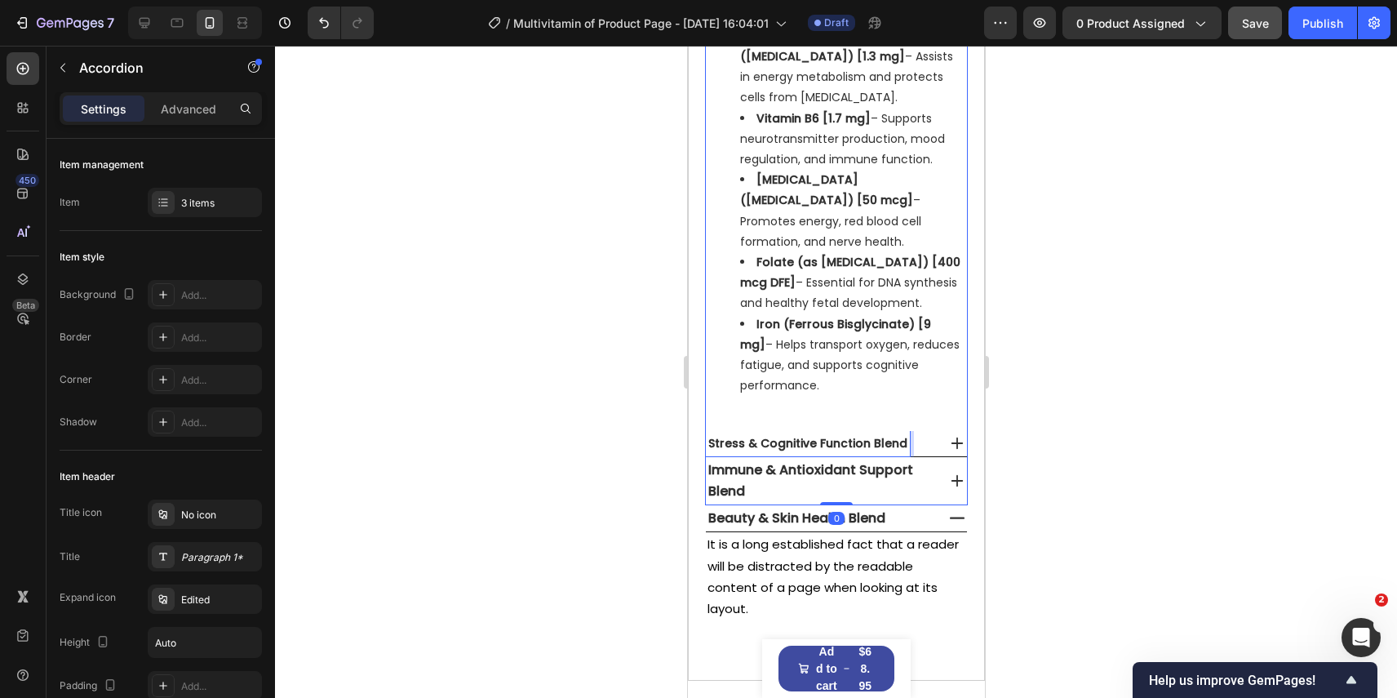
click at [855, 433] on p "Stress & Cognitive Function Blend" at bounding box center [807, 443] width 199 height 20
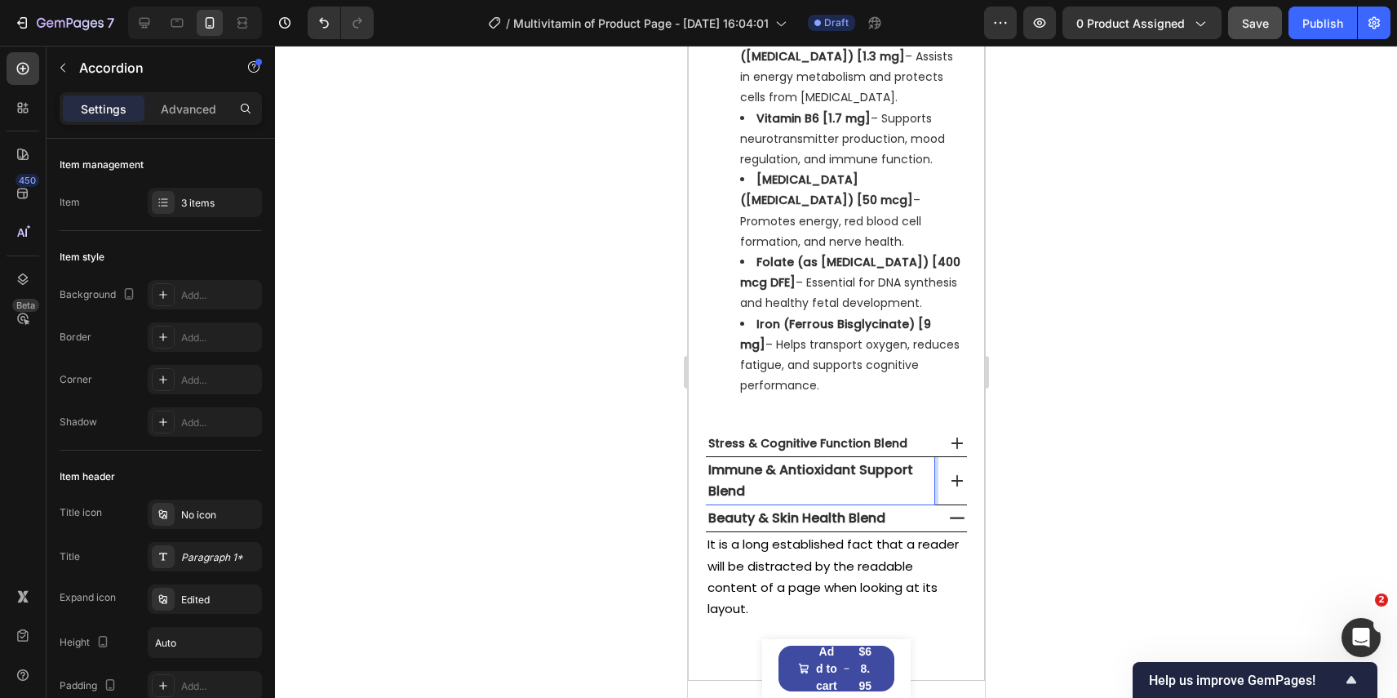
click at [852, 459] on p "Immune & Antioxidant Support Blend" at bounding box center [820, 480] width 224 height 42
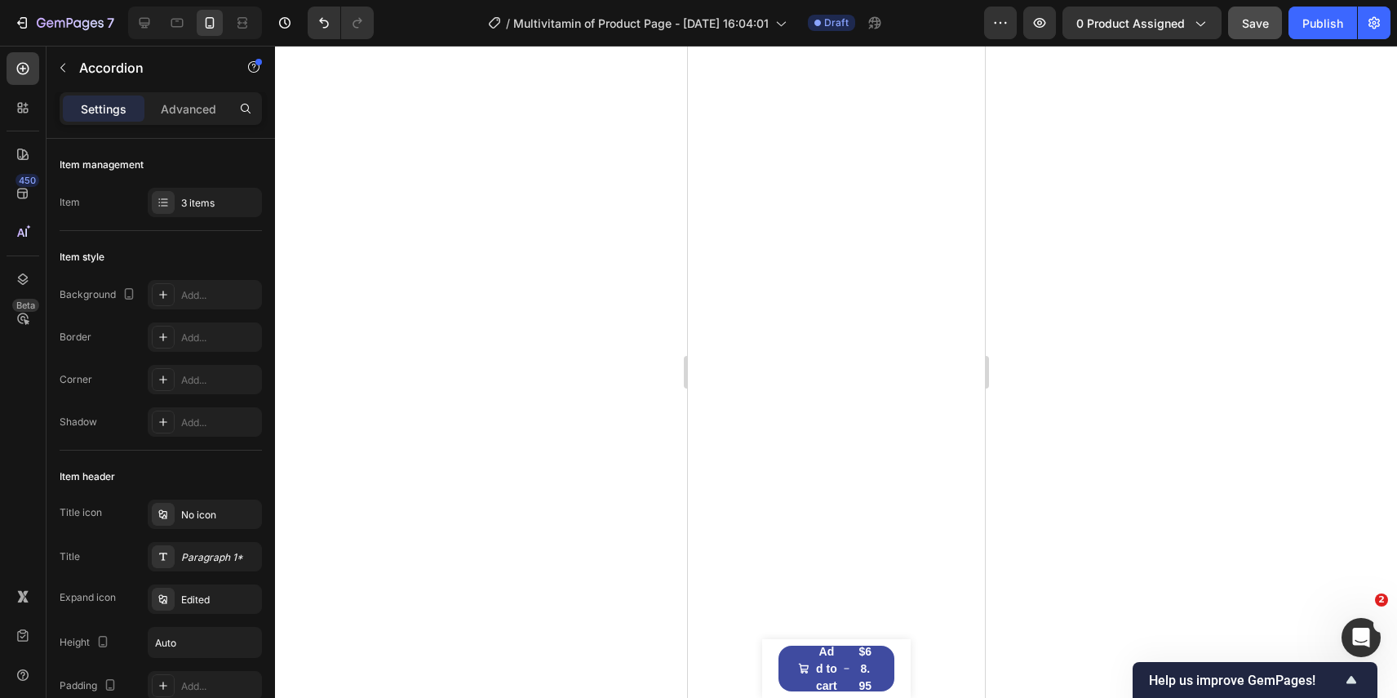
scroll to position [0, 0]
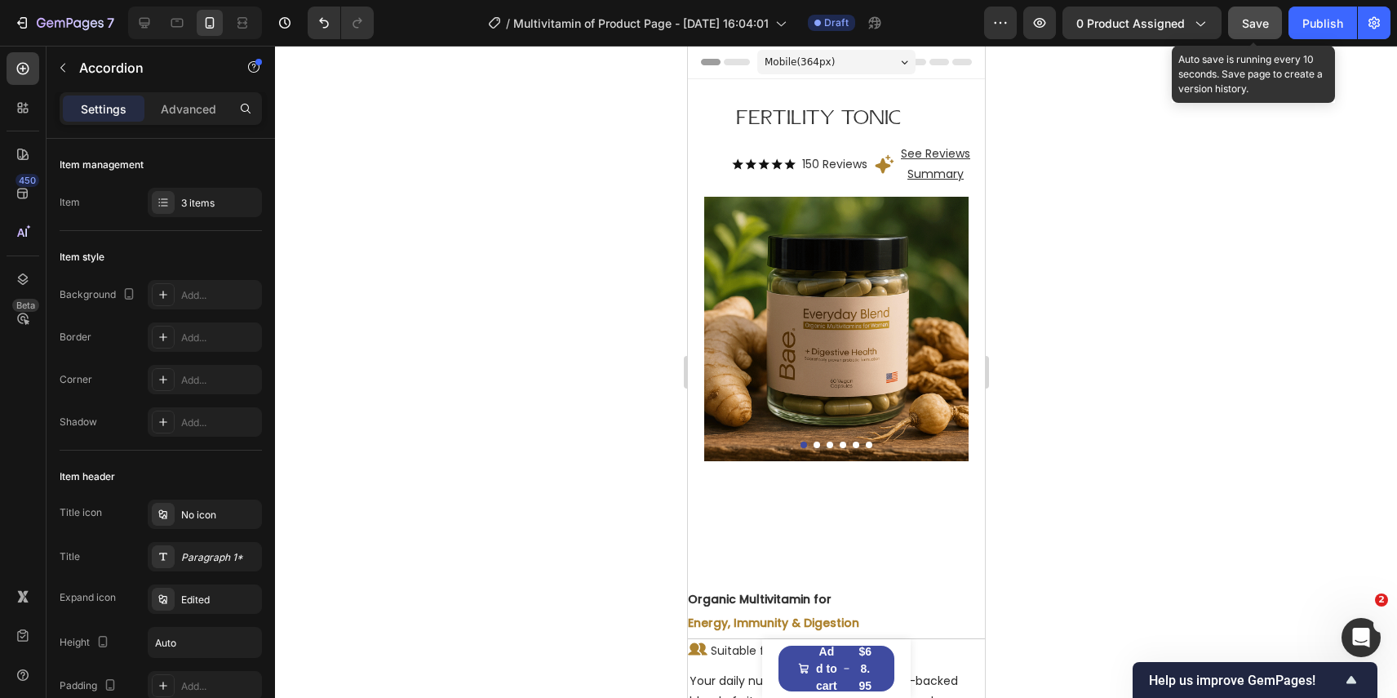
click at [1258, 24] on span "Save" at bounding box center [1255, 23] width 27 height 14
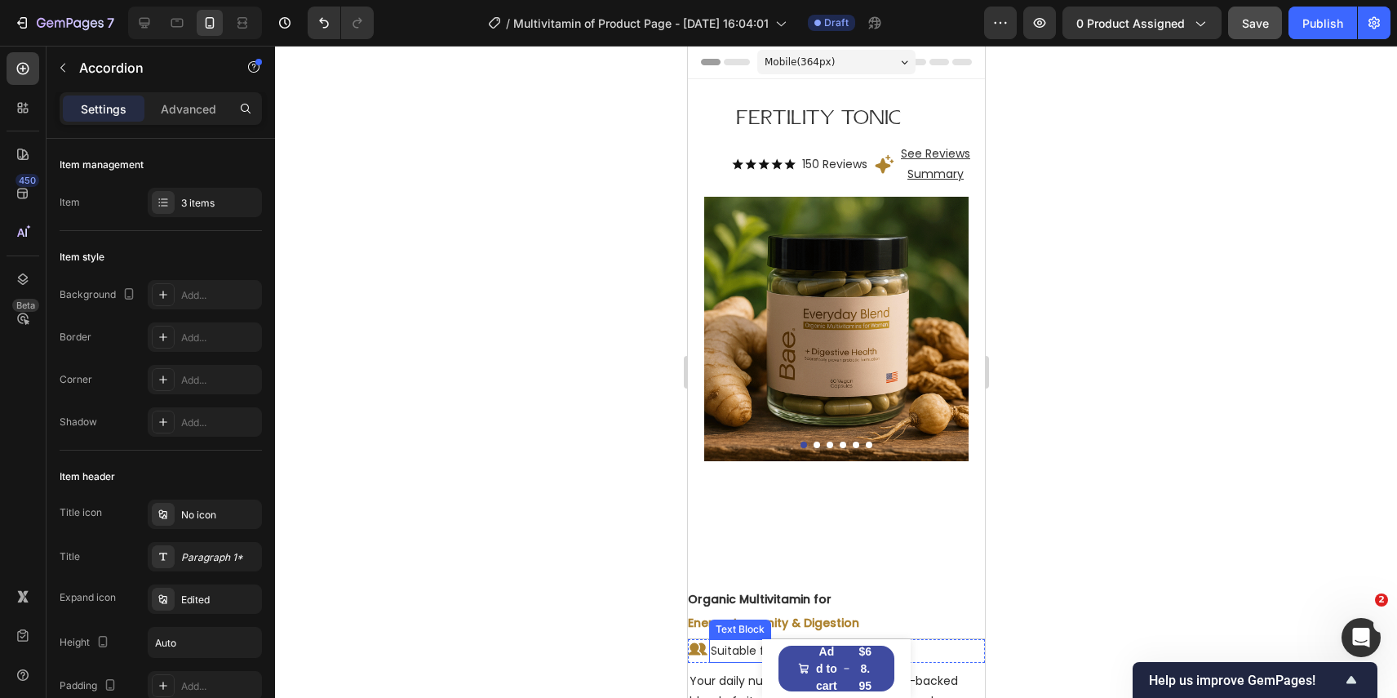
scroll to position [159, 0]
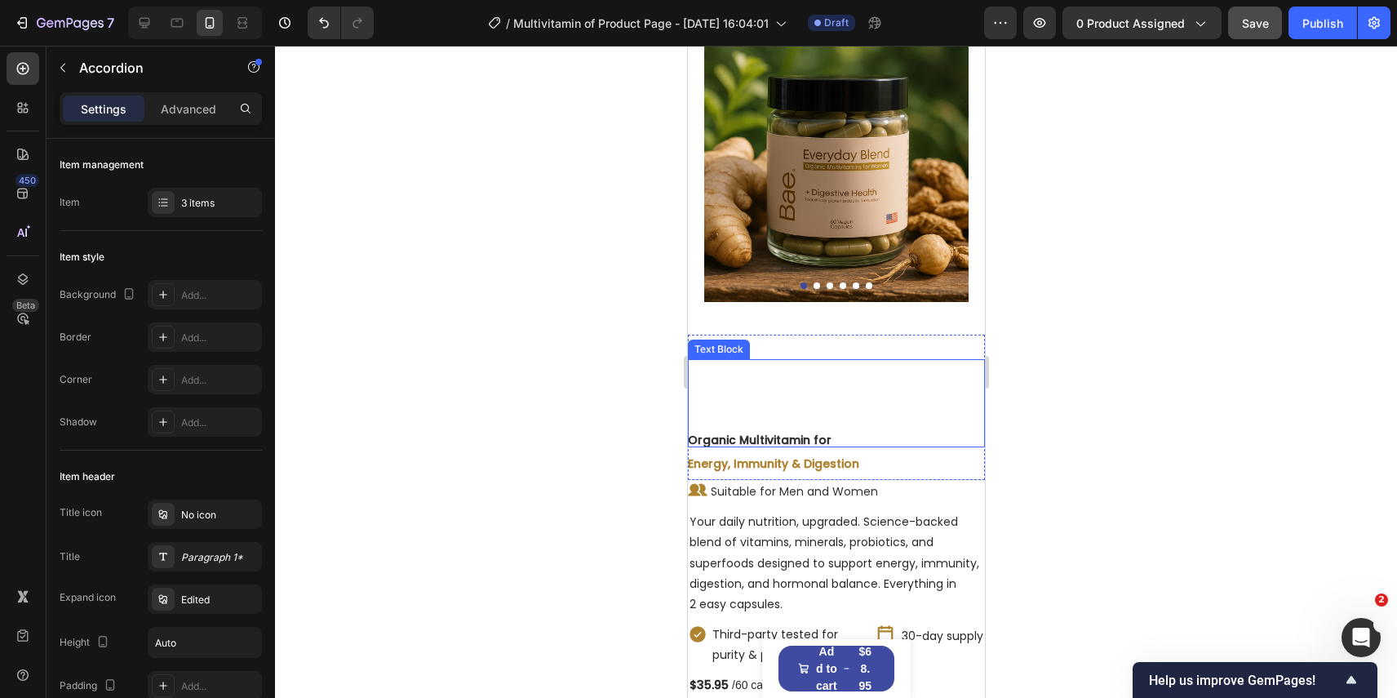
click at [861, 373] on div "Organic Multivitamin for" at bounding box center [835, 403] width 297 height 88
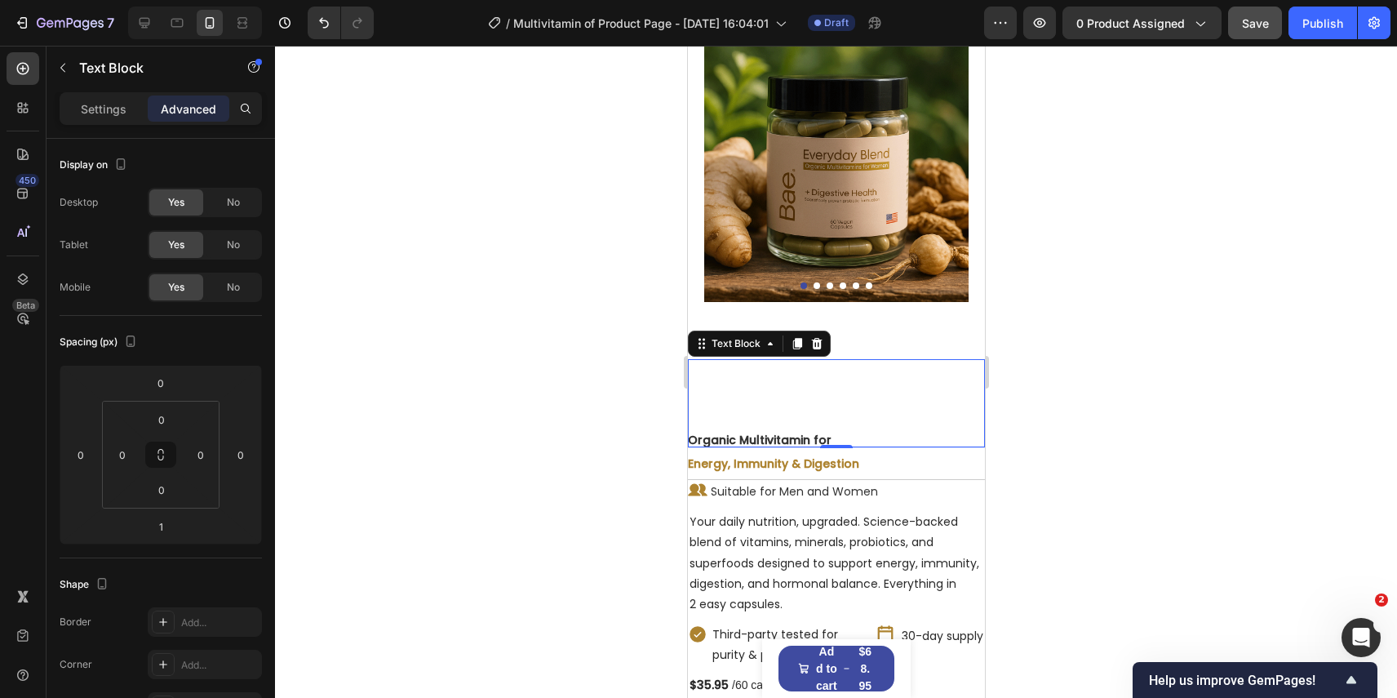
click at [739, 411] on div "Organic Multivitamin for" at bounding box center [759, 403] width 144 height 88
click at [717, 419] on div "Organic Multivitamin for" at bounding box center [759, 403] width 144 height 88
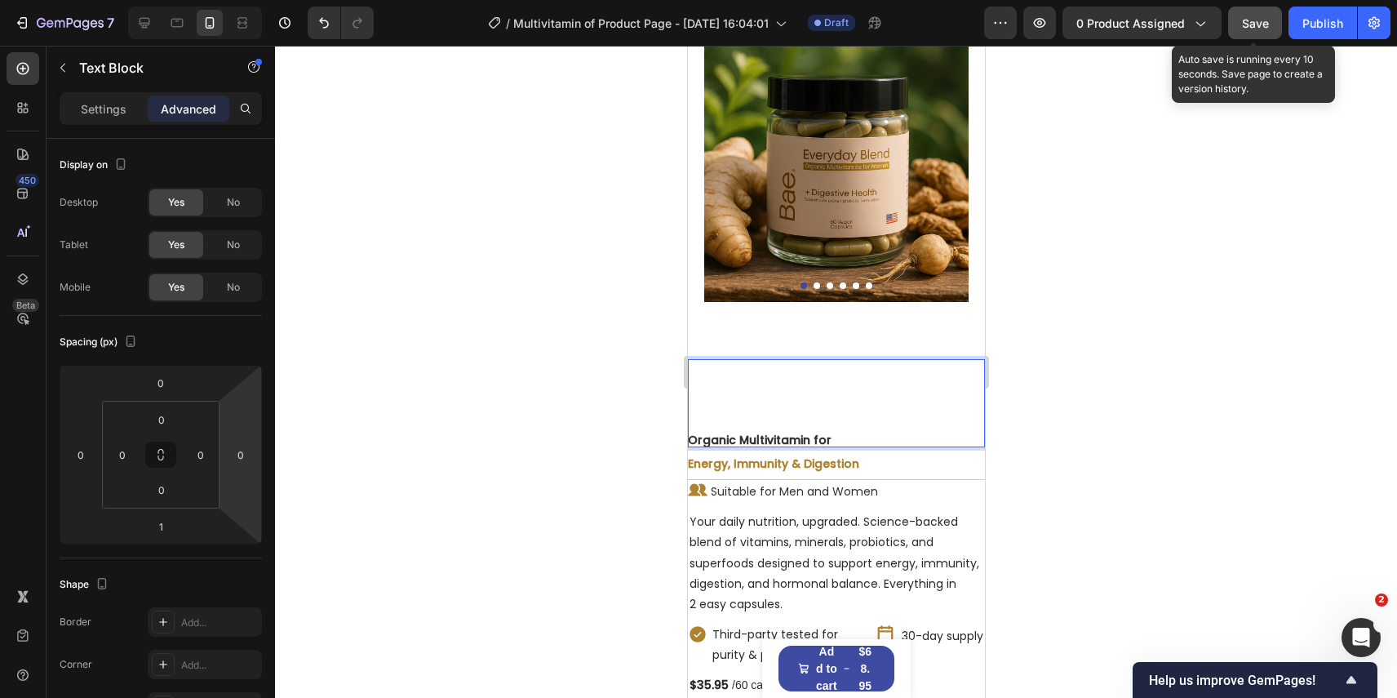
click at [1259, 34] on button "Save" at bounding box center [1255, 23] width 54 height 33
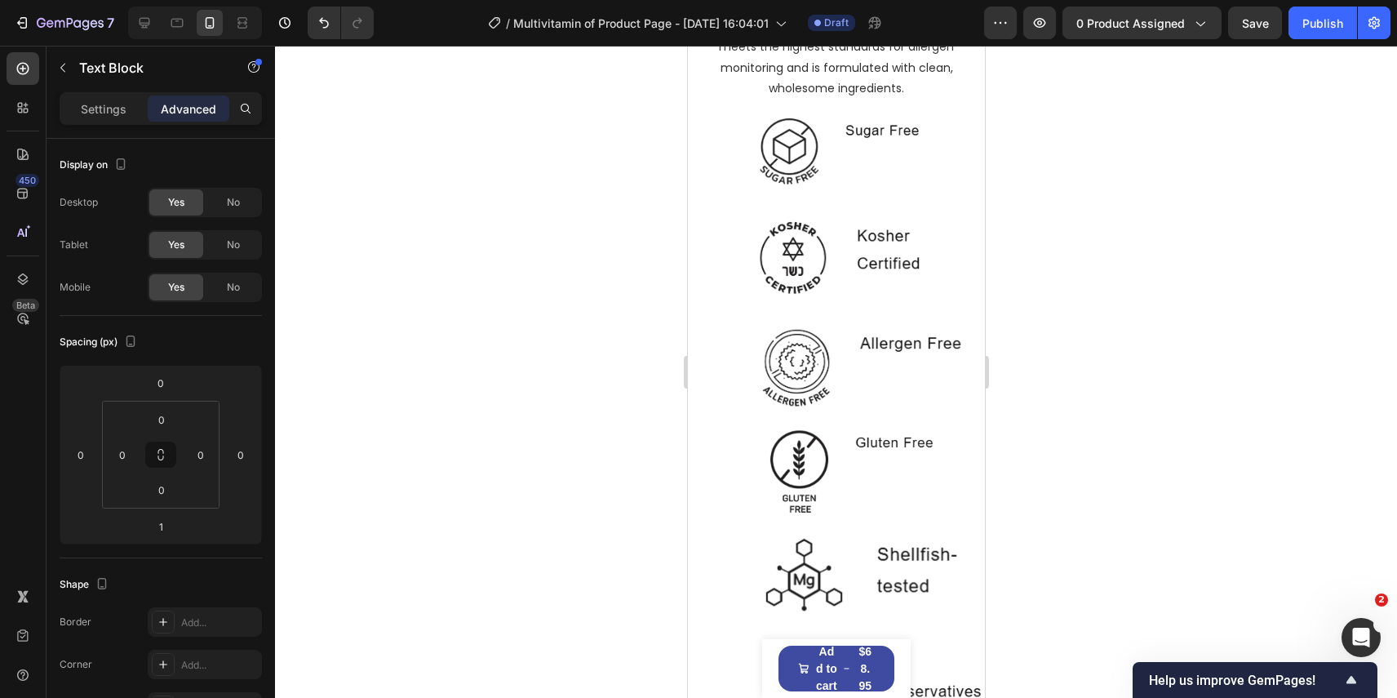
scroll to position [4756, 0]
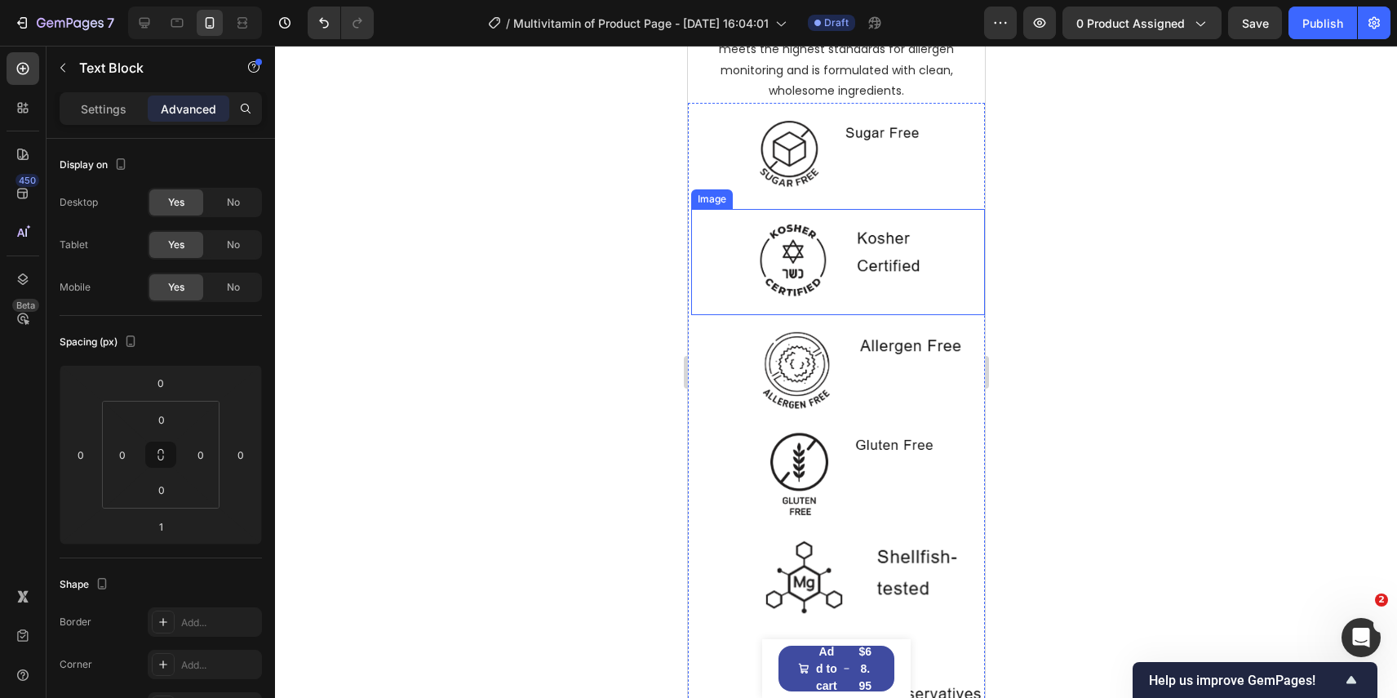
click at [883, 269] on img at bounding box center [837, 262] width 294 height 106
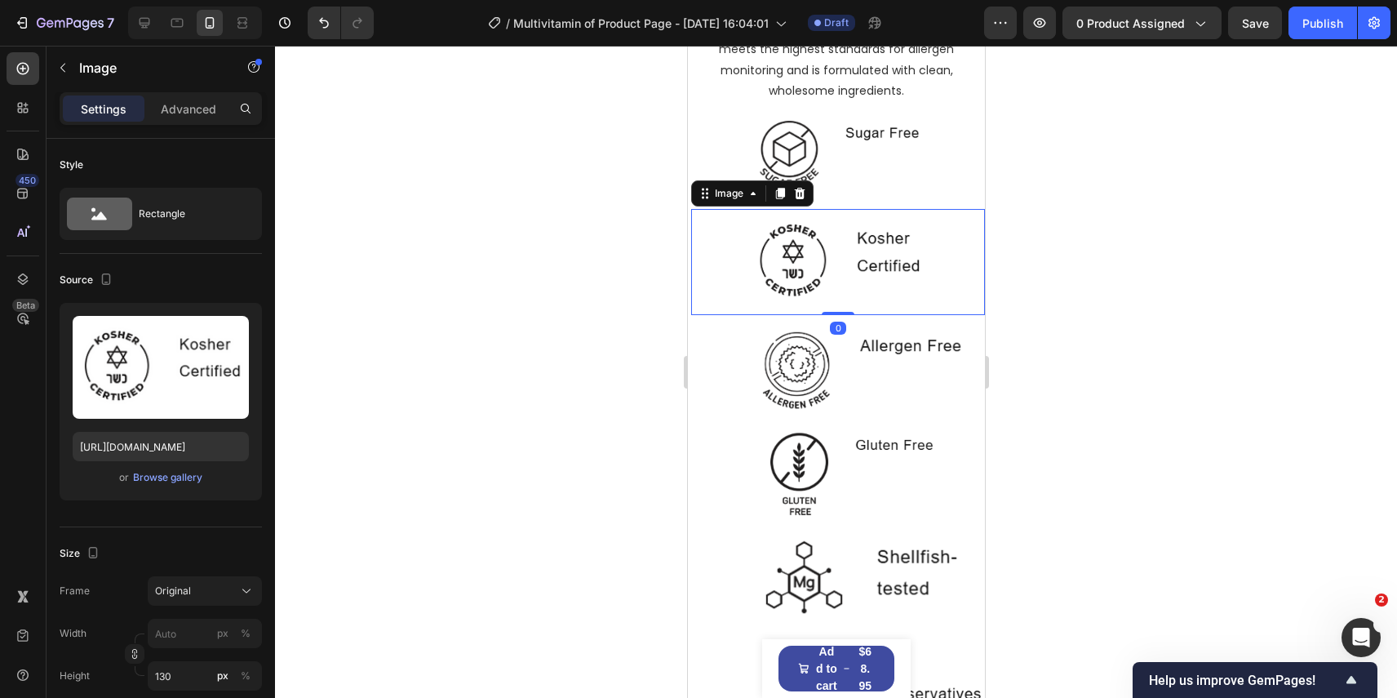
click at [886, 248] on img at bounding box center [837, 262] width 294 height 106
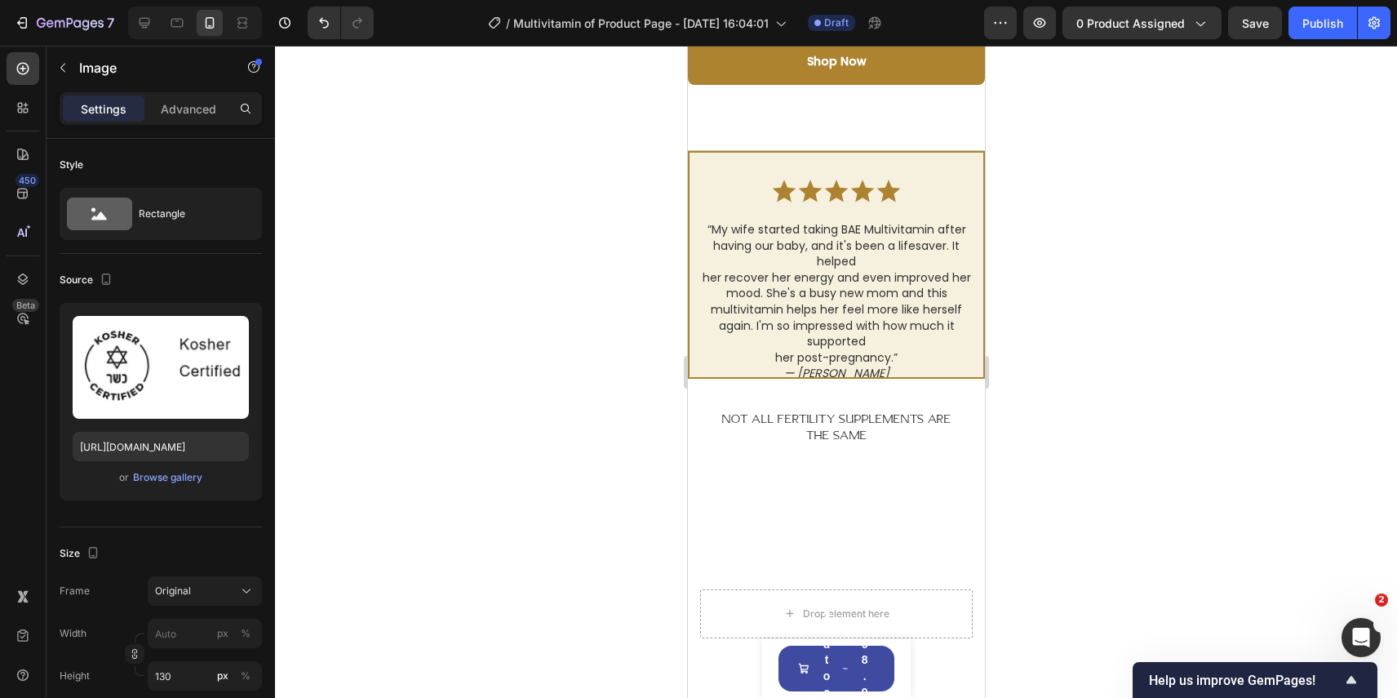
scroll to position [5788, 0]
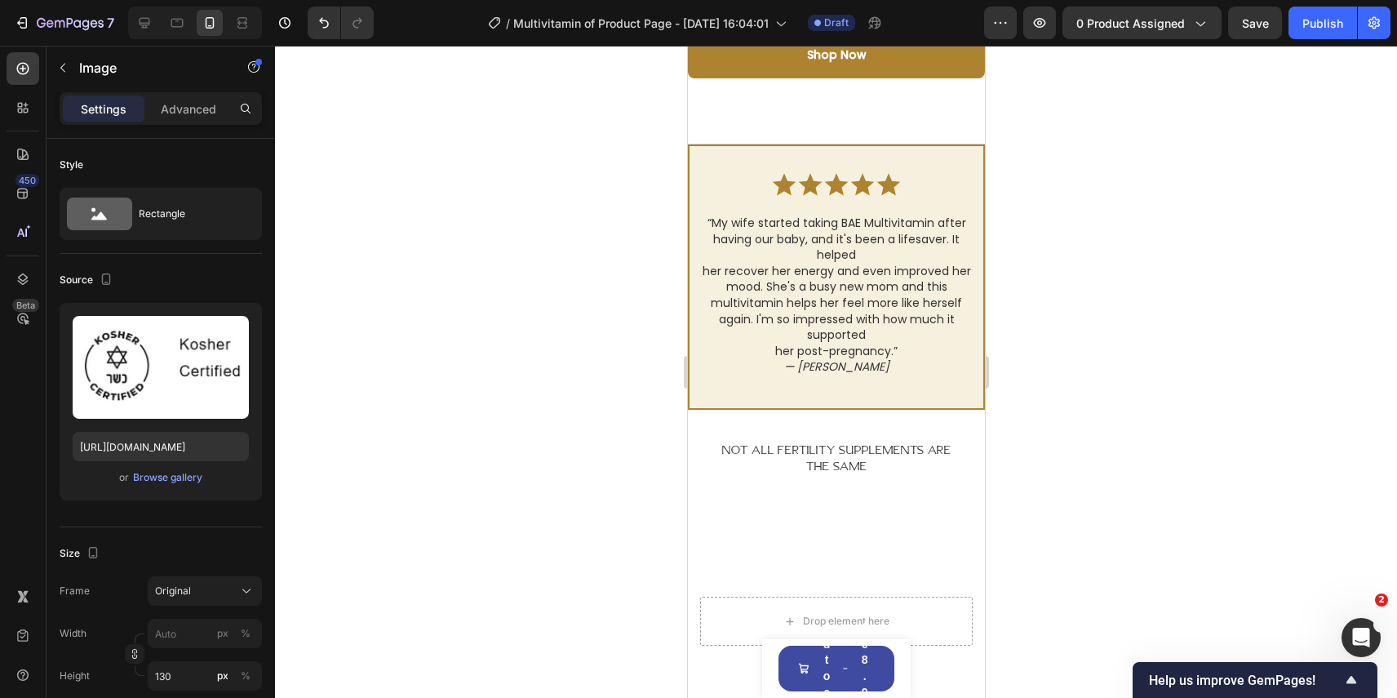
click at [1284, 219] on div at bounding box center [836, 372] width 1122 height 652
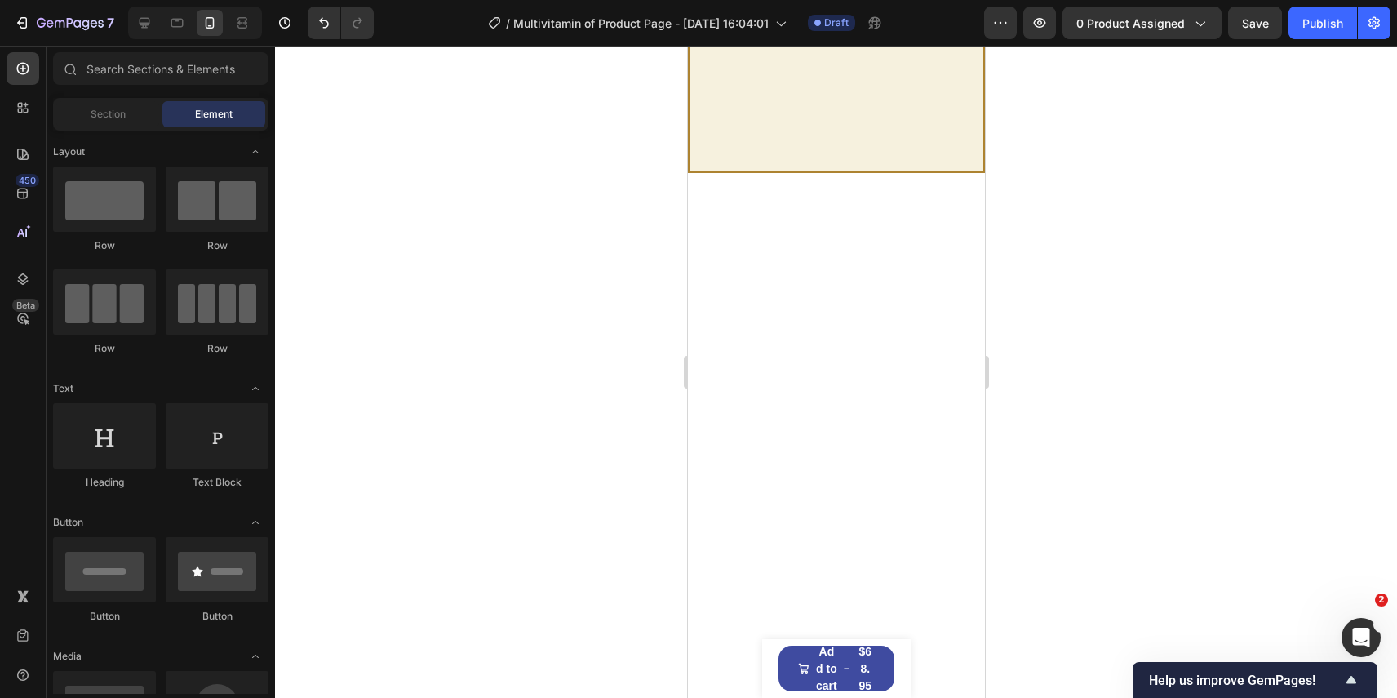
scroll to position [0, 0]
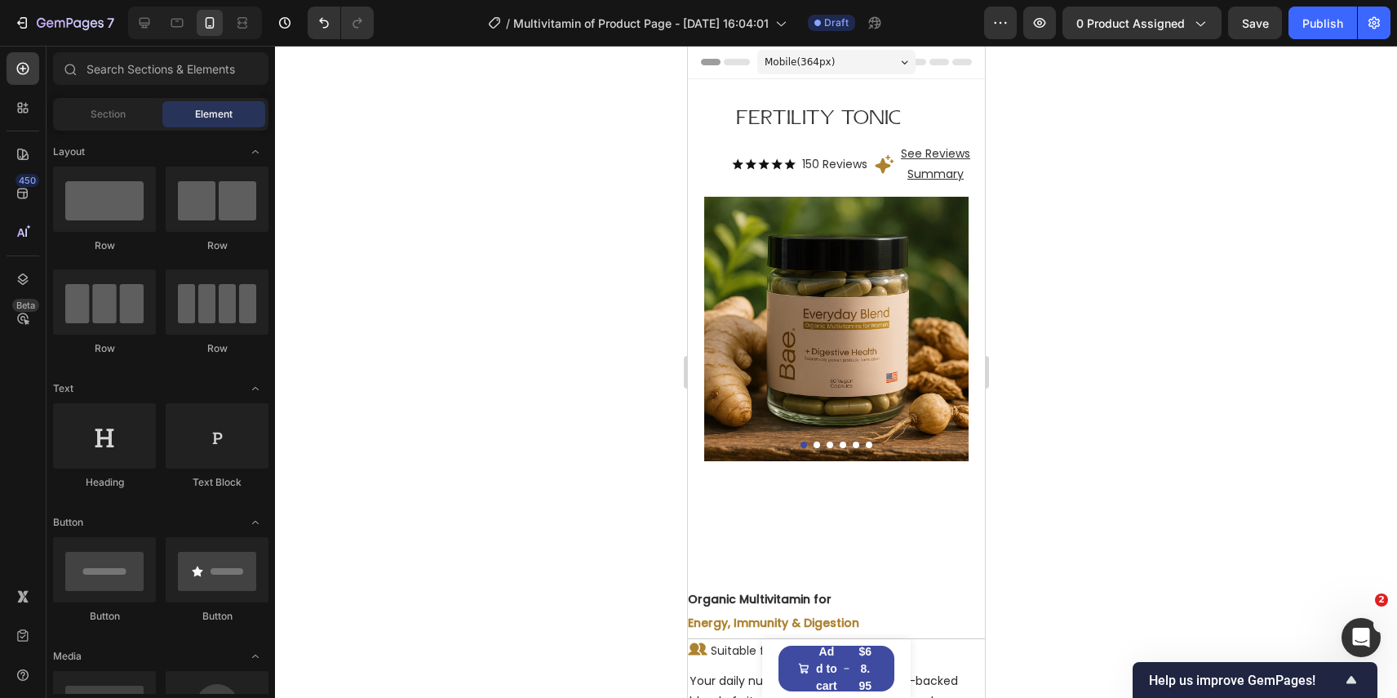
click at [1267, 2] on div "7 Version history / Multivitamin of Product Page - Sep 5, 16:04:01 Draft Previe…" at bounding box center [698, 23] width 1397 height 47
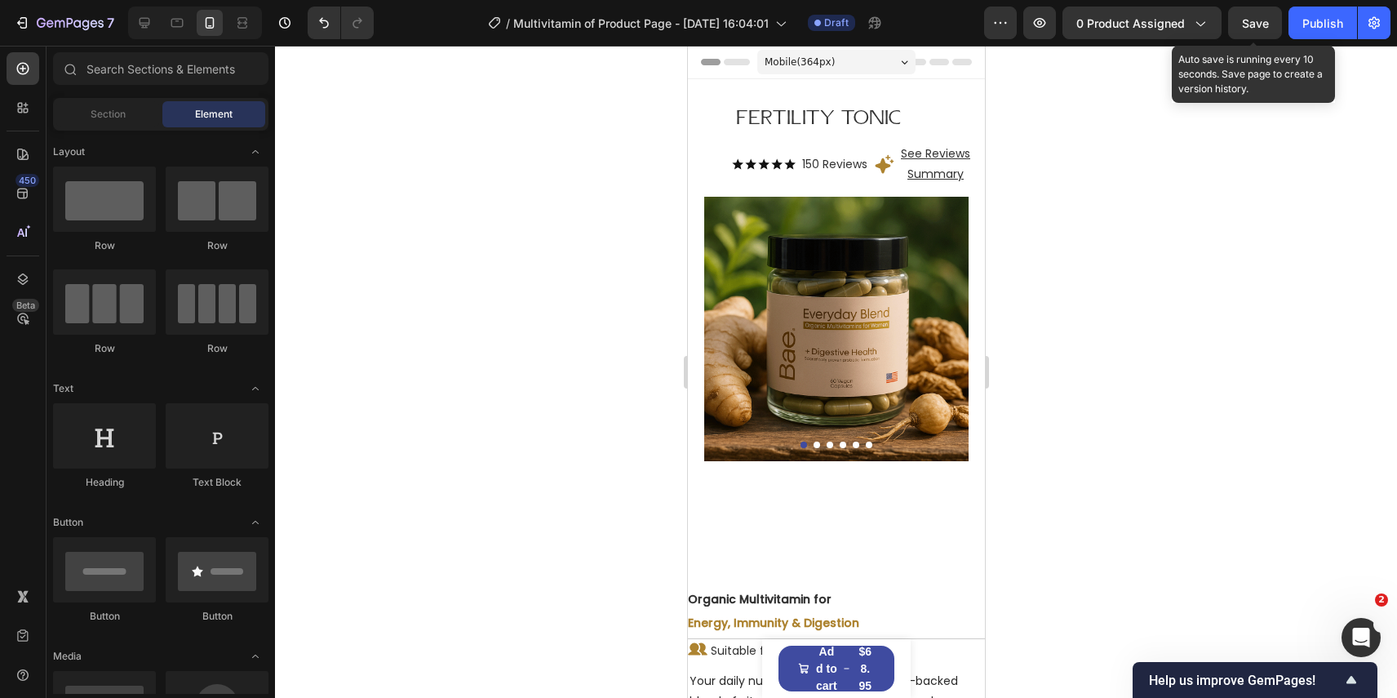
click at [1267, 19] on span "Save" at bounding box center [1255, 23] width 27 height 14
